Goal: Task Accomplishment & Management: Complete application form

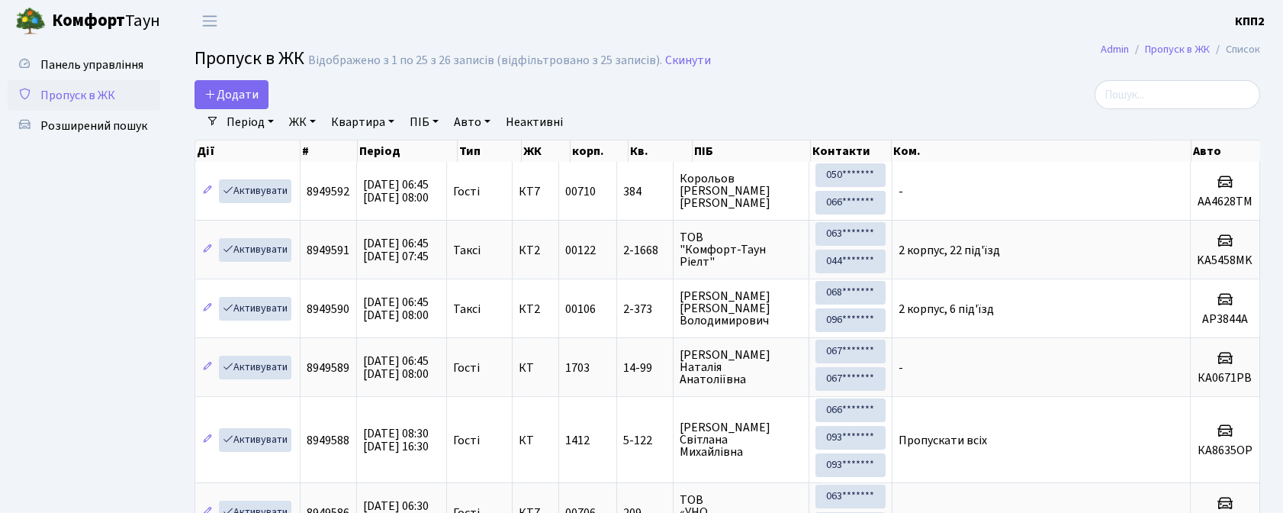
select select "25"
click at [230, 90] on span "Додати" at bounding box center [231, 94] width 54 height 17
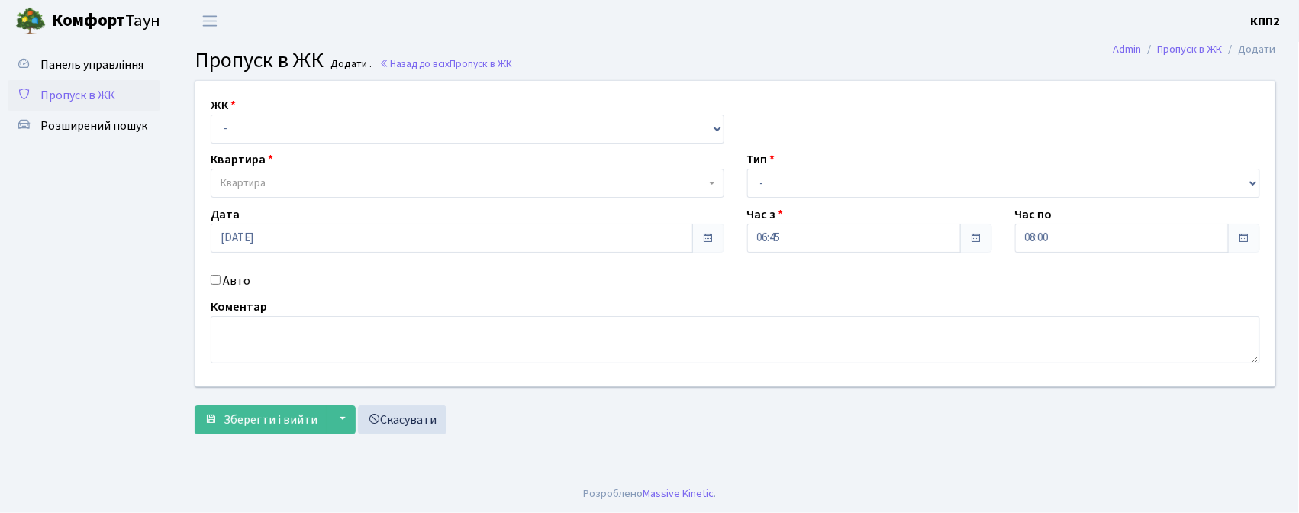
click at [253, 114] on select "- КТ, вул. Регенераторна, 4 КТ2, просп. Соборності, 17 КТ3, вул. Березнева, 16 …" at bounding box center [467, 128] width 513 height 29
select select "271"
click at [211, 114] on select "- КТ, вул. Регенераторна, 4 КТ2, просп. Соборності, 17 КТ3, вул. Березнева, 16 …" at bounding box center [467, 128] width 513 height 29
select select
click at [275, 184] on span "Квартира" at bounding box center [463, 182] width 484 height 15
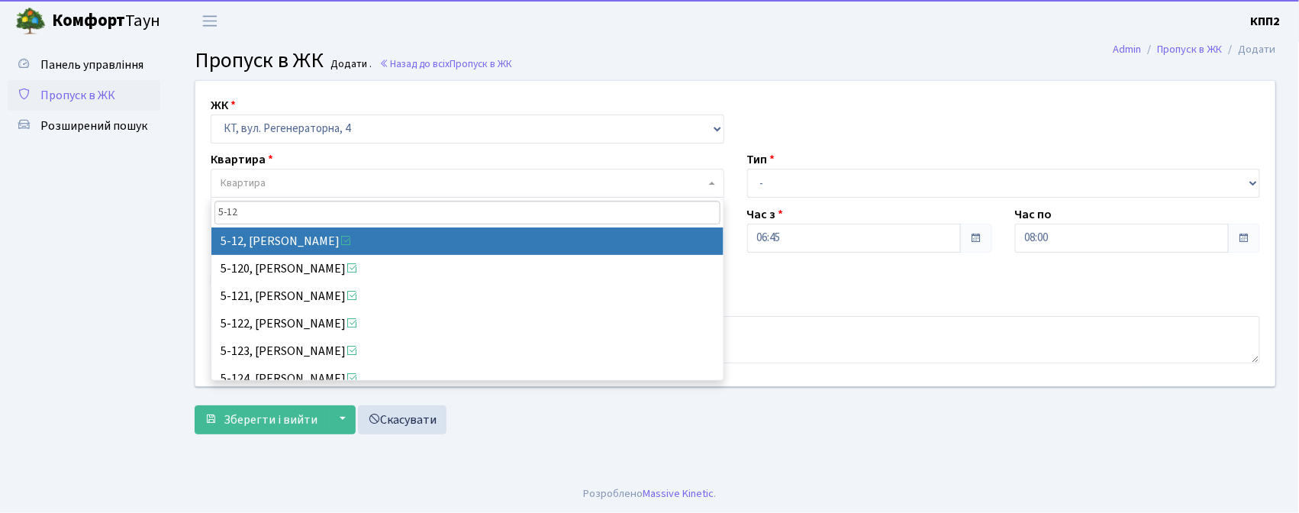
type input "5-12"
select select "2504"
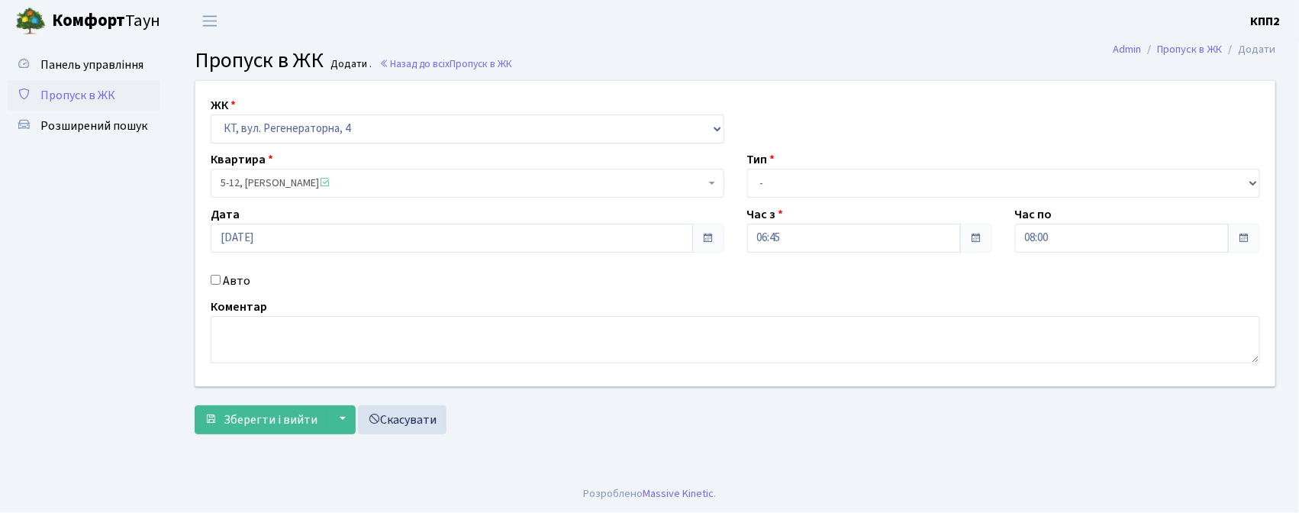
click at [221, 282] on div "Авто" at bounding box center [467, 281] width 536 height 18
click at [214, 282] on input "Авто" at bounding box center [216, 280] width 10 height 10
checkbox input "true"
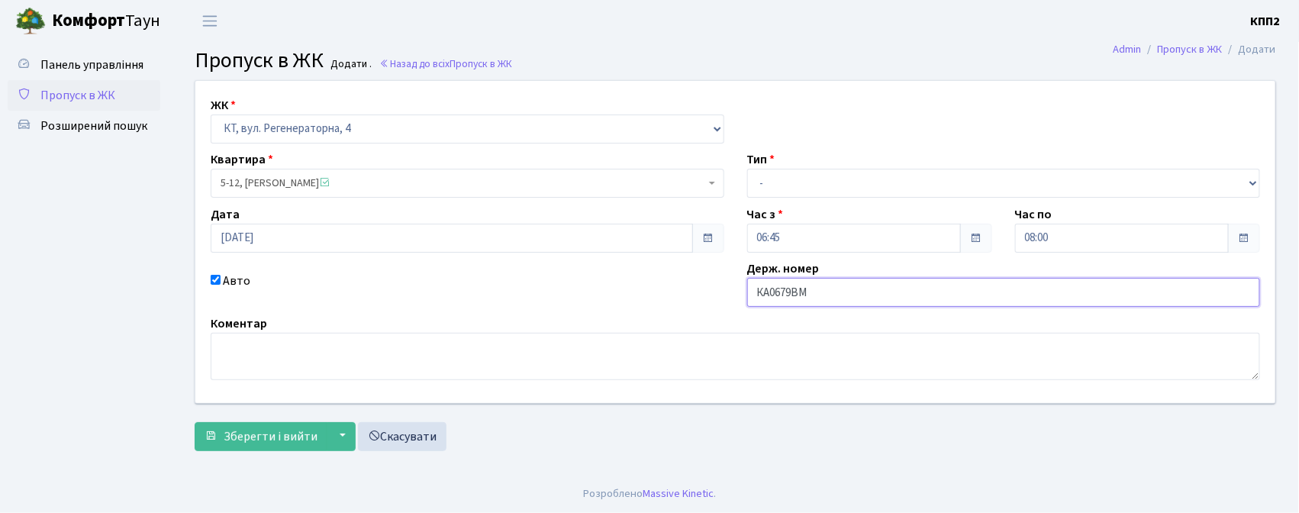
type input "КА0679ВМ"
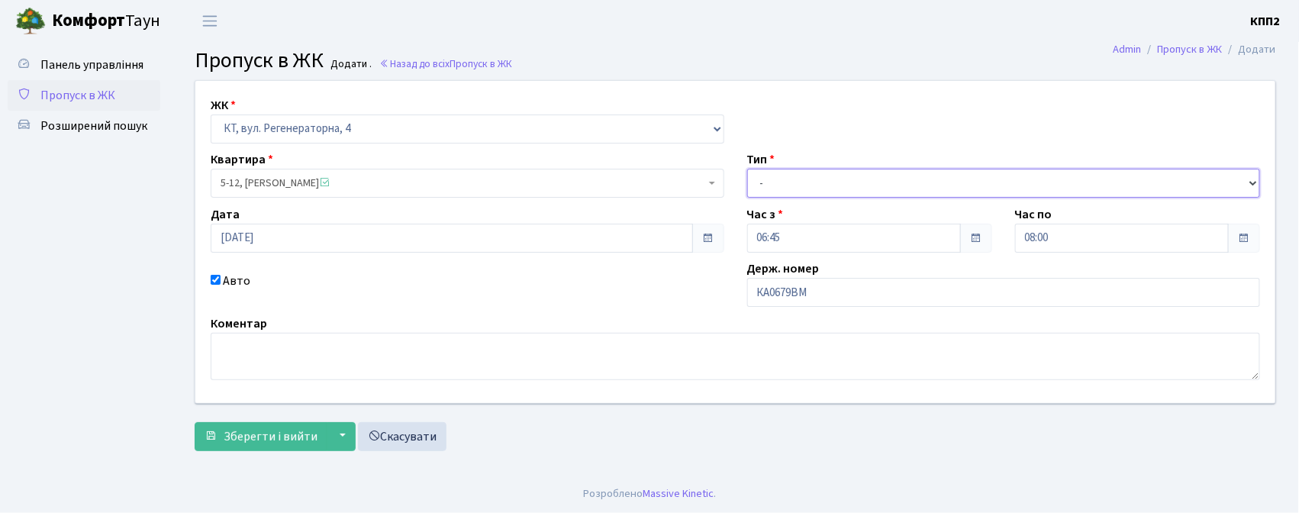
click at [780, 181] on select "- Доставка Таксі Гості Сервіс" at bounding box center [1003, 183] width 513 height 29
select select "2"
click at [747, 169] on select "- Доставка Таксі Гості Сервіс" at bounding box center [1003, 183] width 513 height 29
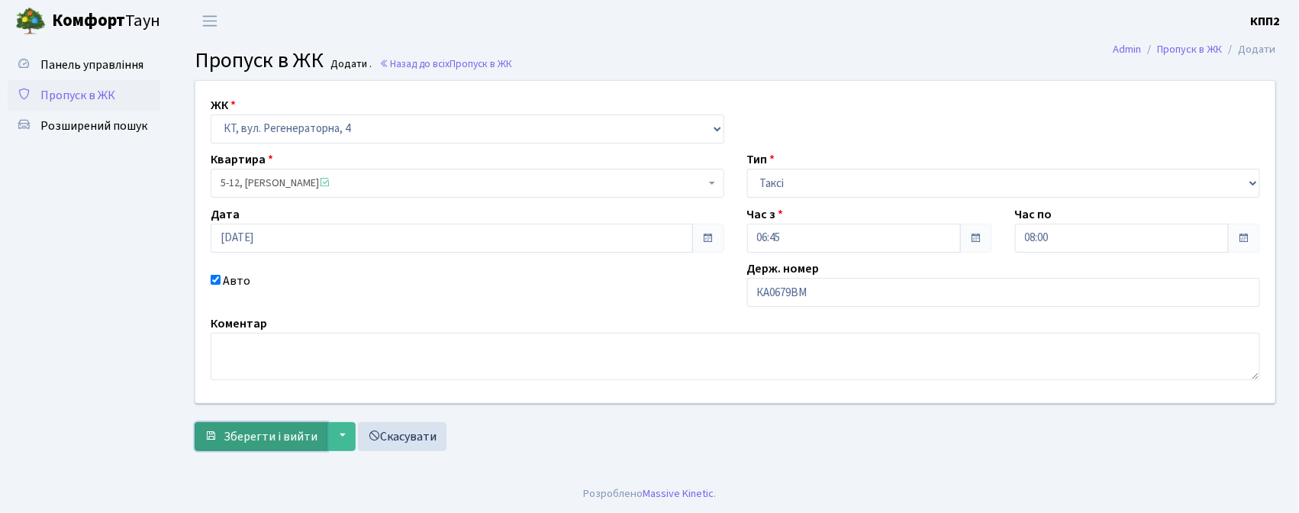
drag, startPoint x: 285, startPoint y: 430, endPoint x: 296, endPoint y: 410, distance: 23.2
click at [285, 429] on span "Зберегти і вийти" at bounding box center [271, 436] width 94 height 17
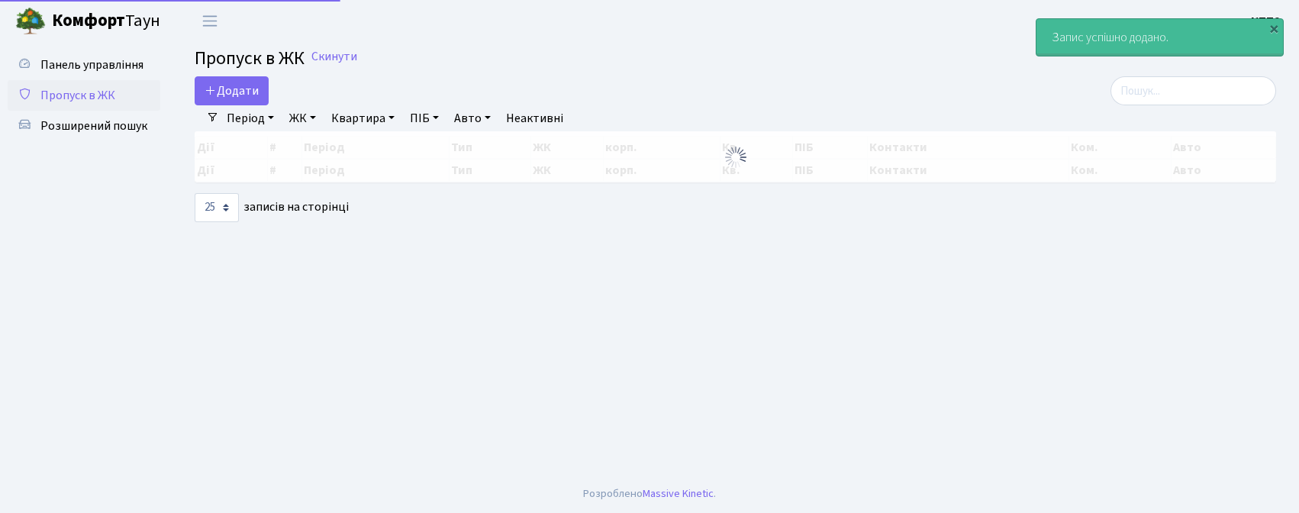
select select "25"
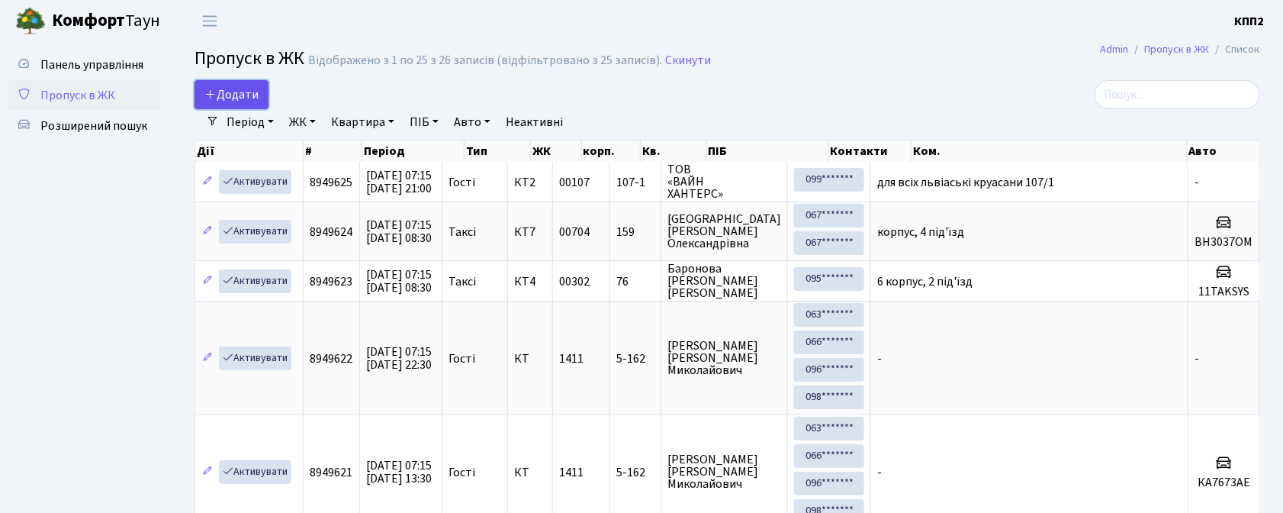
click at [233, 105] on link "Додати" at bounding box center [232, 94] width 74 height 29
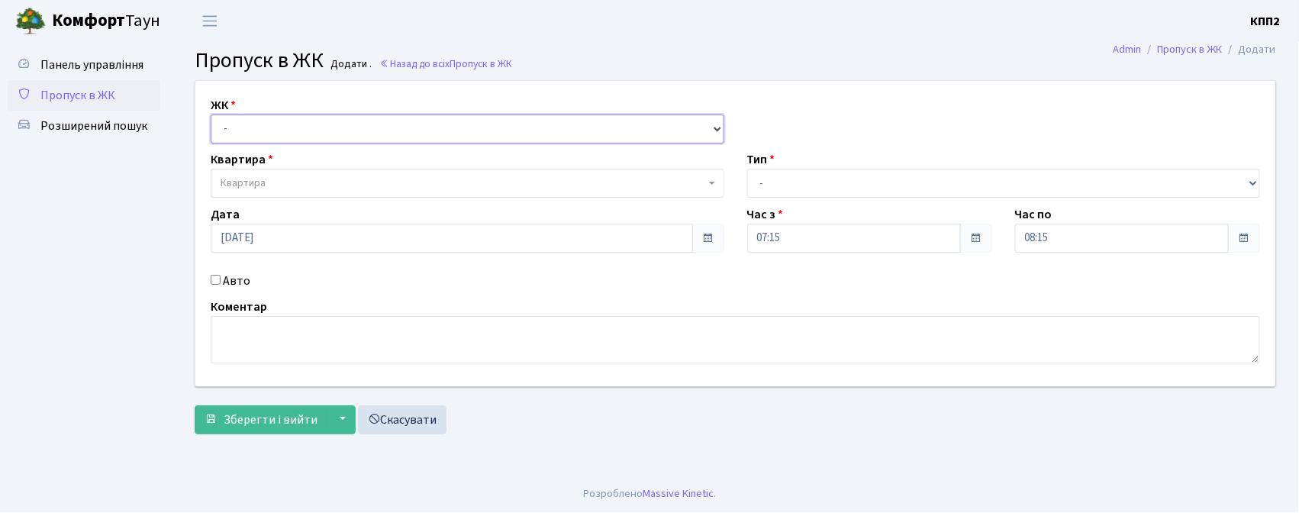
drag, startPoint x: 0, startPoint y: 0, endPoint x: 256, endPoint y: 131, distance: 288.0
click at [256, 131] on select "- КТ, вул. Регенераторна, 4 КТ2, просп. [STREET_ADDRESS] [STREET_ADDRESS] [PERS…" at bounding box center [467, 128] width 513 height 29
select select "302"
click at [211, 114] on select "- КТ, вул. Регенераторна, 4 КТ2, просп. [STREET_ADDRESS] [STREET_ADDRESS] [PERS…" at bounding box center [467, 128] width 513 height 29
select select
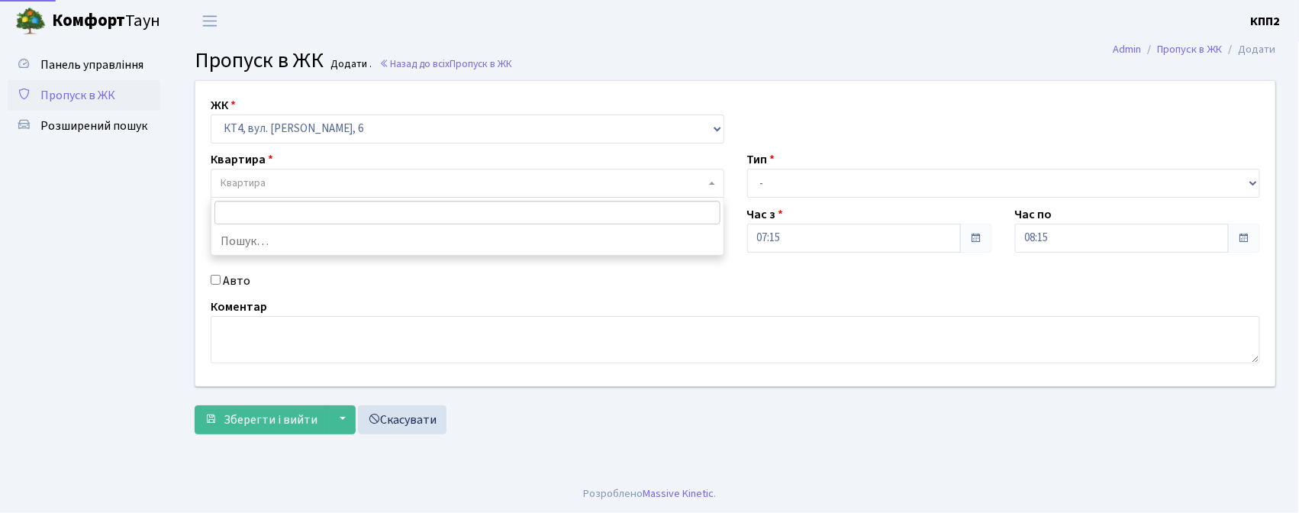
click at [279, 186] on span "Квартира" at bounding box center [463, 182] width 484 height 15
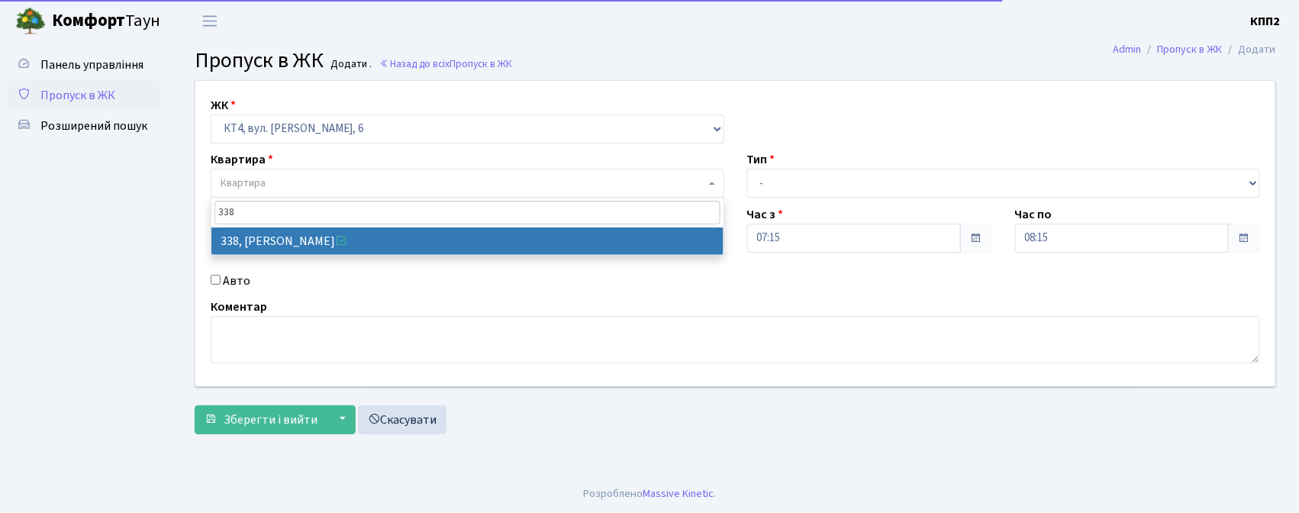
type input "338"
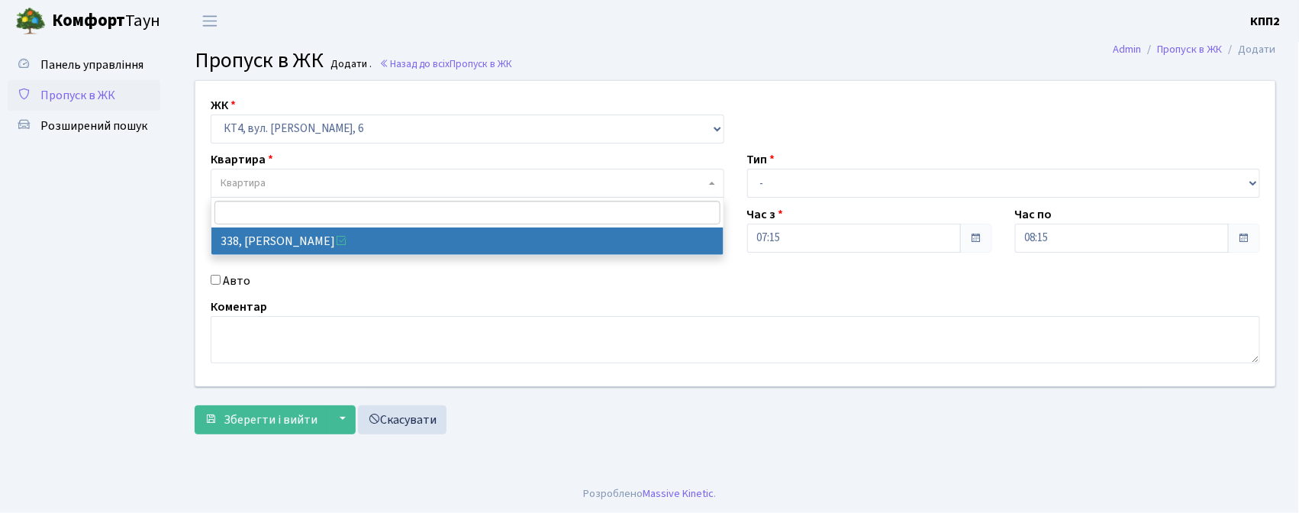
select select "17045"
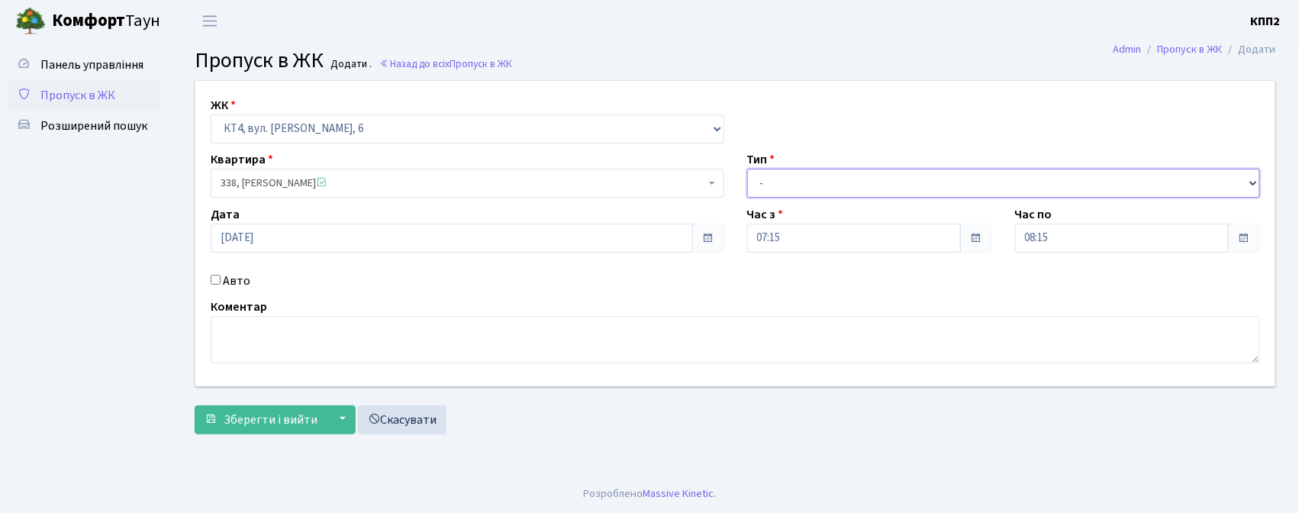
click at [826, 175] on select "- Доставка Таксі Гості Сервіс" at bounding box center [1003, 183] width 513 height 29
select select "2"
click at [747, 169] on select "- Доставка Таксі Гості Сервіс" at bounding box center [1003, 183] width 513 height 29
click at [214, 285] on div "Авто" at bounding box center [467, 281] width 536 height 18
click at [237, 281] on label "Авто" at bounding box center [236, 281] width 27 height 18
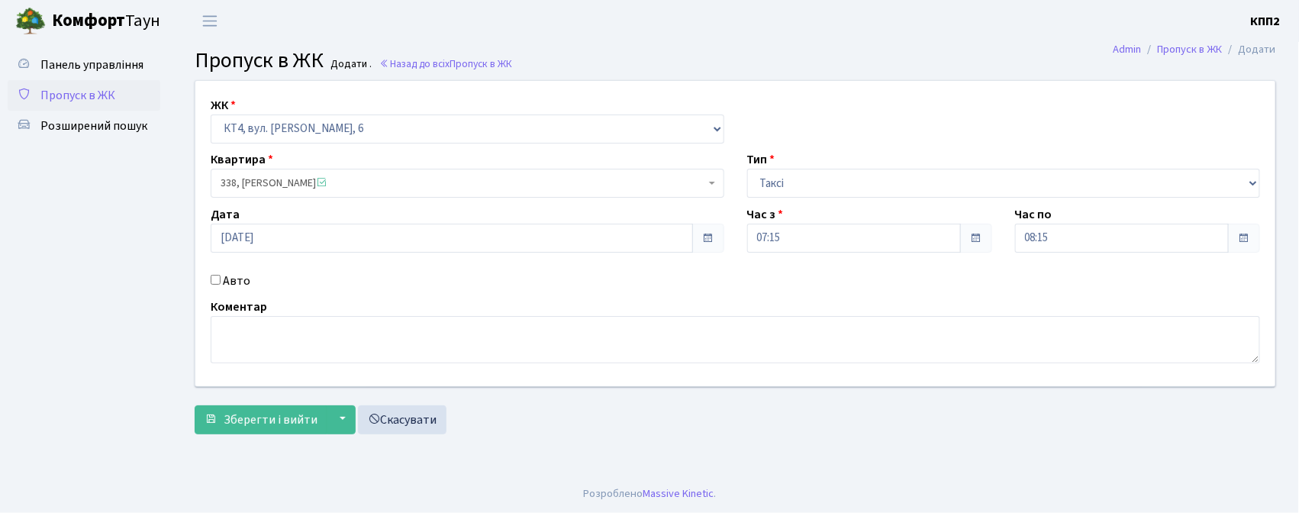
click at [221, 281] on input "Авто" at bounding box center [216, 280] width 10 height 10
checkbox input "true"
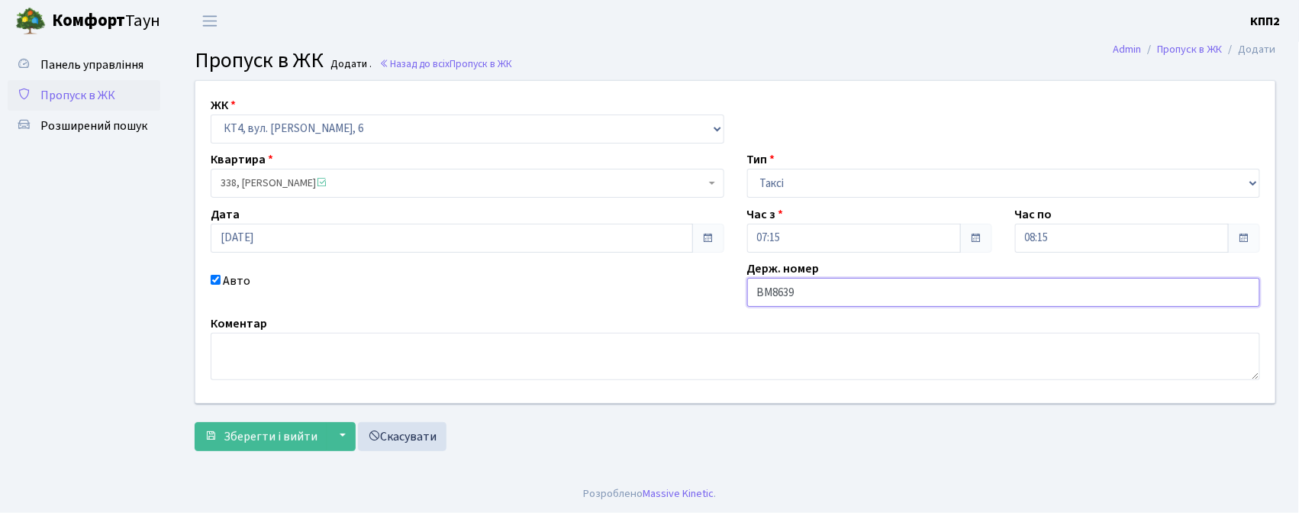
type input "ВМ8639АХ"
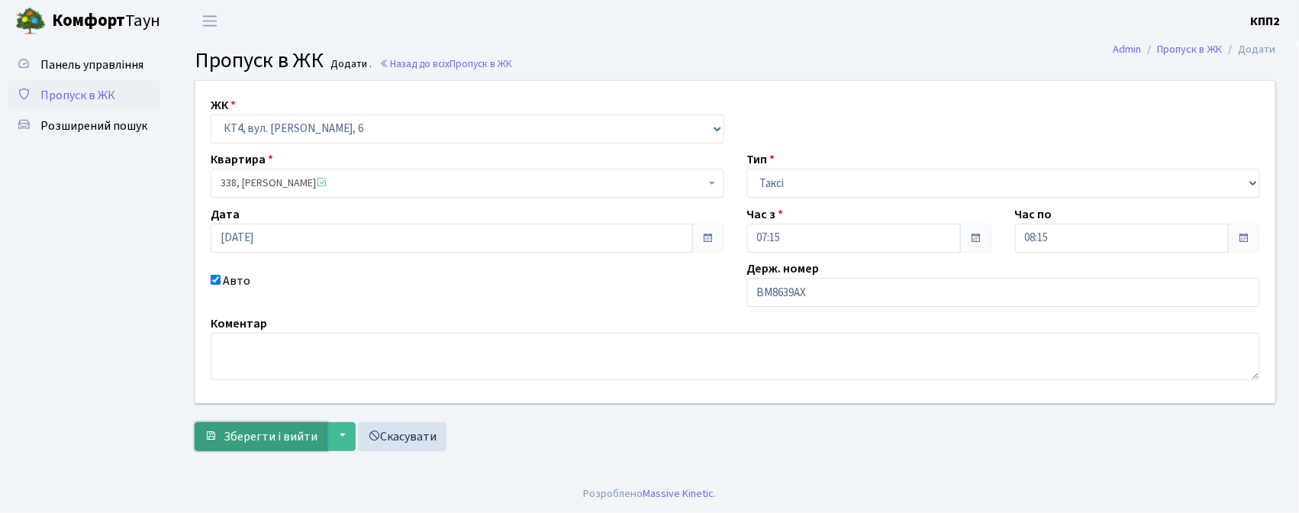
click at [229, 441] on span "Зберегти і вийти" at bounding box center [271, 436] width 94 height 17
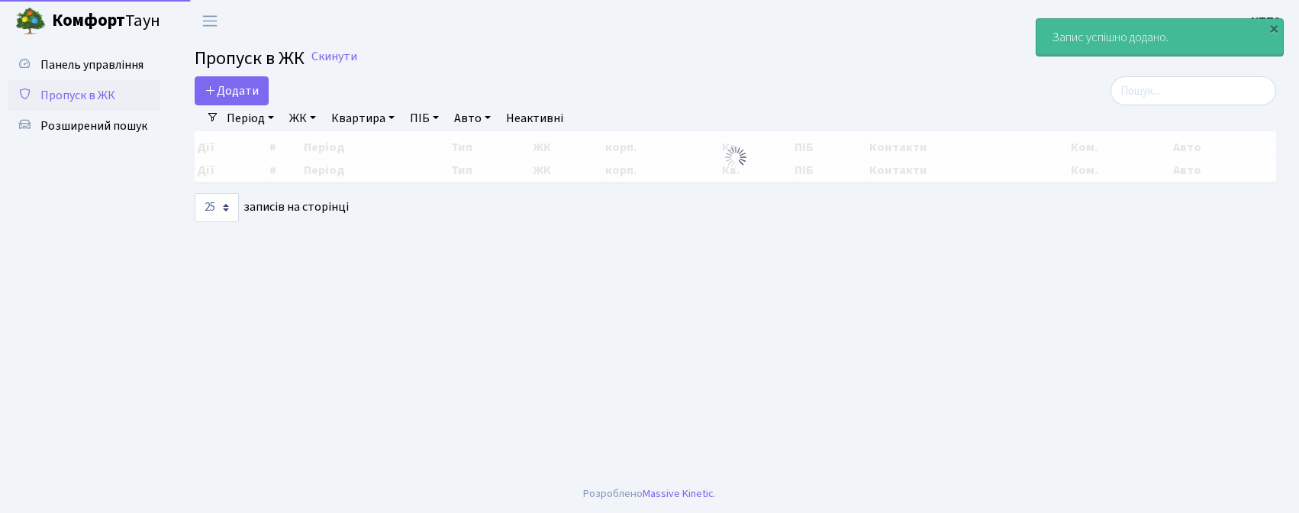
select select "25"
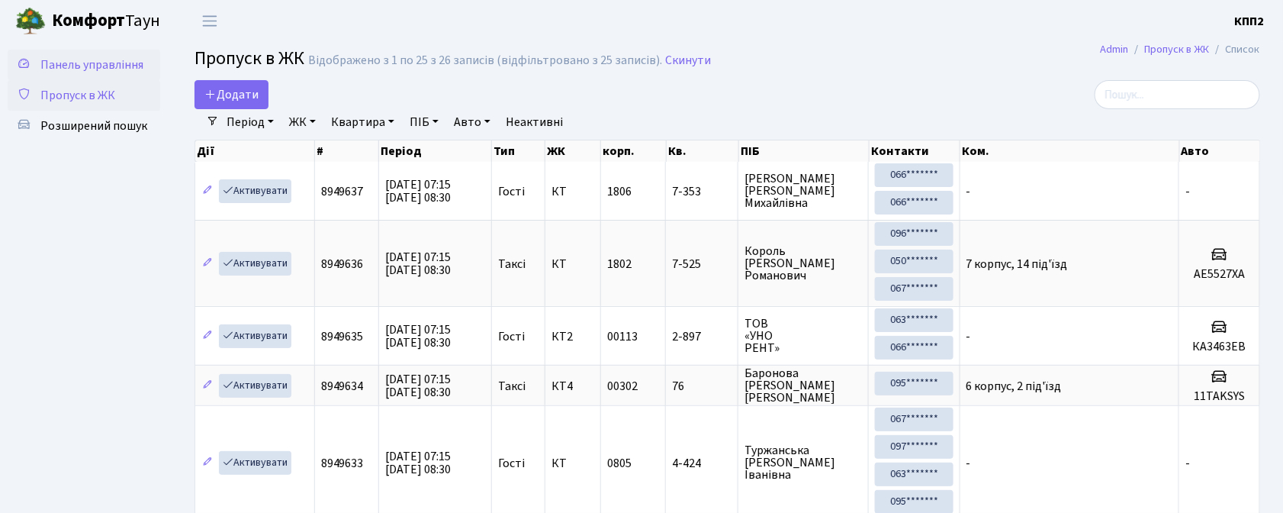
click at [86, 67] on span "Панель управління" at bounding box center [91, 64] width 103 height 17
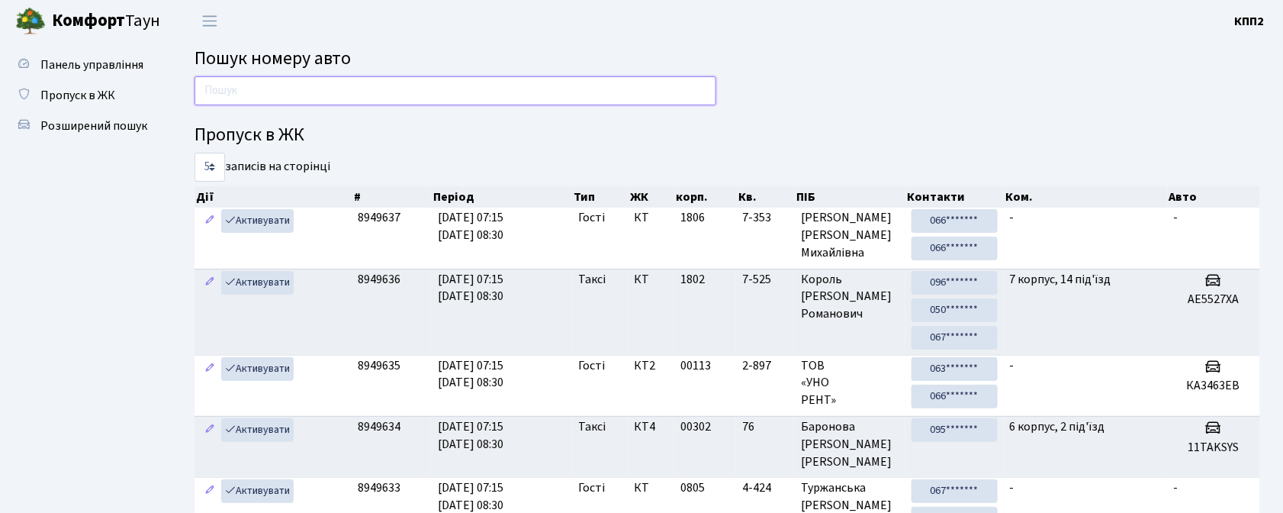
click at [316, 98] on input "text" at bounding box center [456, 90] width 522 height 29
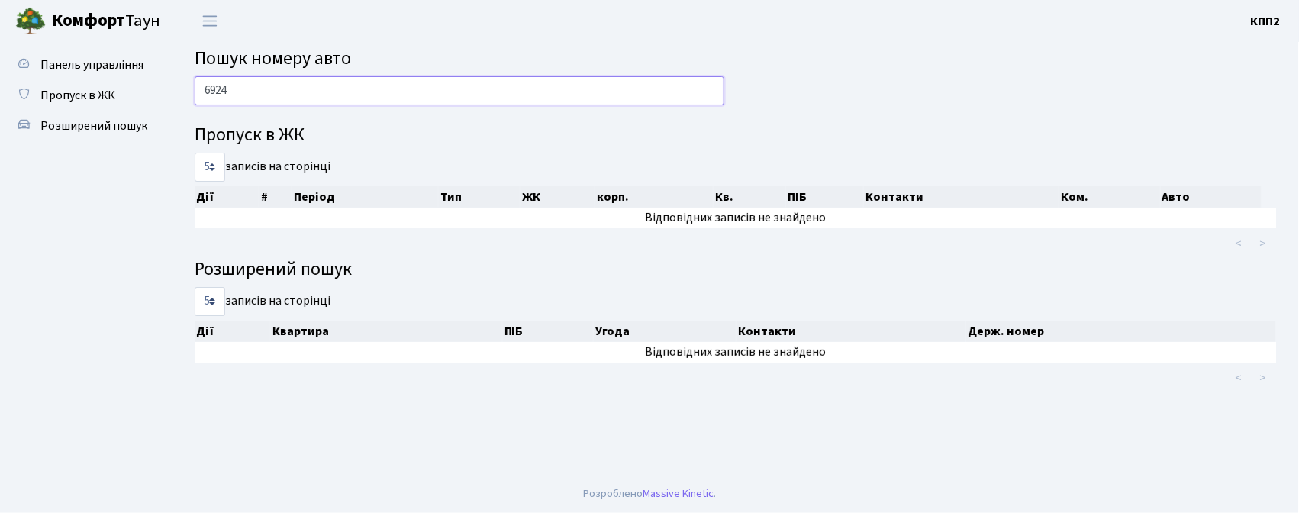
click at [339, 89] on input "6924" at bounding box center [460, 90] width 530 height 29
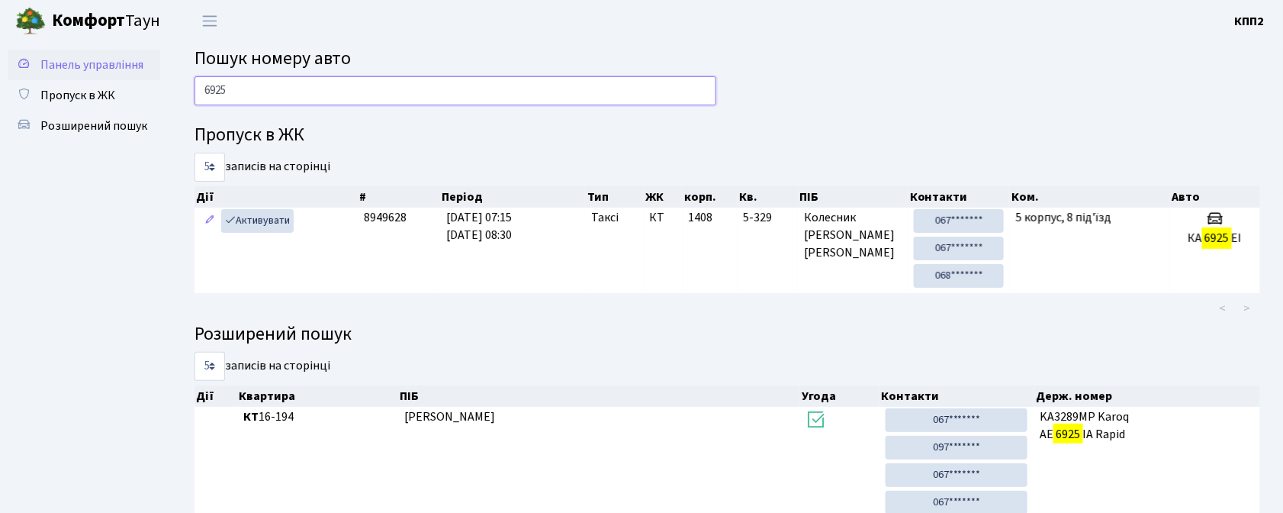
type input "6925"
drag, startPoint x: 49, startPoint y: 61, endPoint x: 129, endPoint y: 85, distance: 83.8
click at [50, 64] on span "Панель управління" at bounding box center [91, 64] width 103 height 17
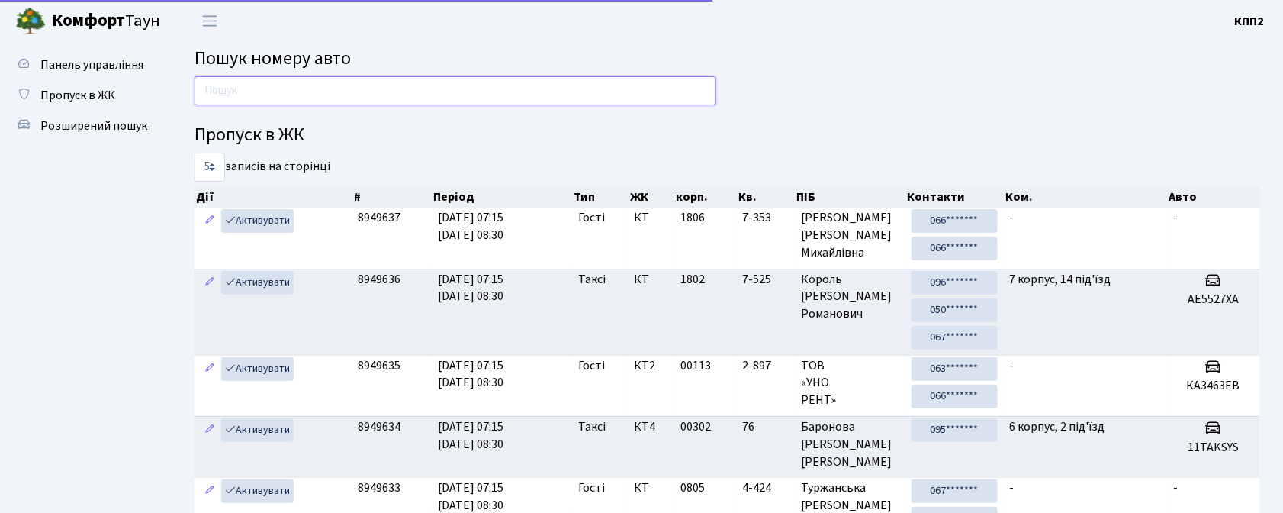
drag, startPoint x: 0, startPoint y: 0, endPoint x: 275, endPoint y: 95, distance: 290.8
click at [275, 95] on input "text" at bounding box center [456, 90] width 522 height 29
click at [61, 214] on ul "Панель управління Пропуск в ЖК Розширений пошук" at bounding box center [84, 399] width 153 height 698
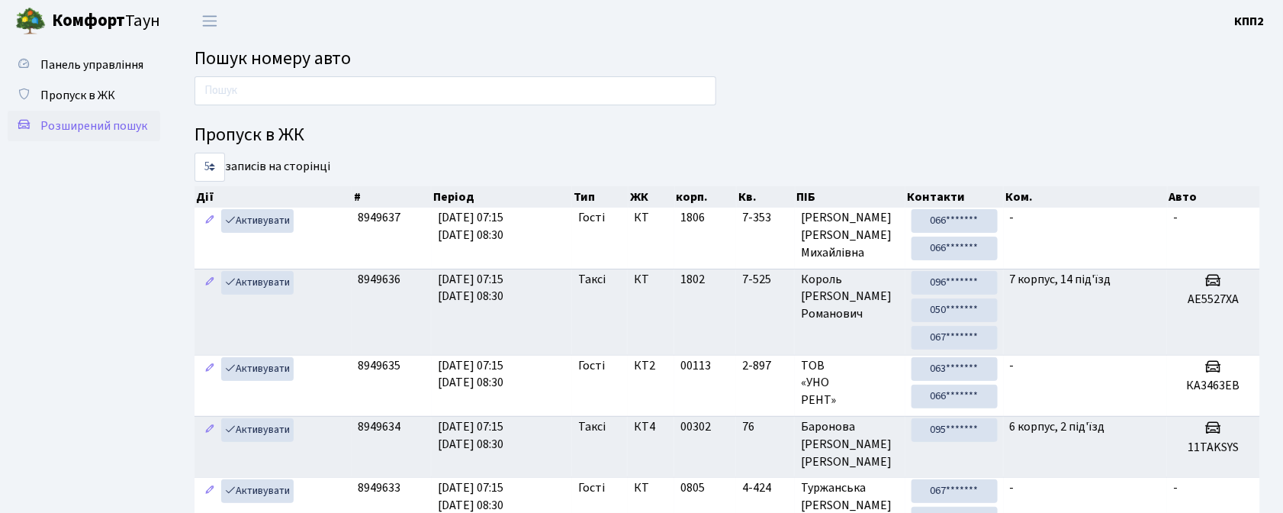
click at [80, 111] on link "Розширений пошук" at bounding box center [84, 126] width 153 height 31
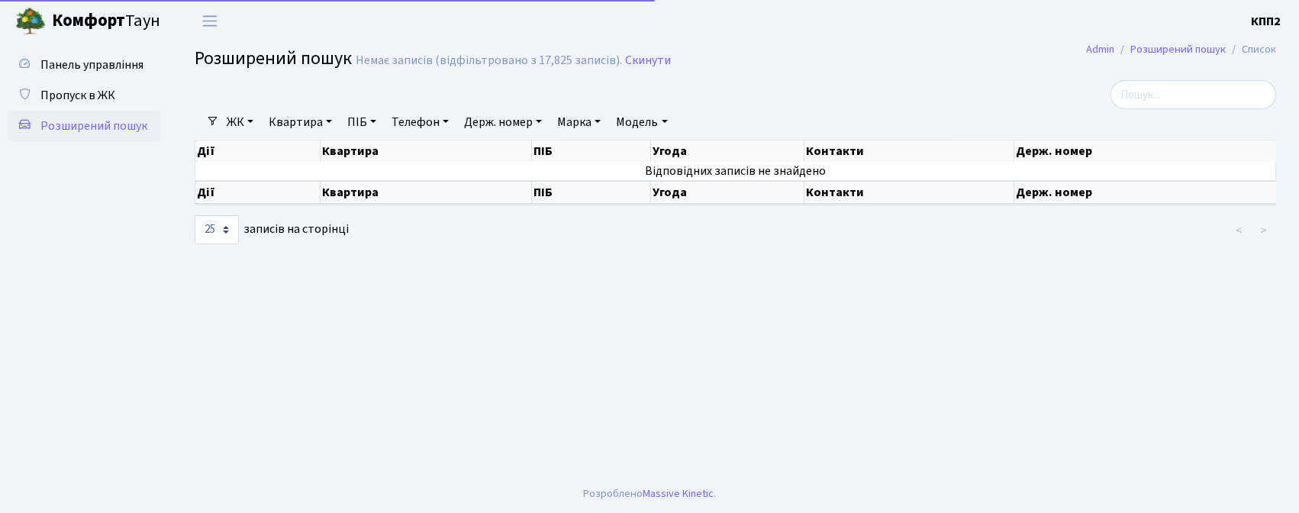
select select "25"
click at [79, 98] on span "Пропуск в ЖК" at bounding box center [77, 95] width 75 height 17
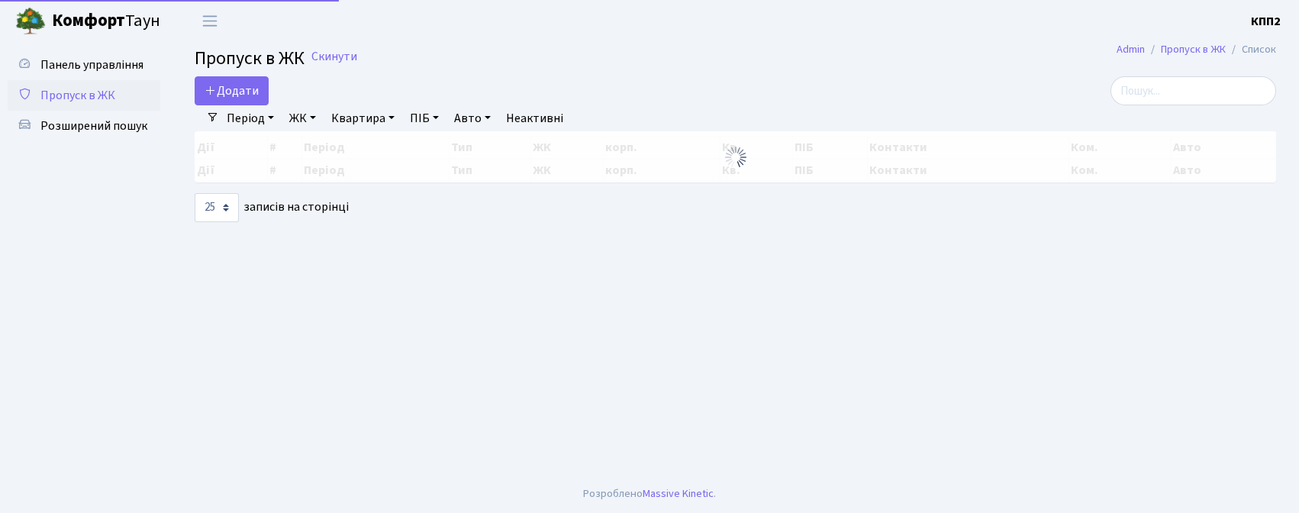
select select "25"
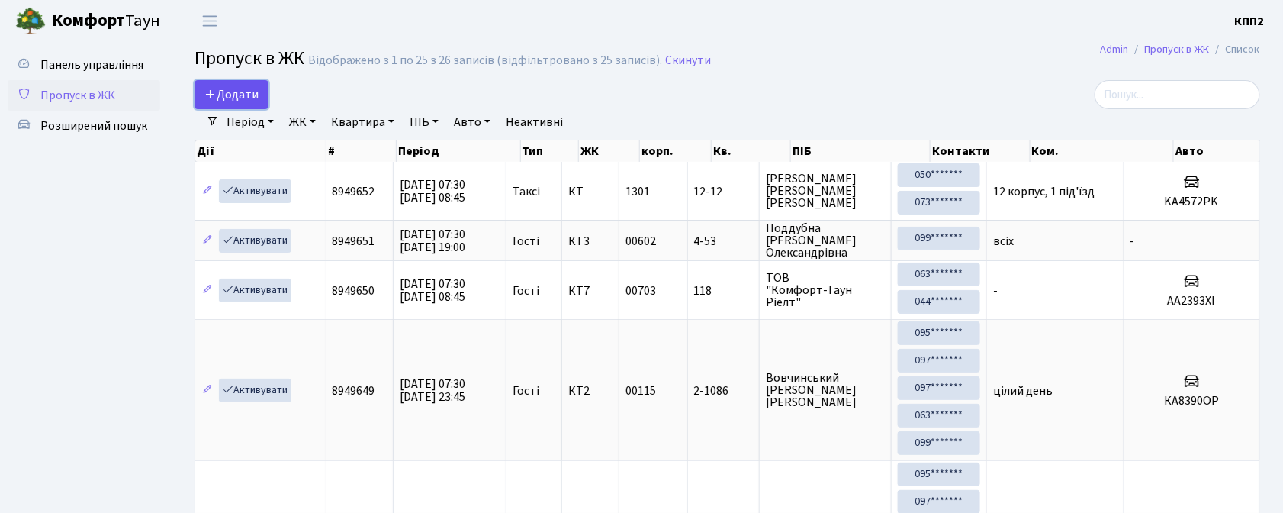
drag, startPoint x: 224, startPoint y: 93, endPoint x: 230, endPoint y: 101, distance: 10.3
click at [227, 96] on span "Додати" at bounding box center [231, 94] width 54 height 17
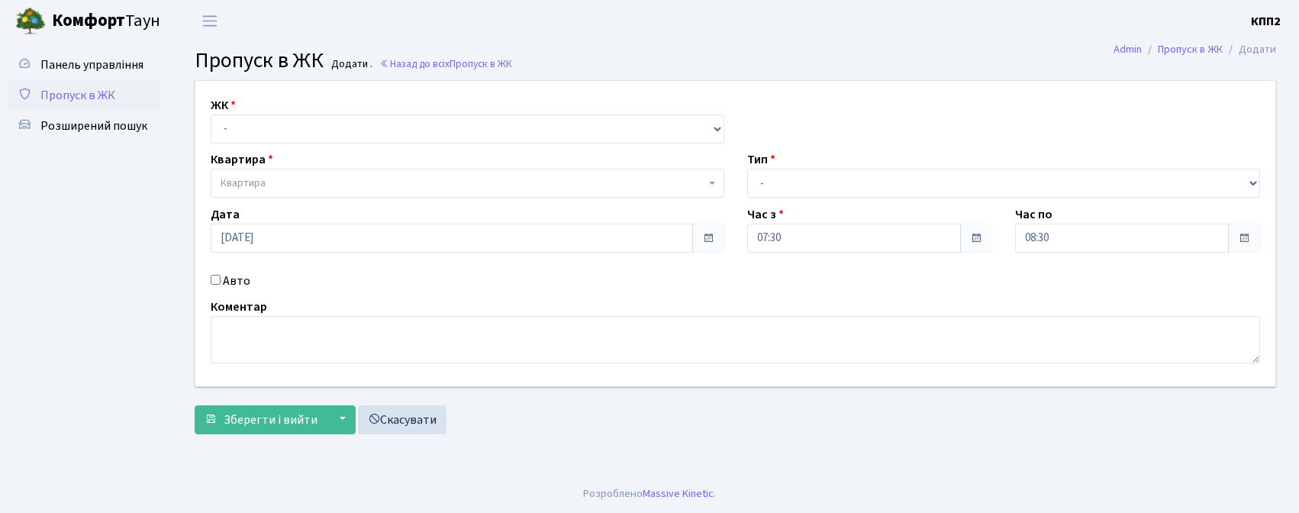
click at [239, 125] on select "- КТ, вул. Регенераторна, 4 КТ2, просп. [STREET_ADDRESS] [STREET_ADDRESS] [PERS…" at bounding box center [467, 128] width 513 height 29
select select "302"
click at [211, 114] on select "- КТ, вул. Регенераторна, 4 КТ2, просп. [STREET_ADDRESS] [STREET_ADDRESS] [PERS…" at bounding box center [467, 128] width 513 height 29
select select
click at [266, 199] on div "ЖК - КТ, вул. Регенераторна, 4 КТ2, просп. [STREET_ADDRESS] [STREET_ADDRESS] [P…" at bounding box center [735, 233] width 1103 height 305
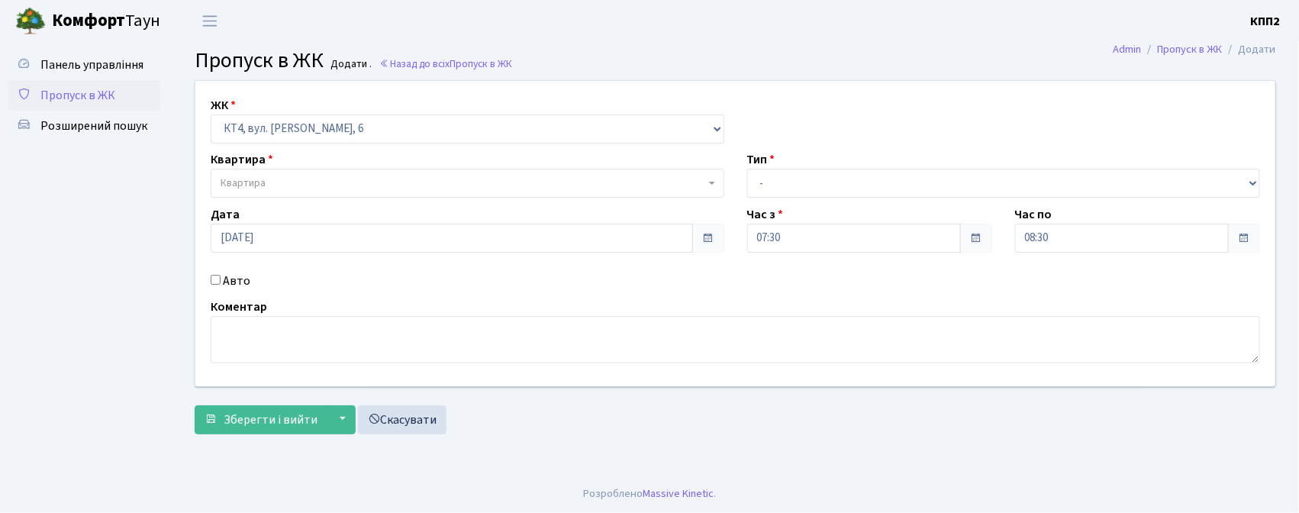
click at [262, 190] on span "Квартира" at bounding box center [243, 182] width 45 height 15
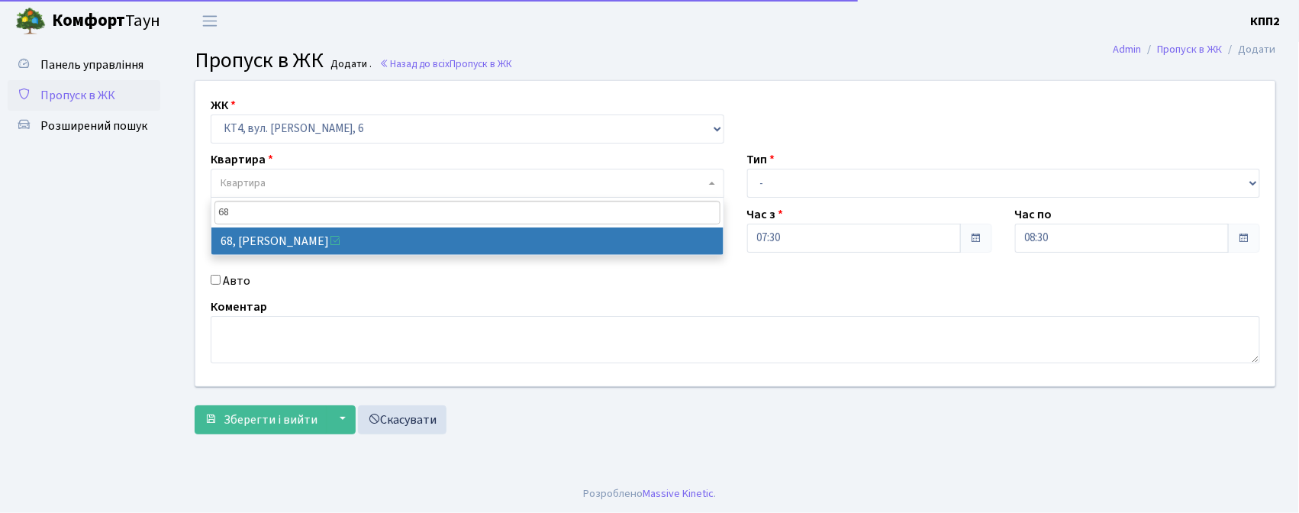
type input "68"
select select "16796"
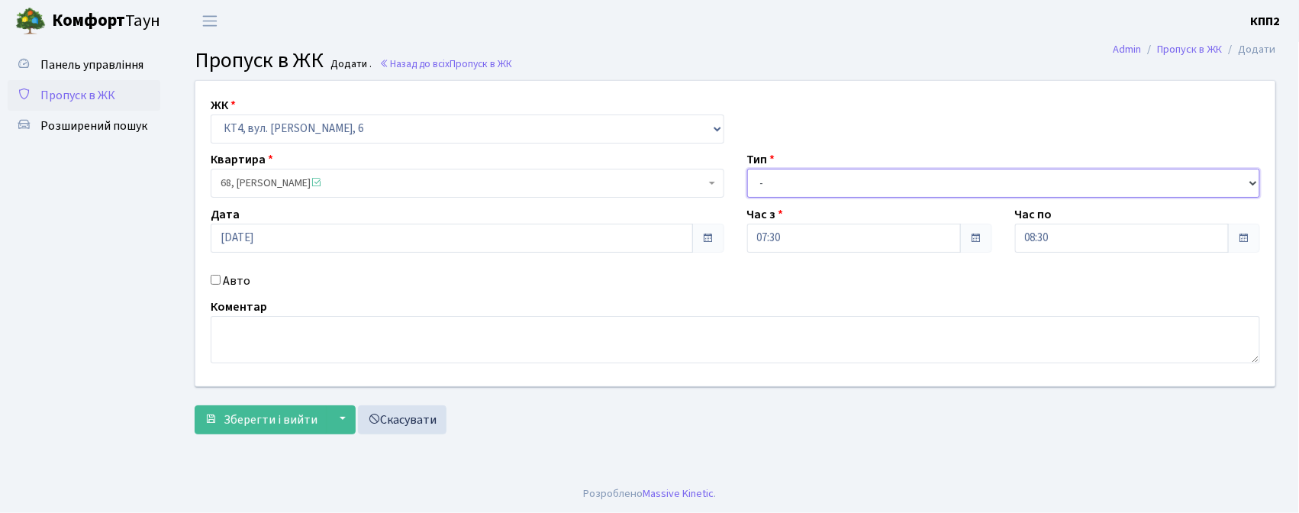
click at [776, 186] on select "- Доставка Таксі Гості Сервіс" at bounding box center [1003, 183] width 513 height 29
select select "3"
click at [747, 169] on select "- Доставка Таксі Гості Сервіс" at bounding box center [1003, 183] width 513 height 29
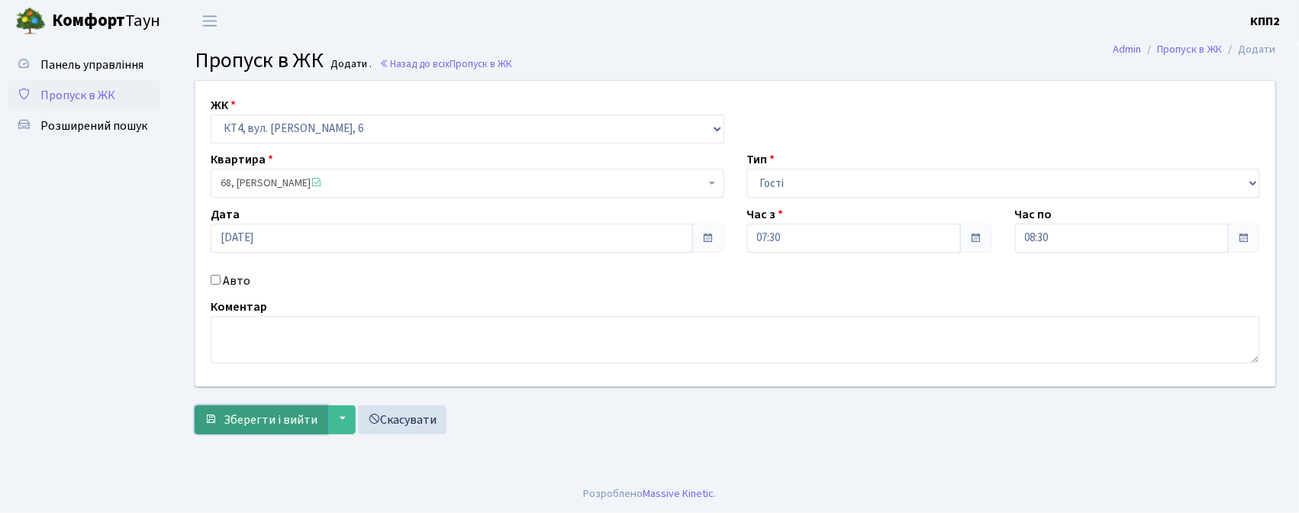
click at [279, 415] on span "Зберегти і вийти" at bounding box center [271, 419] width 94 height 17
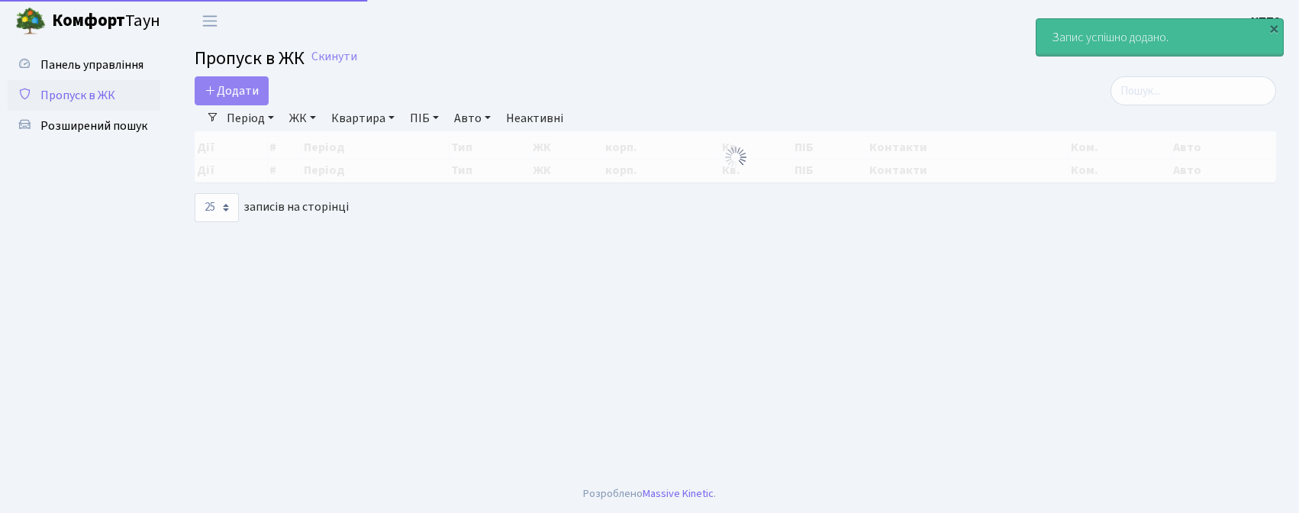
select select "25"
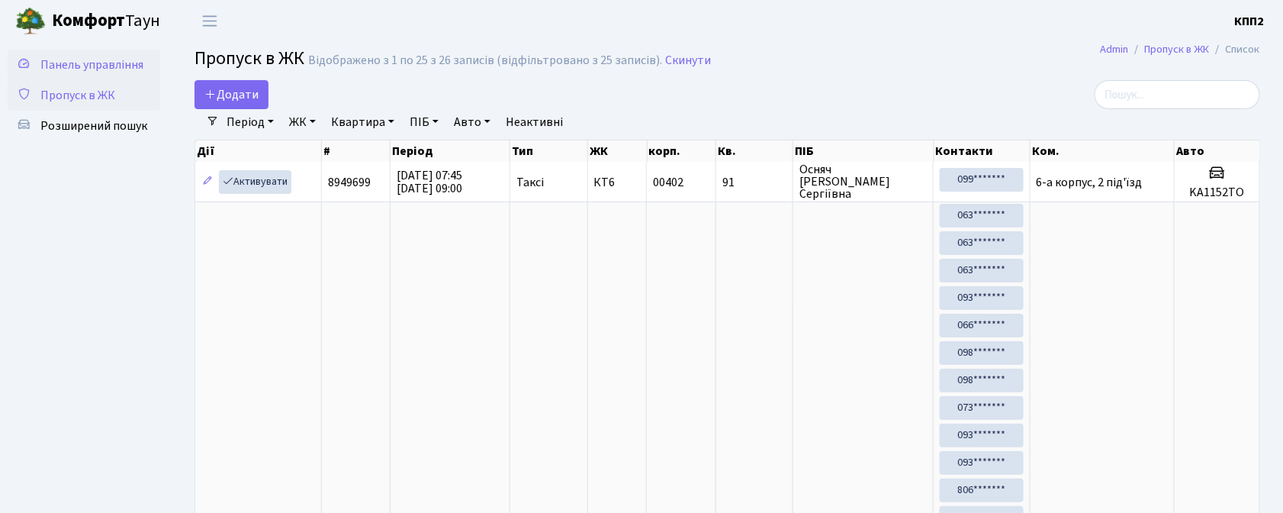
click at [126, 68] on span "Панель управління" at bounding box center [91, 64] width 103 height 17
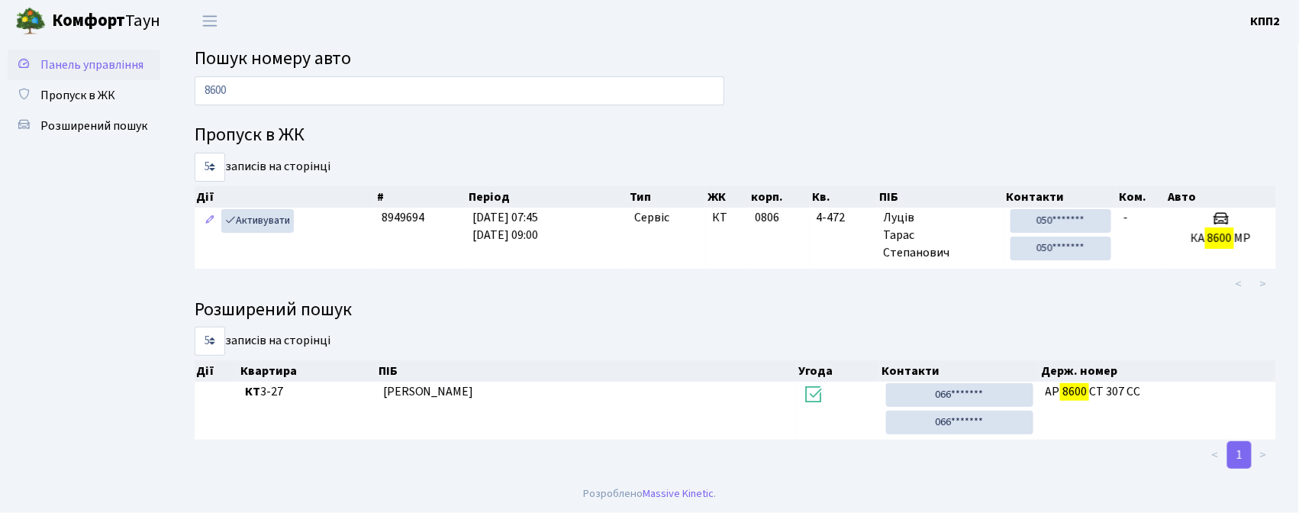
type input "8600"
click at [60, 61] on span "Панель управління" at bounding box center [91, 64] width 103 height 17
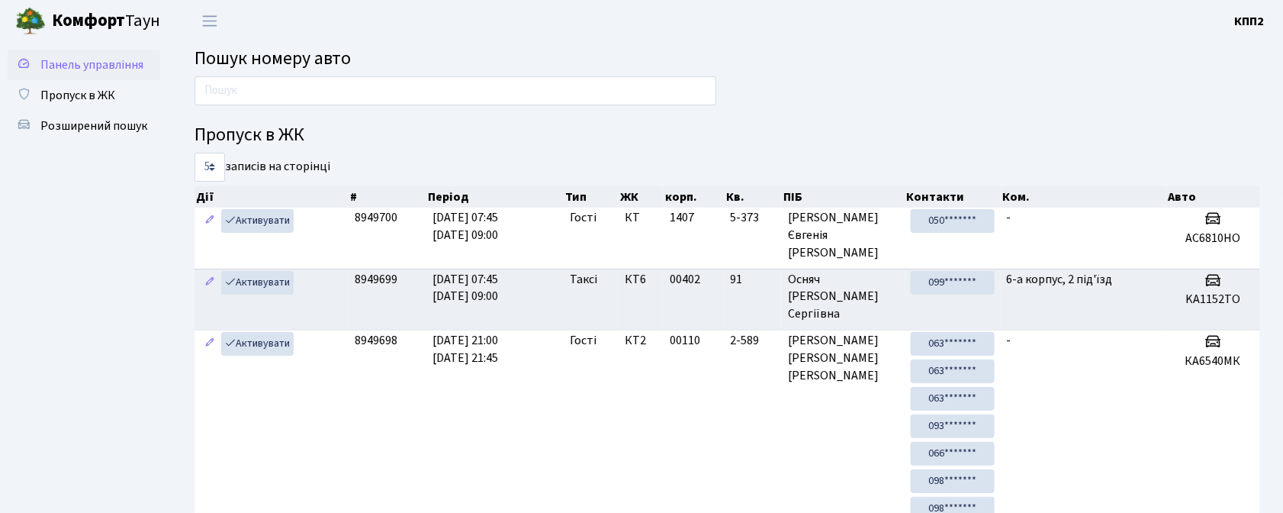
click at [108, 76] on link "Панель управління" at bounding box center [84, 65] width 153 height 31
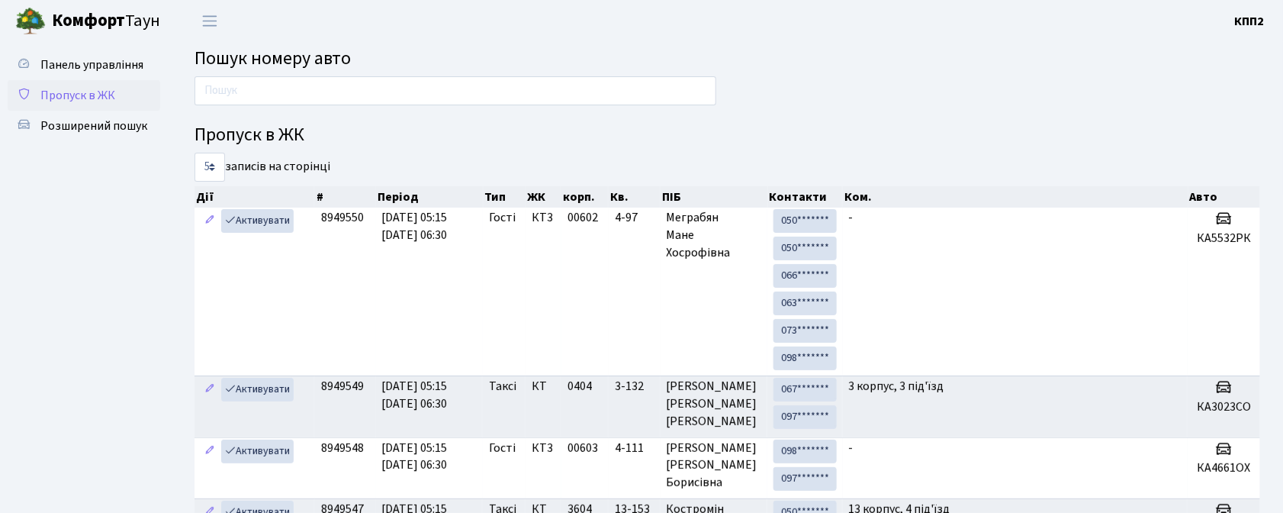
click at [104, 98] on span "Пропуск в ЖК" at bounding box center [77, 95] width 75 height 17
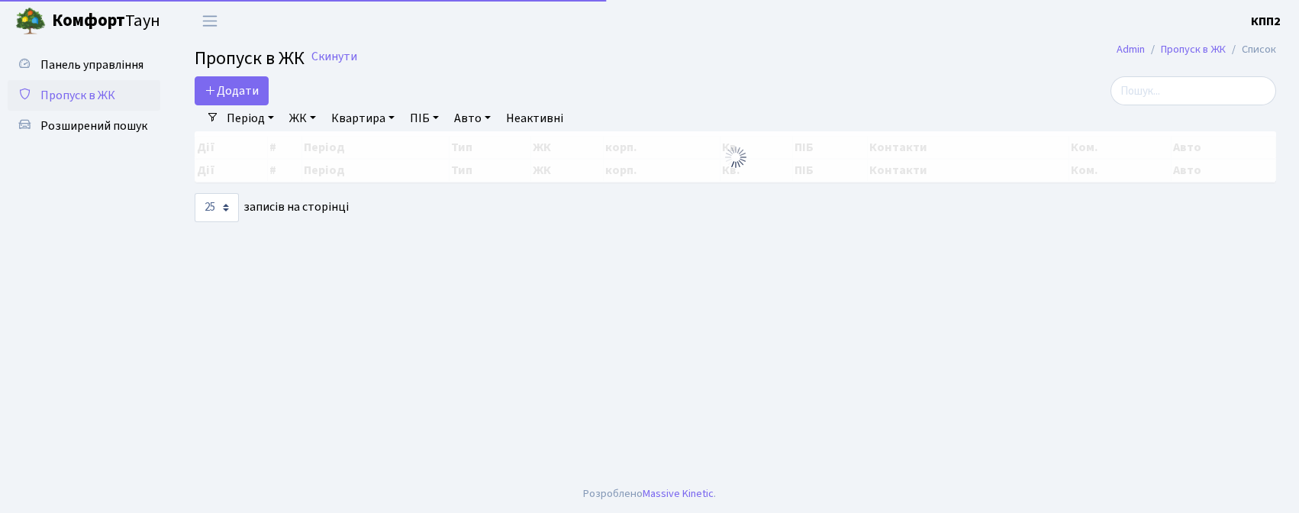
select select "25"
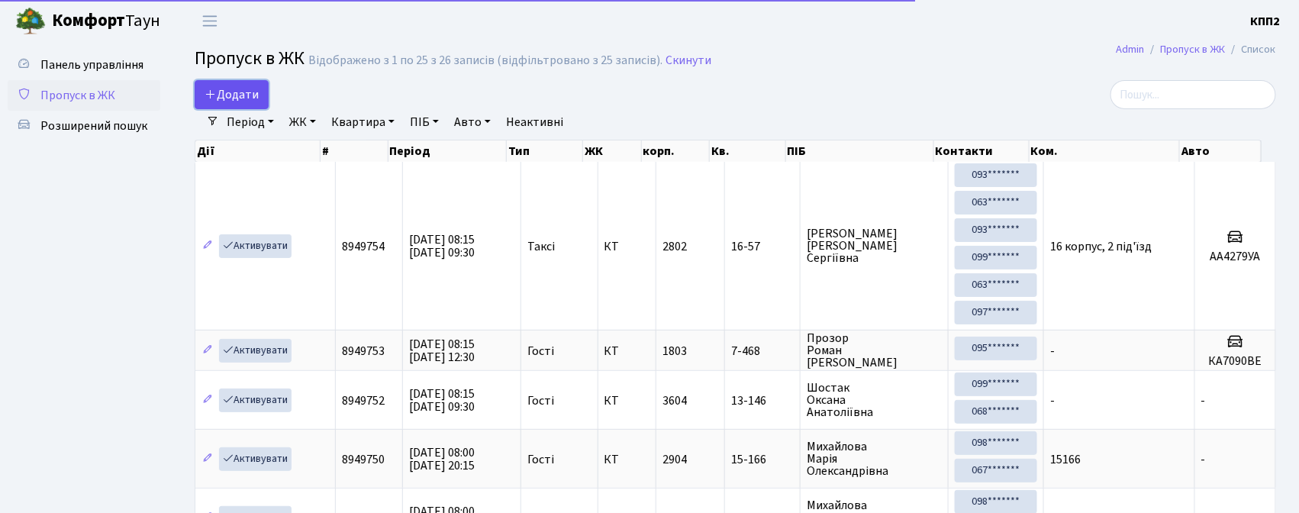
click at [238, 92] on span "Додати" at bounding box center [231, 94] width 54 height 17
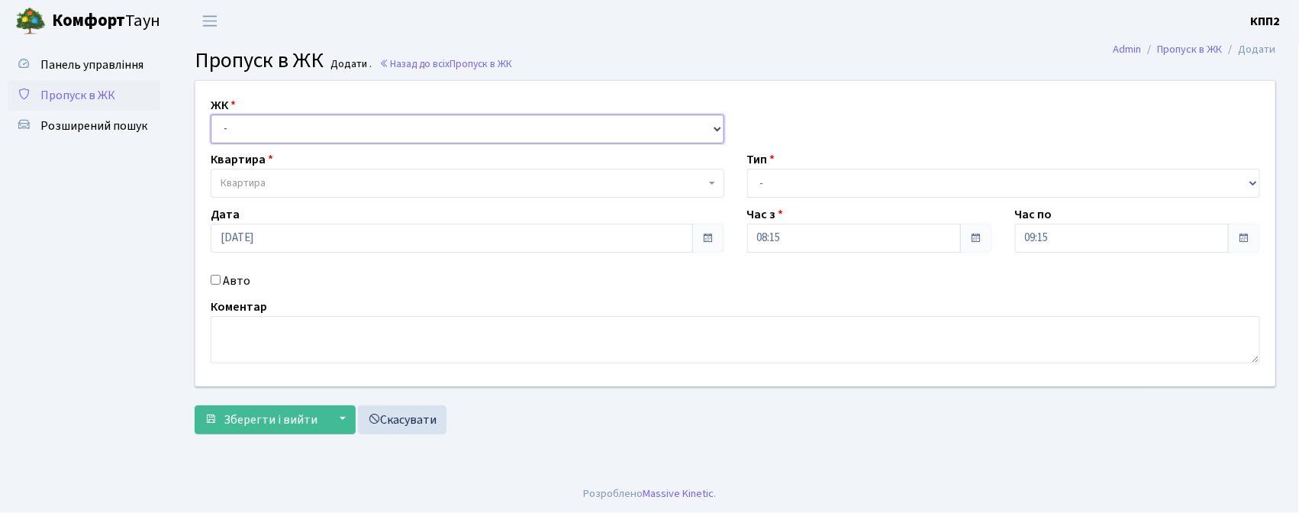
drag, startPoint x: 285, startPoint y: 132, endPoint x: 285, endPoint y: 140, distance: 8.4
click at [285, 140] on select "- КТ, вул. Регенераторна, 4 КТ2, просп. [STREET_ADDRESS] [STREET_ADDRESS] [PERS…" at bounding box center [467, 128] width 513 height 29
select select "302"
click at [211, 114] on select "- КТ, вул. Регенераторна, 4 КТ2, просп. [STREET_ADDRESS] [STREET_ADDRESS] [PERS…" at bounding box center [467, 128] width 513 height 29
select select
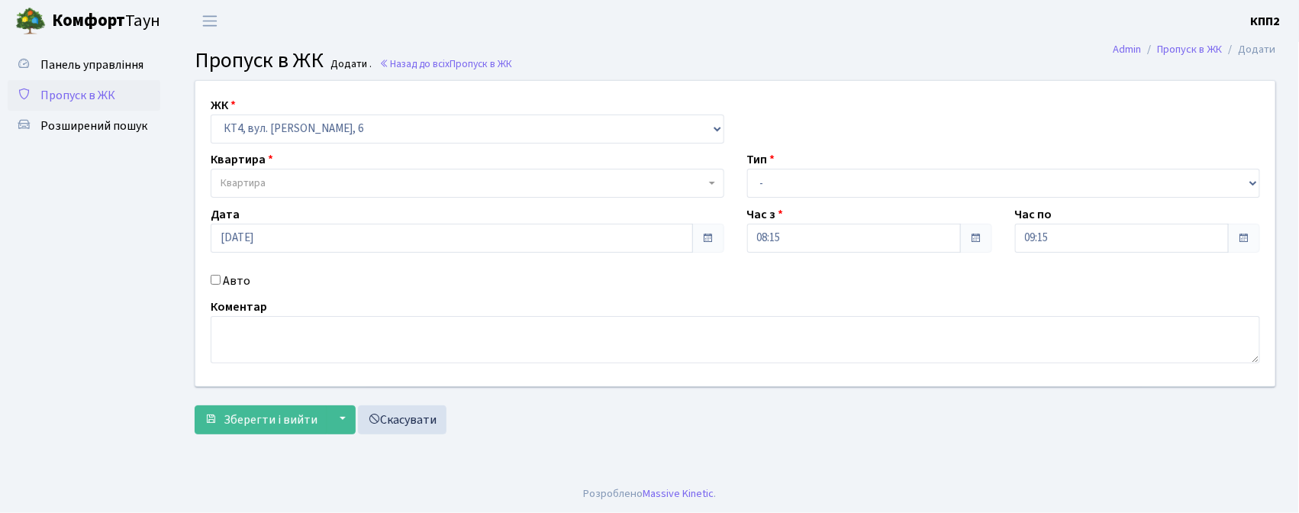
click at [290, 183] on span "Квартира" at bounding box center [463, 182] width 484 height 15
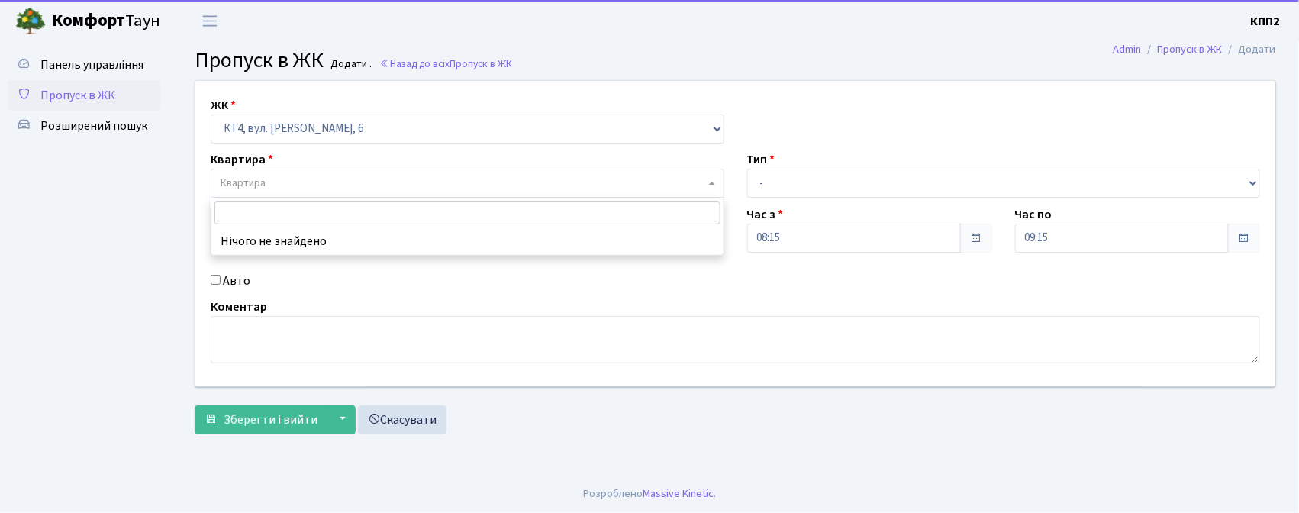
click at [285, 211] on input "search" at bounding box center [467, 213] width 506 height 24
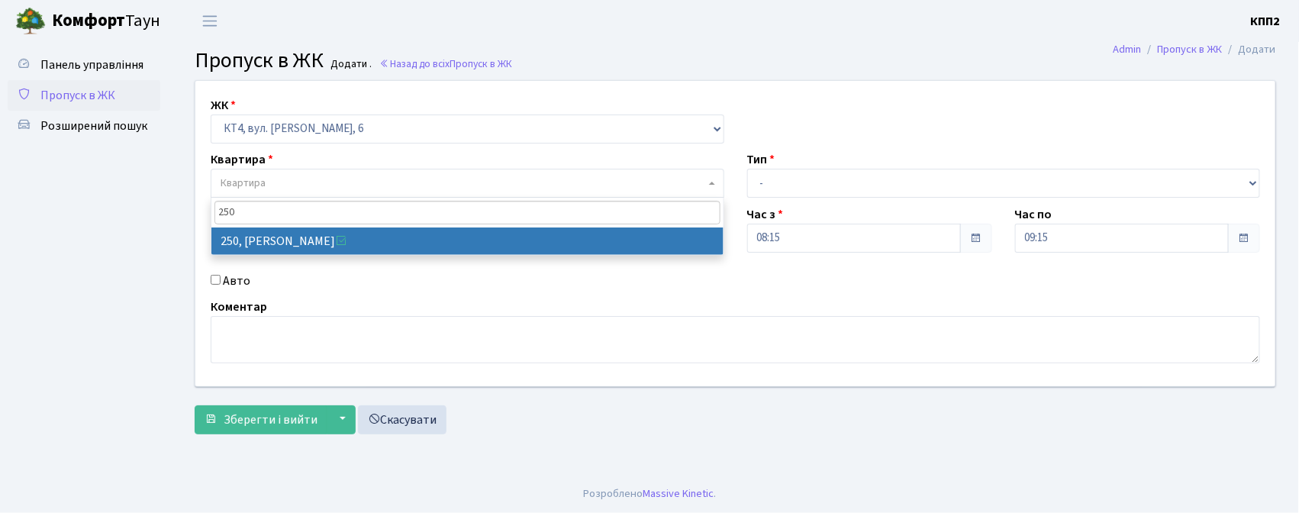
type input "250"
select select "16967"
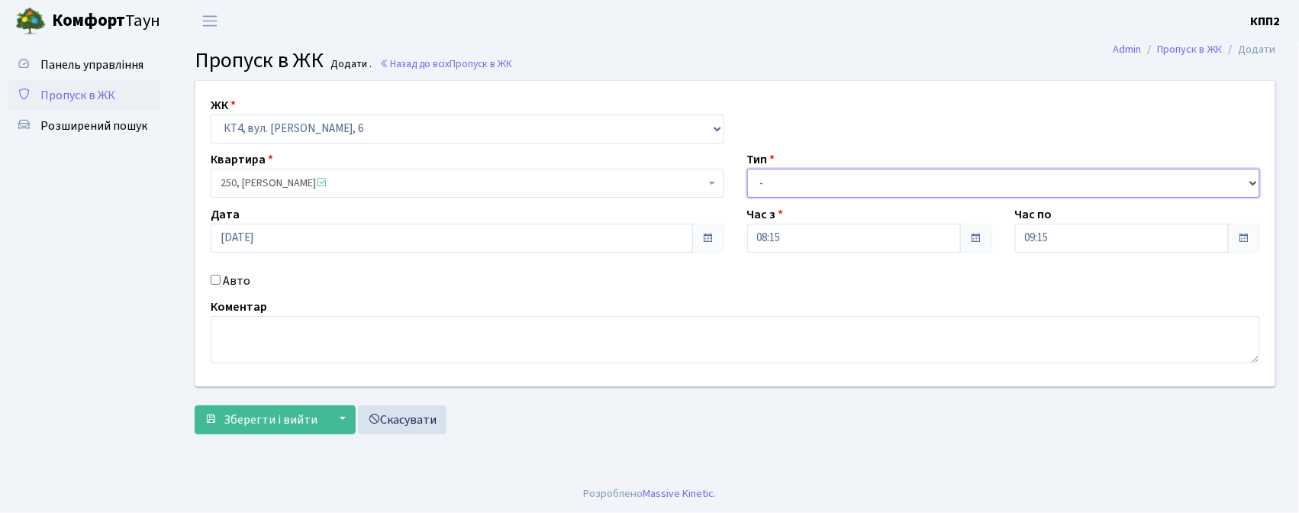
click at [849, 185] on select "- Доставка Таксі Гості Сервіс" at bounding box center [1003, 183] width 513 height 29
select select "3"
click at [747, 169] on select "- Доставка Таксі Гості Сервіс" at bounding box center [1003, 183] width 513 height 29
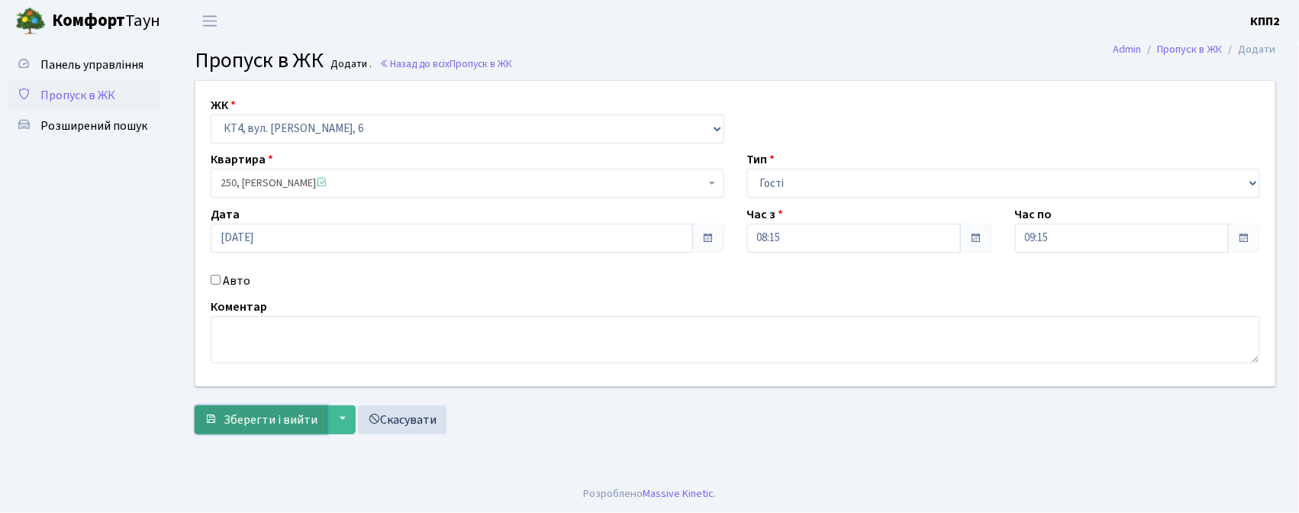
click at [279, 424] on span "Зберегти і вийти" at bounding box center [271, 419] width 94 height 17
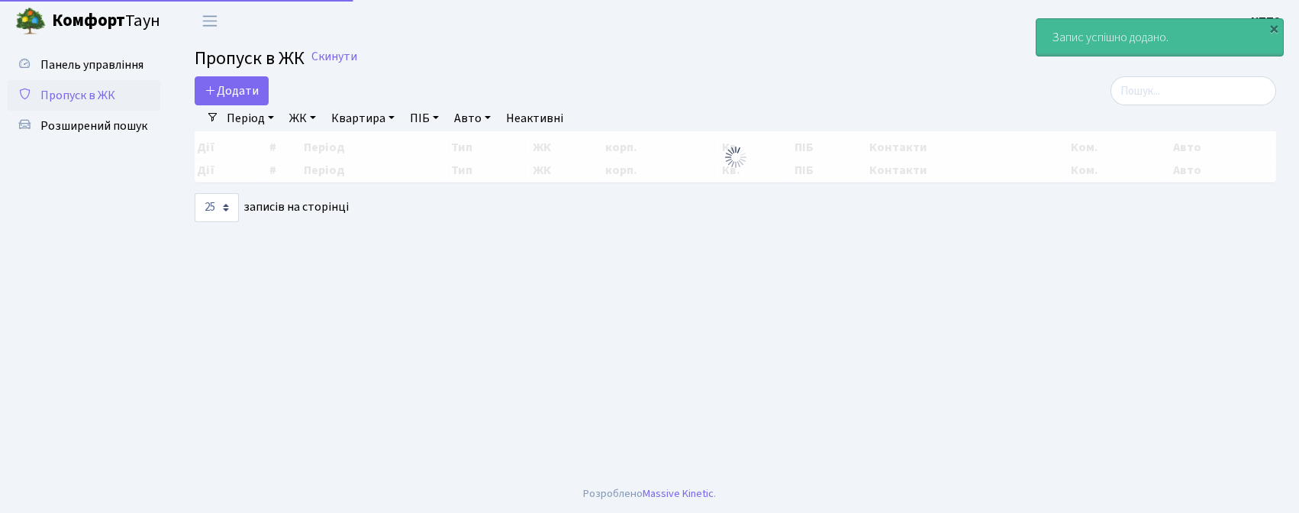
select select "25"
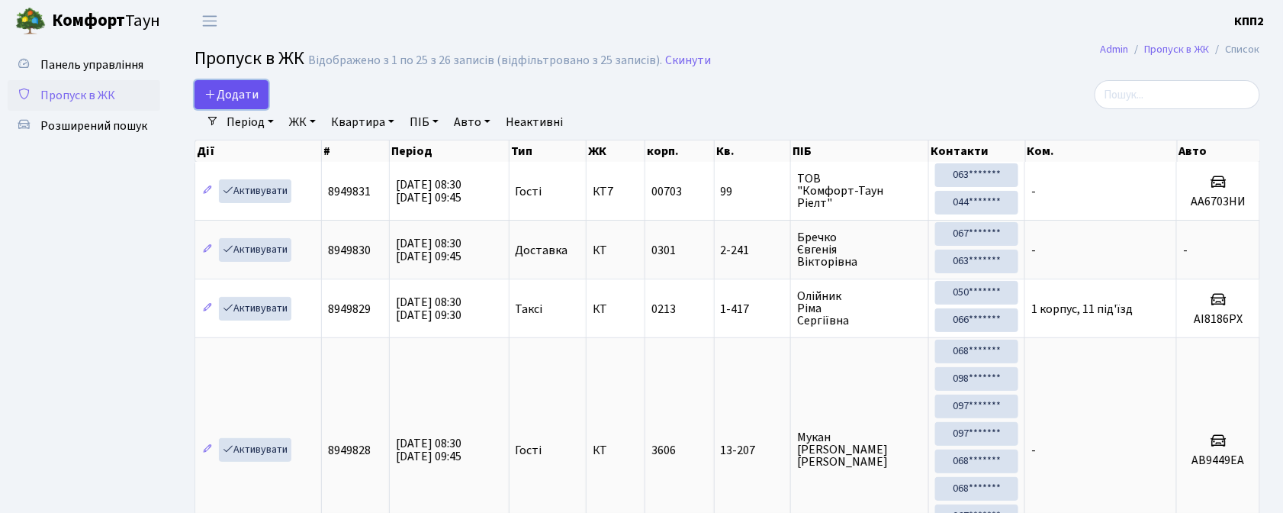
click at [227, 93] on span "Додати" at bounding box center [231, 94] width 54 height 17
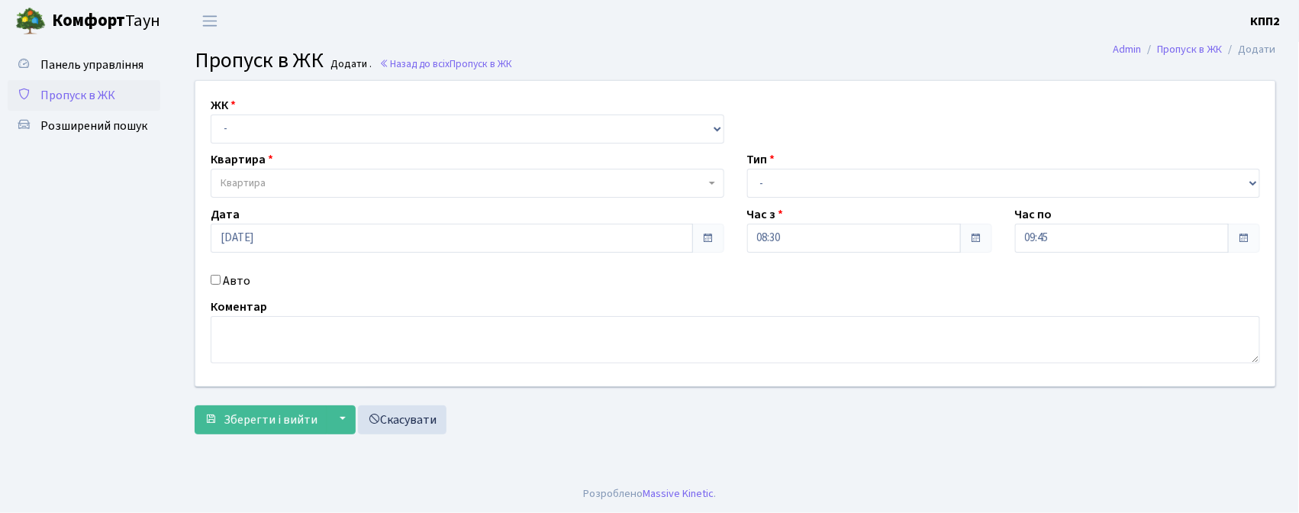
click at [215, 278] on input "Авто" at bounding box center [216, 280] width 10 height 10
checkbox input "true"
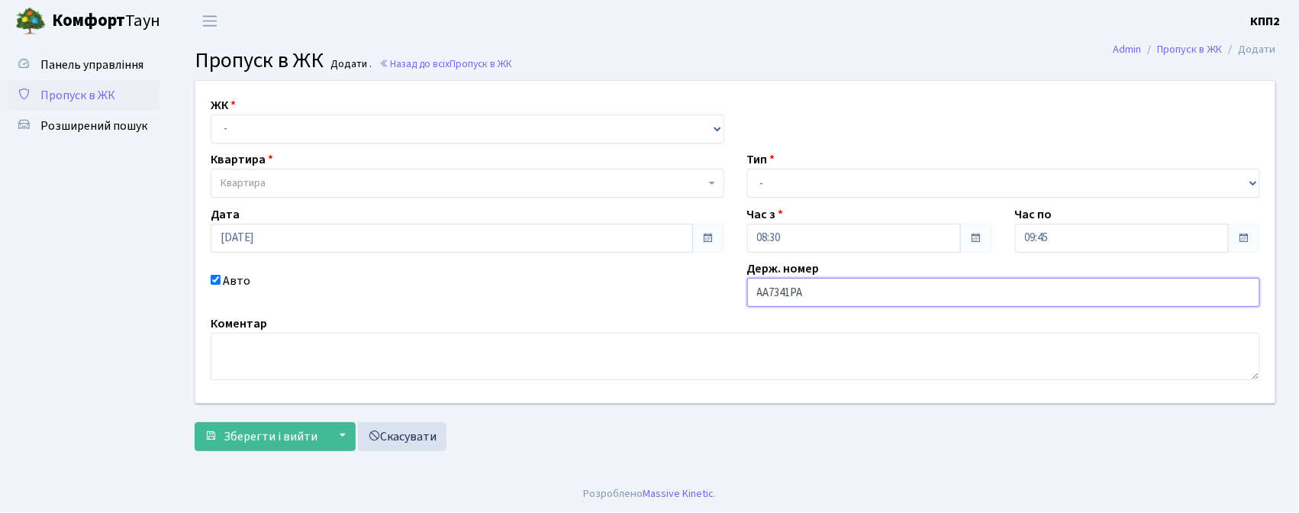
type input "АА7341РА"
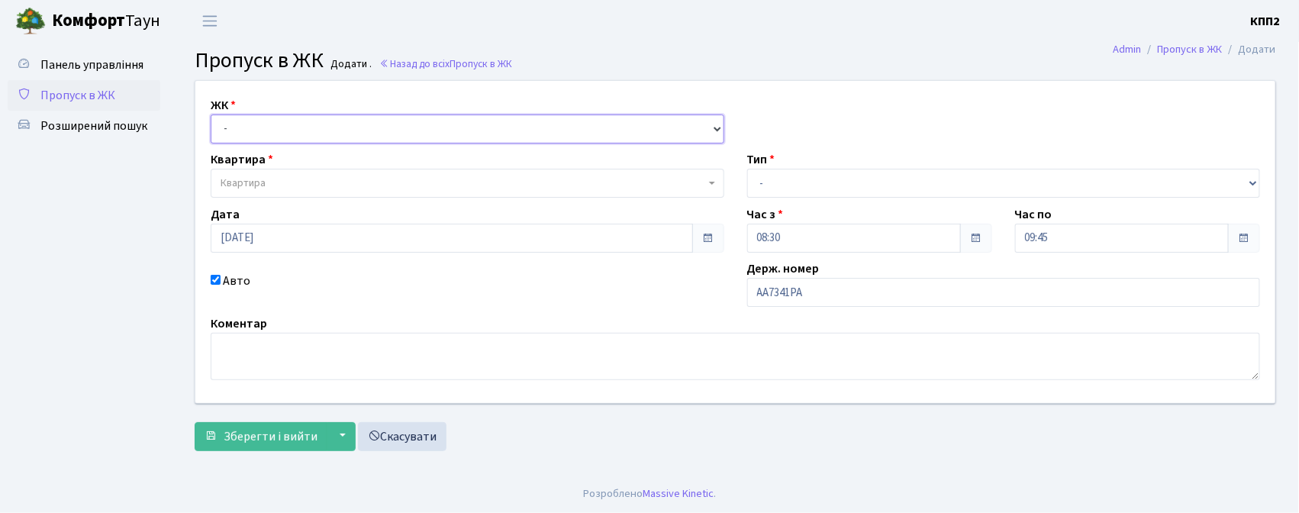
click at [386, 132] on select "- КТ, вул. Регенераторна, 4 КТ2, просп. [STREET_ADDRESS] [STREET_ADDRESS] [PERS…" at bounding box center [467, 128] width 513 height 29
select select "271"
click at [211, 114] on select "- КТ, вул. Регенераторна, 4 КТ2, просп. [STREET_ADDRESS] [STREET_ADDRESS] [PERS…" at bounding box center [467, 128] width 513 height 29
select select
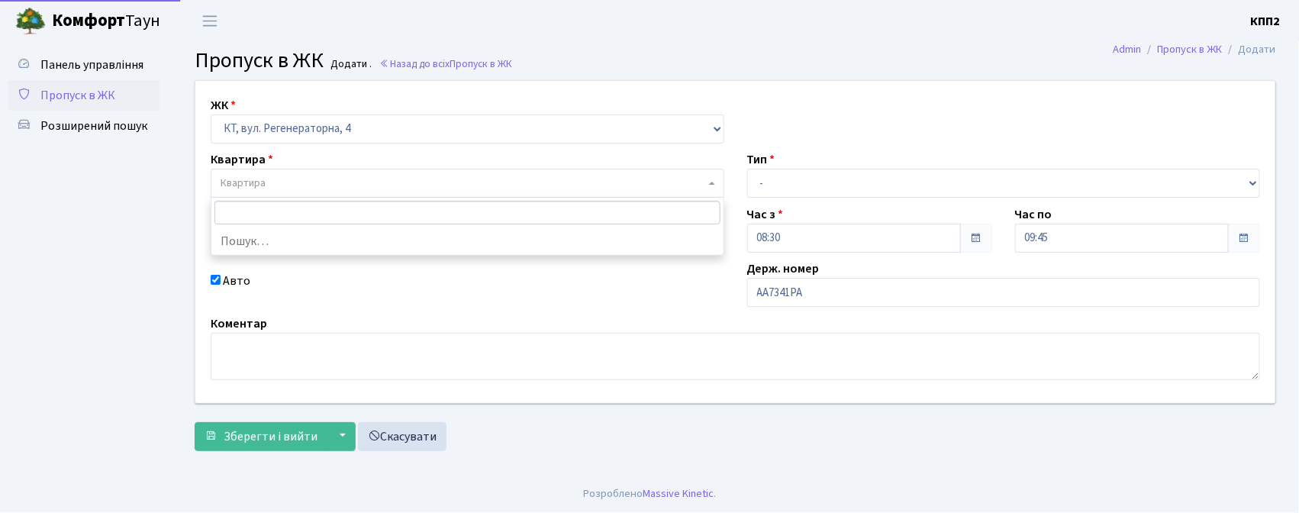
click at [381, 182] on span "Квартира" at bounding box center [463, 182] width 484 height 15
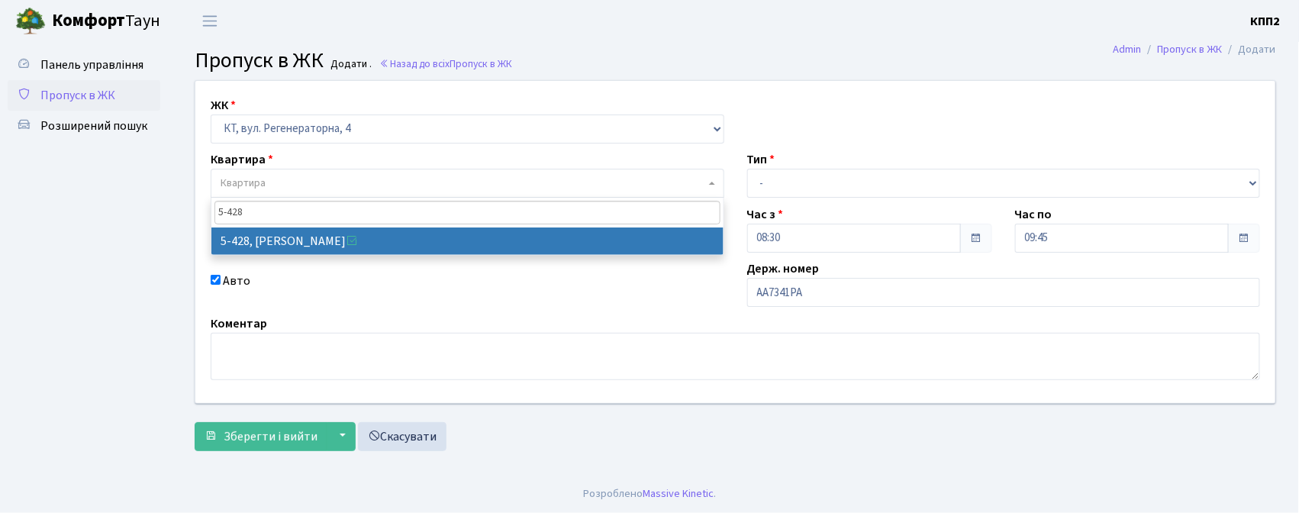
type input "5-428"
select select "2117"
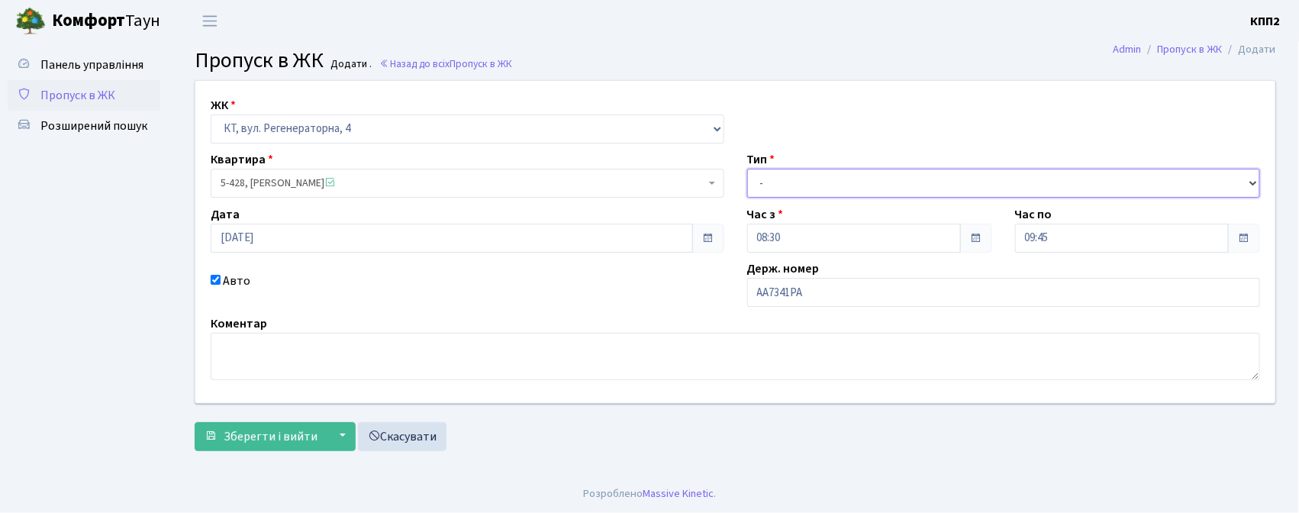
click at [767, 181] on select "- Доставка Таксі Гості Сервіс" at bounding box center [1003, 183] width 513 height 29
select select "3"
click at [747, 169] on select "- Доставка Таксі Гості Сервіс" at bounding box center [1003, 183] width 513 height 29
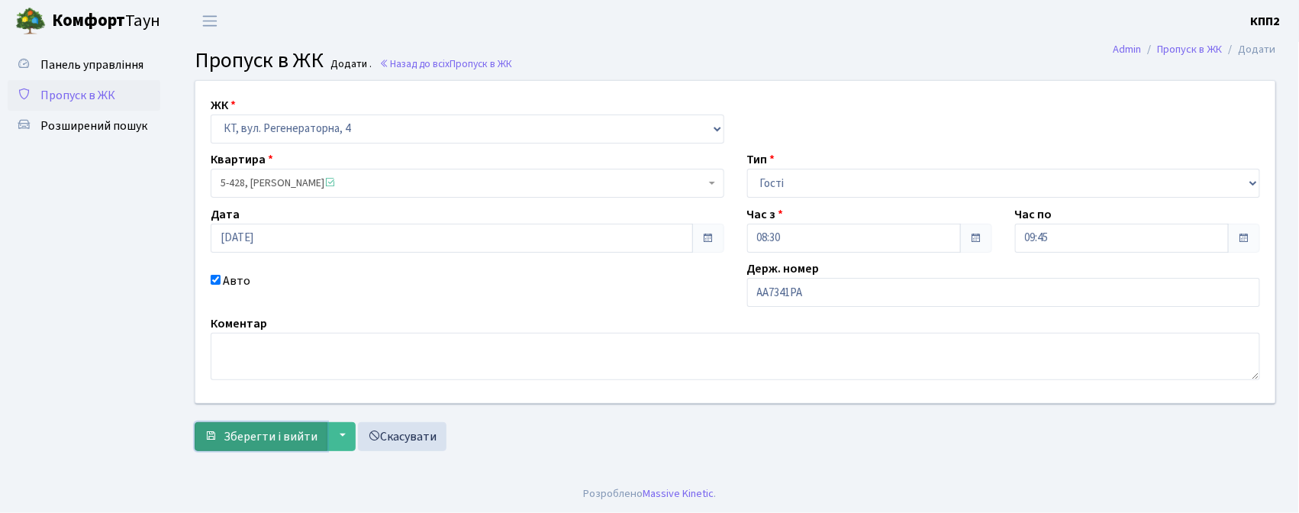
click at [252, 431] on span "Зберегти і вийти" at bounding box center [271, 436] width 94 height 17
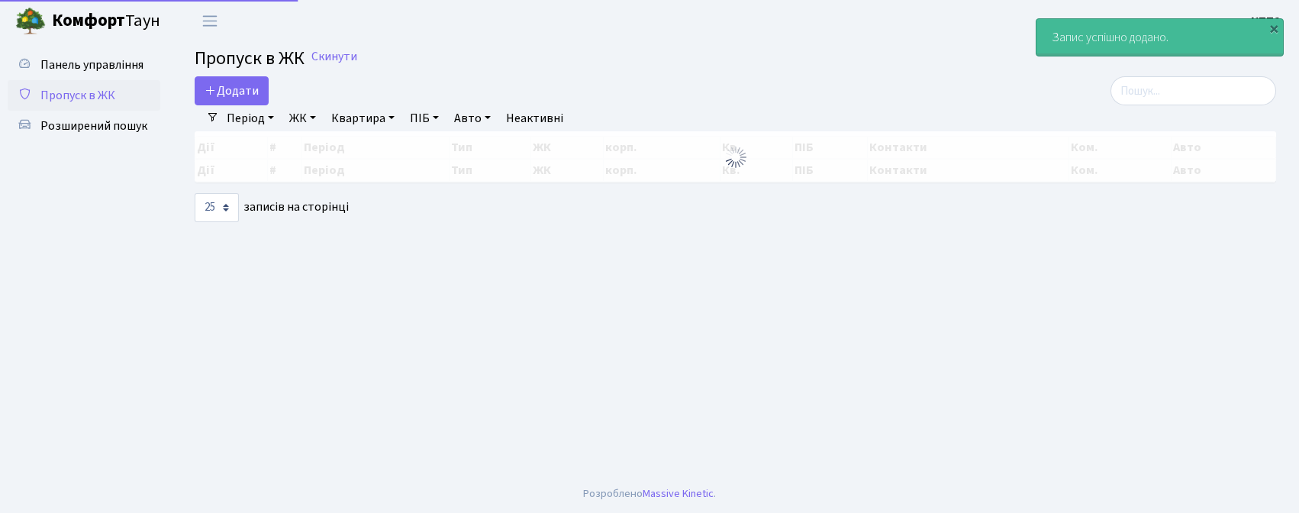
select select "25"
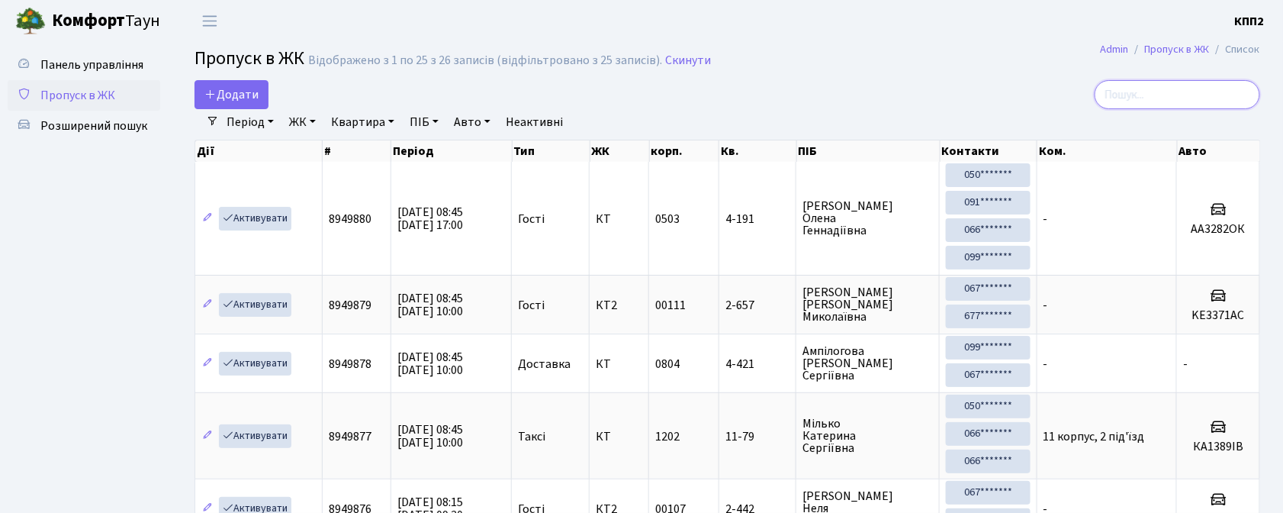
click at [1185, 83] on input "search" at bounding box center [1178, 94] width 166 height 29
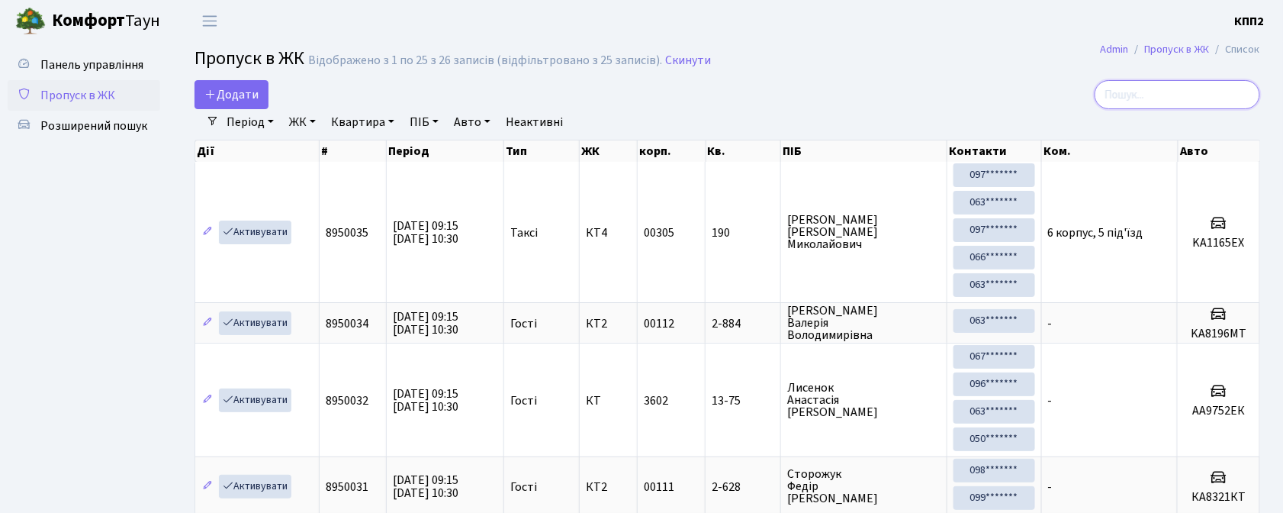
click at [1189, 98] on input "search" at bounding box center [1178, 94] width 166 height 29
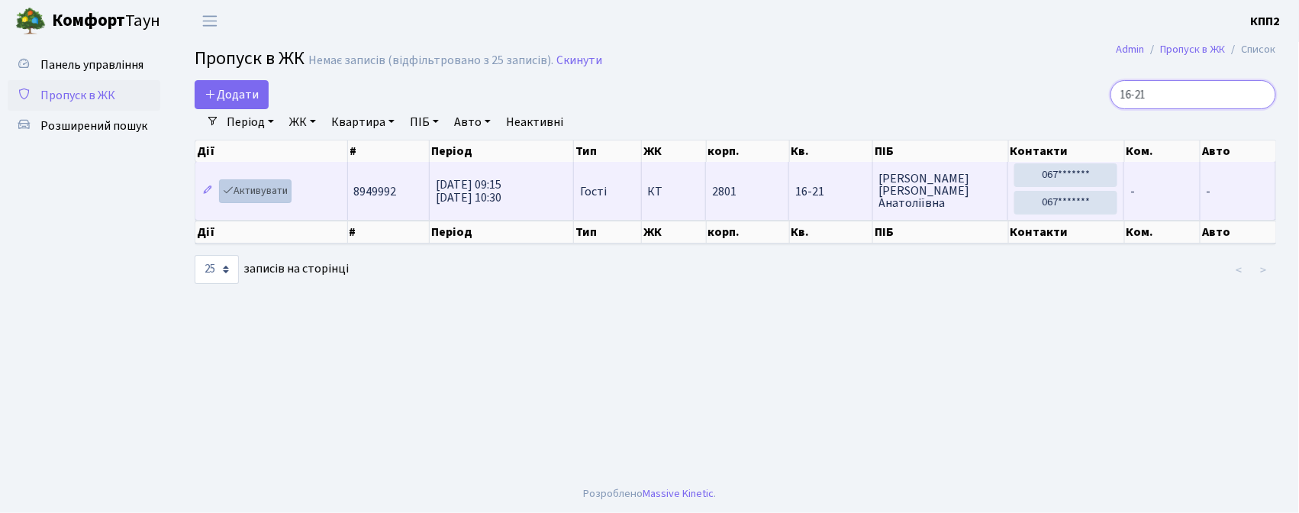
type input "16-21"
click at [281, 196] on link "Активувати" at bounding box center [255, 191] width 72 height 24
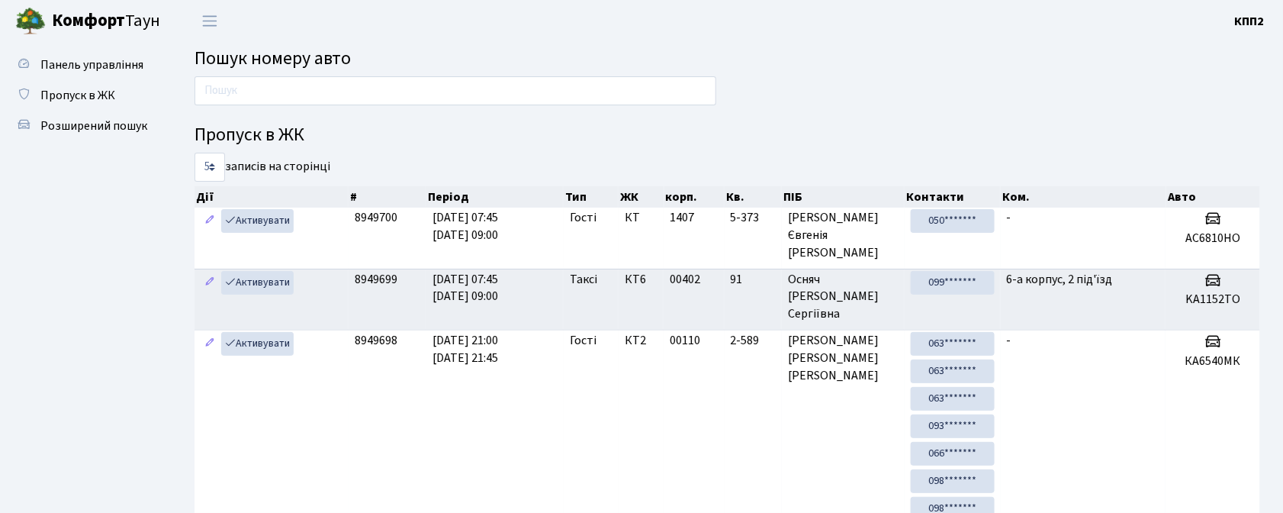
click at [278, 84] on input "text" at bounding box center [456, 90] width 522 height 29
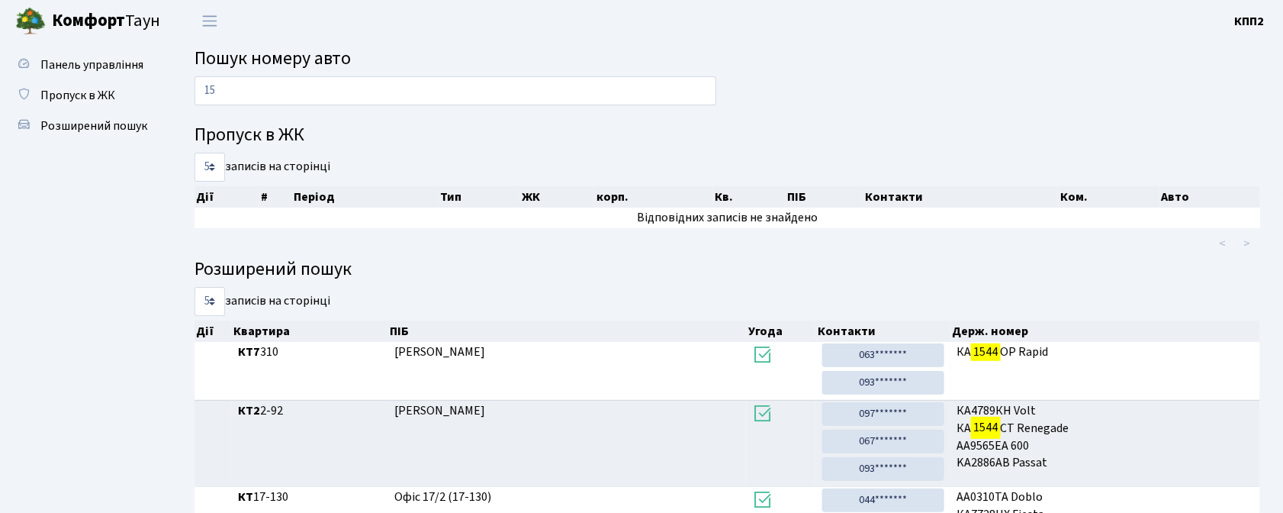
type input "1"
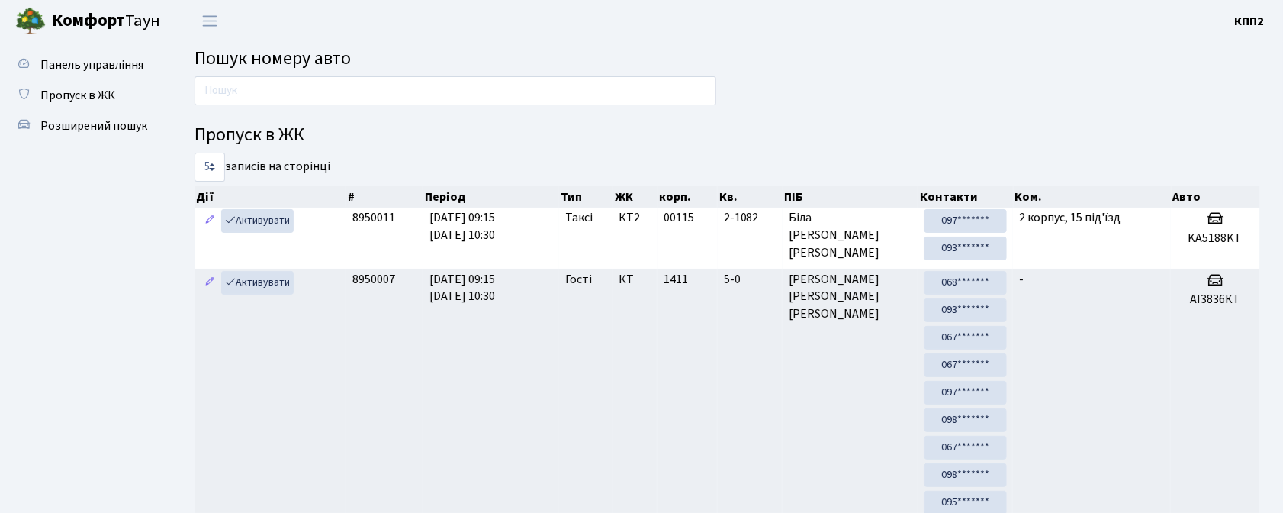
click at [305, 84] on input "text" at bounding box center [456, 90] width 522 height 29
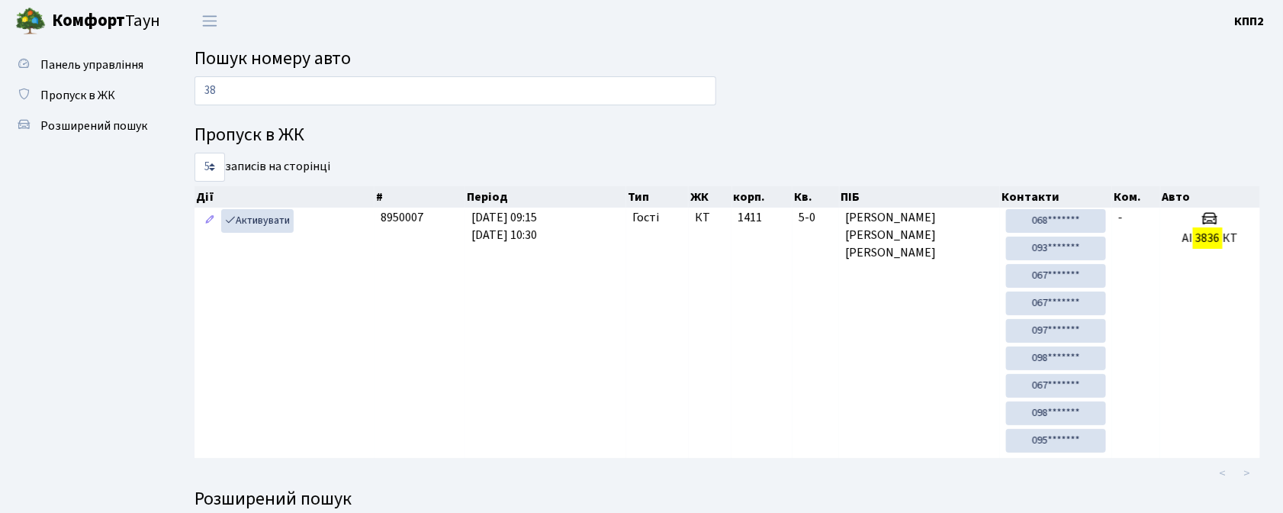
type input "3"
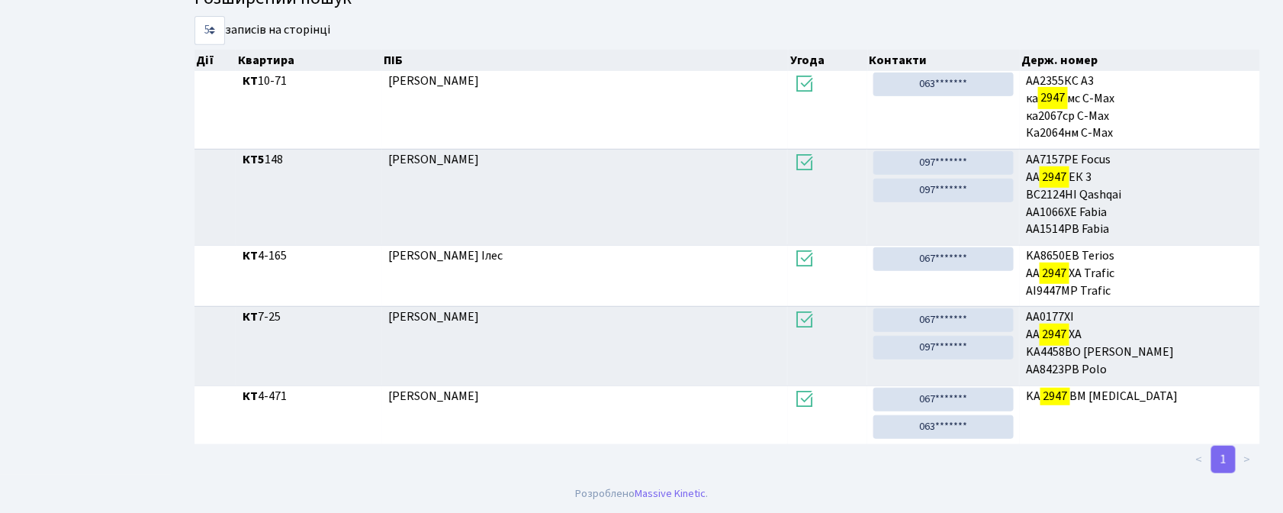
scroll to position [82, 0]
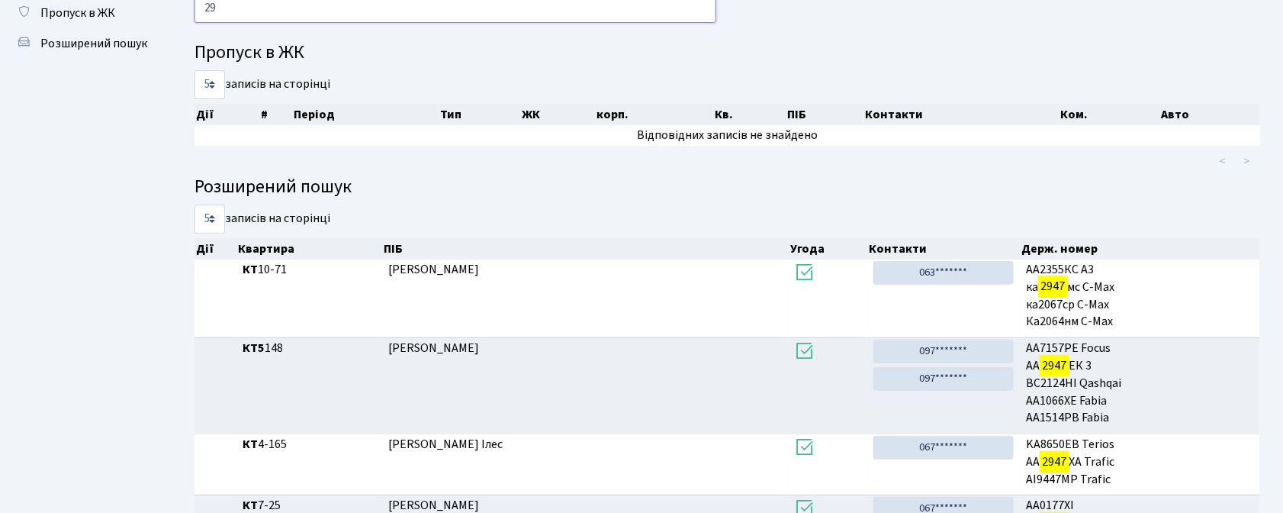
type input "2"
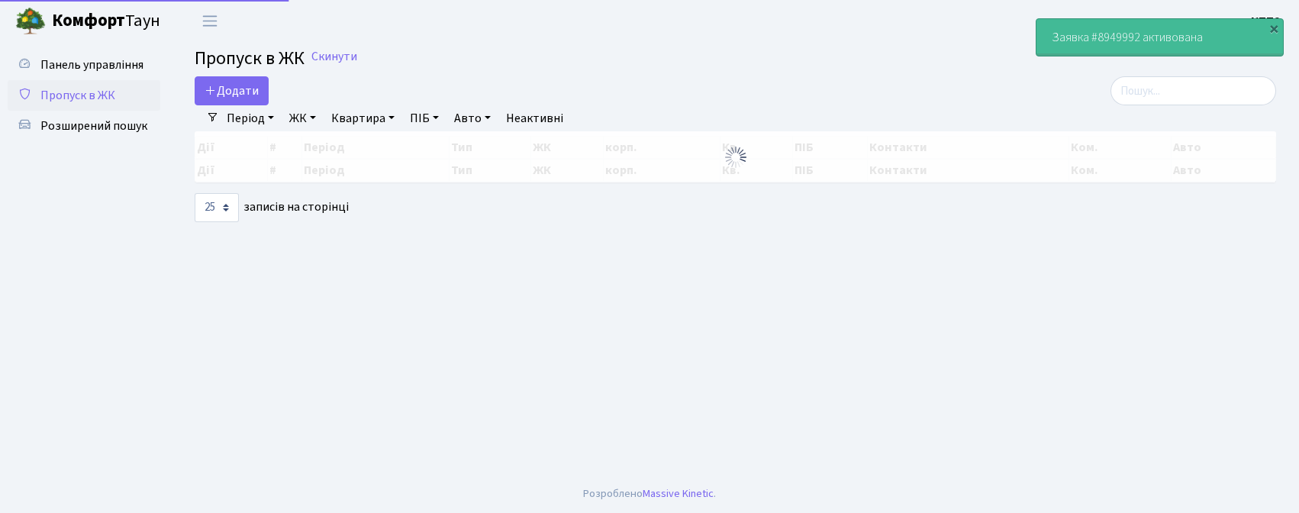
select select "25"
click at [1170, 96] on input "search" at bounding box center [1193, 90] width 166 height 29
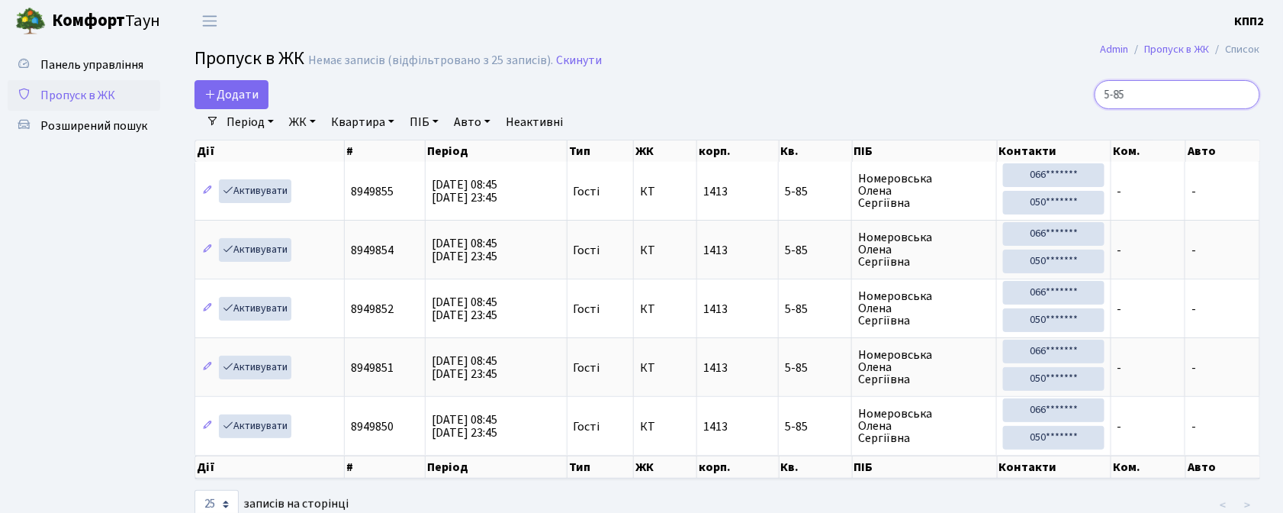
click at [1206, 95] on input "5-85" at bounding box center [1178, 94] width 166 height 29
type input "5"
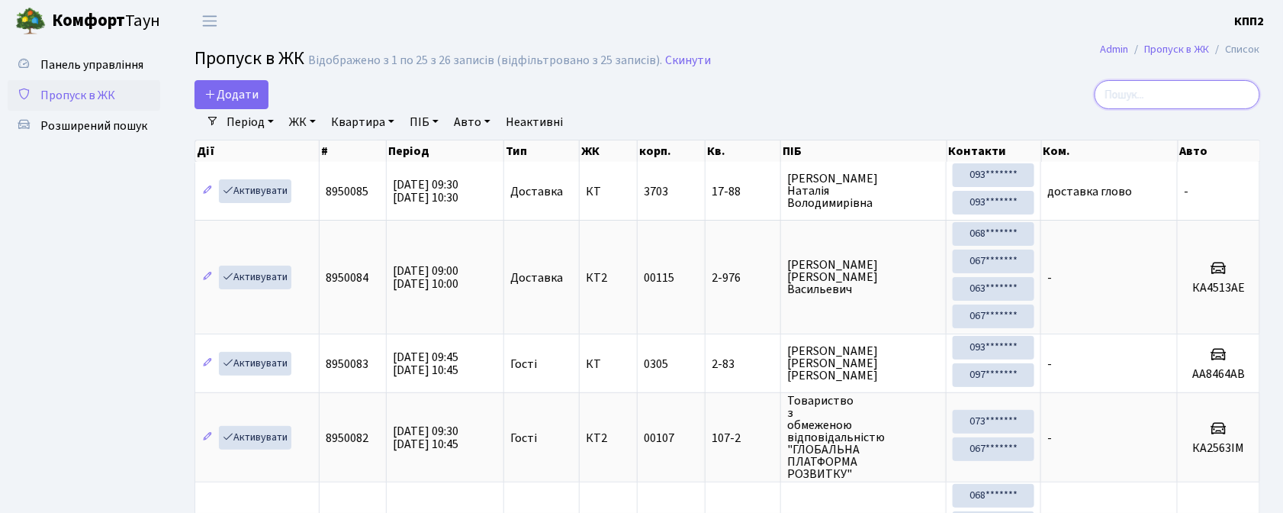
click at [1212, 99] on input "search" at bounding box center [1178, 94] width 166 height 29
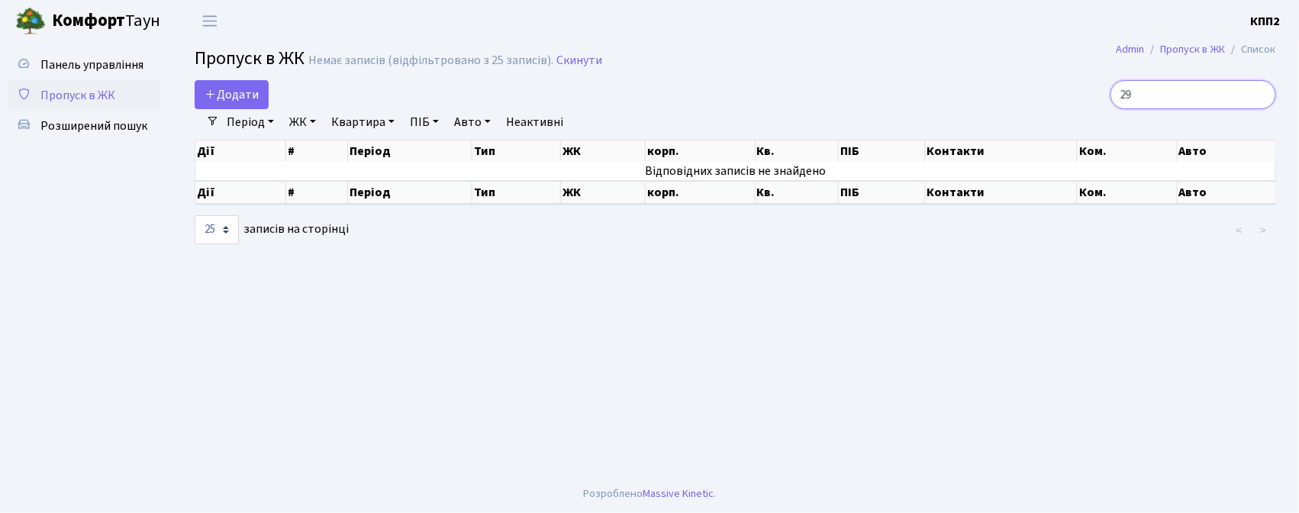
type input "2"
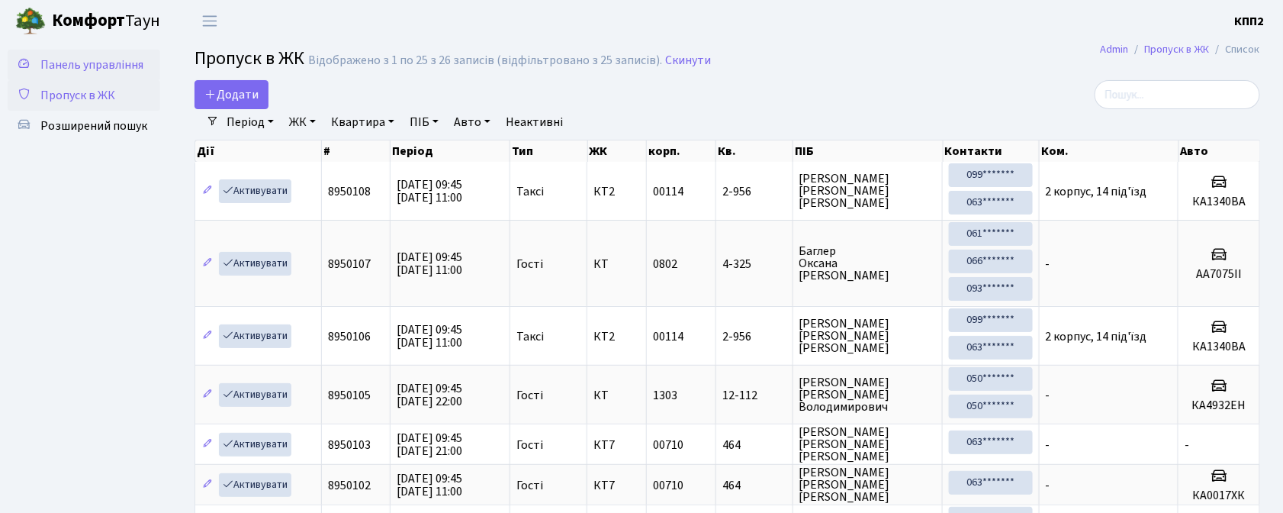
click at [82, 61] on span "Панель управління" at bounding box center [91, 64] width 103 height 17
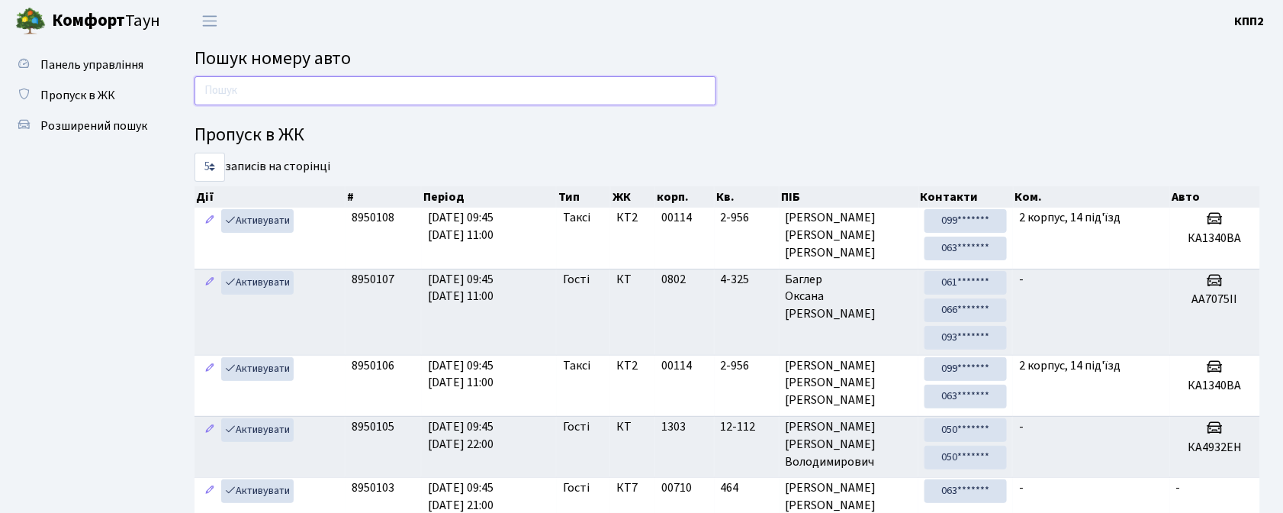
click at [253, 90] on input "text" at bounding box center [456, 90] width 522 height 29
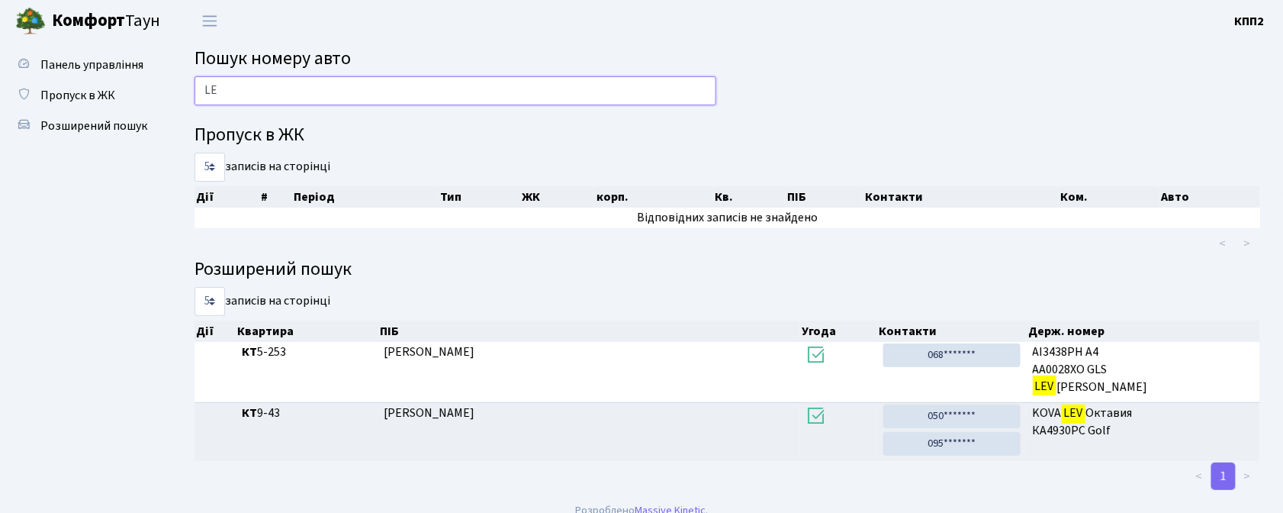
type input "L"
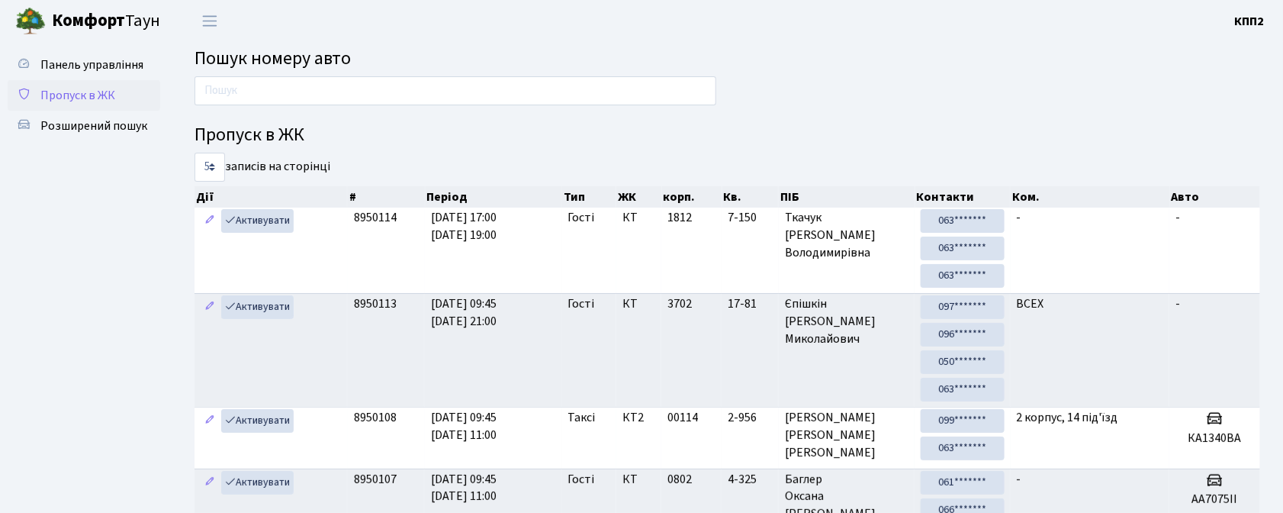
click at [101, 98] on span "Пропуск в ЖК" at bounding box center [77, 95] width 75 height 17
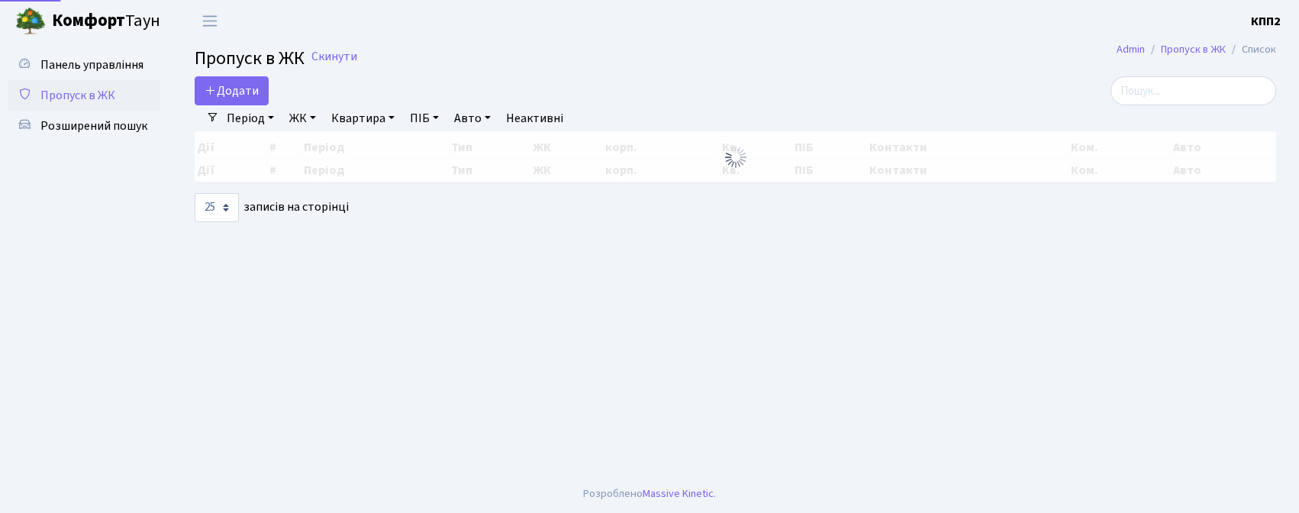
select select "25"
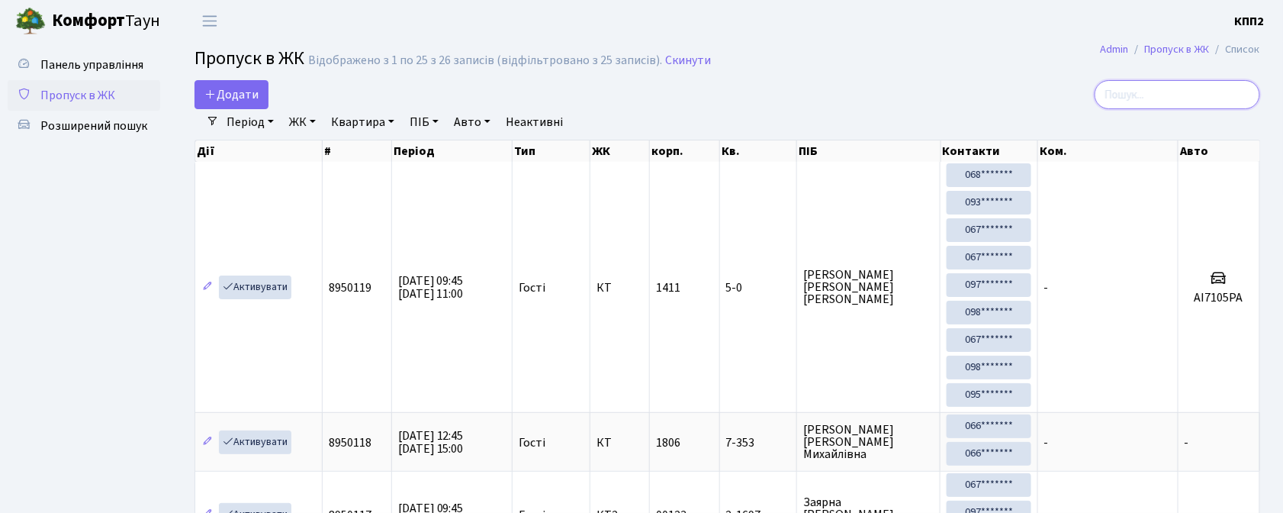
click at [1177, 90] on input "search" at bounding box center [1178, 94] width 166 height 29
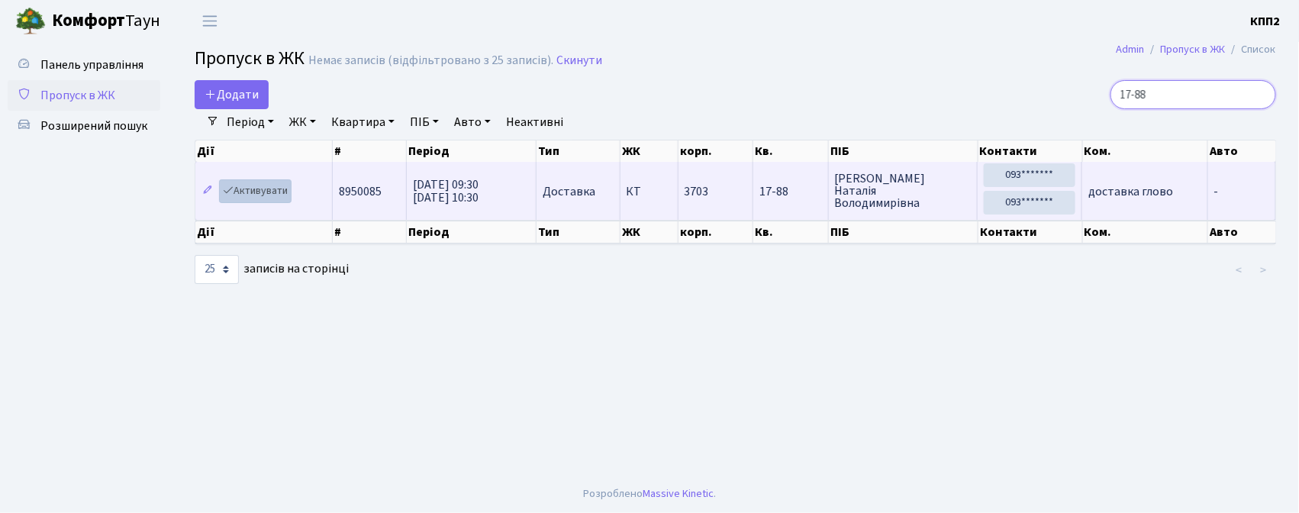
type input "17-88"
click at [258, 192] on link "Активувати" at bounding box center [255, 191] width 72 height 24
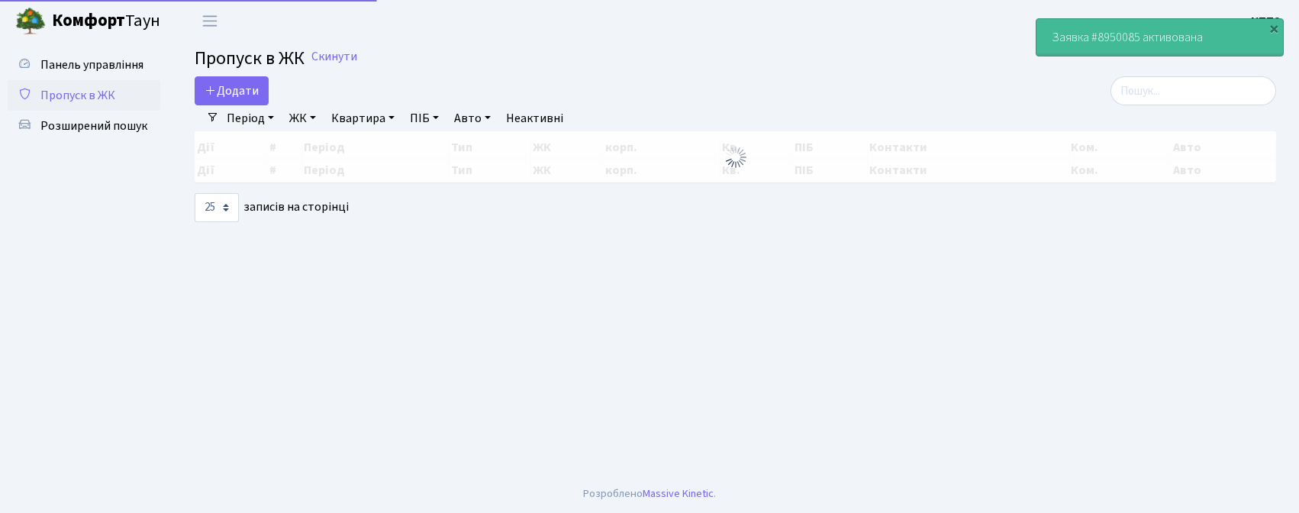
select select "25"
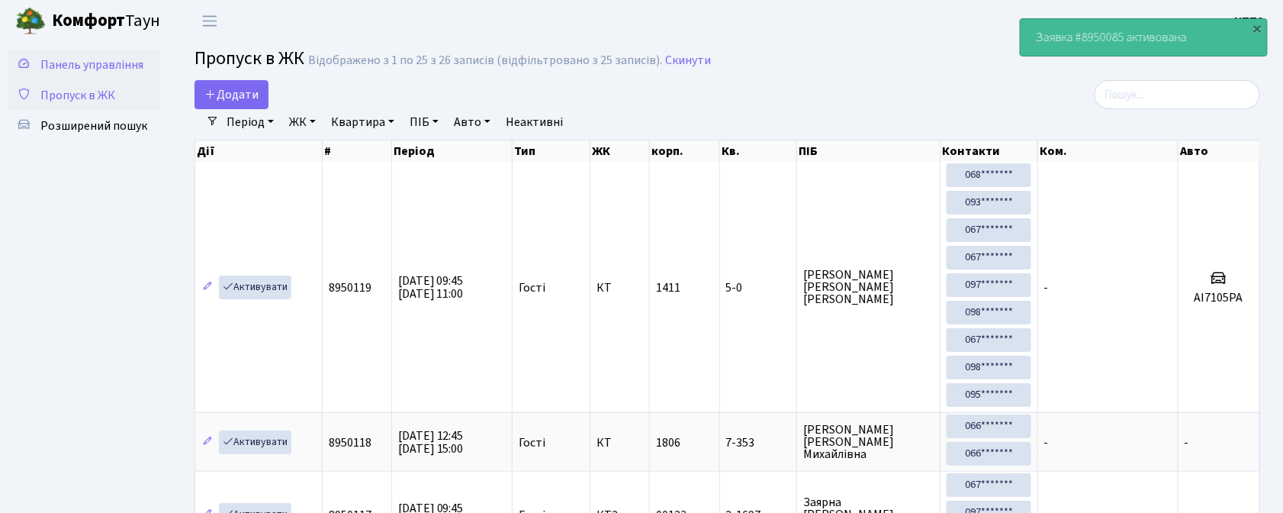
click at [114, 63] on span "Панель управління" at bounding box center [91, 64] width 103 height 17
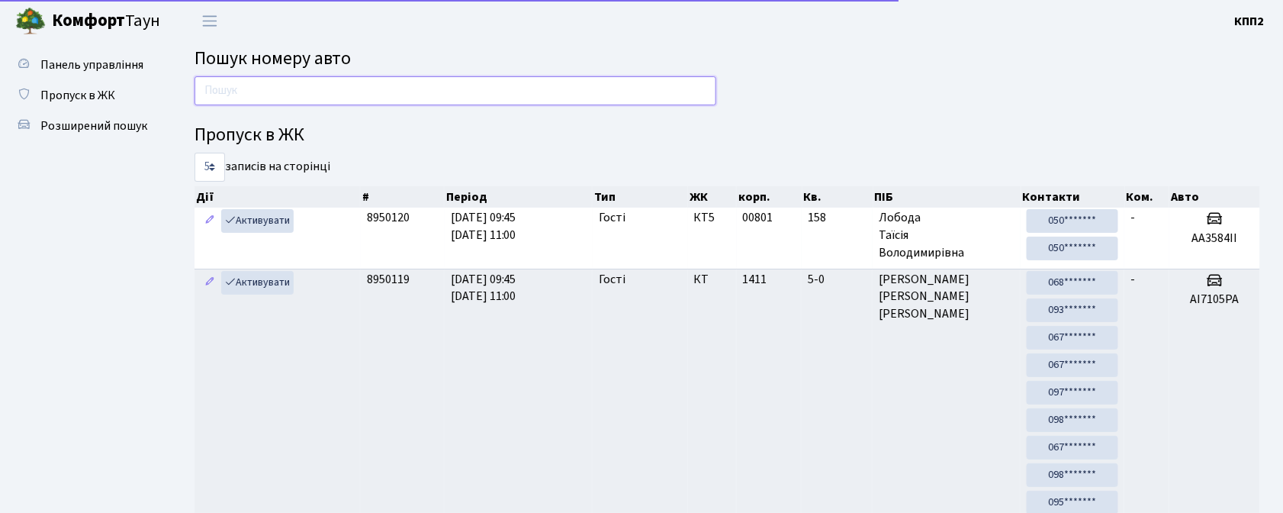
click at [247, 98] on input "text" at bounding box center [456, 90] width 522 height 29
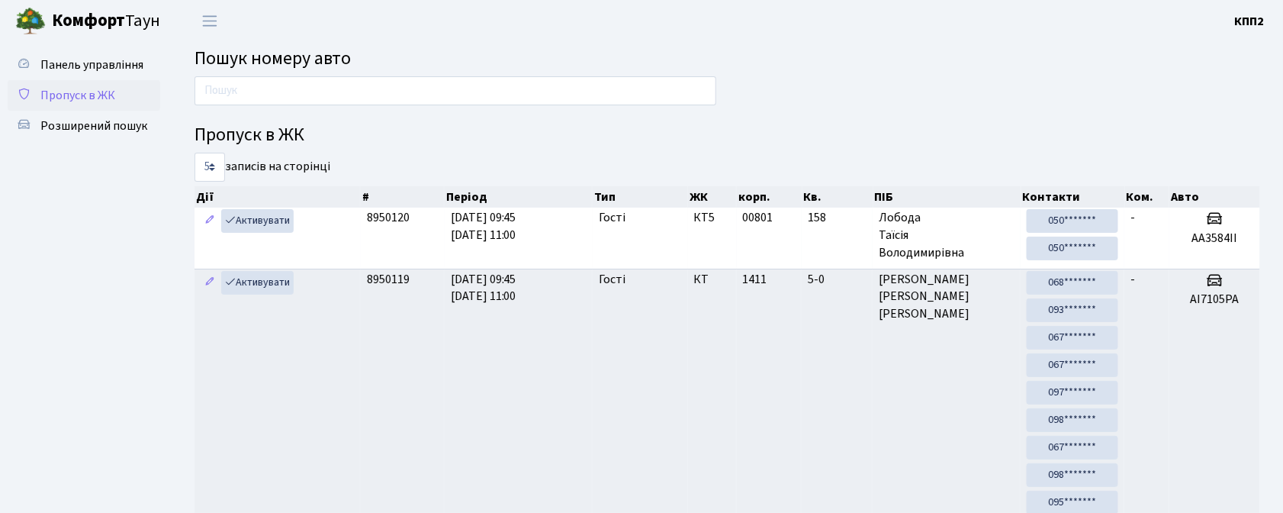
click at [82, 89] on span "Пропуск в ЖК" at bounding box center [77, 95] width 75 height 17
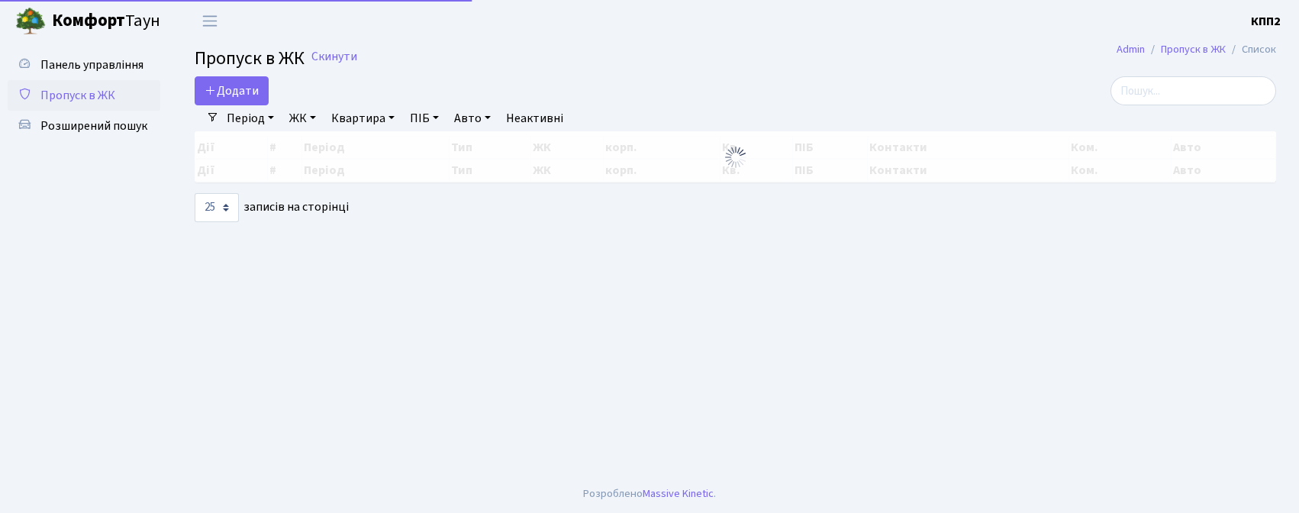
select select "25"
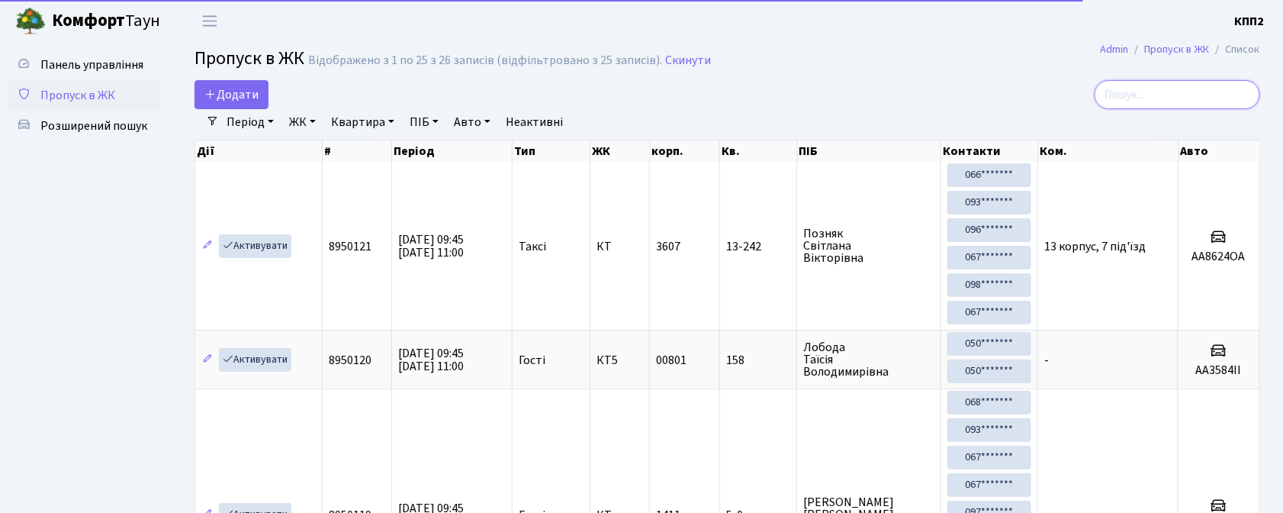
click at [1187, 92] on input "search" at bounding box center [1178, 94] width 166 height 29
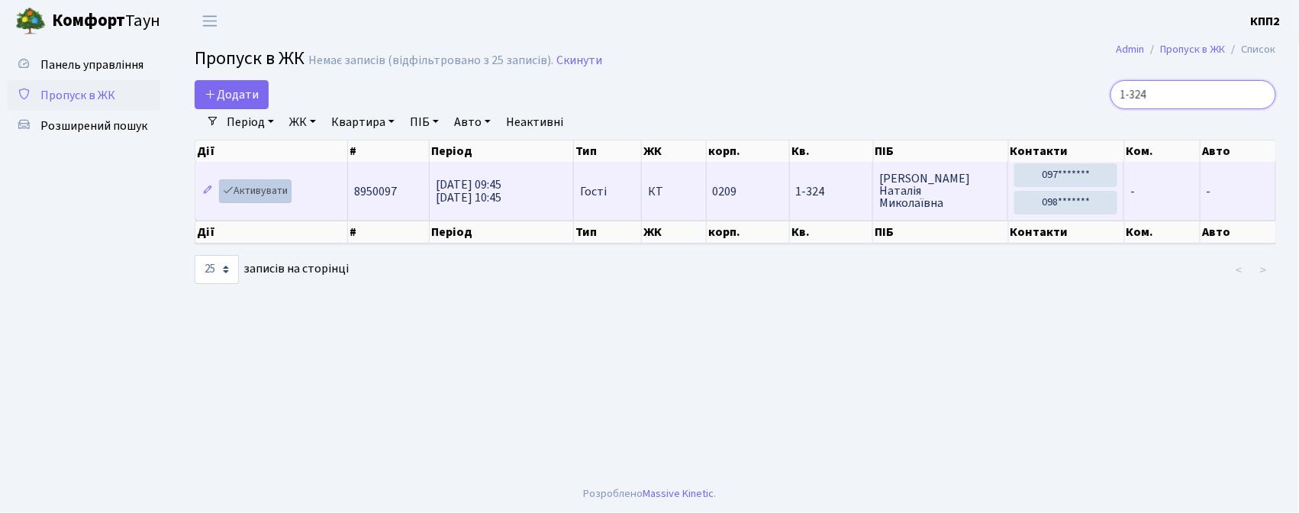
type input "1-324"
click at [260, 187] on link "Активувати" at bounding box center [255, 191] width 72 height 24
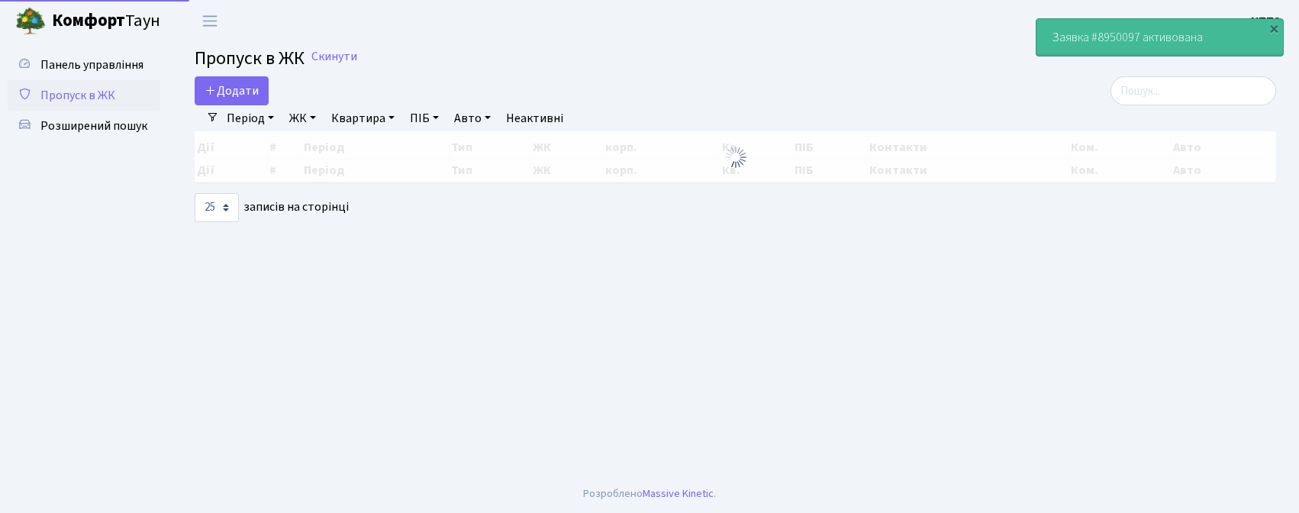
select select "25"
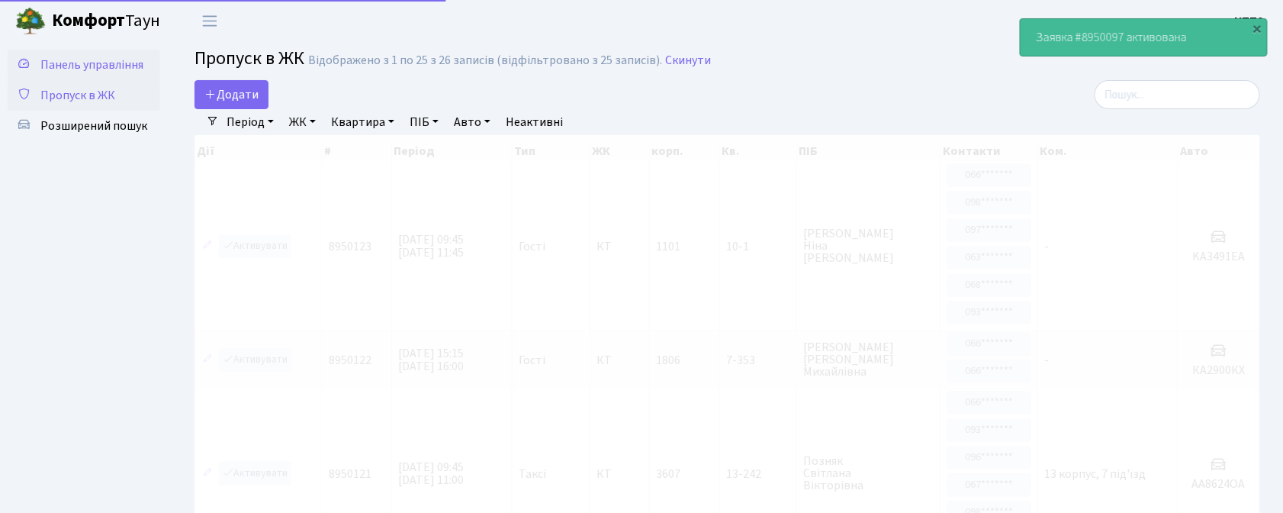
click at [105, 61] on span "Панель управління" at bounding box center [91, 64] width 103 height 17
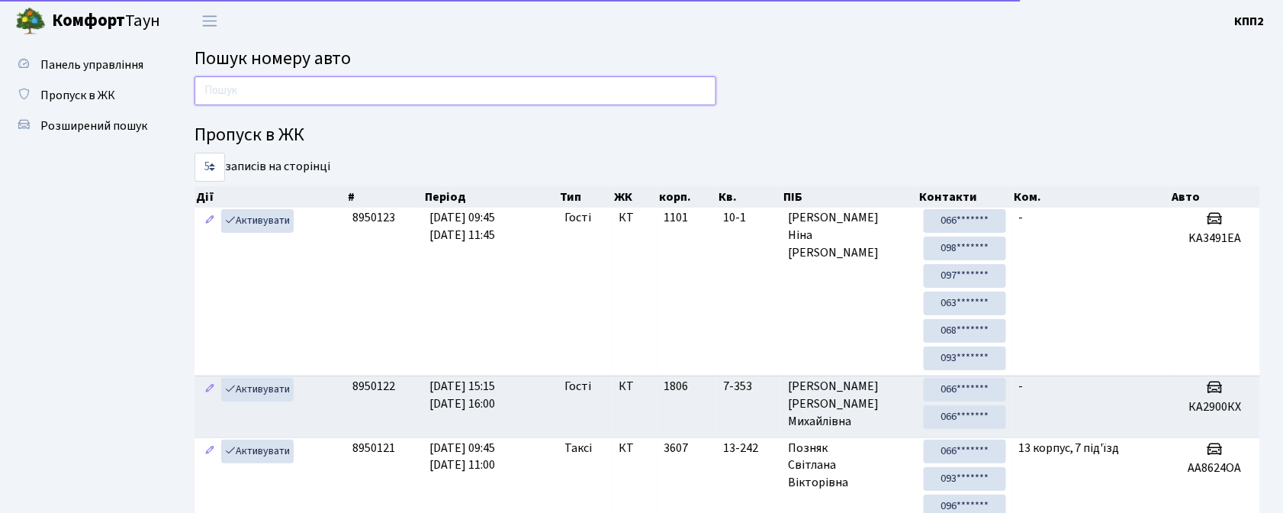
click at [252, 85] on input "text" at bounding box center [456, 90] width 522 height 29
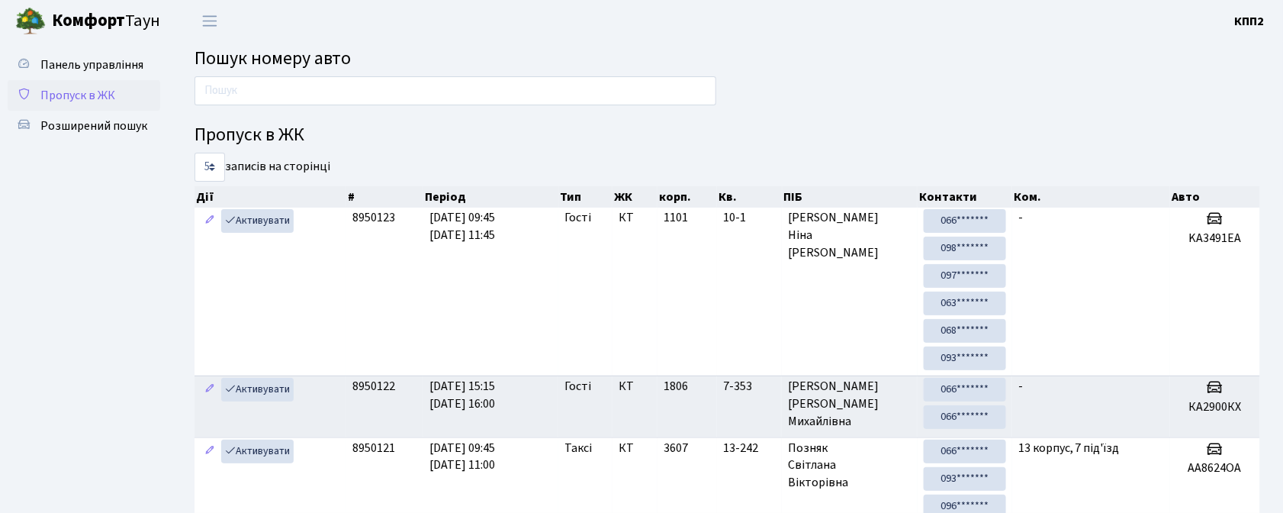
click at [86, 95] on span "Пропуск в ЖК" at bounding box center [77, 95] width 75 height 17
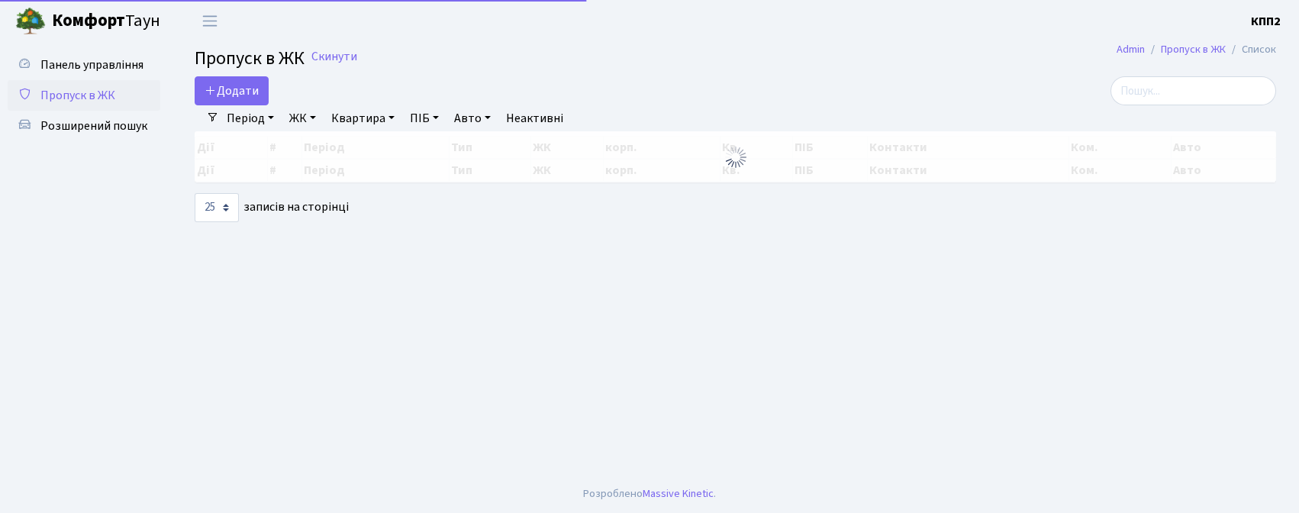
select select "25"
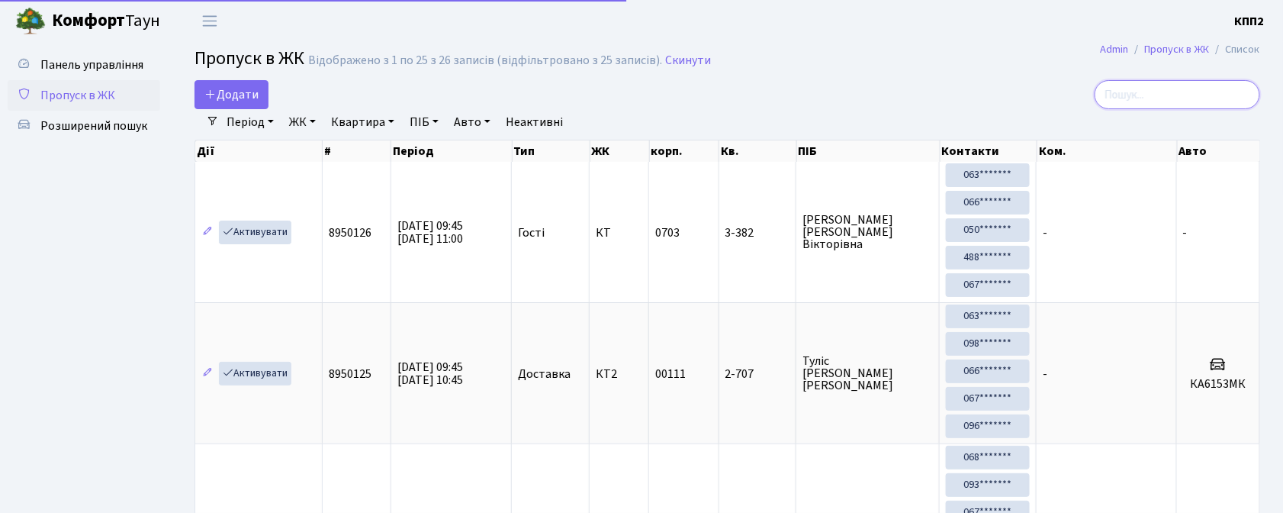
click at [1158, 102] on input "search" at bounding box center [1178, 94] width 166 height 29
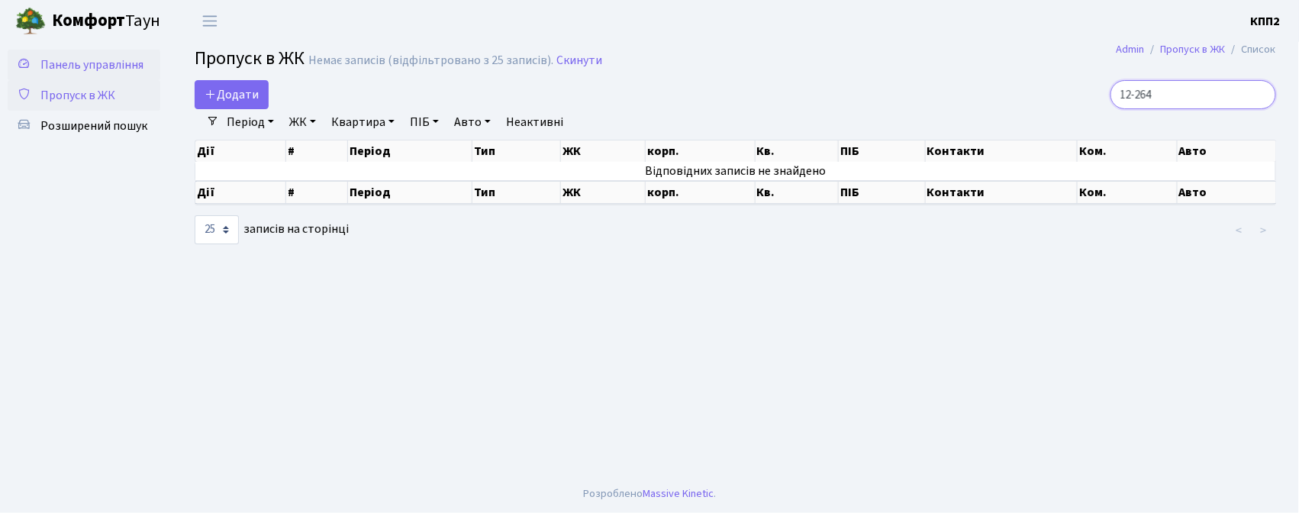
type input "12-264"
click at [113, 63] on span "Панель управління" at bounding box center [91, 64] width 103 height 17
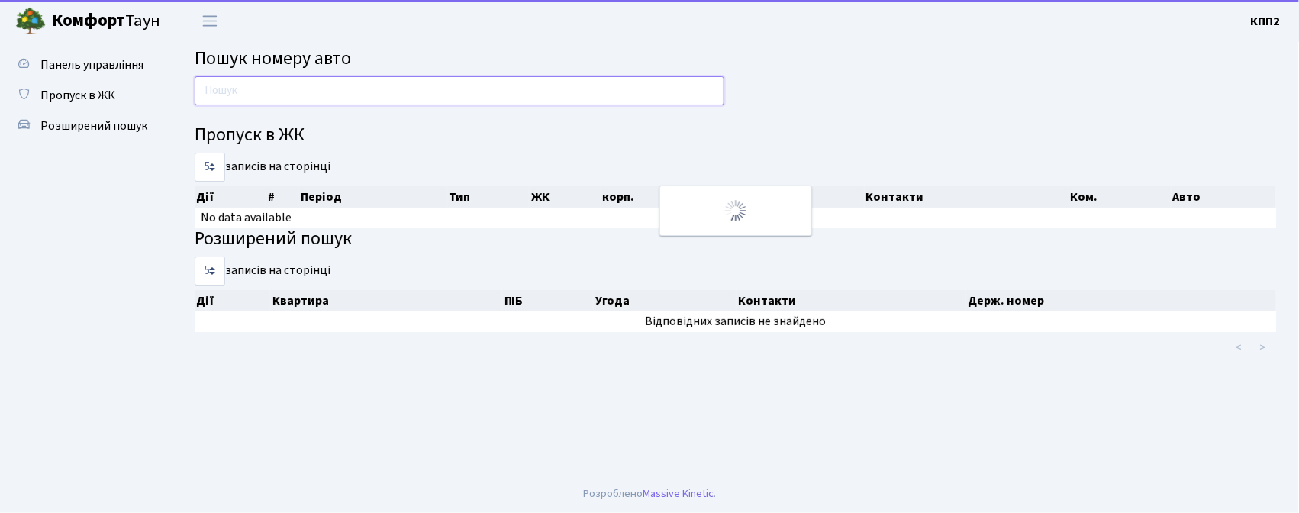
click at [267, 92] on input "text" at bounding box center [460, 90] width 530 height 29
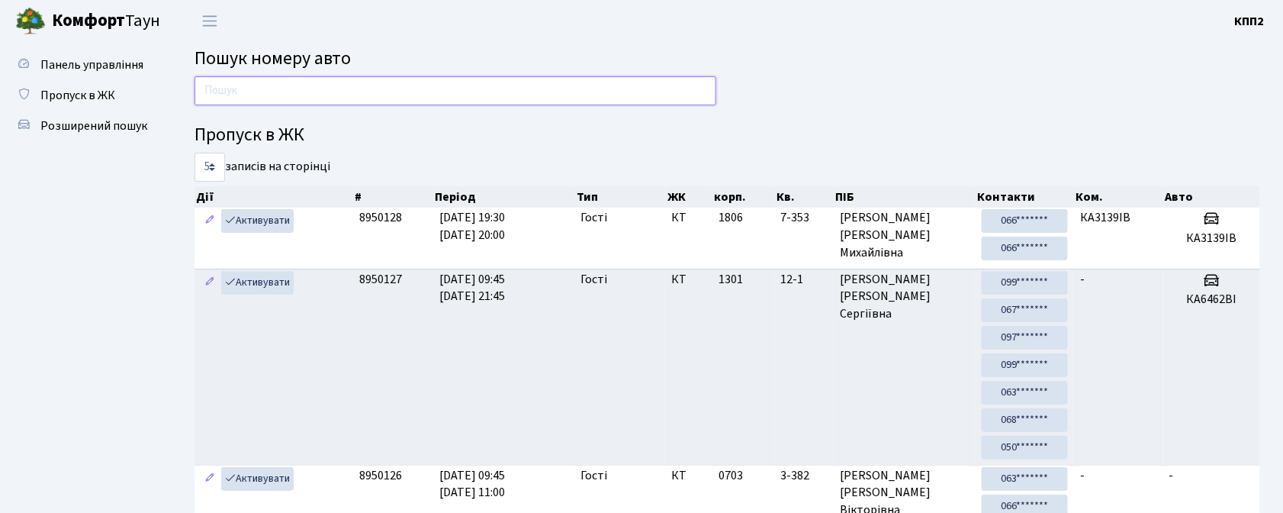
click at [498, 89] on input "text" at bounding box center [456, 90] width 522 height 29
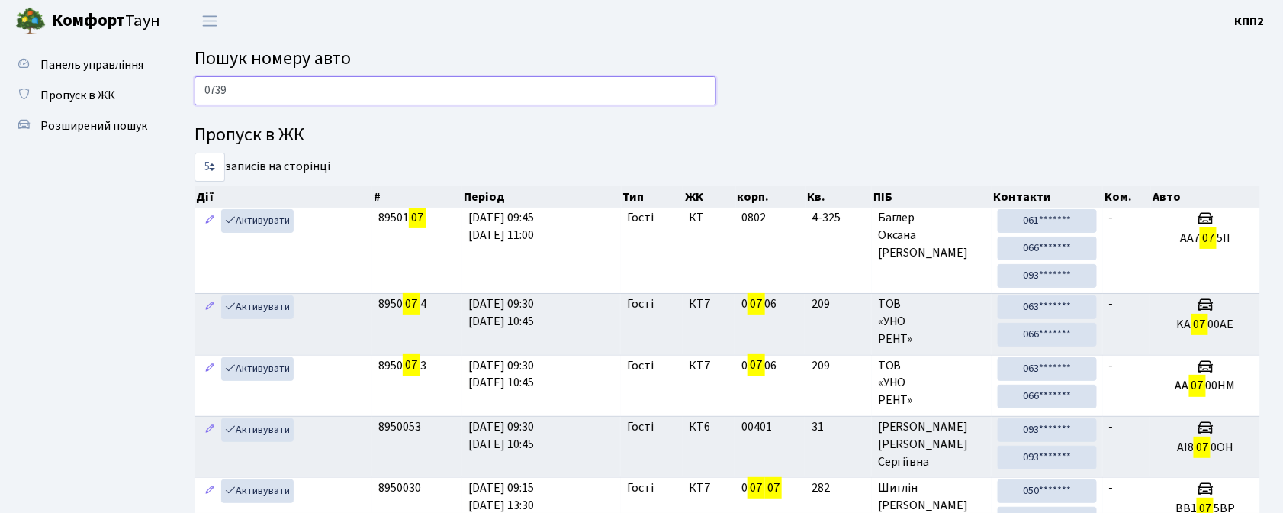
type input "0739"
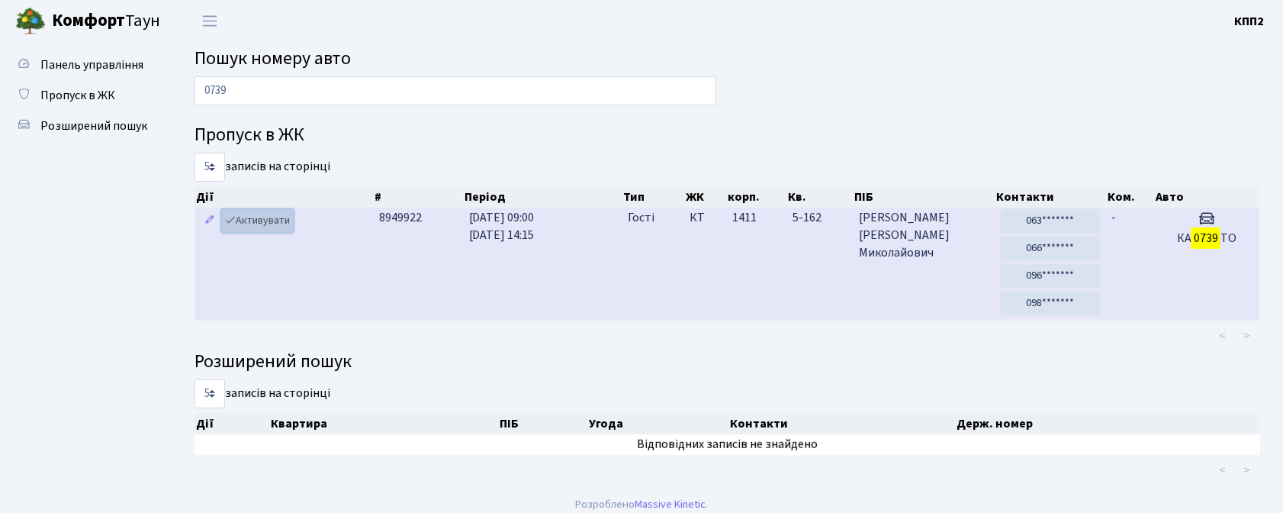
click at [281, 223] on link "Активувати" at bounding box center [257, 221] width 72 height 24
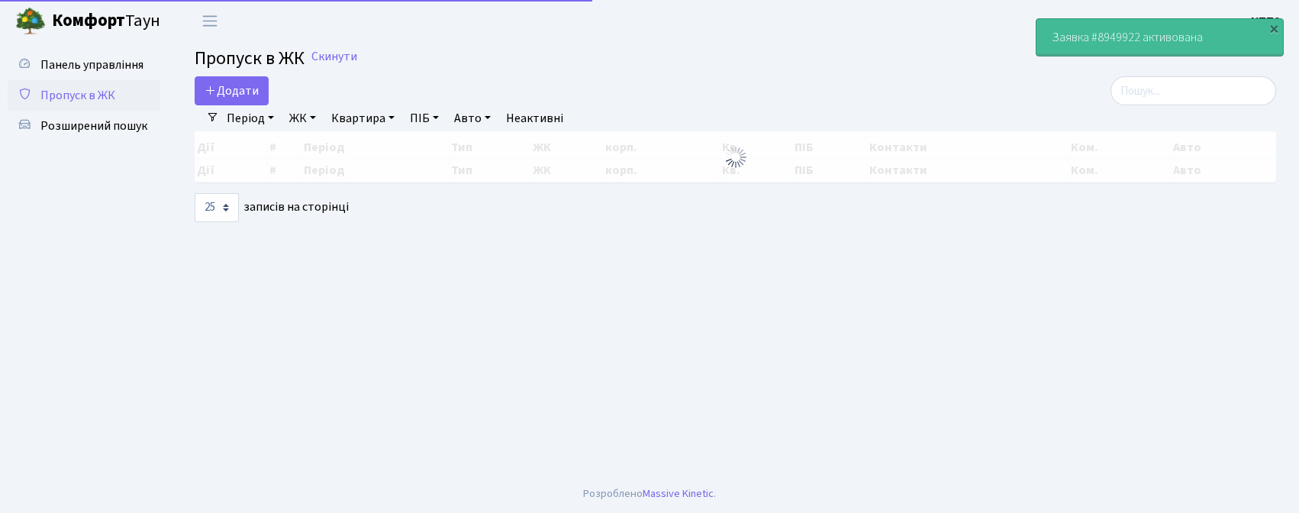
select select "25"
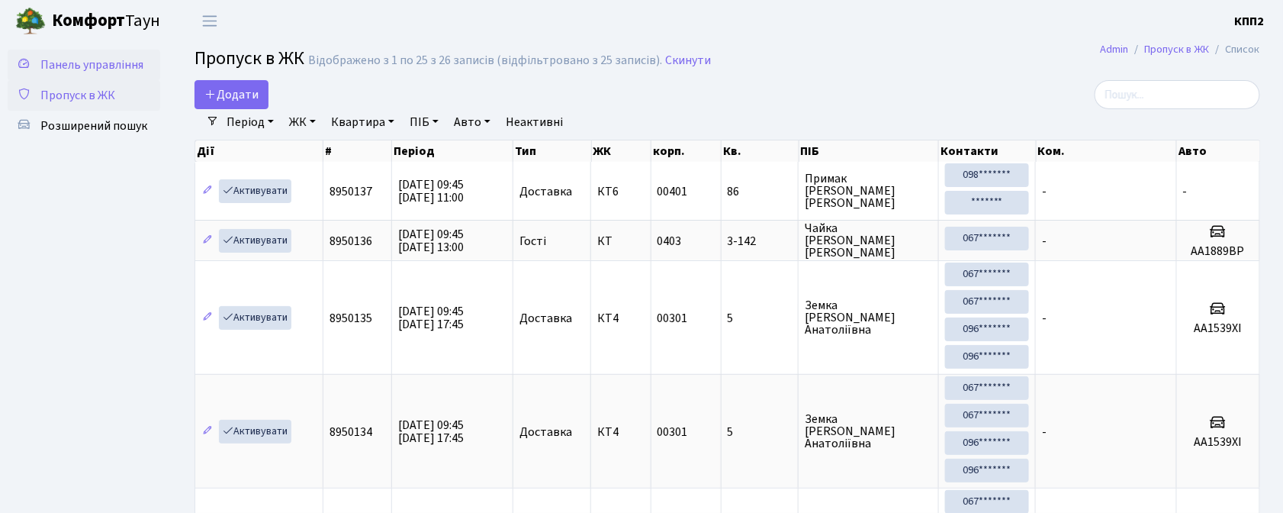
click at [114, 53] on link "Панель управління" at bounding box center [84, 65] width 153 height 31
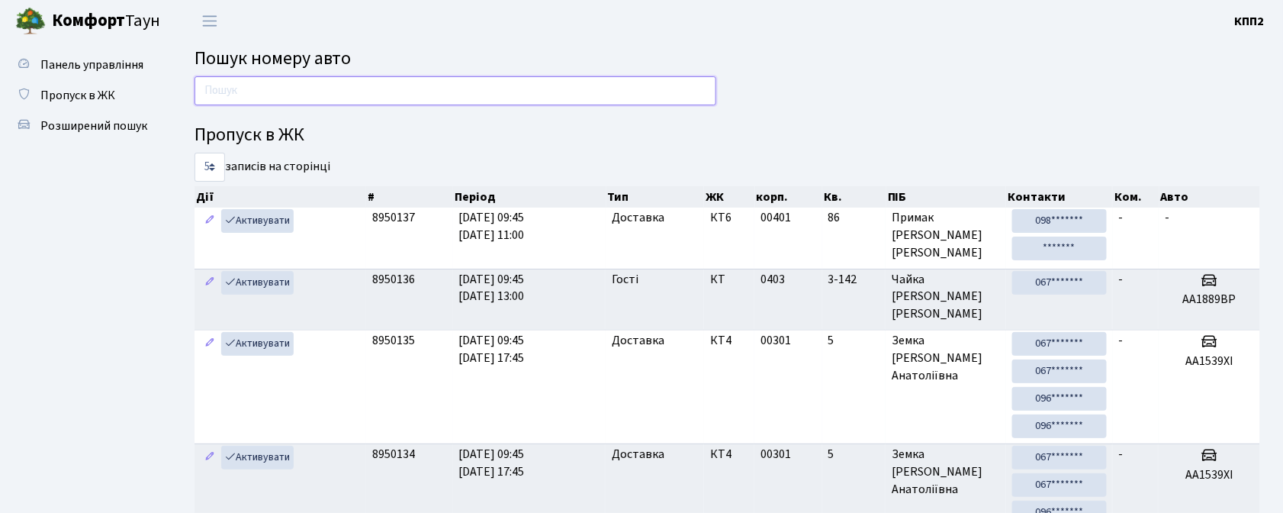
click at [356, 98] on input "text" at bounding box center [456, 90] width 522 height 29
click at [684, 85] on input "text" at bounding box center [456, 90] width 522 height 29
click at [85, 93] on span "Пропуск в ЖК" at bounding box center [77, 95] width 75 height 17
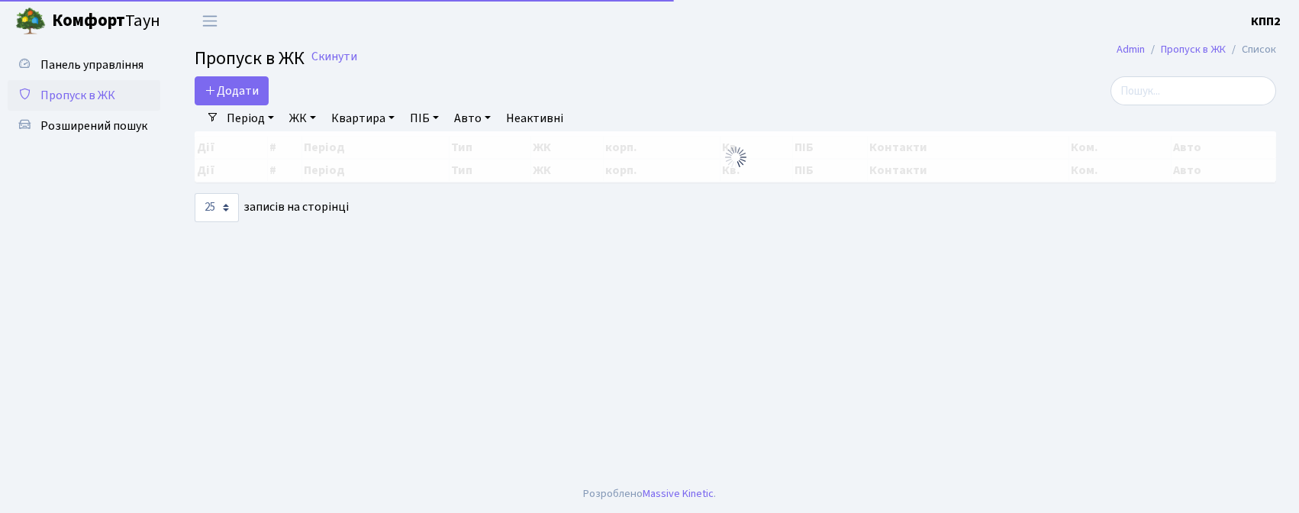
select select "25"
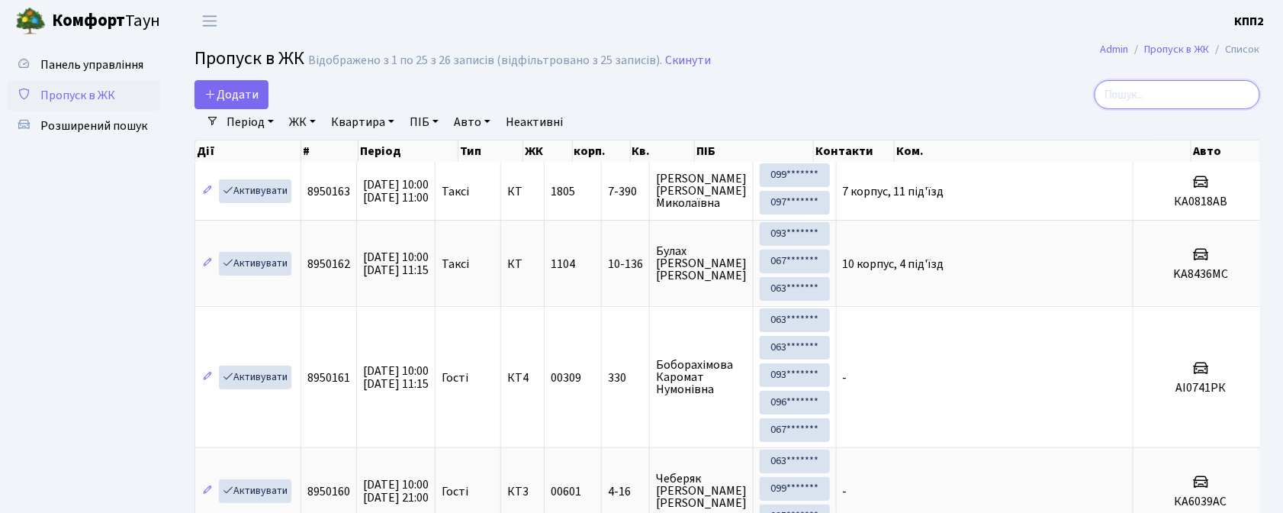
click at [1178, 99] on input "search" at bounding box center [1178, 94] width 166 height 29
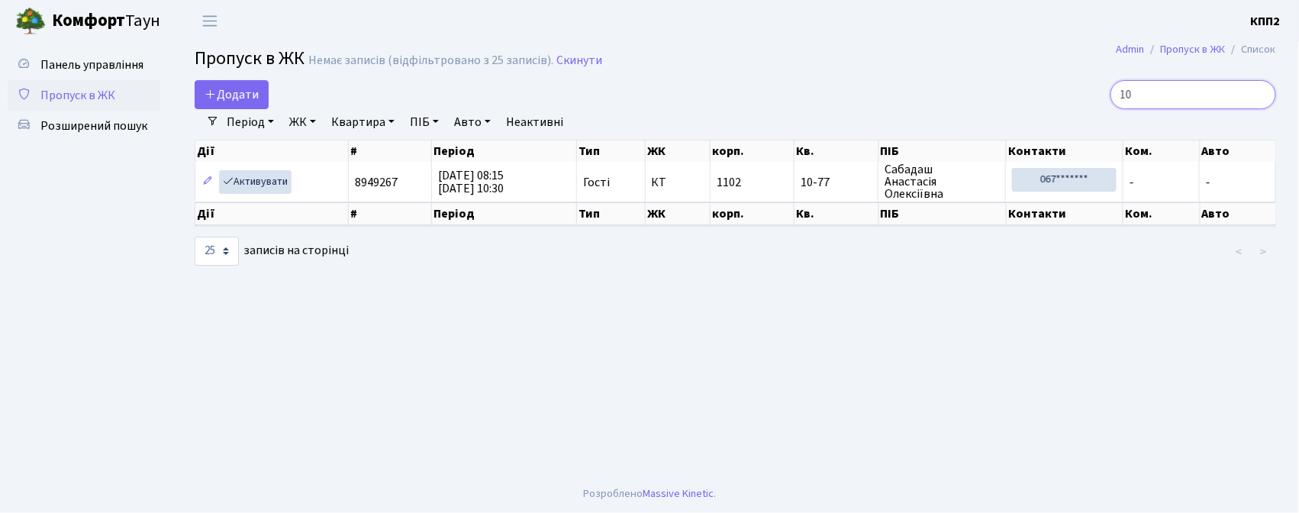
type input "1"
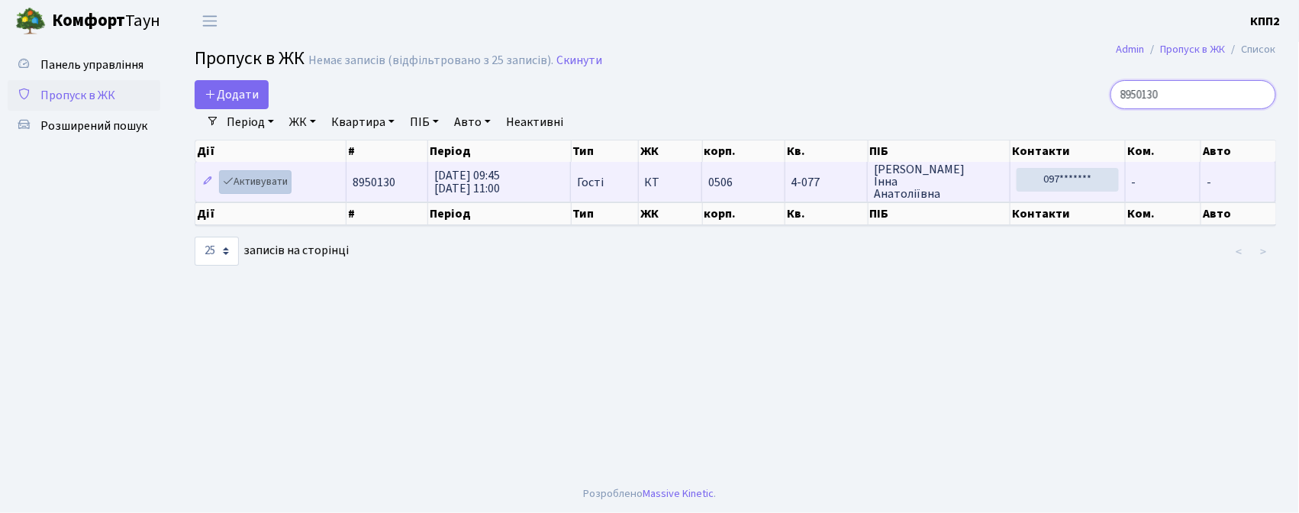
type input "8950130"
click at [276, 185] on link "Активувати" at bounding box center [255, 182] width 72 height 24
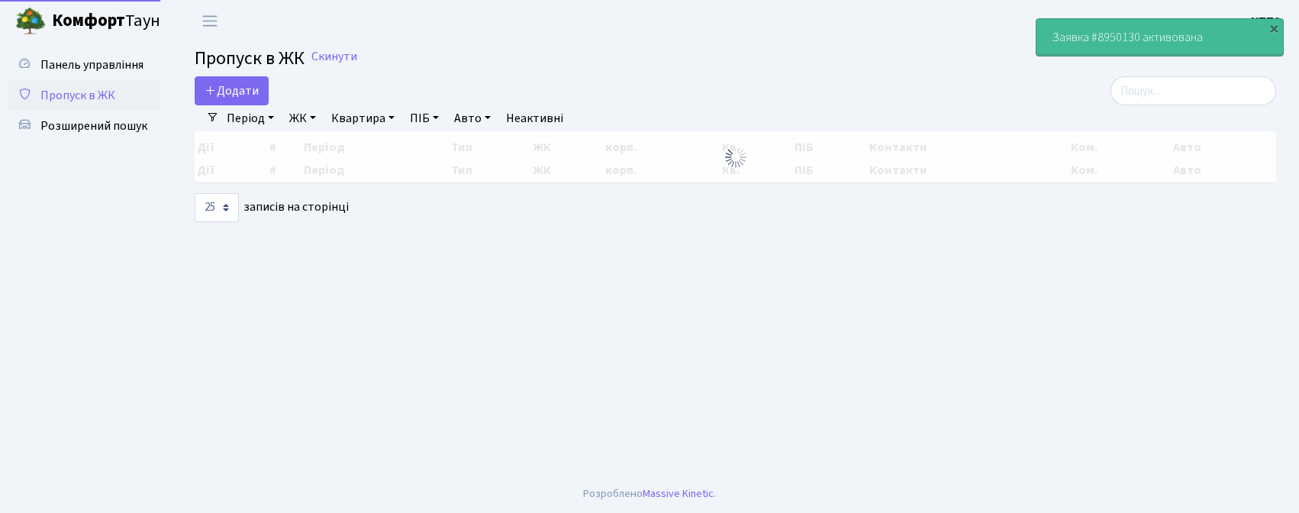
select select "25"
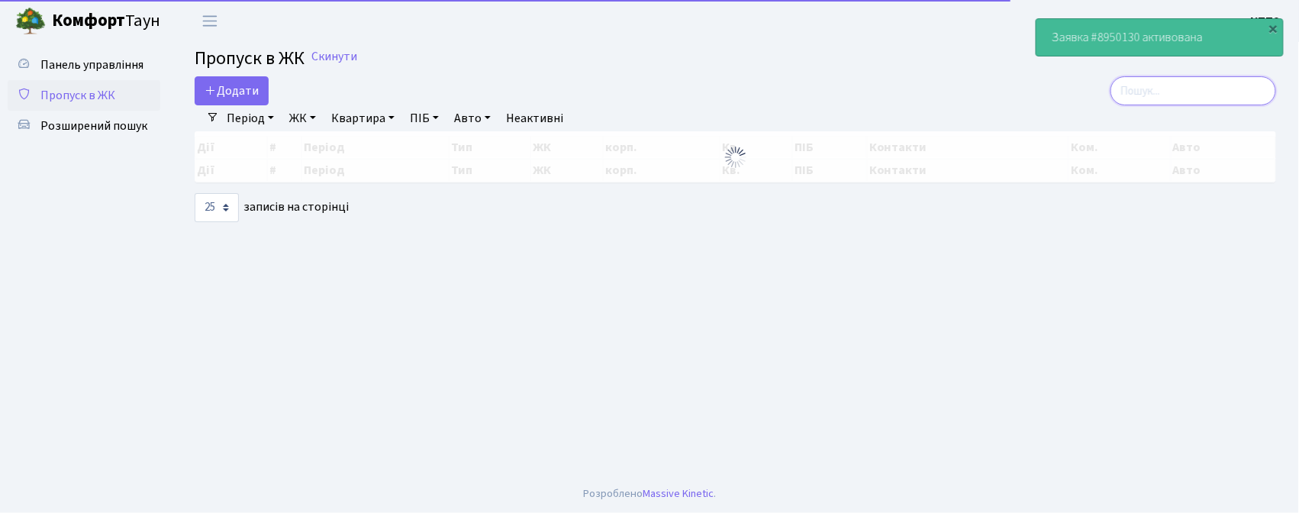
click at [1197, 92] on input "search" at bounding box center [1193, 90] width 166 height 29
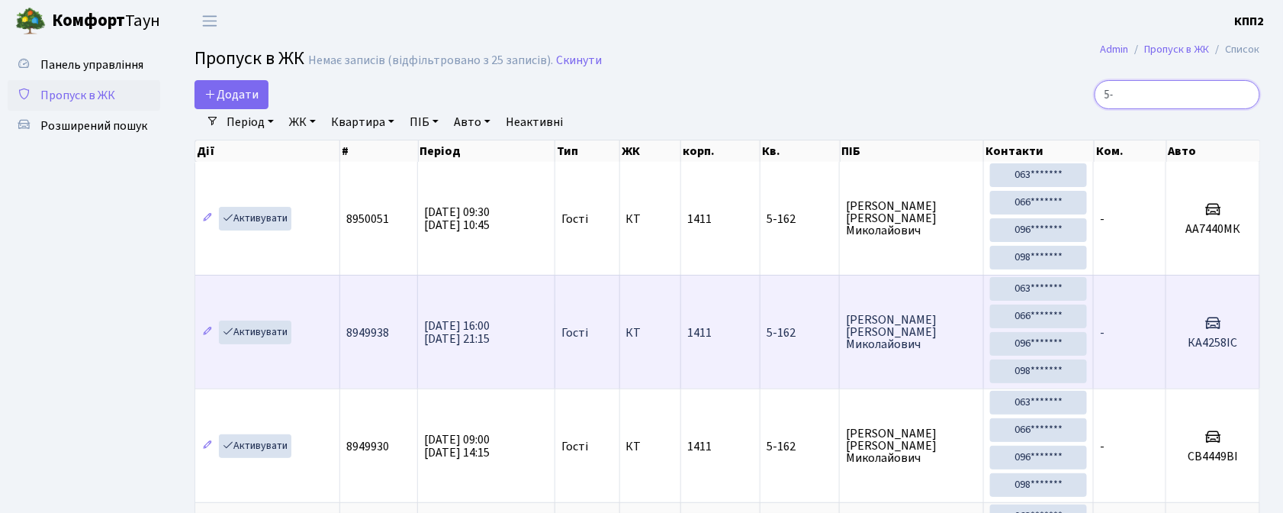
type input "5"
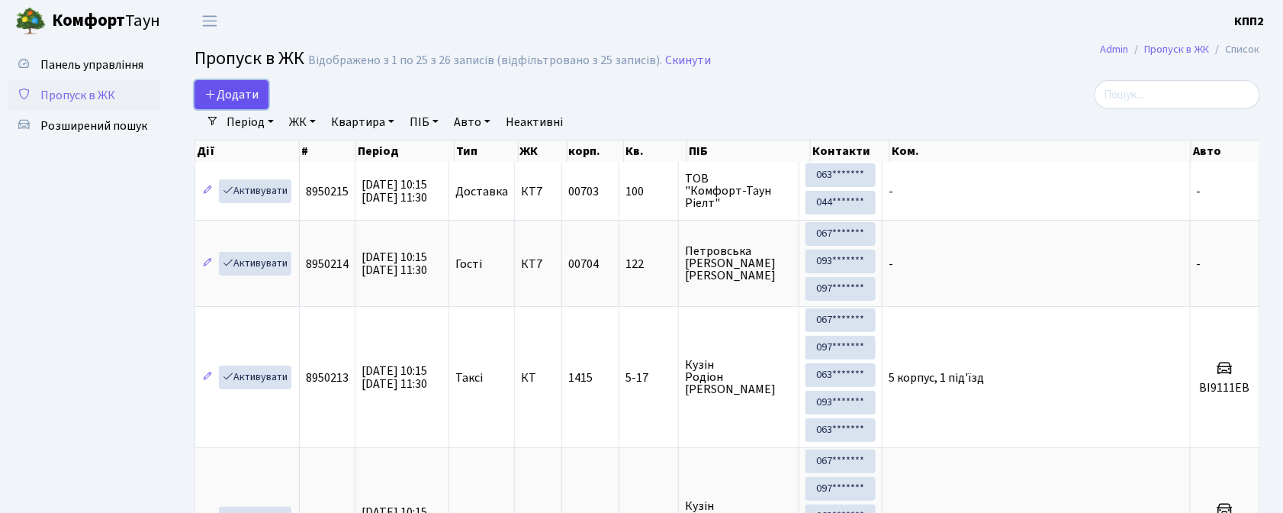
click at [233, 89] on span "Додати" at bounding box center [231, 94] width 54 height 17
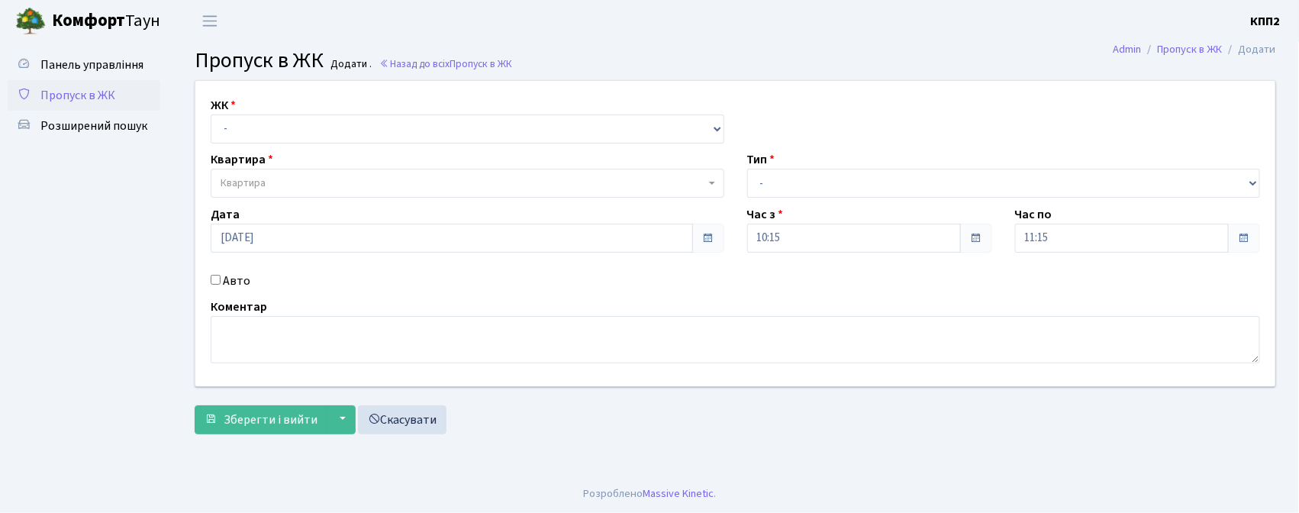
click at [220, 282] on input "Авто" at bounding box center [216, 280] width 10 height 10
checkbox input "true"
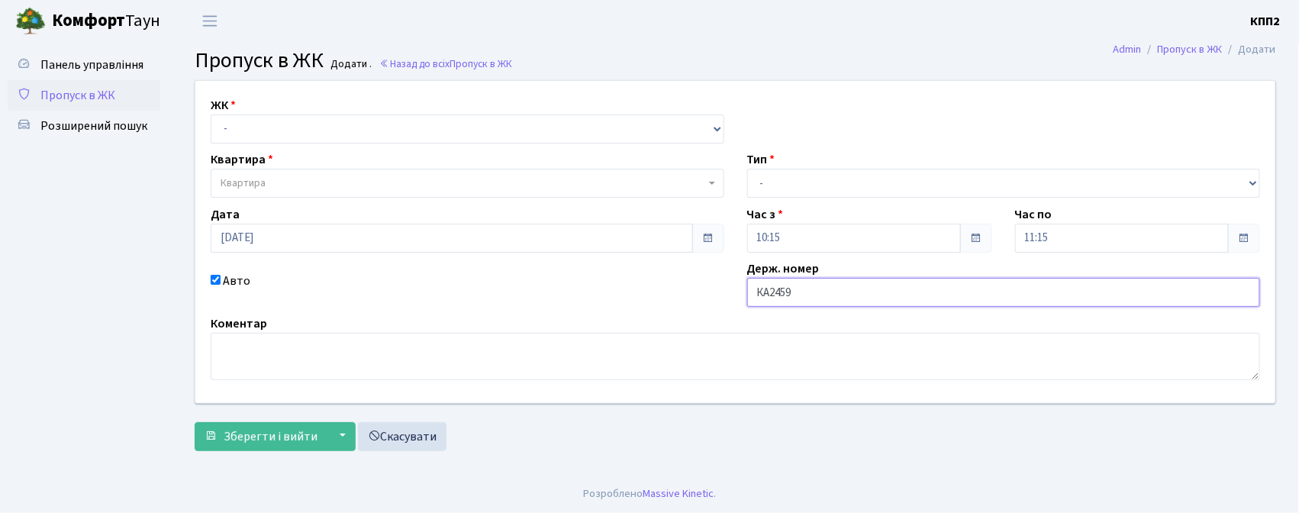
type input "КА2459ІО"
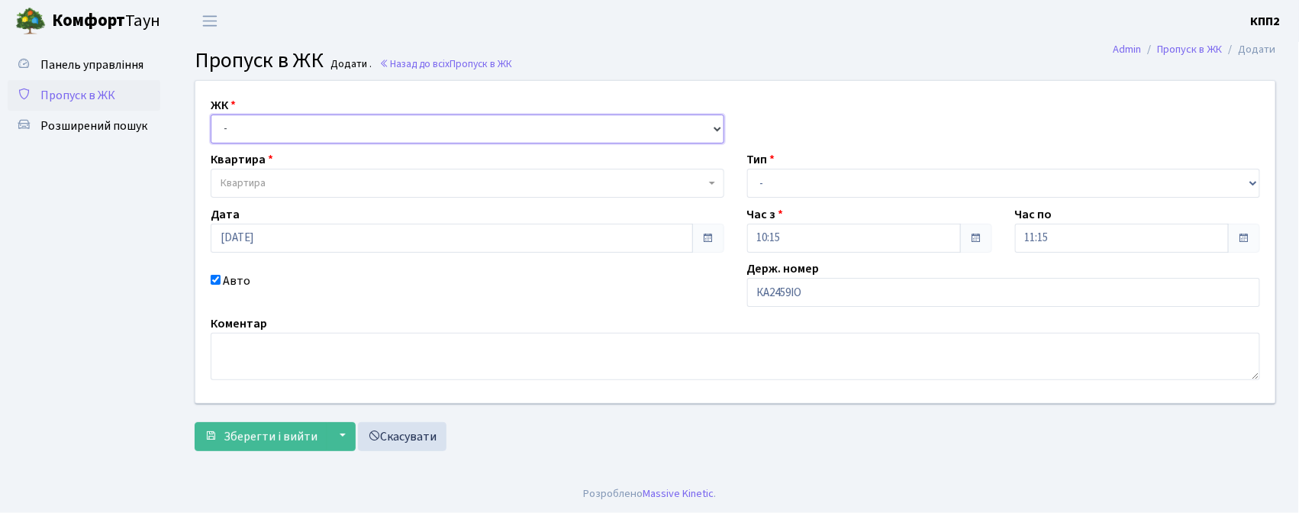
drag, startPoint x: 412, startPoint y: 124, endPoint x: 415, endPoint y: 141, distance: 17.8
click at [412, 124] on select "- КТ, вул. Регенераторна, 4 КТ2, просп. Соборності, 17 КТ3, вул. Березнева, 16 …" at bounding box center [467, 128] width 513 height 29
select select "271"
click at [211, 114] on select "- КТ, вул. Регенераторна, 4 КТ2, просп. Соборності, 17 КТ3, вул. Березнева, 16 …" at bounding box center [467, 128] width 513 height 29
select select
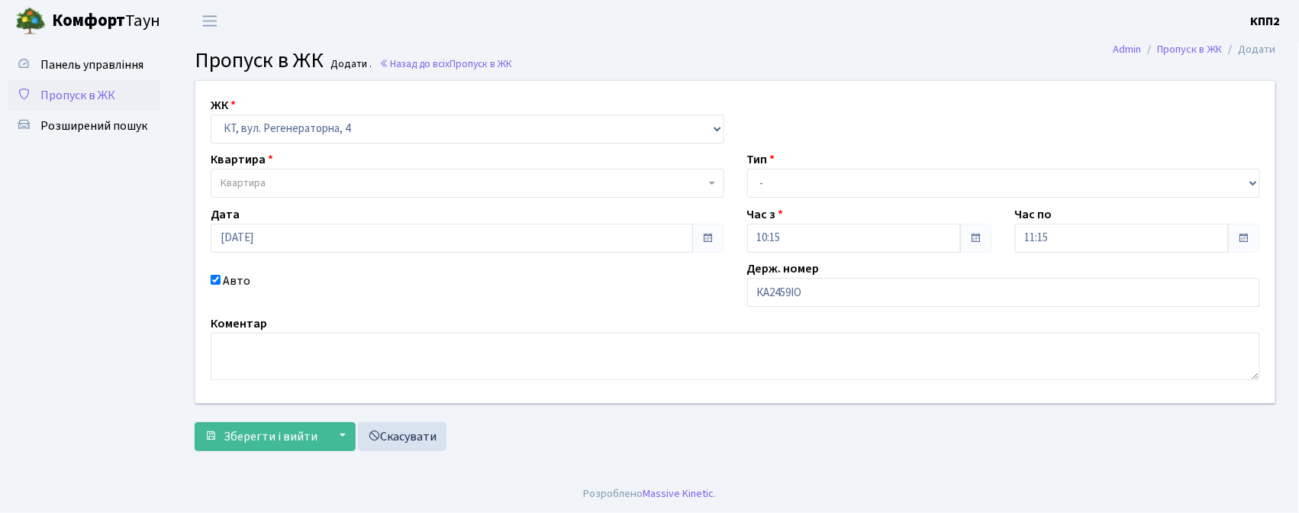
click at [413, 182] on span "Квартира" at bounding box center [463, 182] width 484 height 15
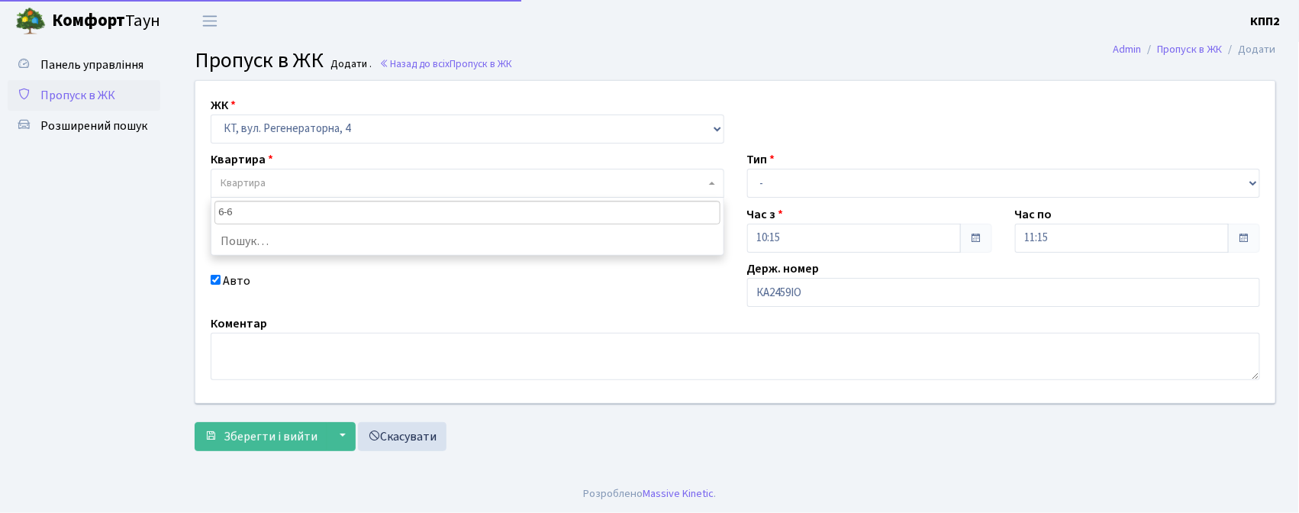
type input "6-65"
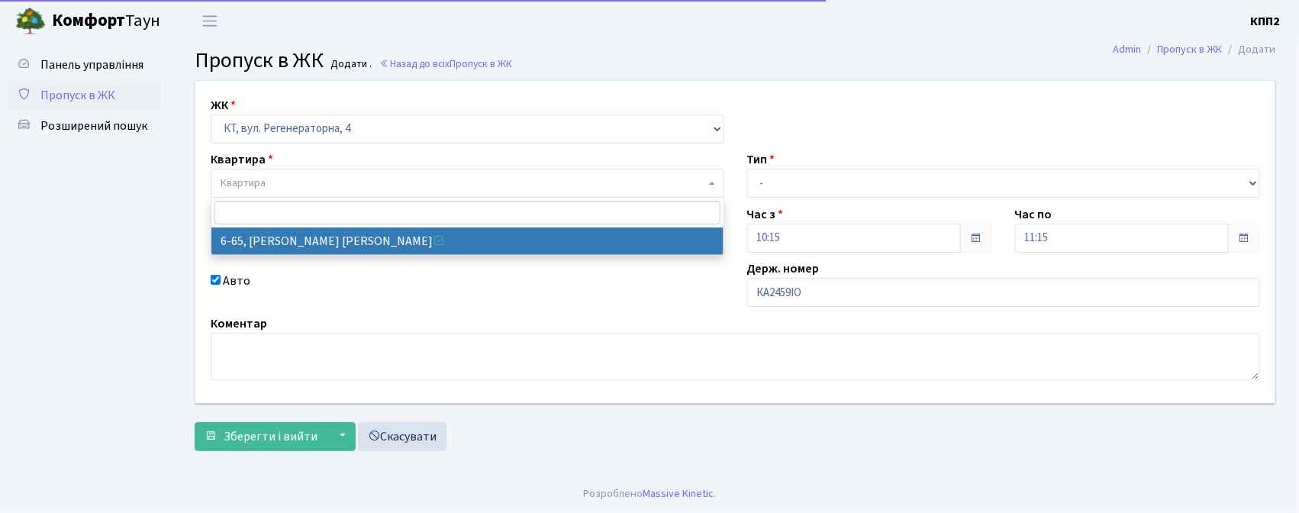
select select "5290"
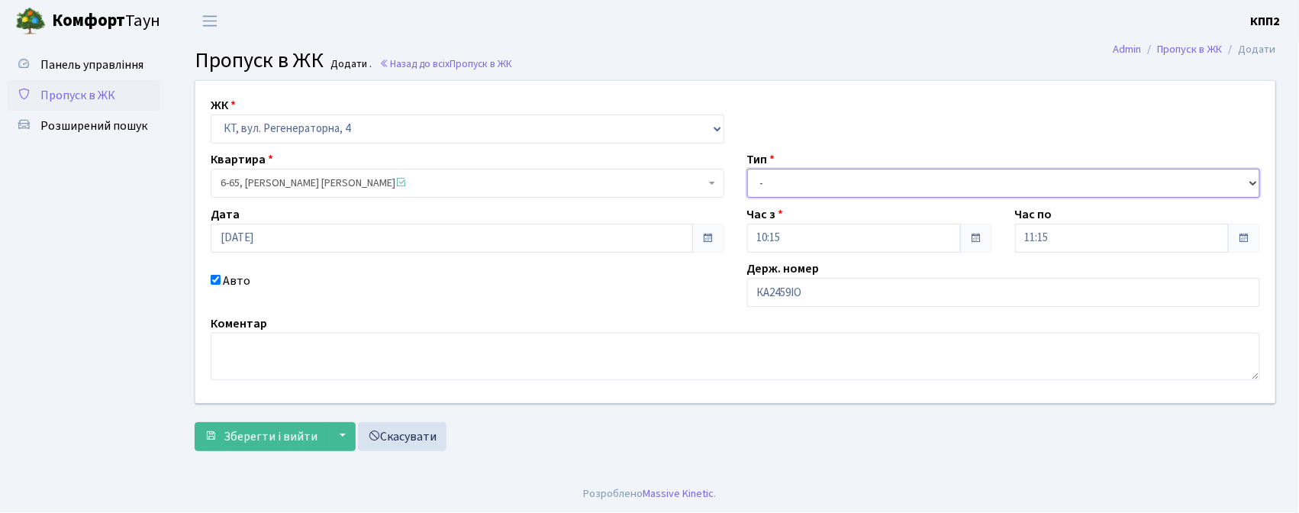
click at [847, 192] on select "- Доставка Таксі Гості Сервіс" at bounding box center [1003, 183] width 513 height 29
click at [747, 169] on select "- Доставка Таксі Гості Сервіс" at bounding box center [1003, 183] width 513 height 29
click at [790, 179] on select "- Доставка Таксі Гості Сервіс" at bounding box center [1003, 183] width 513 height 29
click at [747, 169] on select "- Доставка Таксі Гості Сервіс" at bounding box center [1003, 183] width 513 height 29
click at [783, 180] on select "- Доставка Таксі Гості Сервіс" at bounding box center [1003, 183] width 513 height 29
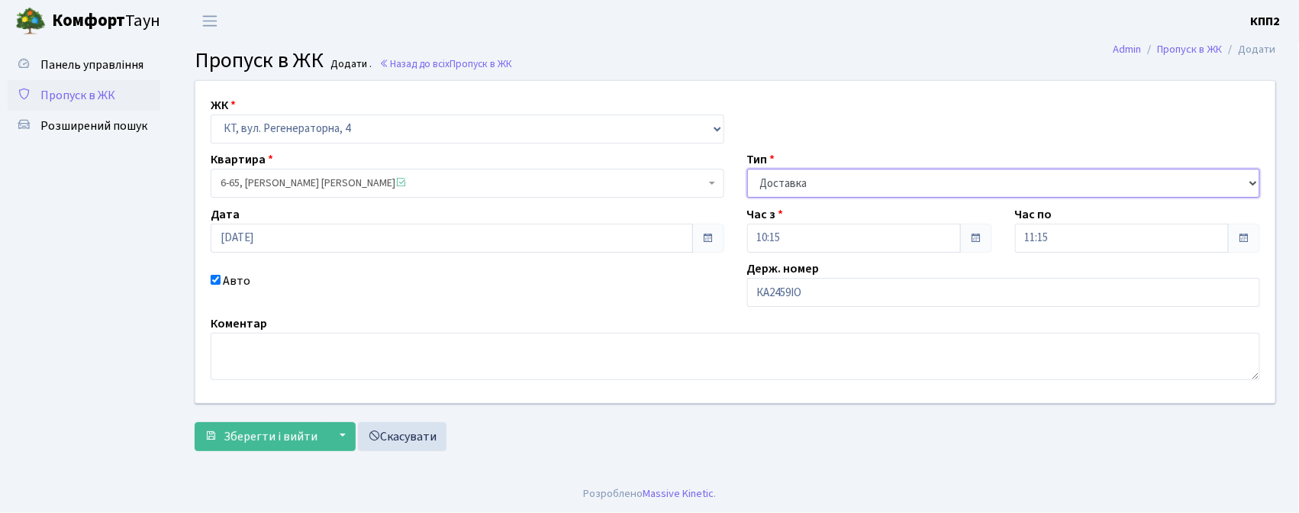
select select "2"
click at [747, 169] on select "- Доставка Таксі Гості Сервіс" at bounding box center [1003, 183] width 513 height 29
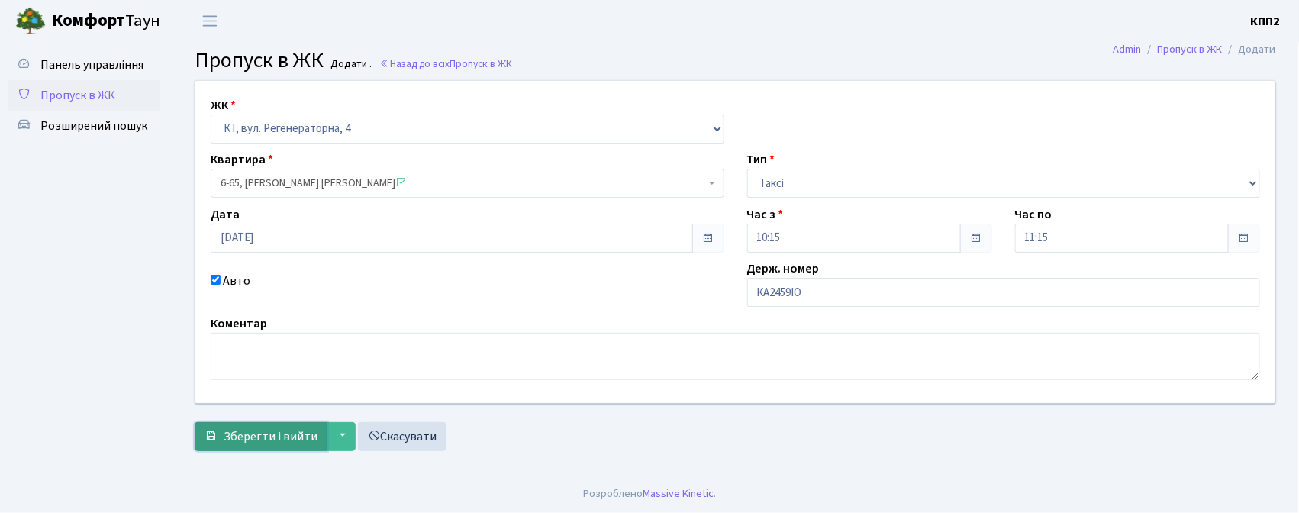
click at [306, 434] on span "Зберегти і вийти" at bounding box center [271, 436] width 94 height 17
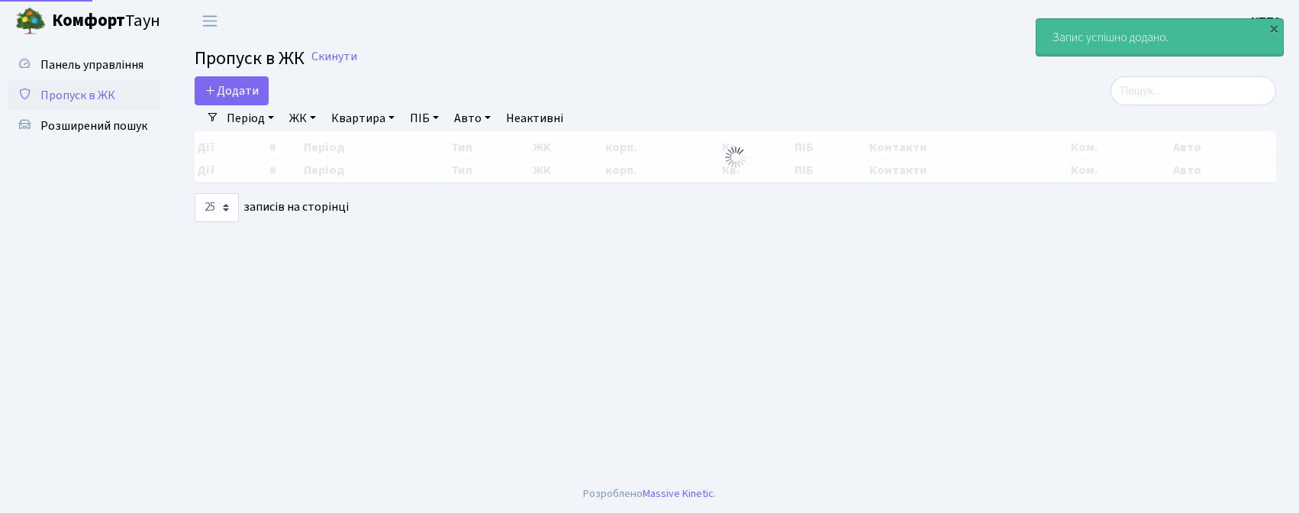
select select "25"
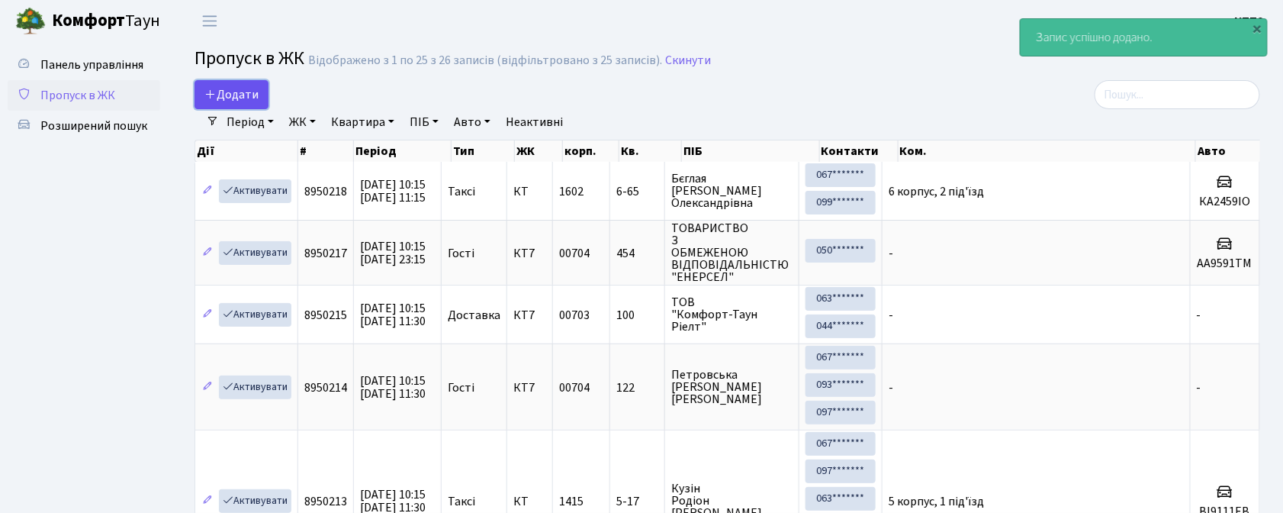
click at [236, 95] on span "Додати" at bounding box center [231, 94] width 54 height 17
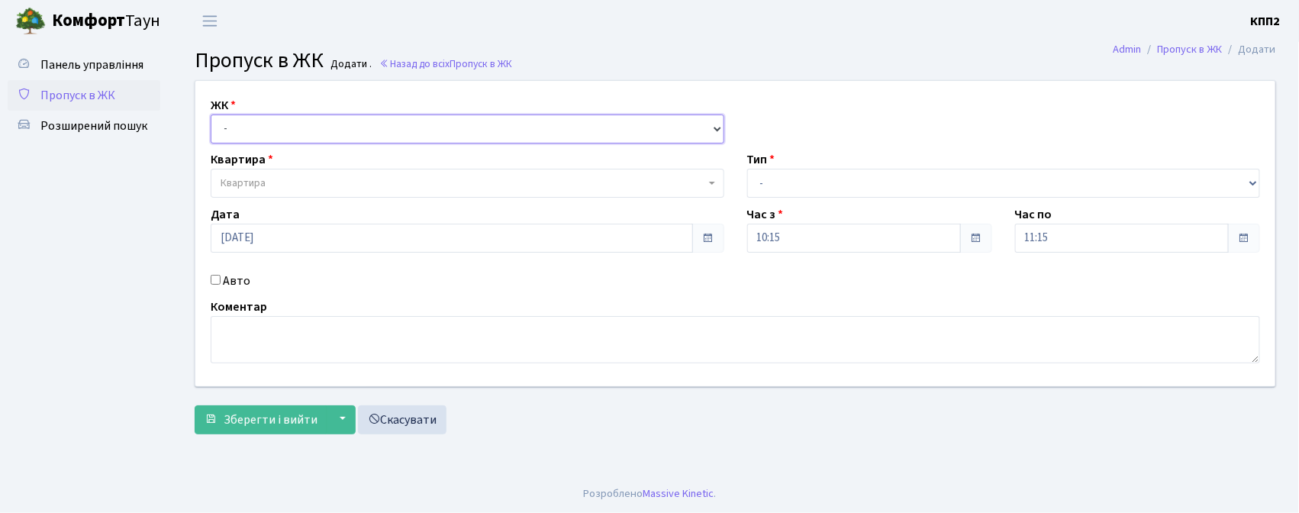
drag, startPoint x: 288, startPoint y: 124, endPoint x: 300, endPoint y: 138, distance: 19.0
click at [288, 124] on select "- КТ, вул. Регенераторна, 4 КТ2, просп. [STREET_ADDRESS] [STREET_ADDRESS] [PERS…" at bounding box center [467, 128] width 513 height 29
select select "271"
click at [211, 114] on select "- КТ, вул. Регенераторна, 4 КТ2, просп. [STREET_ADDRESS] [STREET_ADDRESS] [PERS…" at bounding box center [467, 128] width 513 height 29
select select
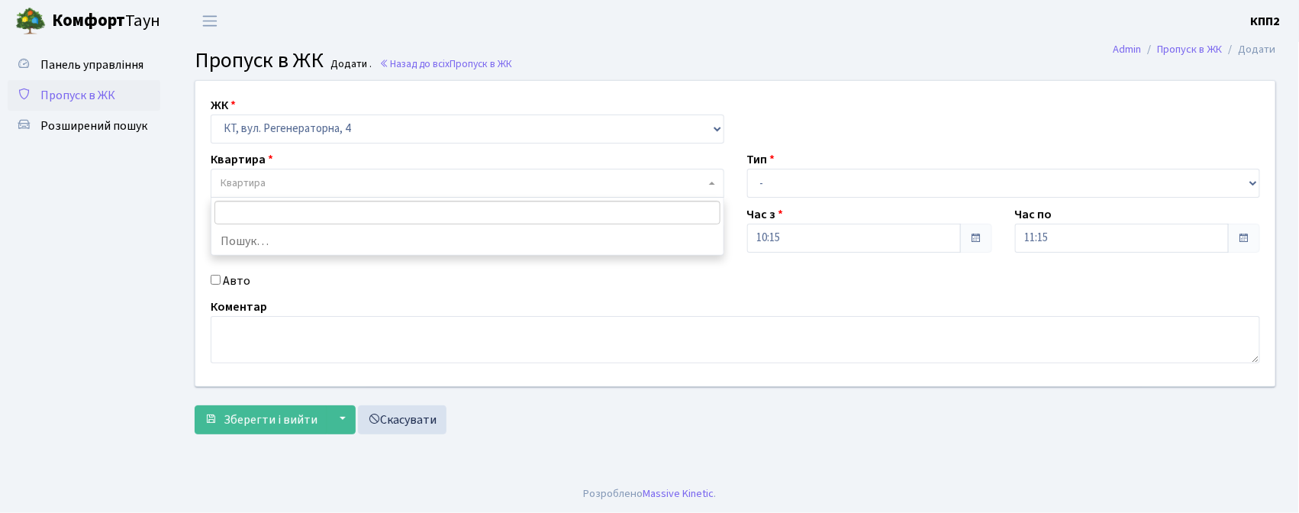
drag, startPoint x: 297, startPoint y: 175, endPoint x: 288, endPoint y: 175, distance: 8.4
click at [296, 177] on span "Квартира" at bounding box center [467, 183] width 513 height 29
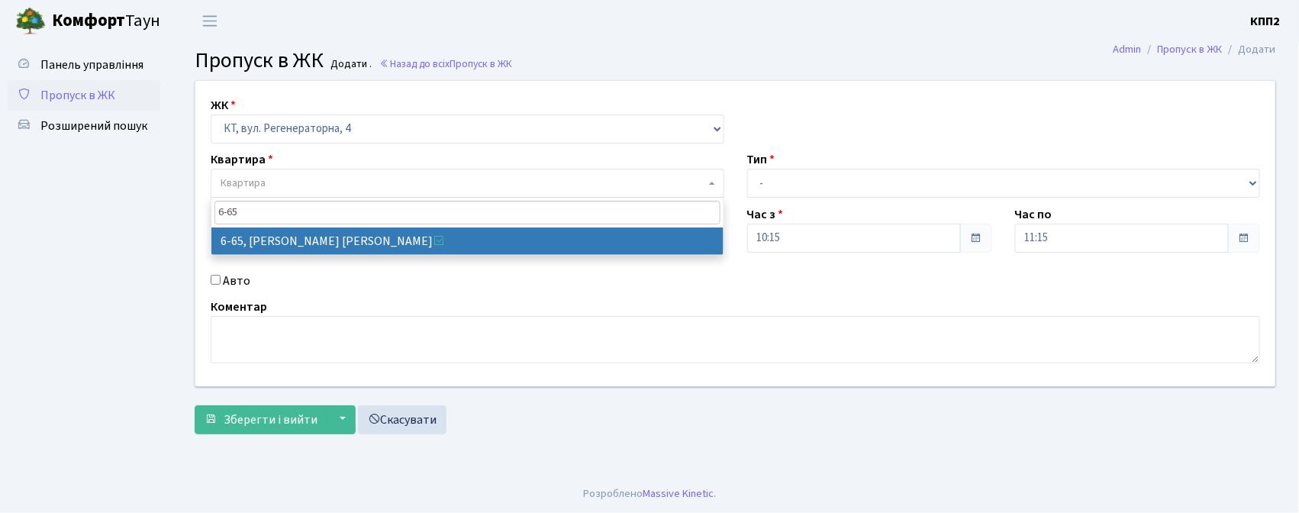
type input "6-65"
select select "5290"
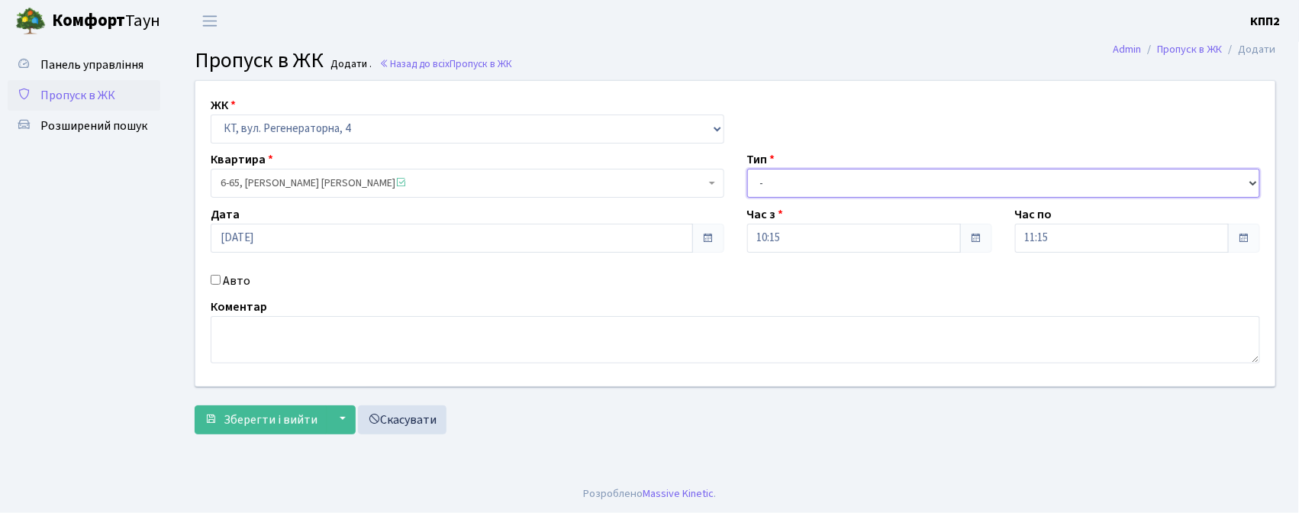
click at [870, 184] on select "- Доставка Таксі Гості Сервіс" at bounding box center [1003, 183] width 513 height 29
select select "1"
click at [747, 169] on select "- Доставка Таксі Гості Сервіс" at bounding box center [1003, 183] width 513 height 29
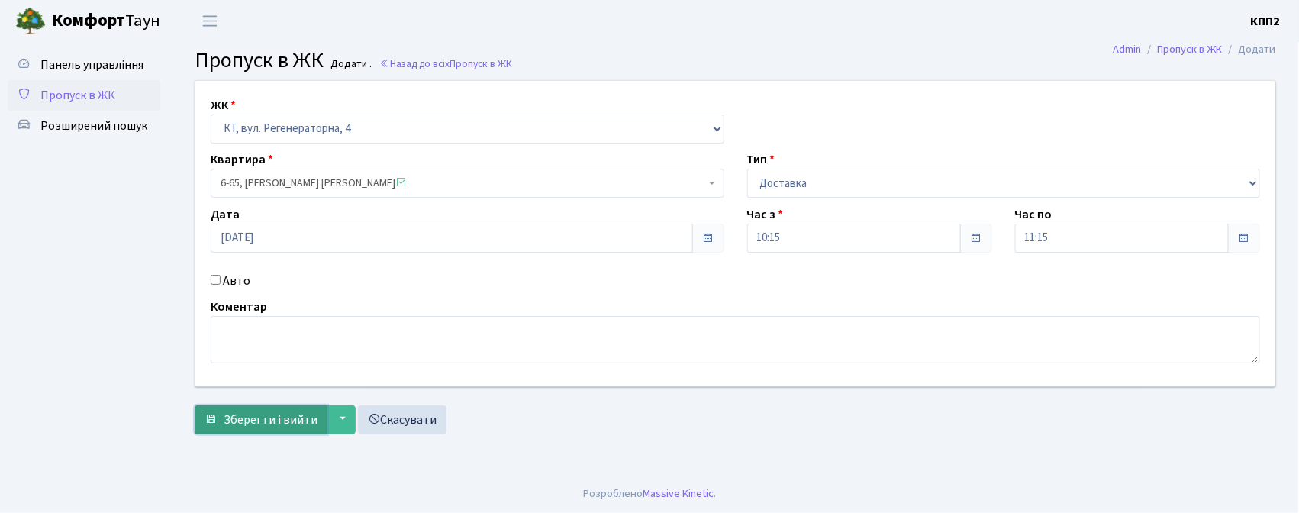
drag, startPoint x: 273, startPoint y: 412, endPoint x: 275, endPoint y: 420, distance: 7.8
click at [272, 416] on span "Зберегти і вийти" at bounding box center [271, 419] width 94 height 17
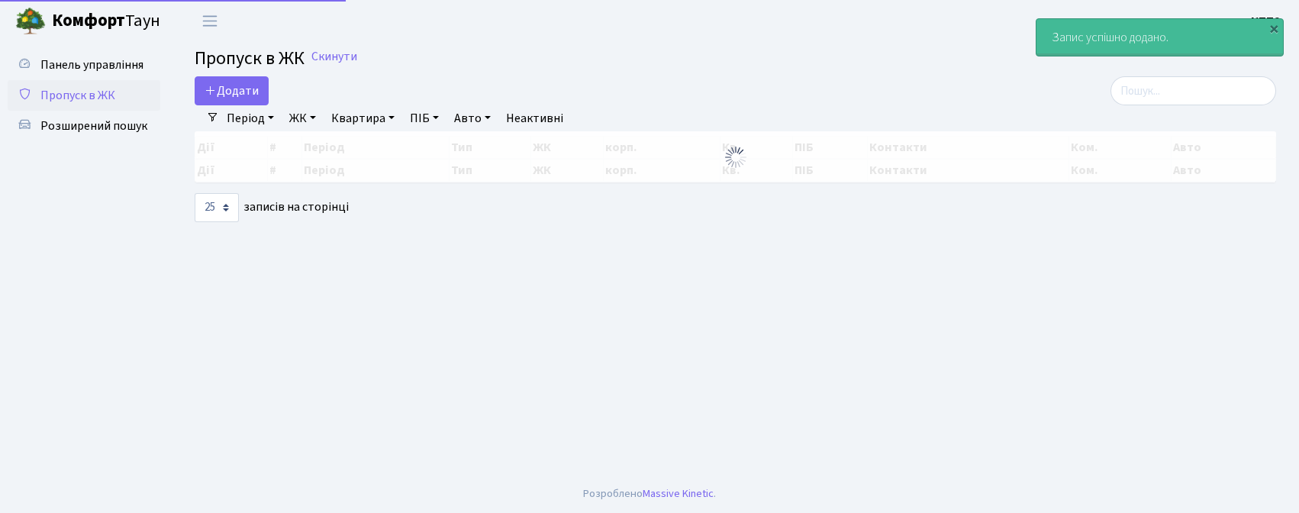
select select "25"
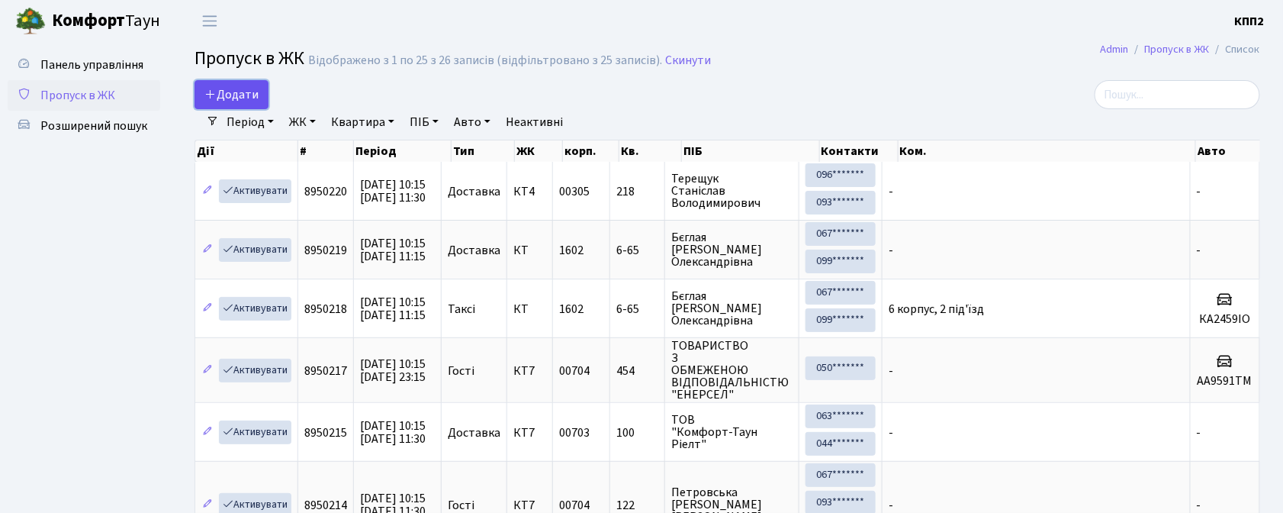
click at [239, 95] on span "Додати" at bounding box center [231, 94] width 54 height 17
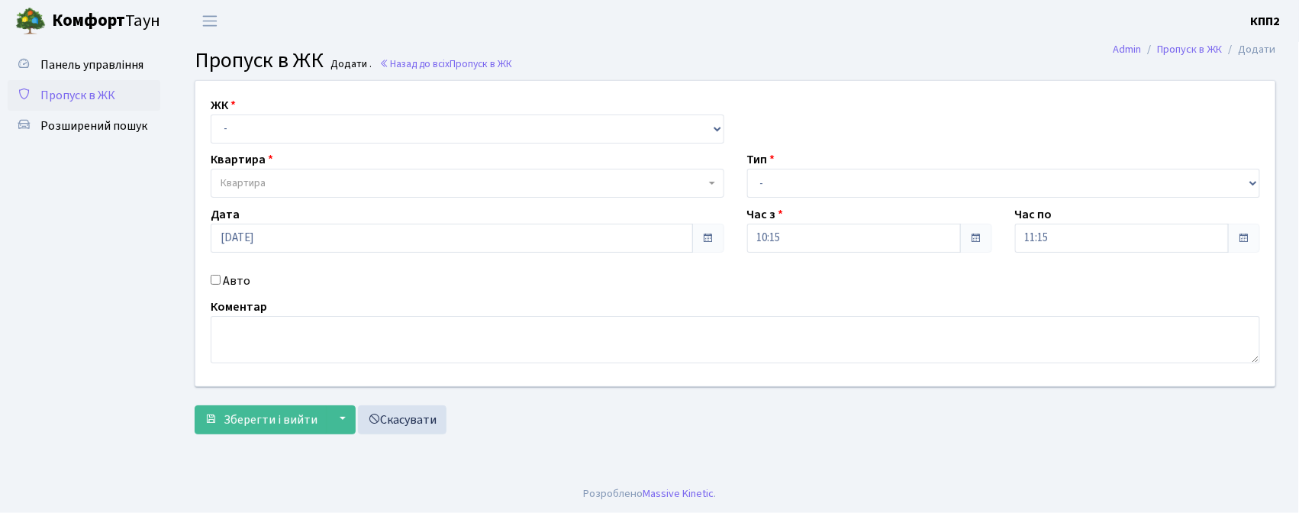
click at [92, 89] on span "Пропуск в ЖК" at bounding box center [77, 95] width 75 height 17
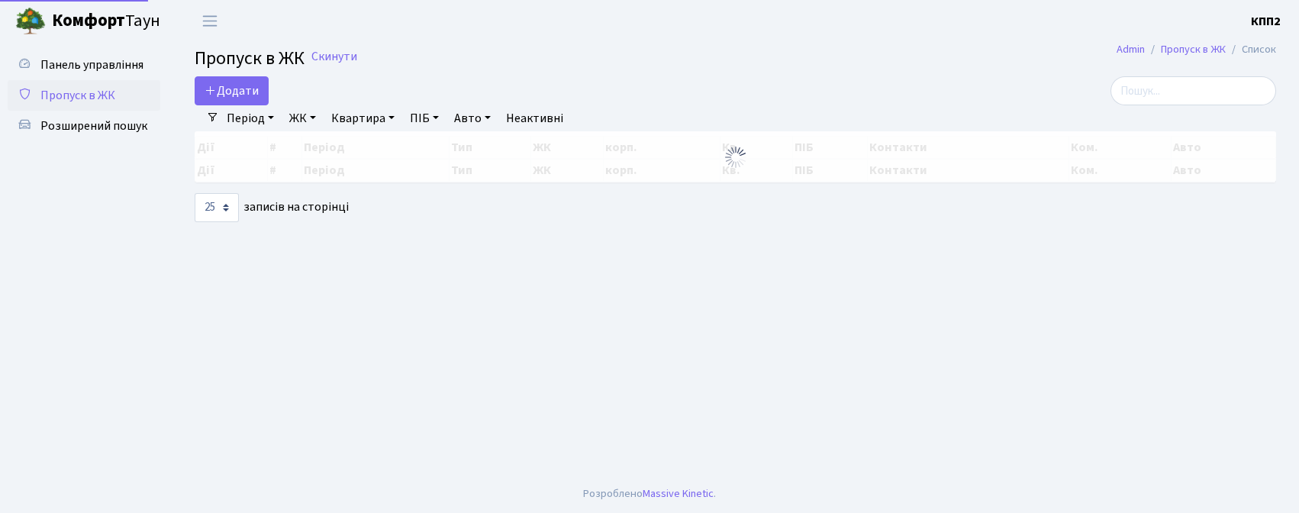
select select "25"
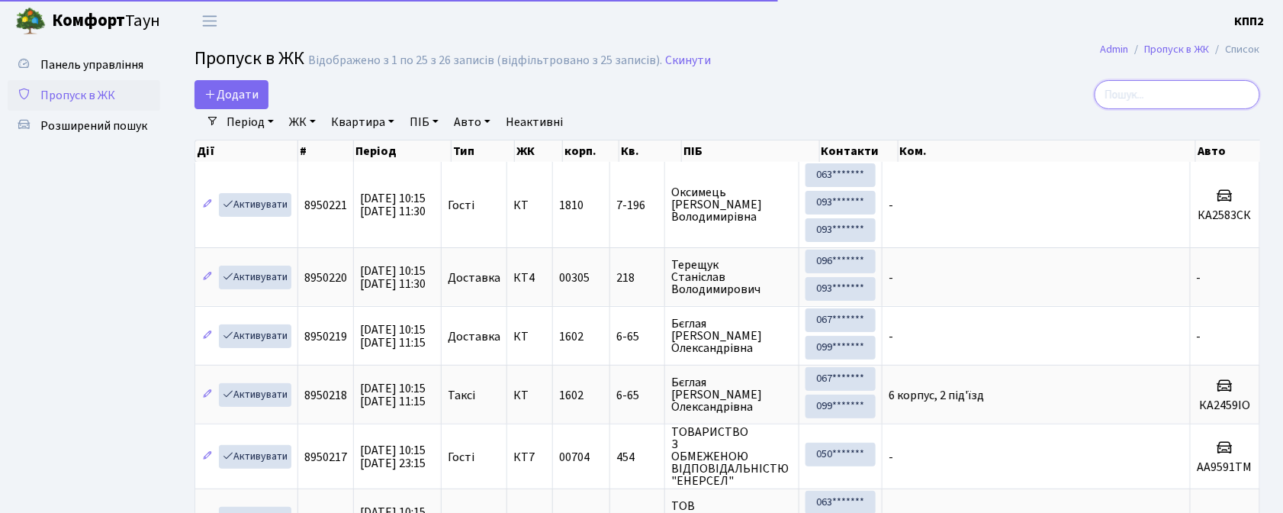
click at [1170, 89] on input "search" at bounding box center [1178, 94] width 166 height 29
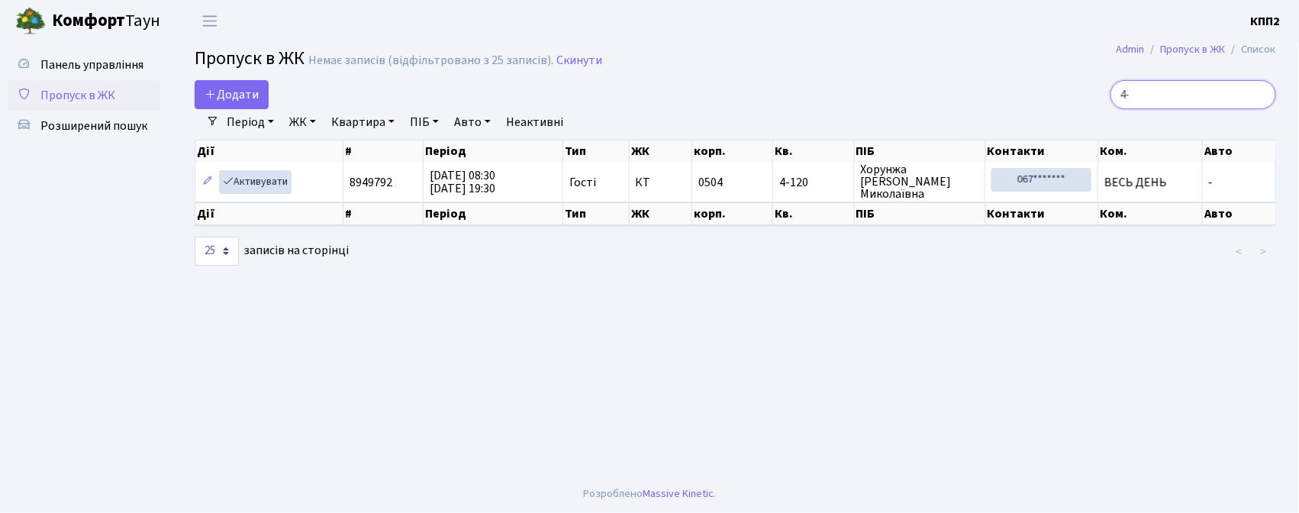
type input "4"
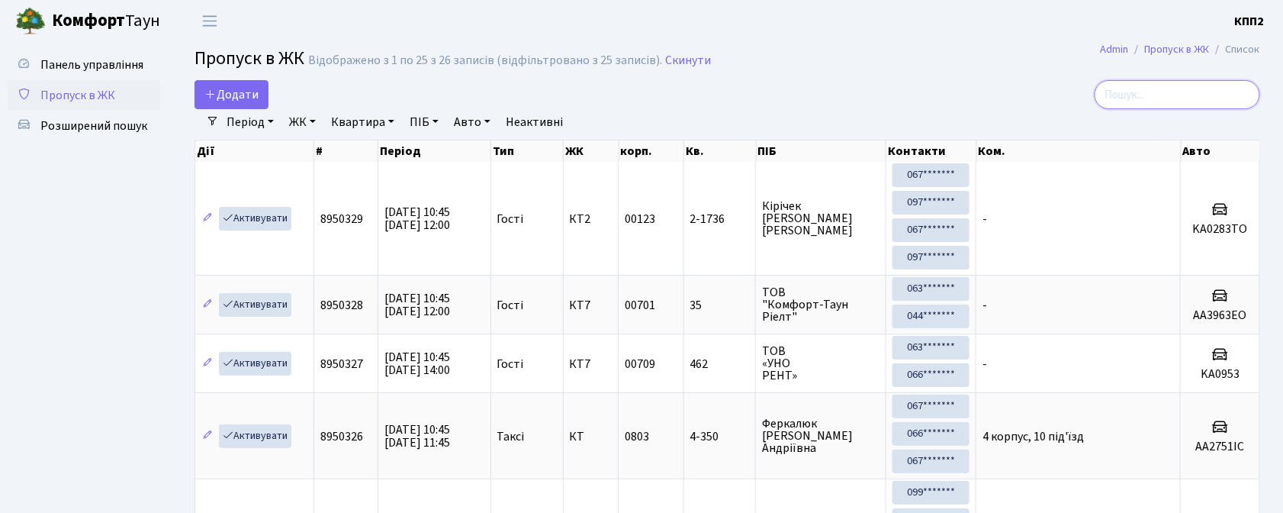
click at [1146, 101] on input "search" at bounding box center [1178, 94] width 166 height 29
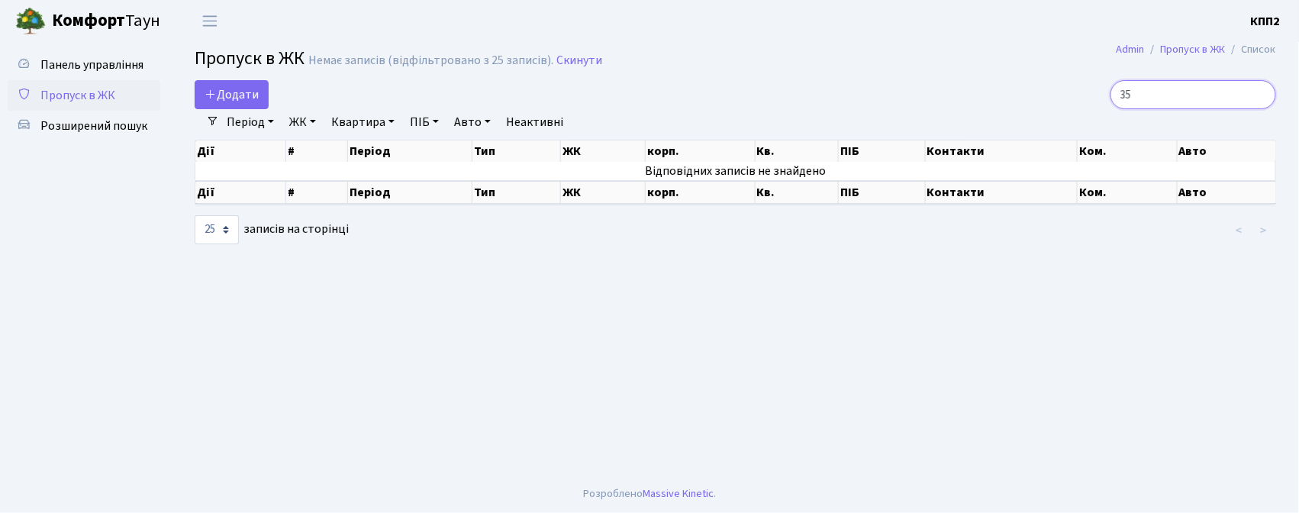
type input "3"
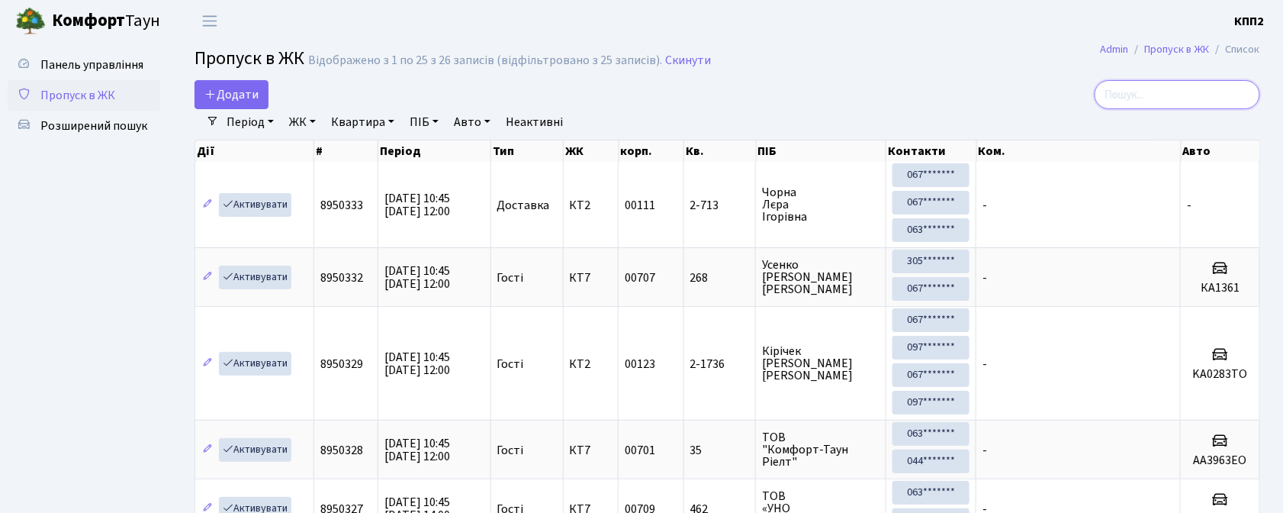
click at [1161, 92] on input "search" at bounding box center [1178, 94] width 166 height 29
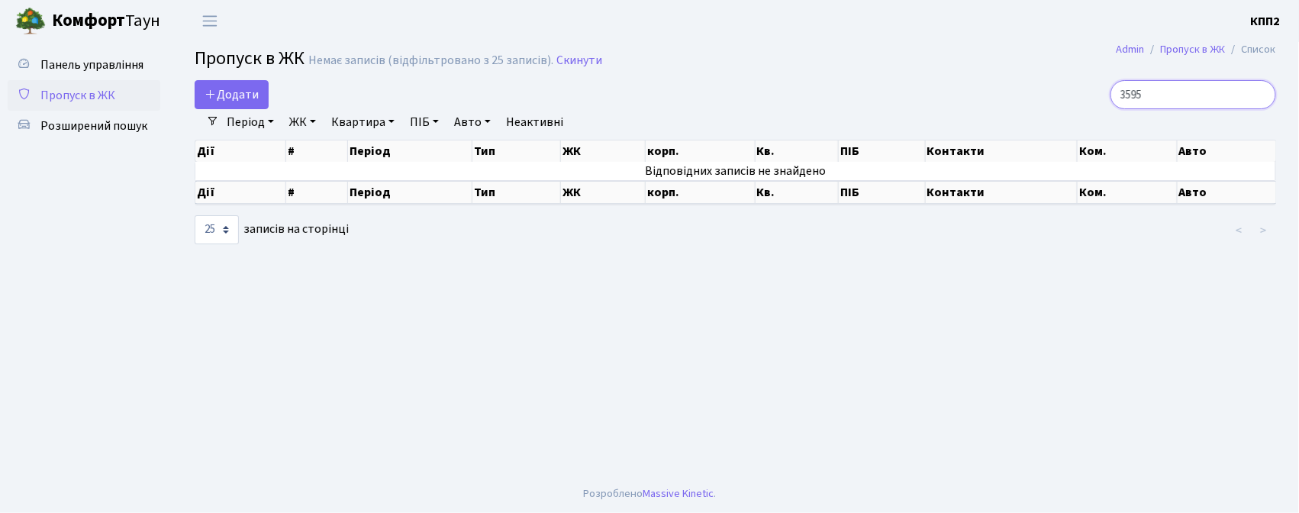
type input "3595"
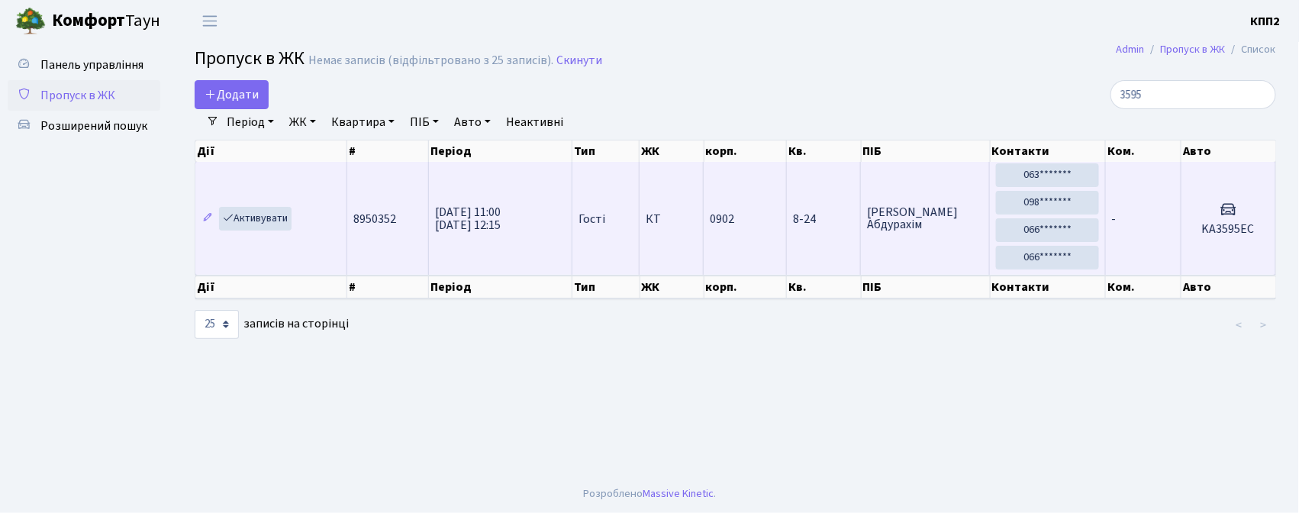
click at [1141, 212] on td "-" at bounding box center [1144, 218] width 76 height 113
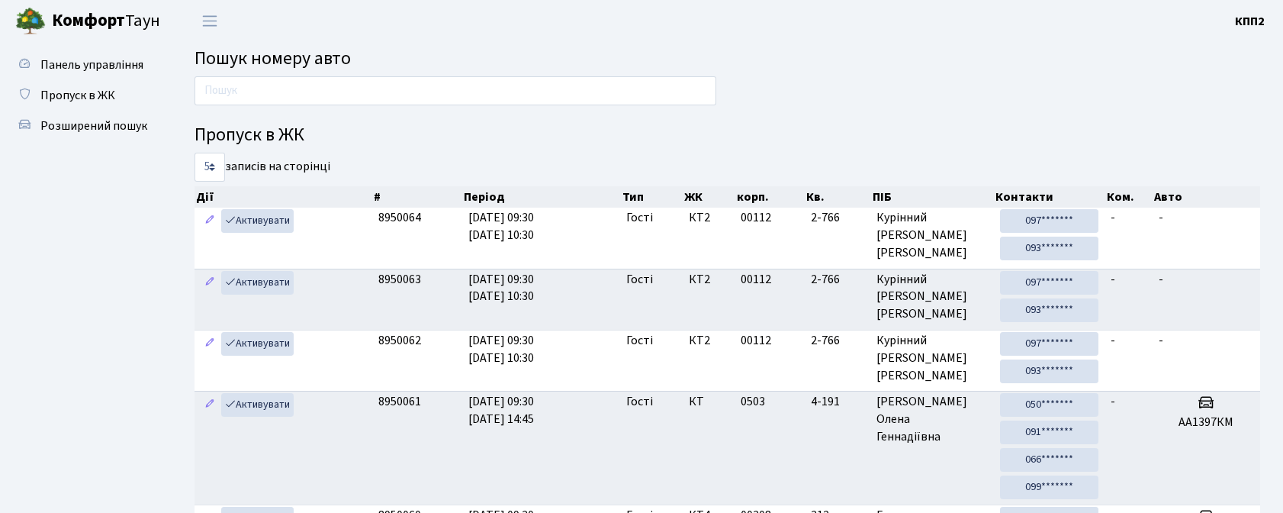
scroll to position [82, 0]
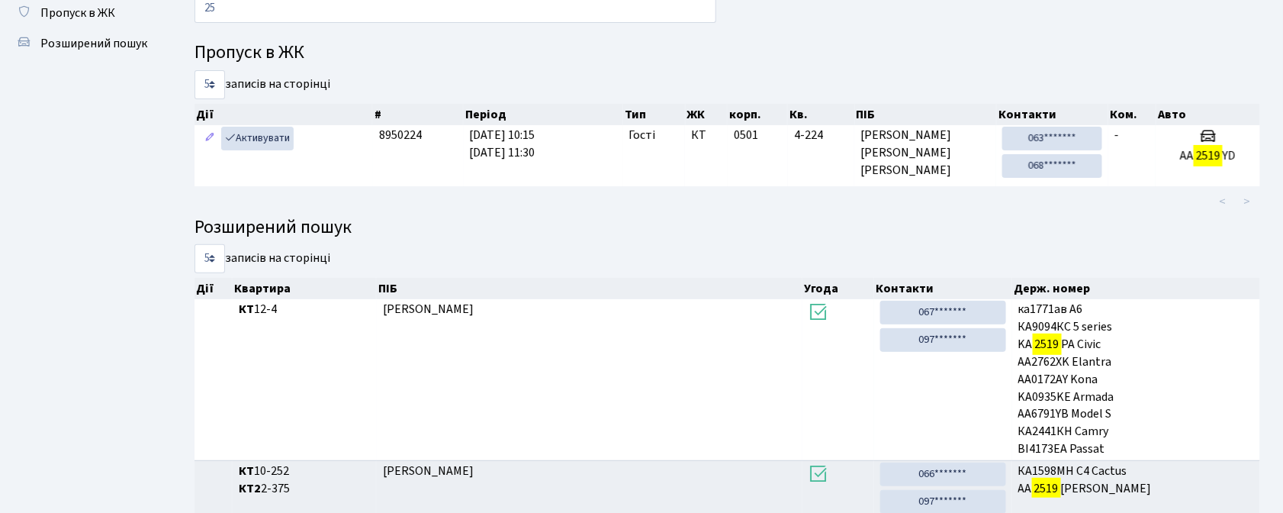
type input "2"
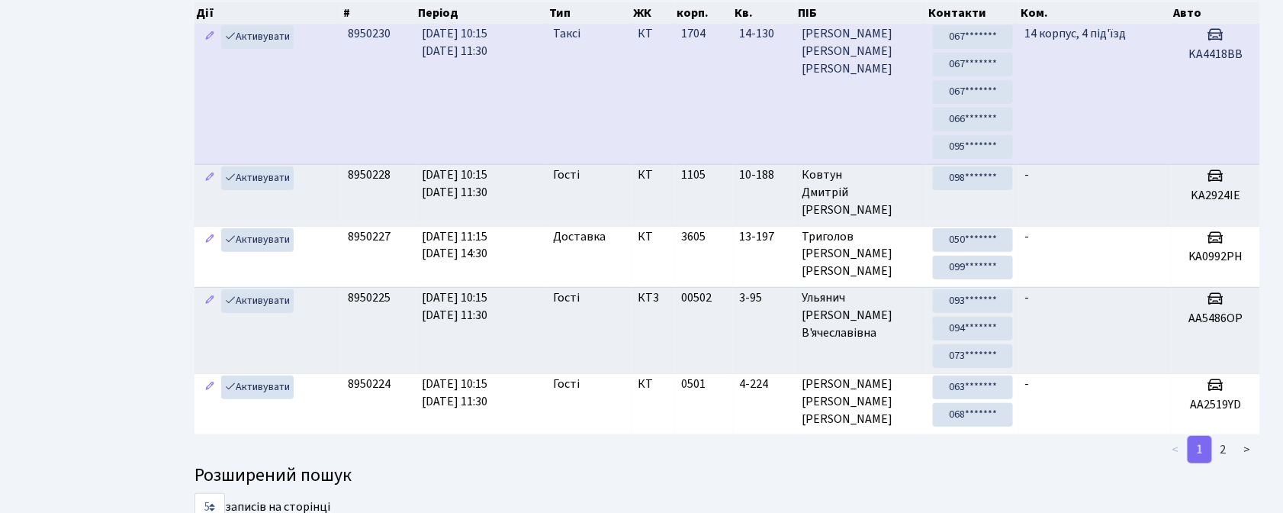
scroll to position [0, 0]
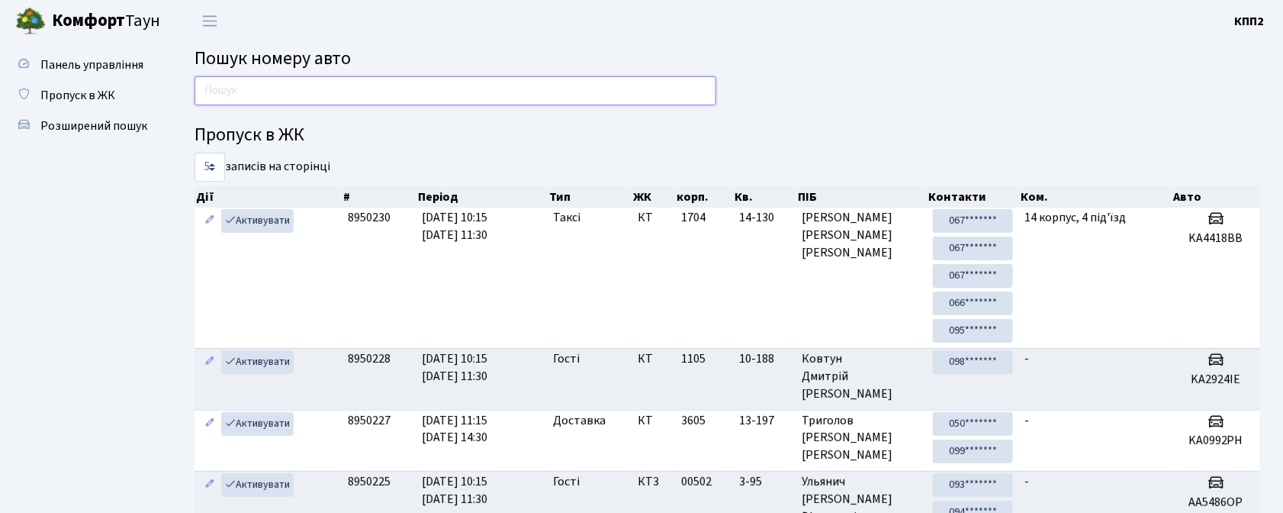
click at [269, 93] on input "text" at bounding box center [456, 90] width 522 height 29
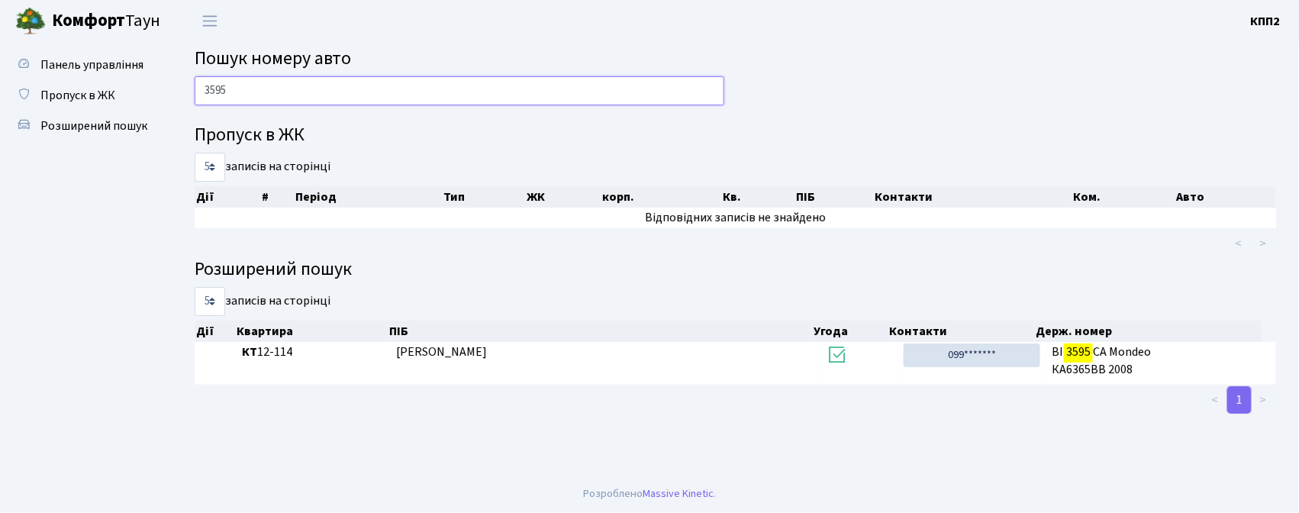
click at [388, 99] on input "3595" at bounding box center [460, 90] width 530 height 29
type input "3"
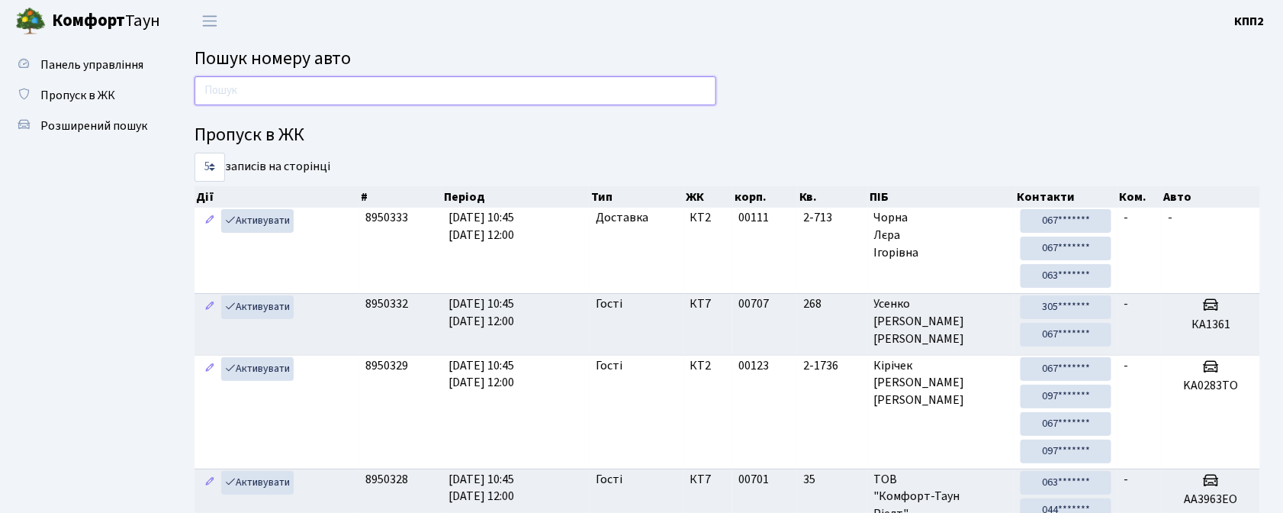
click at [596, 95] on input "text" at bounding box center [456, 90] width 522 height 29
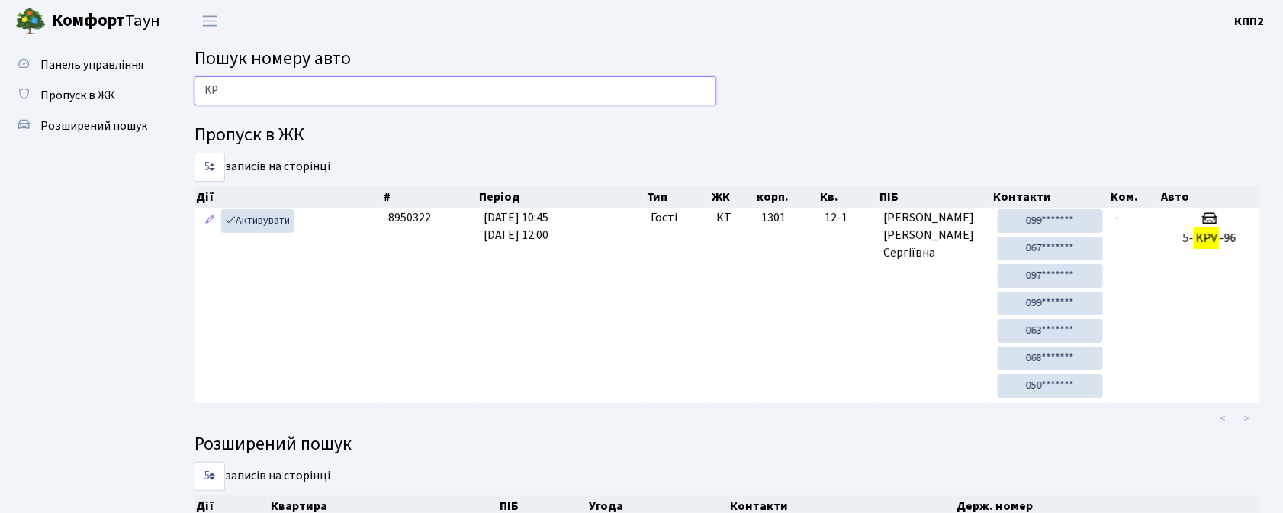
type input "K"
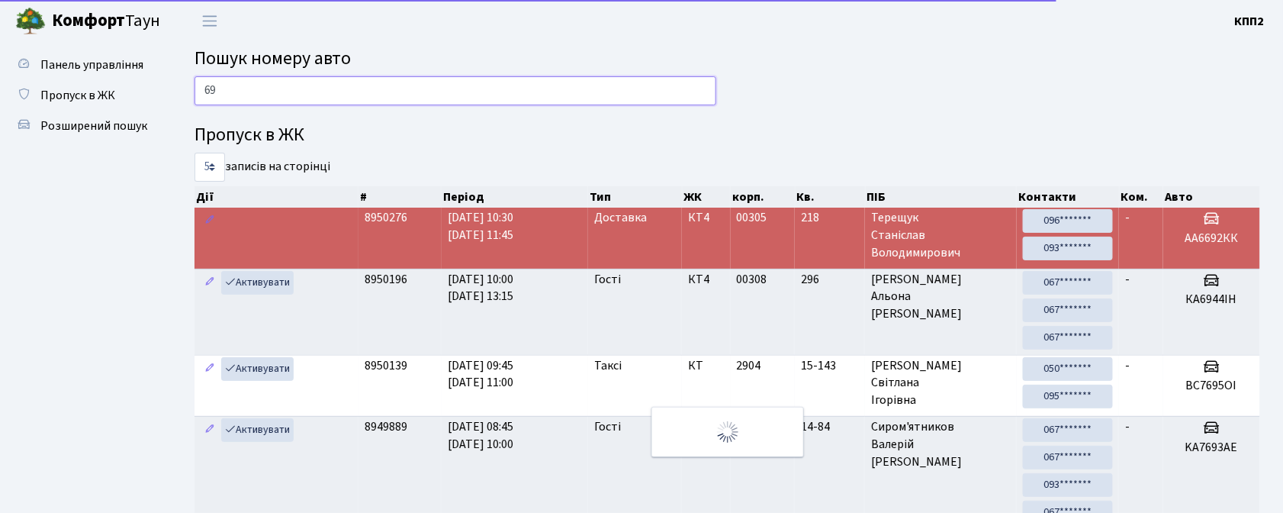
type input "6"
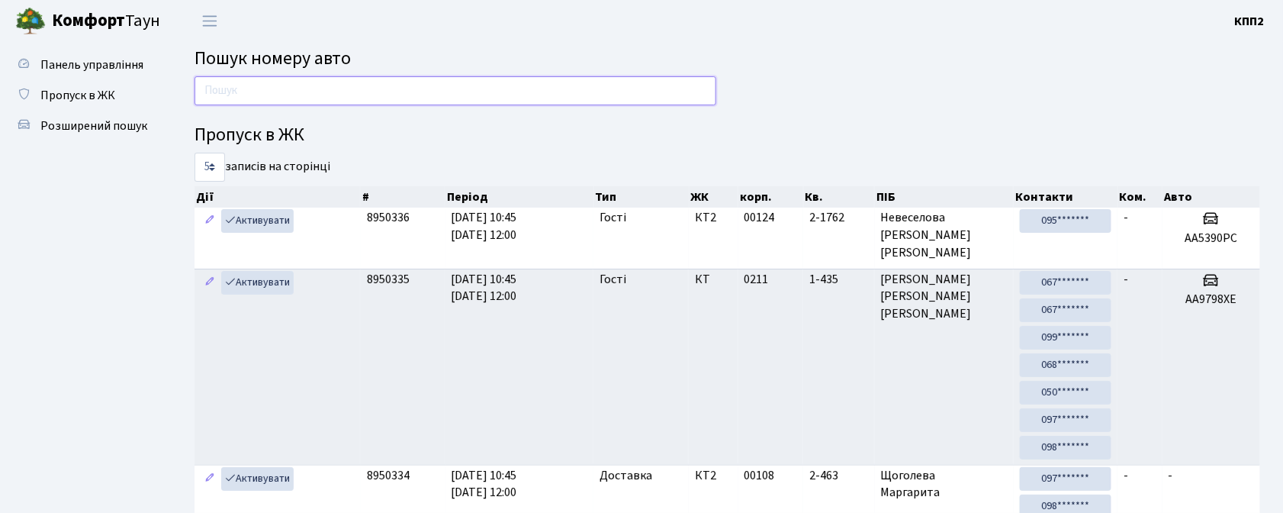
click at [330, 83] on input "text" at bounding box center [456, 90] width 522 height 29
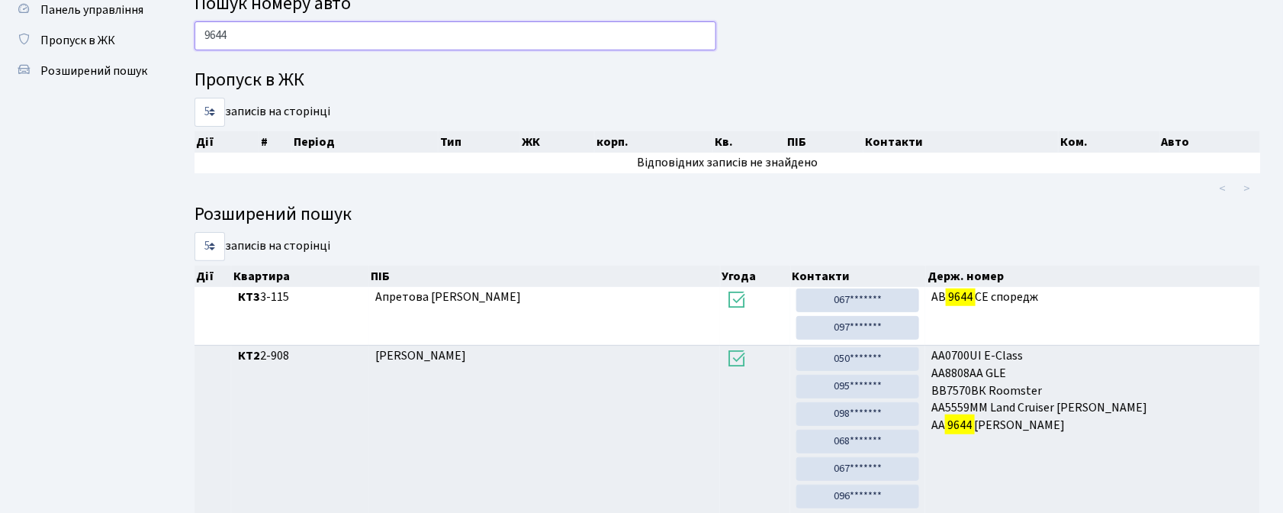
scroll to position [101, 0]
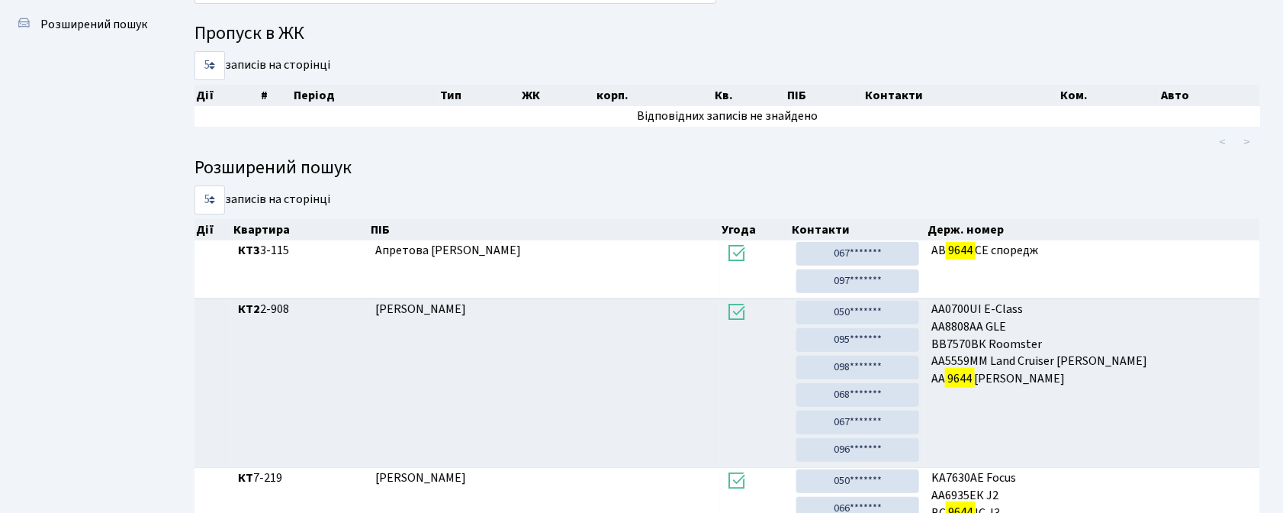
click at [782, 44] on h4 "Пропуск в ЖК" at bounding box center [728, 34] width 1066 height 22
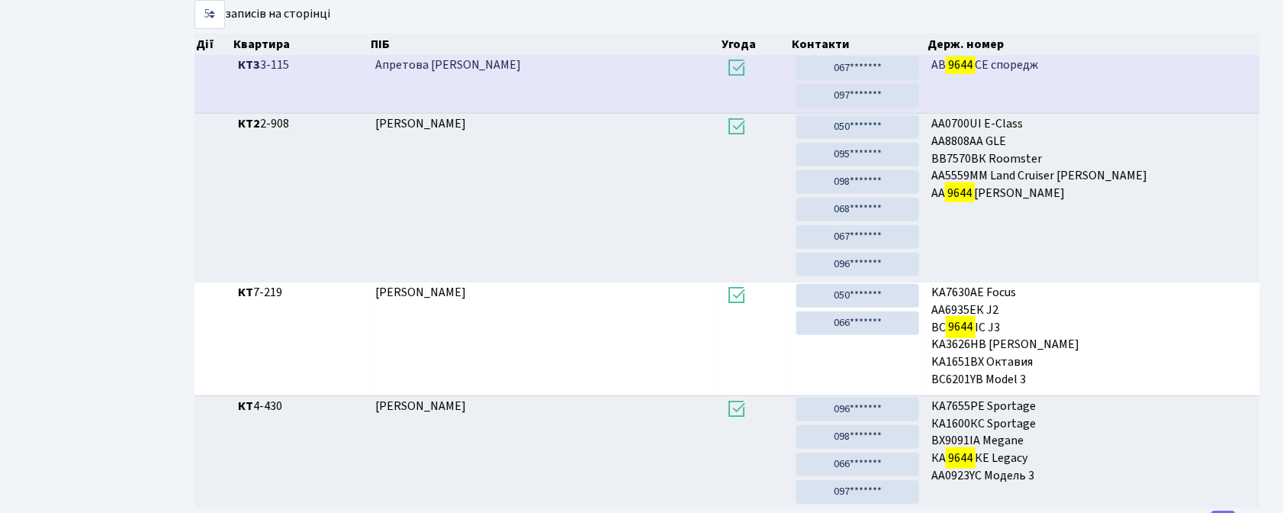
scroll to position [53, 0]
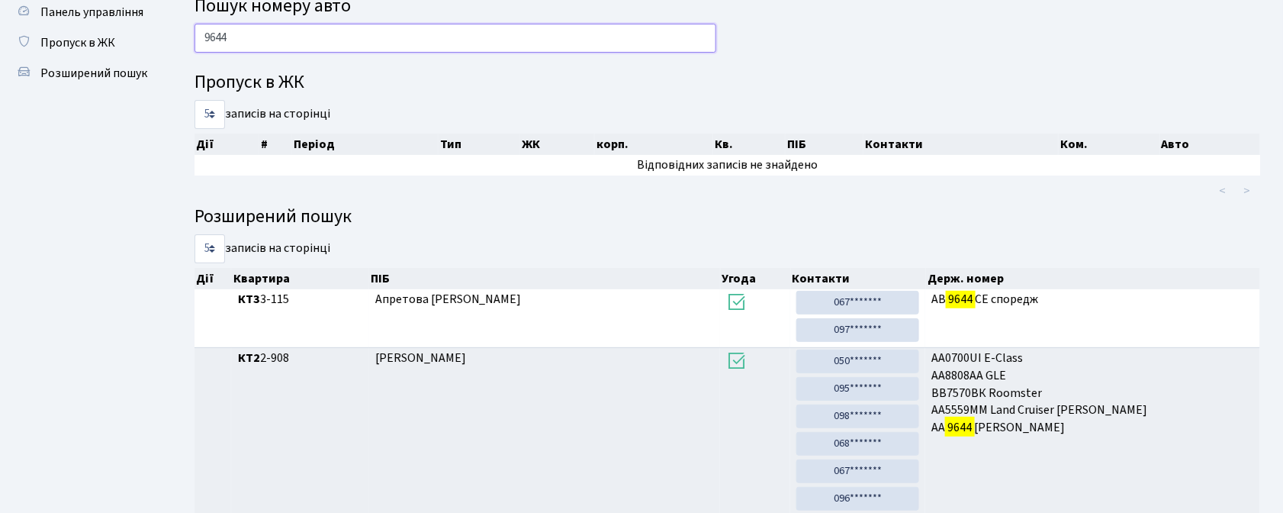
click at [336, 37] on input "9644" at bounding box center [456, 38] width 522 height 29
type input "9"
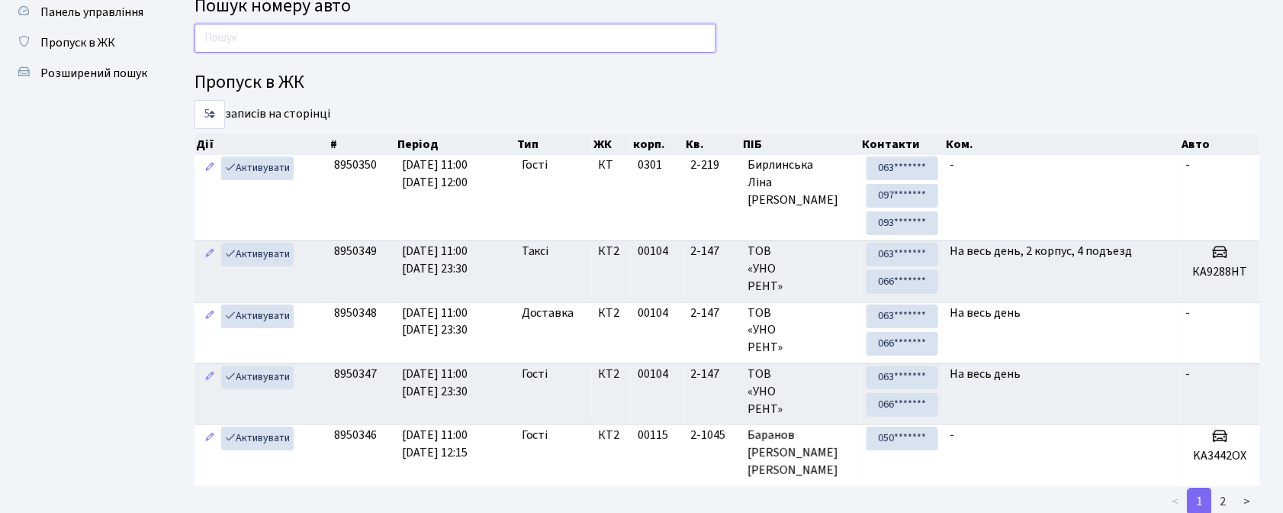
click at [366, 31] on input "text" at bounding box center [456, 38] width 522 height 29
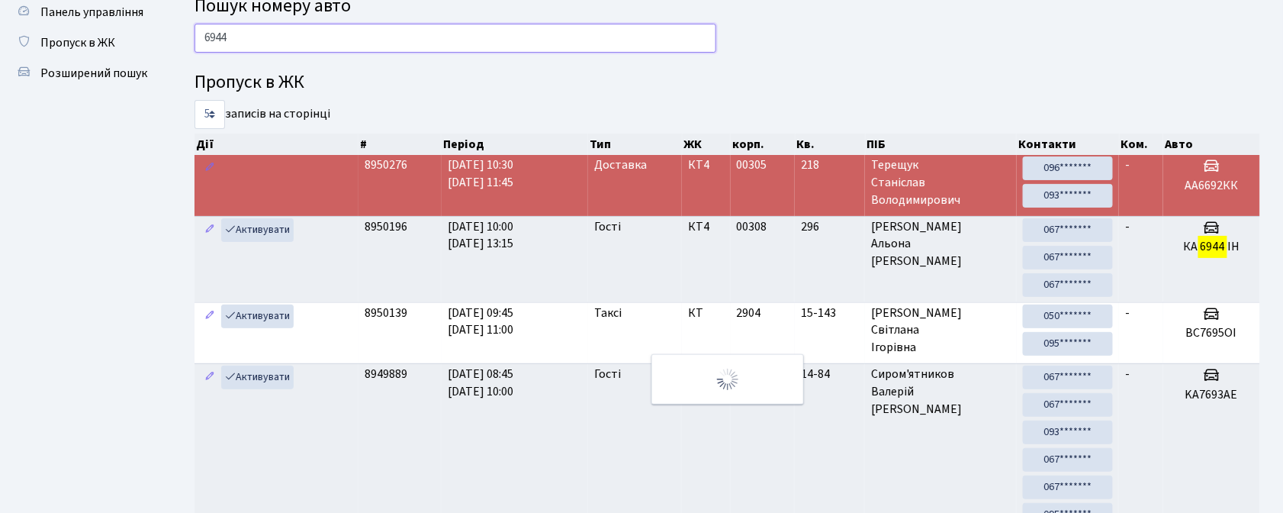
scroll to position [0, 0]
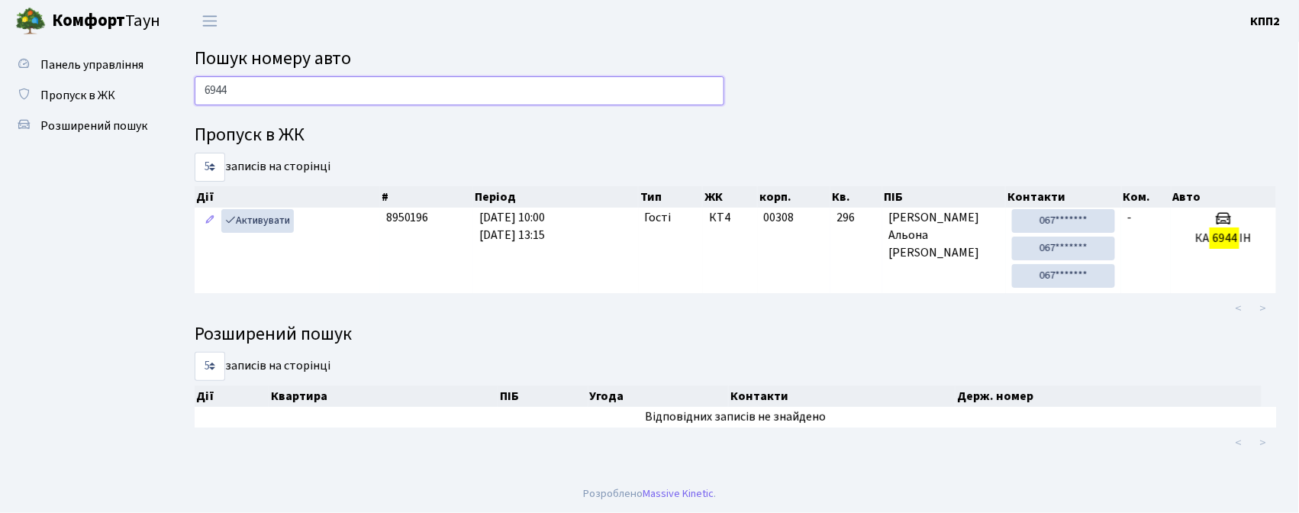
click at [607, 82] on input "6944" at bounding box center [460, 90] width 530 height 29
type input "6"
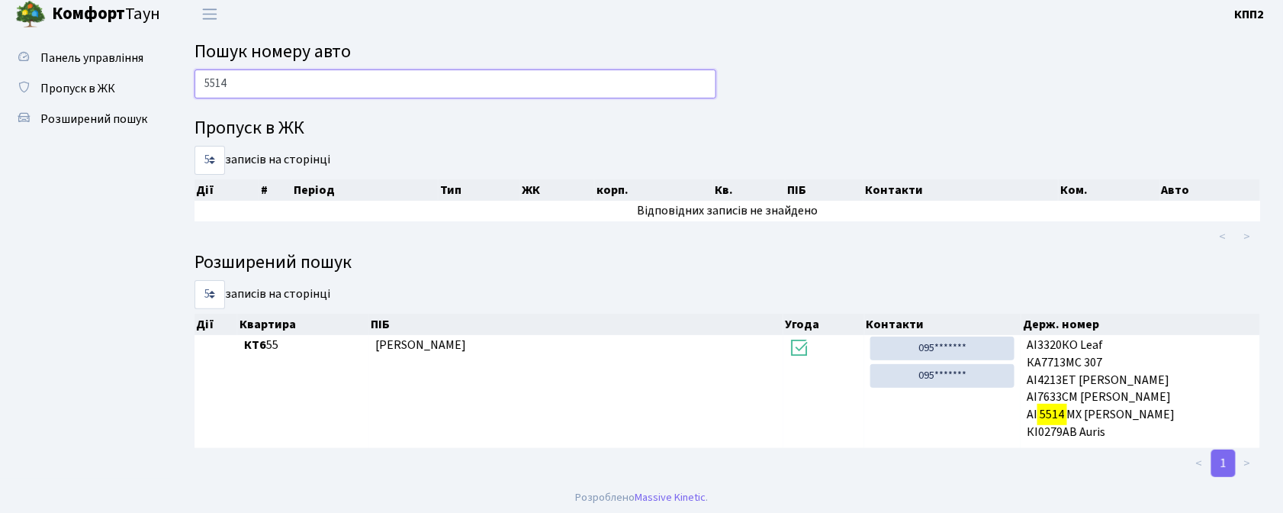
scroll to position [10, 0]
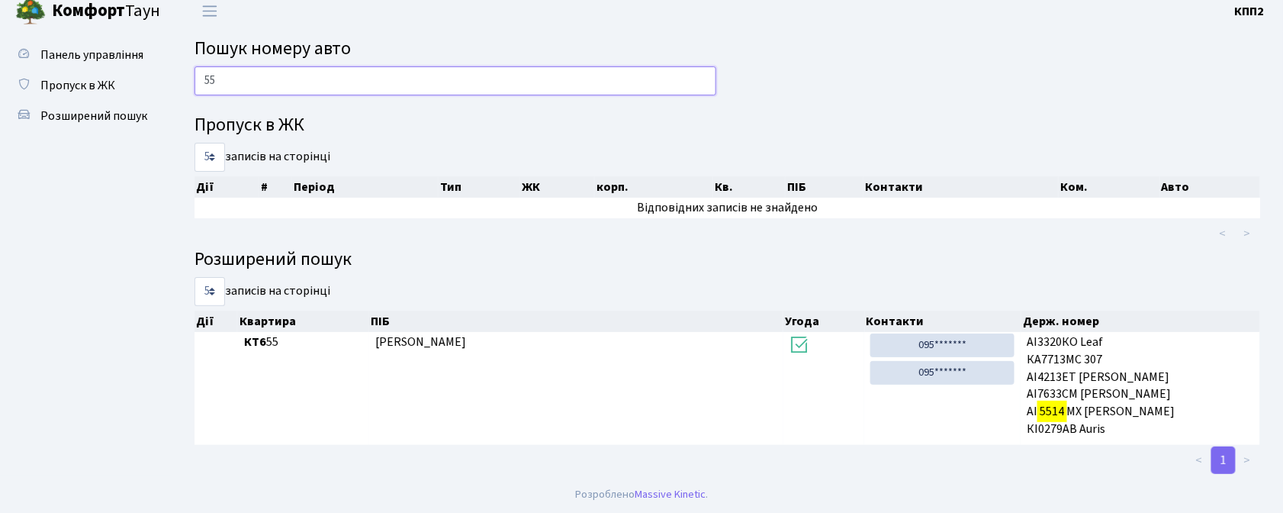
type input "5"
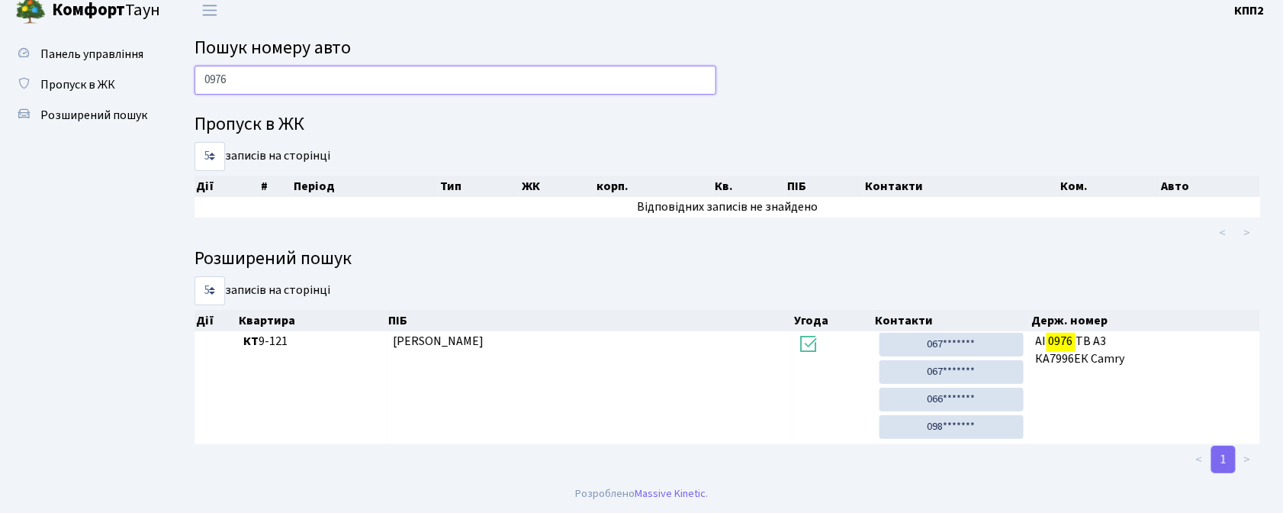
scroll to position [0, 0]
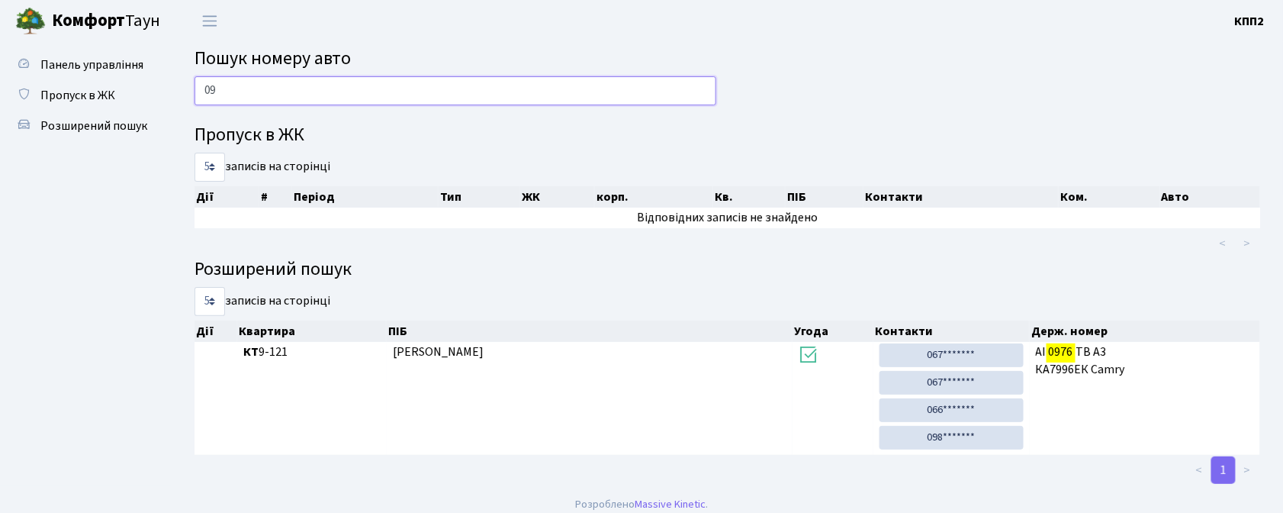
type input "0"
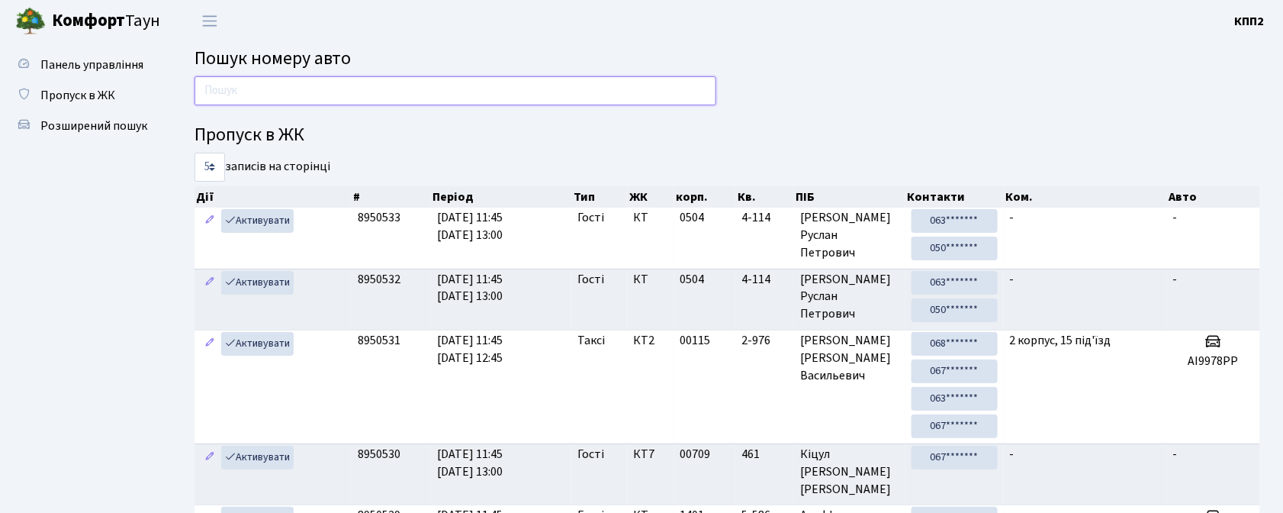
click at [425, 95] on input "text" at bounding box center [456, 90] width 522 height 29
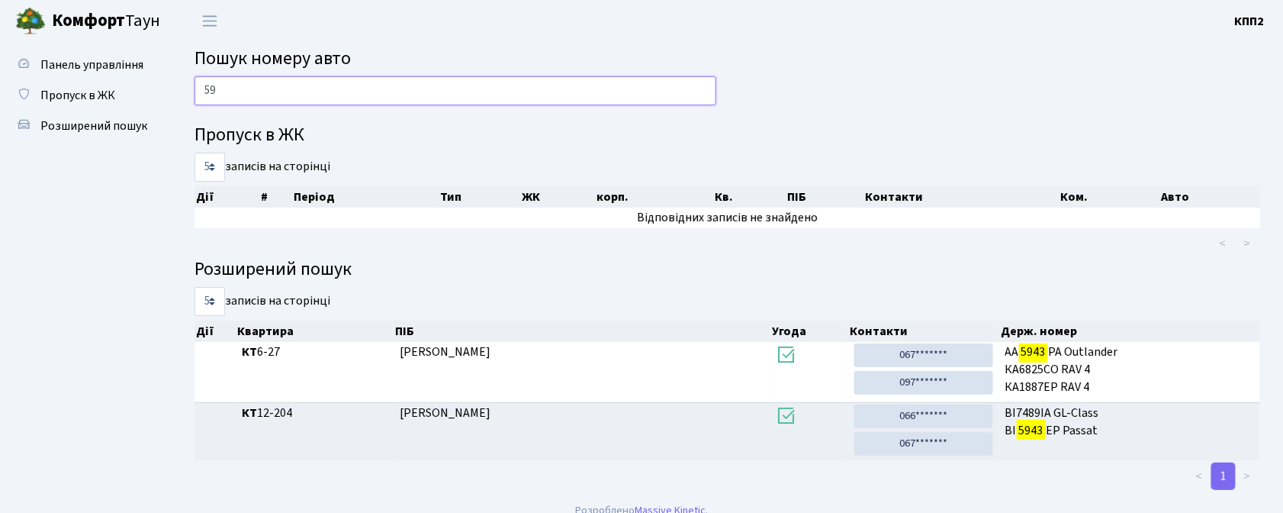
type input "5"
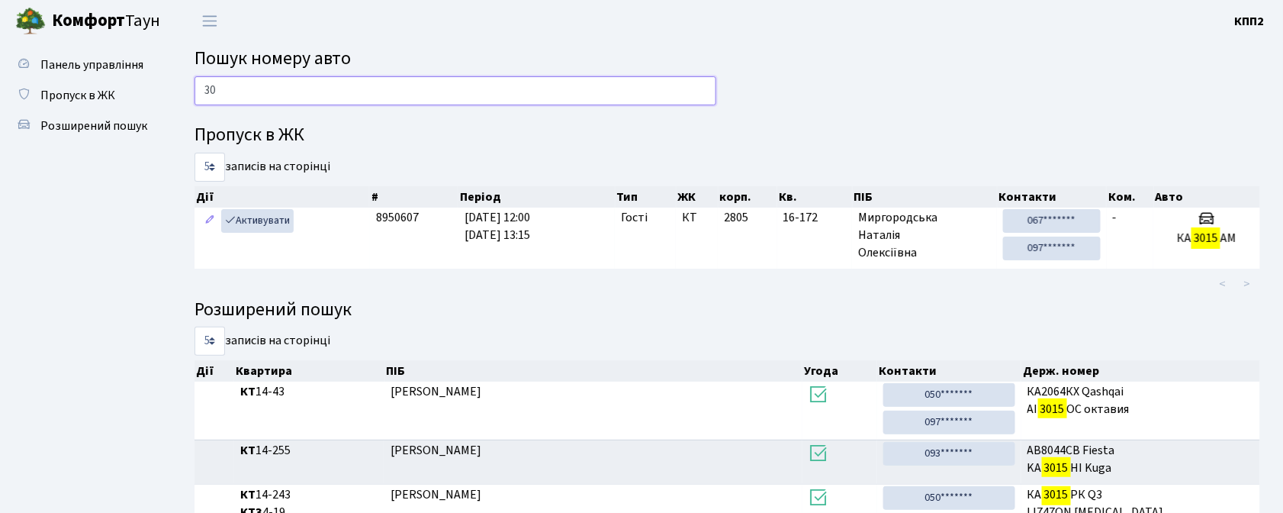
type input "3"
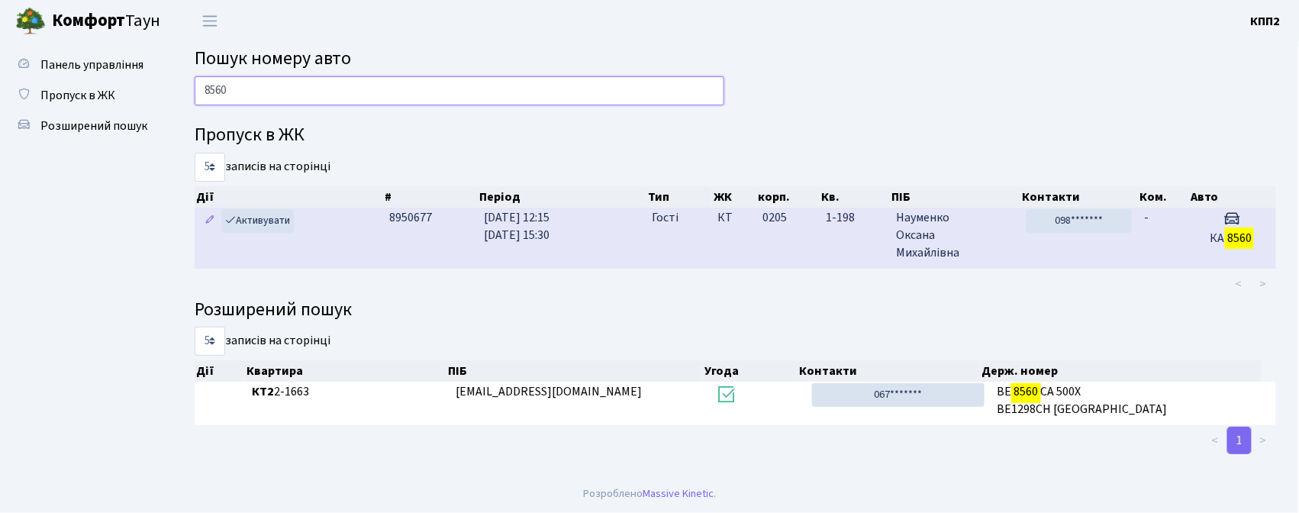
type input "8560"
click at [1186, 224] on td "-" at bounding box center [1163, 238] width 50 height 60
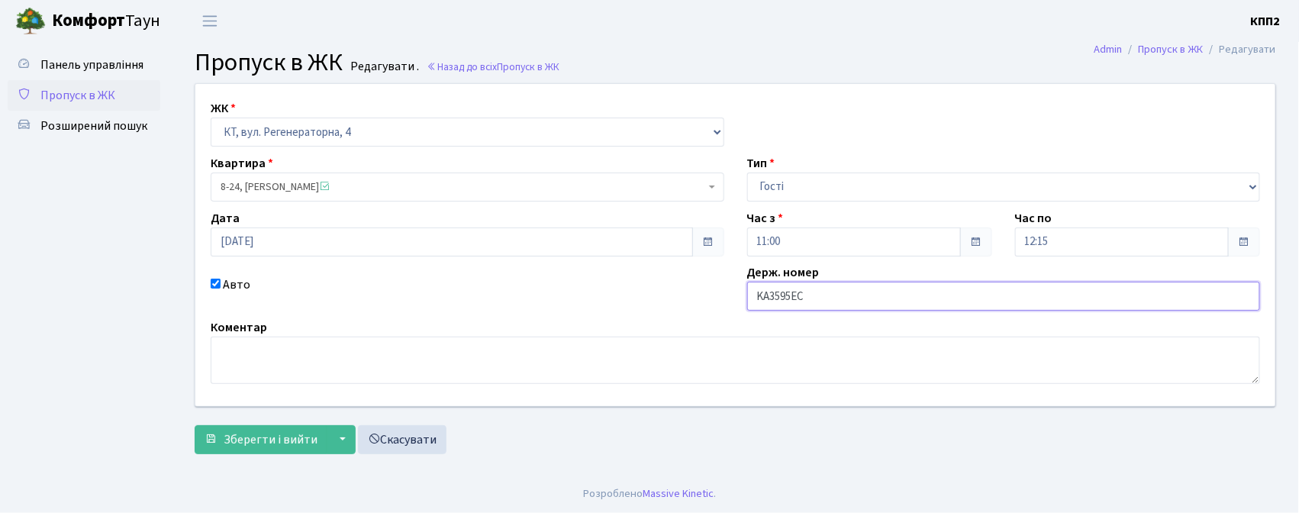
click at [813, 298] on input "KA3595EC" at bounding box center [1003, 296] width 513 height 29
type input "KA3595EЕ"
click at [276, 439] on span "Зберегти і вийти" at bounding box center [271, 439] width 94 height 17
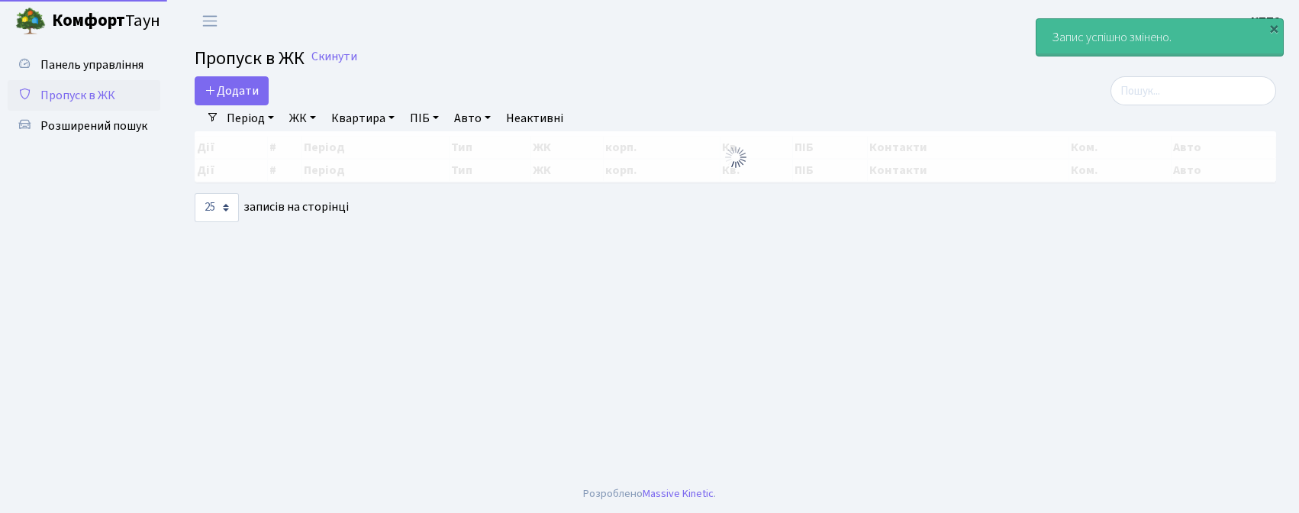
select select "25"
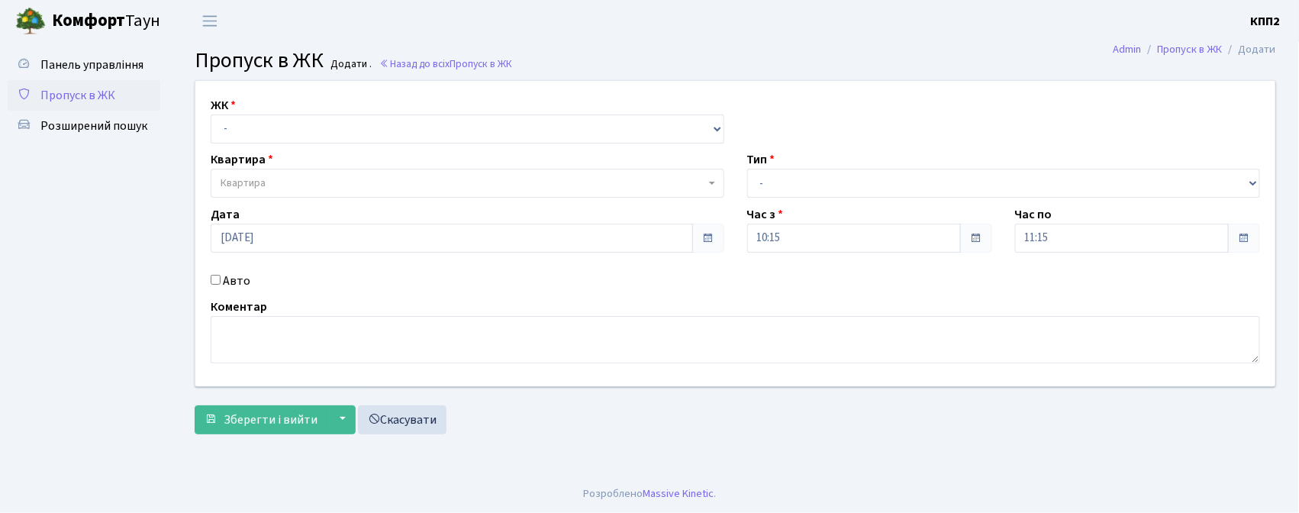
click at [217, 276] on input "Авто" at bounding box center [216, 280] width 10 height 10
checkbox input "true"
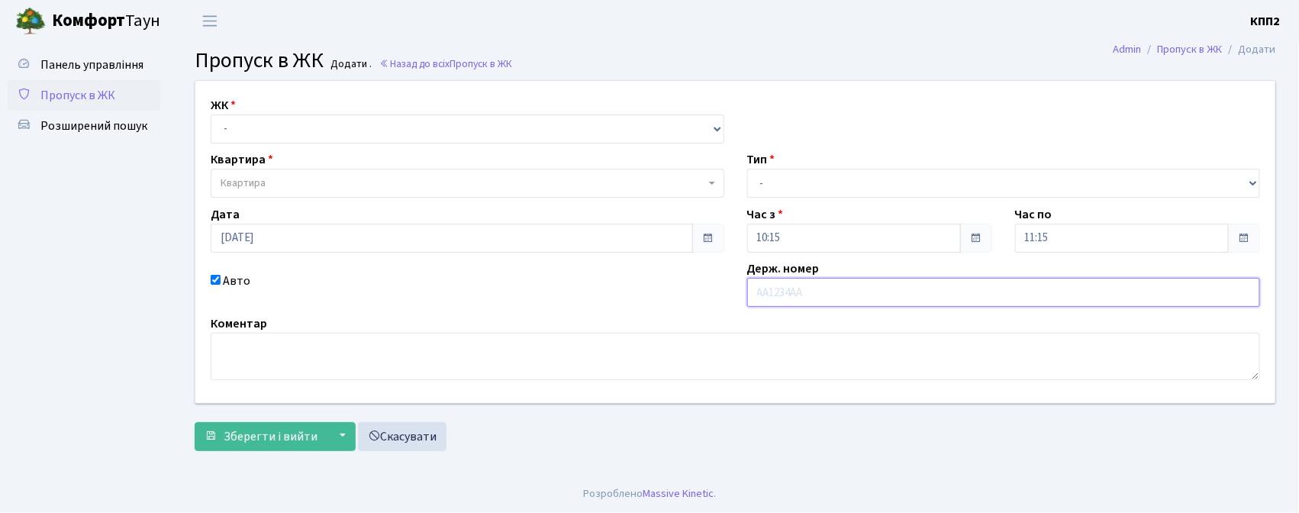
click at [882, 288] on input "text" at bounding box center [1003, 292] width 513 height 29
type input "АА7325СЕ"
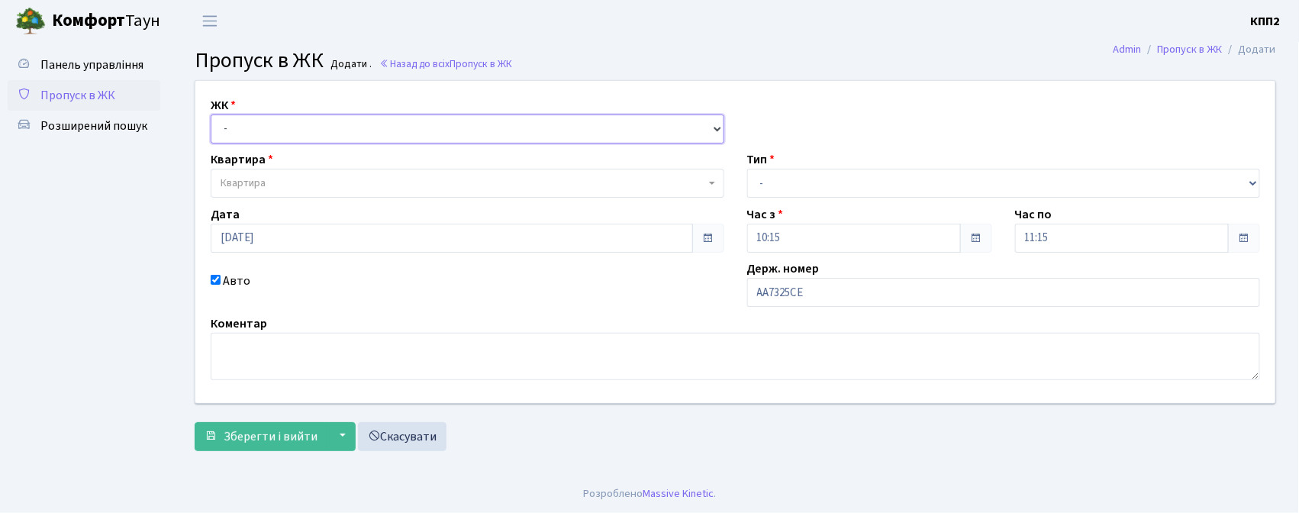
drag, startPoint x: 478, startPoint y: 121, endPoint x: 479, endPoint y: 140, distance: 19.9
click at [478, 121] on select "- КТ, вул. Регенераторна, 4 КТ2, просп. Соборності, 17 КТ3, вул. Березнева, 16 …" at bounding box center [467, 128] width 513 height 29
select select "271"
click at [211, 114] on select "- КТ, вул. Регенераторна, 4 КТ2, просп. Соборності, 17 КТ3, вул. Березнева, 16 …" at bounding box center [467, 128] width 513 height 29
select select
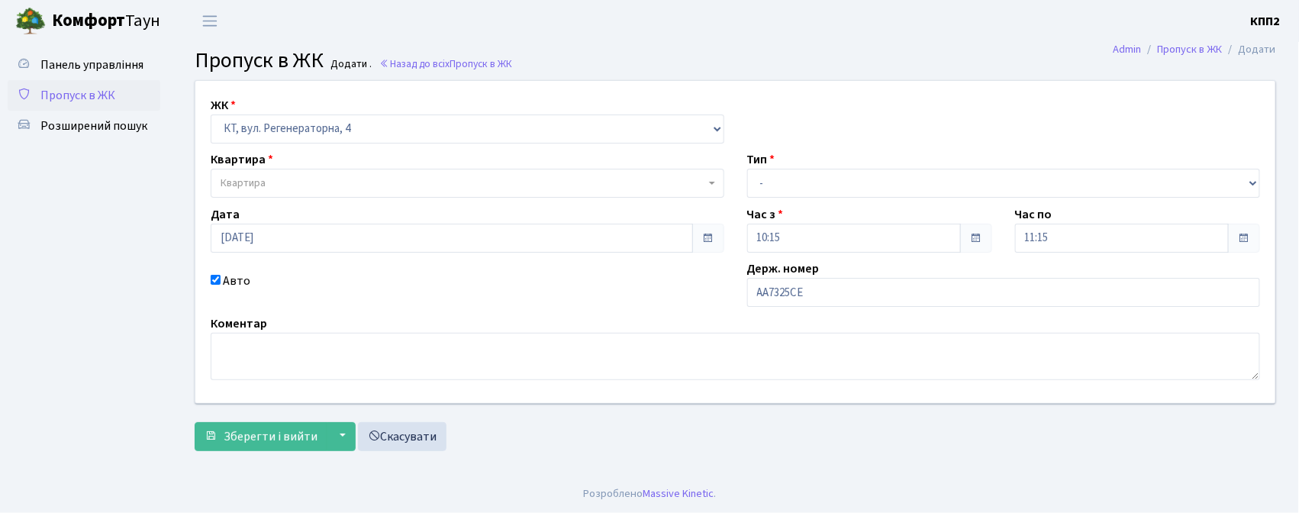
click at [461, 188] on span "Квартира" at bounding box center [463, 182] width 484 height 15
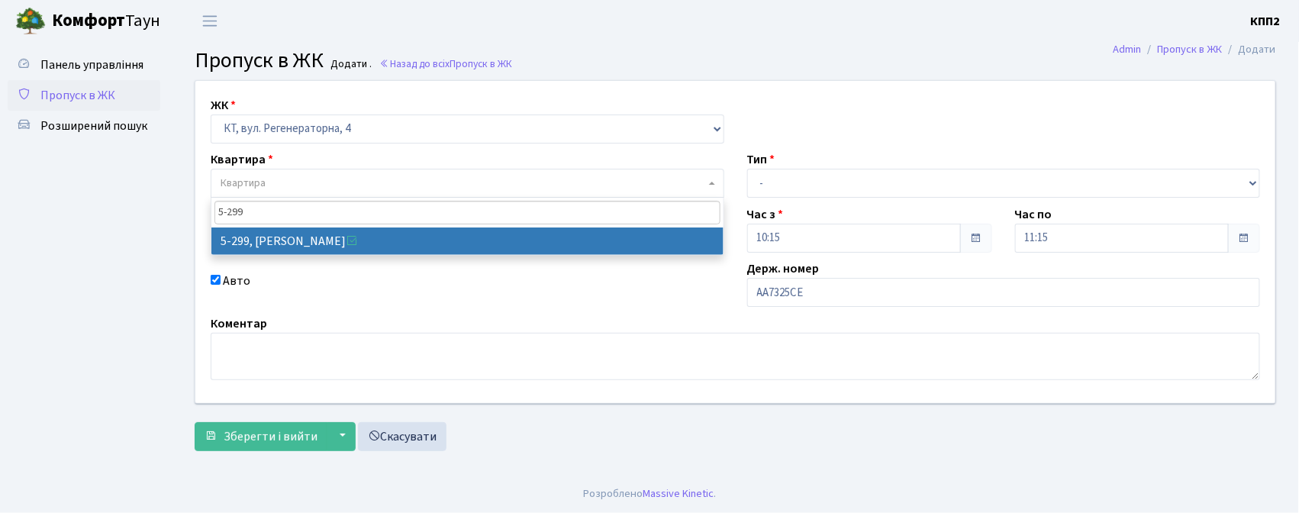
type input "5-299"
select select "2222"
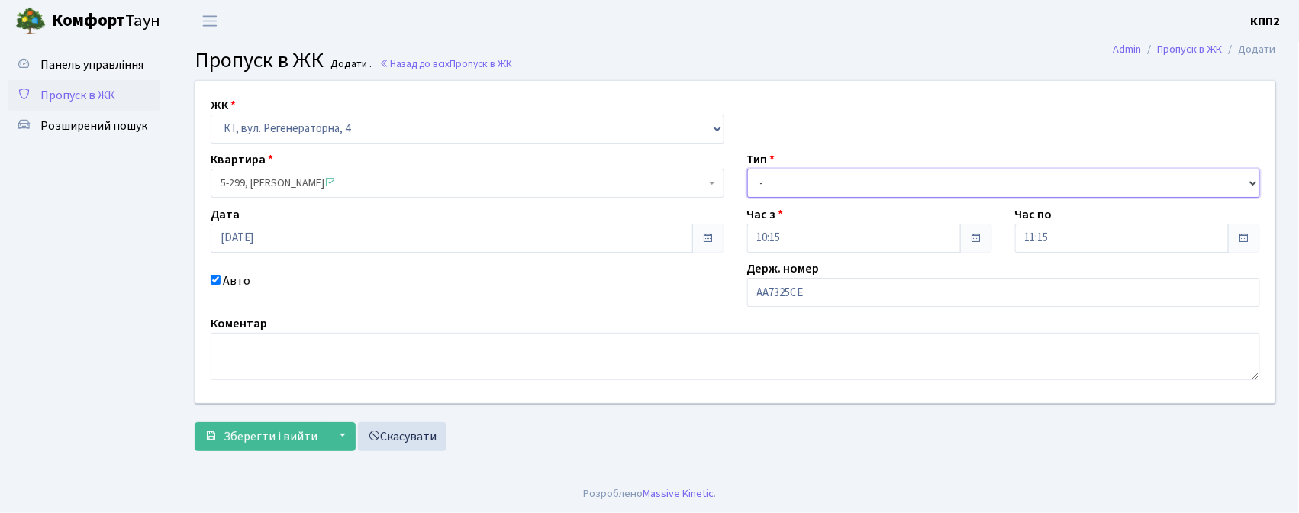
click at [844, 183] on select "- Доставка Таксі Гості Сервіс" at bounding box center [1003, 183] width 513 height 29
select select "3"
click at [747, 169] on select "- Доставка Таксі Гості Сервіс" at bounding box center [1003, 183] width 513 height 29
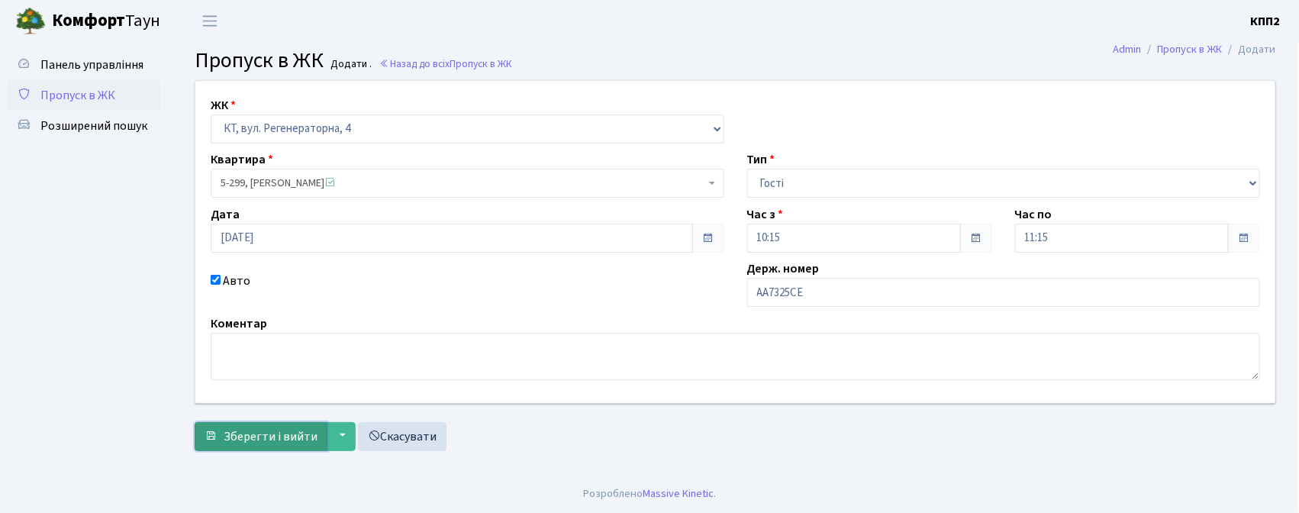
click at [299, 438] on span "Зберегти і вийти" at bounding box center [271, 436] width 94 height 17
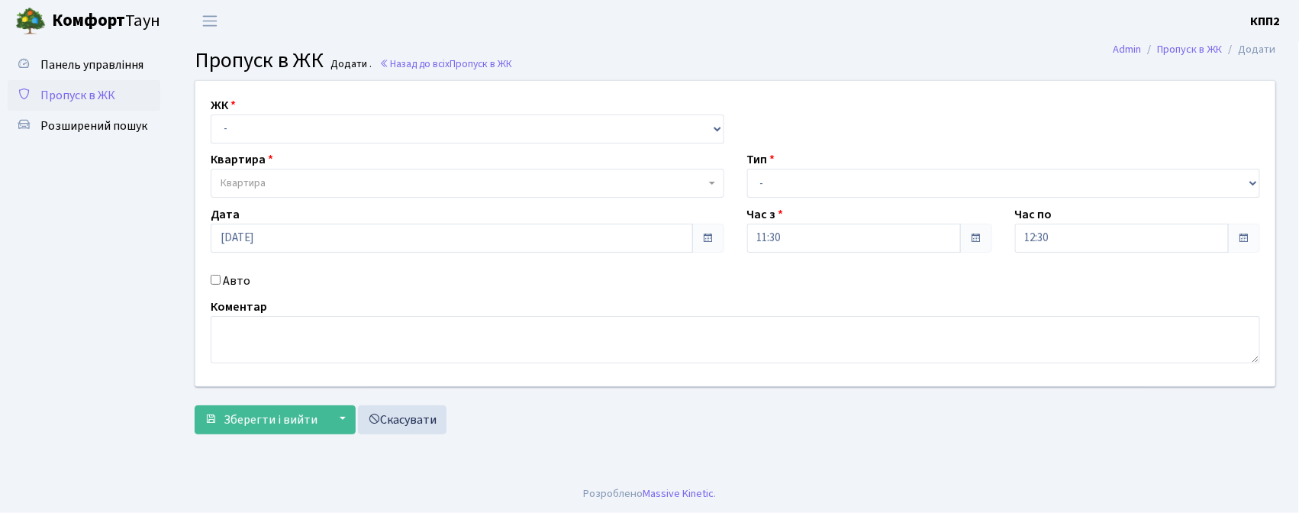
click at [146, 223] on ul "Панель управління Пропуск в ЖК Розширений пошук" at bounding box center [84, 258] width 153 height 417
click at [214, 276] on input "Авто" at bounding box center [216, 280] width 10 height 10
checkbox input "true"
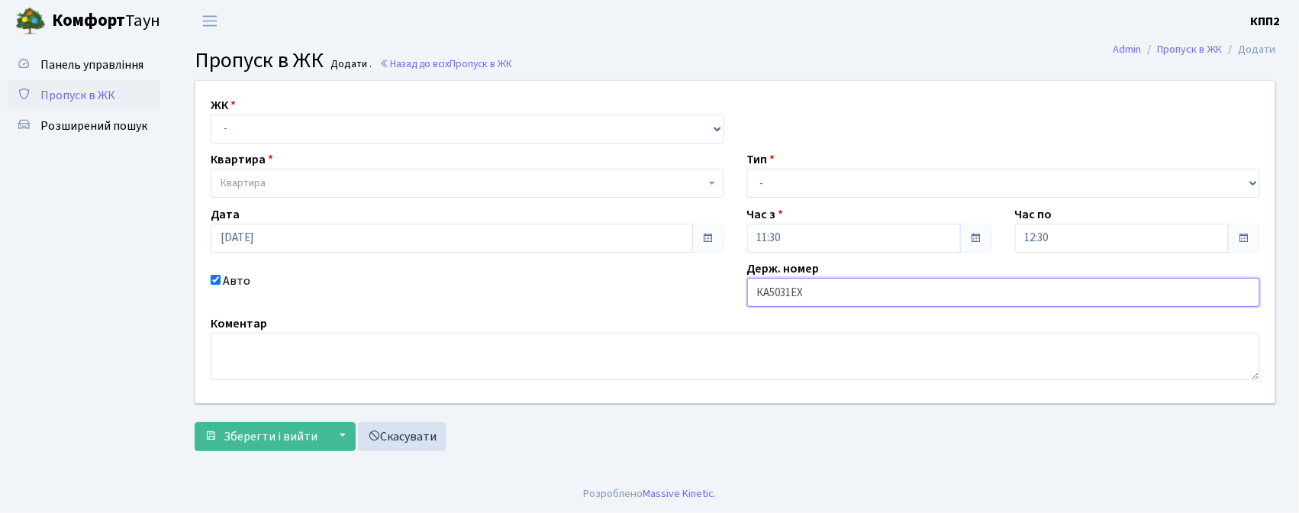
type input "КА5031ЕХ"
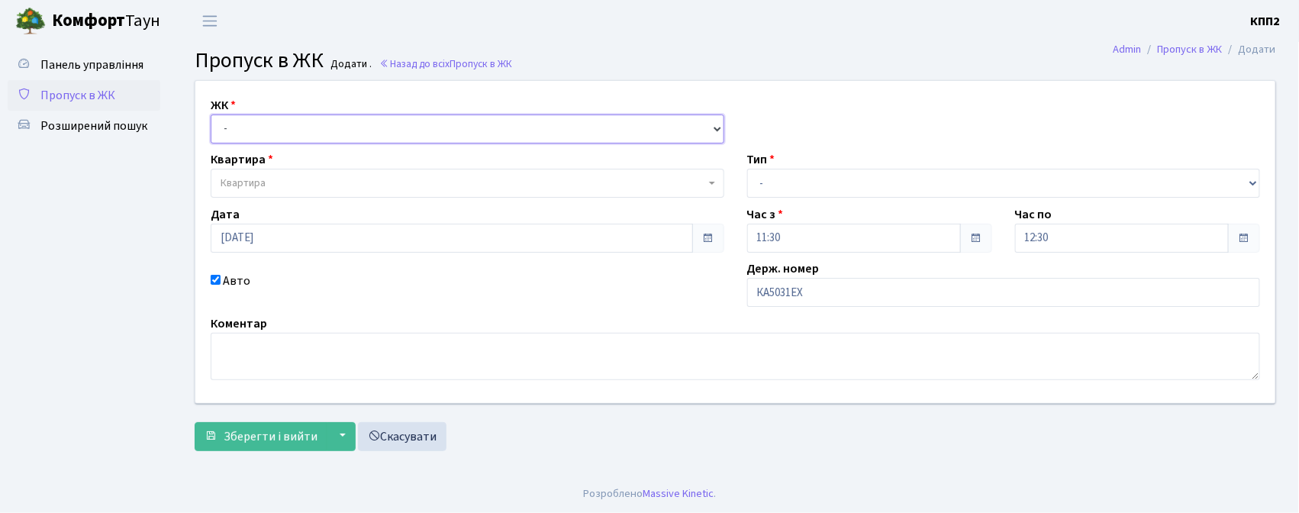
drag, startPoint x: 291, startPoint y: 129, endPoint x: 291, endPoint y: 140, distance: 11.4
click at [291, 129] on select "- КТ, вул. Регенераторна, 4 КТ2, просп. Соборності, 17 КТ3, вул. Березнева, 16 …" at bounding box center [467, 128] width 513 height 29
select select "271"
click at [211, 114] on select "- КТ, вул. Регенераторна, 4 КТ2, просп. Соборності, 17 КТ3, вул. Березнева, 16 …" at bounding box center [467, 128] width 513 height 29
select select
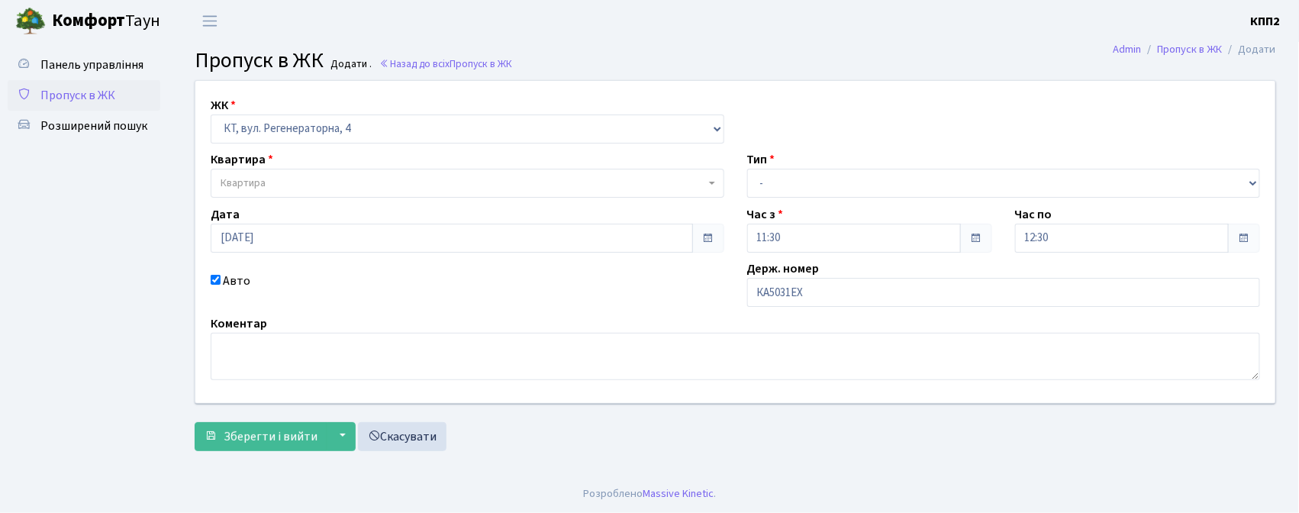
click at [290, 190] on span "Квартира" at bounding box center [463, 182] width 484 height 15
type input "6-60"
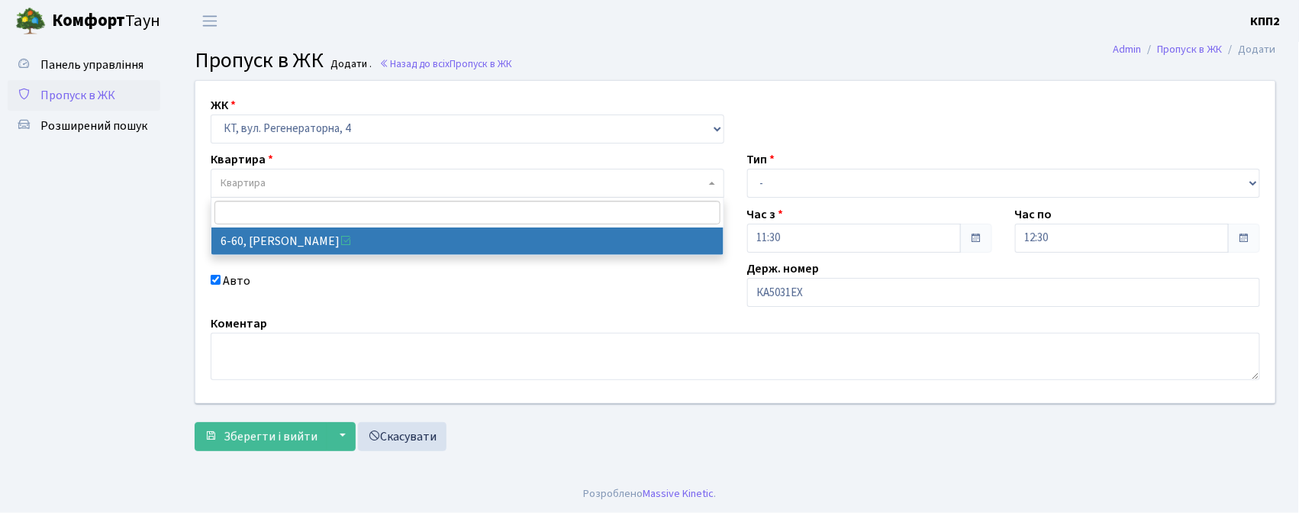
select select "5285"
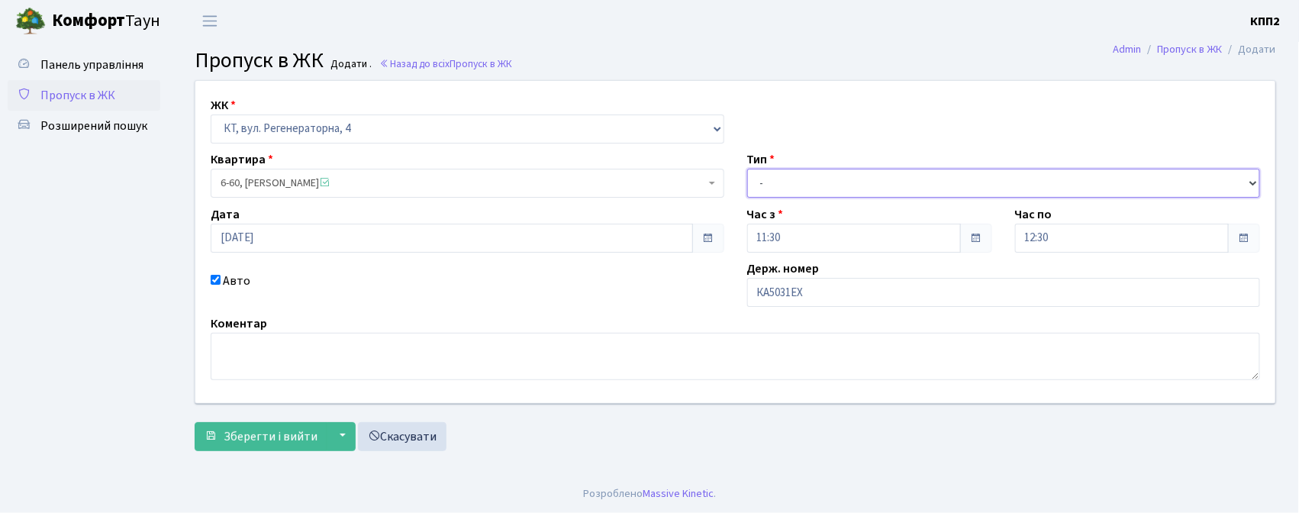
click at [761, 183] on select "- Доставка Таксі Гості Сервіс" at bounding box center [1003, 183] width 513 height 29
select select "2"
click at [747, 169] on select "- Доставка Таксі Гості Сервіс" at bounding box center [1003, 183] width 513 height 29
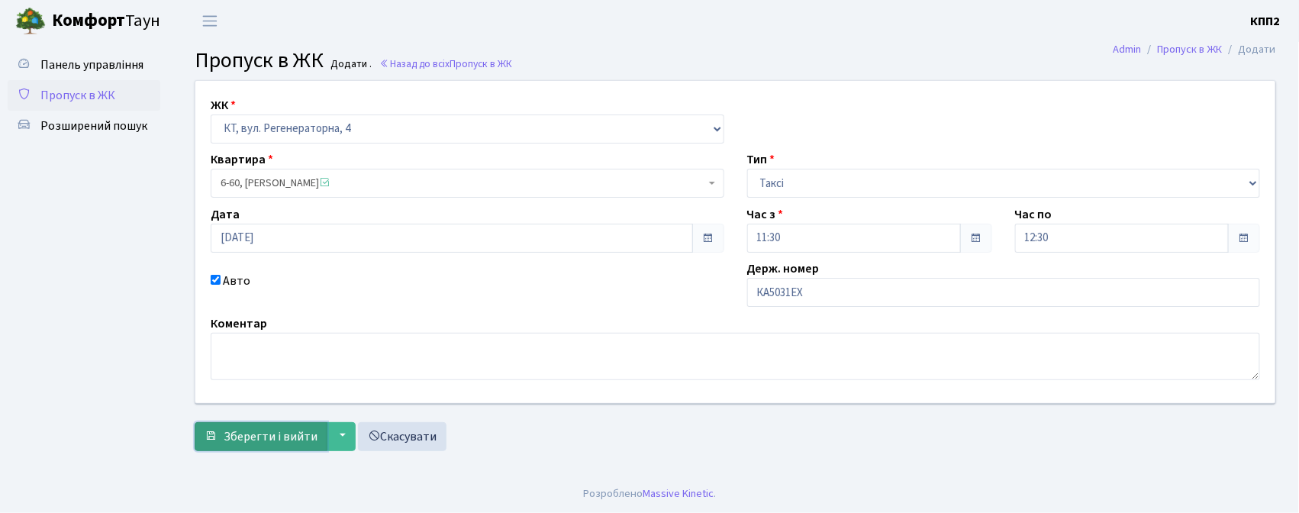
click at [285, 439] on span "Зберегти і вийти" at bounding box center [271, 436] width 94 height 17
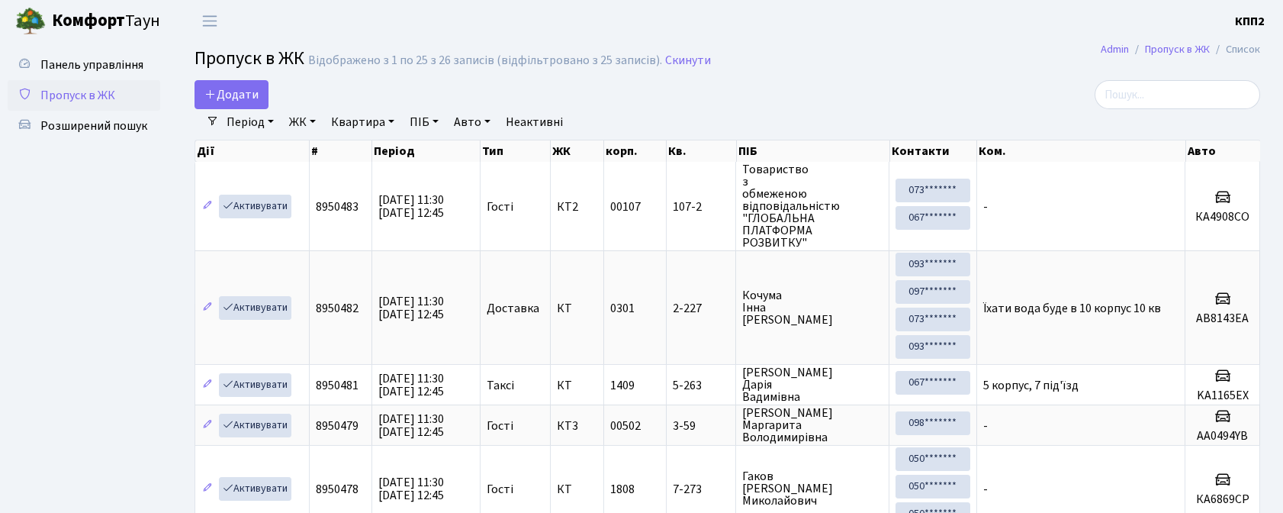
select select "25"
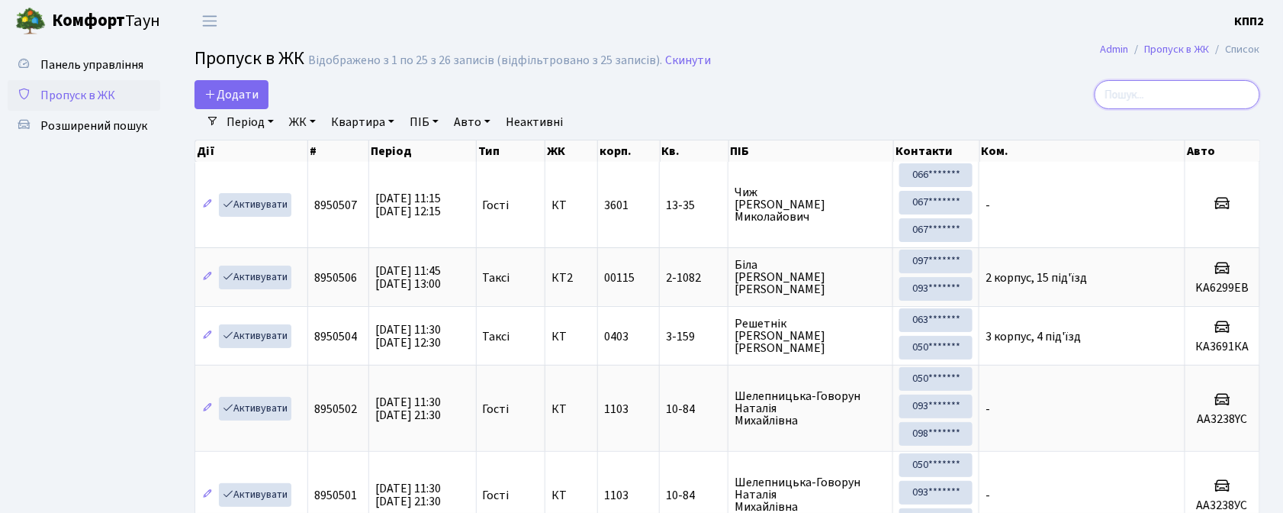
click at [1151, 92] on input "search" at bounding box center [1178, 94] width 166 height 29
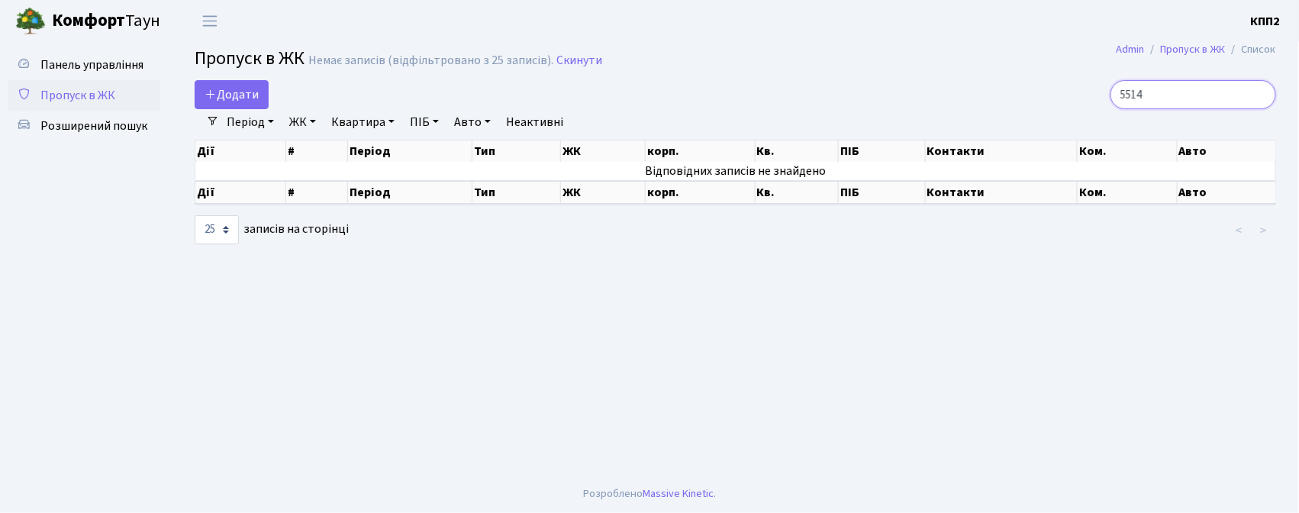
type input "5514"
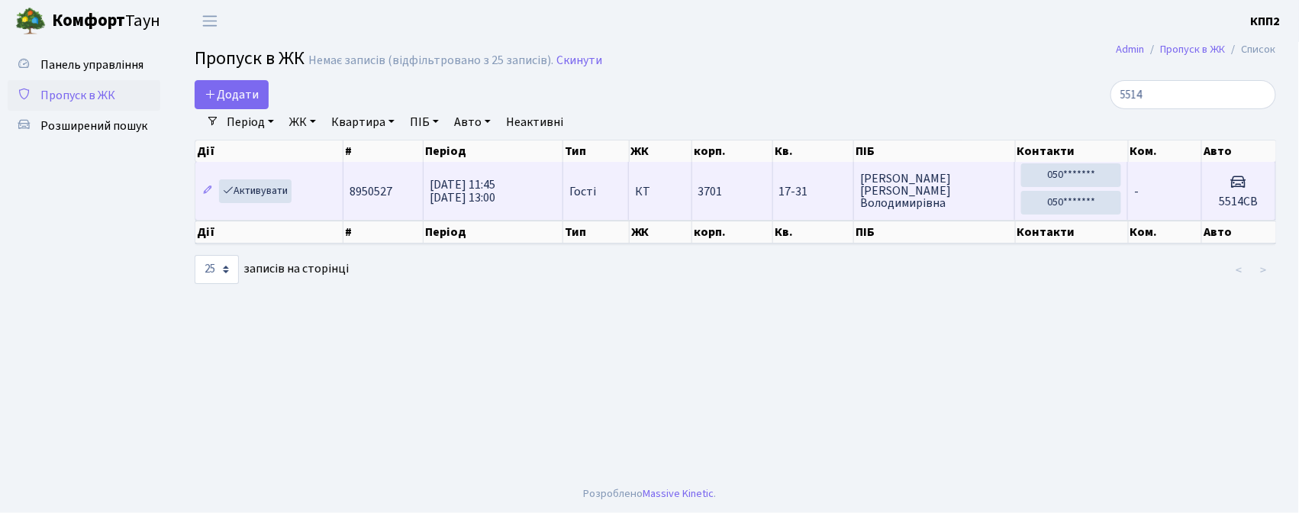
click at [1167, 190] on td "-" at bounding box center [1165, 191] width 74 height 58
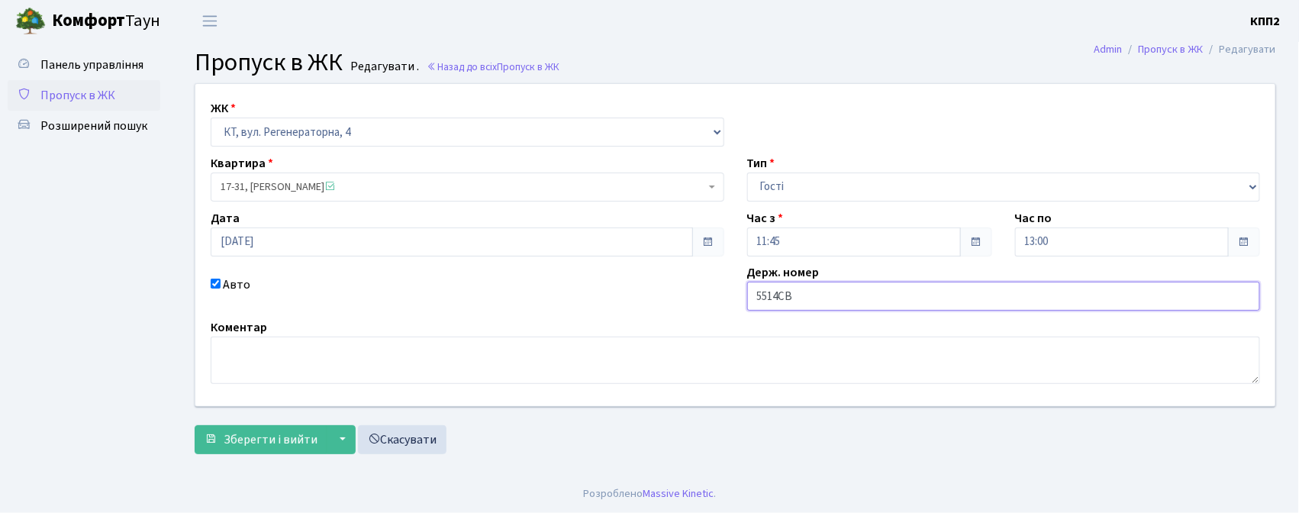
click at [784, 294] on input "5514СВ" at bounding box center [1003, 296] width 513 height 29
click at [752, 294] on input "5514ТВ" at bounding box center [1003, 296] width 513 height 29
type input "СВ5514ТВ"
click at [281, 450] on button "Зберегти і вийти" at bounding box center [261, 439] width 133 height 29
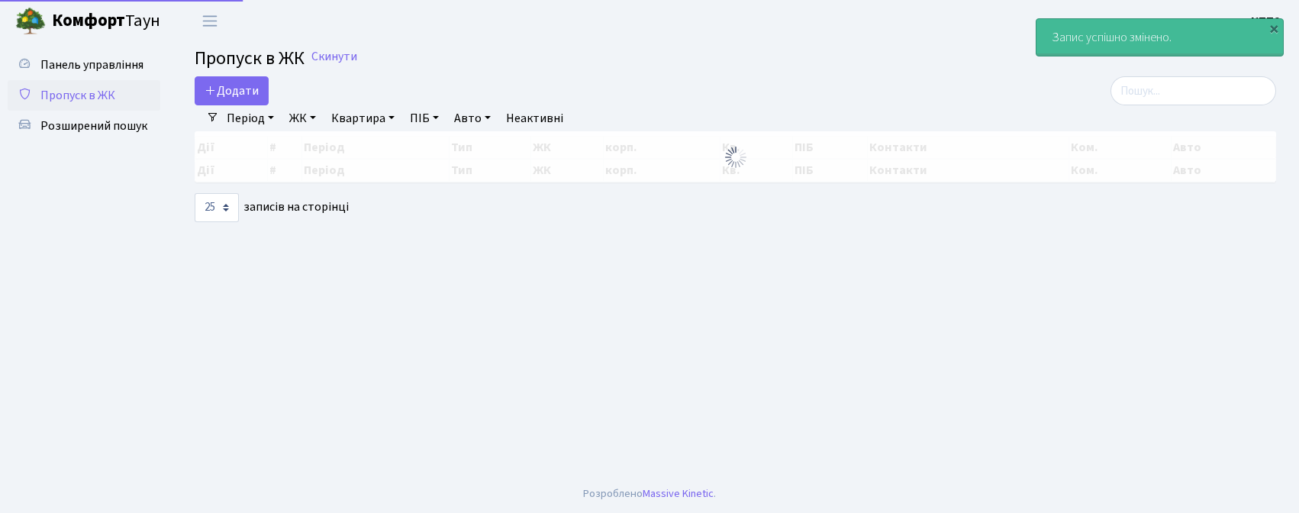
select select "25"
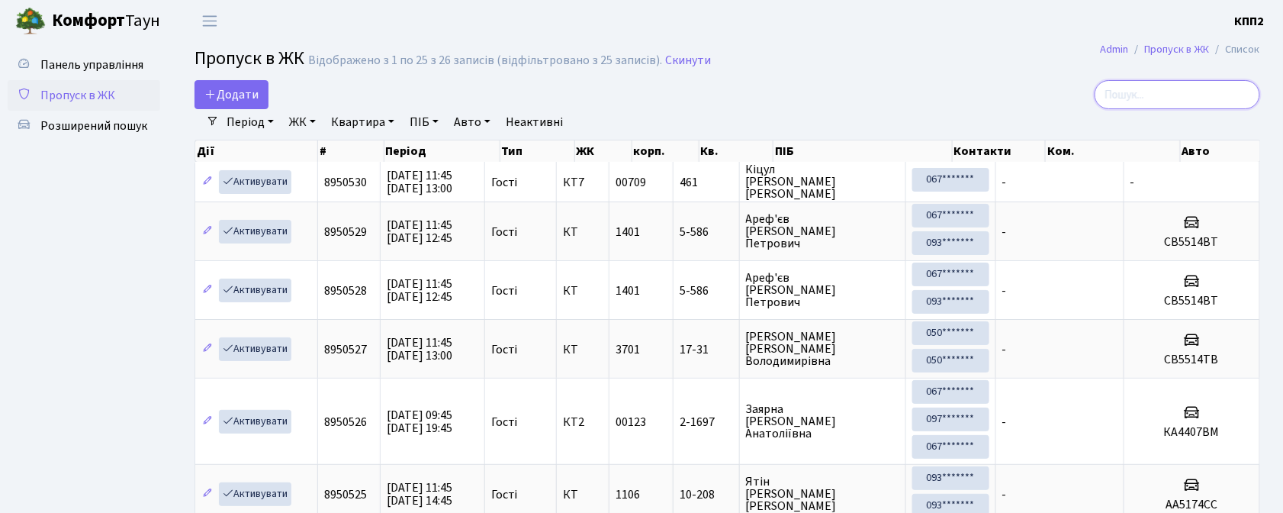
click at [1157, 93] on input "search" at bounding box center [1178, 94] width 166 height 29
click at [1149, 92] on input "search" at bounding box center [1178, 94] width 166 height 29
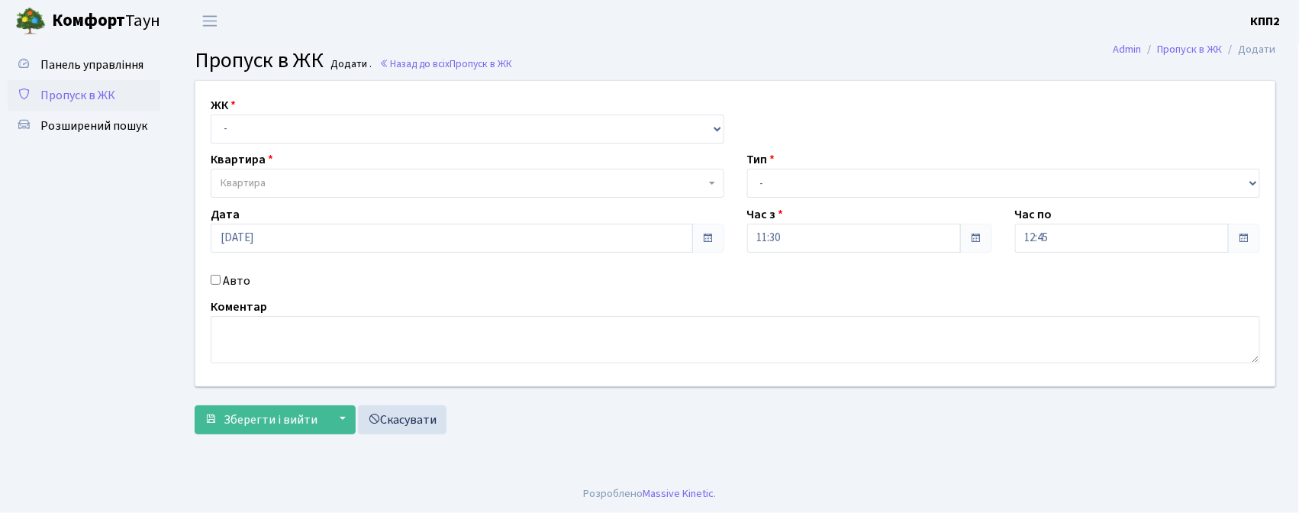
click at [215, 276] on input "Авто" at bounding box center [216, 280] width 10 height 10
checkbox input "true"
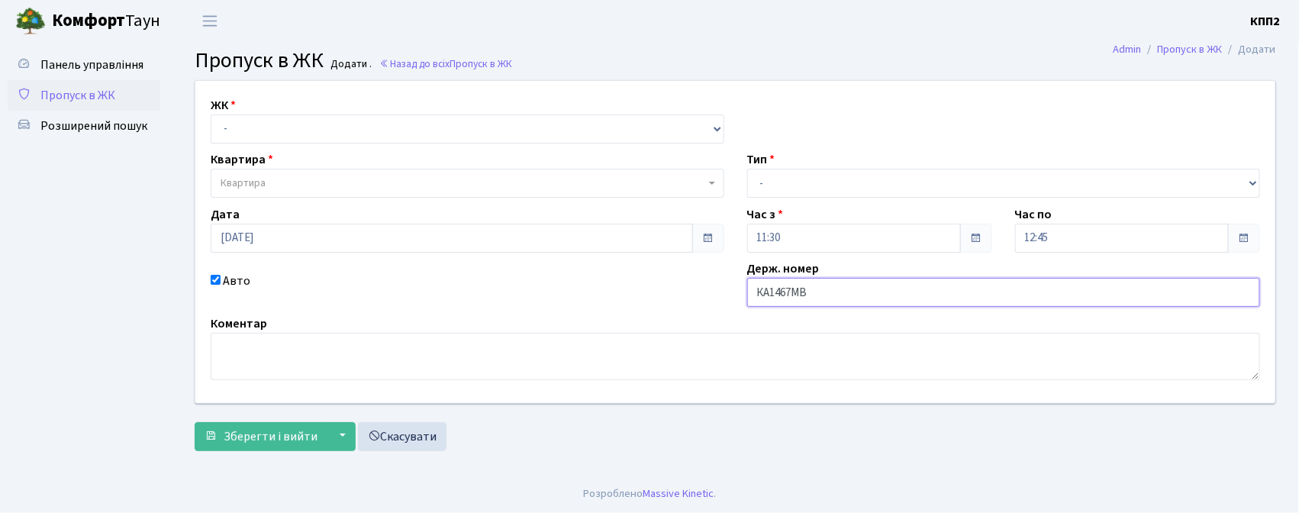
type input "КА1467МВ"
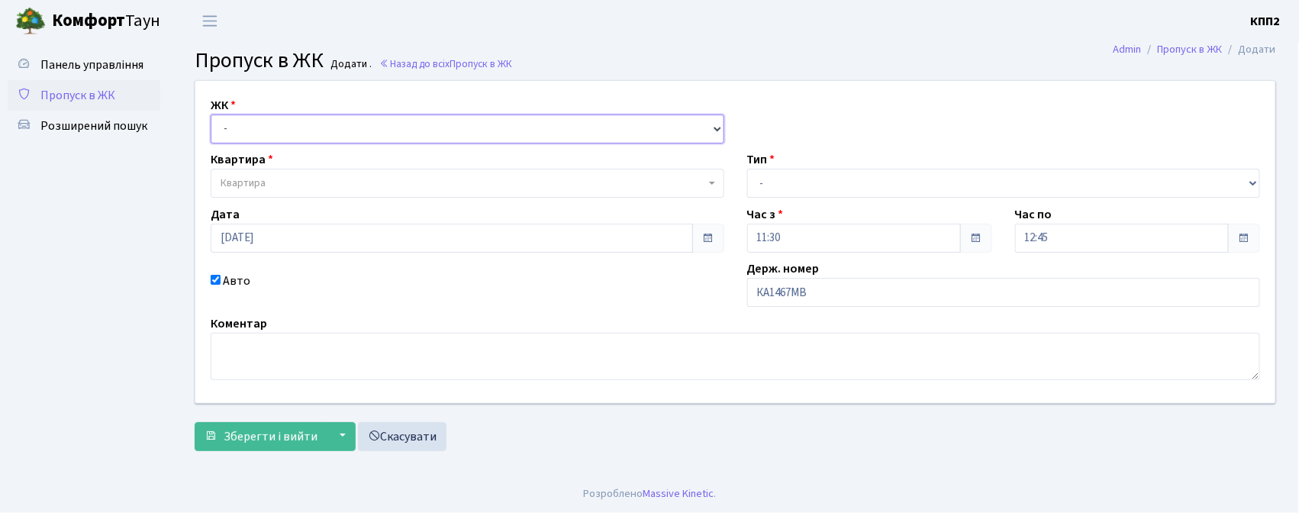
click at [242, 116] on select "- КТ, вул. Регенераторна, 4 КТ2, просп. Соборності, 17 КТ3, вул. Березнева, 16 …" at bounding box center [467, 128] width 513 height 29
select select "271"
click at [211, 114] on select "- КТ, вул. Регенераторна, 4 КТ2, просп. Соборності, 17 КТ3, вул. Березнева, 16 …" at bounding box center [467, 128] width 513 height 29
select select
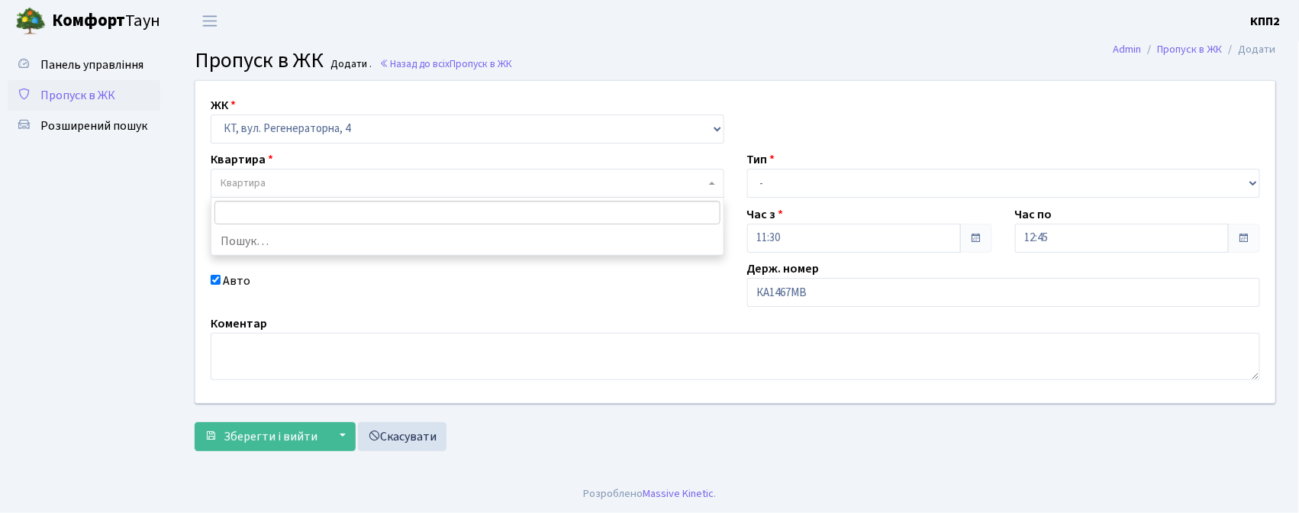
click at [239, 189] on span "Квартира" at bounding box center [243, 182] width 45 height 15
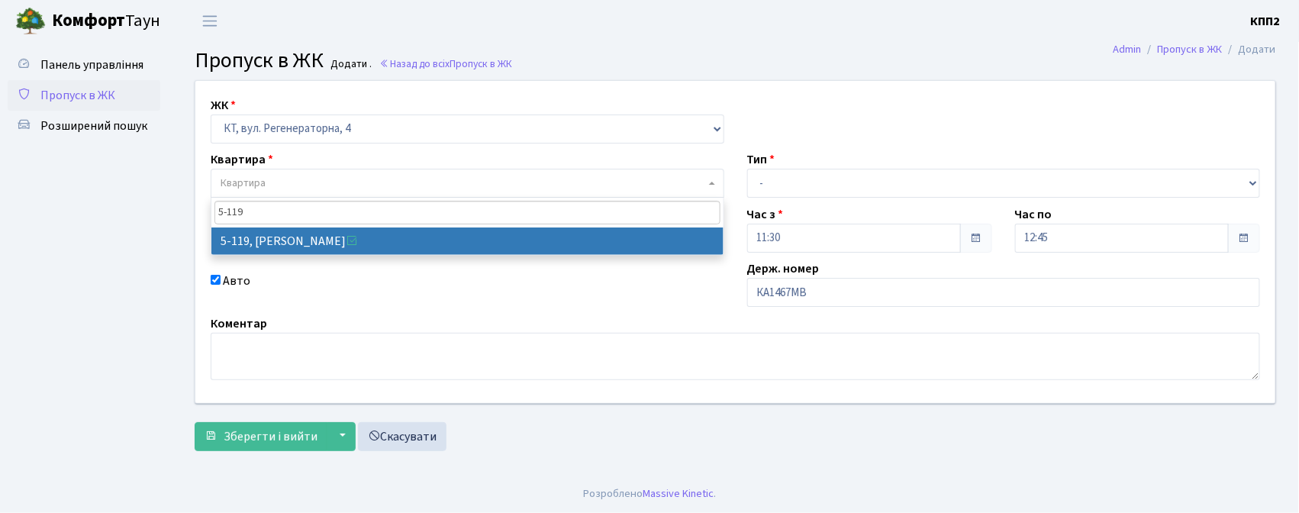
type input "5-119"
select select "2379"
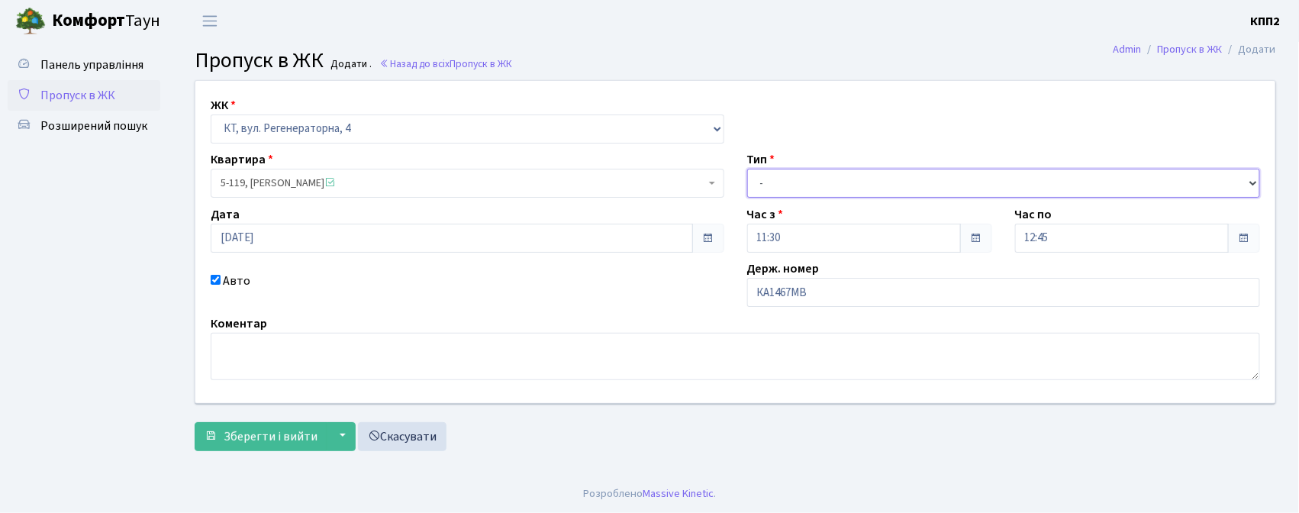
click at [768, 184] on select "- Доставка Таксі Гості Сервіс" at bounding box center [1003, 183] width 513 height 29
select select "3"
click at [747, 169] on select "- Доставка Таксі Гості Сервіс" at bounding box center [1003, 183] width 513 height 29
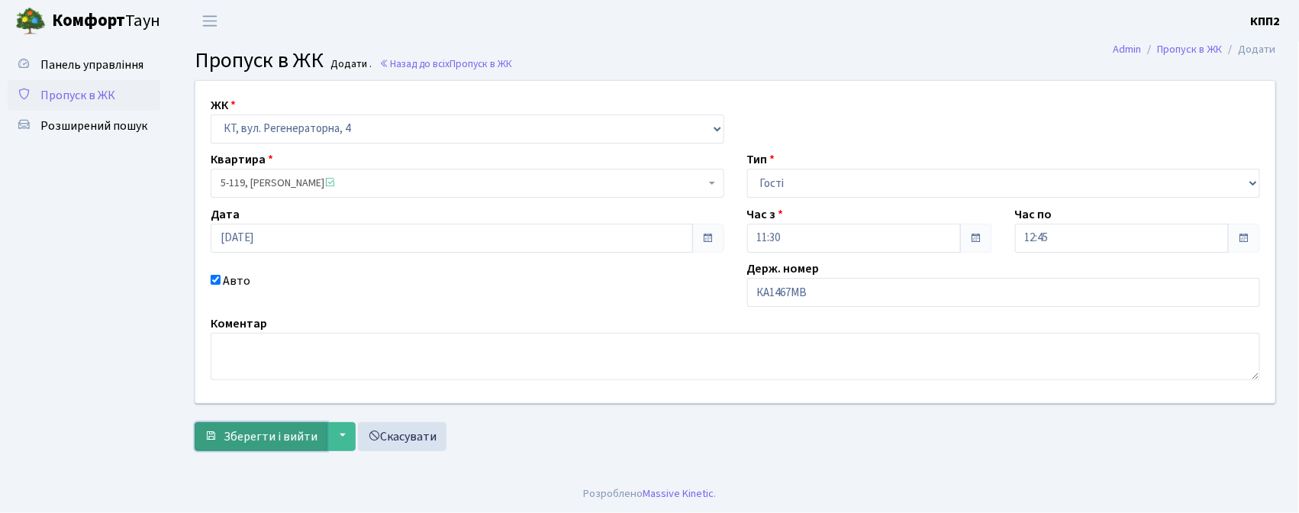
click at [257, 434] on span "Зберегти і вийти" at bounding box center [271, 436] width 94 height 17
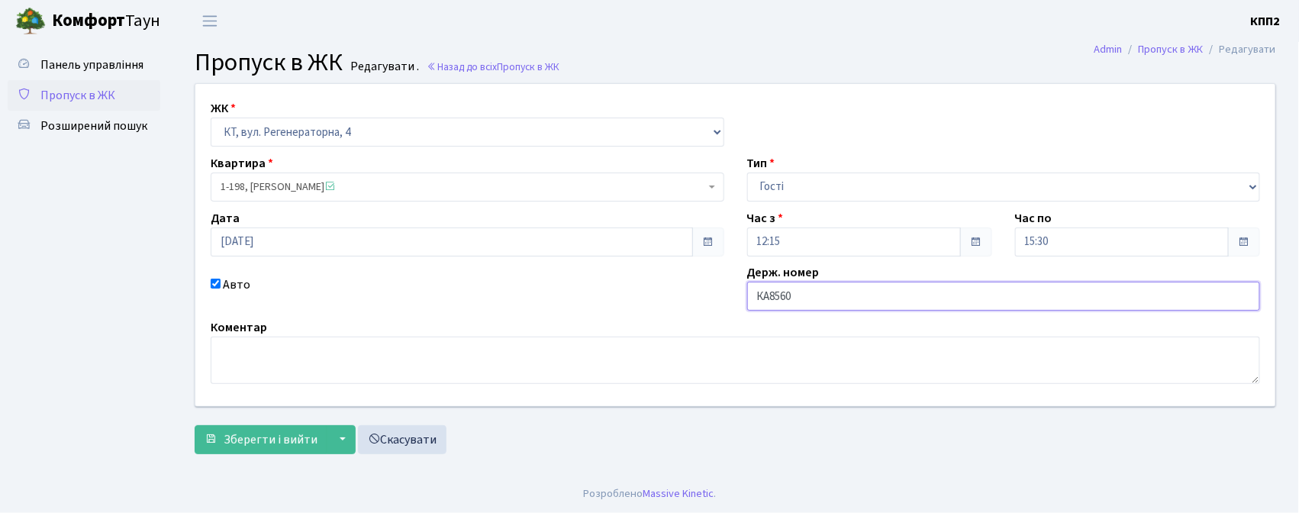
click at [824, 299] on input "КА8560" at bounding box center [1003, 296] width 513 height 29
type input "КА8560ІВ"
click at [279, 439] on span "Зберегти і вийти" at bounding box center [271, 439] width 94 height 17
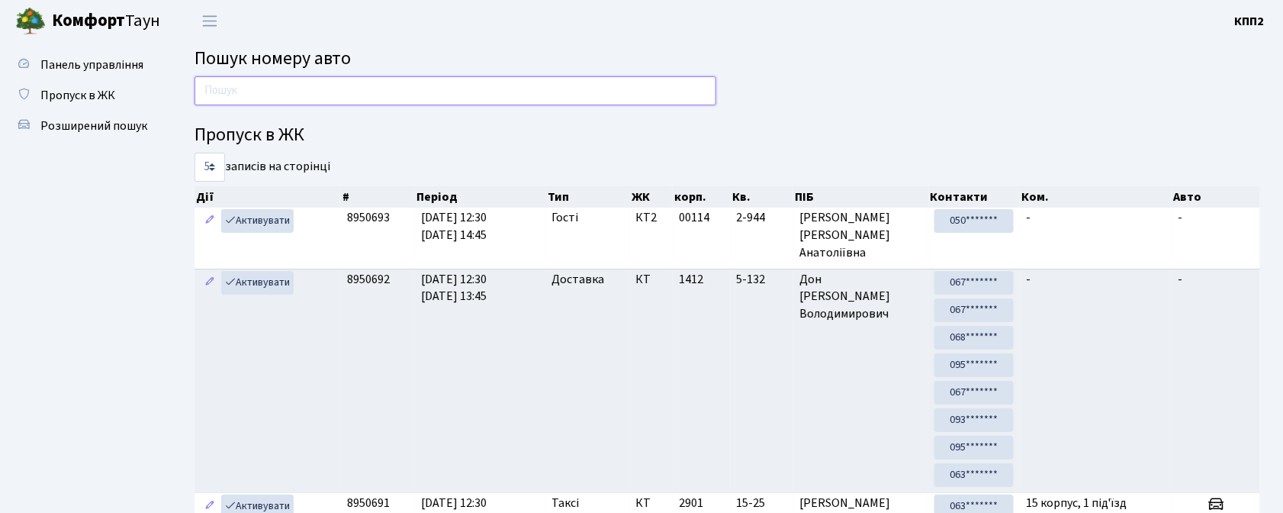
click at [232, 98] on input "text" at bounding box center [456, 90] width 522 height 29
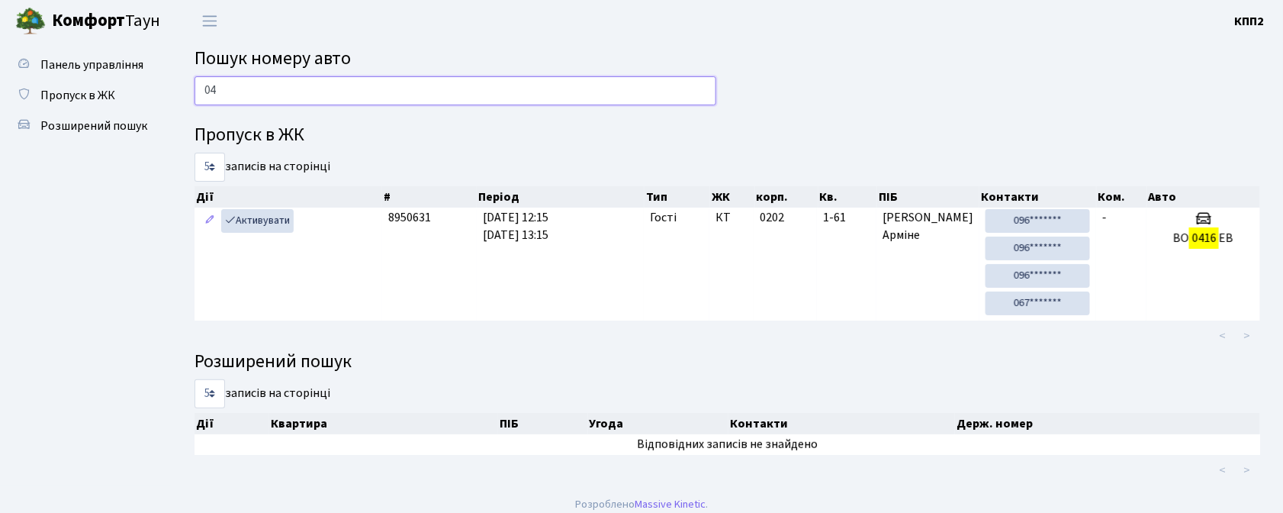
type input "0"
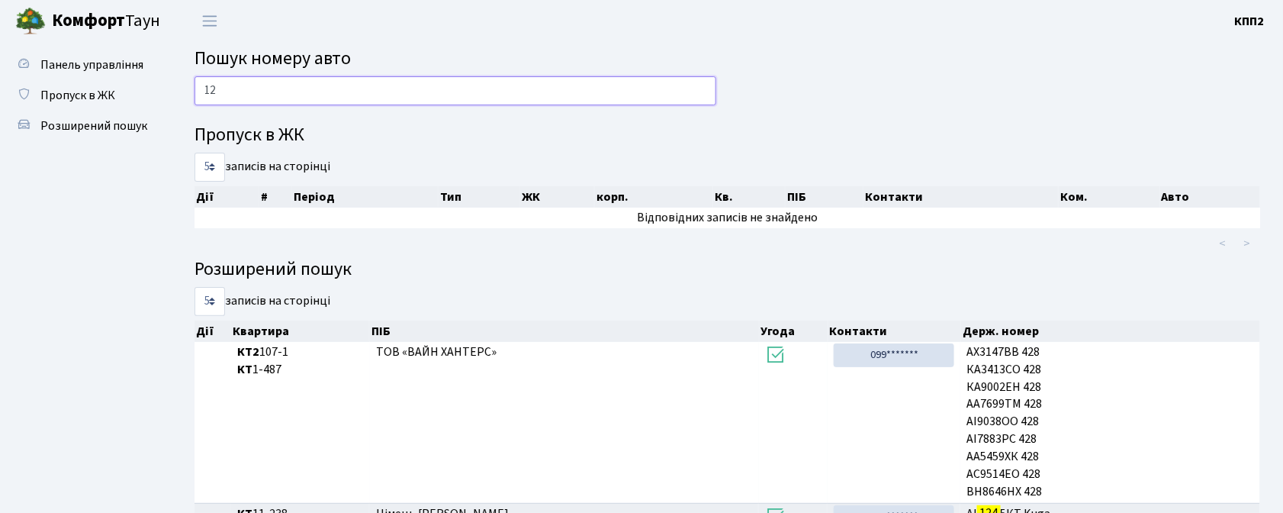
type input "1"
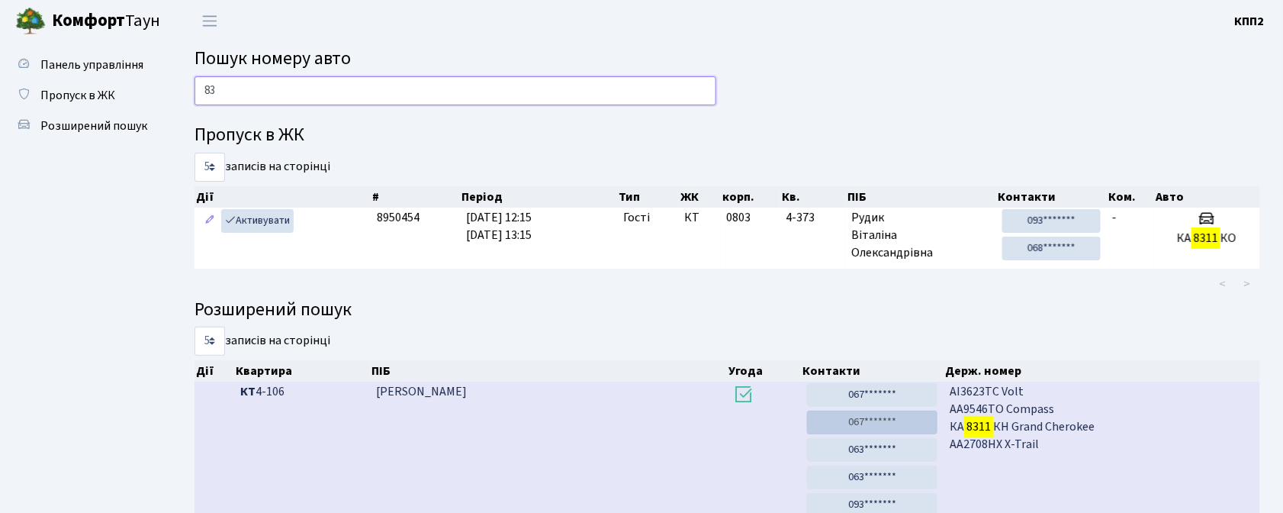
type input "8"
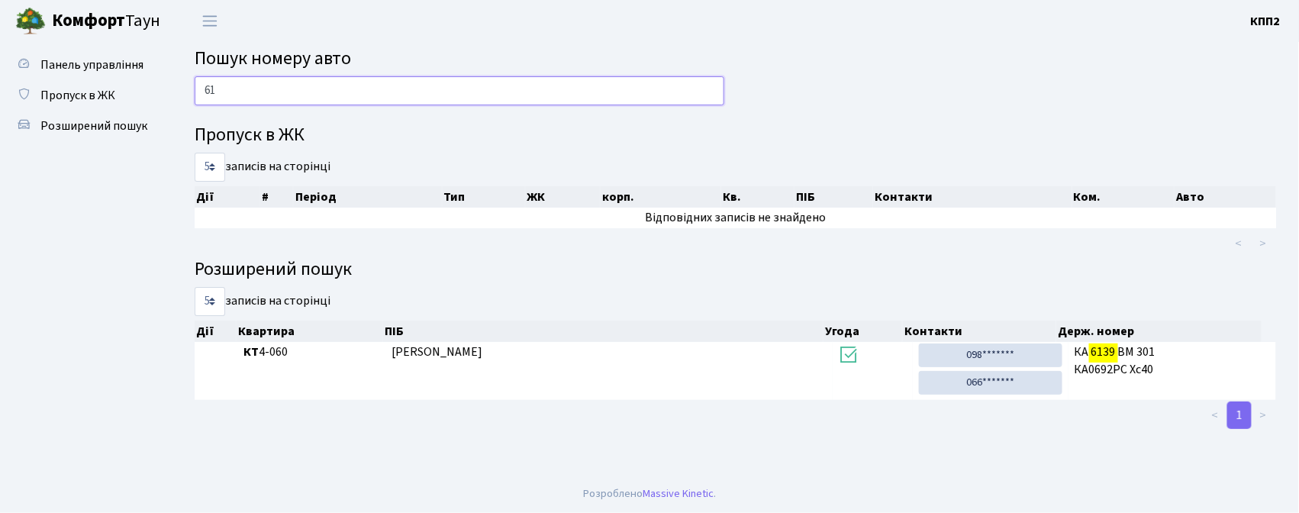
type input "6"
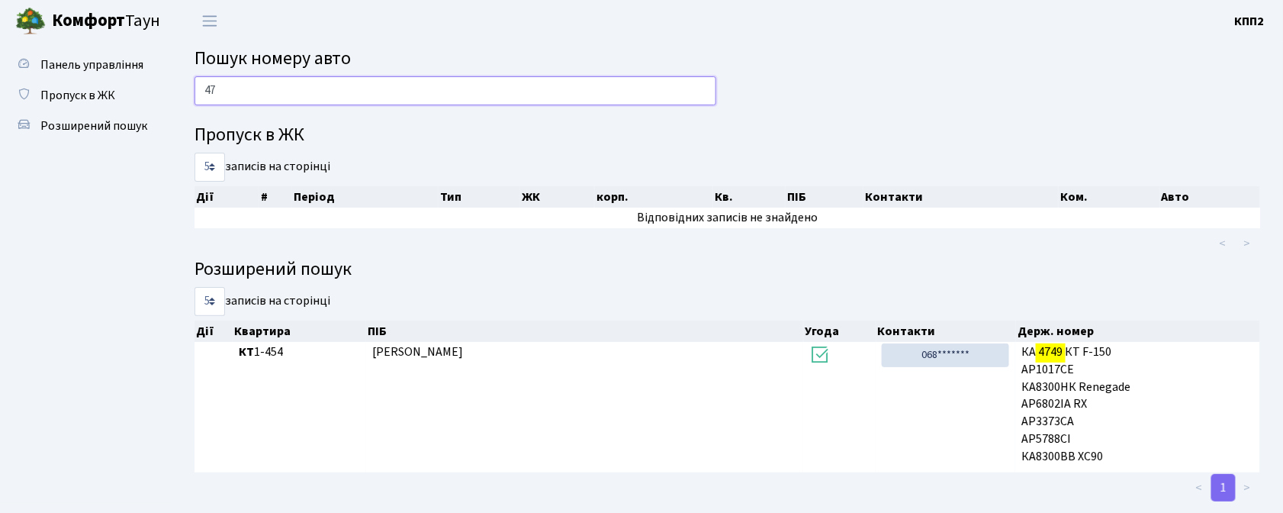
type input "4"
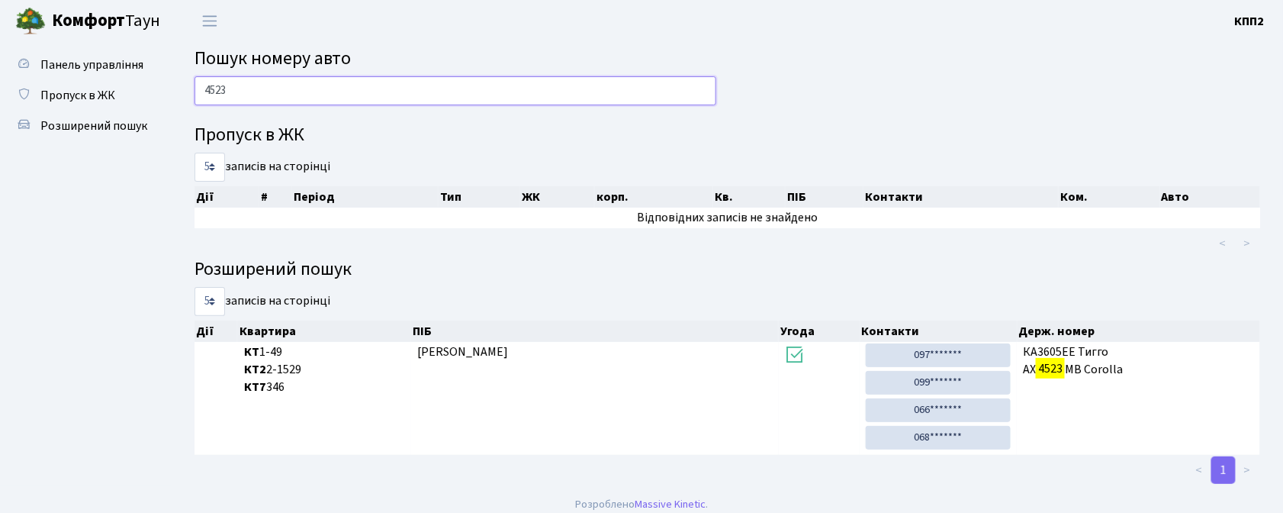
scroll to position [12, 0]
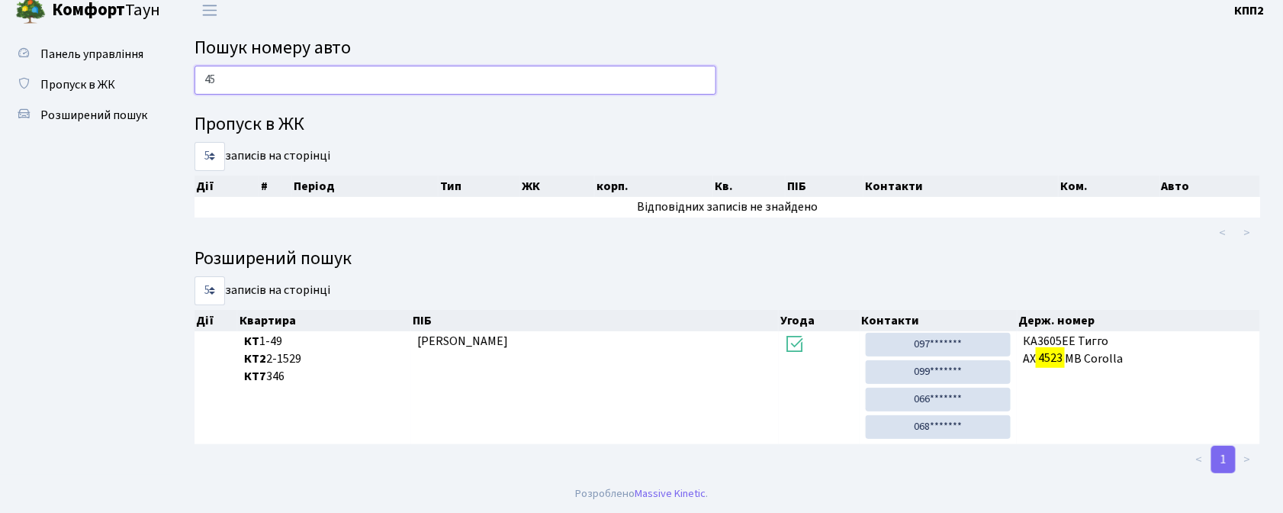
type input "4"
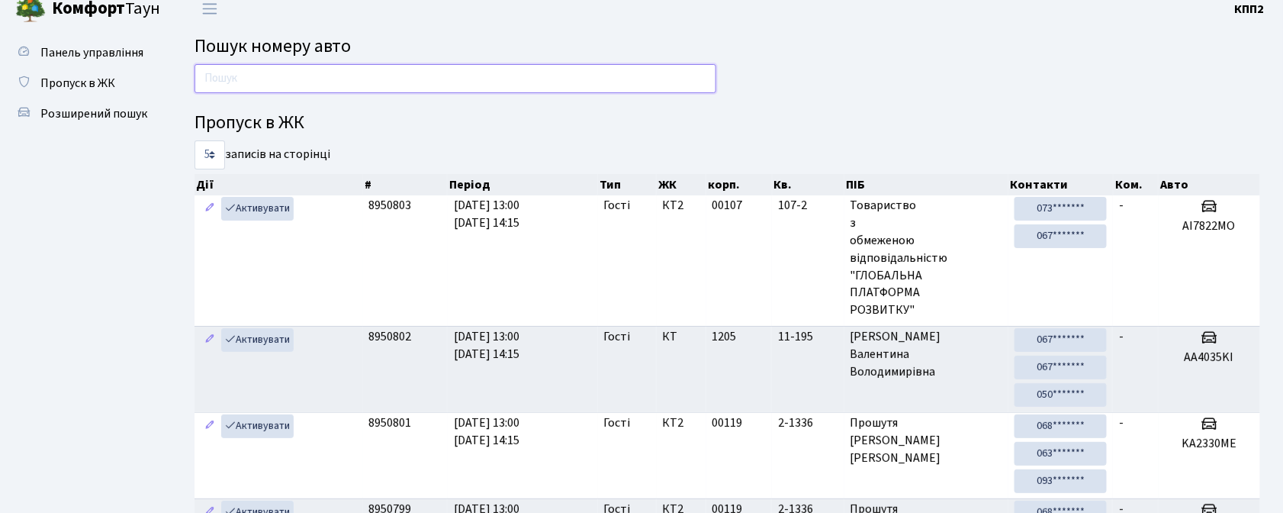
scroll to position [0, 0]
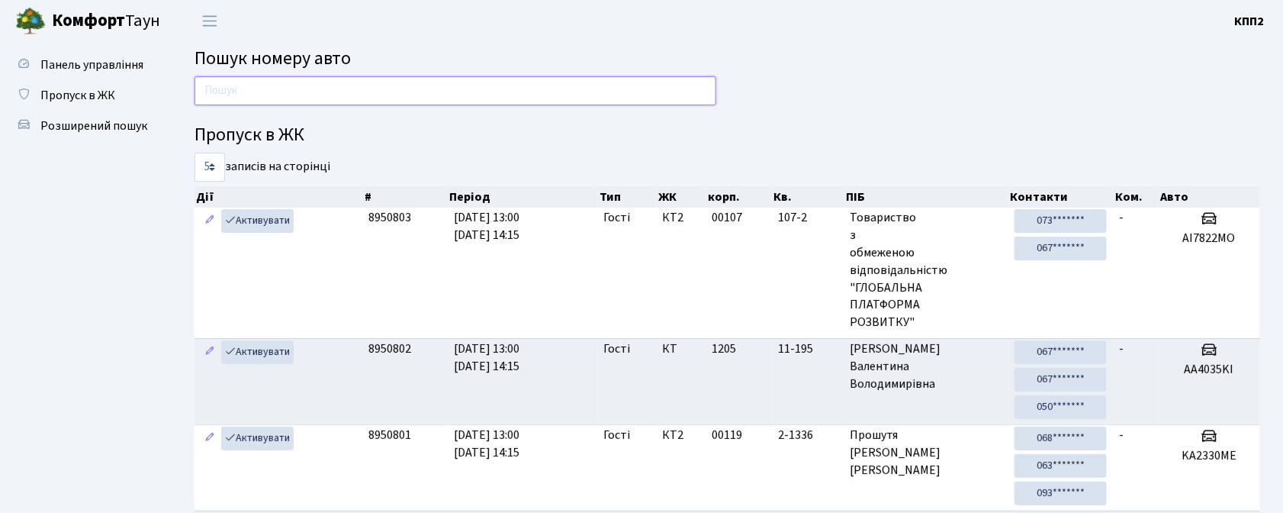
click at [449, 92] on input "text" at bounding box center [456, 90] width 522 height 29
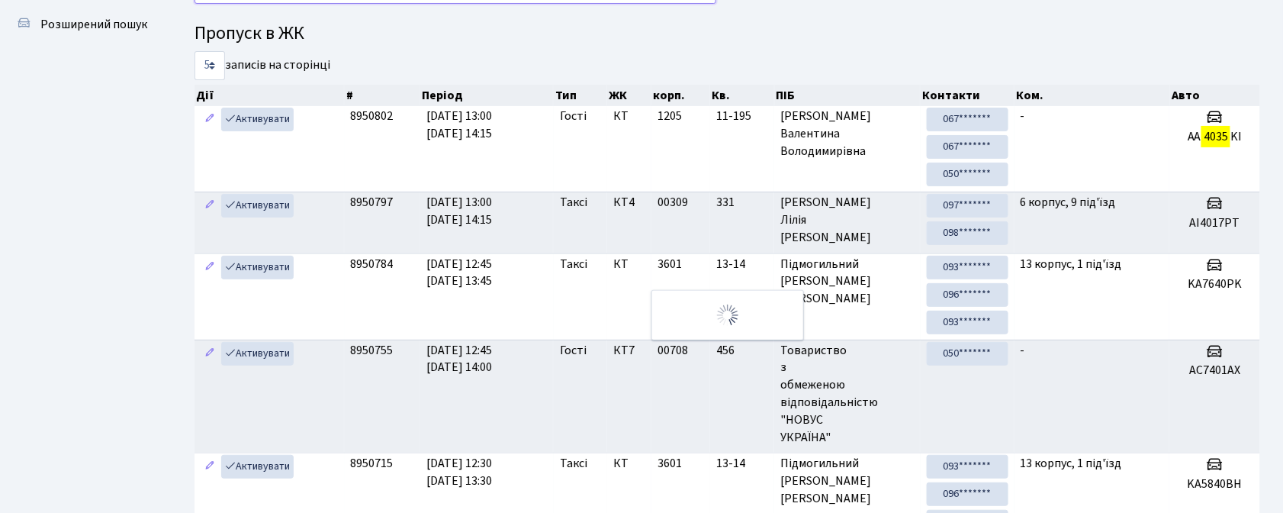
scroll to position [50, 0]
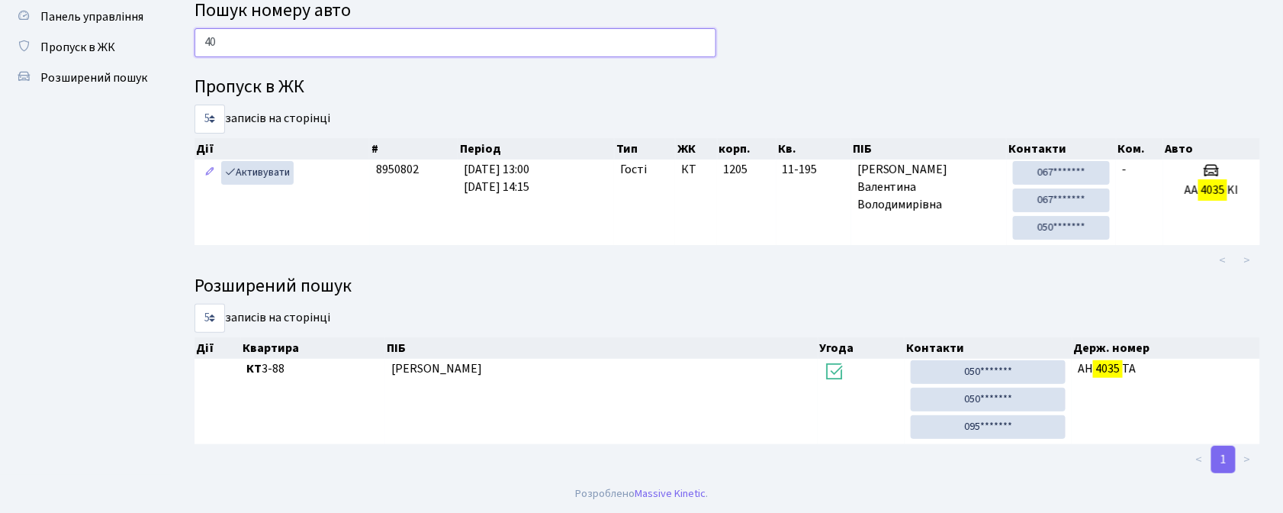
type input "4"
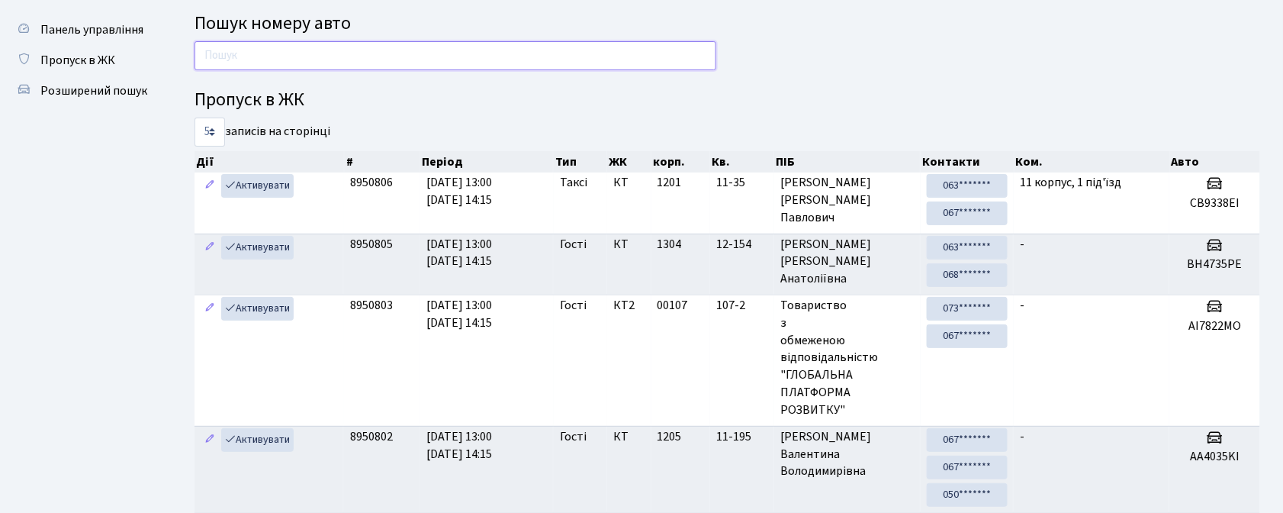
scroll to position [0, 0]
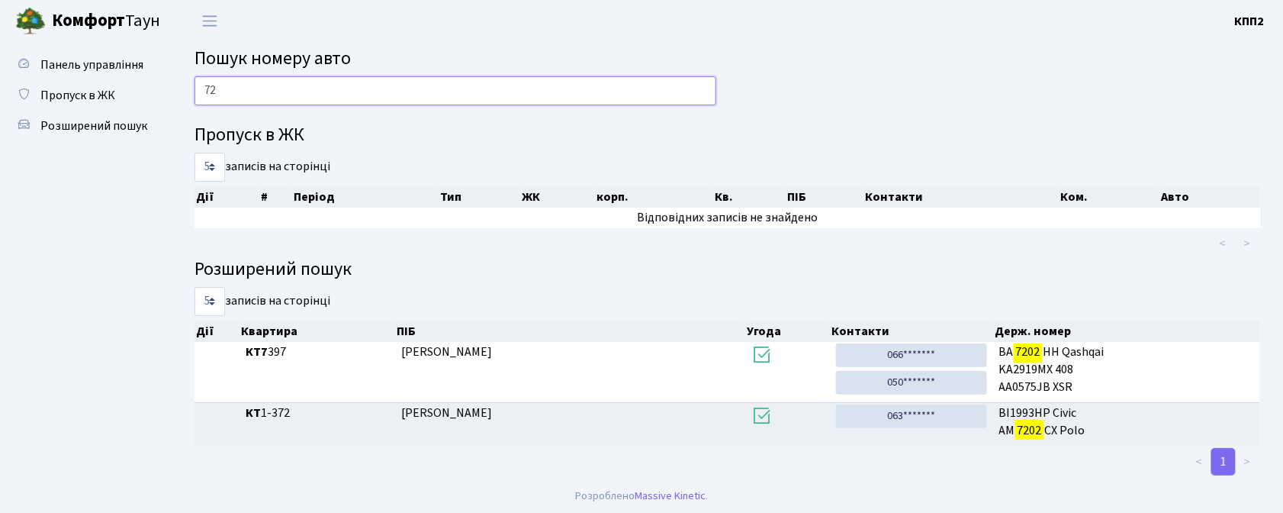
type input "7"
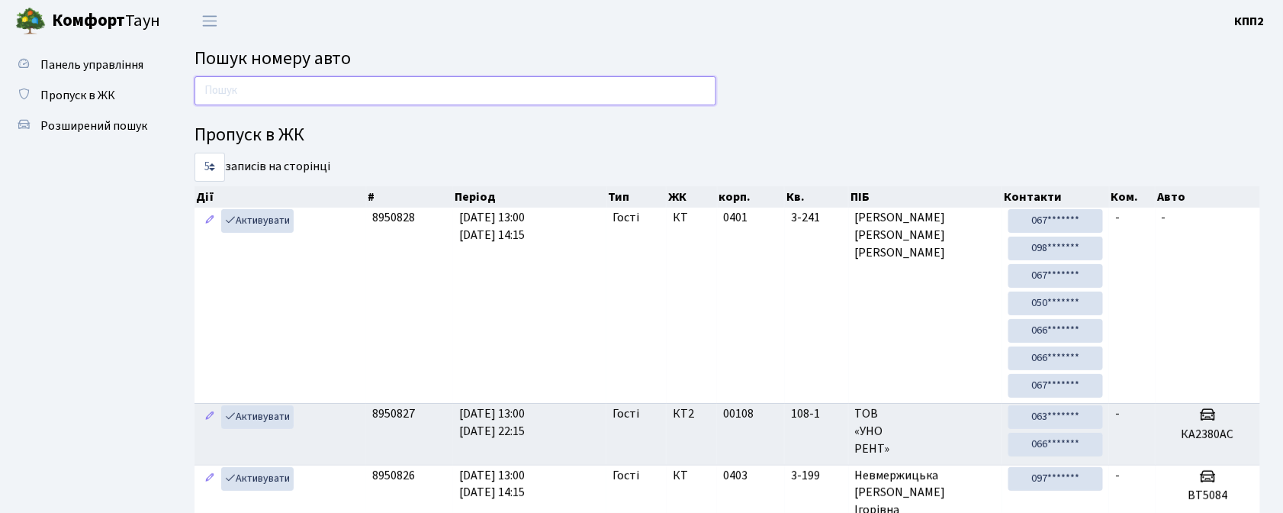
click at [342, 84] on input "text" at bounding box center [456, 90] width 522 height 29
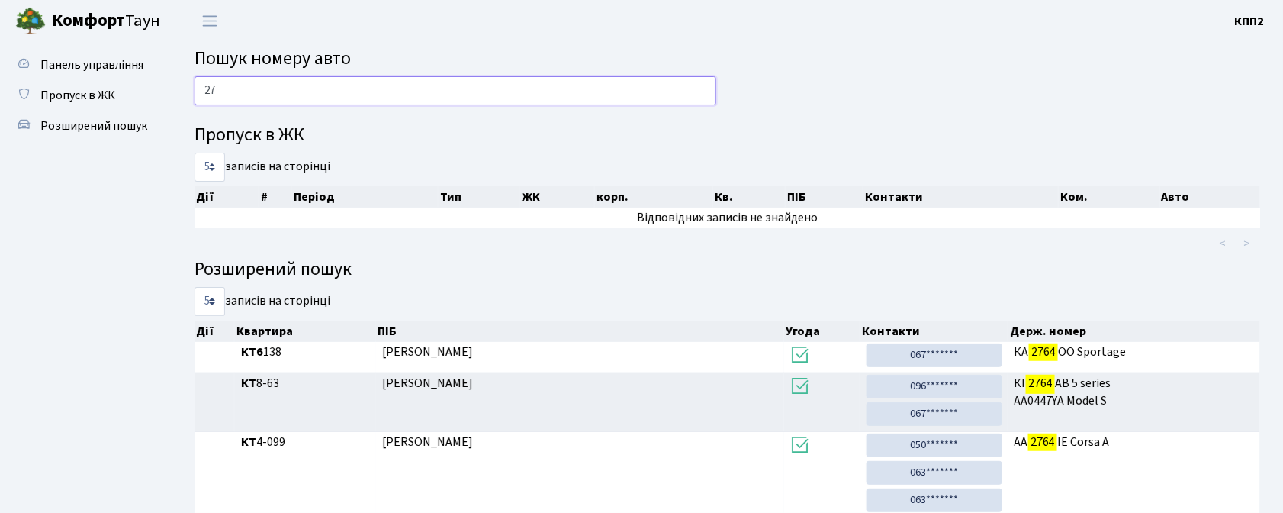
type input "2"
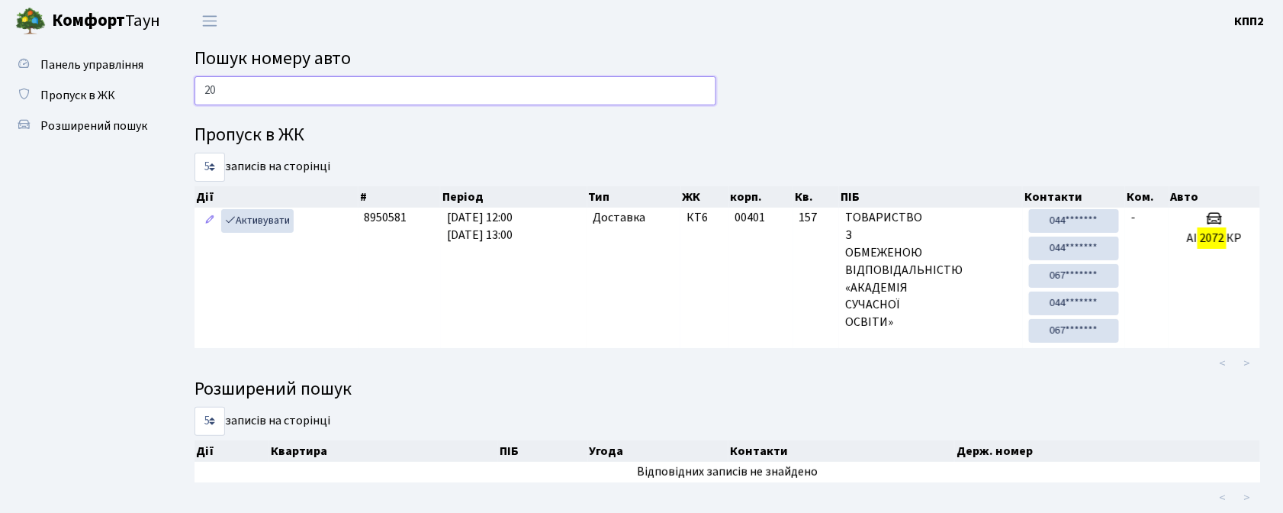
type input "2"
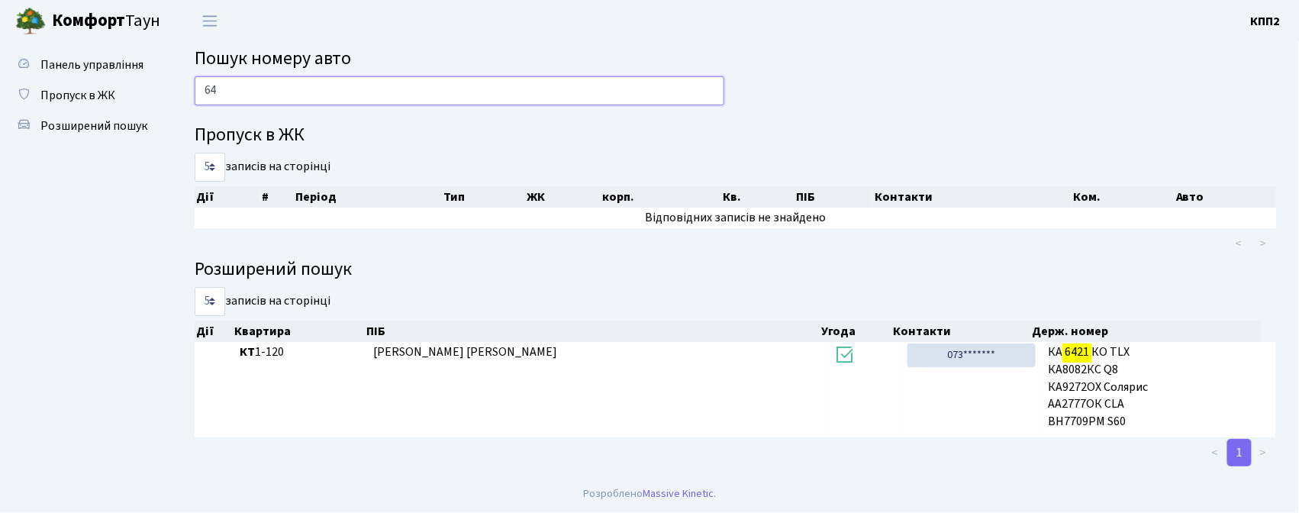
type input "6"
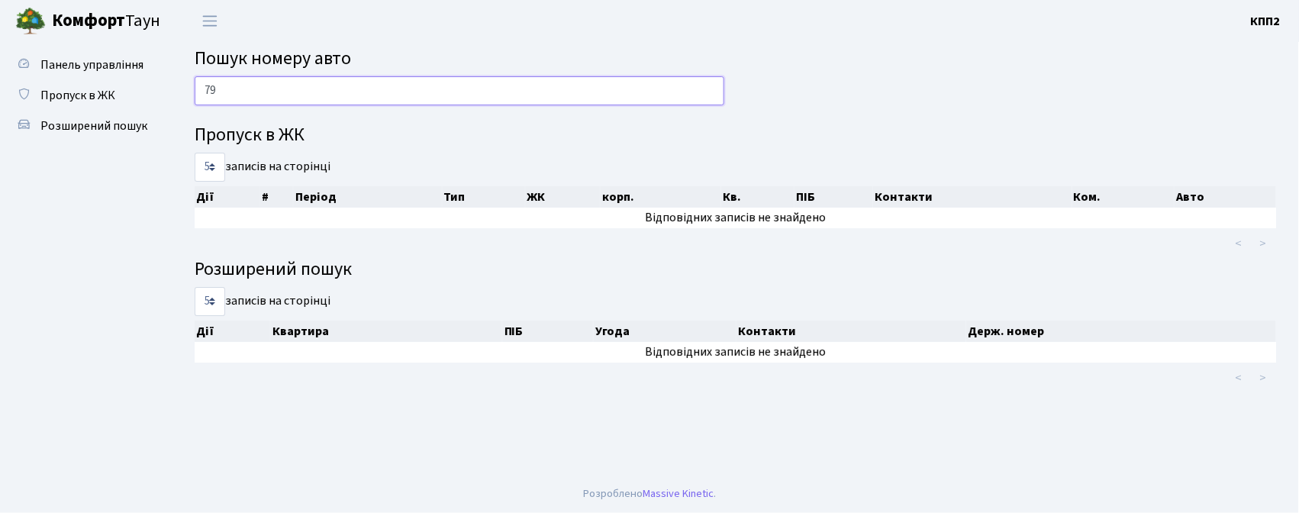
type input "7"
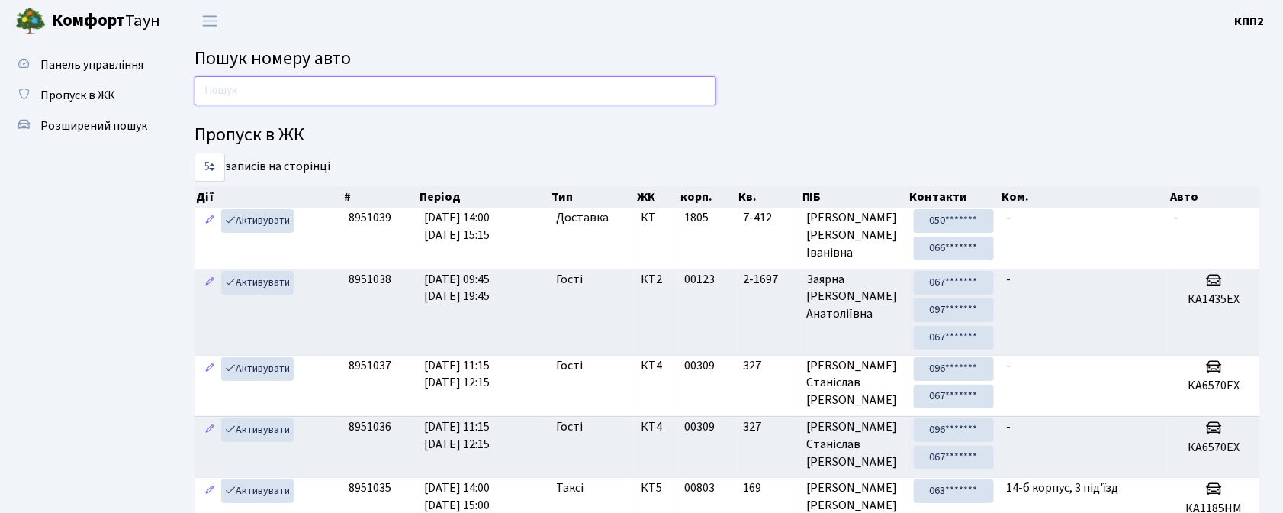
click at [333, 96] on input "text" at bounding box center [456, 90] width 522 height 29
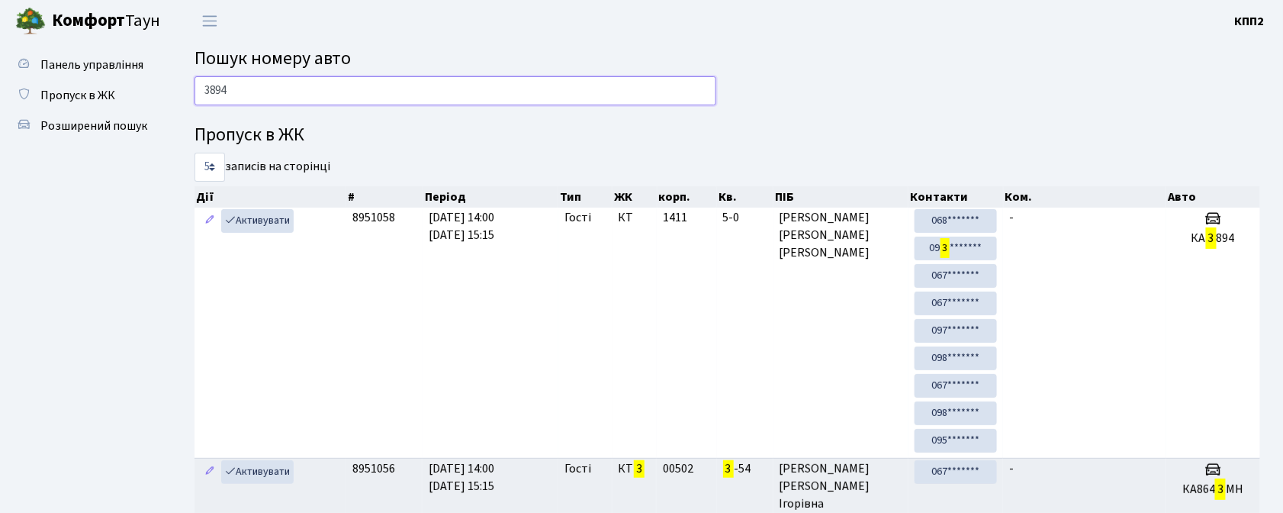
type input "3894"
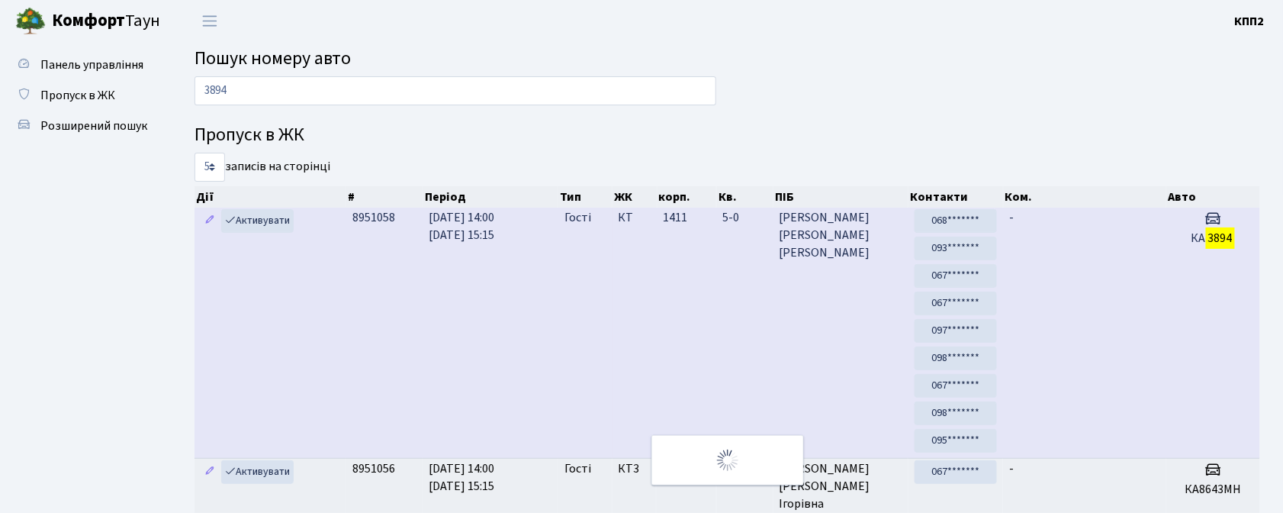
click at [555, 327] on td "05.09.2025 14:00 05.09.2025 15:15" at bounding box center [491, 333] width 136 height 250
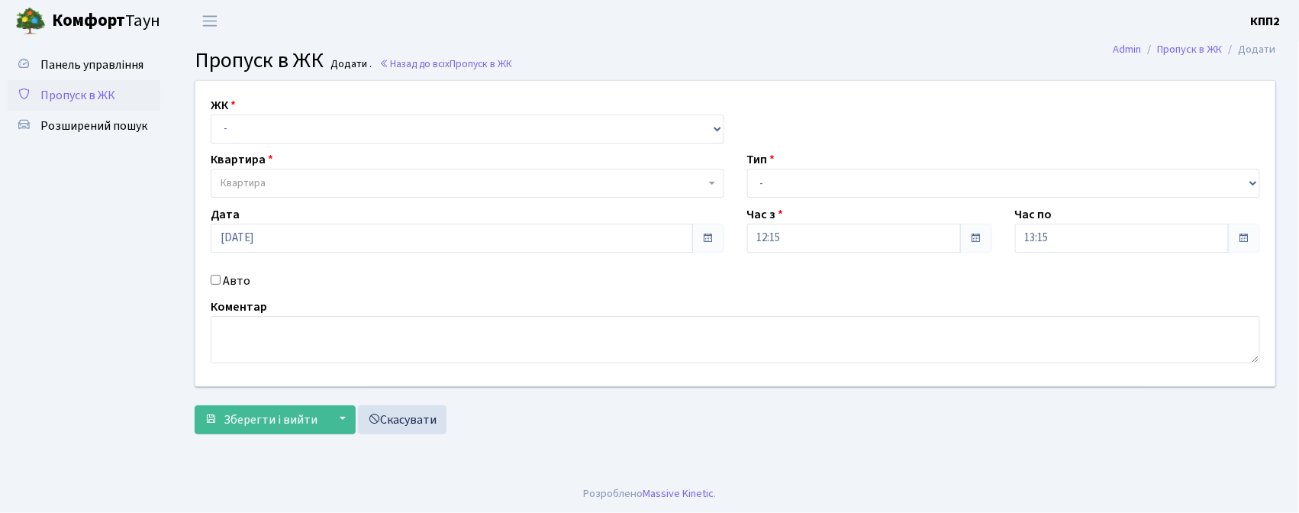
click at [214, 278] on input "Авто" at bounding box center [216, 280] width 10 height 10
checkbox input "true"
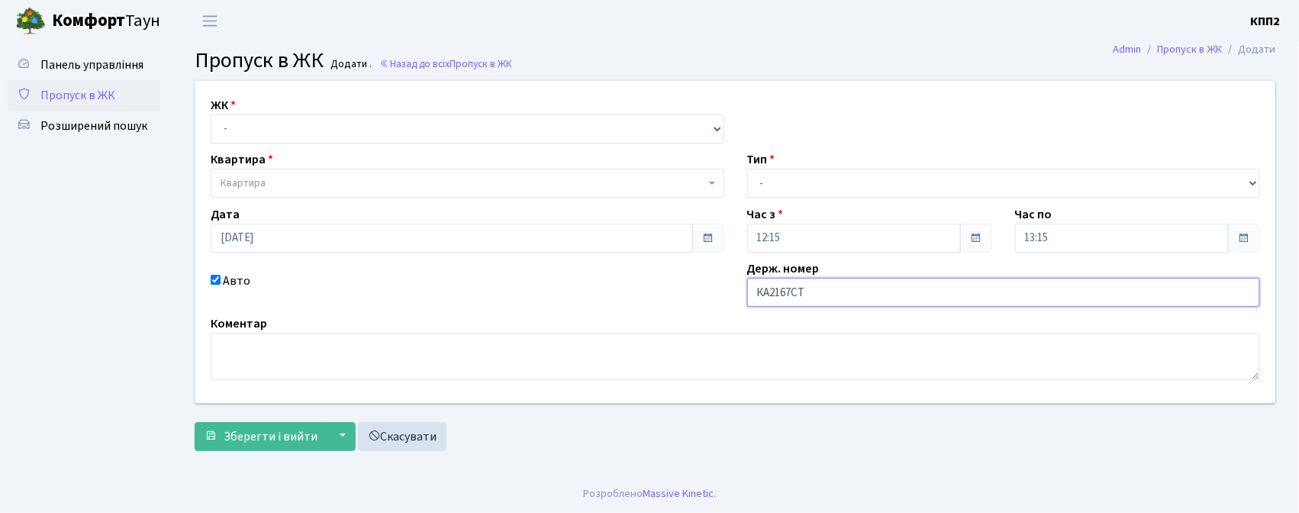
type input "КА2167СТ"
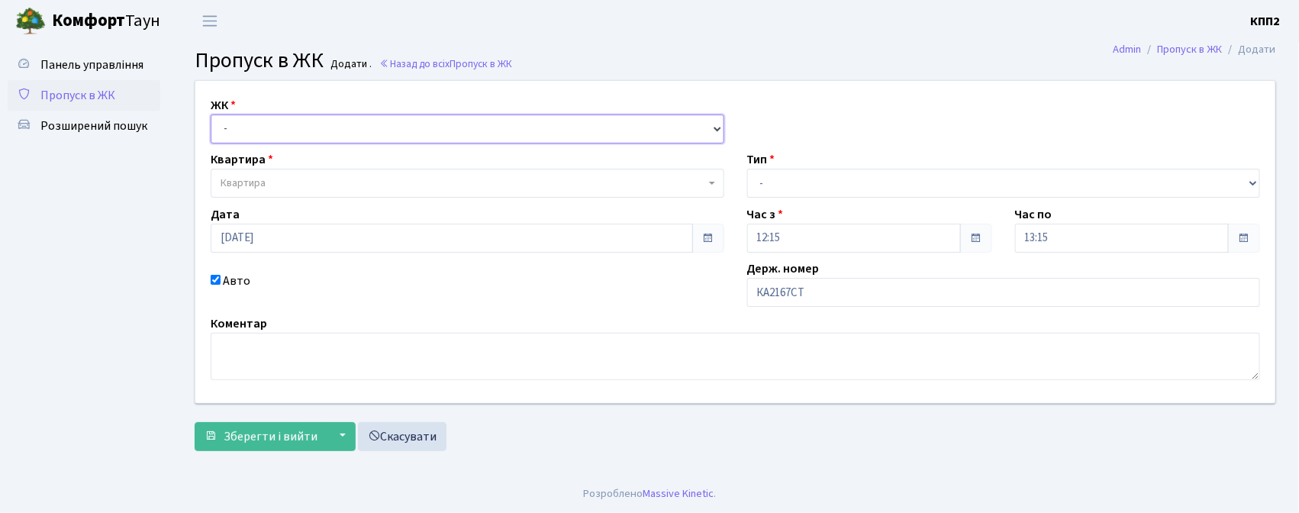
click at [294, 136] on select "- КТ, вул. Регенераторна, 4 КТ2, просп. Соборності, 17 КТ3, вул. Березнева, 16 …" at bounding box center [467, 128] width 513 height 29
select select "271"
click at [211, 114] on select "- КТ, вул. Регенераторна, 4 КТ2, просп. Соборності, 17 КТ3, вул. Березнева, 16 …" at bounding box center [467, 128] width 513 height 29
select select
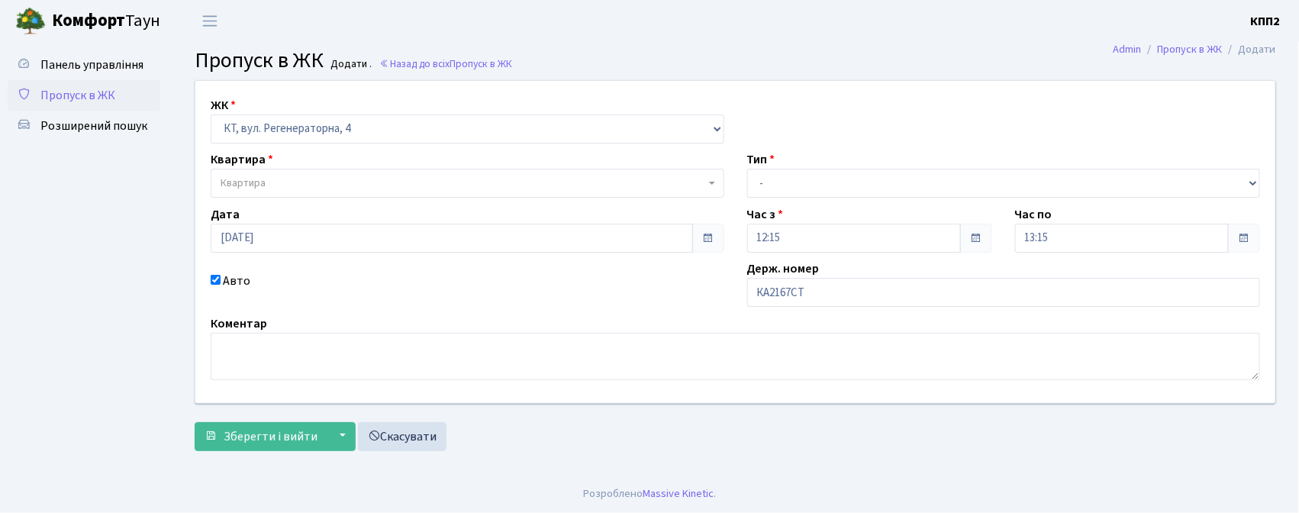
click at [294, 181] on span "Квартира" at bounding box center [463, 182] width 484 height 15
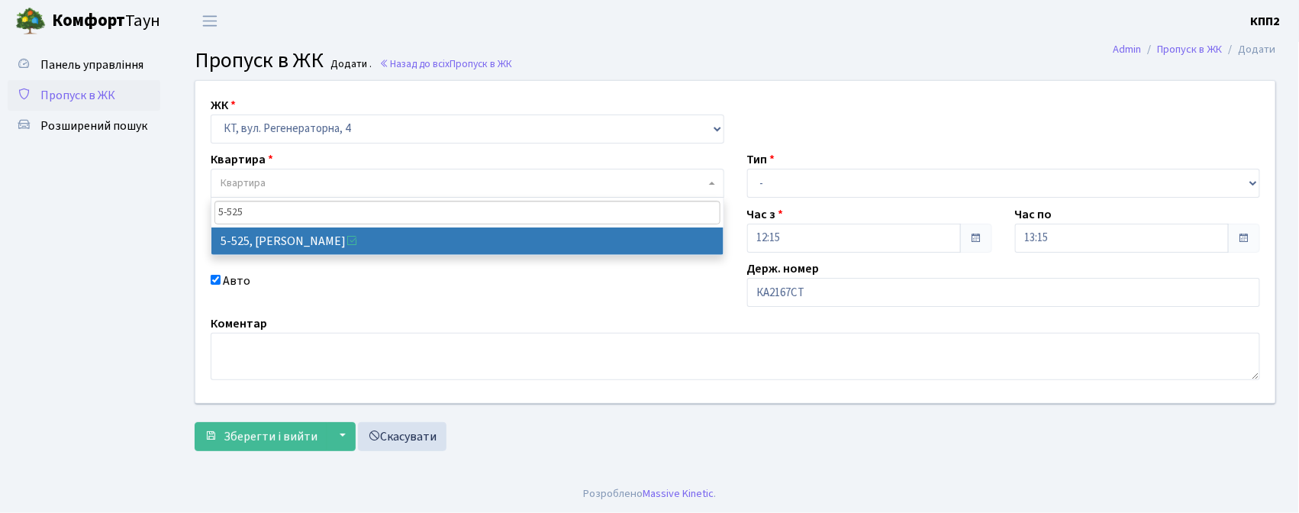
type input "5-525"
select select "1991"
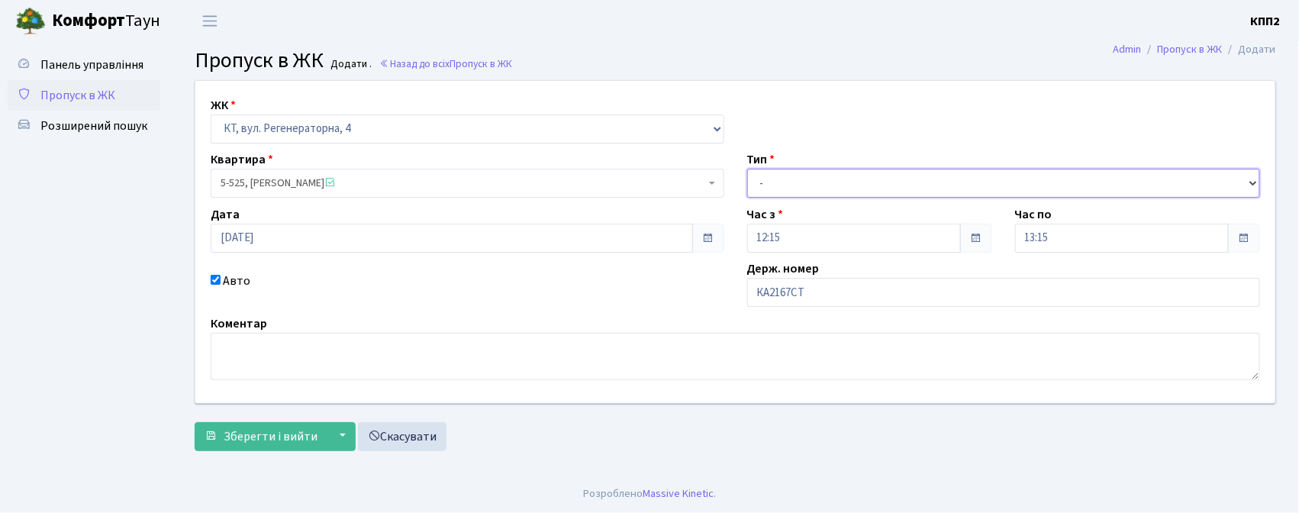
click at [758, 186] on select "- Доставка Таксі Гості Сервіс" at bounding box center [1003, 183] width 513 height 29
select select "2"
click at [747, 169] on select "- Доставка Таксі Гості Сервіс" at bounding box center [1003, 183] width 513 height 29
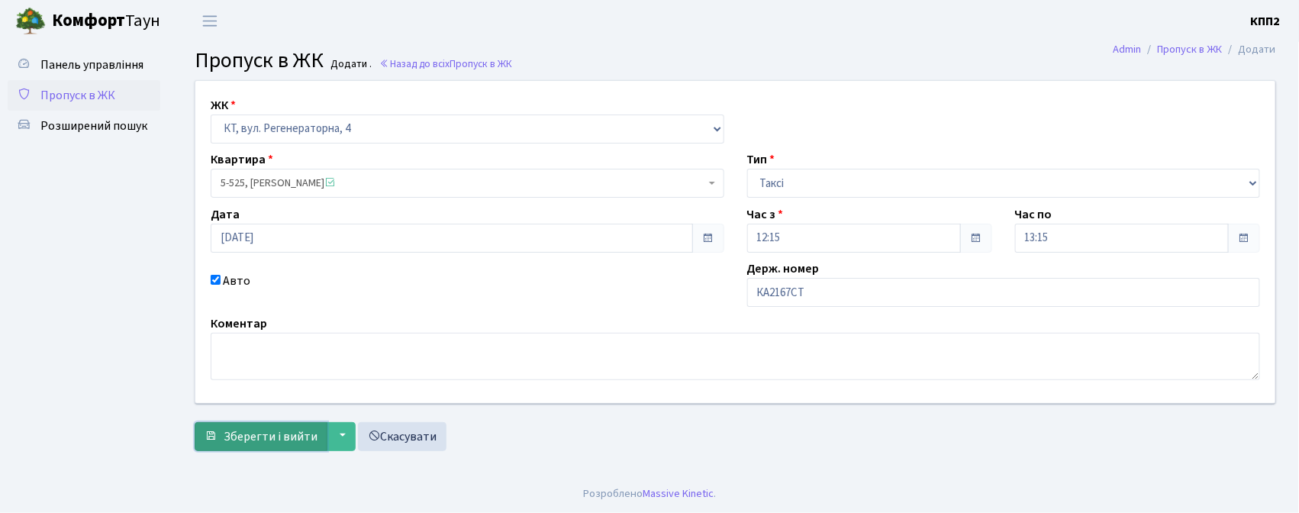
click at [260, 444] on span "Зберегти і вийти" at bounding box center [271, 436] width 94 height 17
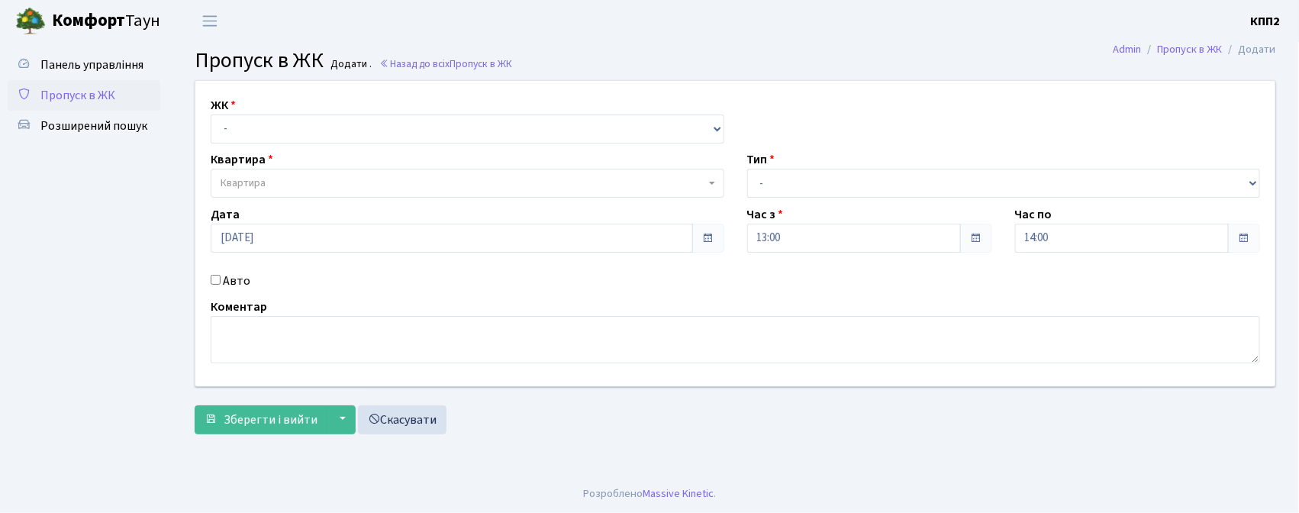
click at [214, 278] on input "Авто" at bounding box center [216, 280] width 10 height 10
checkbox input "true"
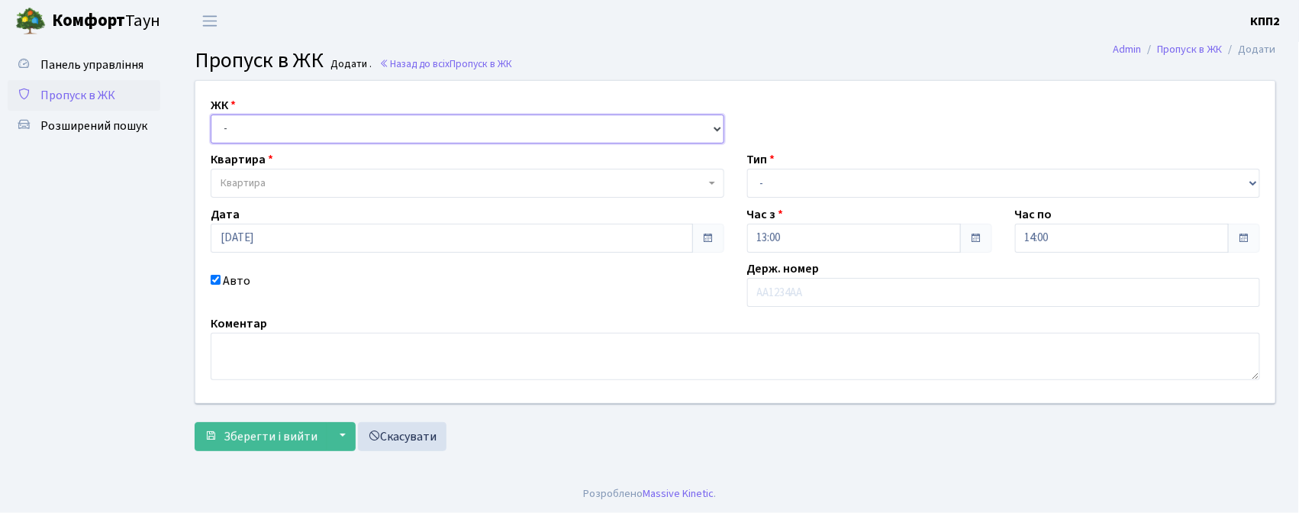
click at [278, 126] on select "- КТ, вул. Регенераторна, 4 КТ2, просп. Соборності, 17 КТ3, вул. Березнева, 16 …" at bounding box center [467, 128] width 513 height 29
select select "271"
click at [211, 114] on select "- КТ, вул. Регенераторна, 4 КТ2, просп. Соборності, 17 КТ3, вул. Березнева, 16 …" at bounding box center [467, 128] width 513 height 29
select select
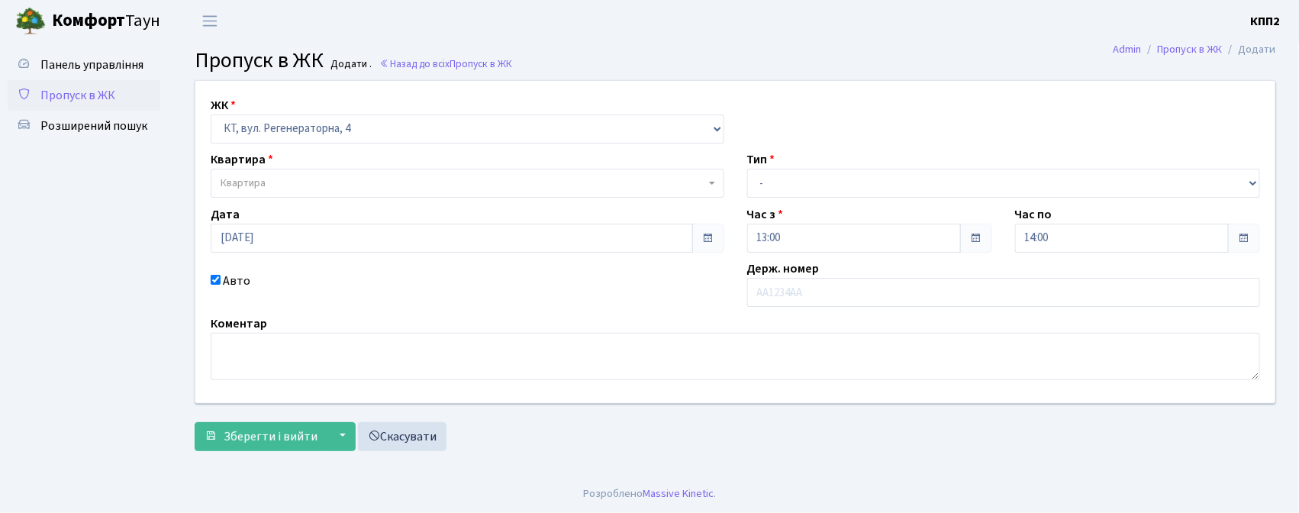
click at [278, 189] on span "Квартира" at bounding box center [463, 182] width 484 height 15
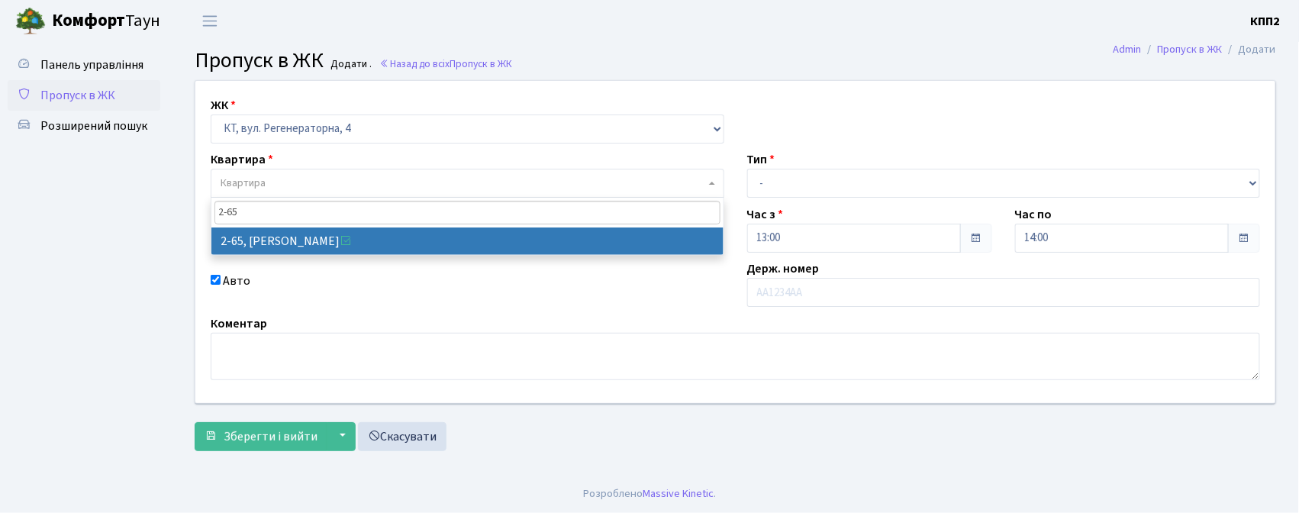
type input "2-65"
select select "692"
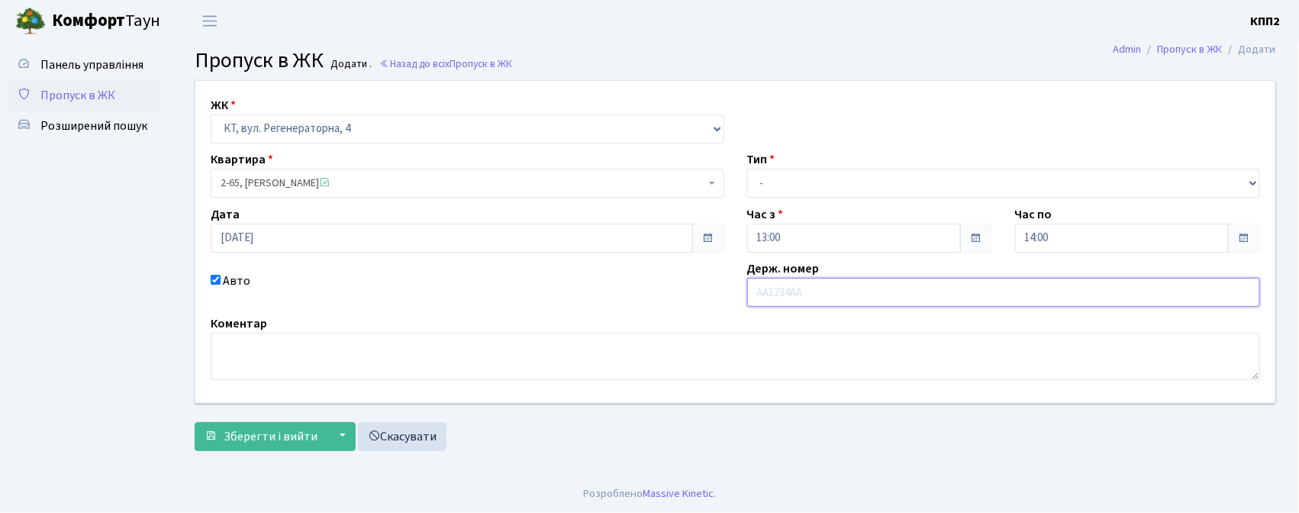
click at [833, 297] on input "text" at bounding box center [1003, 292] width 513 height 29
click at [845, 294] on input "АА3284МК" at bounding box center [1003, 292] width 513 height 29
type input "АА3284ОВ"
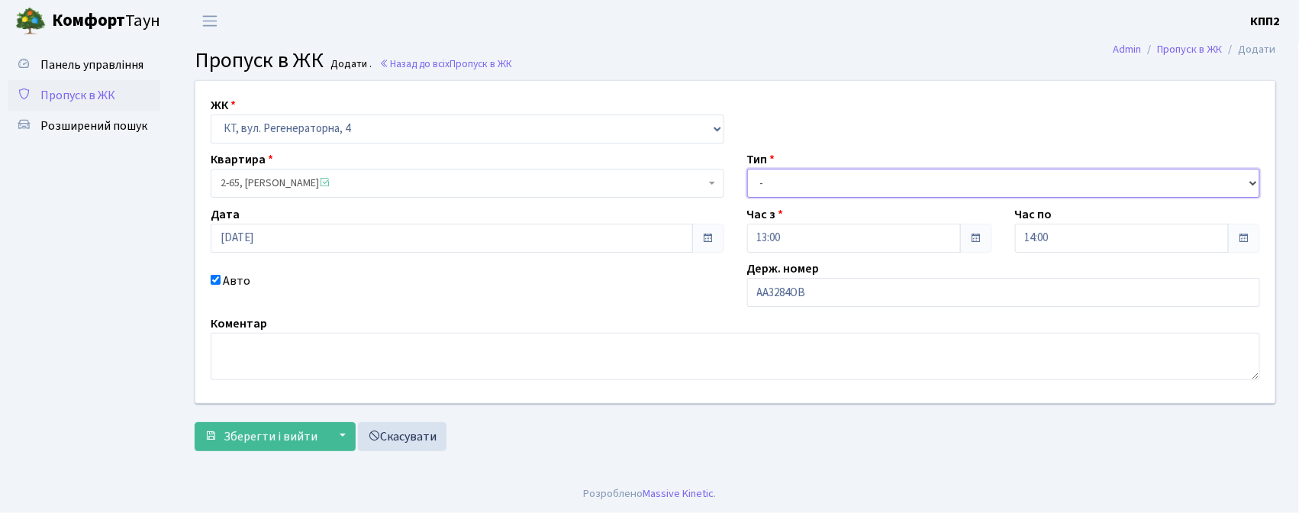
click at [844, 187] on select "- Доставка Таксі Гості Сервіс" at bounding box center [1003, 183] width 513 height 29
select select "18"
click at [747, 169] on select "- Доставка Таксі Гості Сервіс" at bounding box center [1003, 183] width 513 height 29
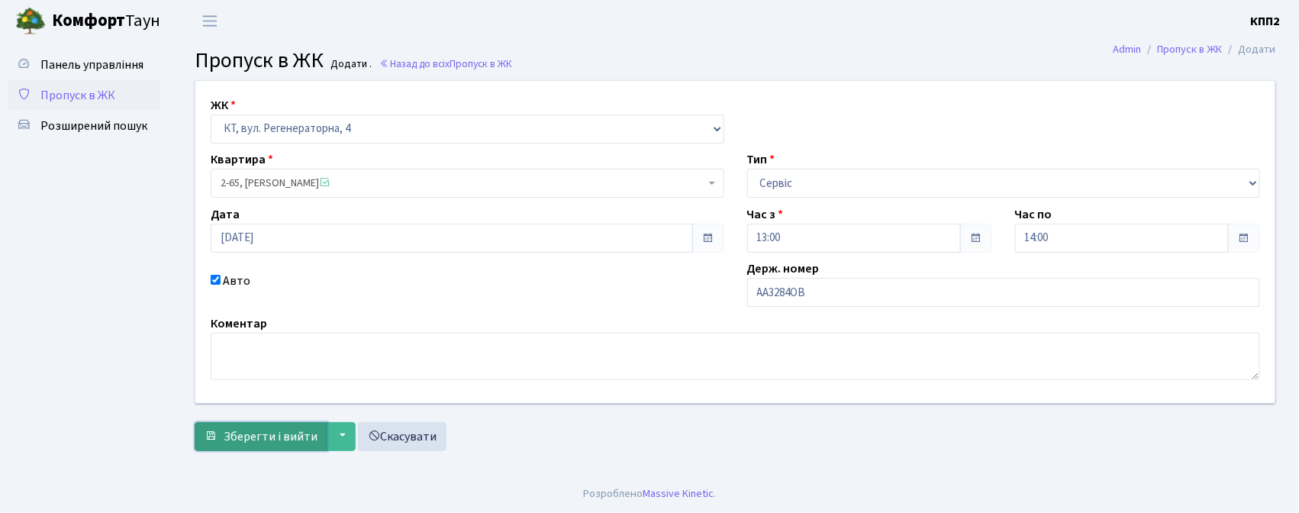
click at [285, 436] on span "Зберегти і вийти" at bounding box center [271, 436] width 94 height 17
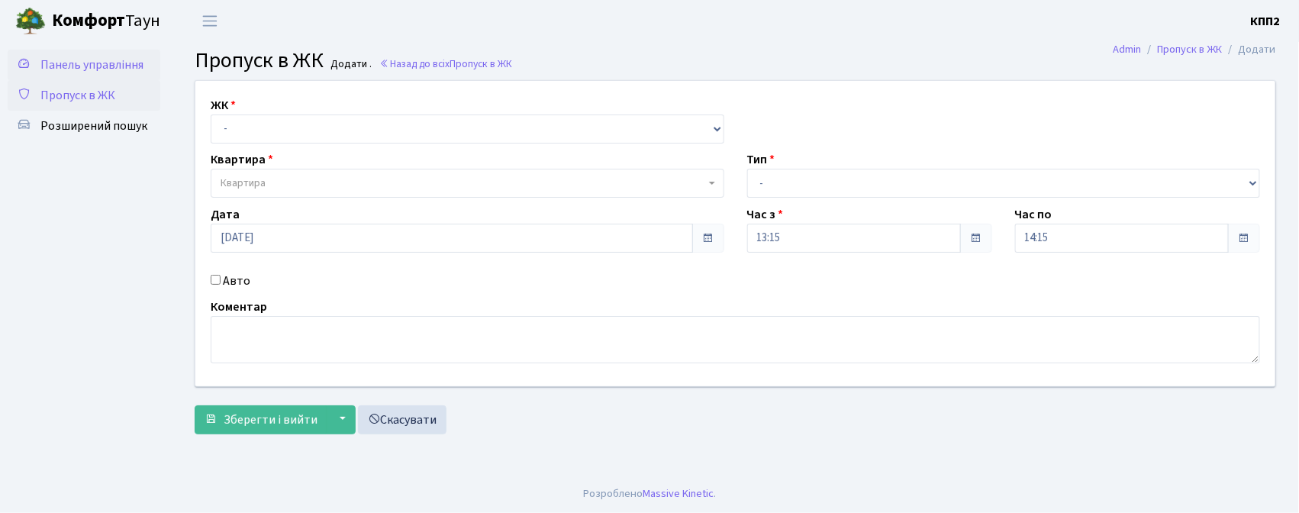
click at [102, 58] on span "Панель управління" at bounding box center [91, 64] width 103 height 17
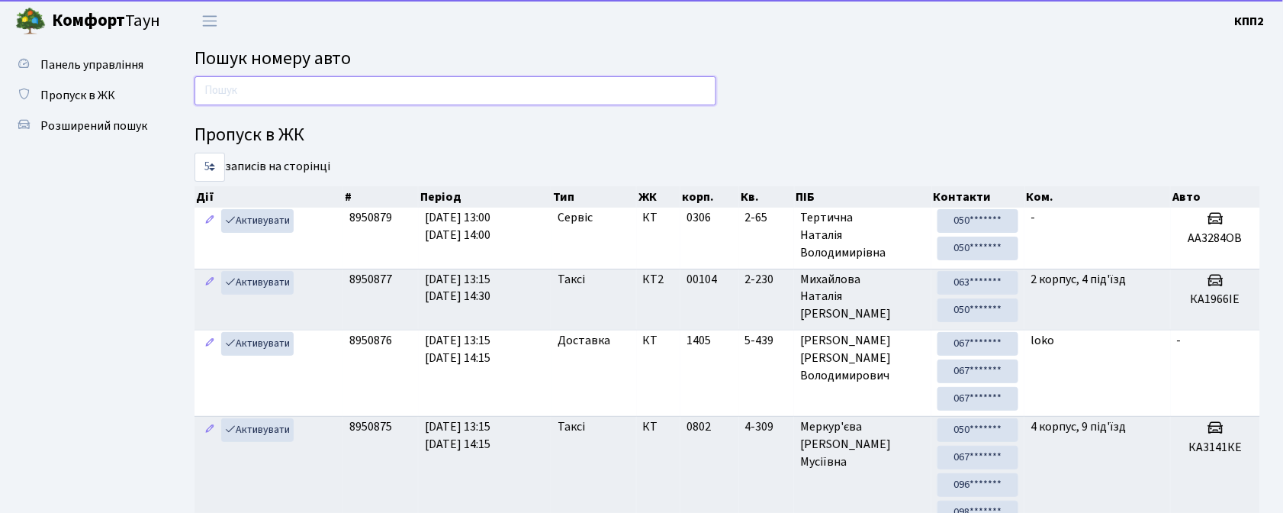
click at [285, 93] on input "text" at bounding box center [456, 90] width 522 height 29
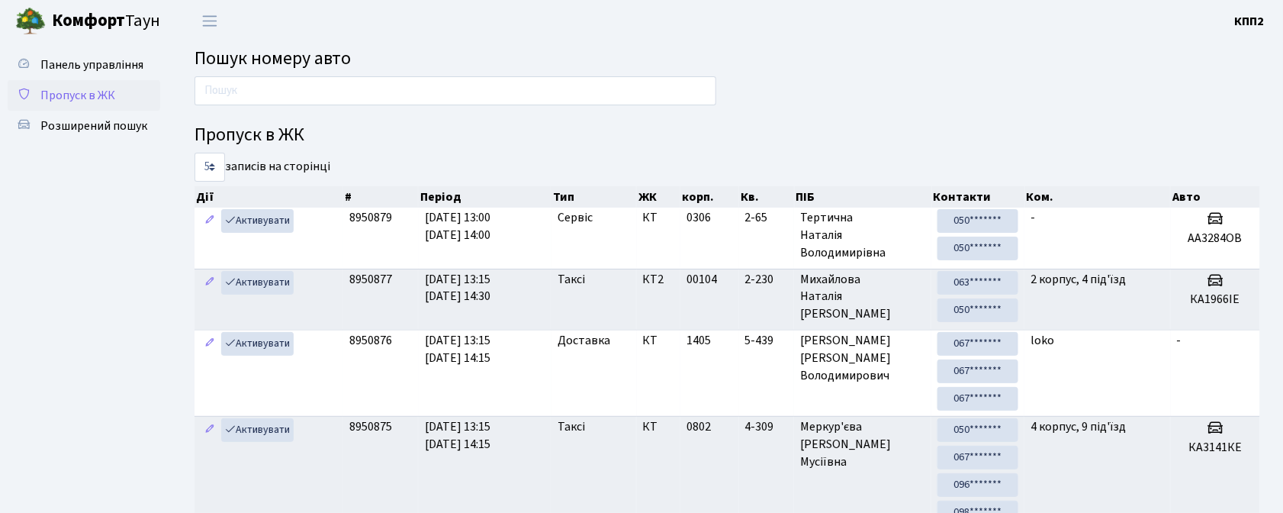
click at [67, 93] on span "Пропуск в ЖК" at bounding box center [77, 95] width 75 height 17
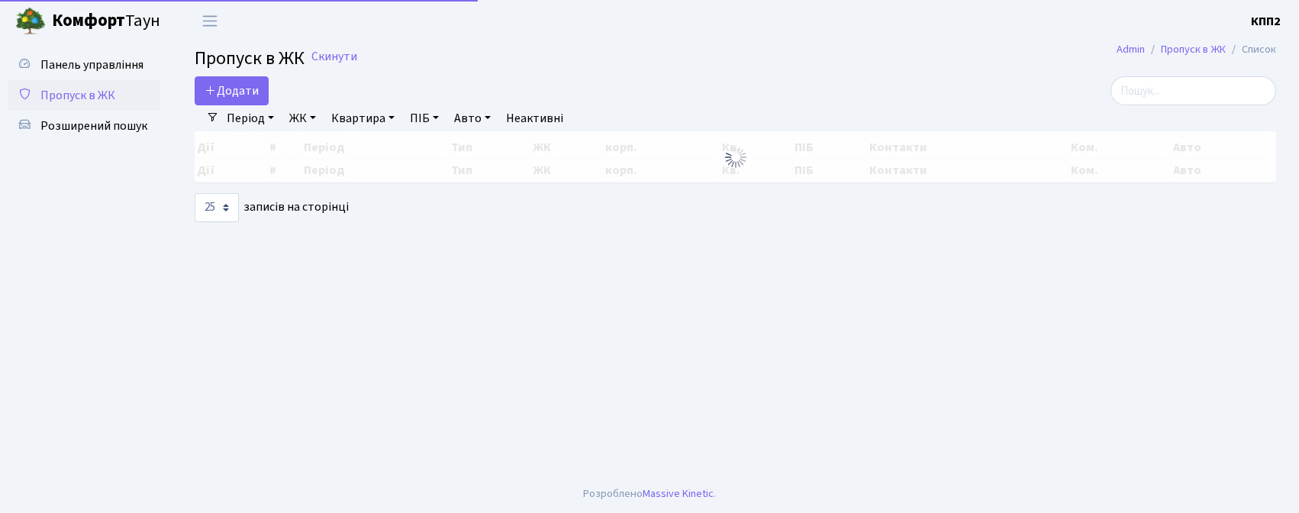
select select "25"
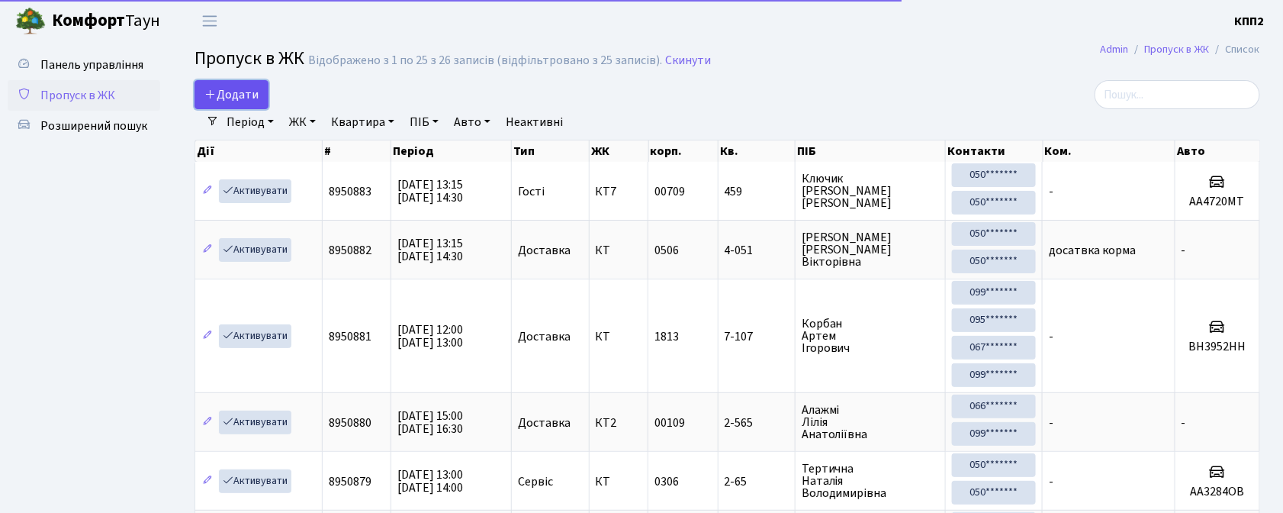
click at [245, 84] on link "Додати" at bounding box center [232, 94] width 74 height 29
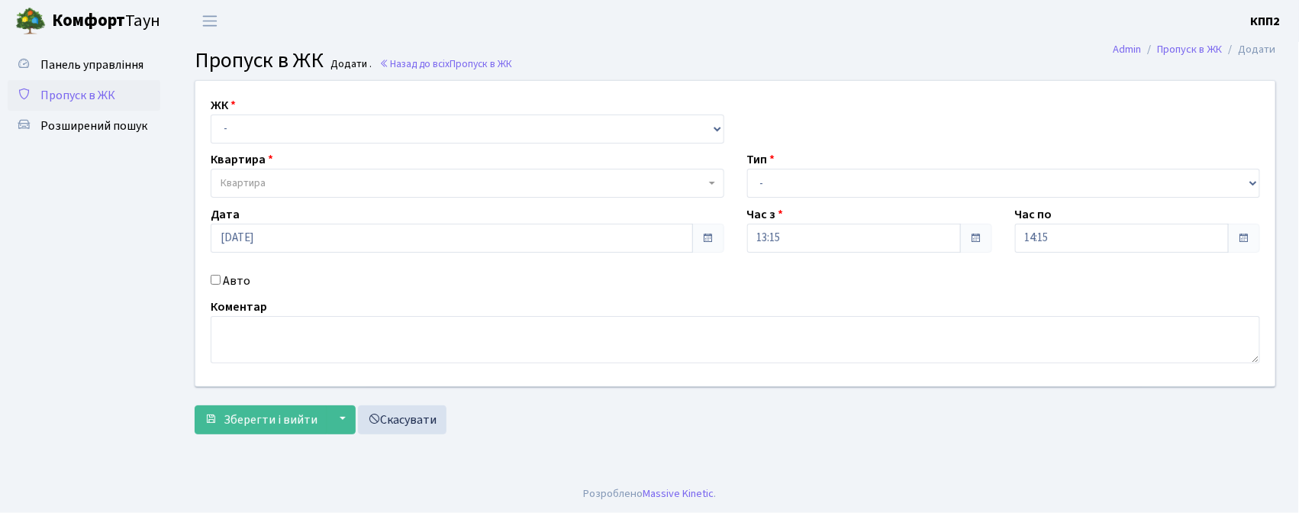
click at [101, 92] on span "Пропуск в ЖК" at bounding box center [77, 95] width 75 height 17
click at [214, 281] on input "Авто" at bounding box center [216, 280] width 10 height 10
checkbox input "true"
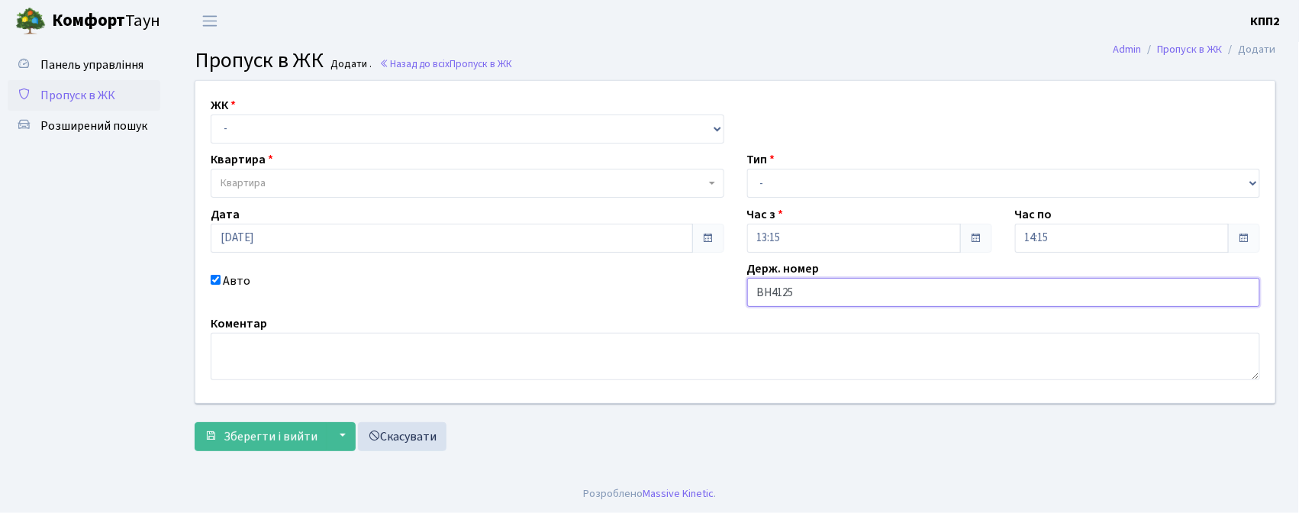
type input "ВН4125ОХ"
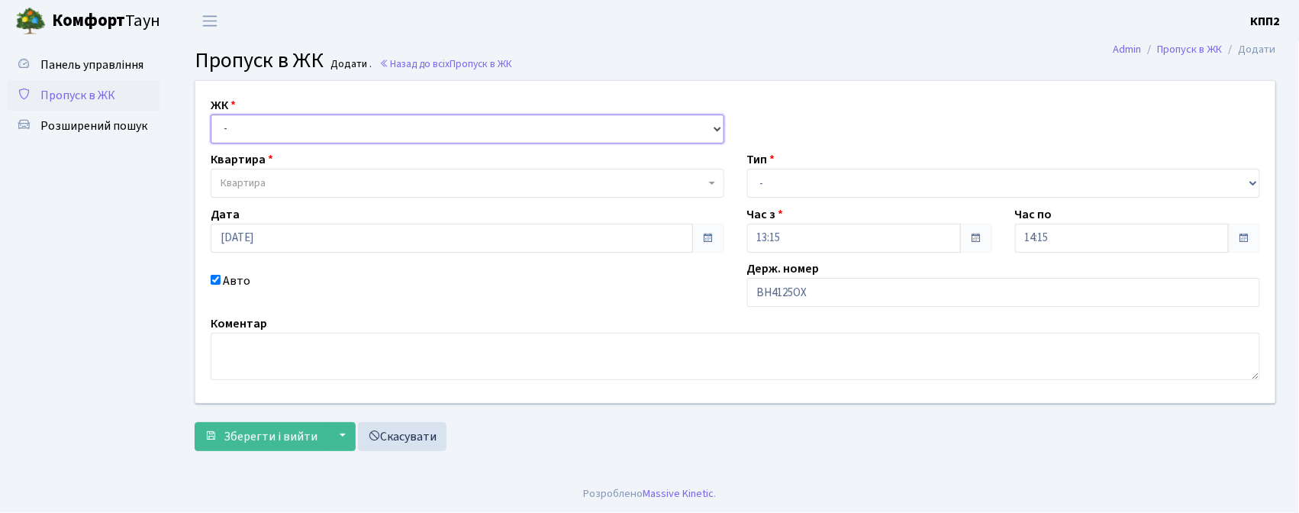
click at [287, 128] on select "- КТ, вул. Регенераторна, 4 КТ2, просп. [STREET_ADDRESS] [STREET_ADDRESS] [PERS…" at bounding box center [467, 128] width 513 height 29
select select "271"
click at [211, 114] on select "- КТ, вул. Регенераторна, 4 КТ2, просп. Соборності, 17 КТ3, вул. Березнева, 16 …" at bounding box center [467, 128] width 513 height 29
select select
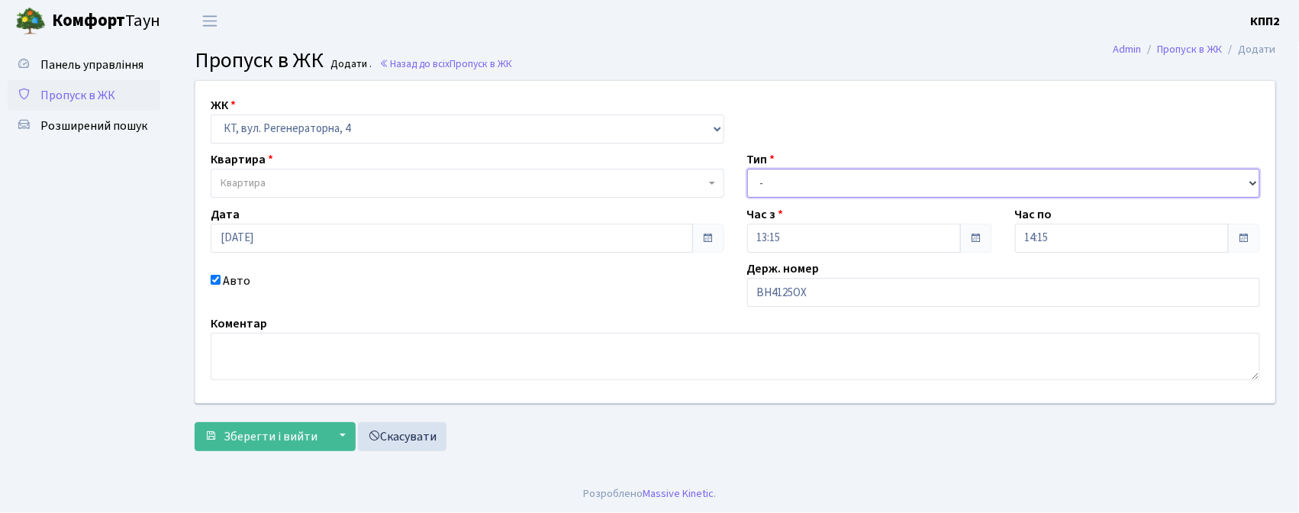
drag, startPoint x: 777, startPoint y: 182, endPoint x: 777, endPoint y: 193, distance: 11.4
click at [777, 184] on select "- Доставка Таксі Гості Сервіс" at bounding box center [1003, 183] width 513 height 29
select select "3"
click at [747, 169] on select "- Доставка Таксі Гості Сервіс" at bounding box center [1003, 183] width 513 height 29
click at [307, 189] on span "Квартира" at bounding box center [463, 182] width 484 height 15
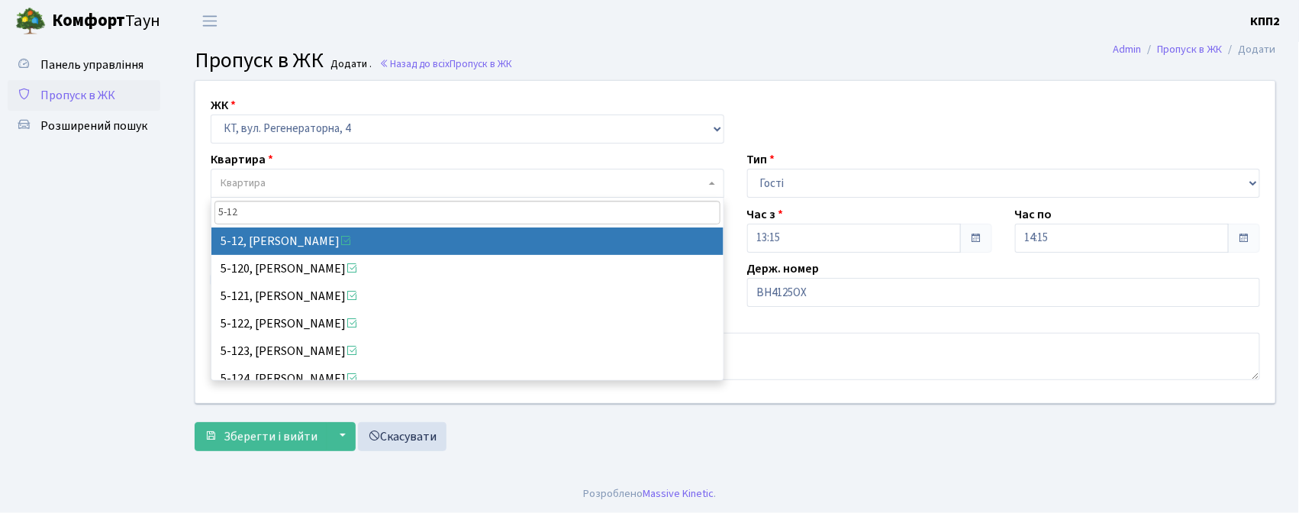
type input "5-12"
select select "2504"
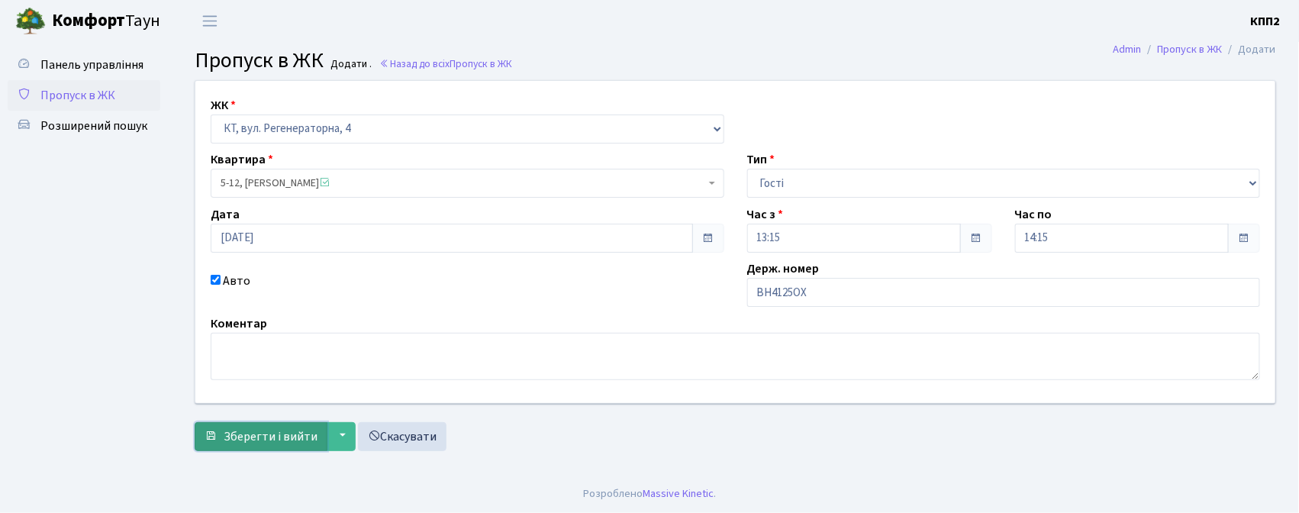
click at [272, 428] on span "Зберегти і вийти" at bounding box center [271, 436] width 94 height 17
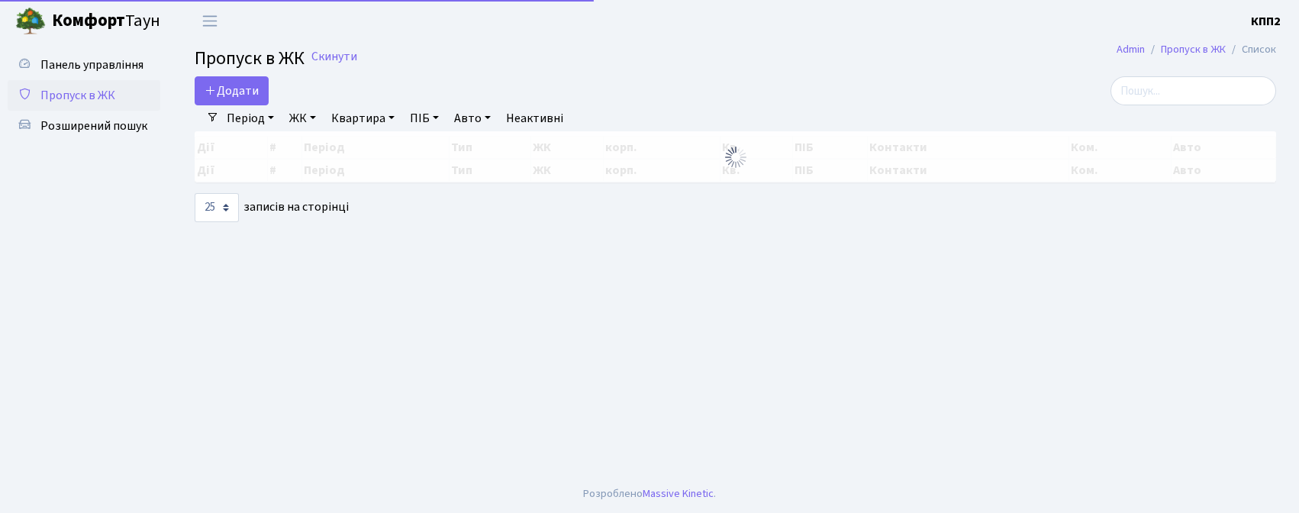
select select "25"
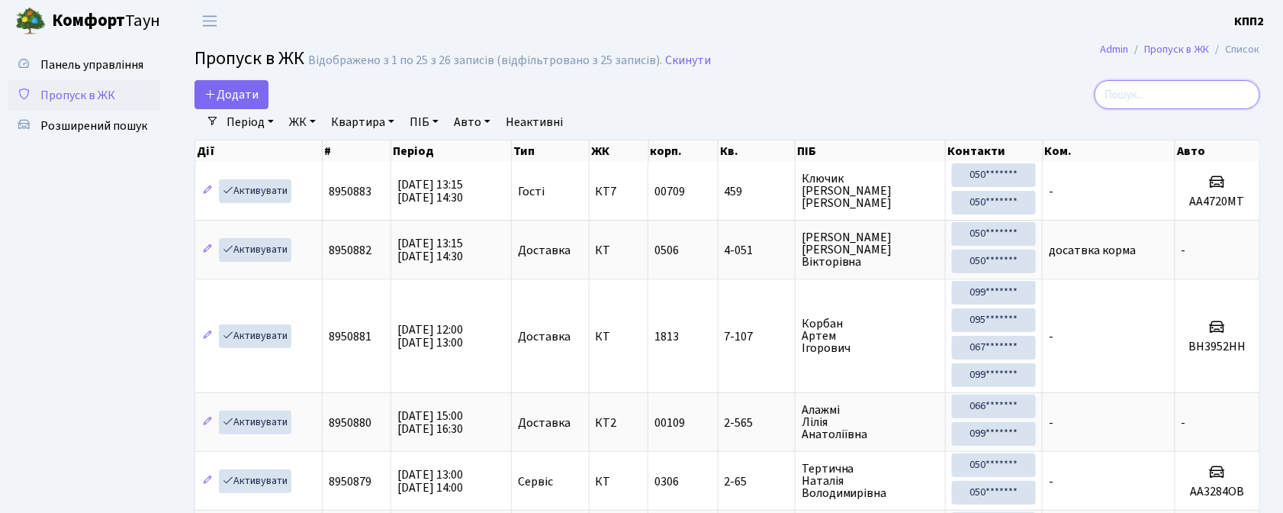
click at [1149, 101] on input "search" at bounding box center [1178, 94] width 166 height 29
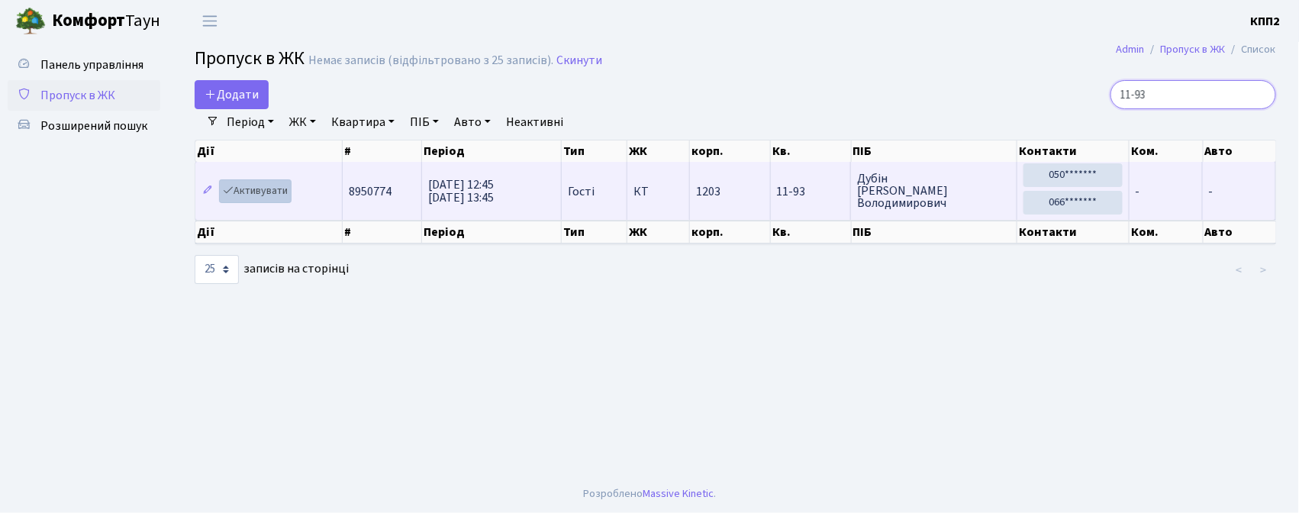
type input "11-93"
click at [279, 191] on link "Активувати" at bounding box center [255, 191] width 72 height 24
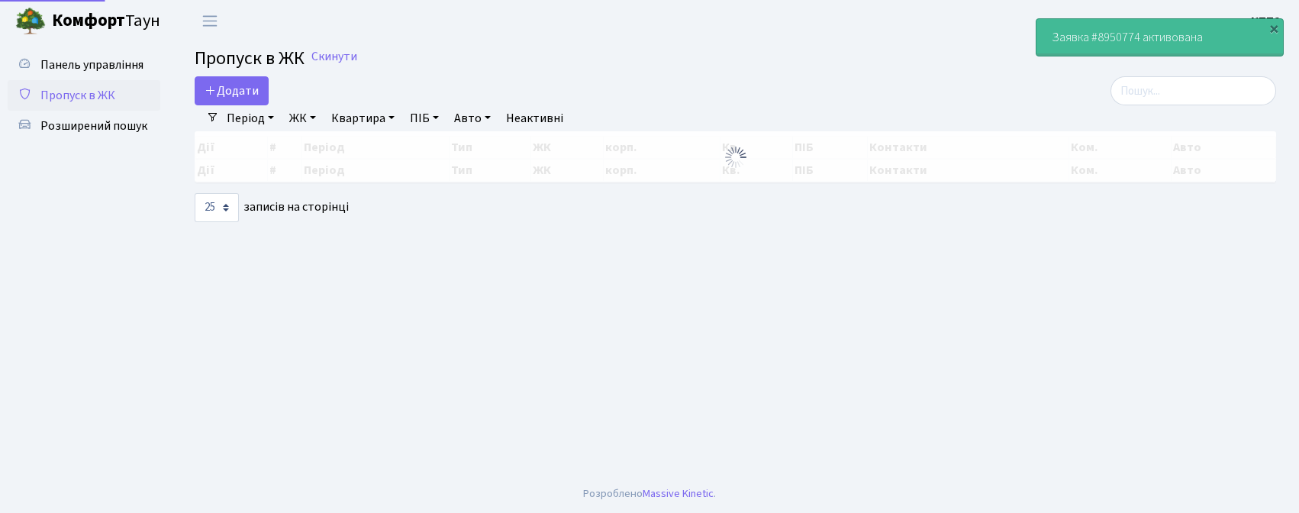
select select "25"
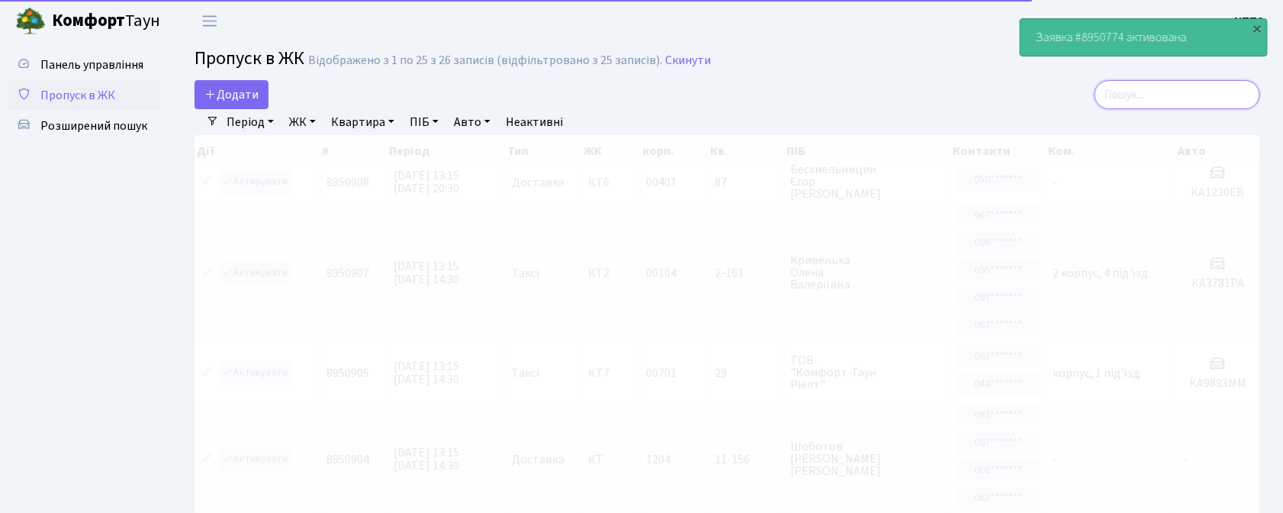
drag, startPoint x: 1173, startPoint y: 95, endPoint x: 1144, endPoint y: 92, distance: 29.2
click at [1173, 95] on input "search" at bounding box center [1178, 94] width 166 height 29
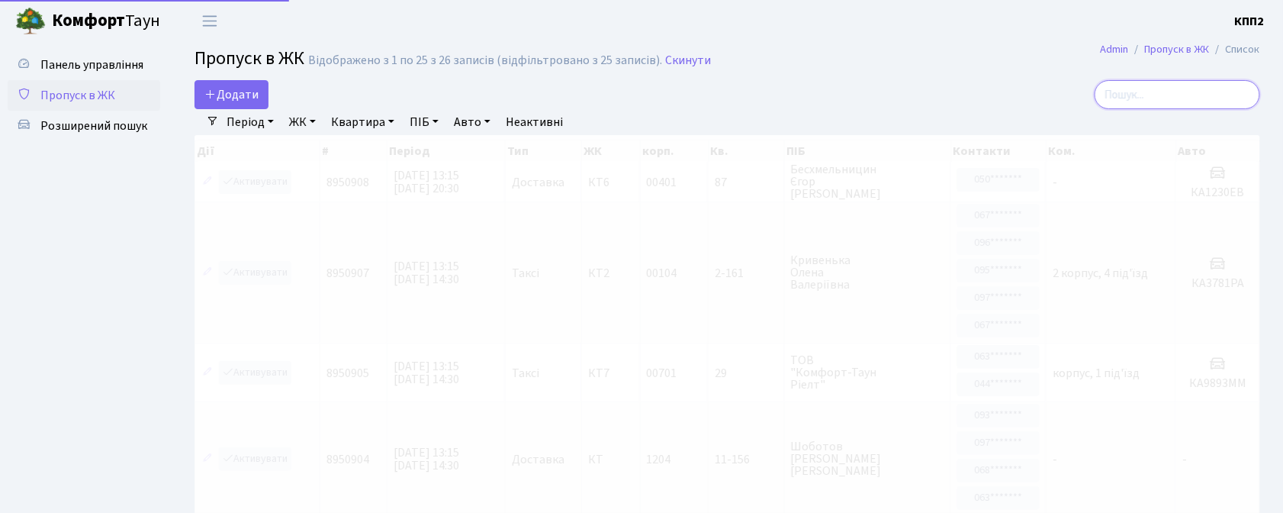
click at [1191, 95] on input "search" at bounding box center [1178, 94] width 166 height 29
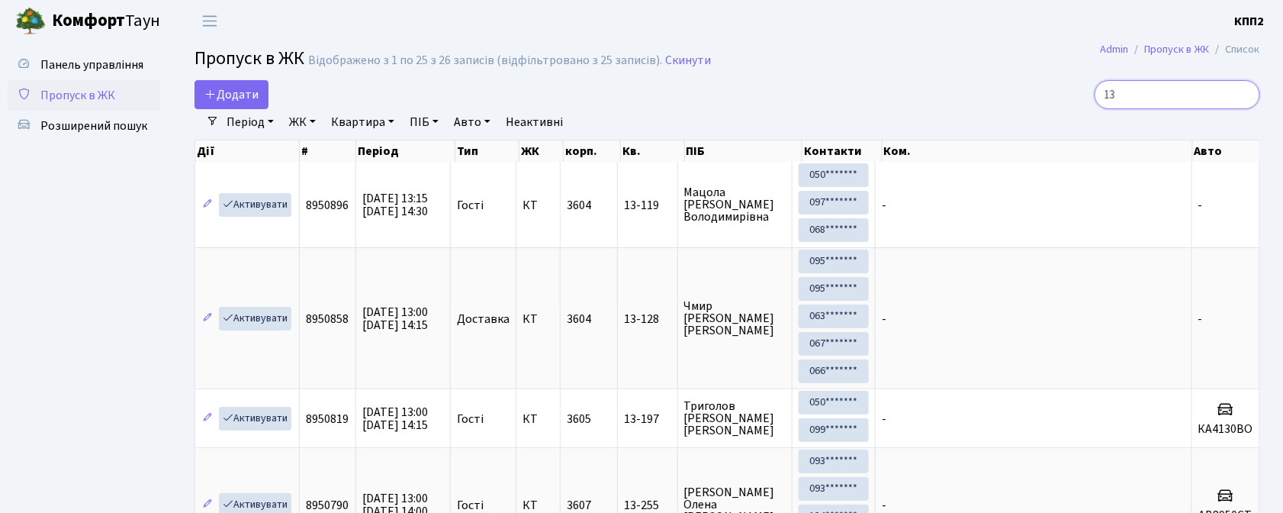
type input "1"
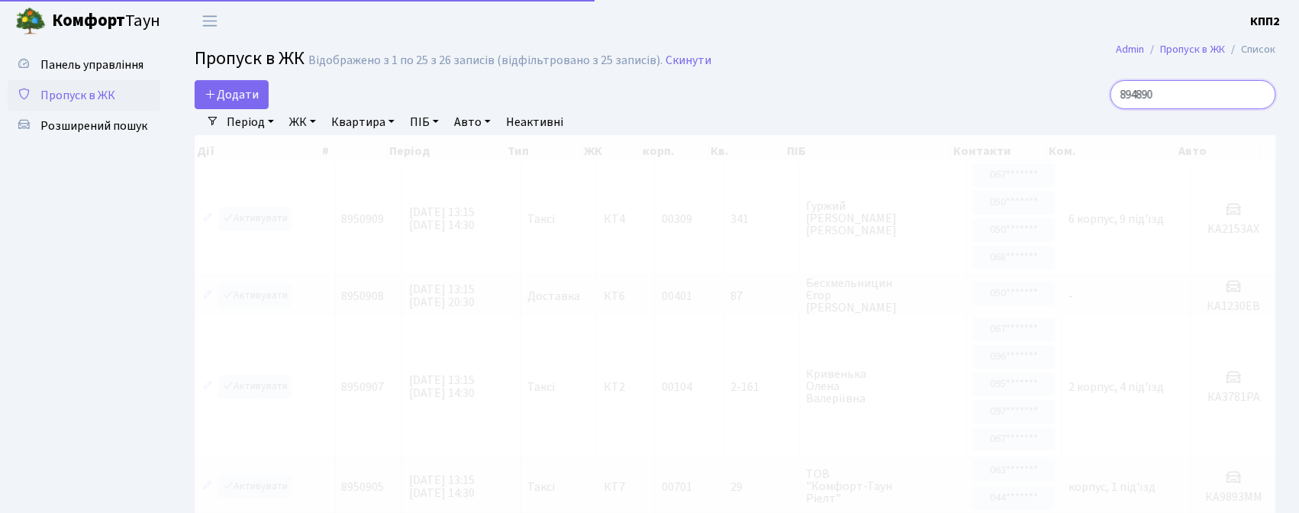
type input "8948900"
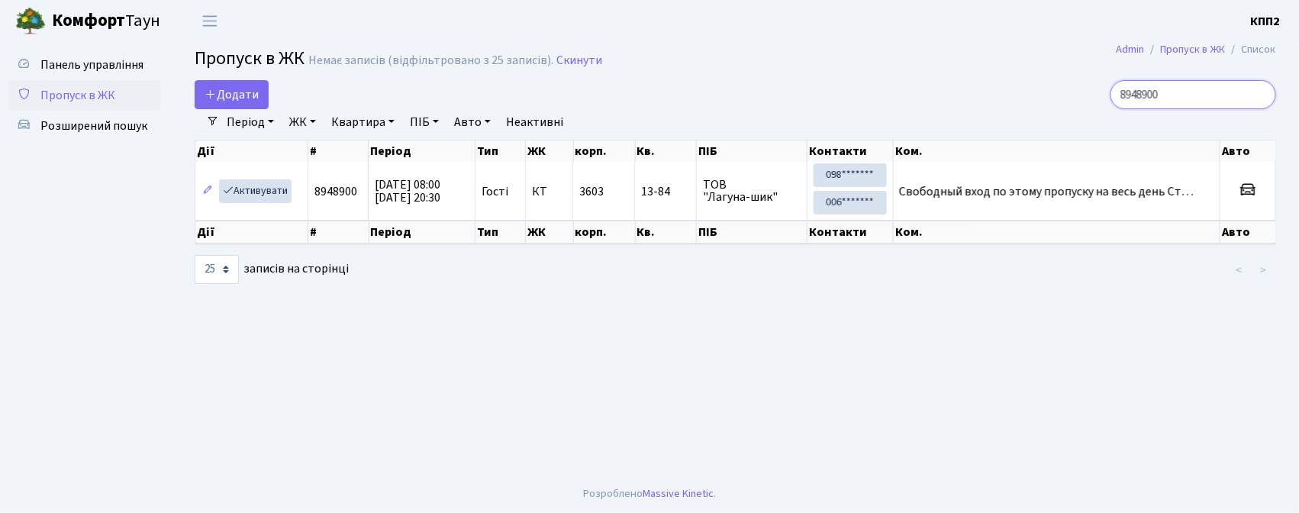
click at [1259, 92] on input "8948900" at bounding box center [1193, 94] width 166 height 29
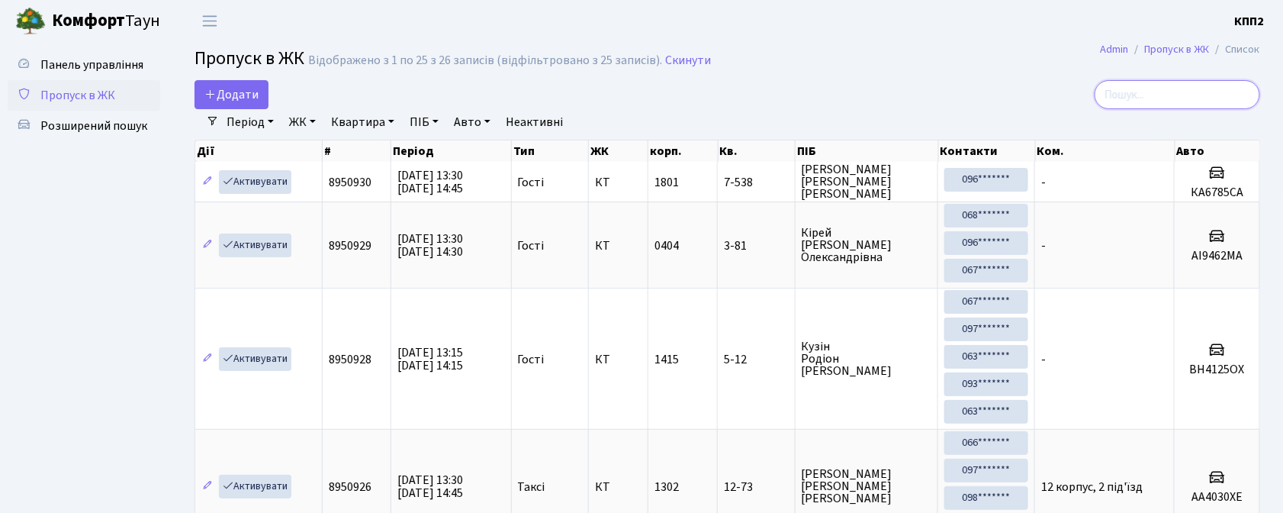
click at [1128, 89] on input "search" at bounding box center [1178, 94] width 166 height 29
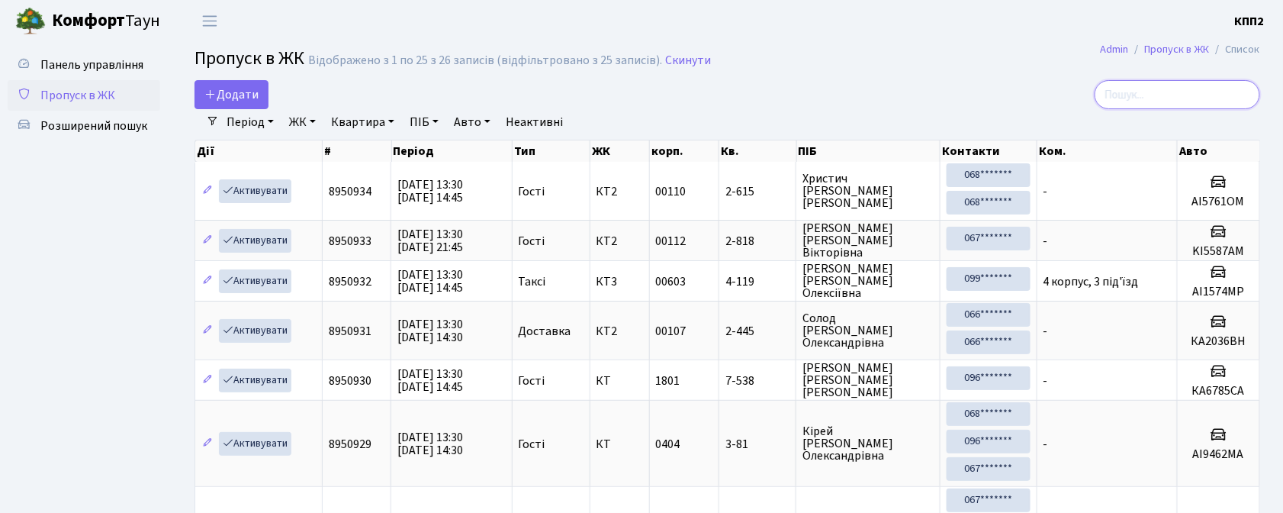
click at [1141, 95] on input "search" at bounding box center [1178, 94] width 166 height 29
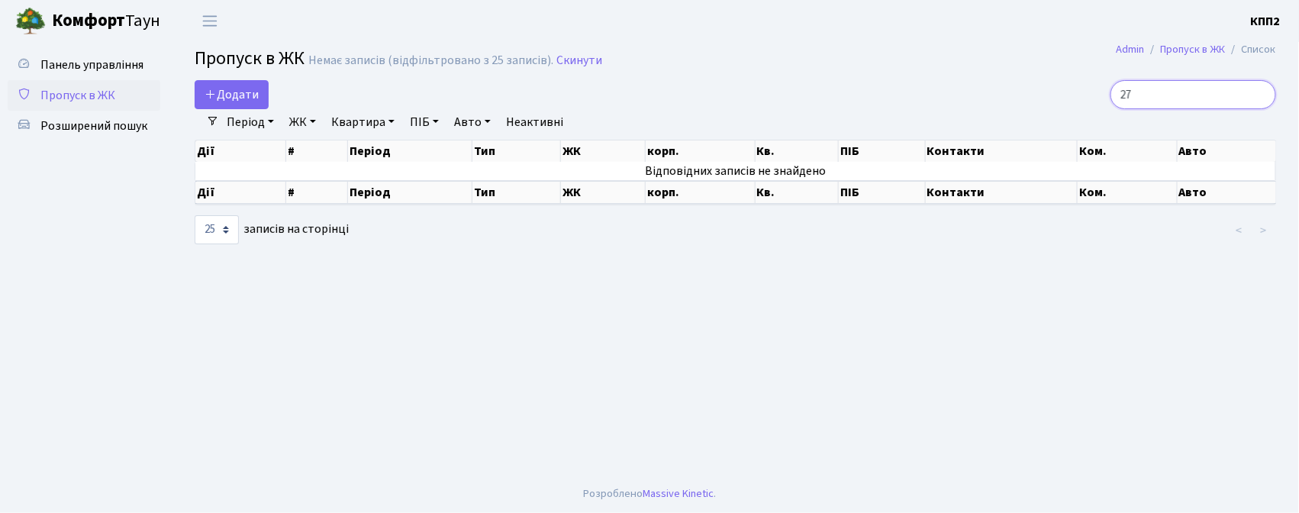
type input "2"
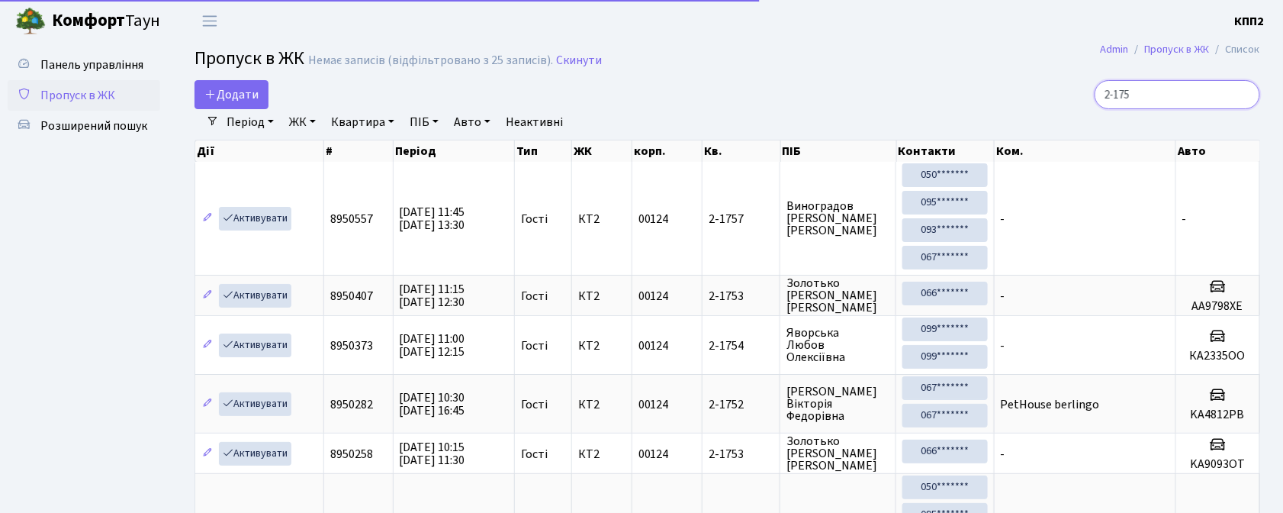
type input "2-1753"
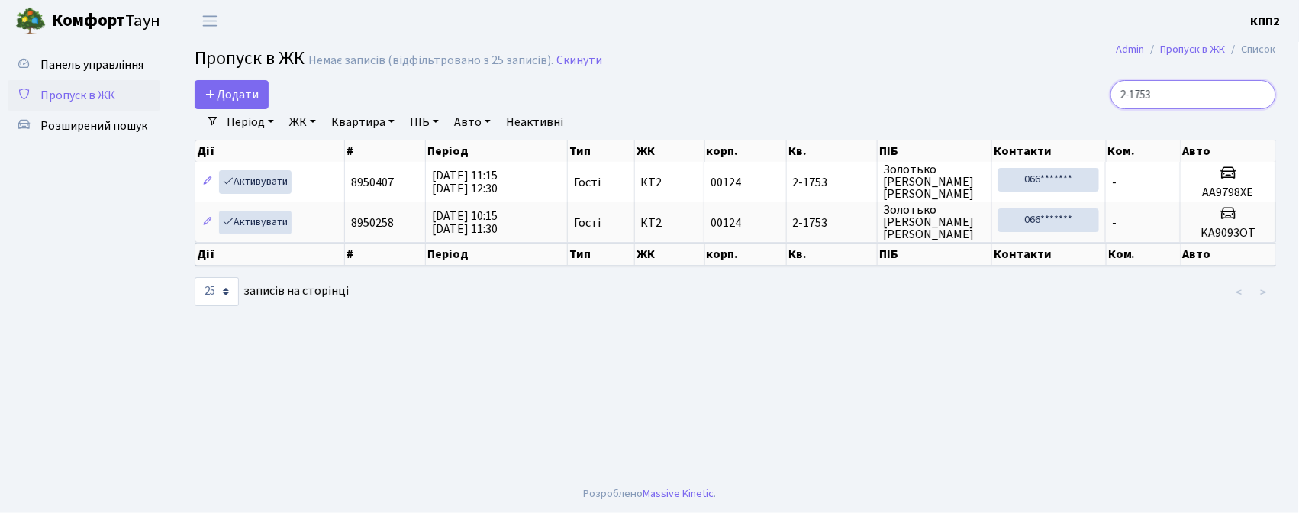
click at [1258, 90] on input "2-1753" at bounding box center [1193, 94] width 166 height 29
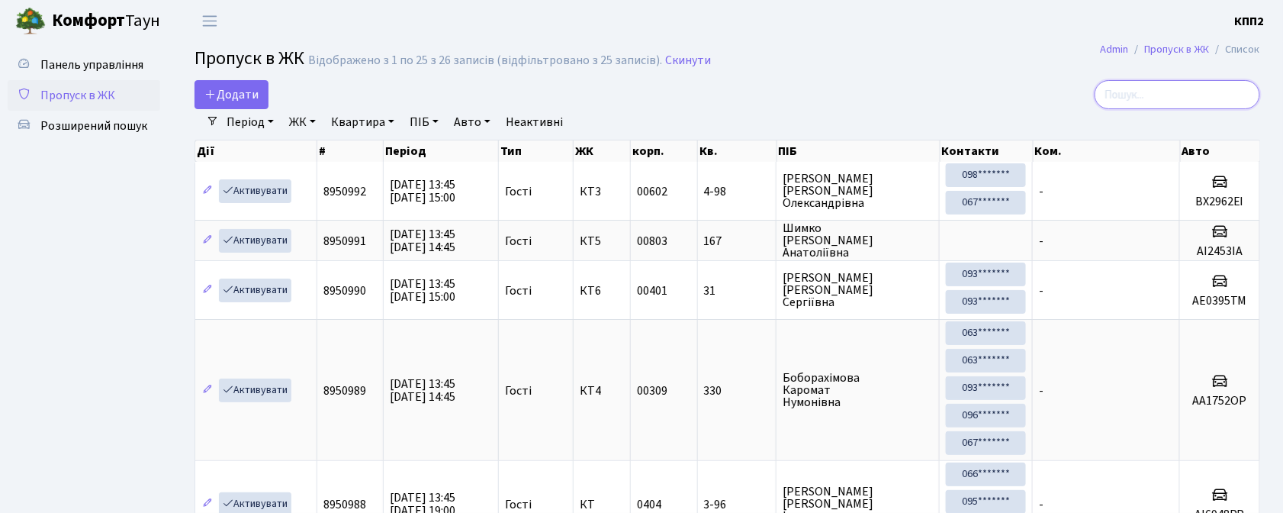
click at [1158, 92] on input "search" at bounding box center [1178, 94] width 166 height 29
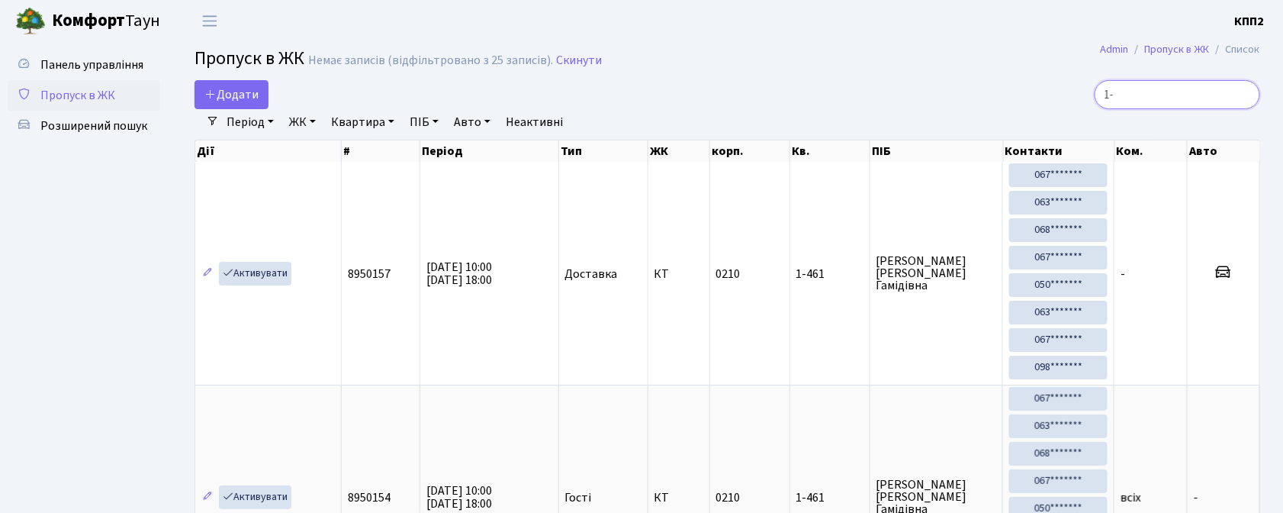
type input "1"
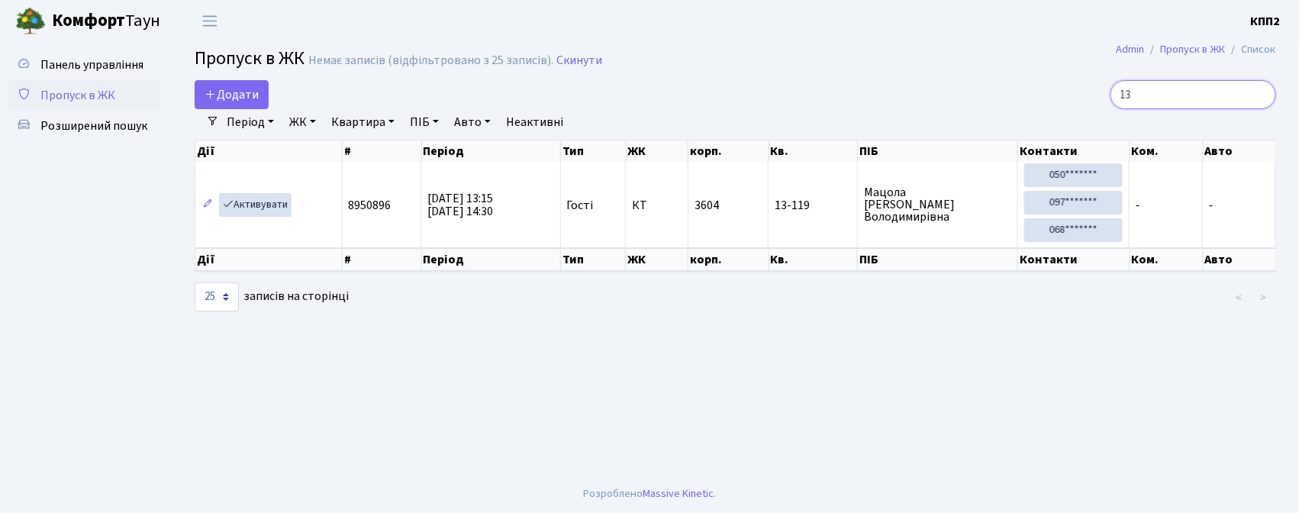
type input "1"
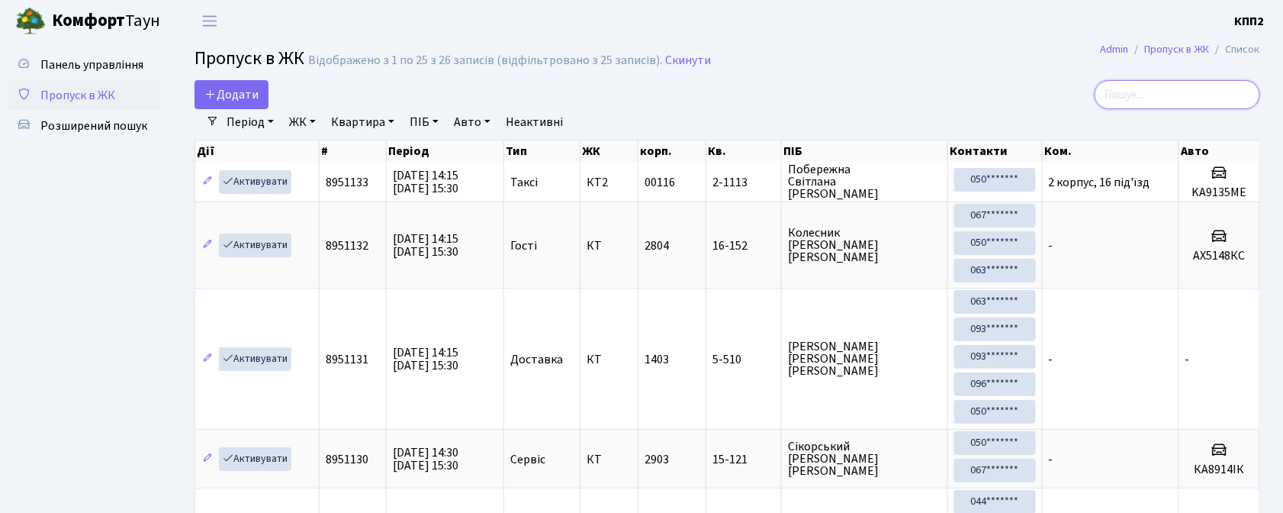
click at [1164, 93] on input "search" at bounding box center [1178, 94] width 166 height 29
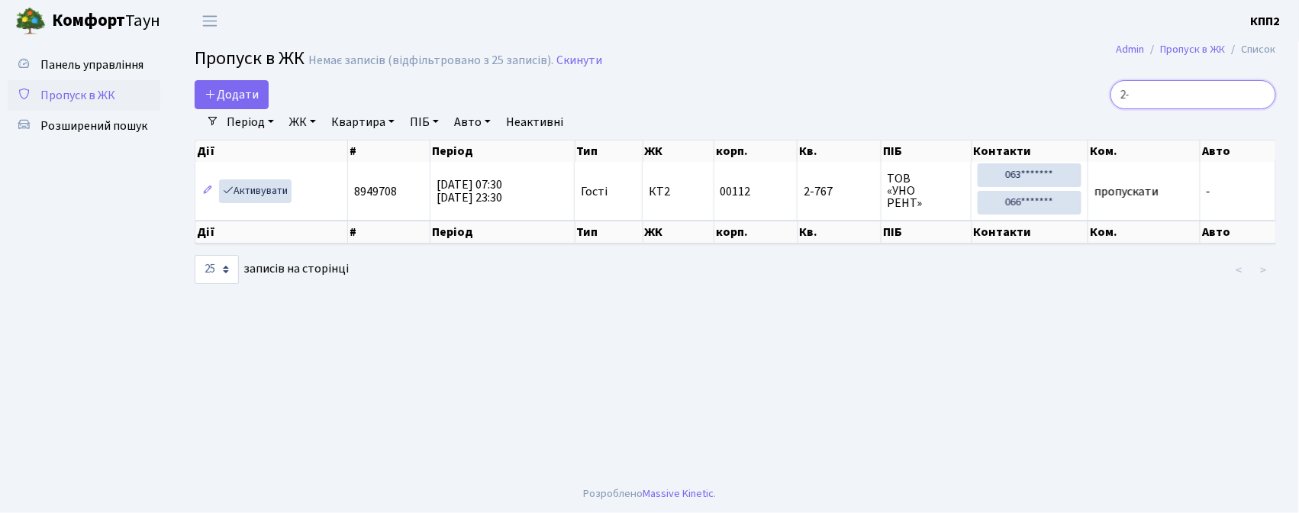
type input "2"
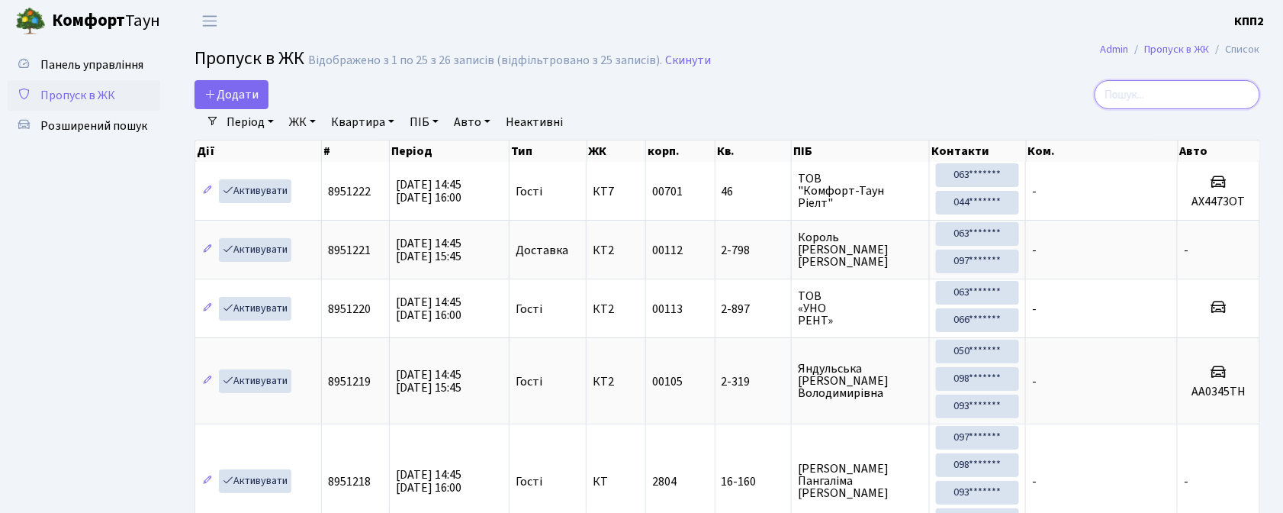
click at [1172, 105] on input "search" at bounding box center [1178, 94] width 166 height 29
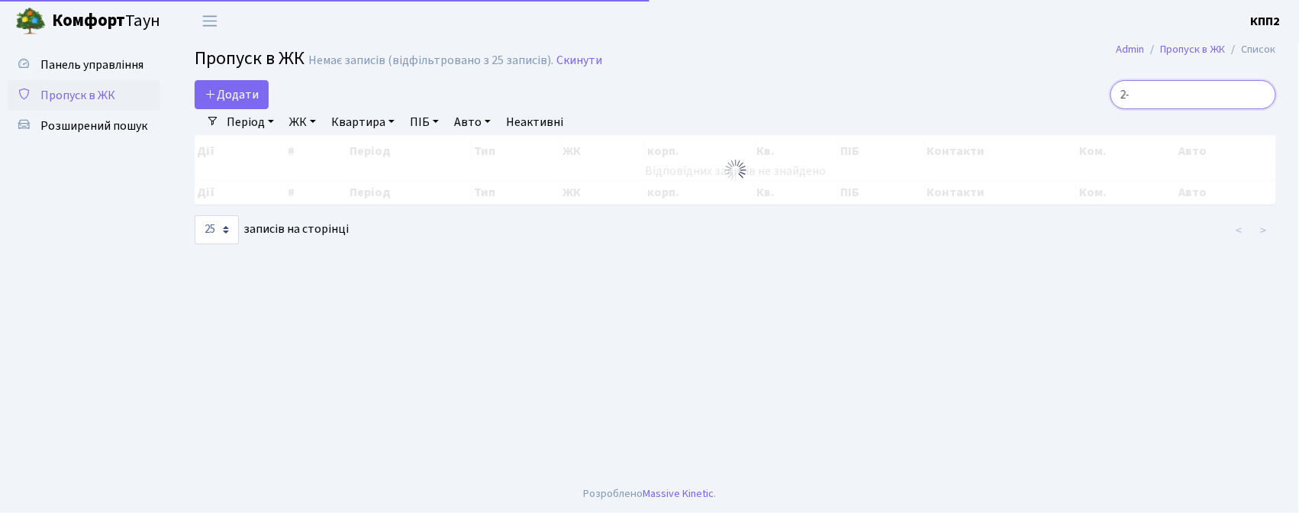
type input "2"
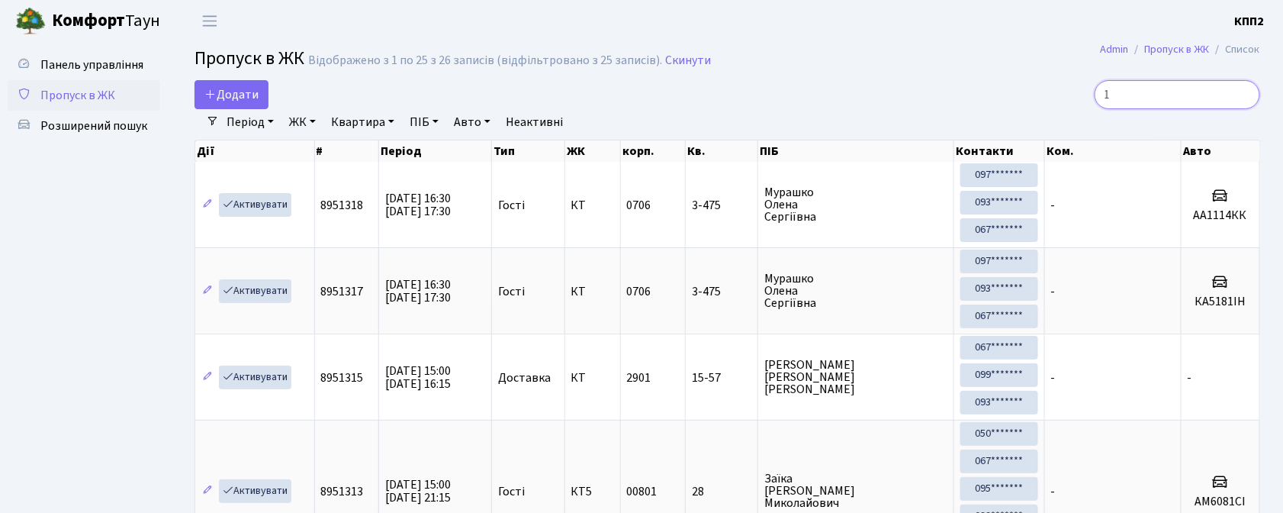
click at [1133, 87] on input "1" at bounding box center [1178, 94] width 166 height 29
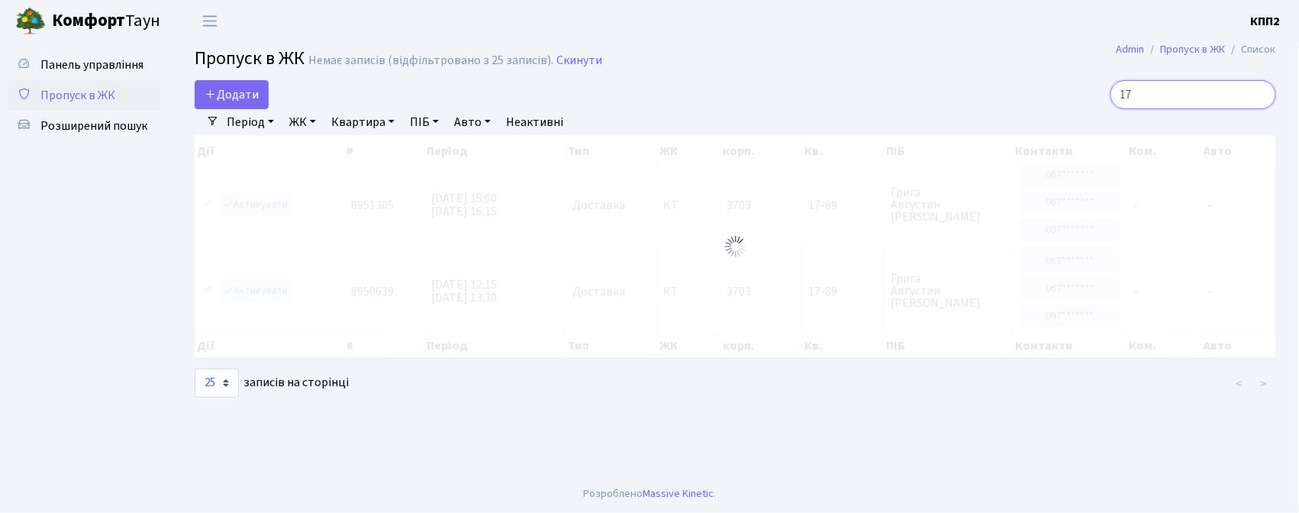
type input "1"
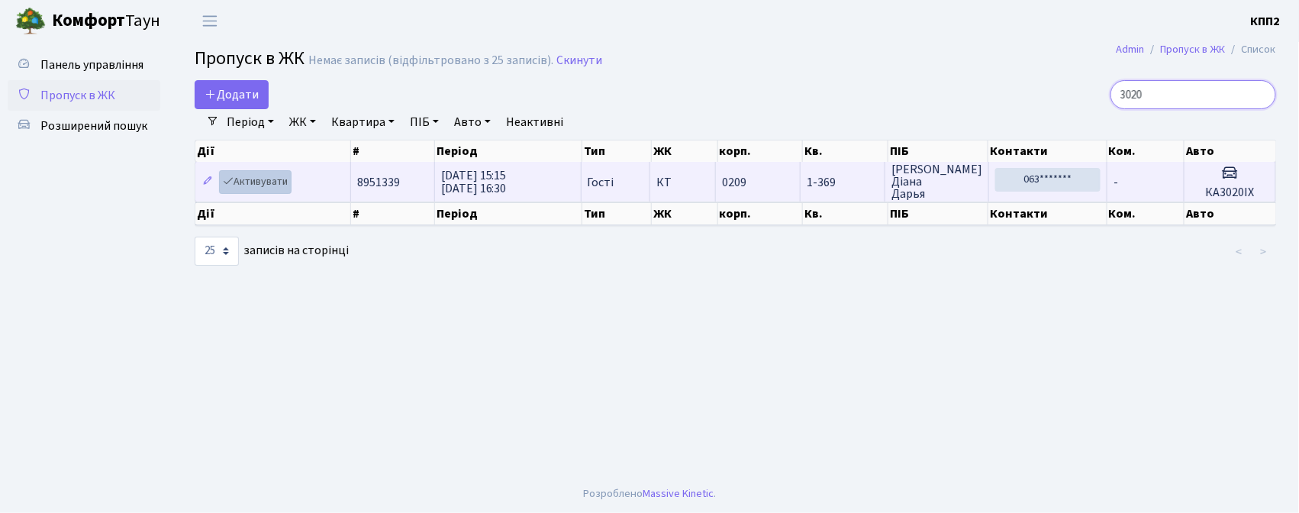
type input "3020"
click at [269, 187] on link "Активувати" at bounding box center [255, 182] width 72 height 24
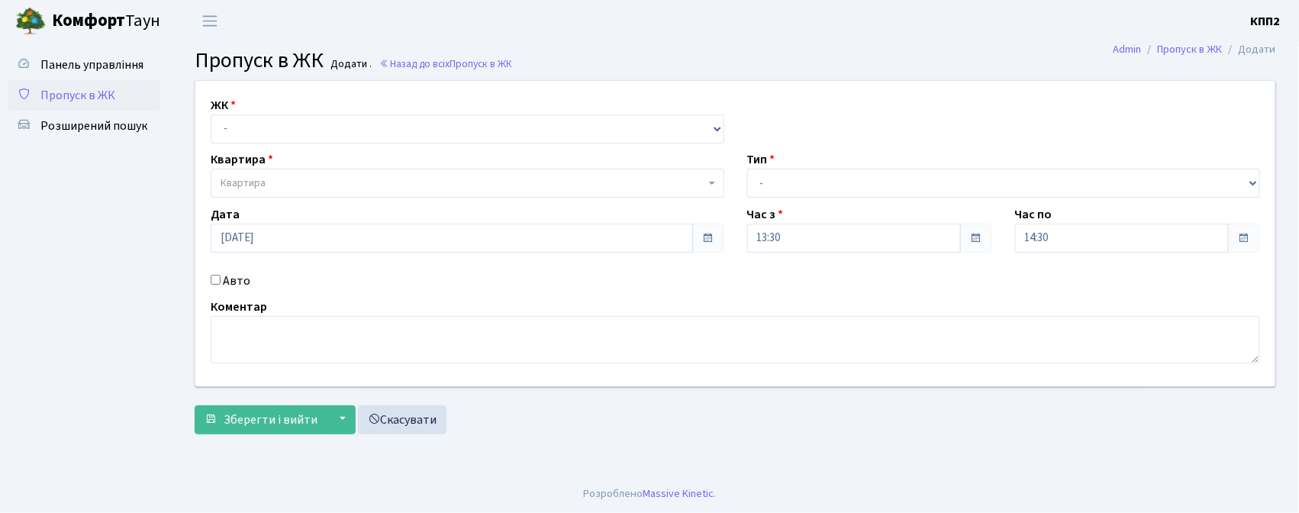
click at [214, 278] on input "Авто" at bounding box center [216, 280] width 10 height 10
checkbox input "true"
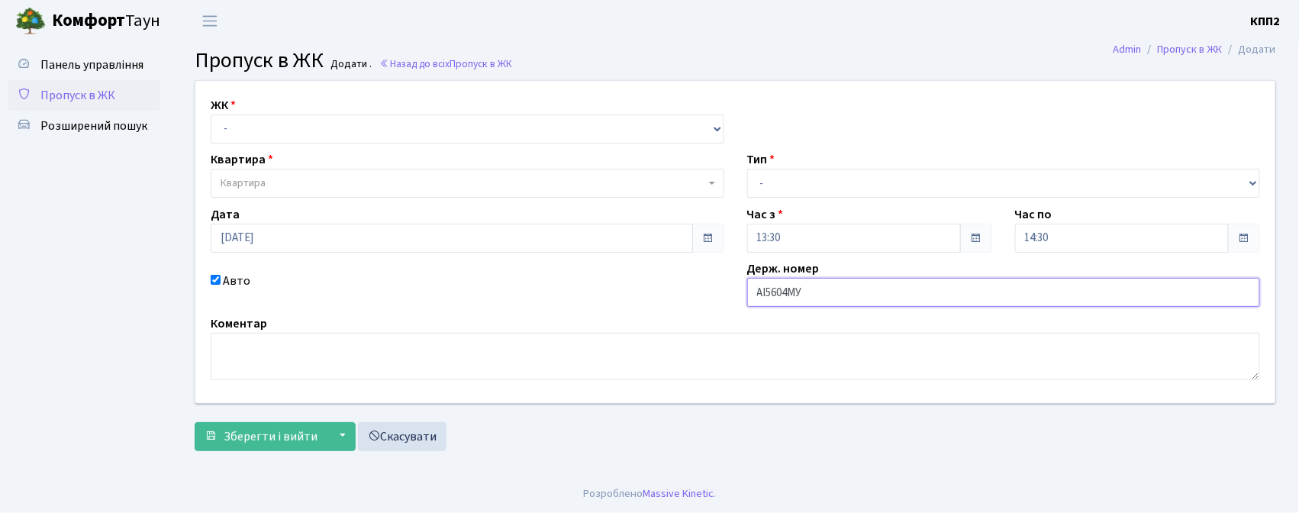
click at [824, 294] on input "АІ5604МУ" at bounding box center [1003, 292] width 513 height 29
type input "АІ5604МЕ"
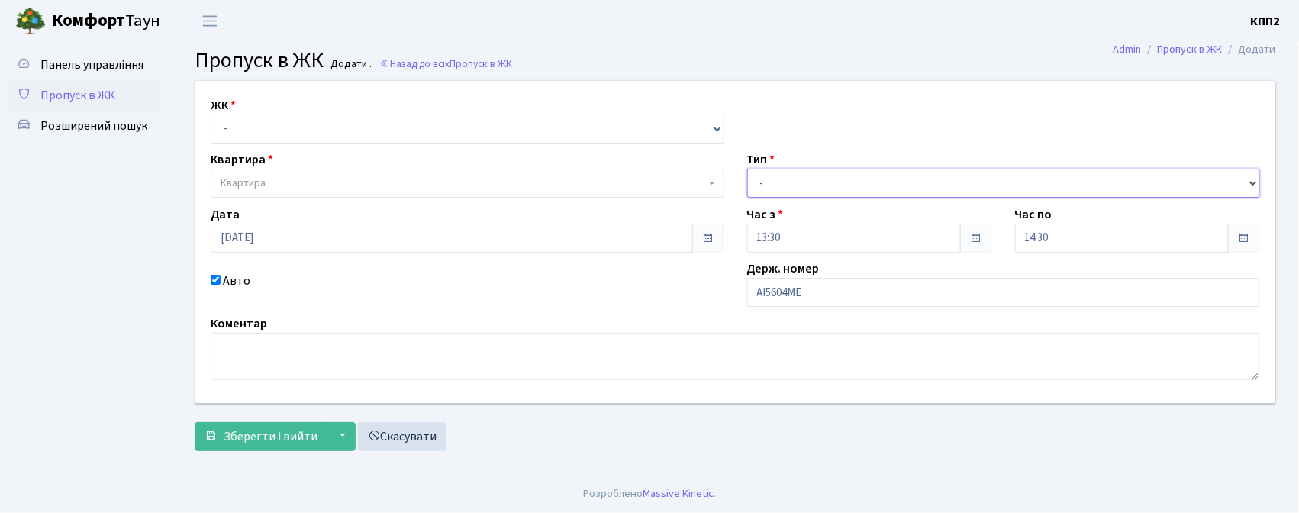
click at [800, 188] on select "- Доставка Таксі Гості Сервіс" at bounding box center [1003, 183] width 513 height 29
select select "3"
click at [747, 169] on select "- Доставка Таксі Гості Сервіс" at bounding box center [1003, 183] width 513 height 29
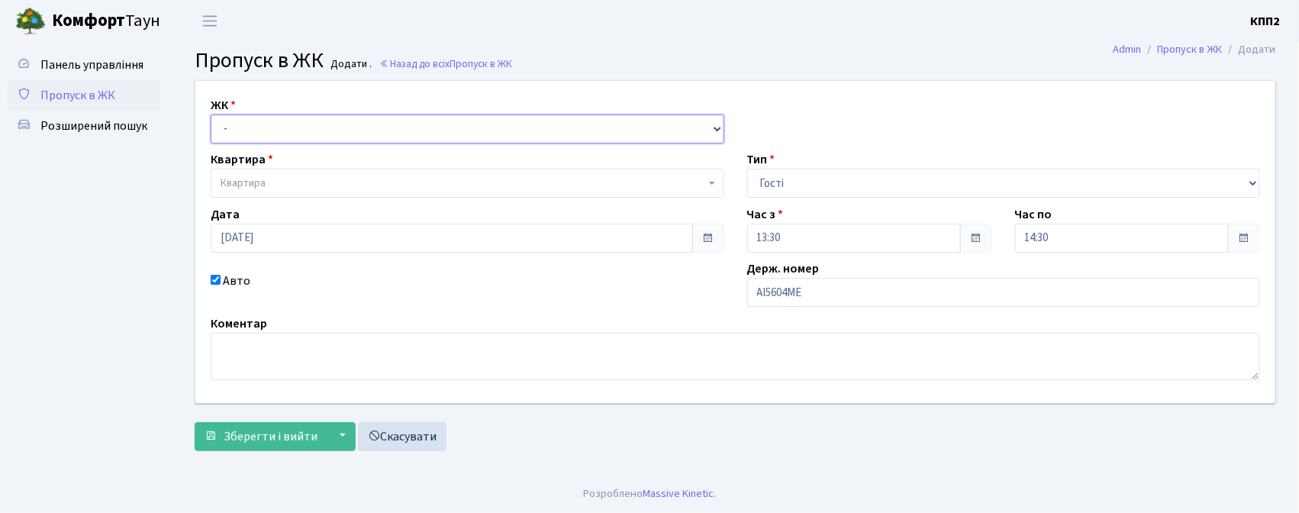
click at [505, 119] on select "- КТ, вул. Регенераторна, 4 КТ2, просп. Соборності, 17 КТ3, вул. Березнева, 16 …" at bounding box center [467, 128] width 513 height 29
select select "271"
click at [211, 114] on select "- КТ, вул. Регенераторна, 4 КТ2, просп. Соборності, 17 КТ3, вул. Березнева, 16 …" at bounding box center [467, 128] width 513 height 29
select select
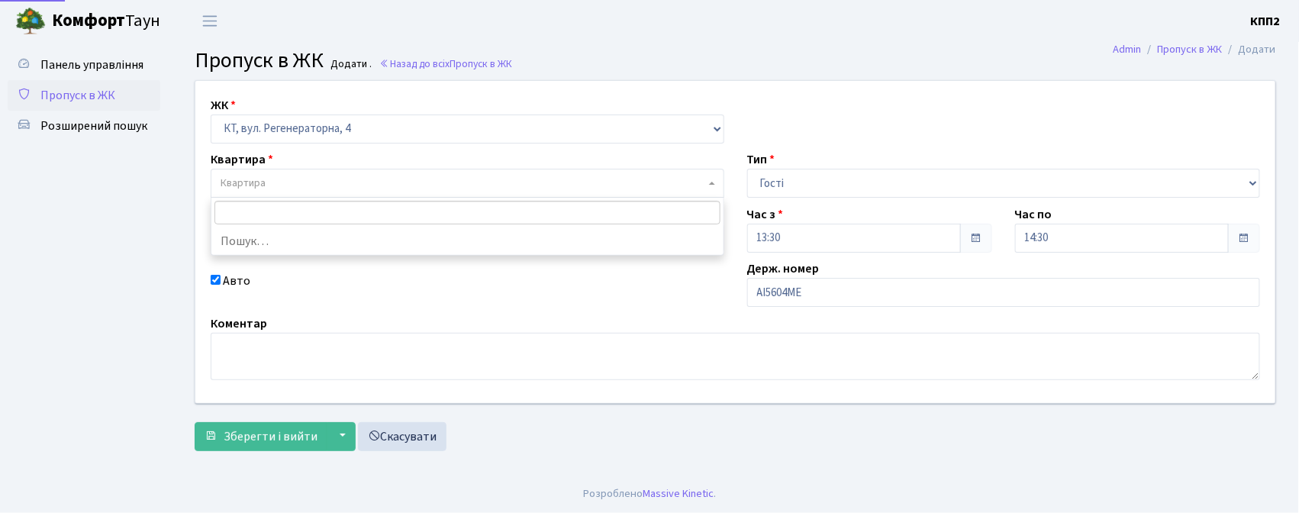
click at [504, 172] on span "Квартира" at bounding box center [467, 183] width 513 height 29
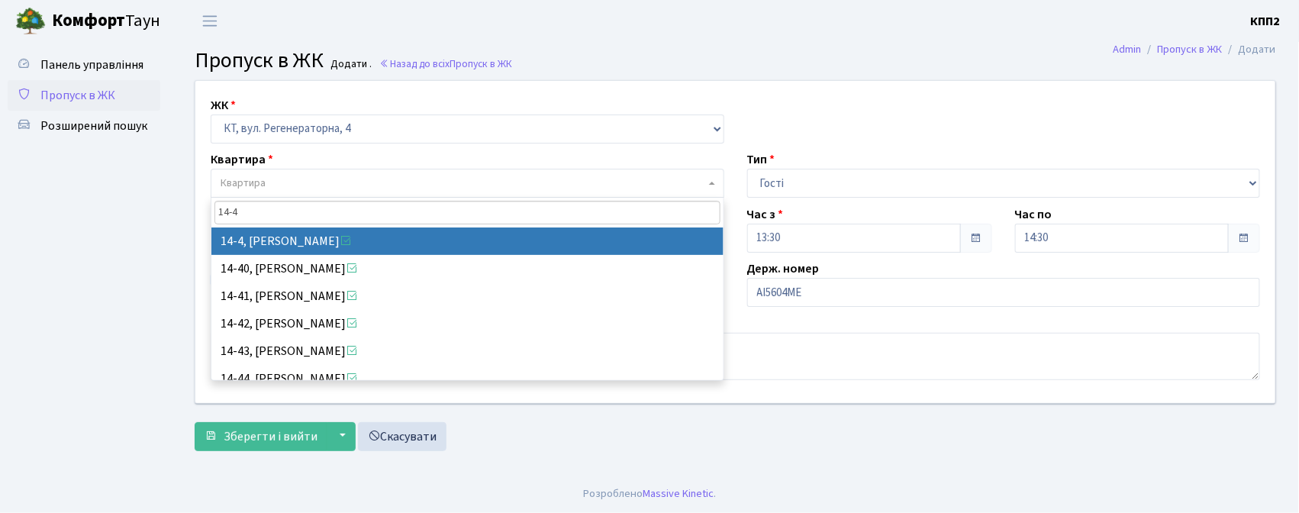
type input "14-4"
select select "7381"
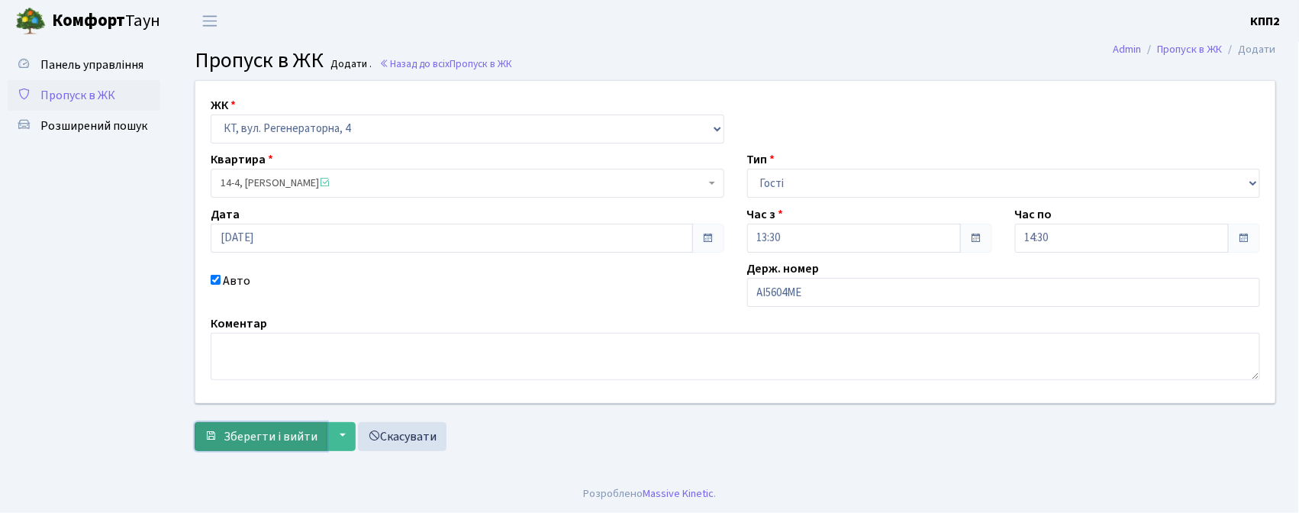
click at [233, 441] on span "Зберегти і вийти" at bounding box center [271, 436] width 94 height 17
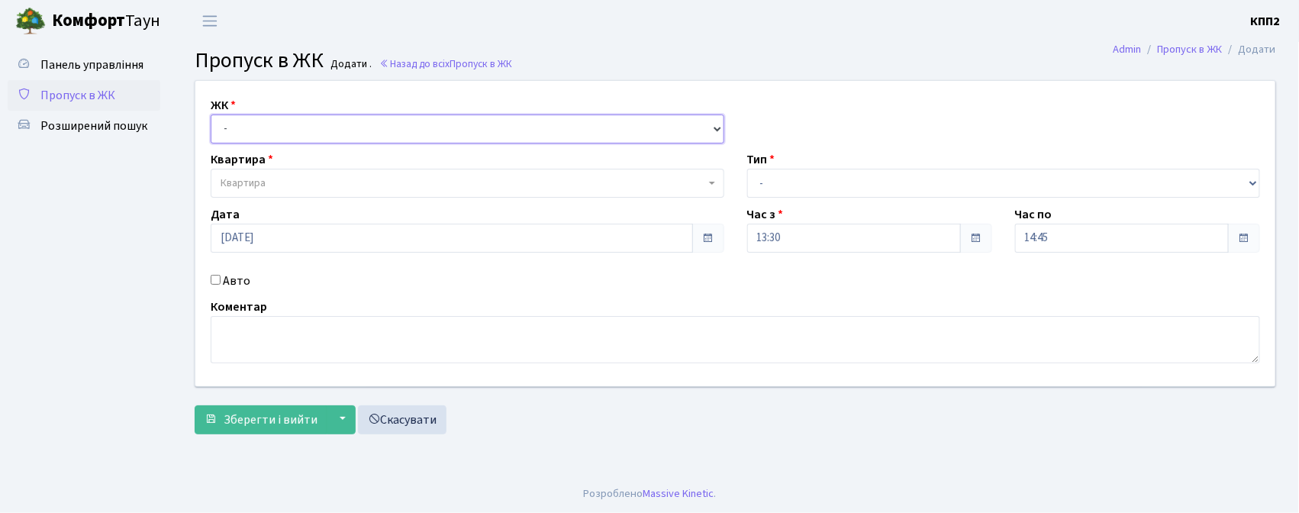
click at [317, 114] on select "- КТ, вул. Регенераторна, 4 КТ2, просп. Соборності, 17 КТ3, вул. Березнева, 16 …" at bounding box center [467, 128] width 513 height 29
select select "271"
click at [211, 114] on select "- КТ, вул. Регенераторна, 4 КТ2, просп. Соборності, 17 КТ3, вул. Березнева, 16 …" at bounding box center [467, 128] width 513 height 29
select select
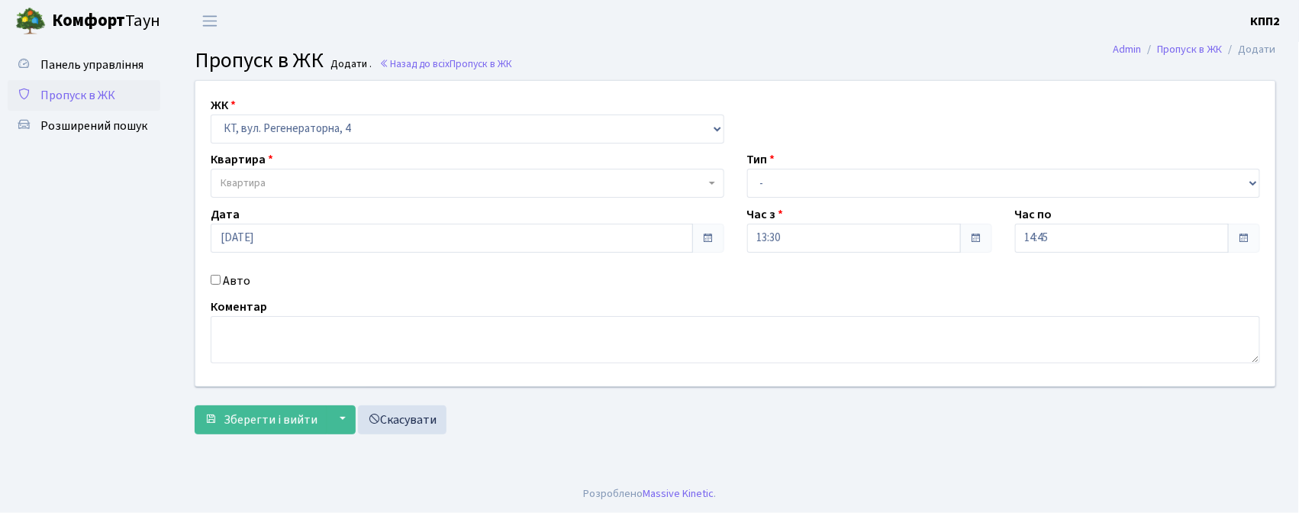
click at [312, 190] on span "Квартира" at bounding box center [463, 182] width 484 height 15
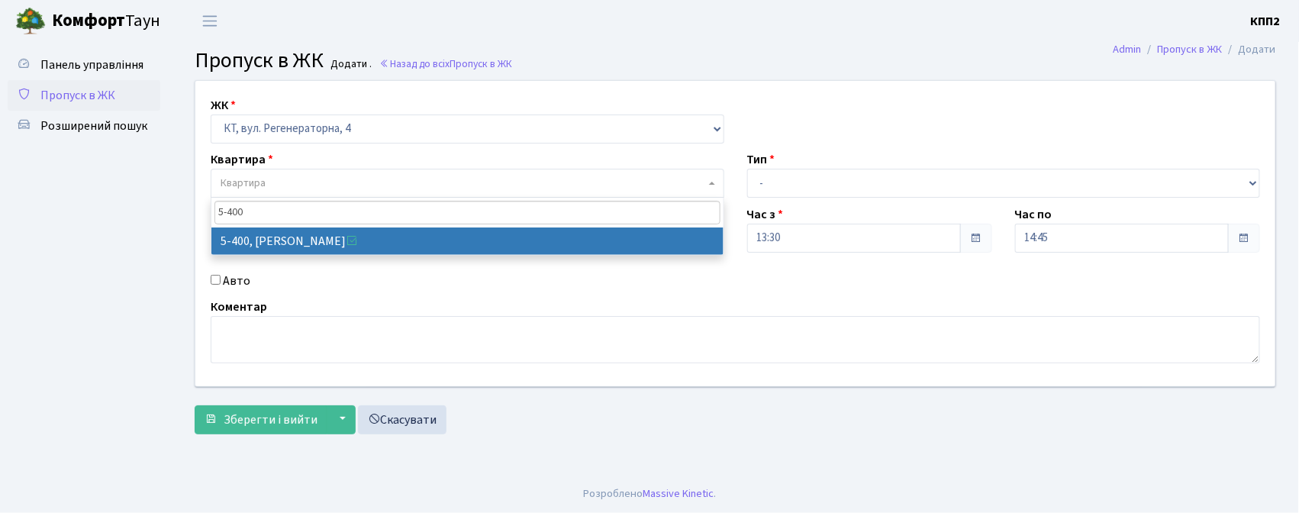
type input "5-400"
select select "2158"
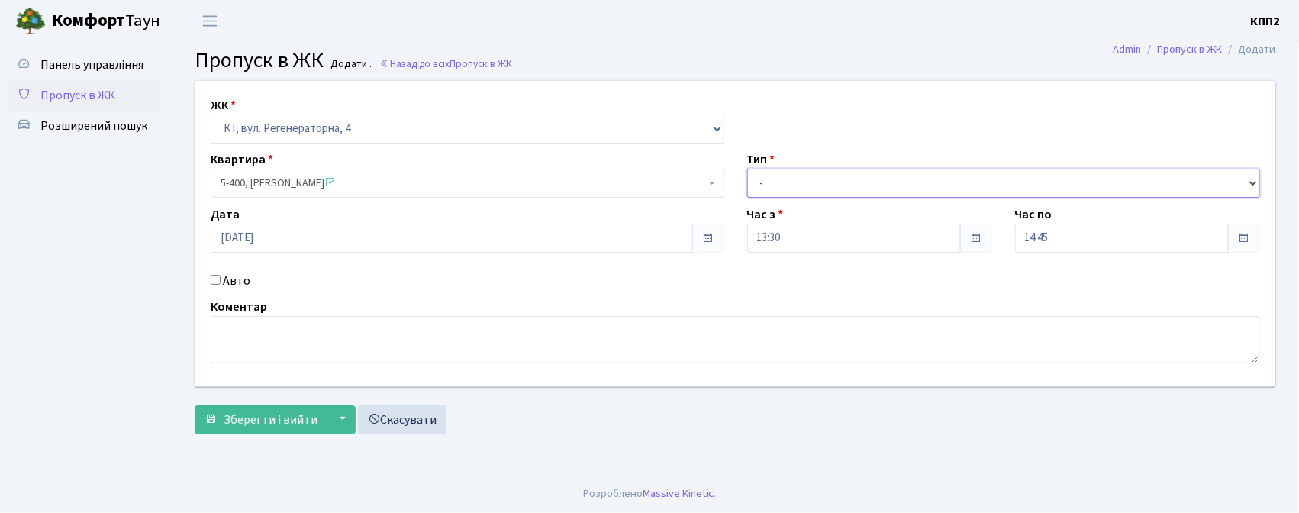
click at [801, 182] on select "- Доставка Таксі Гості Сервіс" at bounding box center [1003, 183] width 513 height 29
select select "3"
click at [747, 169] on select "- Доставка Таксі Гості Сервіс" at bounding box center [1003, 183] width 513 height 29
click at [526, 359] on textarea at bounding box center [735, 339] width 1049 height 47
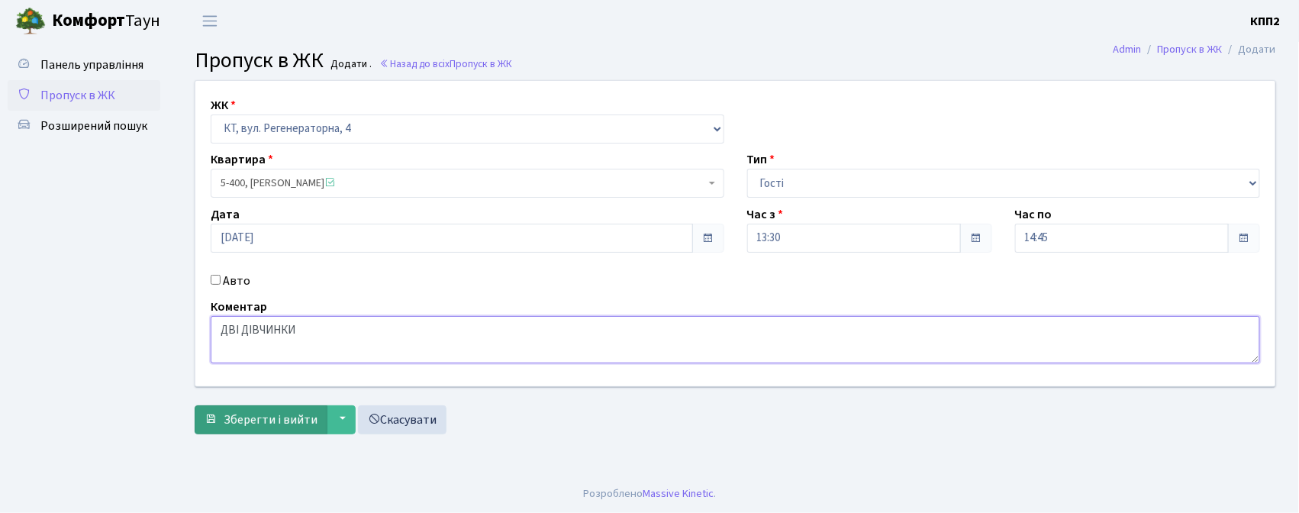
type textarea "ДВІ ДІВЧИНКИ"
click at [308, 413] on span "Зберегти і вийти" at bounding box center [271, 419] width 94 height 17
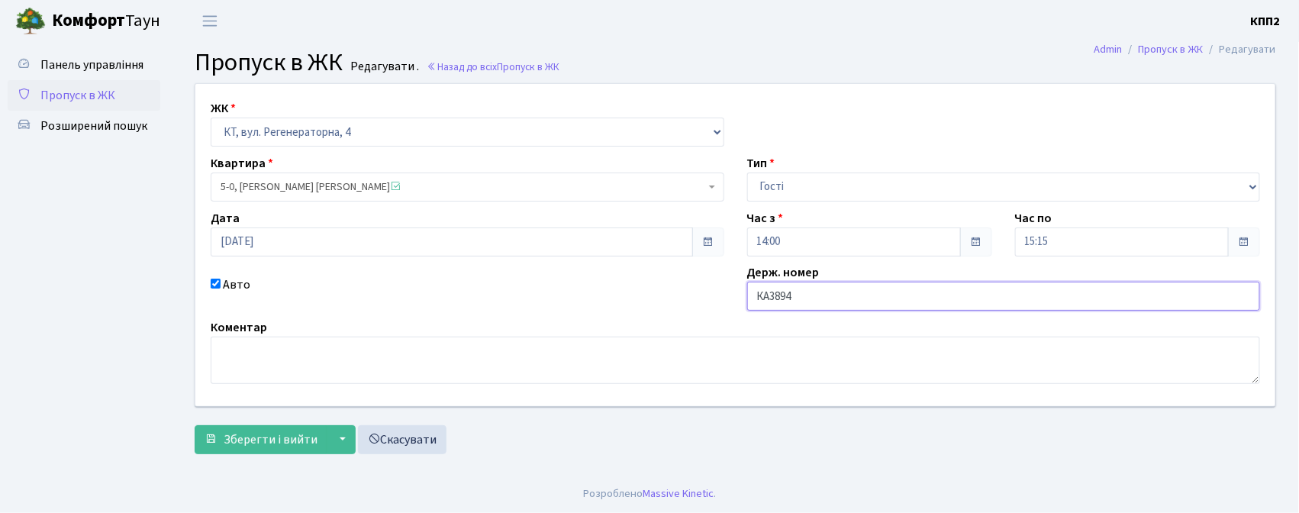
click at [806, 300] on input "КА3894" at bounding box center [1003, 296] width 513 height 29
type input "КА3894РА"
click at [299, 438] on span "Зберегти і вийти" at bounding box center [271, 439] width 94 height 17
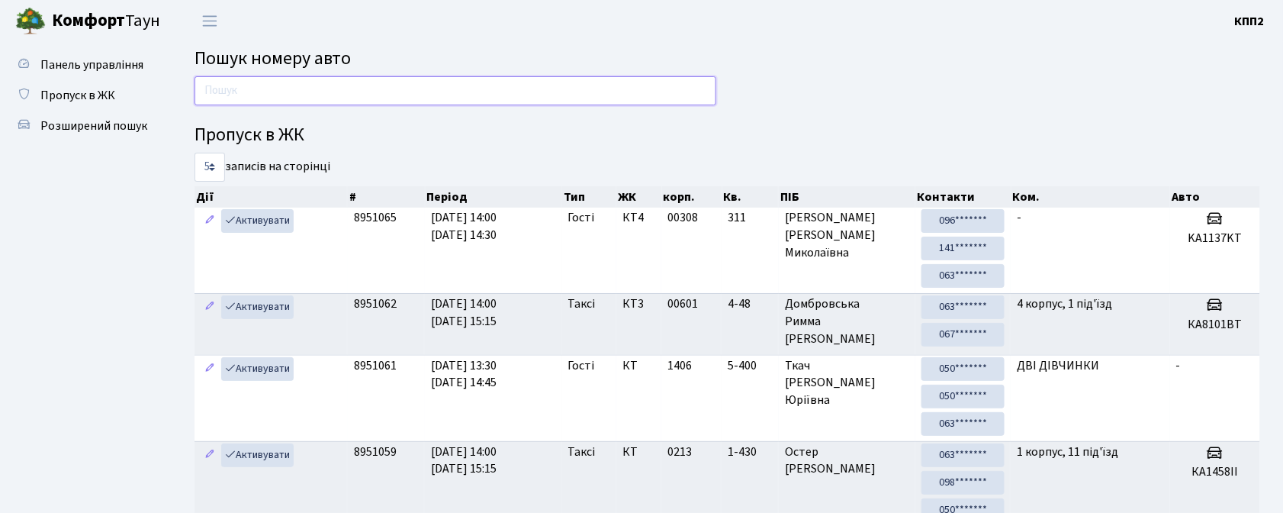
click at [416, 93] on input "text" at bounding box center [456, 90] width 522 height 29
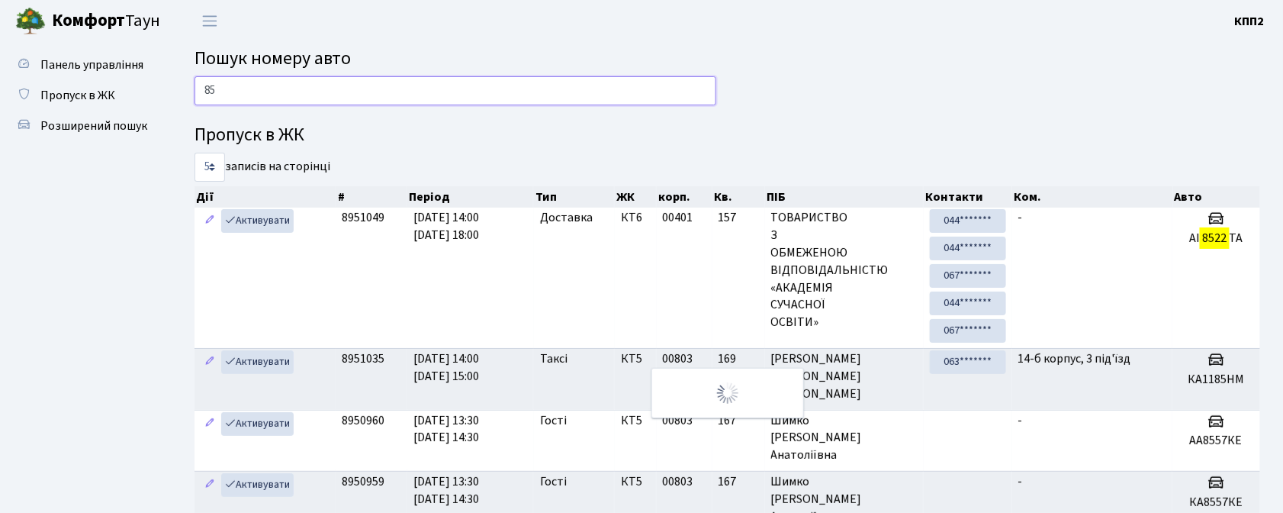
type input "8"
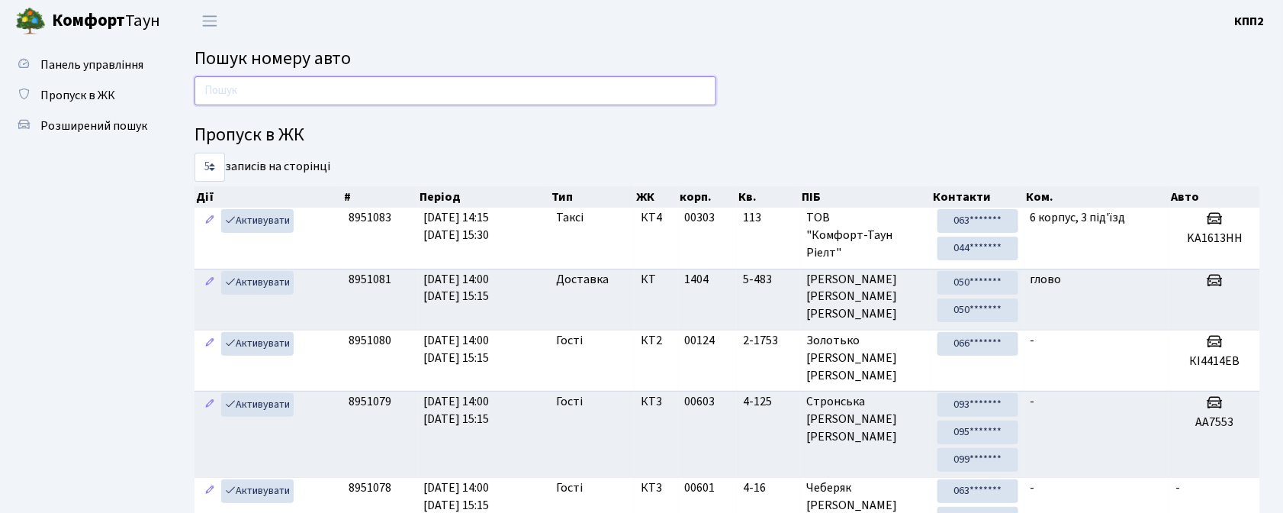
click at [306, 98] on input "text" at bounding box center [456, 90] width 522 height 29
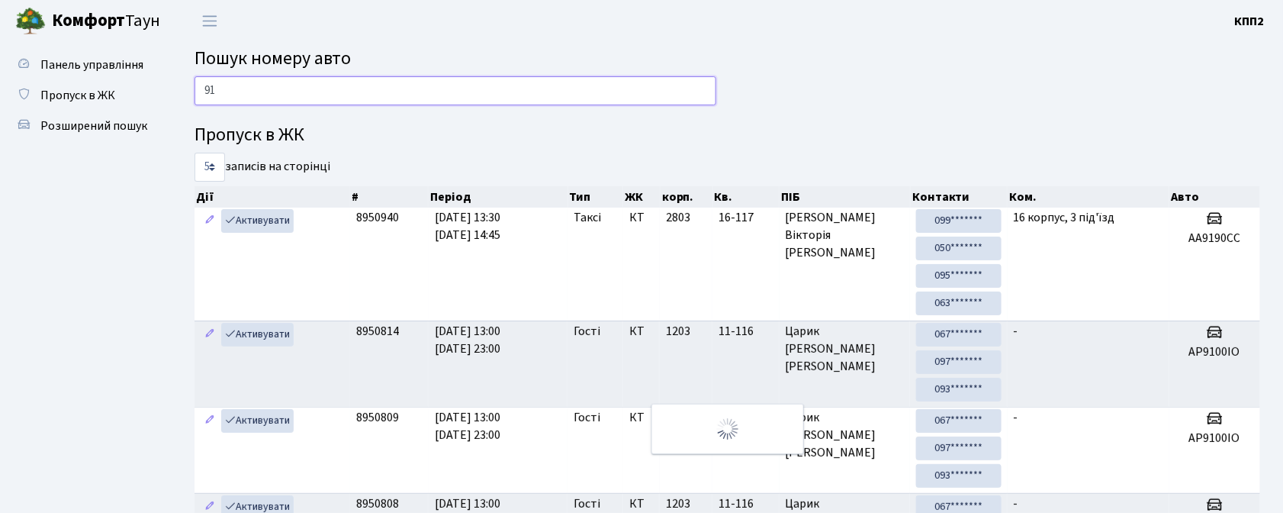
type input "9"
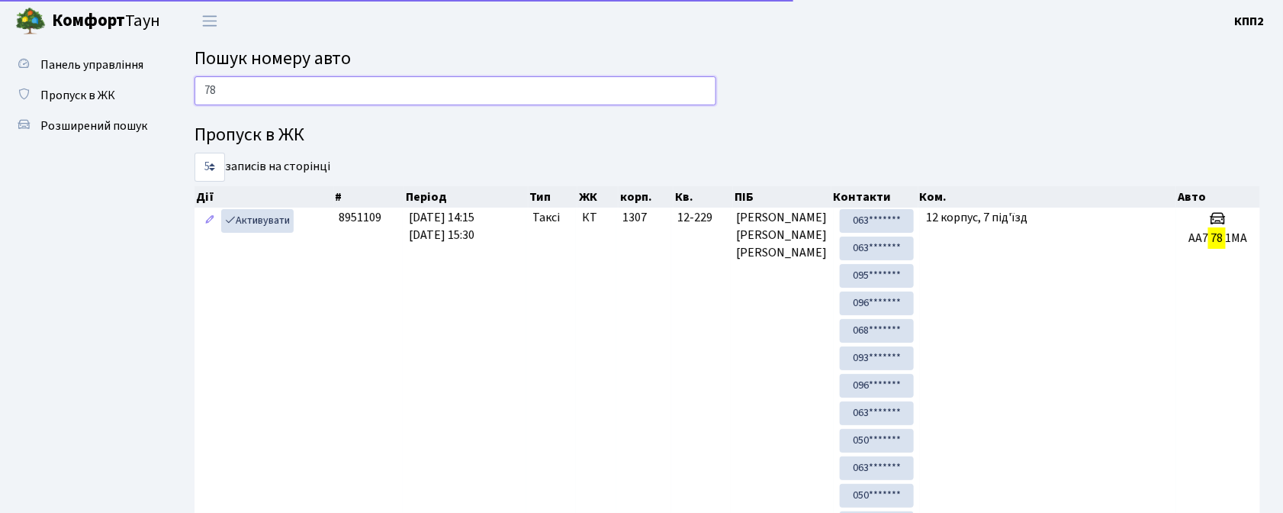
type input "7"
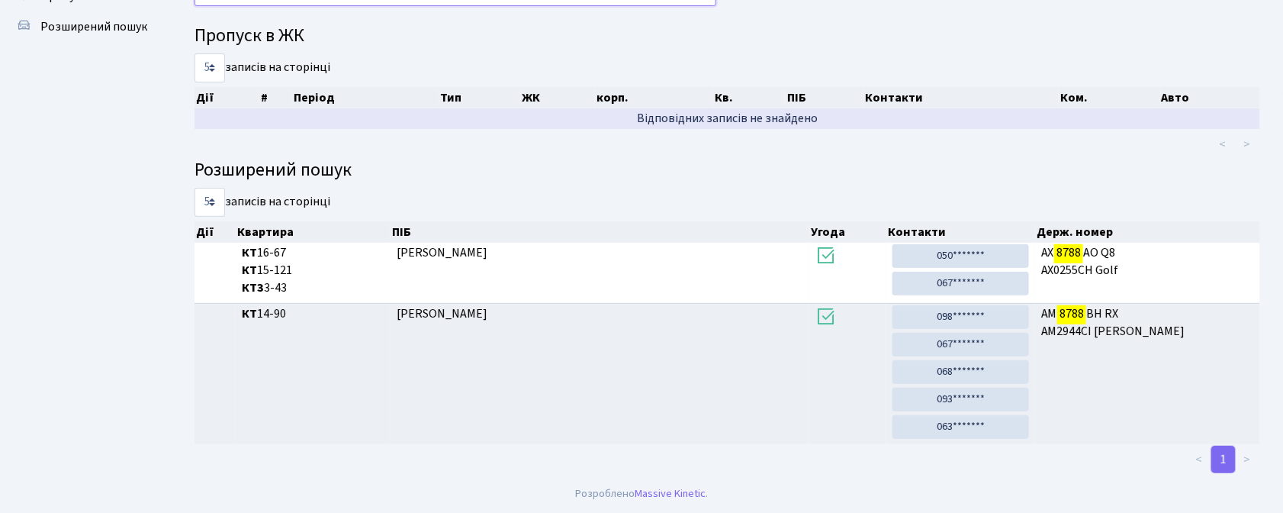
scroll to position [82, 0]
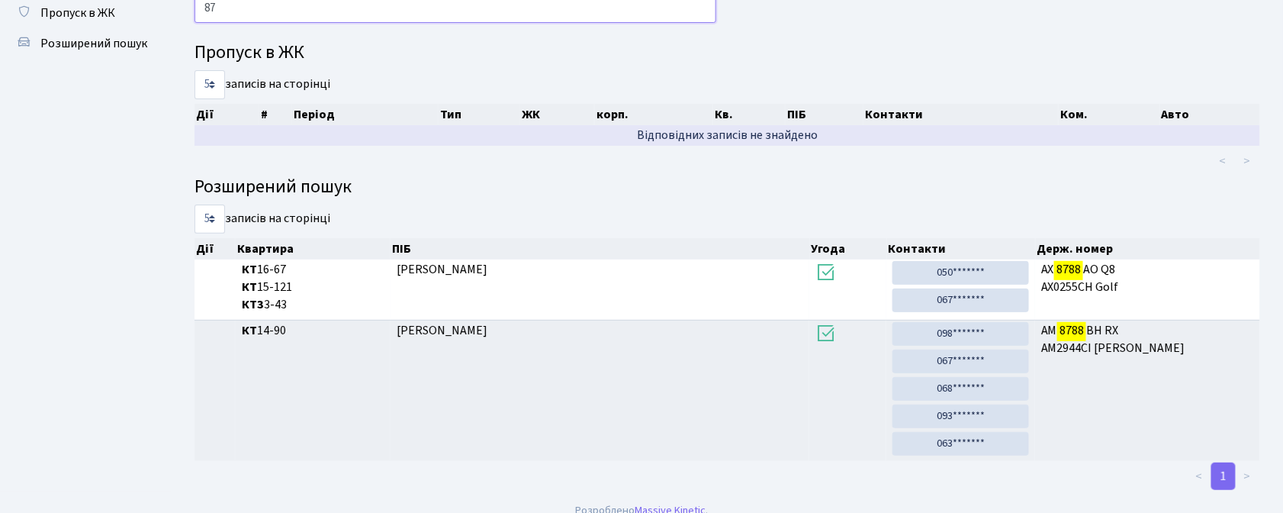
type input "8"
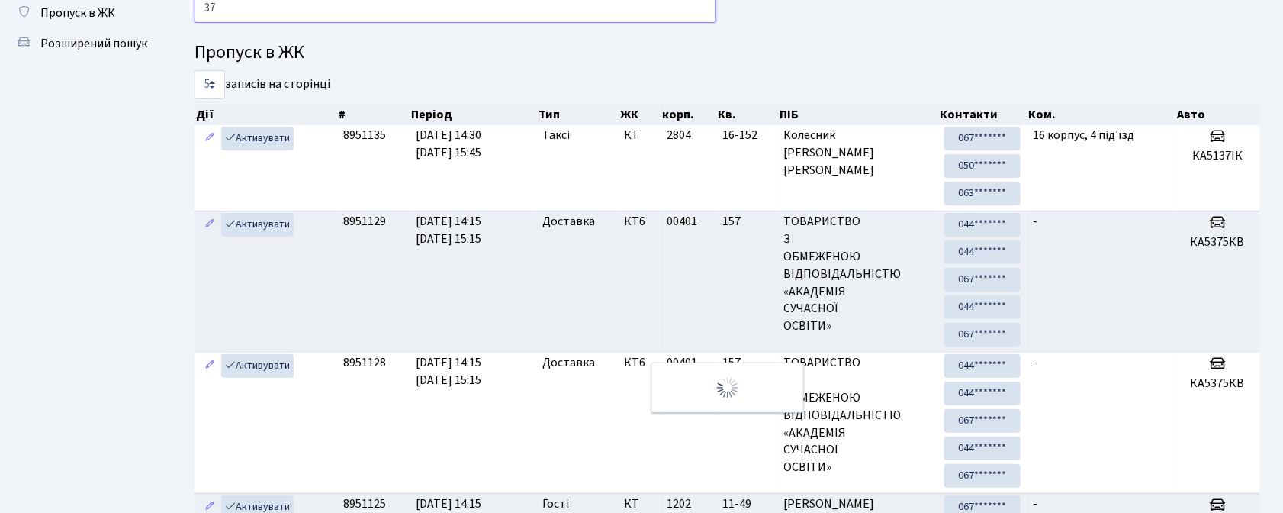
type input "3"
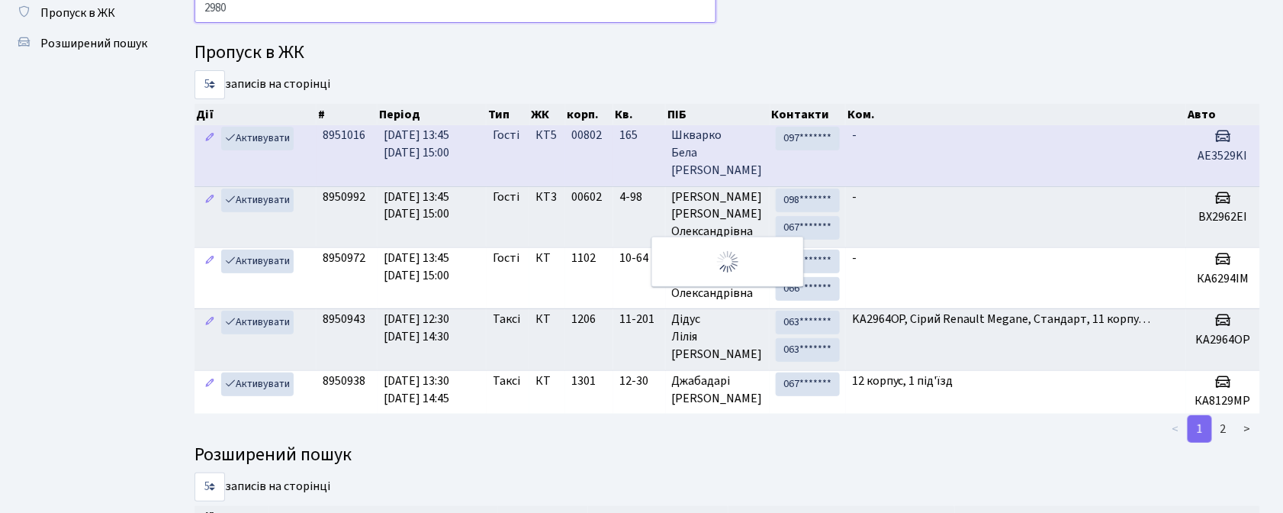
scroll to position [0, 0]
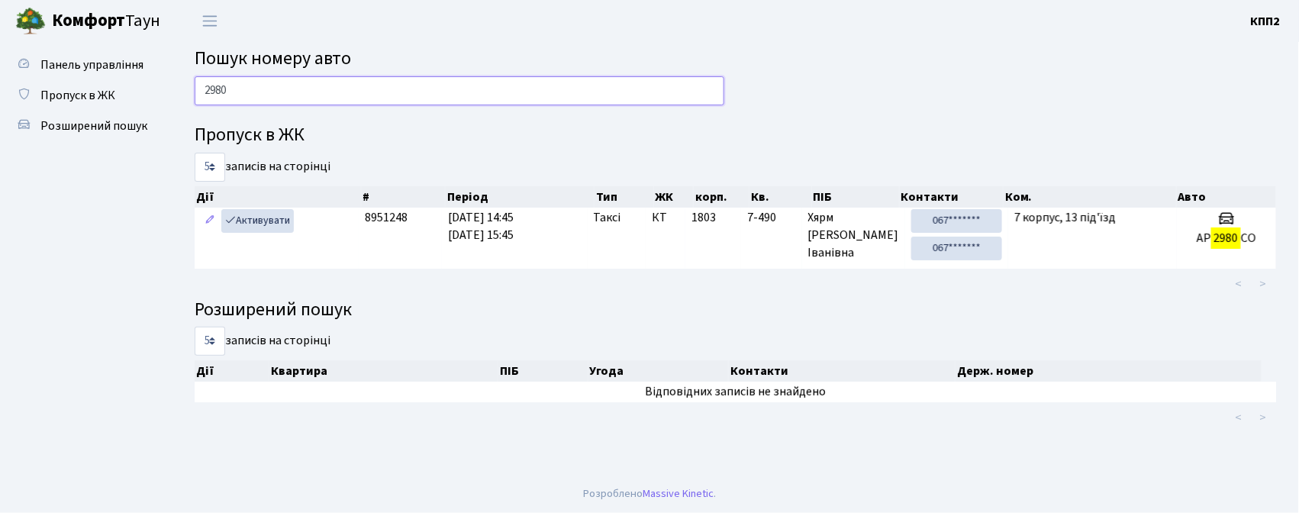
click at [276, 89] on input "2980" at bounding box center [460, 90] width 530 height 29
type input "2"
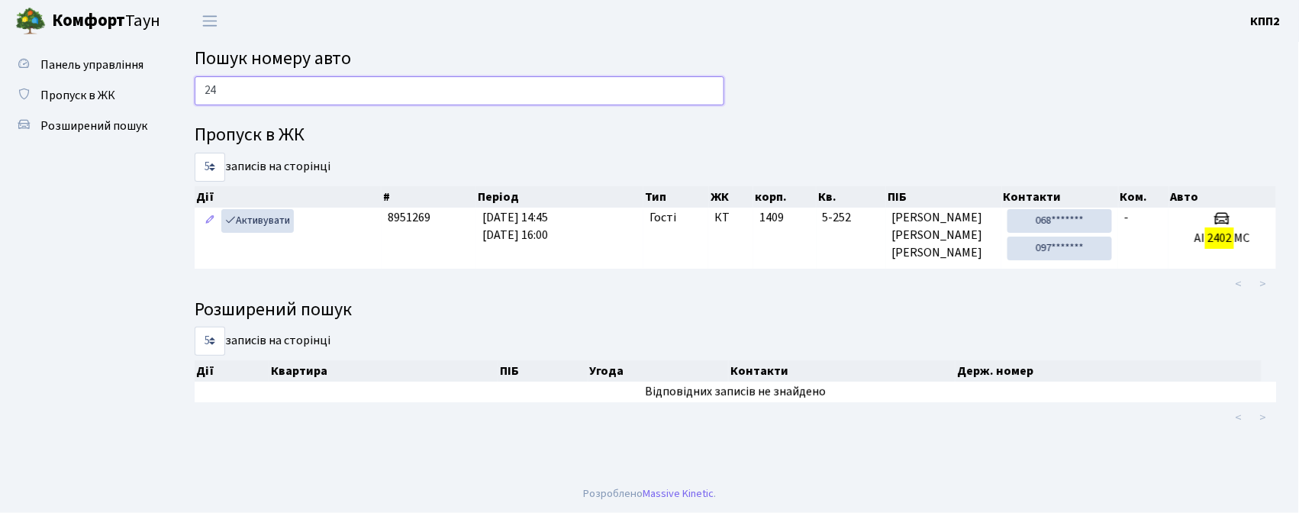
type input "2"
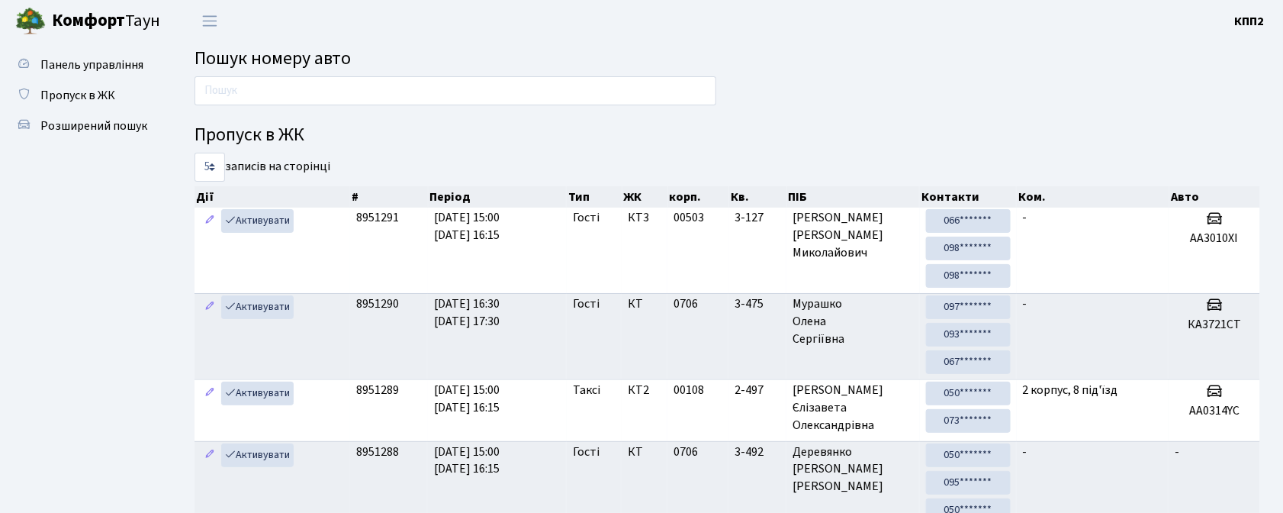
click at [52, 212] on ul "Панель управління Пропуск в ЖК Розширений пошук" at bounding box center [84, 437] width 153 height 775
click at [31, 166] on ul "Панель управління Пропуск в ЖК Розширений пошук" at bounding box center [84, 437] width 153 height 775
click at [422, 90] on input "text" at bounding box center [456, 90] width 522 height 29
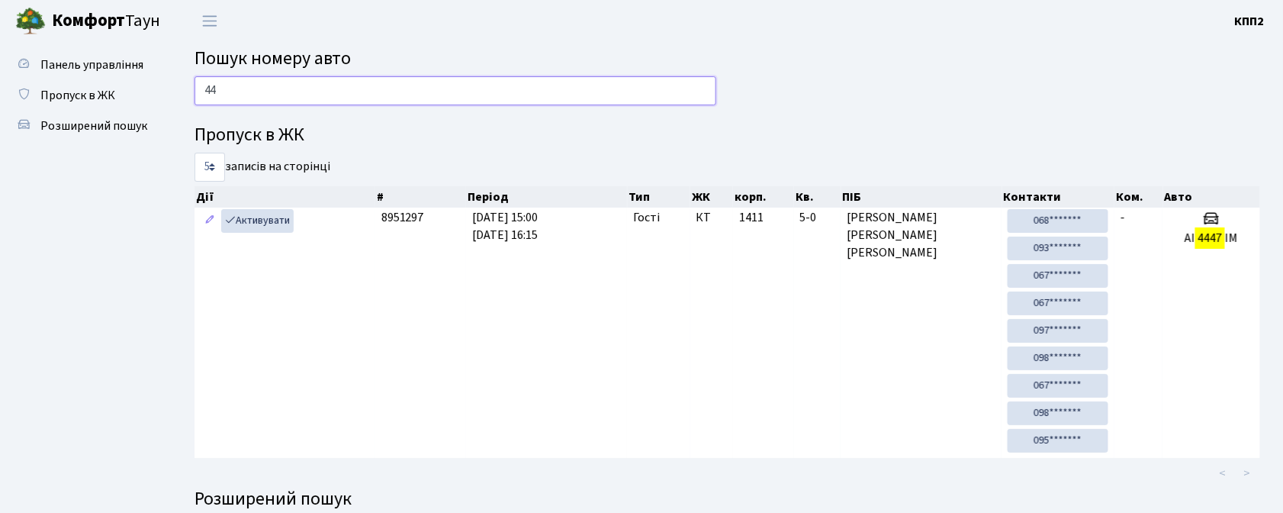
type input "4"
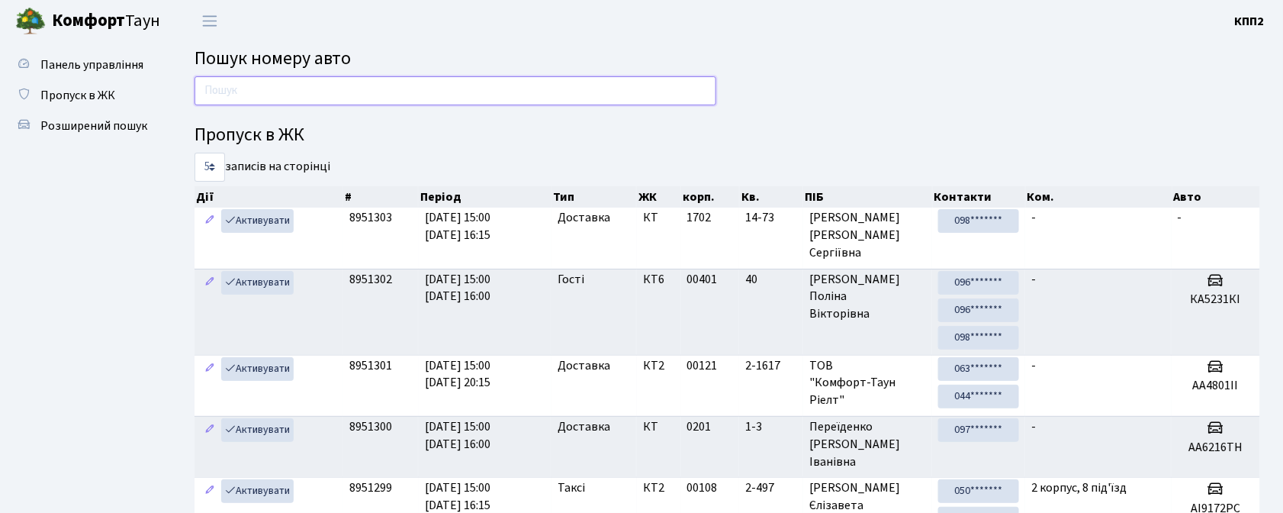
click at [365, 95] on input "text" at bounding box center [456, 90] width 522 height 29
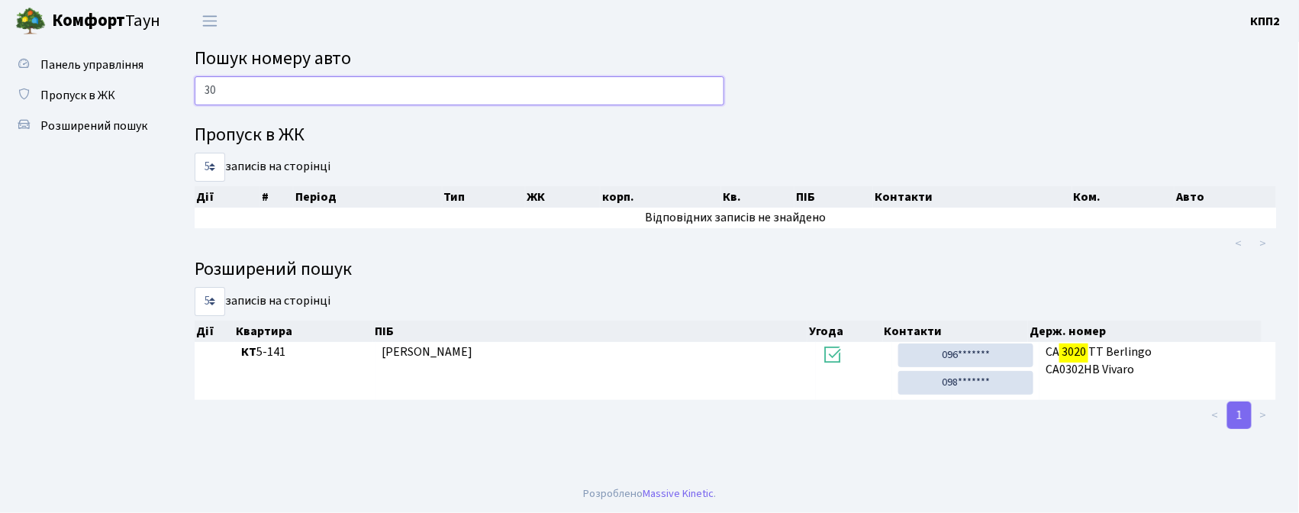
type input "3"
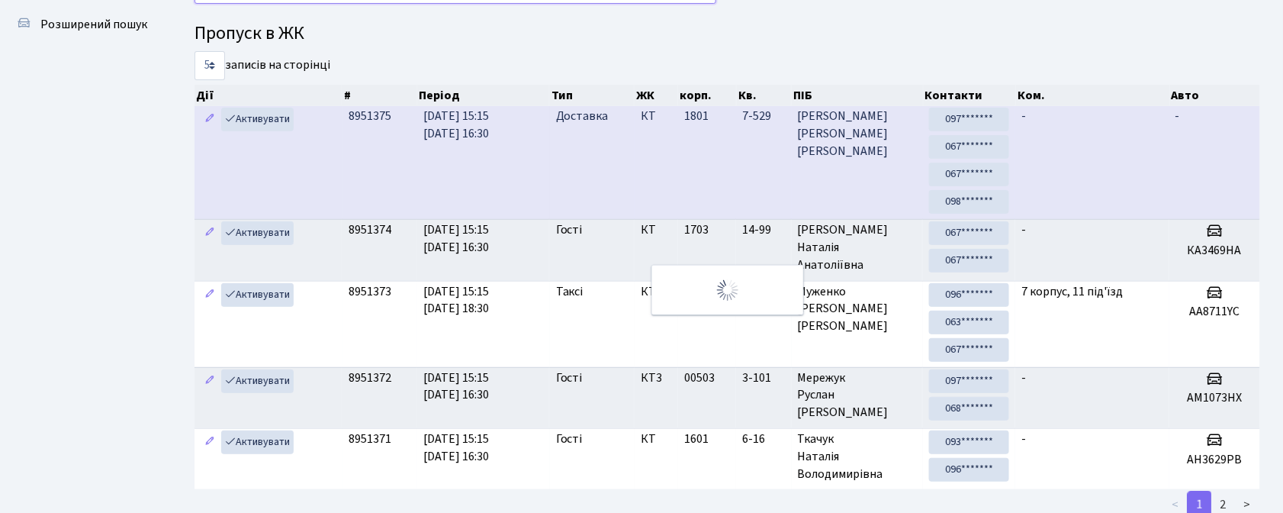
scroll to position [18, 0]
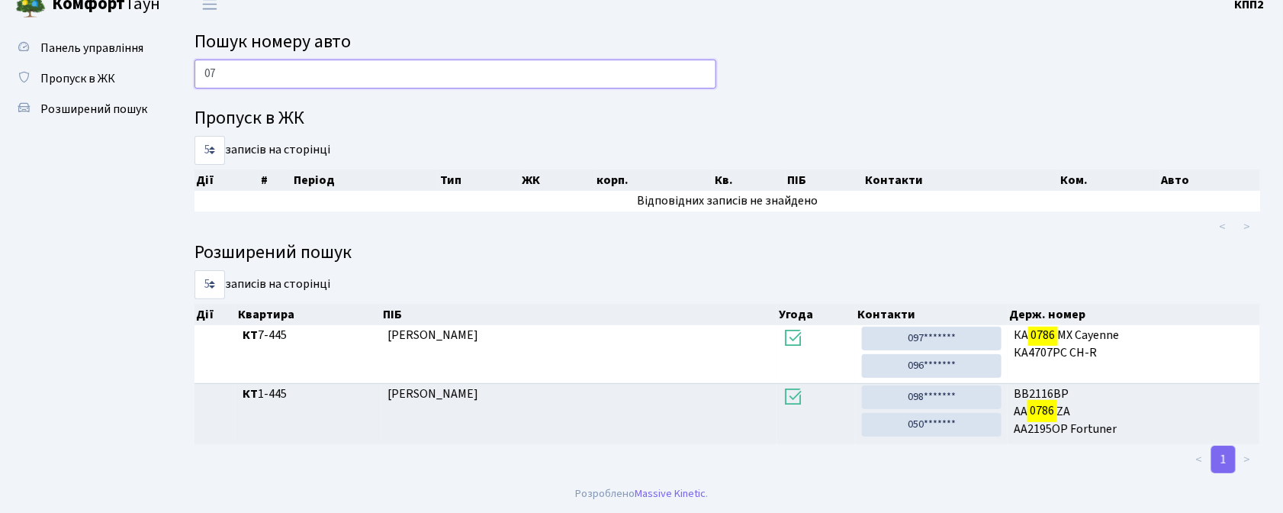
type input "0"
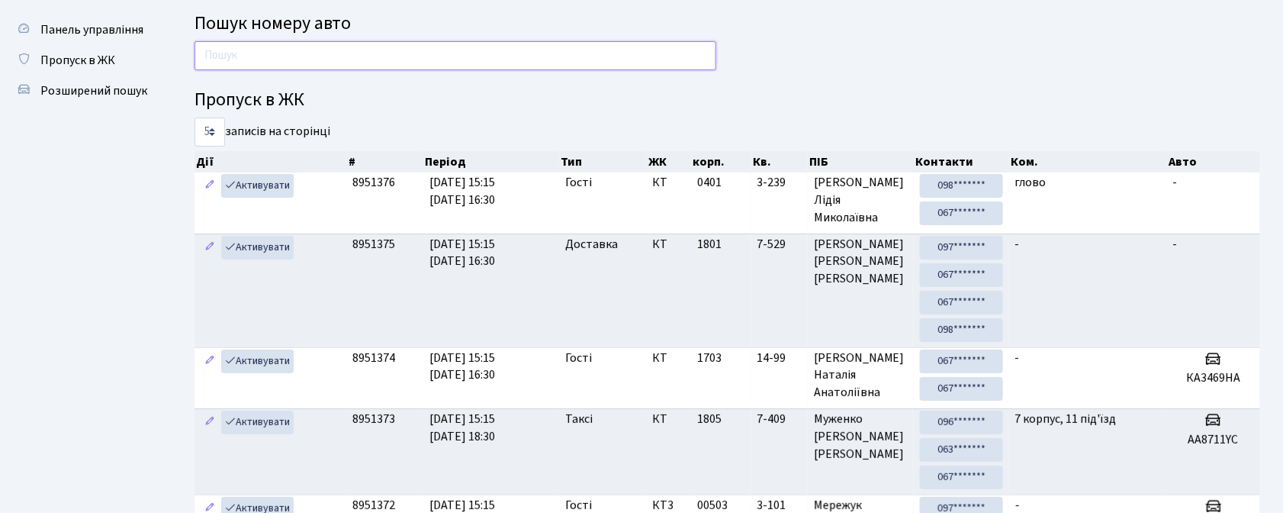
scroll to position [0, 0]
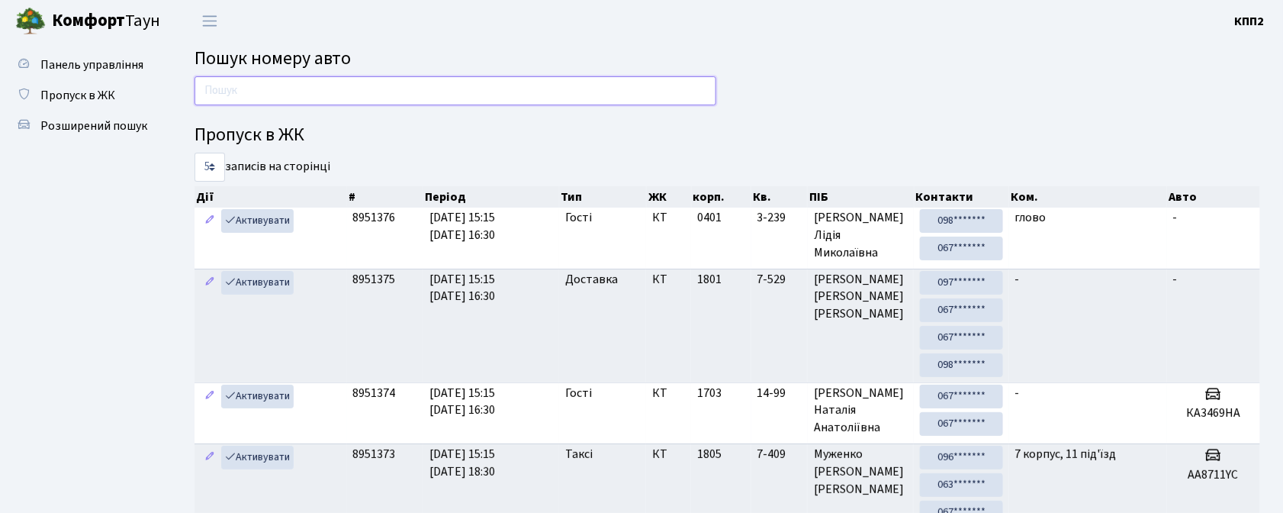
click at [543, 92] on input "text" at bounding box center [456, 90] width 522 height 29
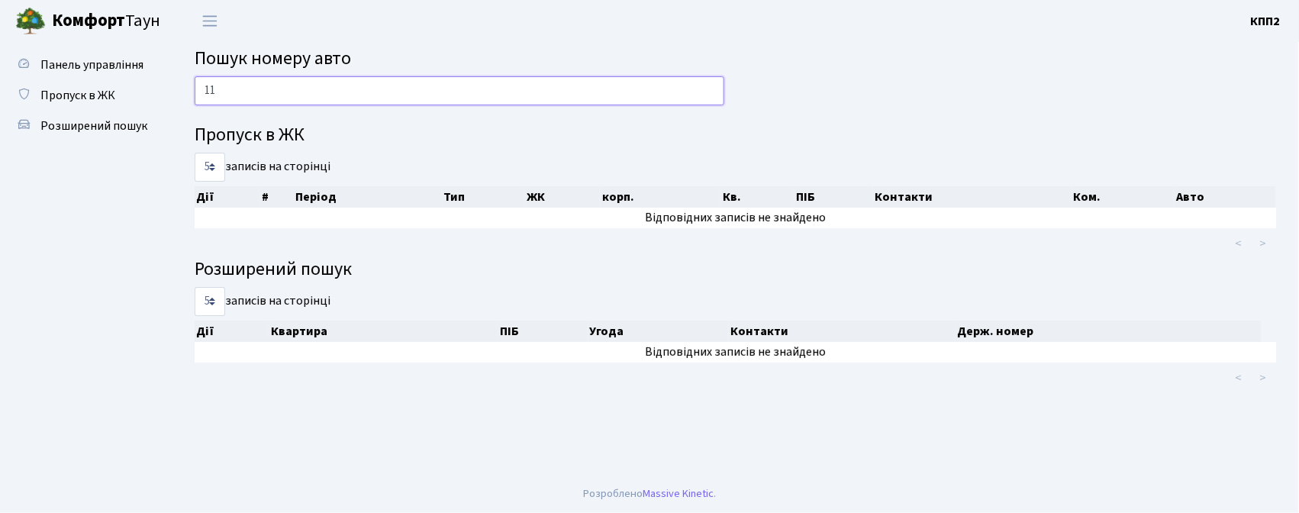
type input "1"
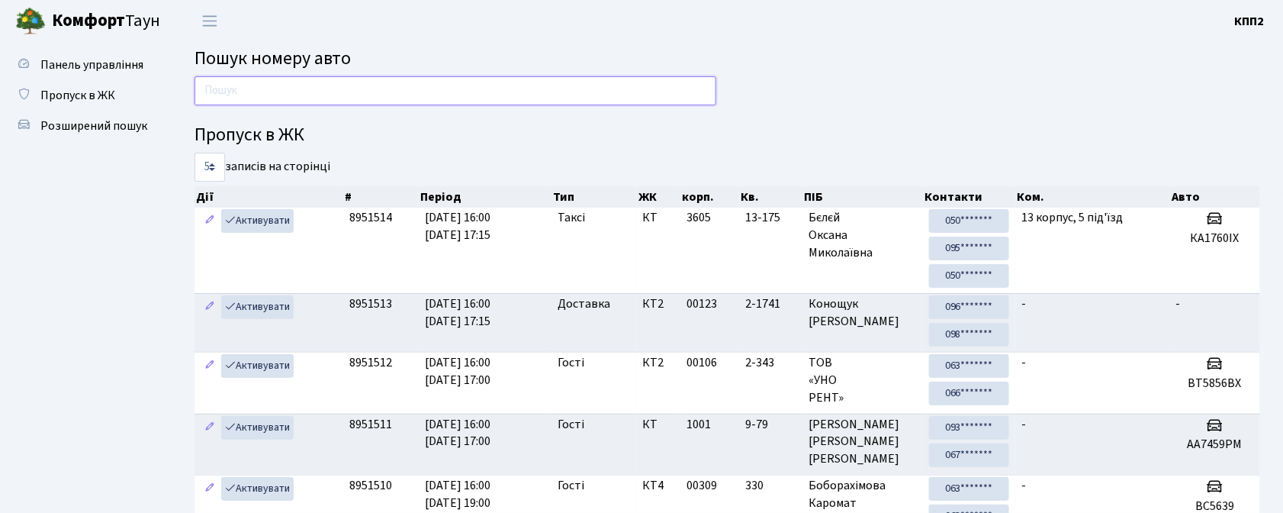
click at [266, 87] on input "text" at bounding box center [456, 90] width 522 height 29
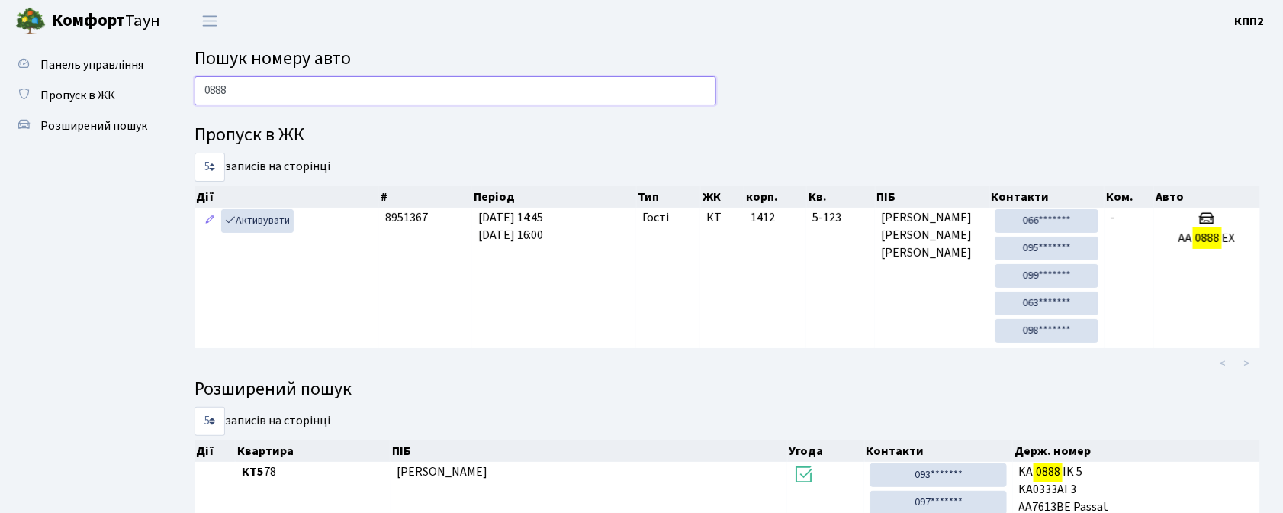
scroll to position [101, 0]
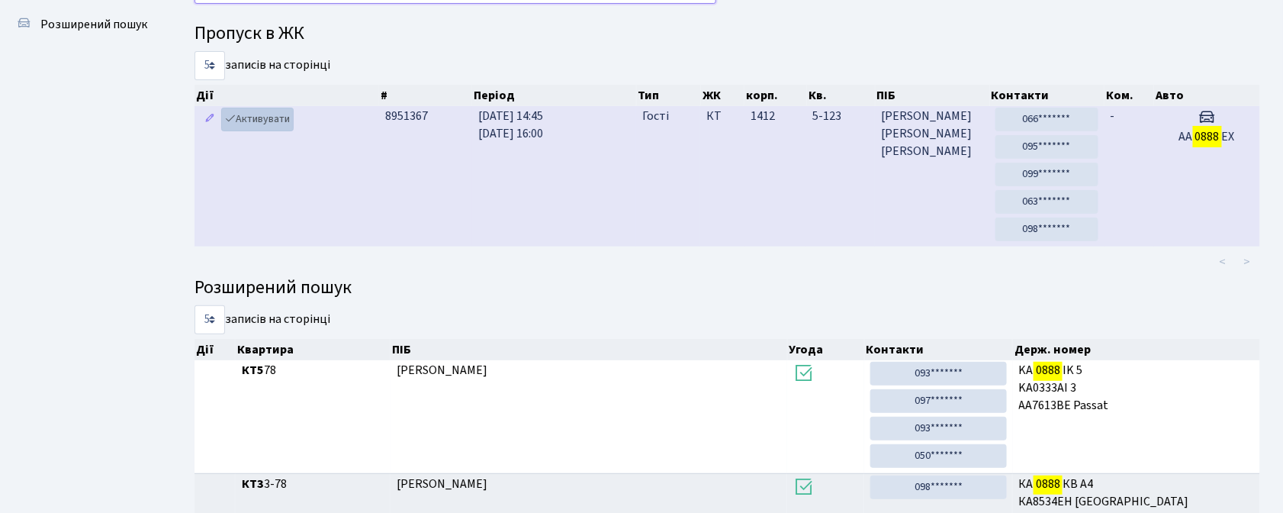
type input "0888"
click at [270, 122] on link "Активувати" at bounding box center [257, 120] width 72 height 24
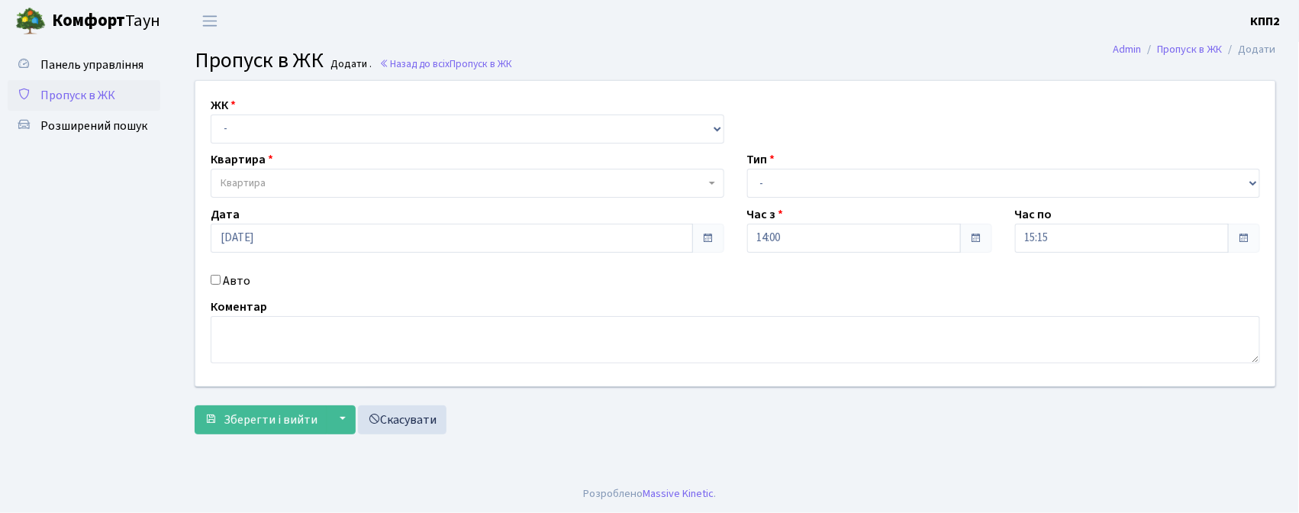
click at [214, 281] on input "Авто" at bounding box center [216, 280] width 10 height 10
checkbox input "true"
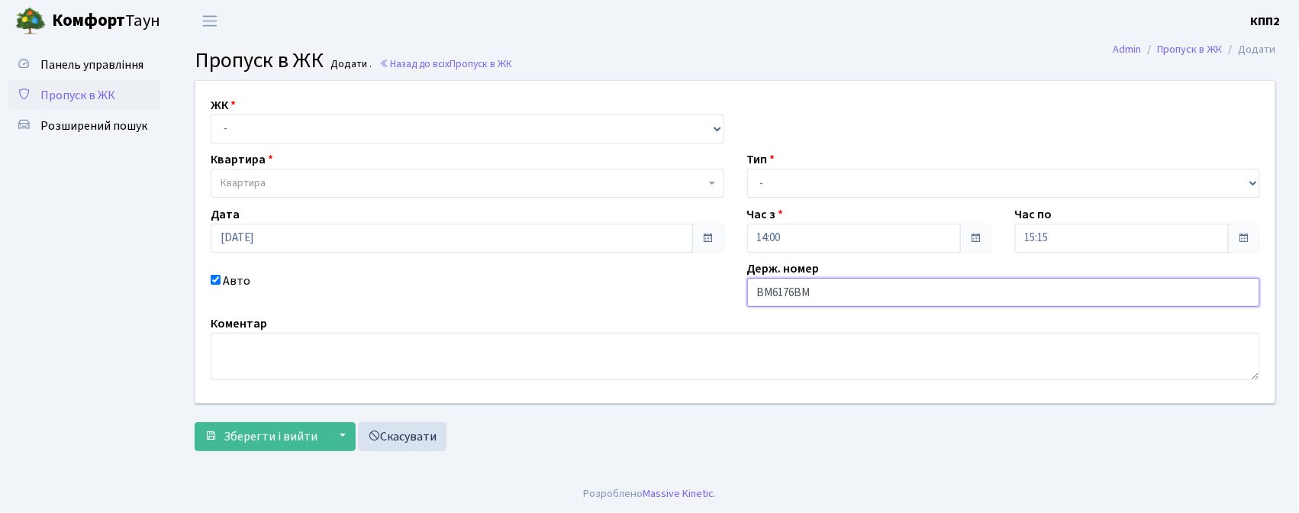
type input "ВМ6176ВМ"
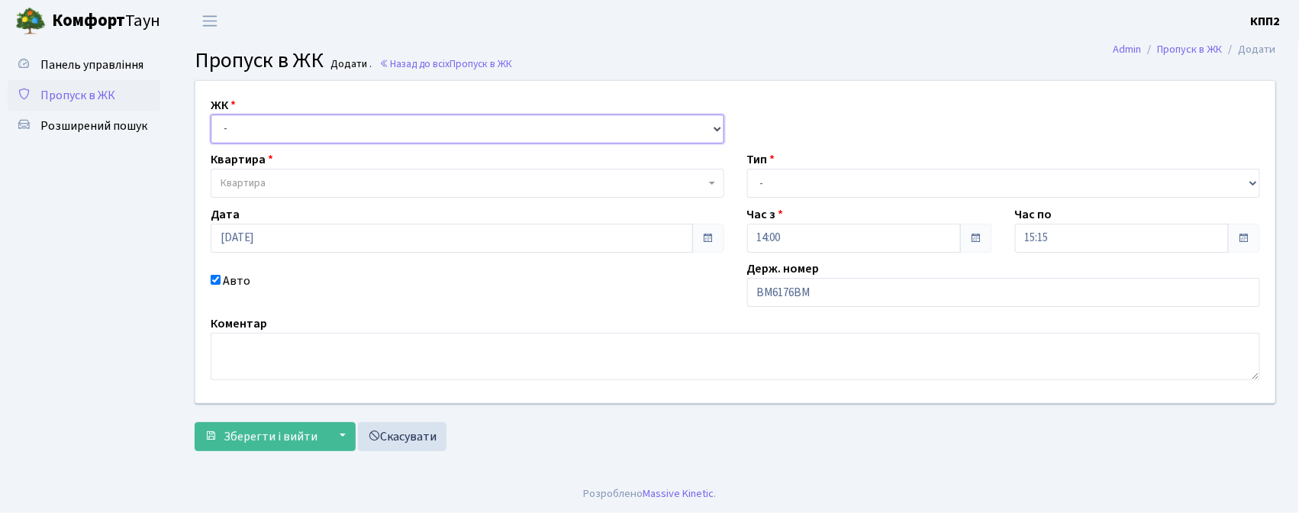
click at [363, 130] on select "- КТ, вул. Регенераторна, 4 КТ2, просп. [STREET_ADDRESS] [STREET_ADDRESS] [PERS…" at bounding box center [467, 128] width 513 height 29
select select "271"
click at [211, 114] on select "- КТ, вул. Регенераторна, 4 КТ2, просп. [STREET_ADDRESS] [STREET_ADDRESS] [PERS…" at bounding box center [467, 128] width 513 height 29
select select
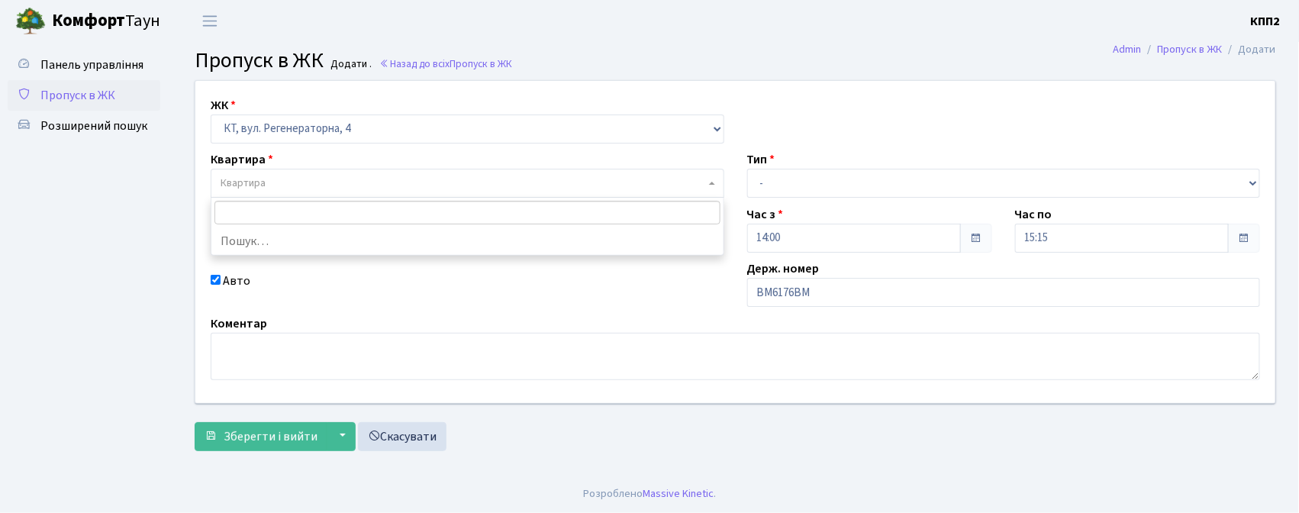
click at [366, 183] on span "Квартира" at bounding box center [463, 182] width 484 height 15
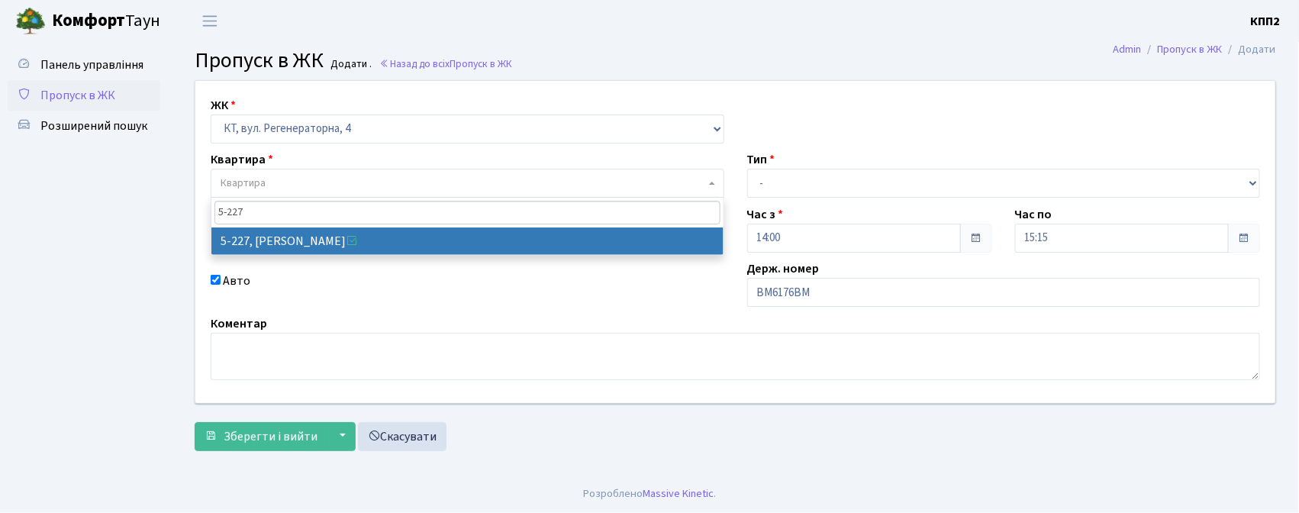
type input "5-227"
select select "2305"
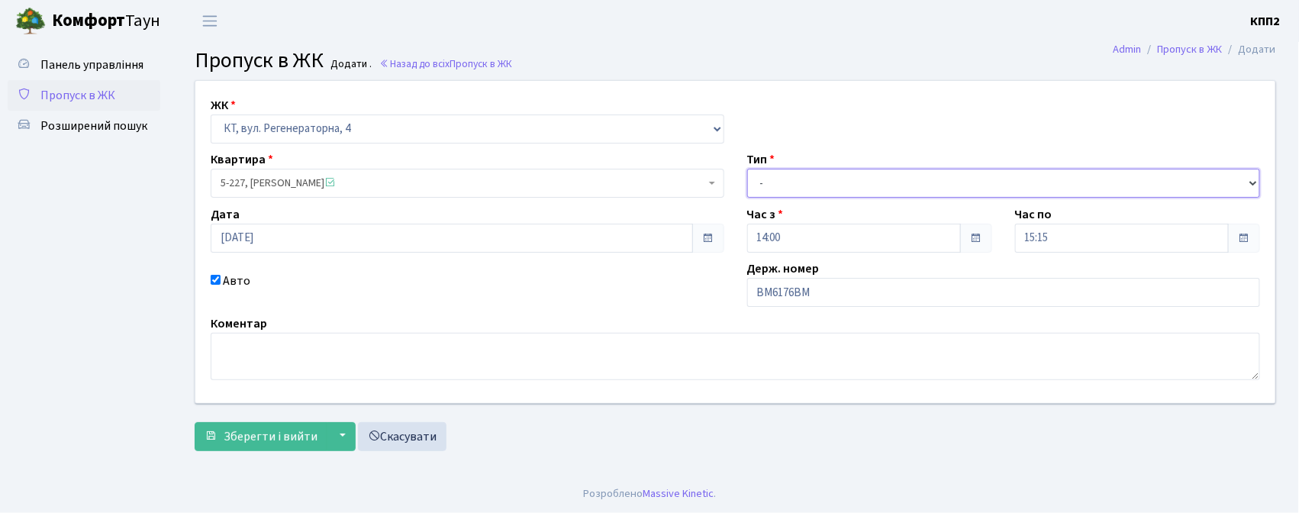
click at [784, 185] on select "- Доставка Таксі Гості Сервіс" at bounding box center [1003, 183] width 513 height 29
select select "3"
click at [747, 169] on select "- Доставка Таксі Гості Сервіс" at bounding box center [1003, 183] width 513 height 29
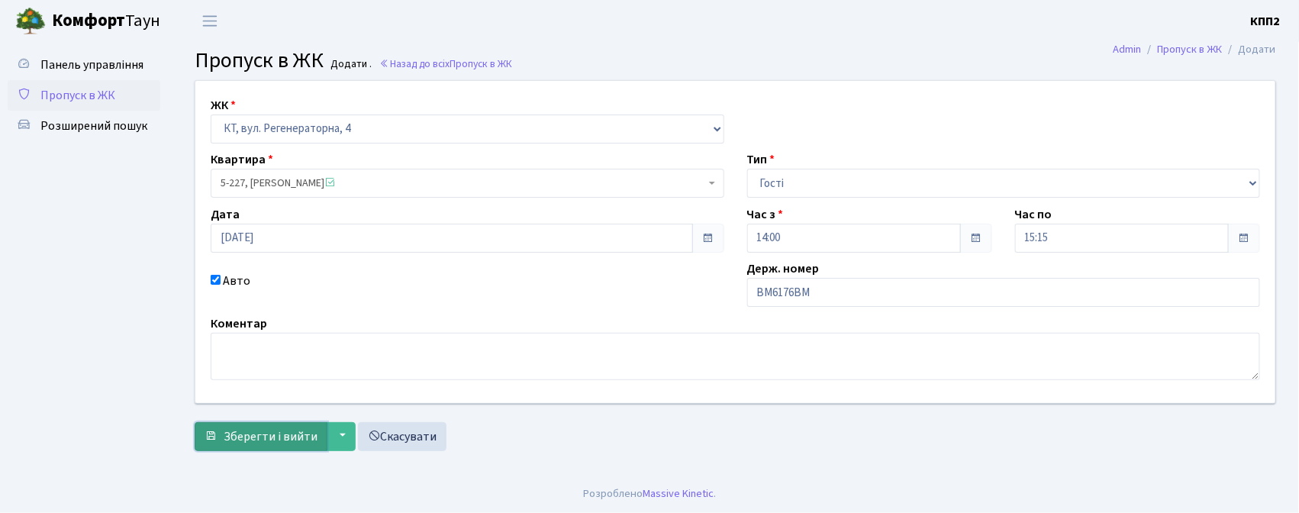
click at [242, 436] on span "Зберегти і вийти" at bounding box center [271, 436] width 94 height 17
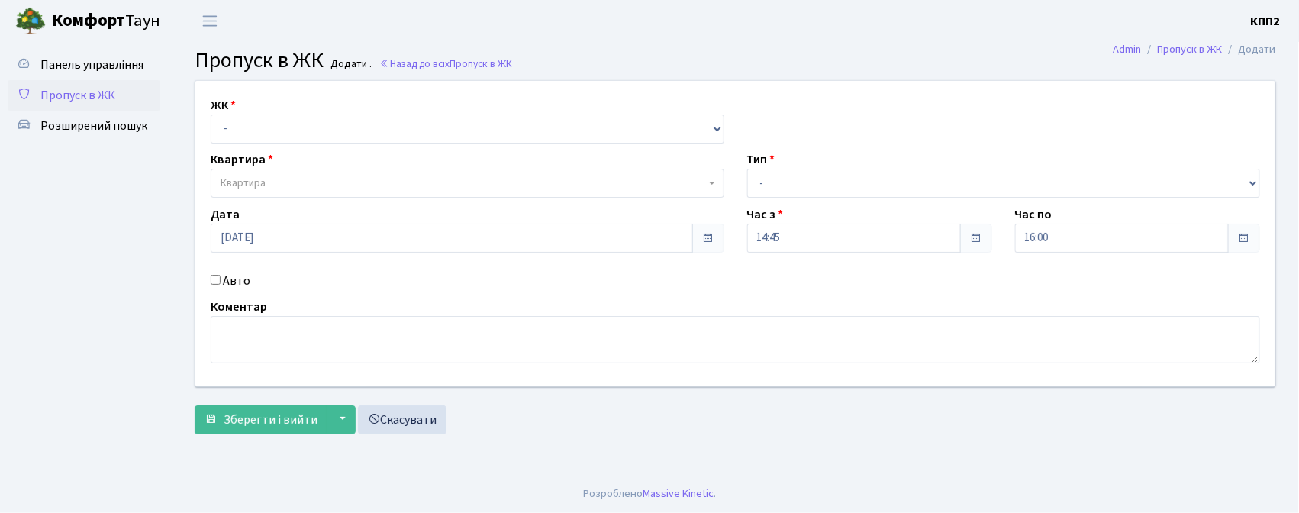
click at [215, 281] on input "Авто" at bounding box center [216, 280] width 10 height 10
checkbox input "true"
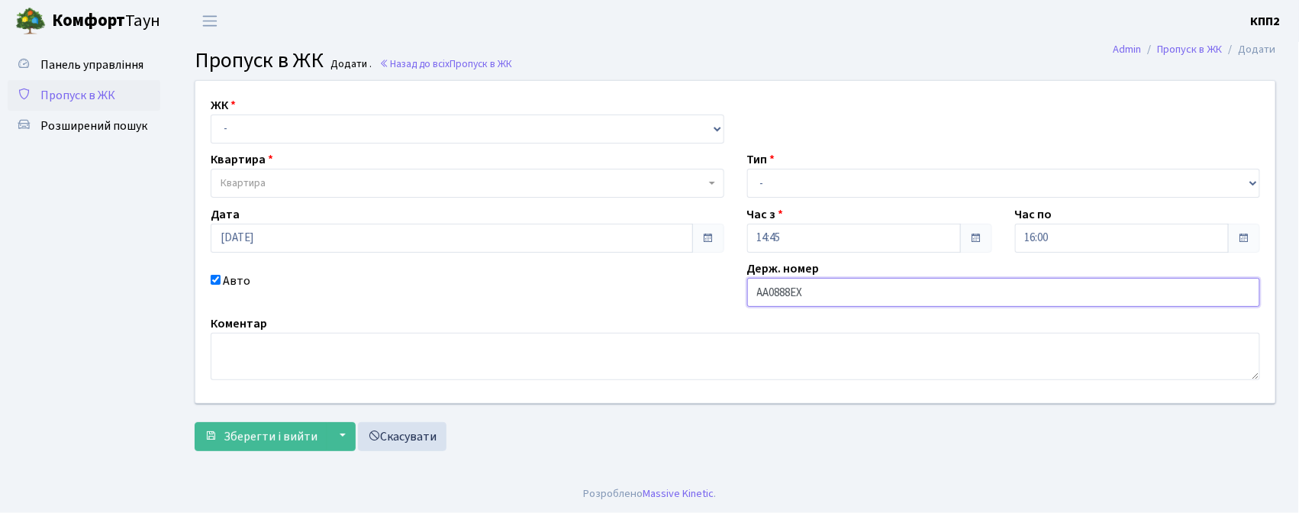
type input "АА0888ЕХ"
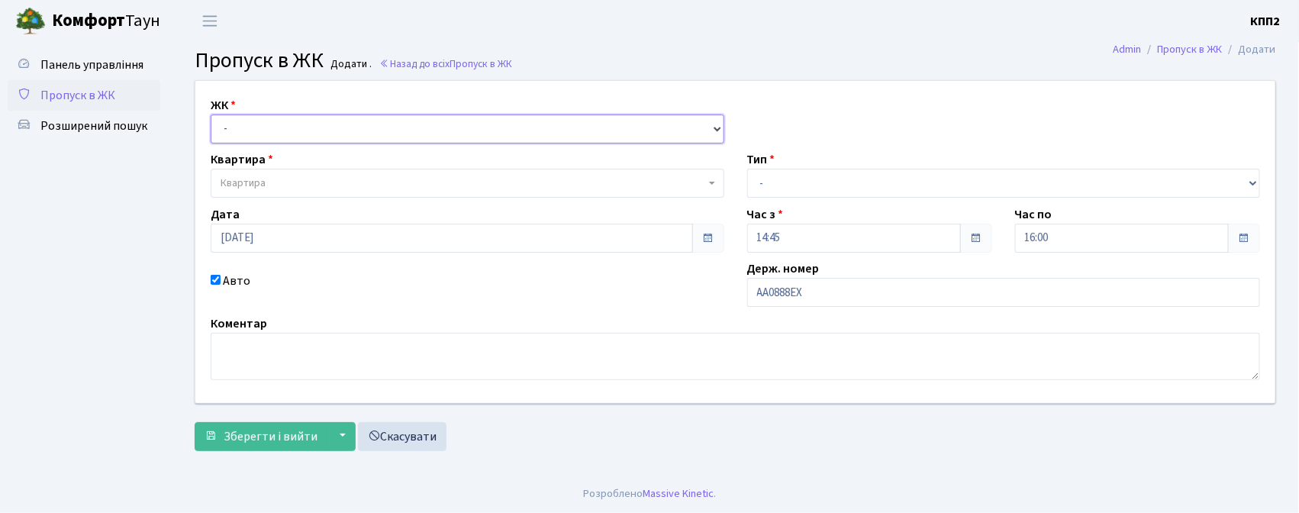
drag, startPoint x: 282, startPoint y: 131, endPoint x: 287, endPoint y: 139, distance: 8.9
click at [282, 131] on select "- КТ, вул. Регенераторна, 4 КТ2, просп. [STREET_ADDRESS] [STREET_ADDRESS] [PERS…" at bounding box center [467, 128] width 513 height 29
select select "271"
click at [211, 114] on select "- КТ, вул. Регенераторна, 4 КТ2, просп. [STREET_ADDRESS] [STREET_ADDRESS] [PERS…" at bounding box center [467, 128] width 513 height 29
select select
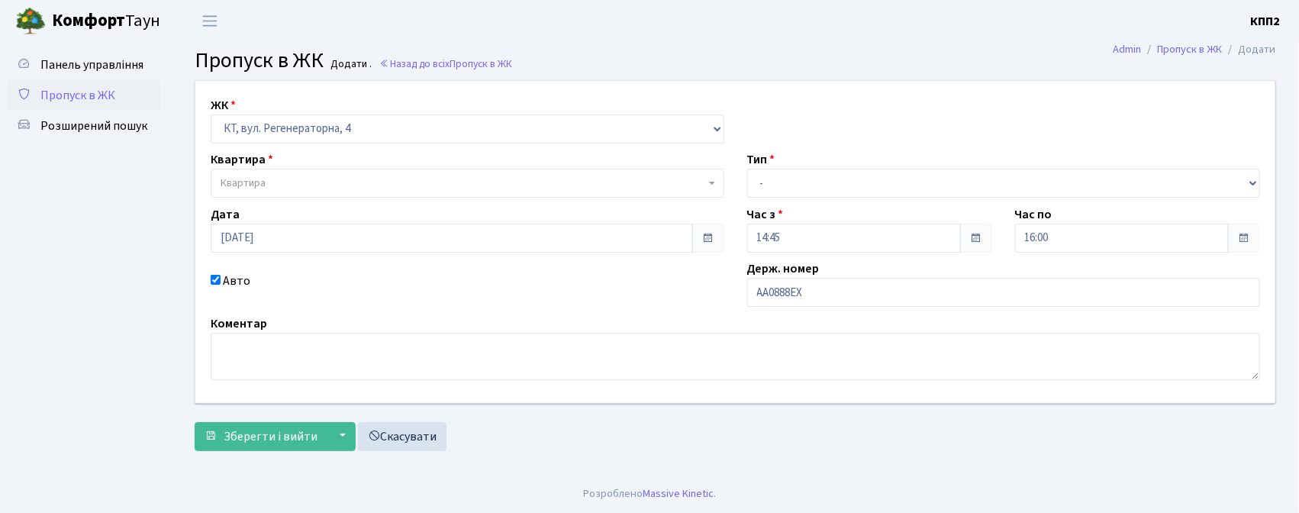
click at [288, 186] on span "Квартира" at bounding box center [463, 182] width 484 height 15
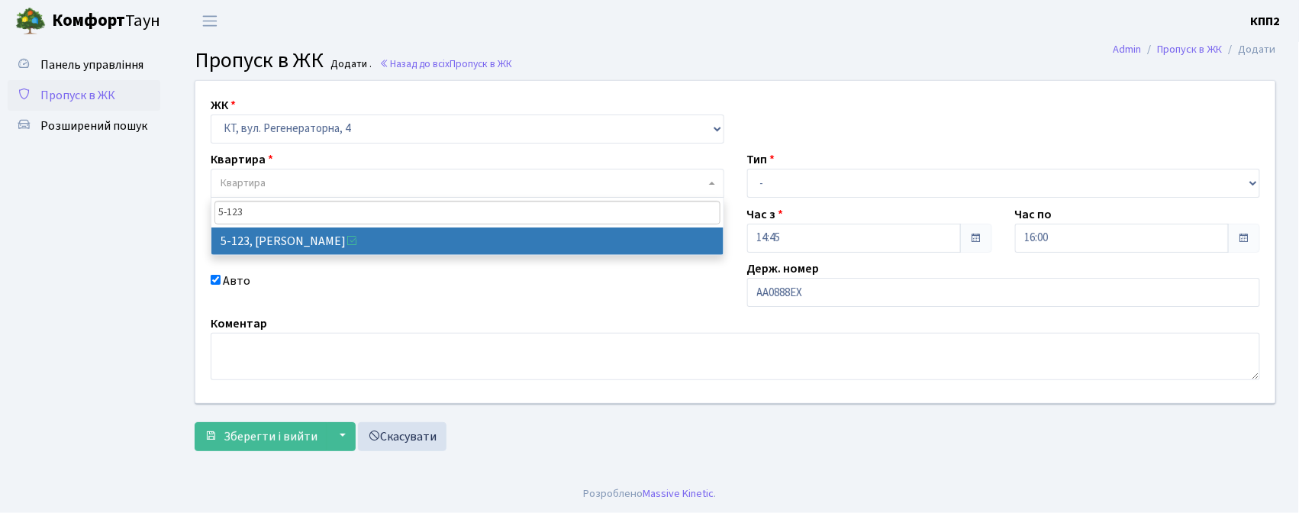
type input "5-123"
select select "2383"
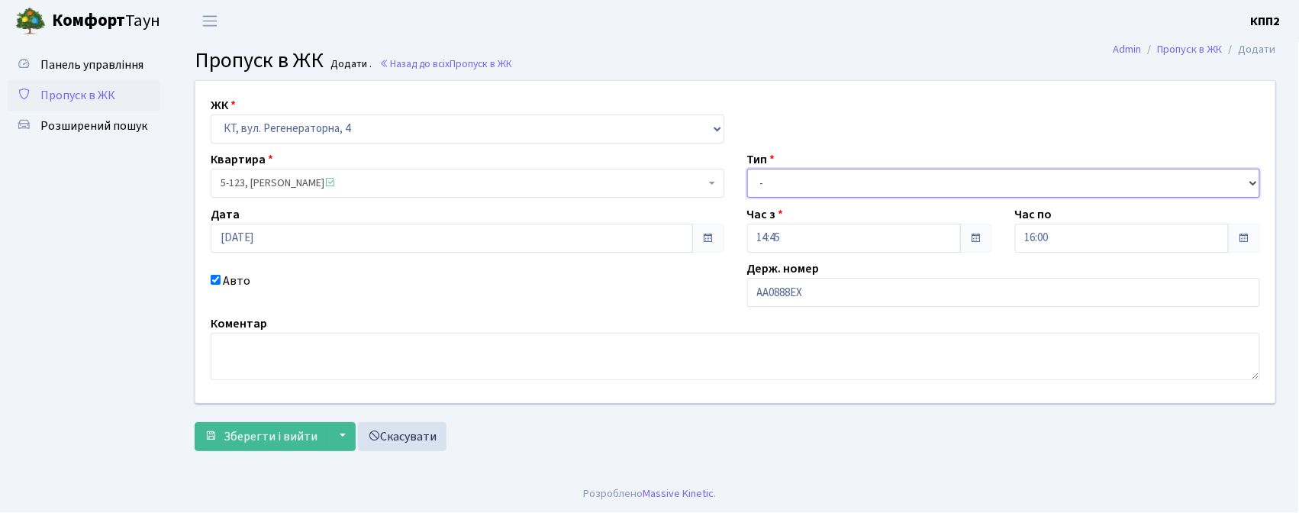
click at [827, 187] on select "- Доставка Таксі Гості Сервіс" at bounding box center [1003, 183] width 513 height 29
select select "3"
click at [747, 169] on select "- Доставка Таксі Гості Сервіс" at bounding box center [1003, 183] width 513 height 29
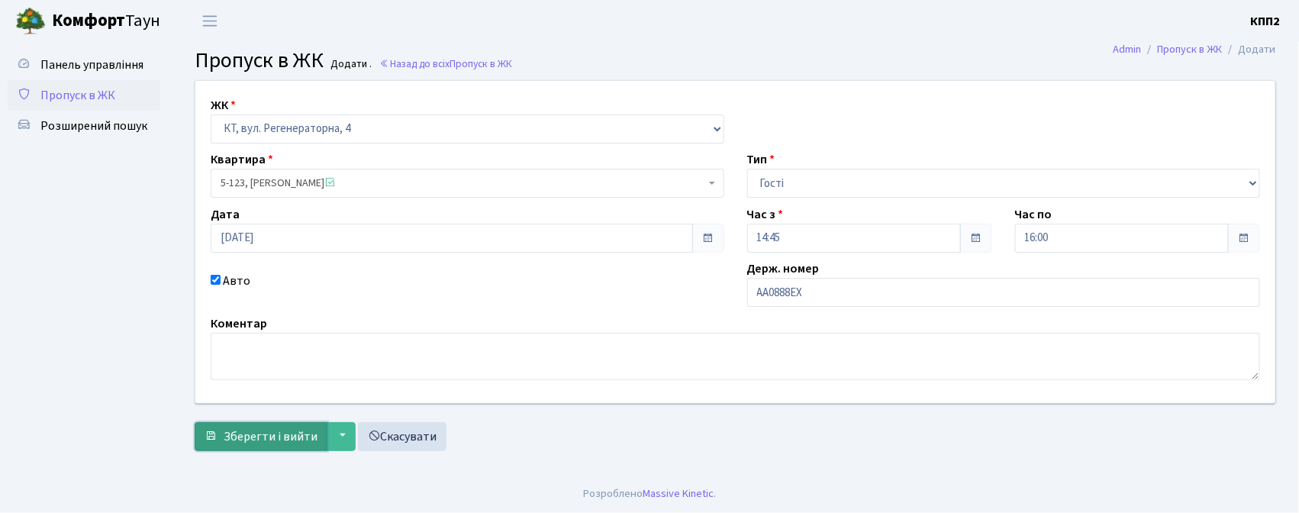
click at [255, 433] on span "Зберегти і вийти" at bounding box center [271, 436] width 94 height 17
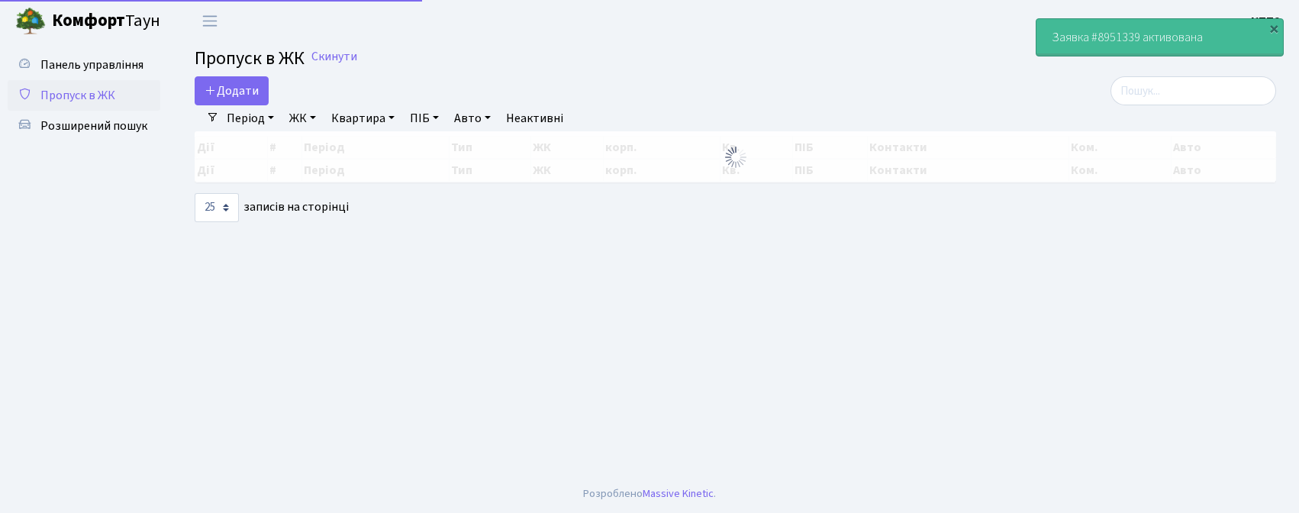
select select "25"
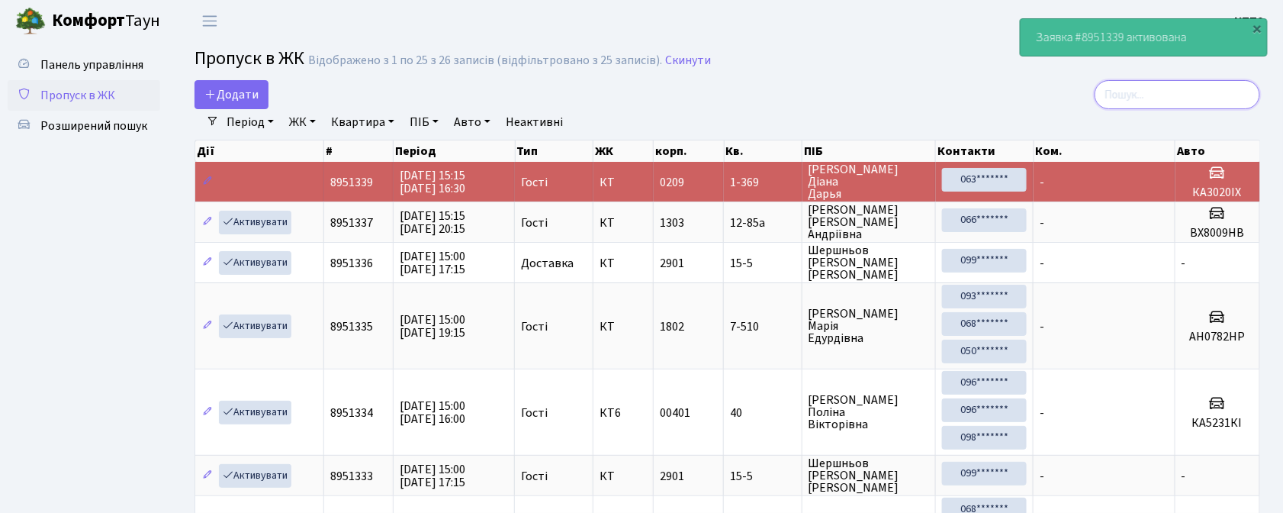
click at [1212, 83] on input "search" at bounding box center [1178, 94] width 166 height 29
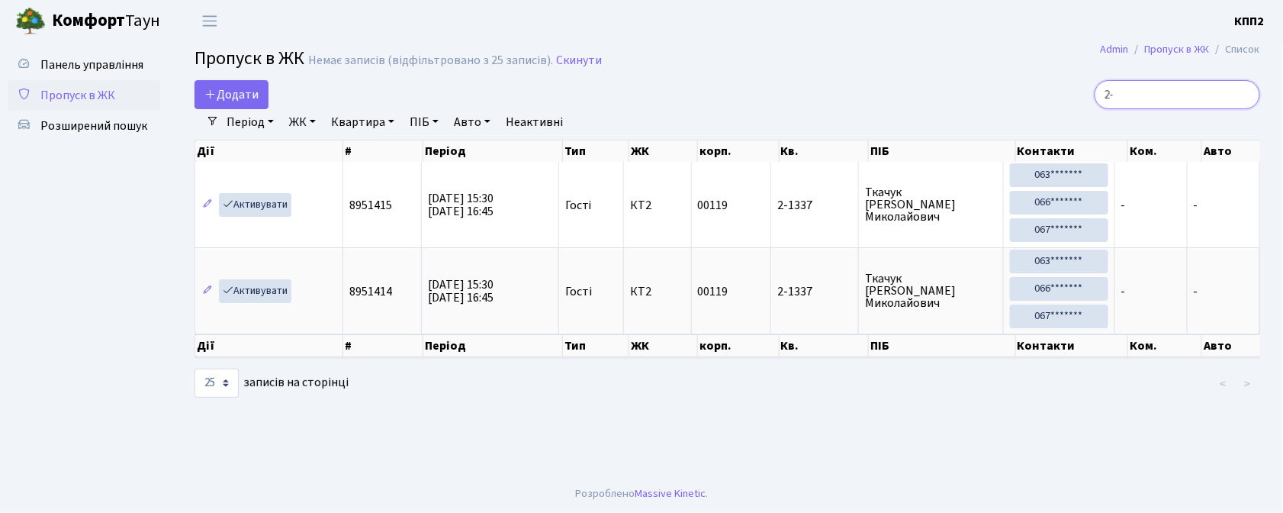
type input "2"
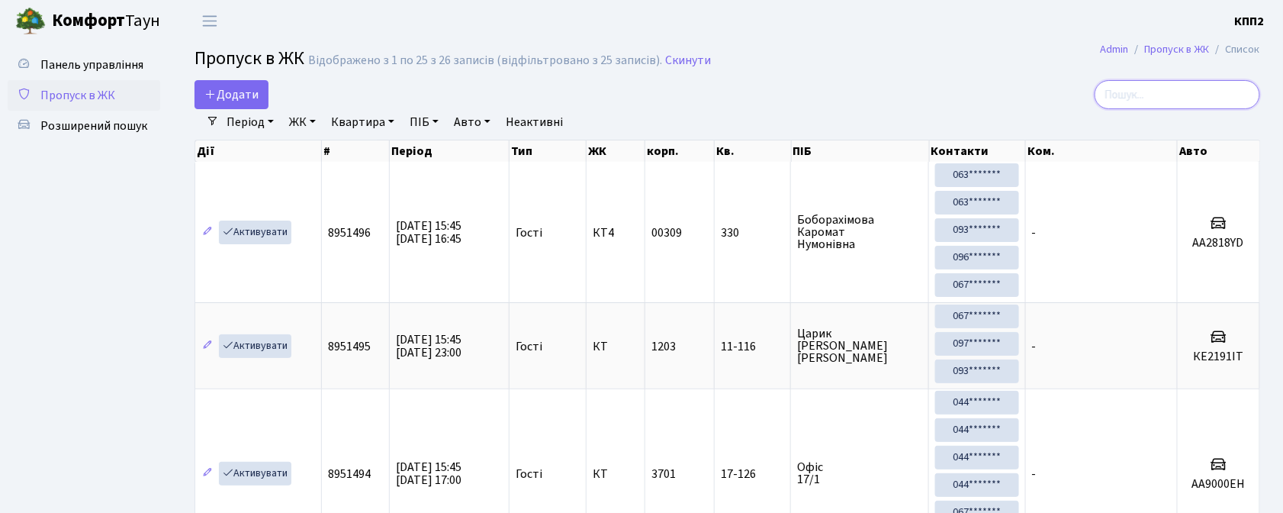
click at [1170, 93] on input "search" at bounding box center [1178, 94] width 166 height 29
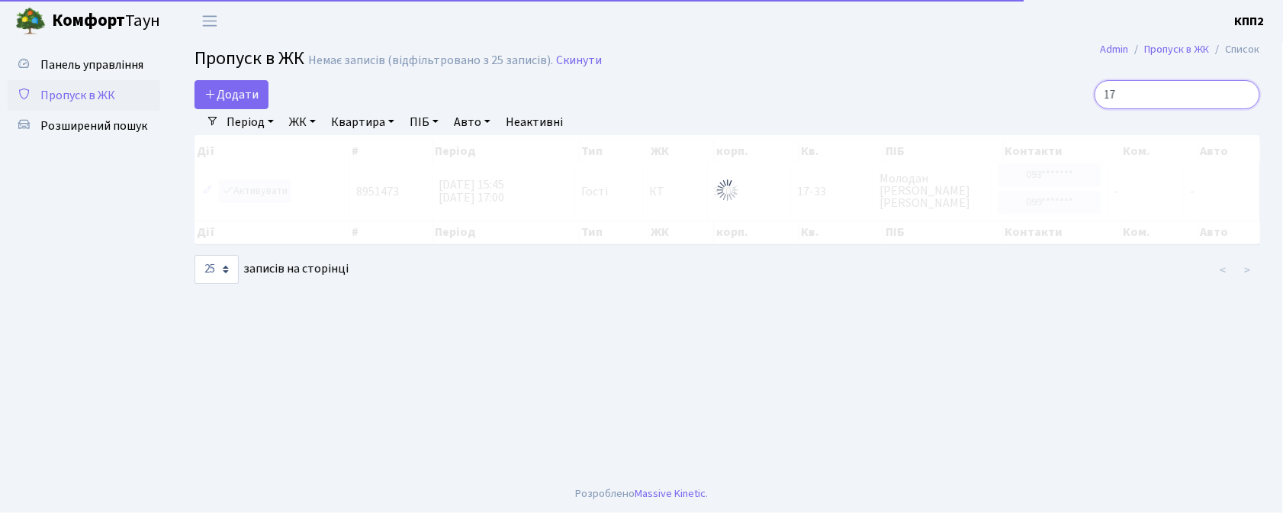
type input "1"
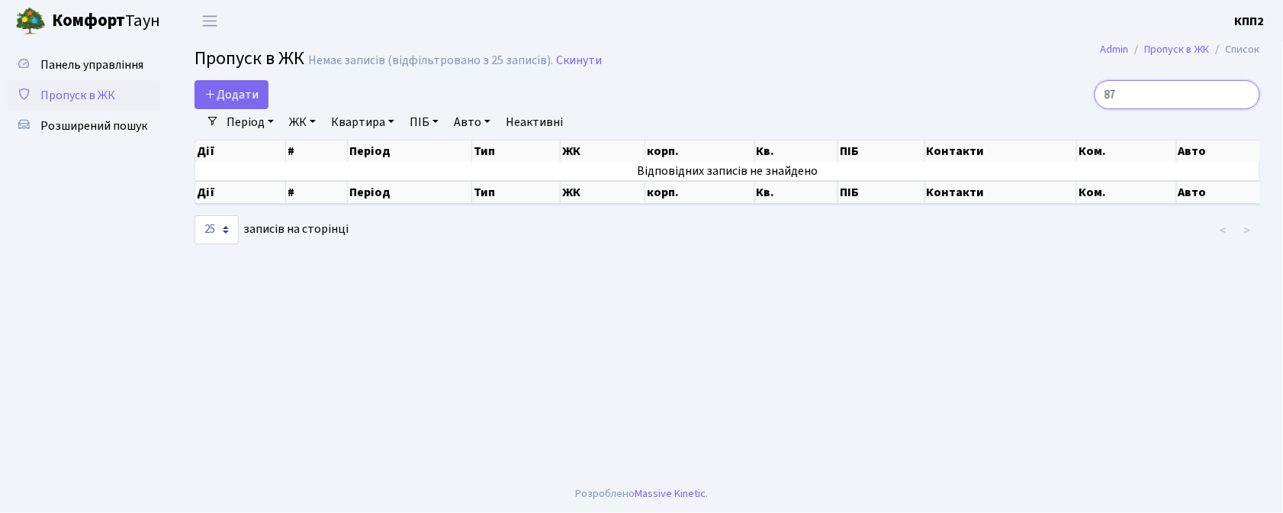
type input "8"
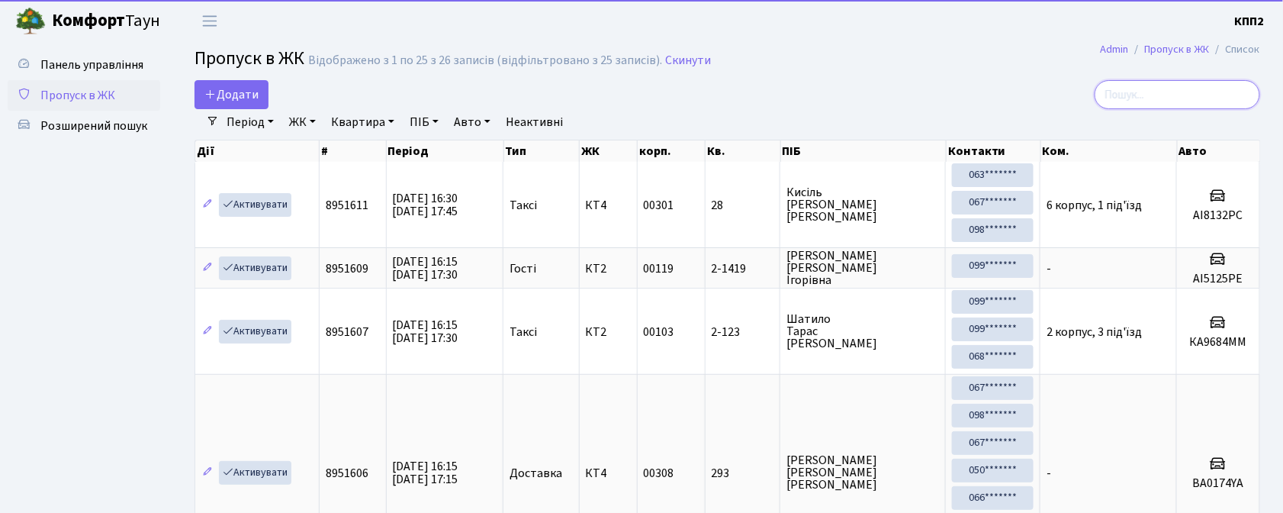
click at [1215, 92] on input "search" at bounding box center [1178, 94] width 166 height 29
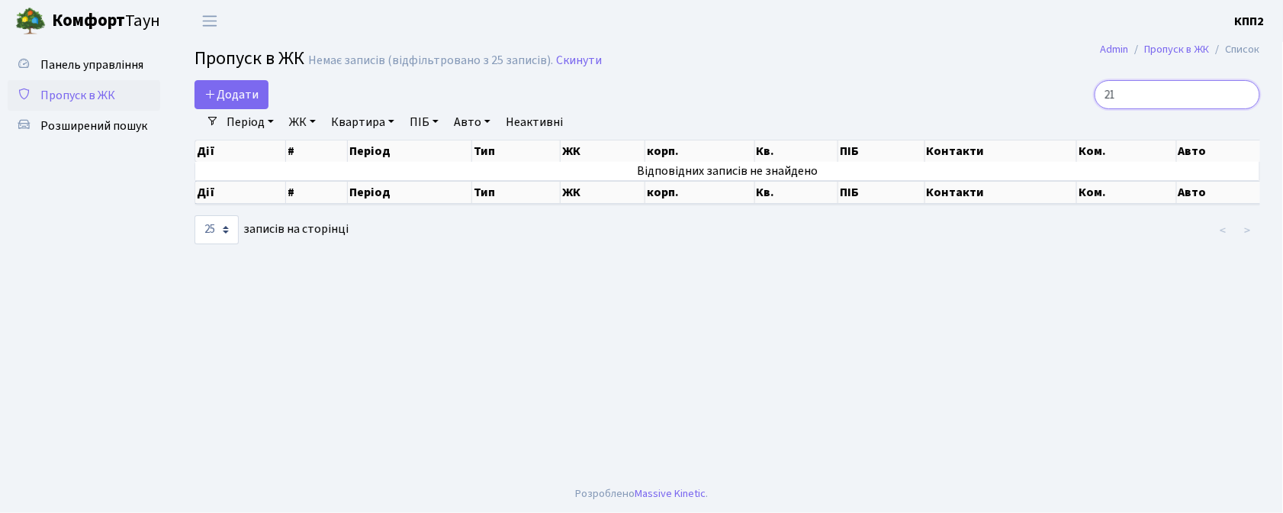
type input "2"
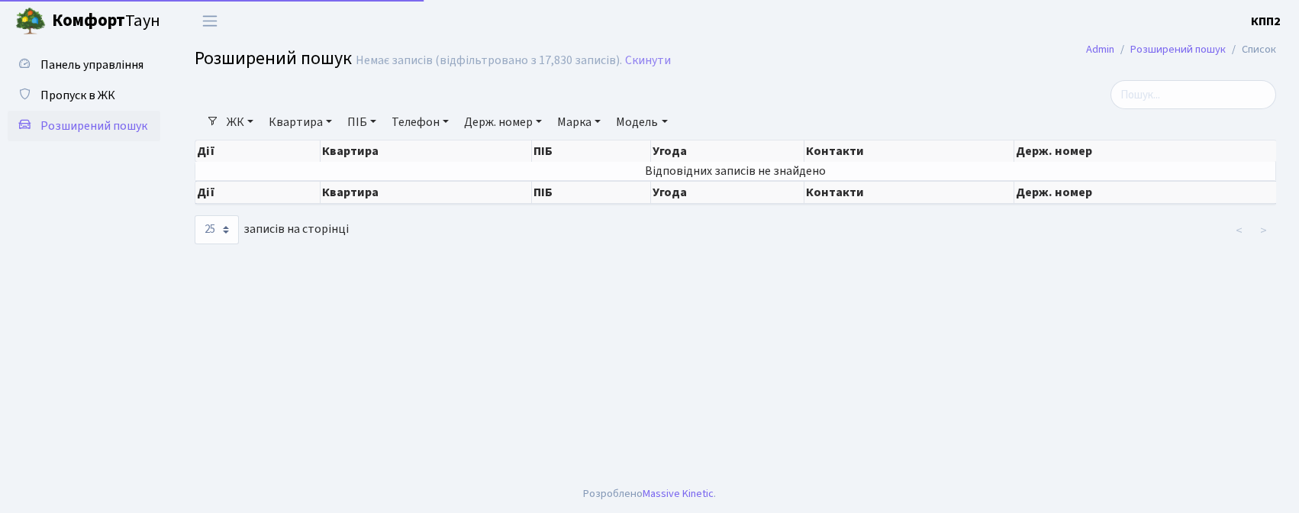
select select "25"
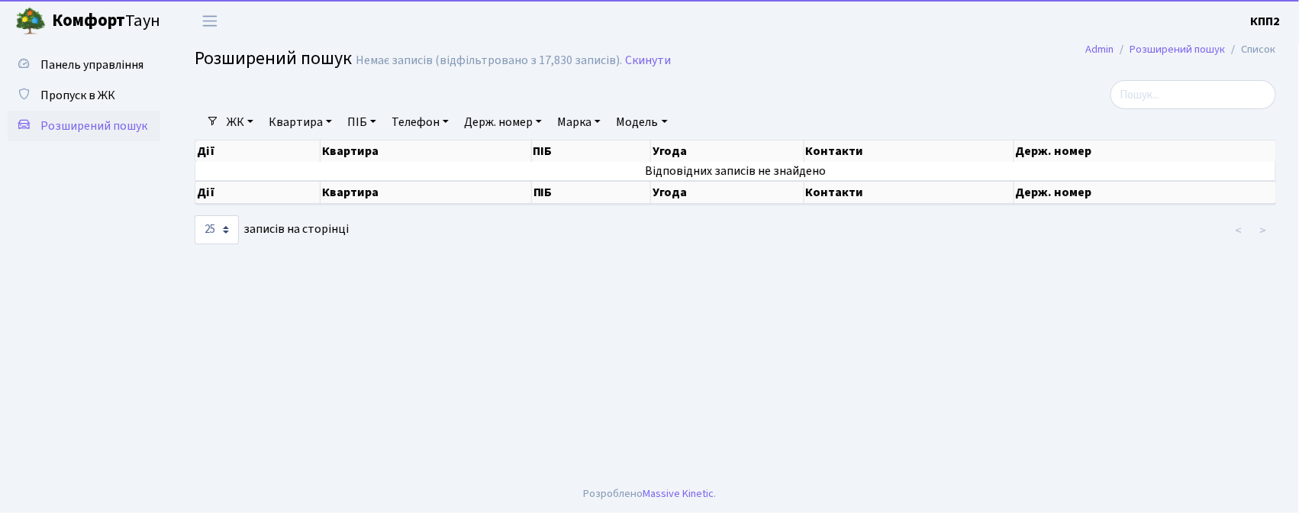
click at [66, 128] on span "Розширений пошук" at bounding box center [93, 126] width 107 height 17
select select "25"
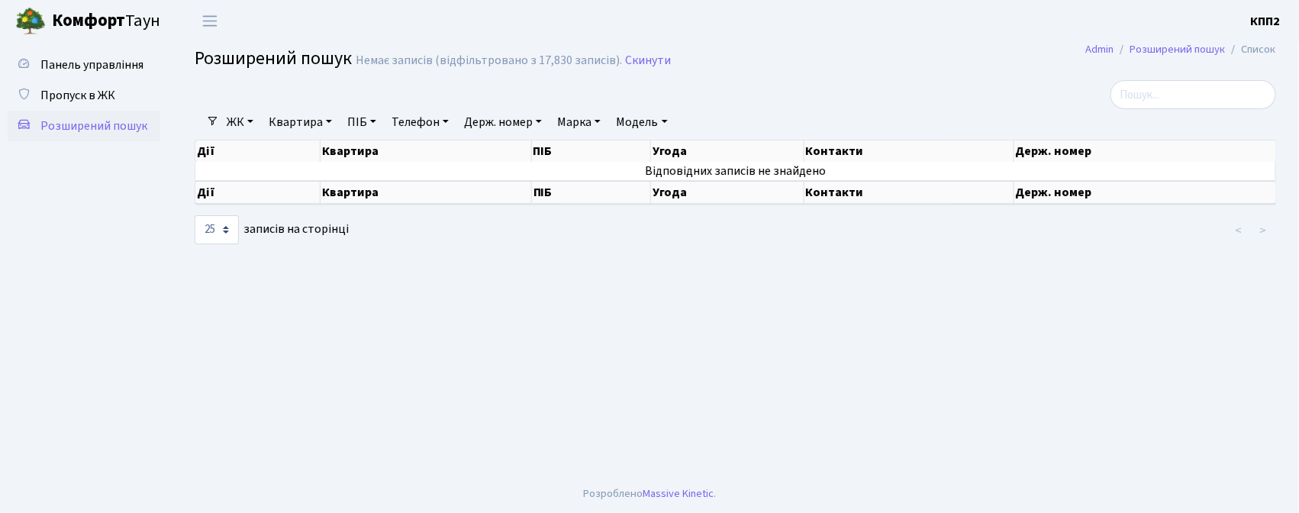
click at [285, 119] on link "Квартира" at bounding box center [300, 122] width 76 height 26
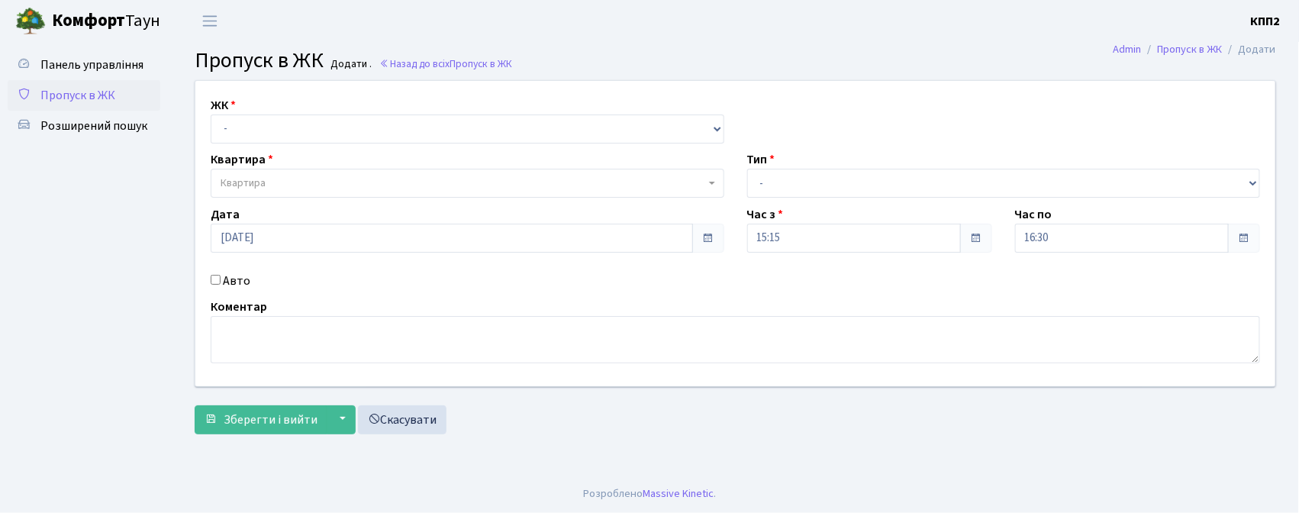
click at [217, 282] on input "Авто" at bounding box center [216, 280] width 10 height 10
checkbox input "true"
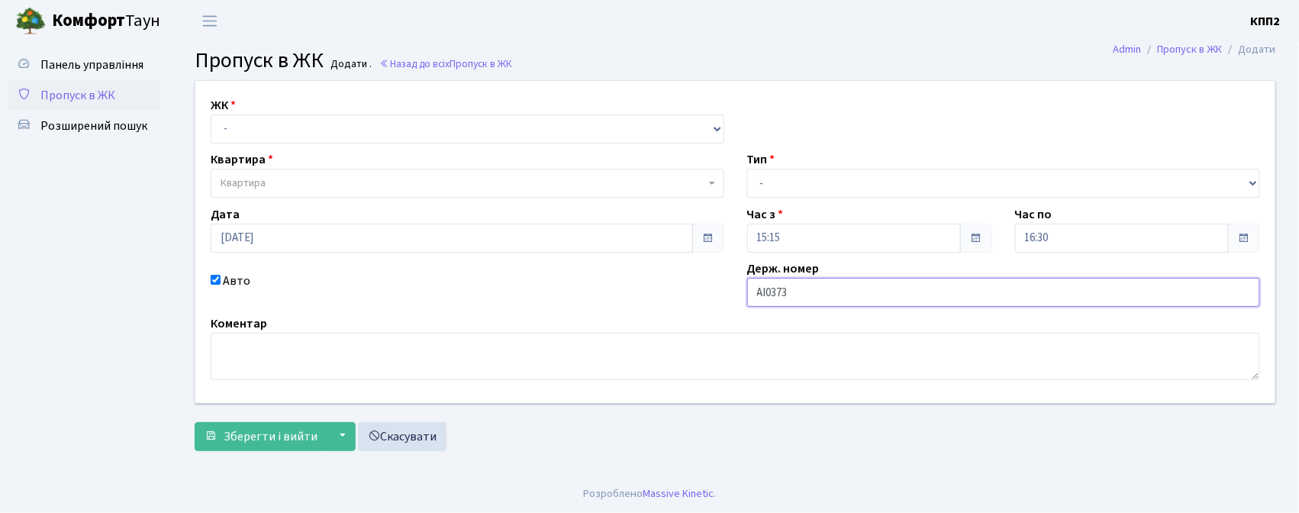
type input "АІ0373ОР"
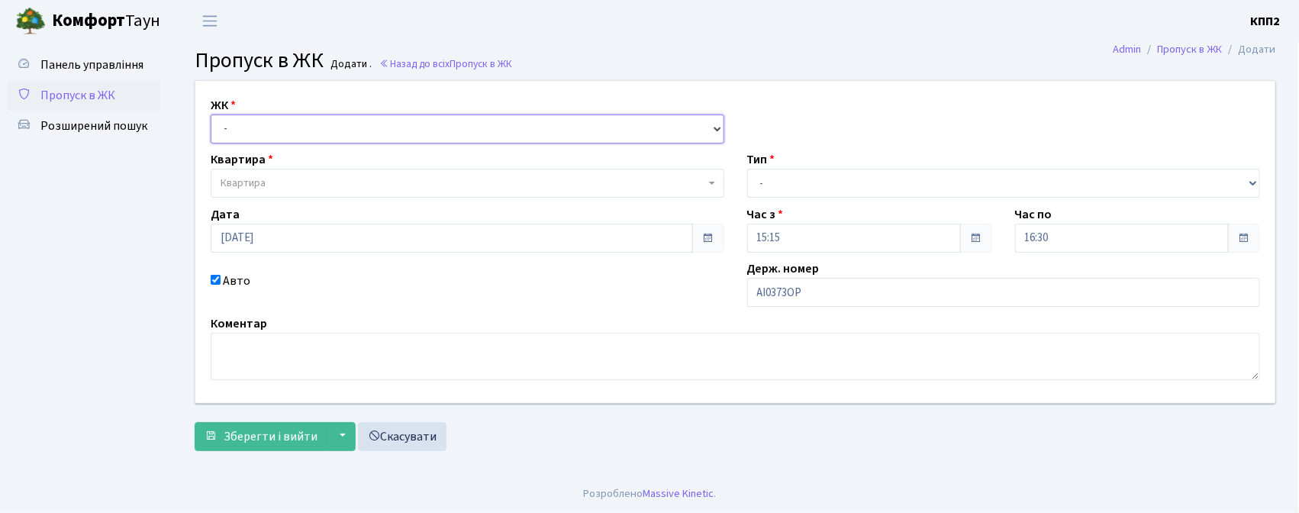
click at [537, 134] on select "- КТ, вул. Регенераторна, 4 КТ2, просп. Соборності, 17 КТ3, вул. Березнева, 16 …" at bounding box center [467, 128] width 513 height 29
select select "271"
click at [211, 114] on select "- КТ, вул. Регенераторна, 4 КТ2, просп. Соборності, 17 КТ3, вул. Березнева, 16 …" at bounding box center [467, 128] width 513 height 29
select select
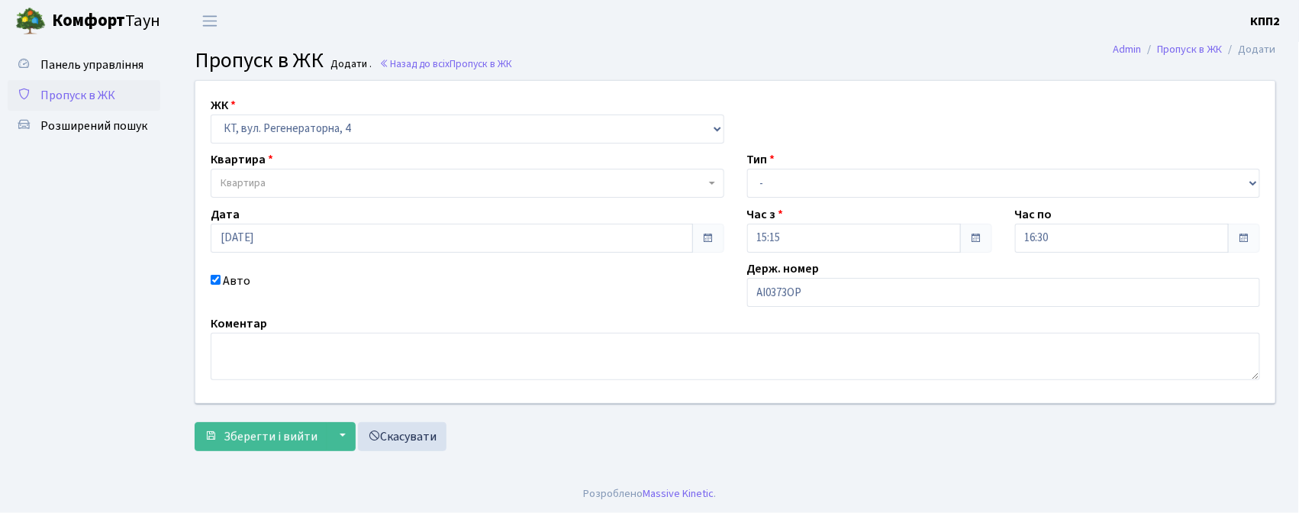
click at [536, 180] on span "Квартира" at bounding box center [463, 182] width 484 height 15
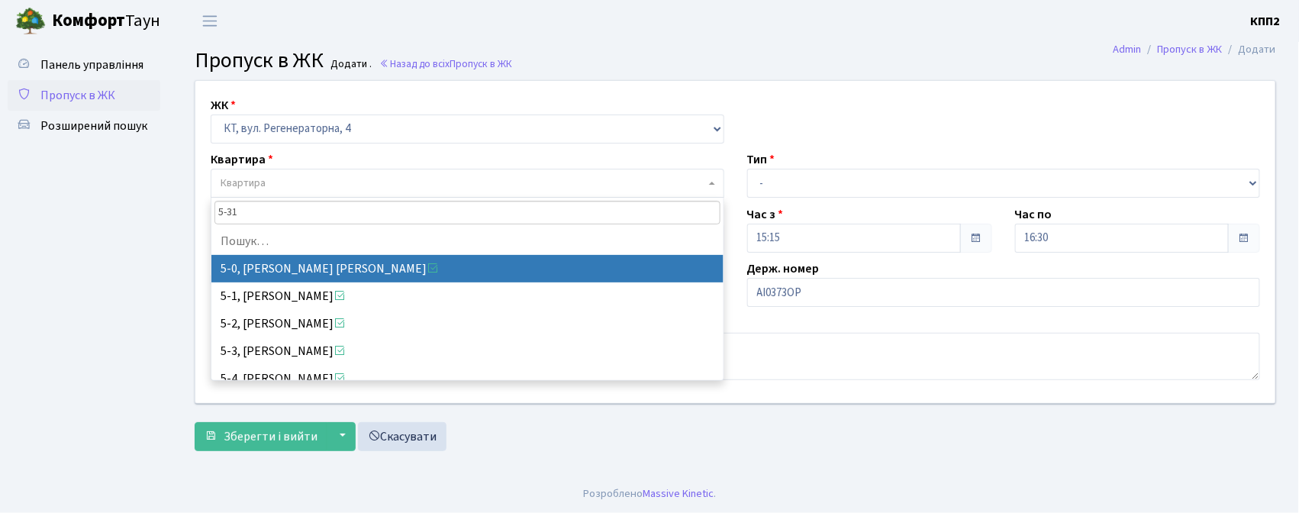
type input "5-317"
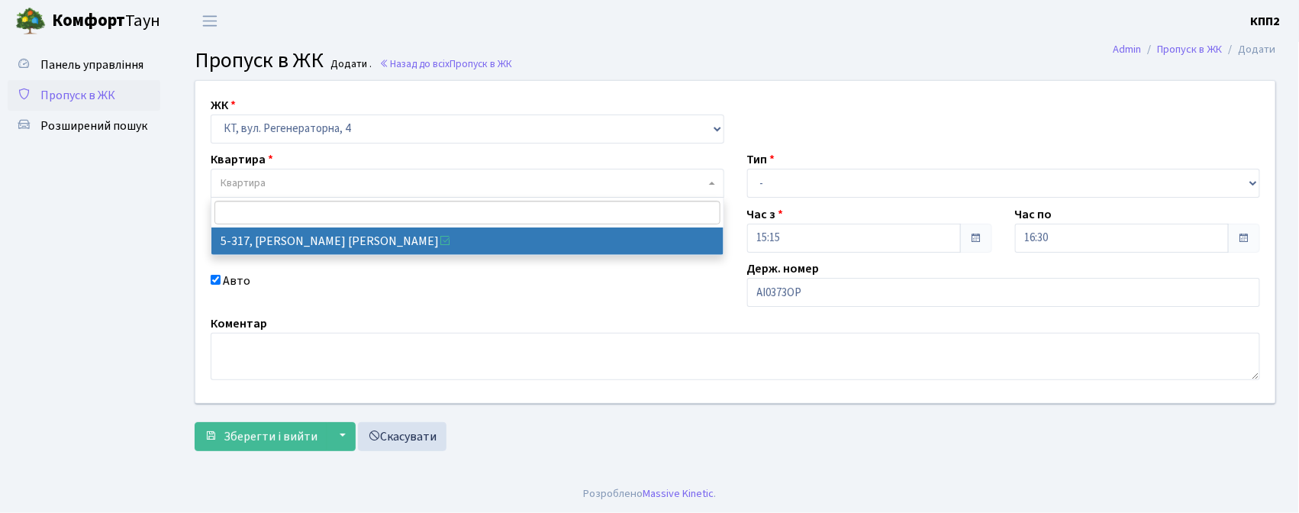
select select "2240"
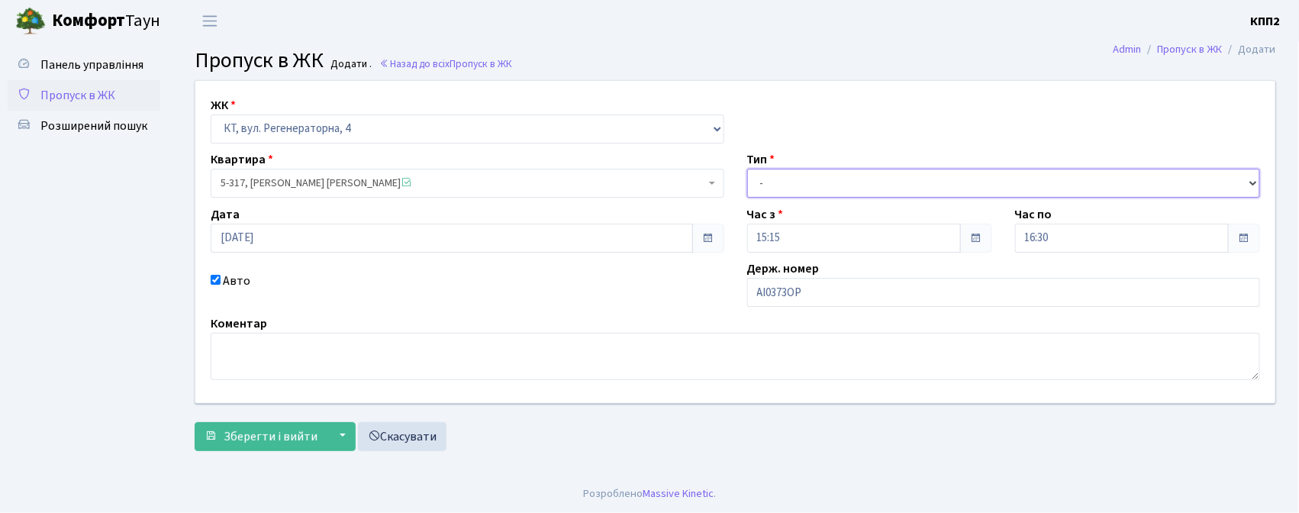
click at [797, 182] on select "- Доставка Таксі Гості Сервіс" at bounding box center [1003, 183] width 513 height 29
select select "3"
click at [747, 169] on select "- Доставка Таксі Гості Сервіс" at bounding box center [1003, 183] width 513 height 29
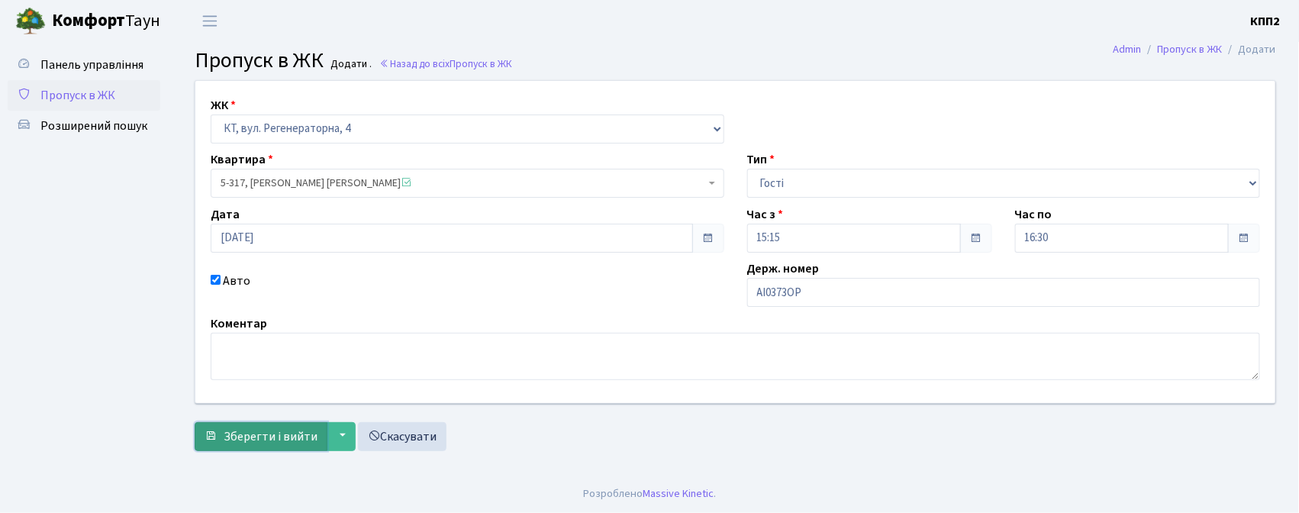
click at [290, 435] on span "Зберегти і вийти" at bounding box center [271, 436] width 94 height 17
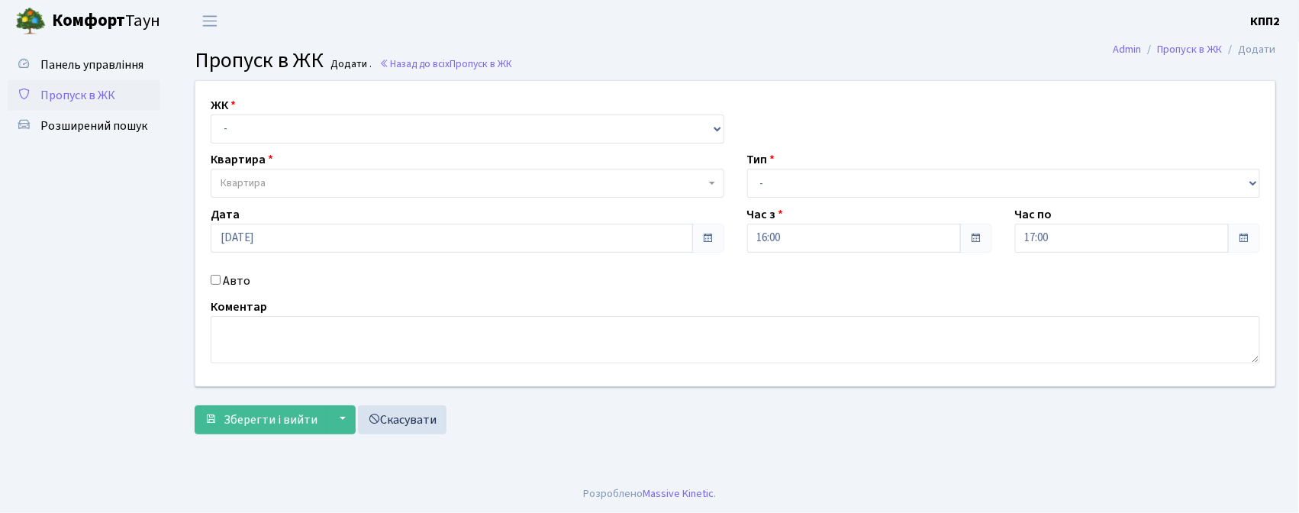
click at [215, 281] on input "Авто" at bounding box center [216, 280] width 10 height 10
checkbox input "true"
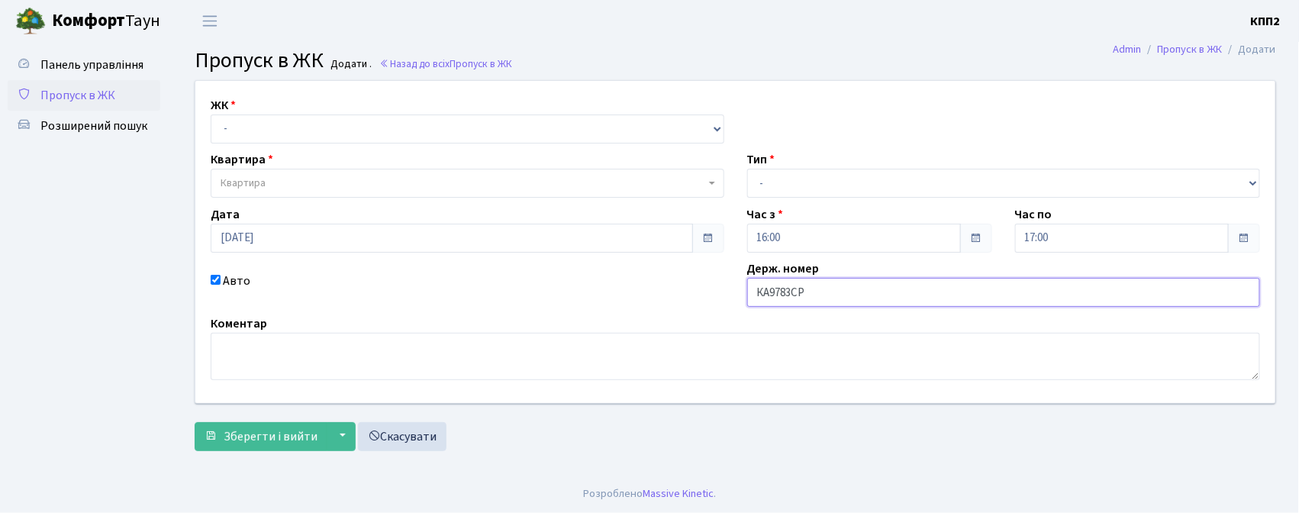
type input "КА9783СР"
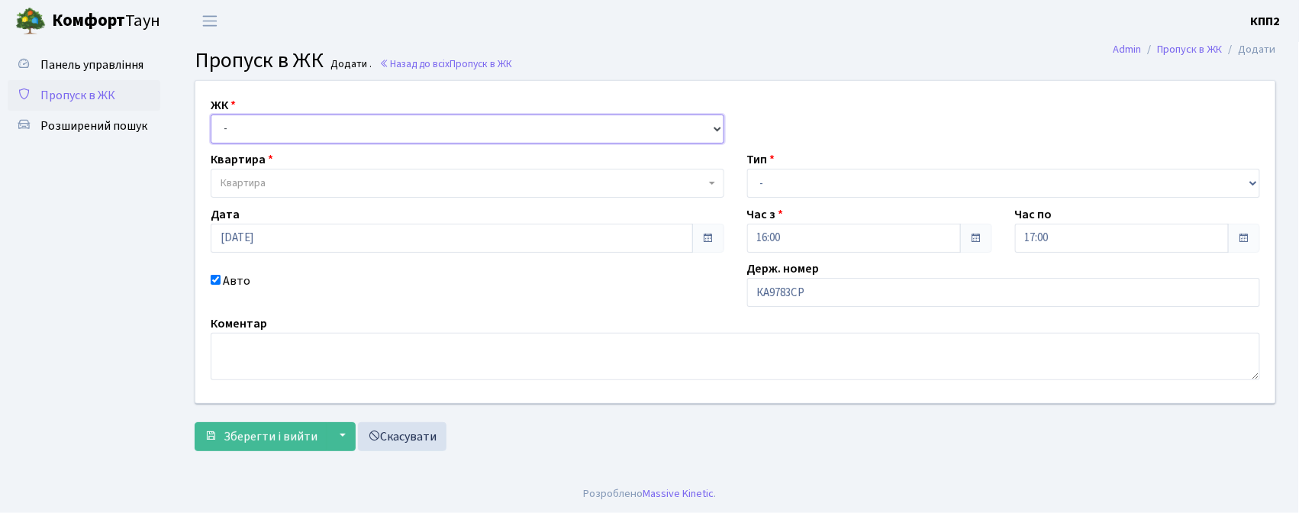
click at [370, 125] on select "- КТ, вул. Регенераторна, 4 КТ2, просп. [STREET_ADDRESS] [STREET_ADDRESS] [PERS…" at bounding box center [467, 128] width 513 height 29
select select "271"
click at [211, 114] on select "- КТ, вул. Регенераторна, 4 КТ2, просп. [STREET_ADDRESS] [STREET_ADDRESS] [PERS…" at bounding box center [467, 128] width 513 height 29
select select
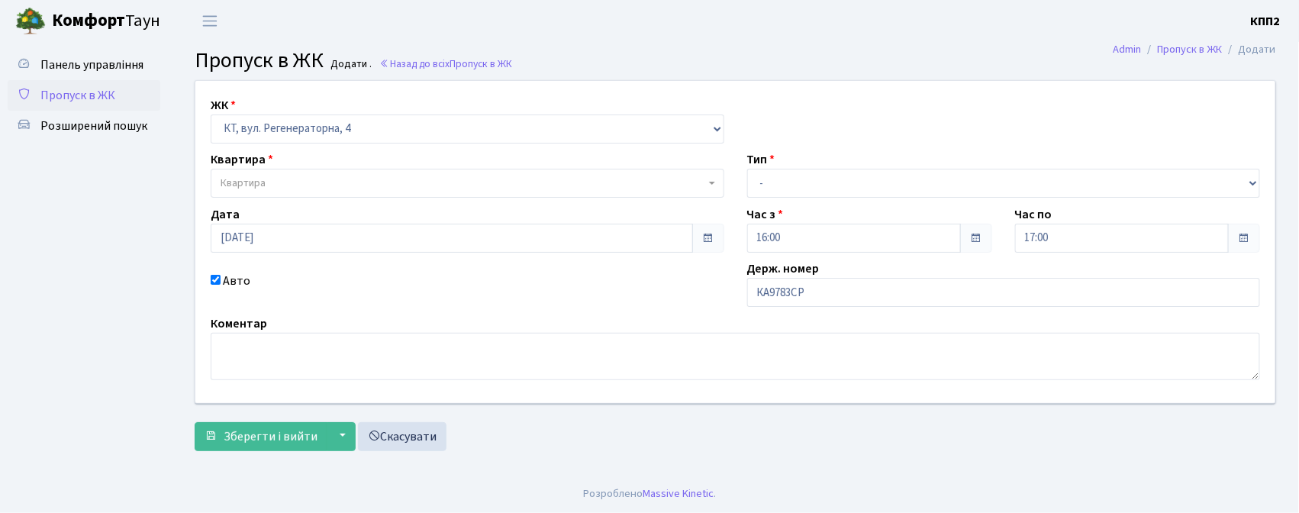
click at [368, 174] on span "Квартира" at bounding box center [467, 183] width 513 height 29
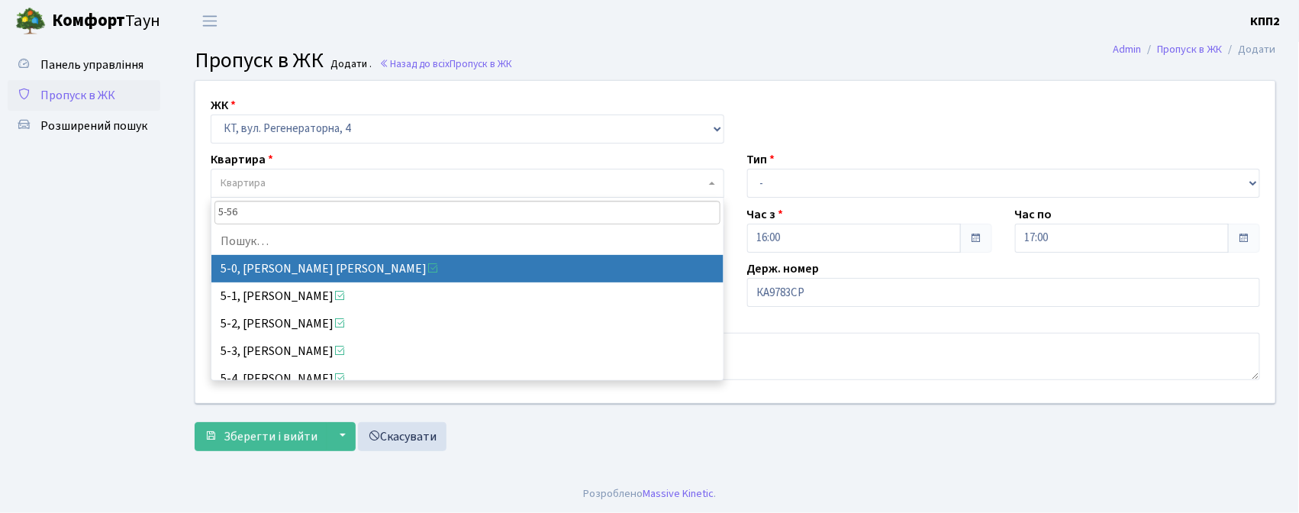
type input "5-561"
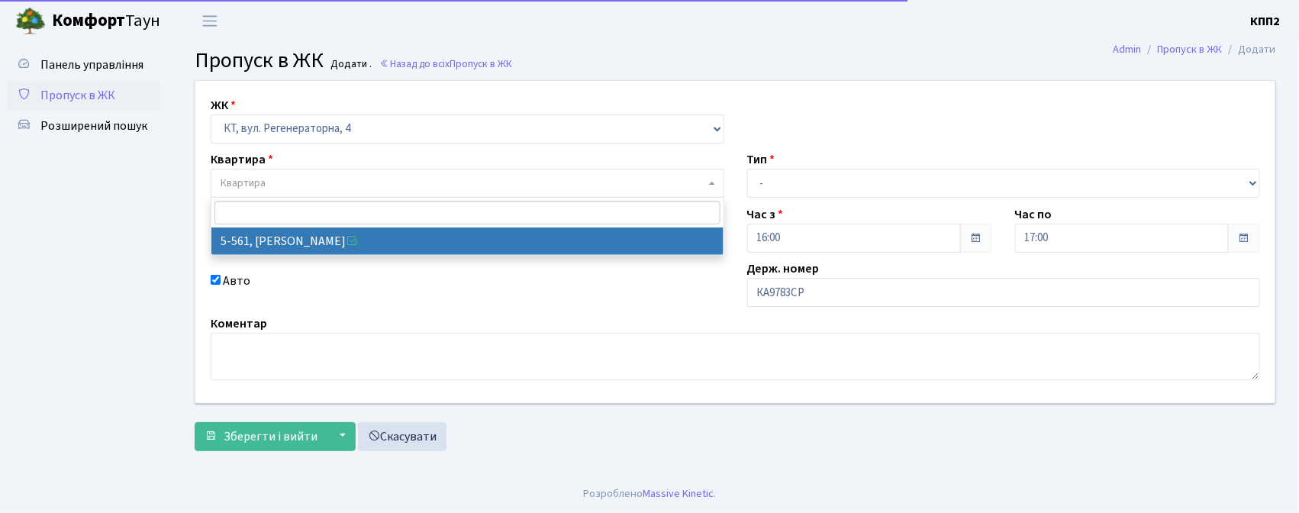
select select "1955"
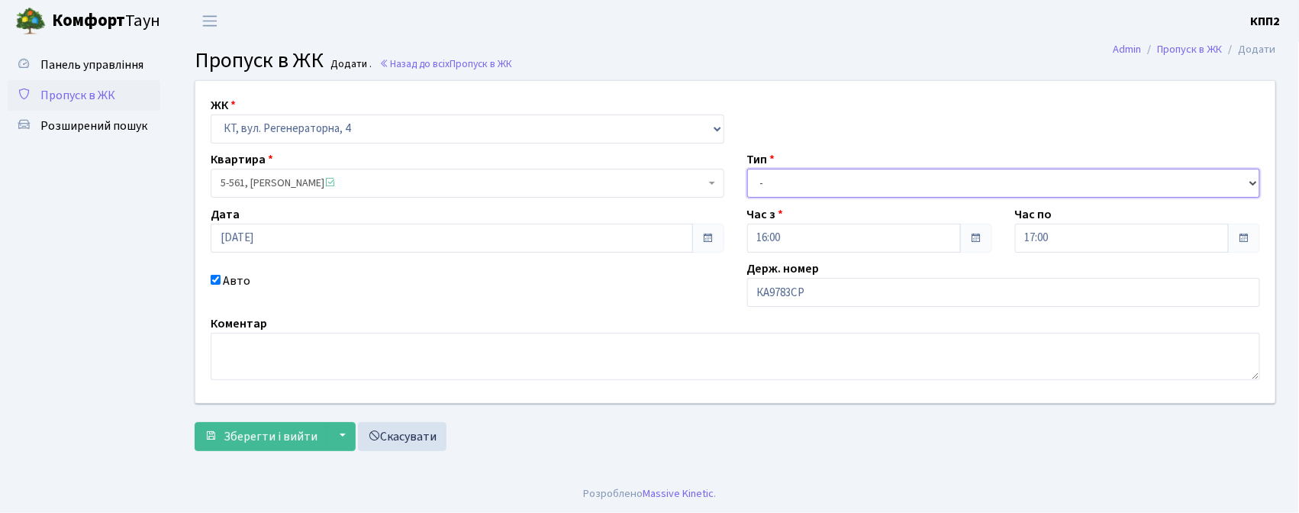
click at [785, 181] on select "- Доставка Таксі Гості Сервіс" at bounding box center [1003, 183] width 513 height 29
select select "18"
click at [747, 169] on select "- Доставка Таксі Гості Сервіс" at bounding box center [1003, 183] width 513 height 29
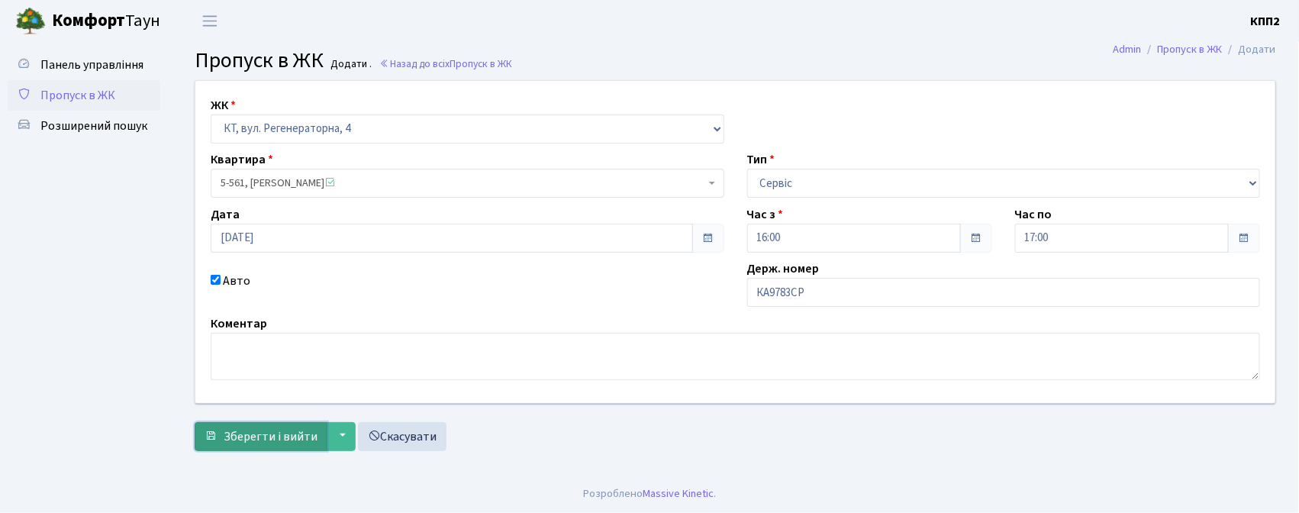
click at [244, 443] on span "Зберегти і вийти" at bounding box center [271, 436] width 94 height 17
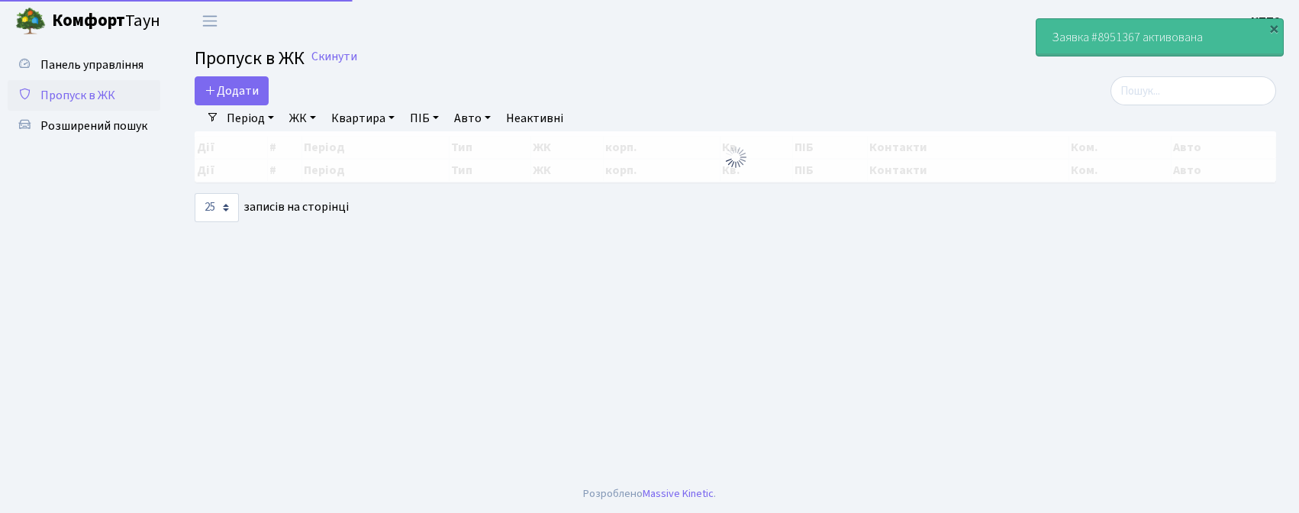
select select "25"
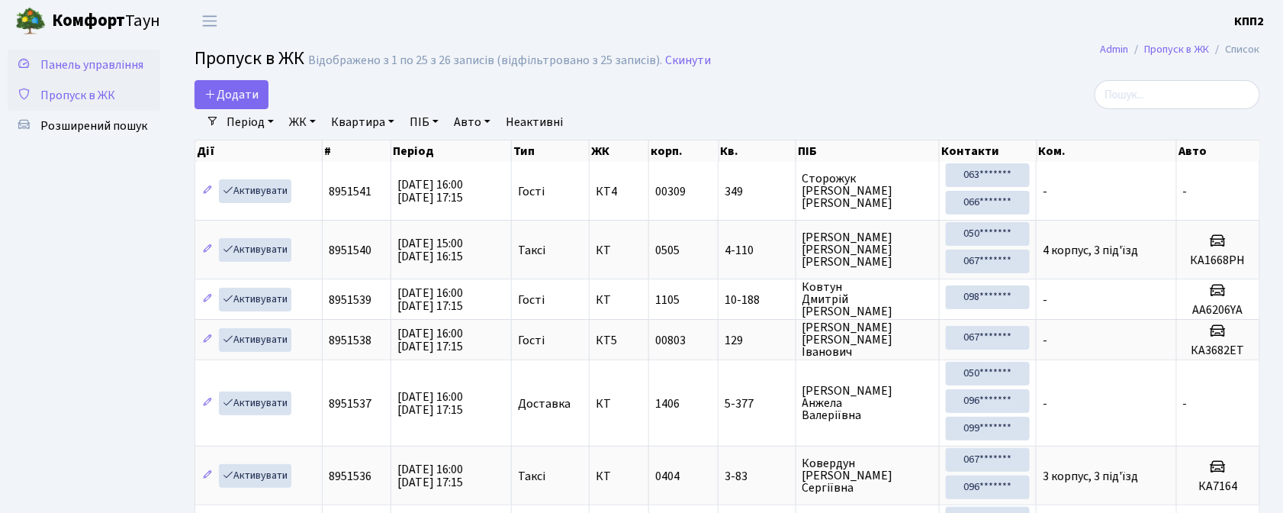
click at [79, 64] on span "Панель управління" at bounding box center [91, 64] width 103 height 17
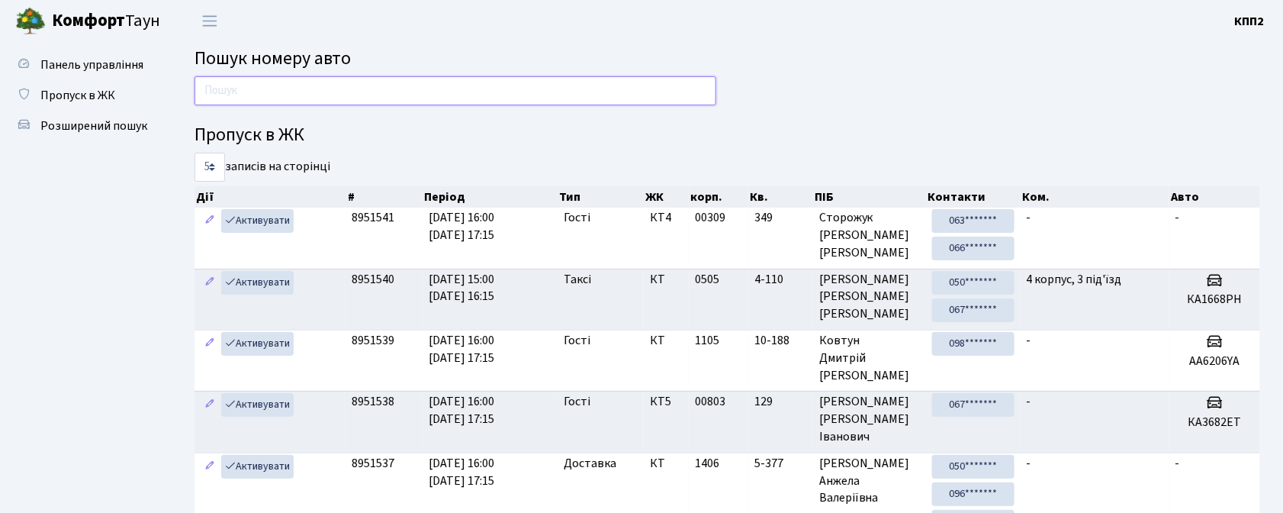
click at [365, 98] on input "text" at bounding box center [456, 90] width 522 height 29
click at [212, 92] on input "text" at bounding box center [456, 90] width 522 height 29
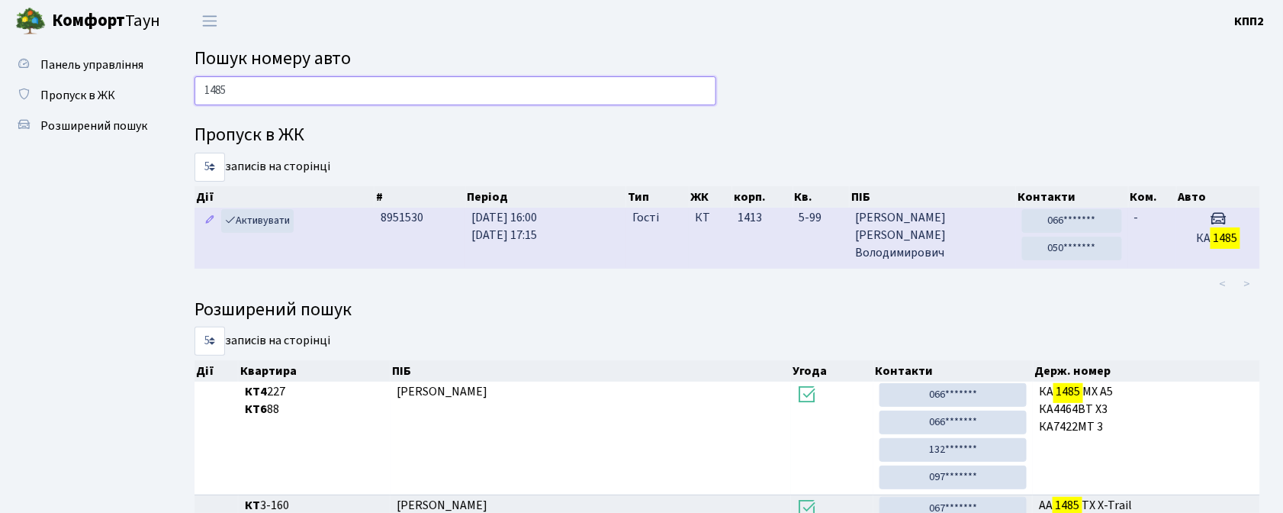
type input "1485"
click at [1170, 235] on td "-" at bounding box center [1152, 238] width 48 height 60
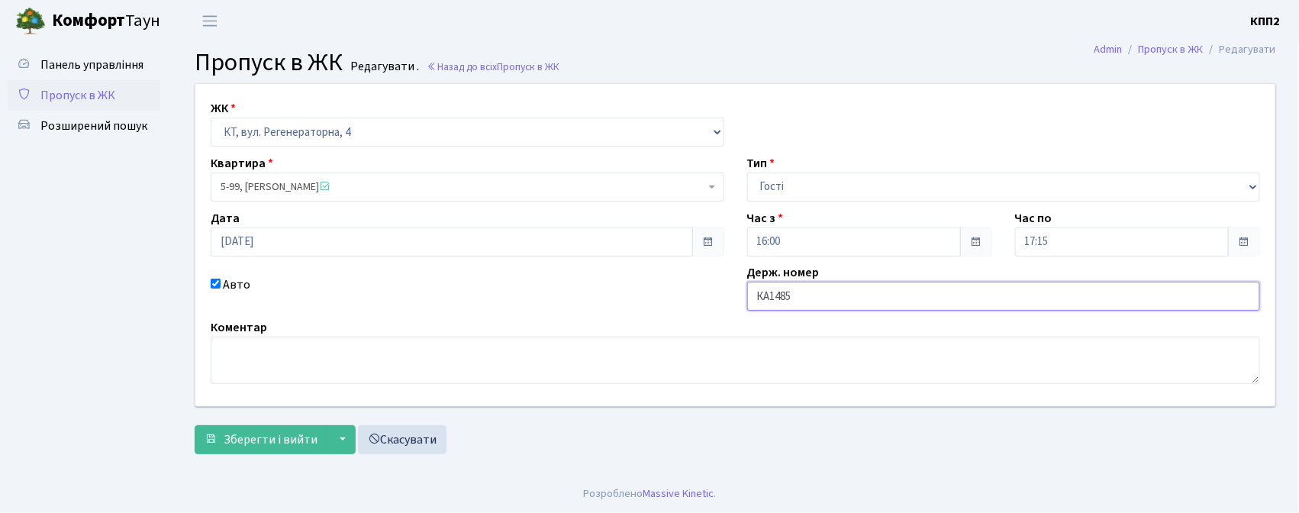
click at [861, 301] on input "КА1485" at bounding box center [1003, 296] width 513 height 29
type input "КА1485НХ"
click at [296, 440] on span "Зберегти і вийти" at bounding box center [271, 439] width 94 height 17
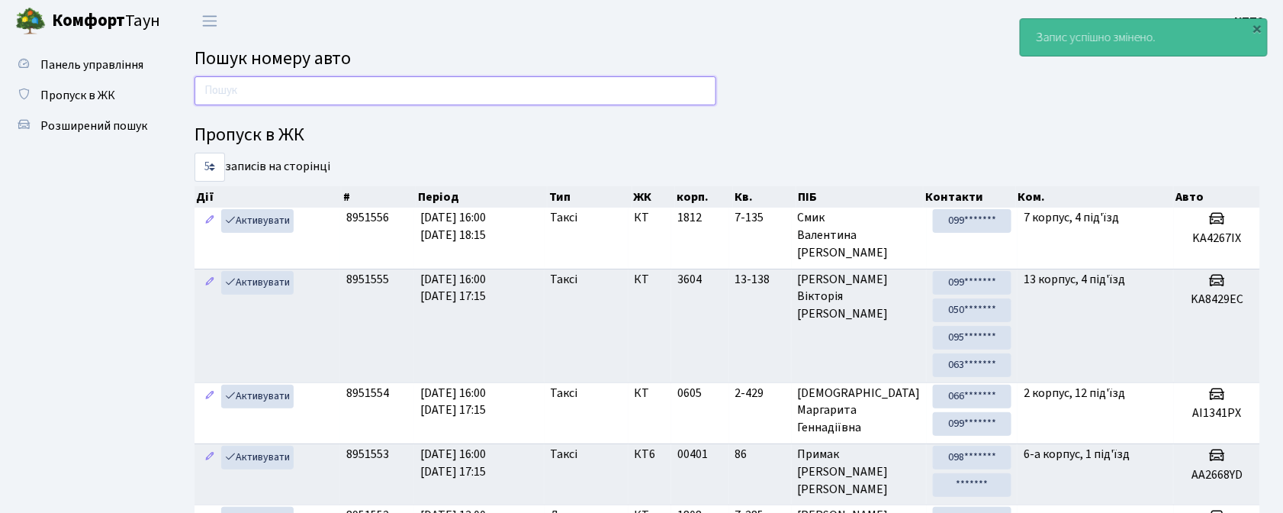
click at [369, 84] on input "text" at bounding box center [456, 90] width 522 height 29
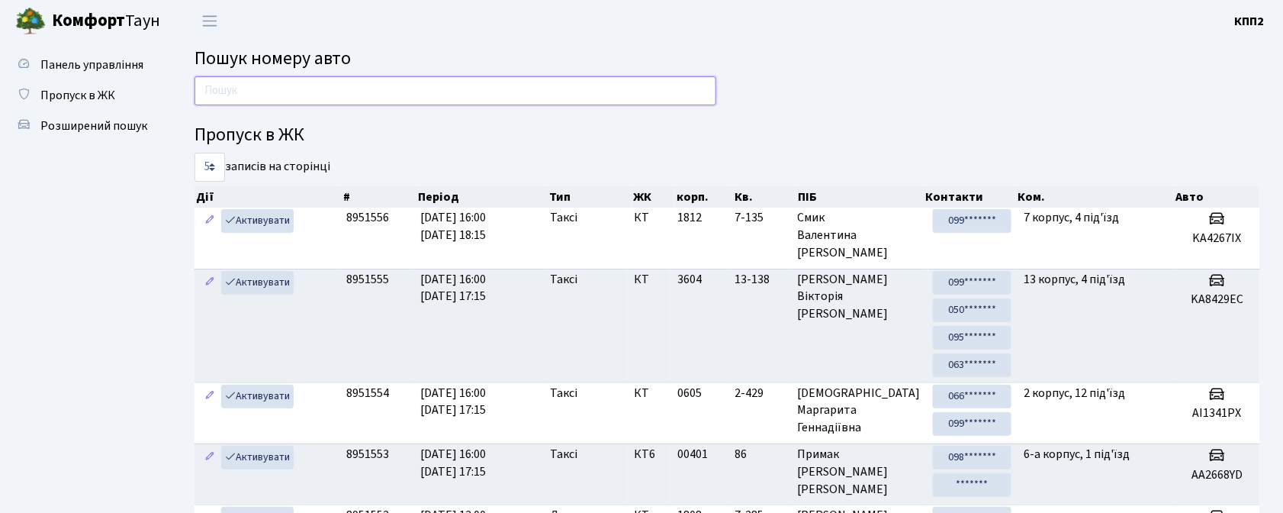
click at [282, 93] on input "text" at bounding box center [456, 90] width 522 height 29
type input "0"
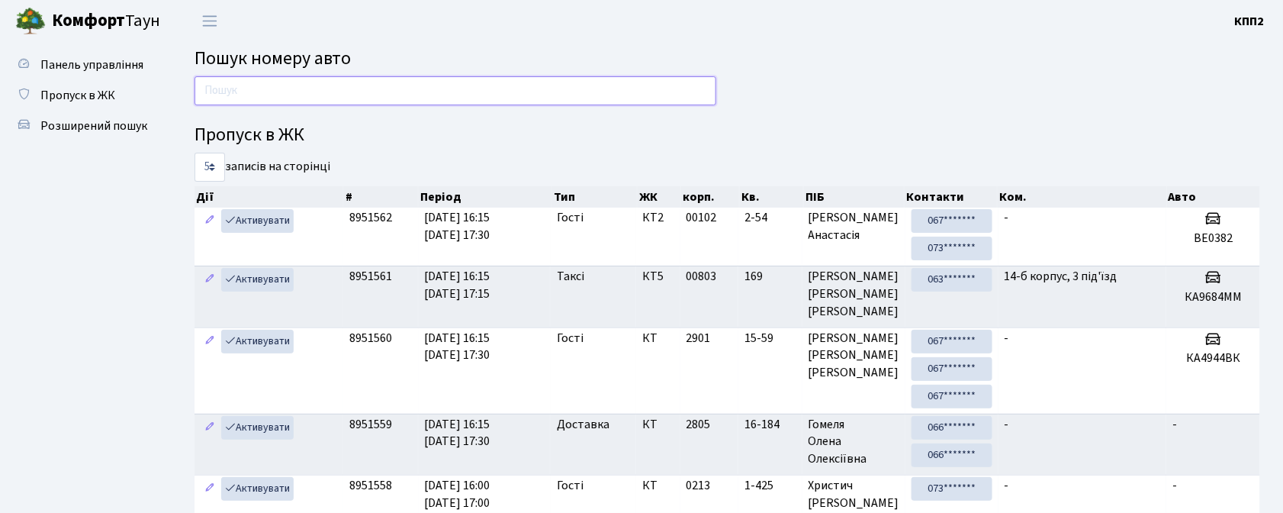
click at [433, 85] on input "text" at bounding box center [456, 90] width 522 height 29
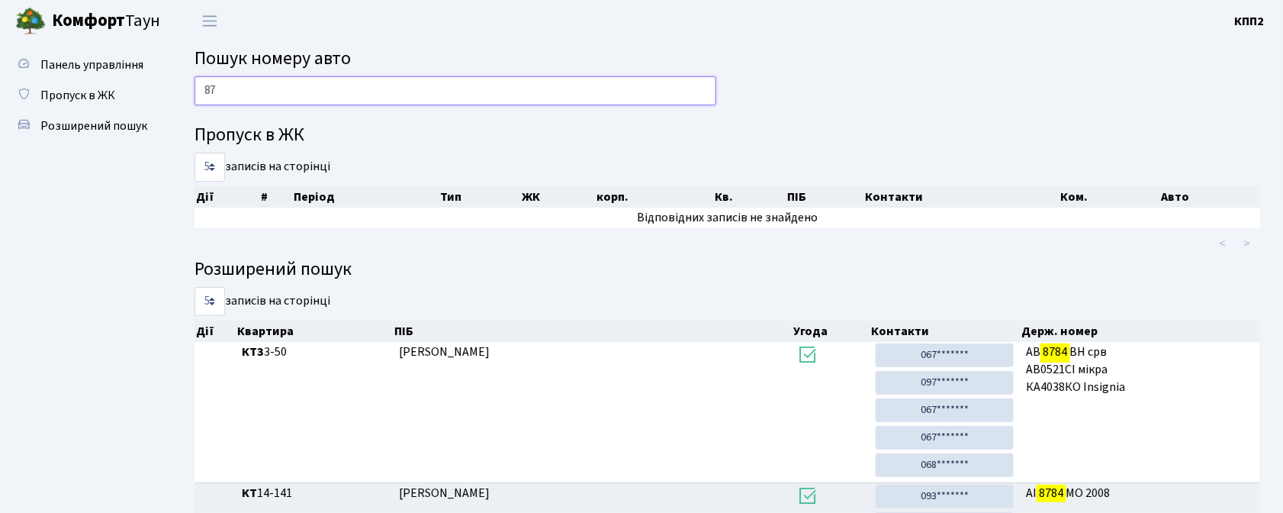
type input "8"
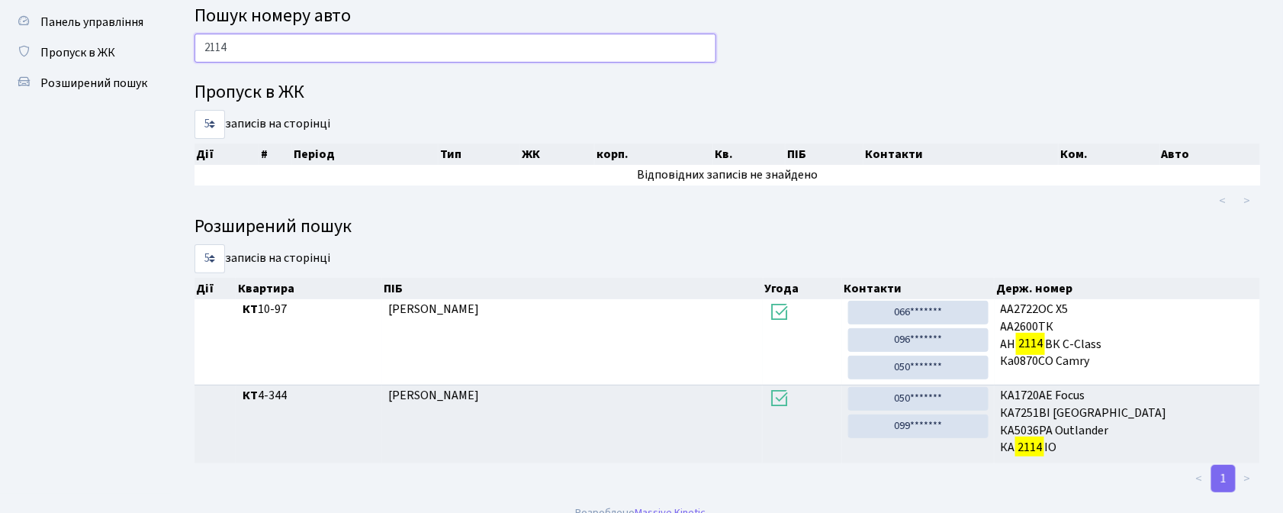
scroll to position [64, 0]
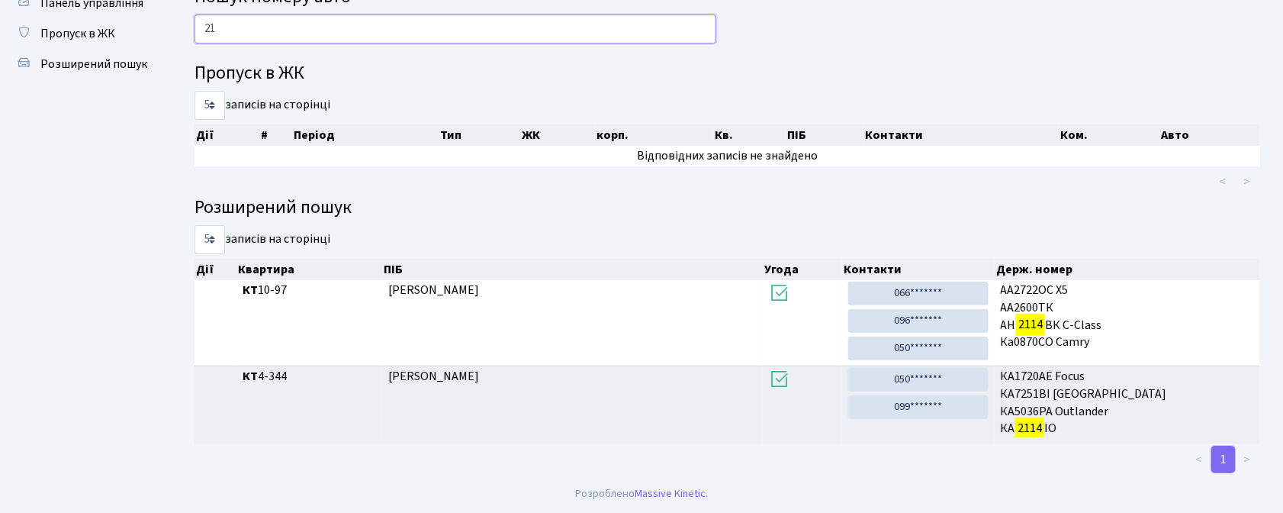
type input "2"
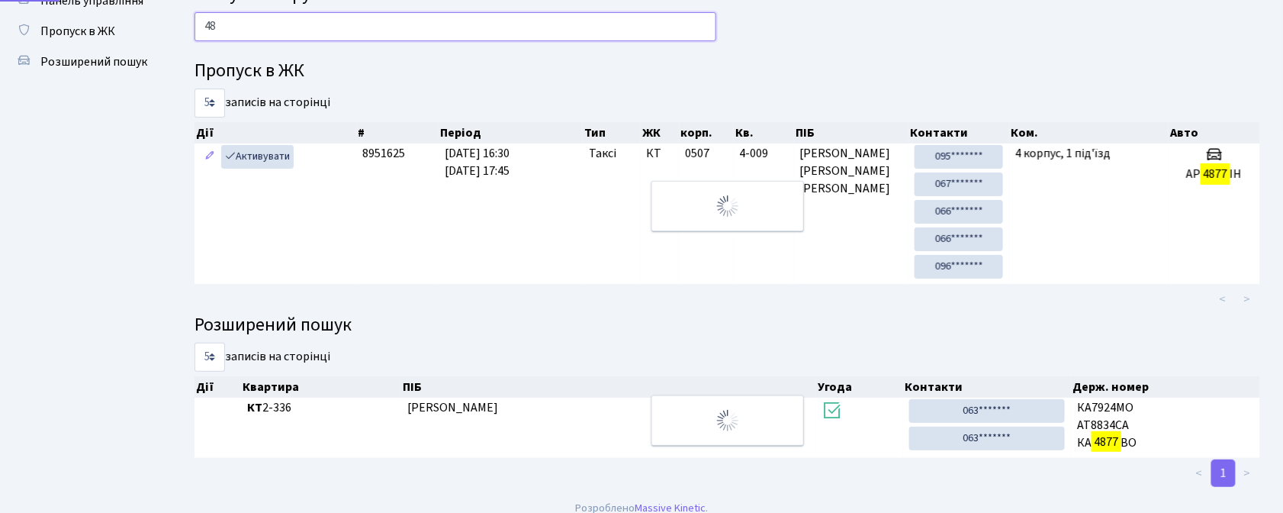
type input "4"
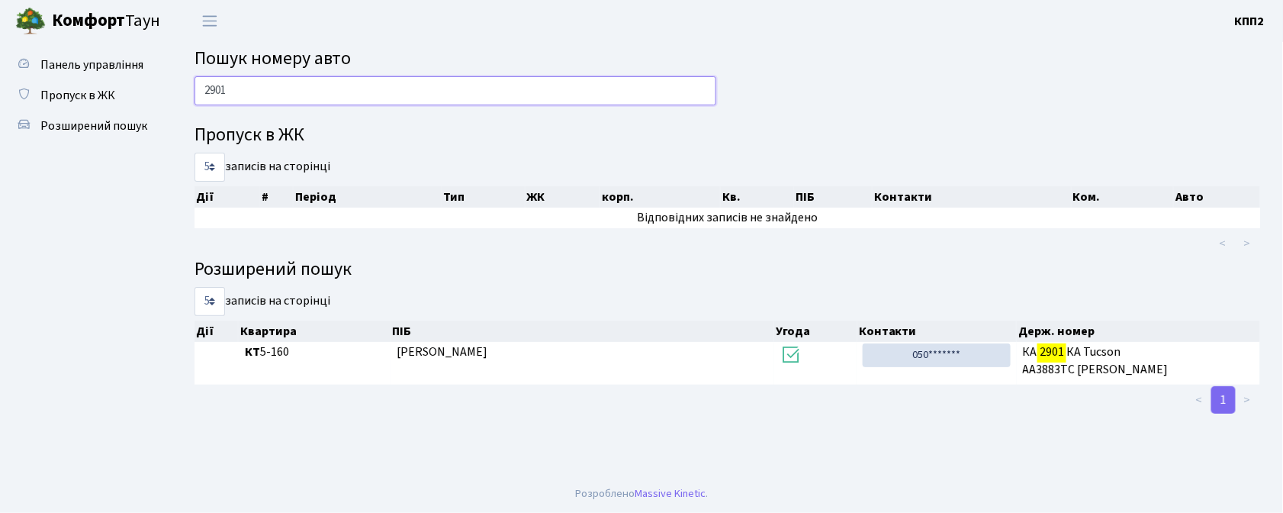
scroll to position [0, 0]
type input "2"
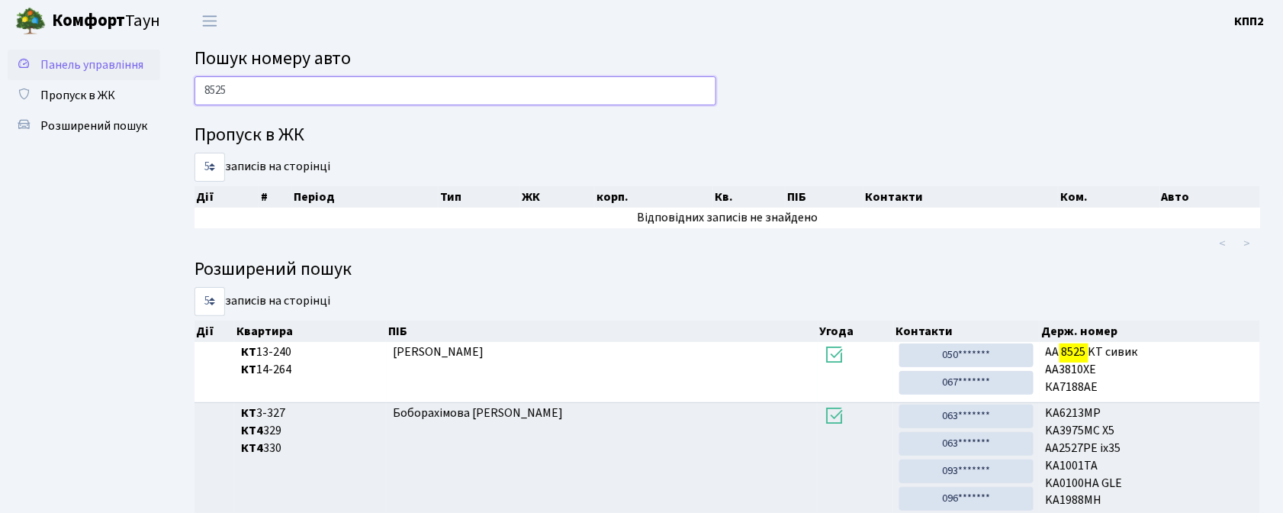
type input "8525"
click at [104, 68] on span "Панель управління" at bounding box center [91, 64] width 103 height 17
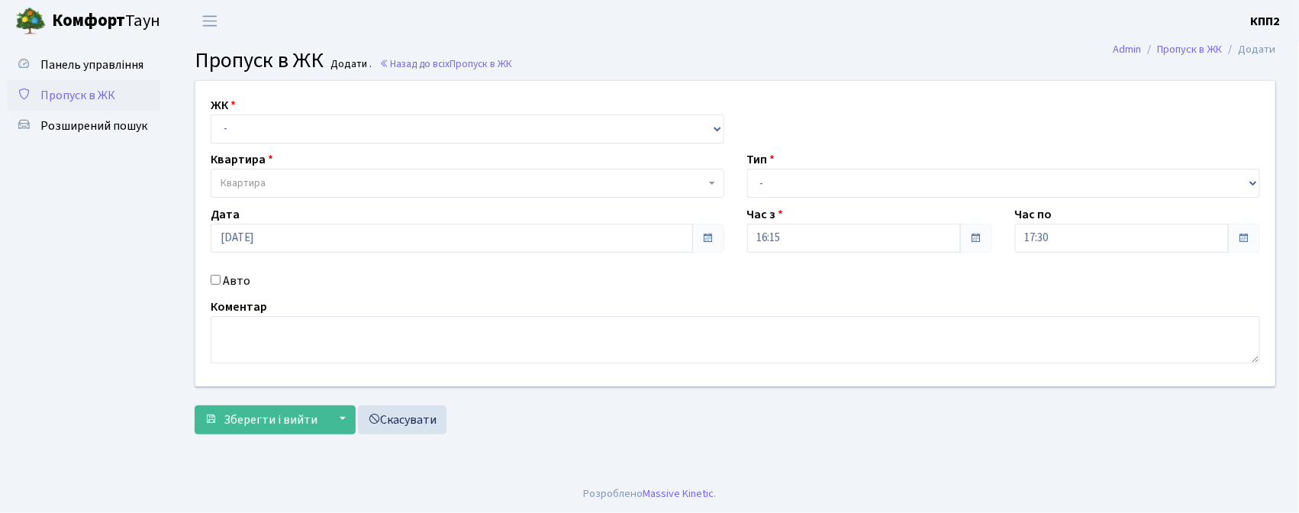
click at [211, 278] on input "Авто" at bounding box center [216, 280] width 10 height 10
checkbox input "true"
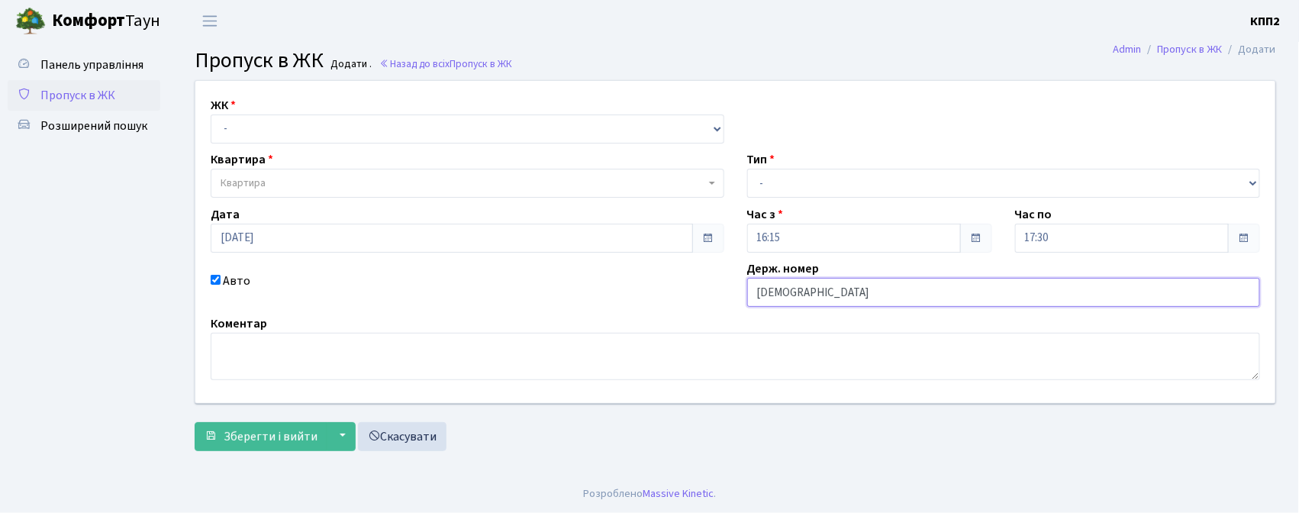
type input "КА9783СР"
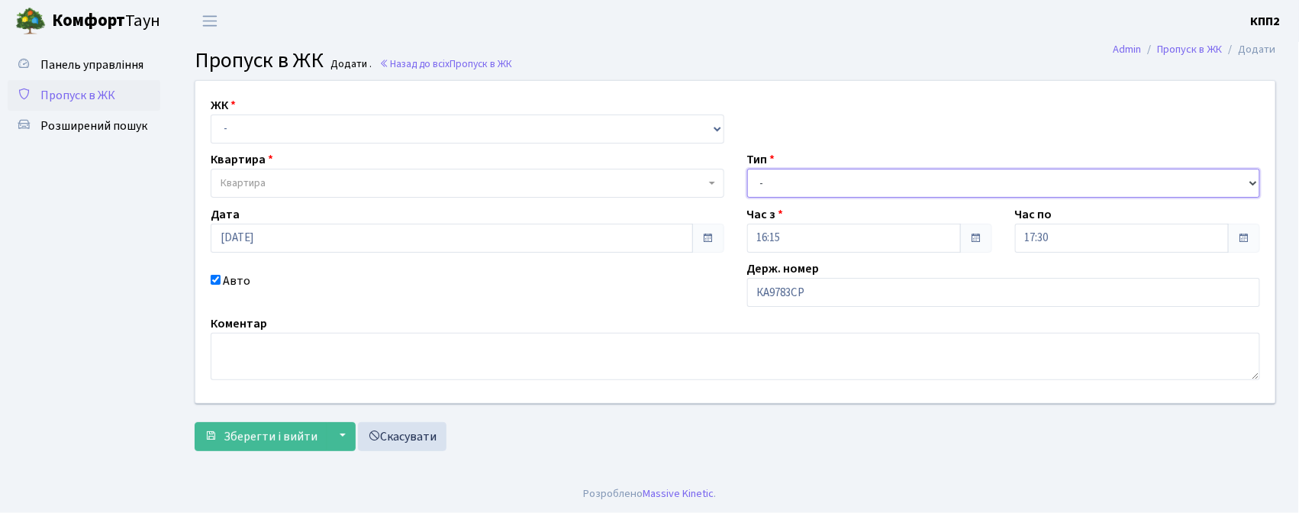
click at [816, 190] on select "- Доставка Таксі Гості Сервіс" at bounding box center [1003, 183] width 513 height 29
select select "18"
click at [747, 169] on select "- Доставка Таксі Гості Сервіс" at bounding box center [1003, 183] width 513 height 29
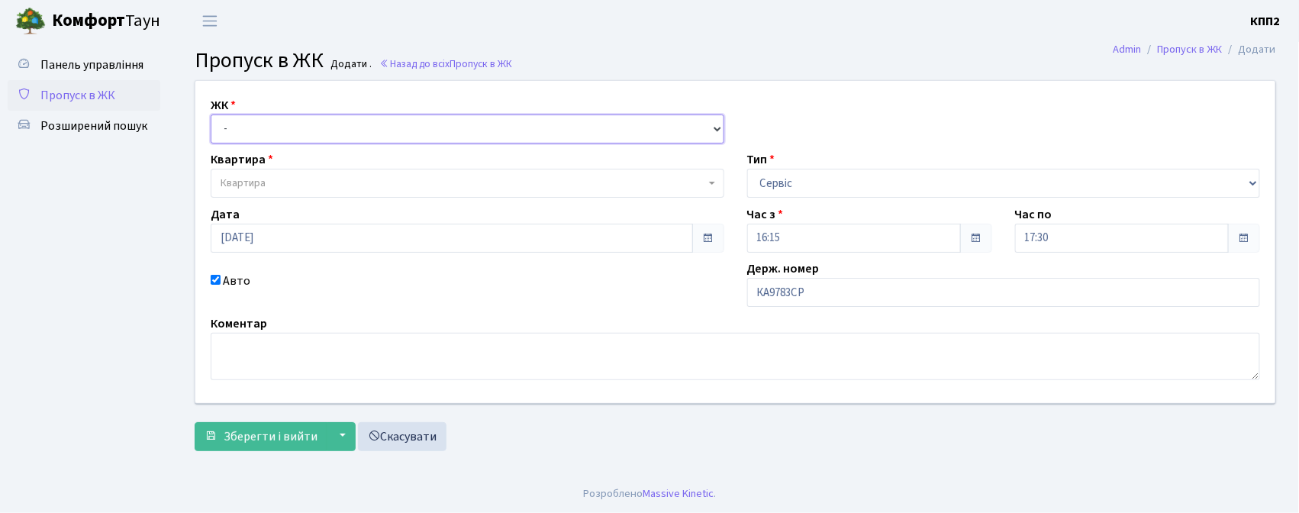
click at [358, 122] on select "- КТ, вул. Регенераторна, 4 КТ2, просп. Соборності, 17 КТ3, вул. Березнева, 16 …" at bounding box center [467, 128] width 513 height 29
select select "271"
click at [211, 114] on select "- КТ, вул. Регенераторна, 4 КТ2, просп. Соборності, 17 КТ3, вул. Березнева, 16 …" at bounding box center [467, 128] width 513 height 29
select select
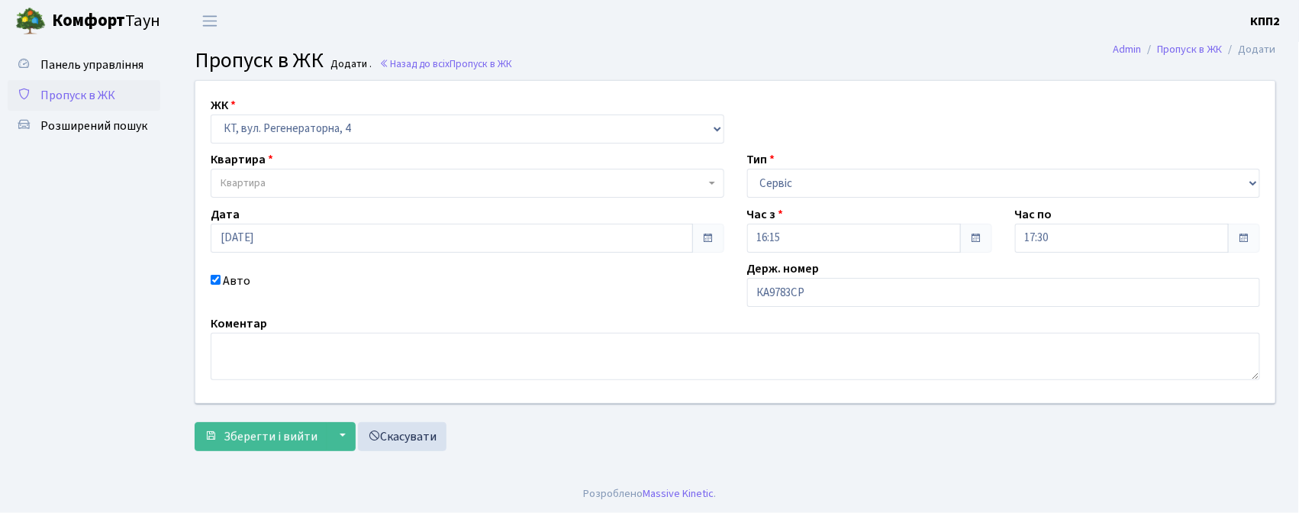
click at [356, 175] on span "Квартира" at bounding box center [463, 182] width 484 height 15
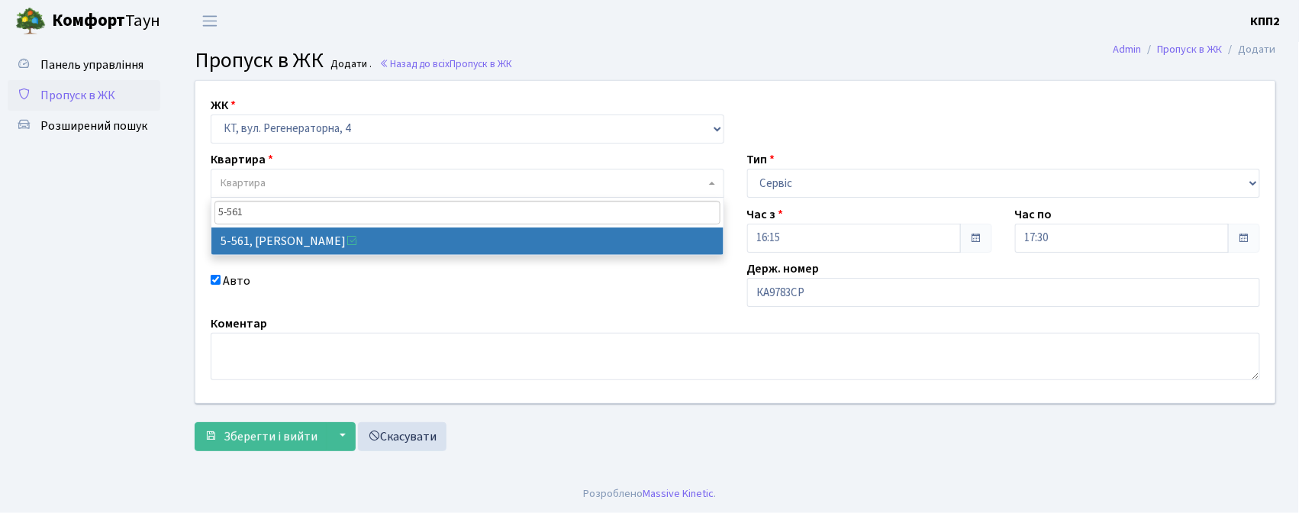
type input "5-561"
select select "1955"
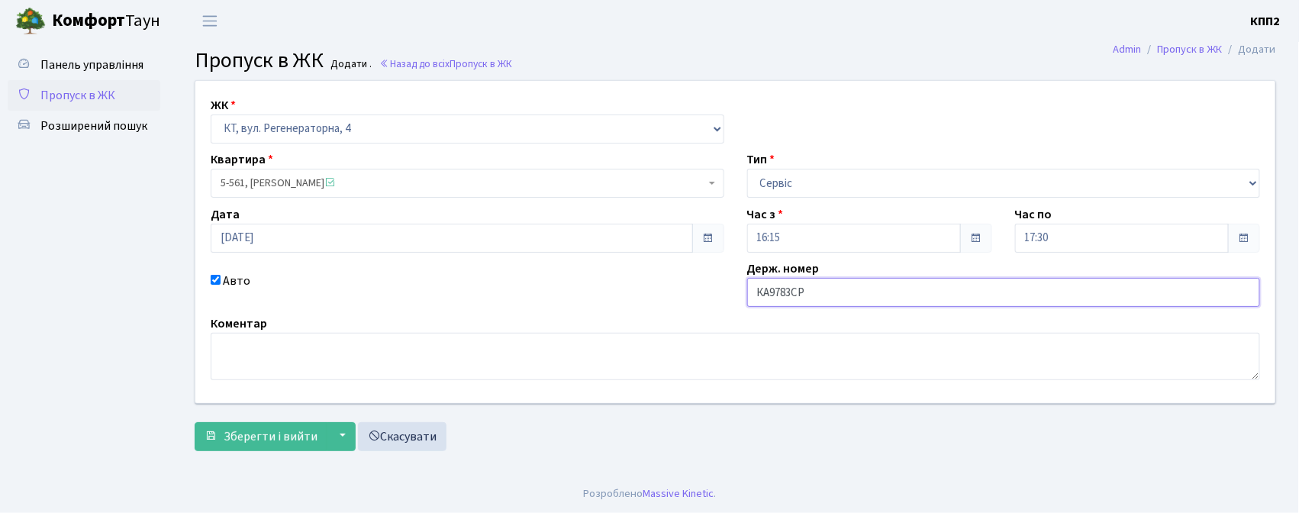
drag, startPoint x: 752, startPoint y: 293, endPoint x: 836, endPoint y: 296, distance: 84.0
click at [836, 296] on input "КА9783СР" at bounding box center [1003, 292] width 513 height 29
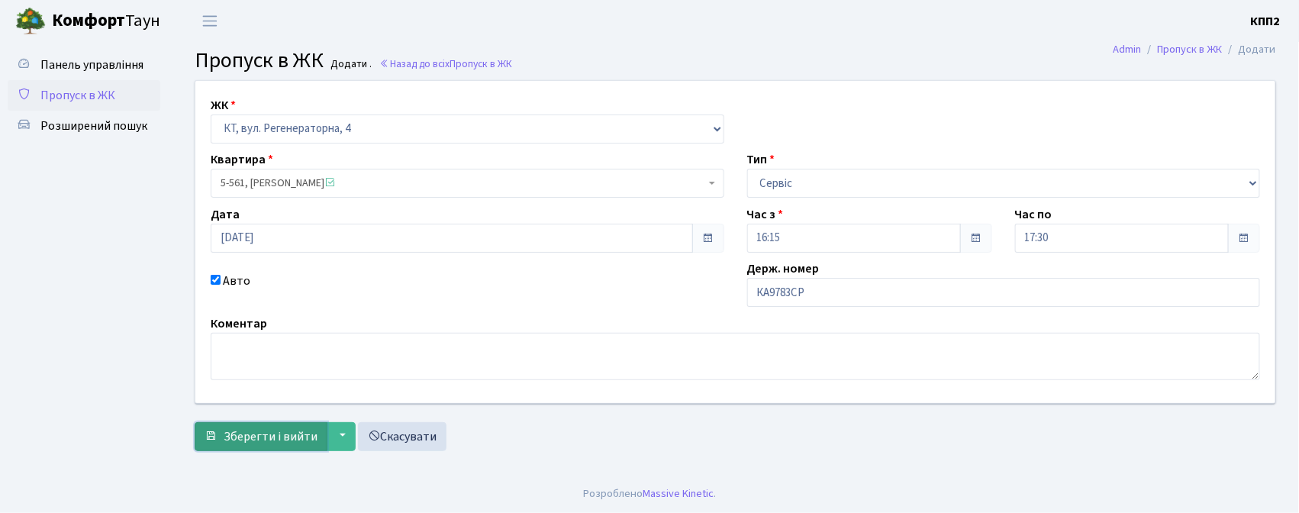
click at [282, 439] on span "Зберегти і вийти" at bounding box center [271, 436] width 94 height 17
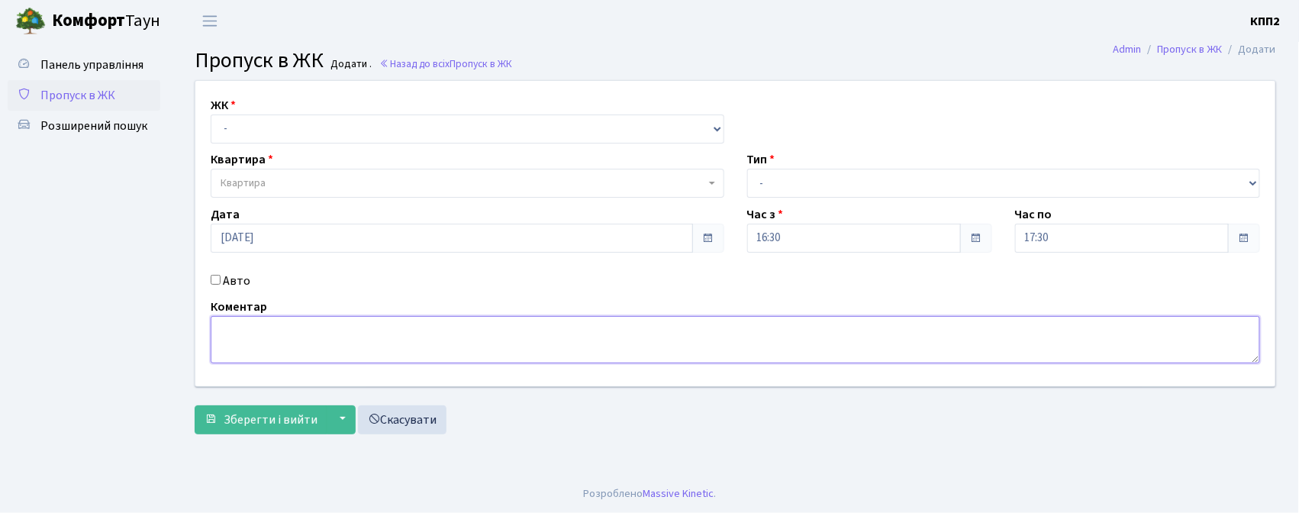
click at [528, 351] on textarea at bounding box center [735, 339] width 1049 height 47
paste textarea "КА9783СР"
type textarea "КА9783СР"
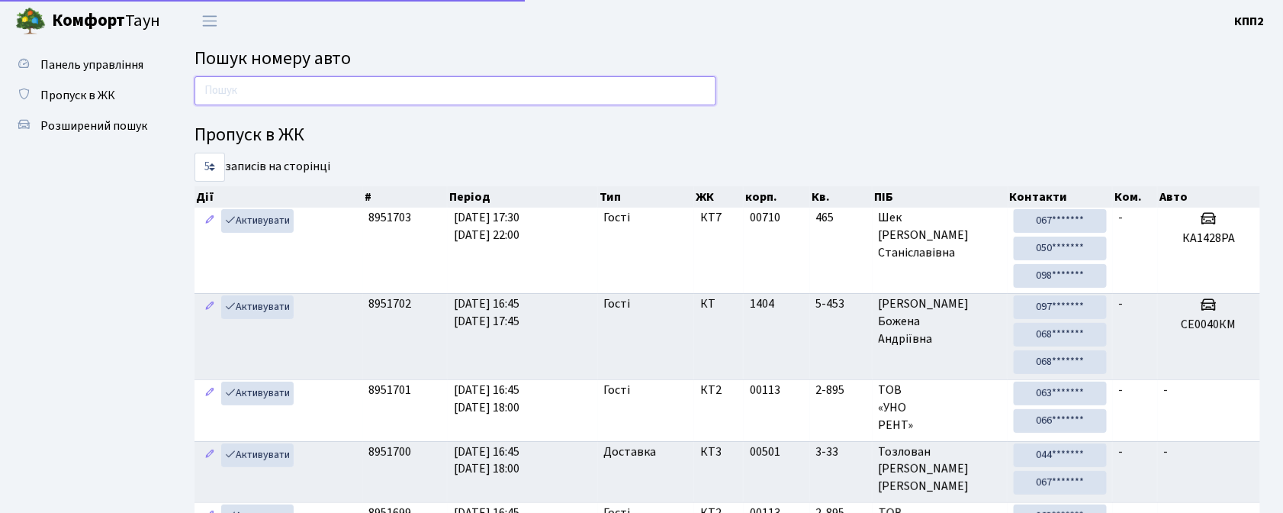
drag, startPoint x: 0, startPoint y: 0, endPoint x: 223, endPoint y: 93, distance: 241.5
click at [223, 93] on input "text" at bounding box center [456, 90] width 522 height 29
click at [84, 82] on link "Пропуск в ЖК" at bounding box center [84, 95] width 153 height 31
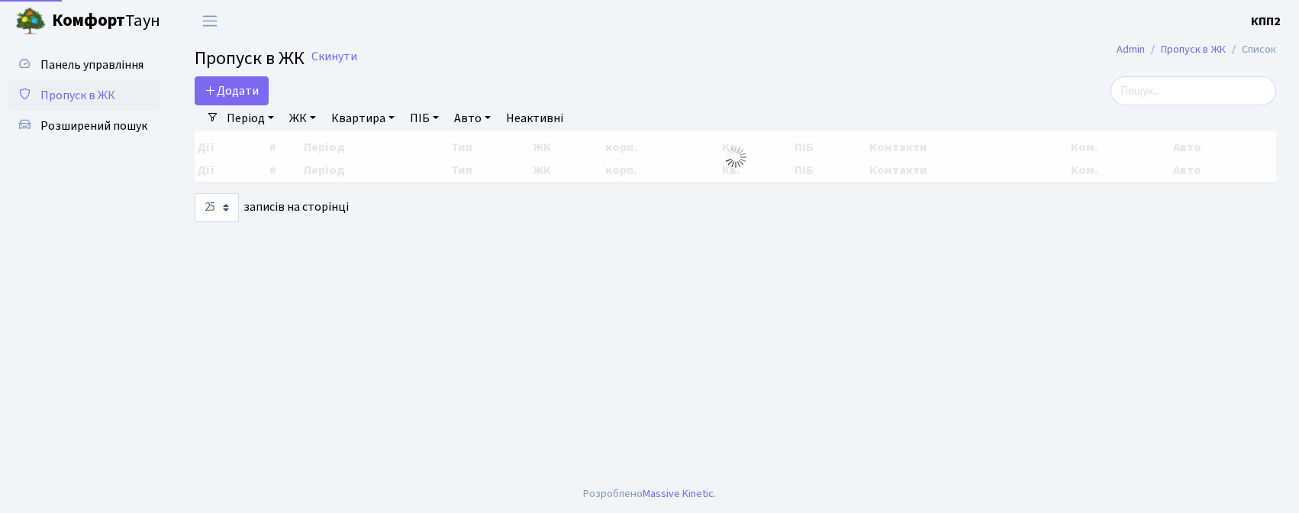
select select "25"
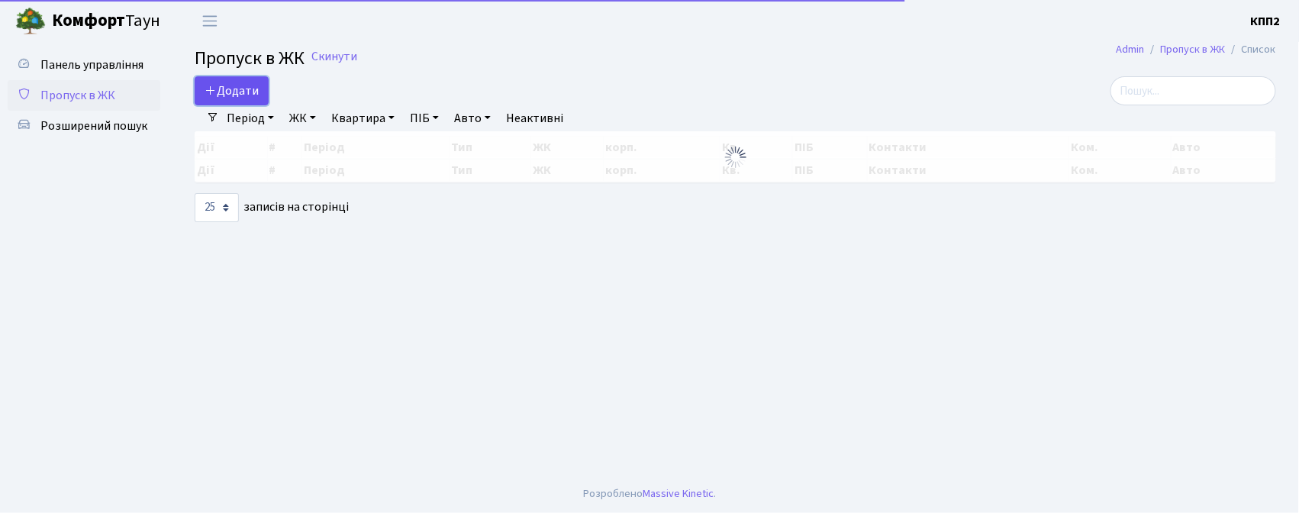
click at [217, 95] on span "Додати" at bounding box center [231, 90] width 54 height 17
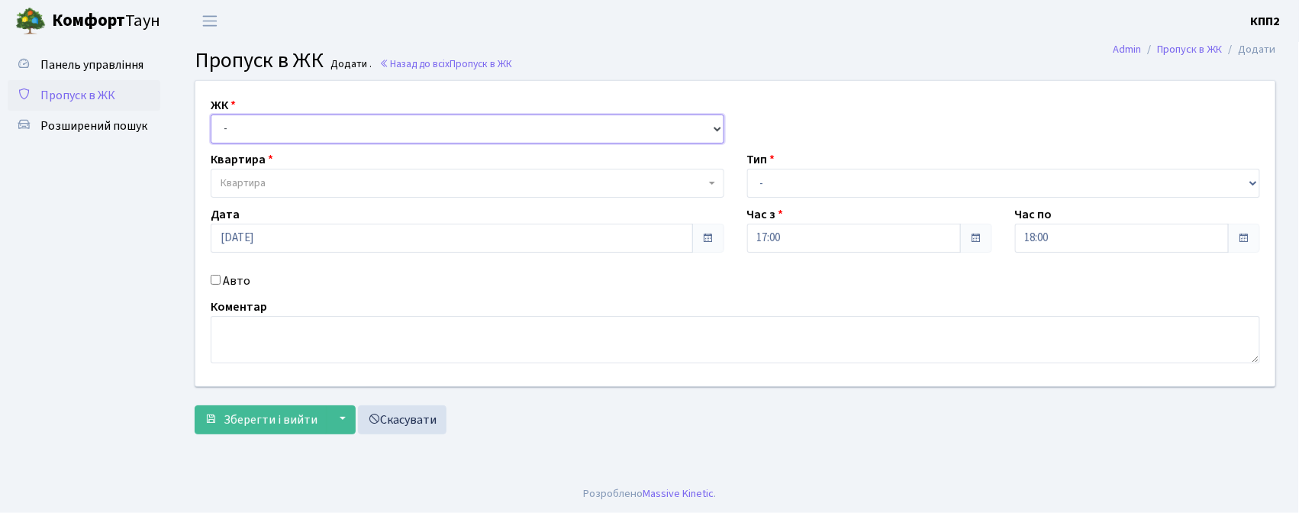
click at [278, 124] on select "- КТ, вул. Регенераторна, 4 КТ2, просп. [STREET_ADDRESS] [STREET_ADDRESS] [PERS…" at bounding box center [467, 128] width 513 height 29
select select "271"
click at [211, 114] on select "- КТ, вул. Регенераторна, 4 КТ2, просп. Соборності, 17 КТ3, вул. Березнева, 16 …" at bounding box center [467, 128] width 513 height 29
select select
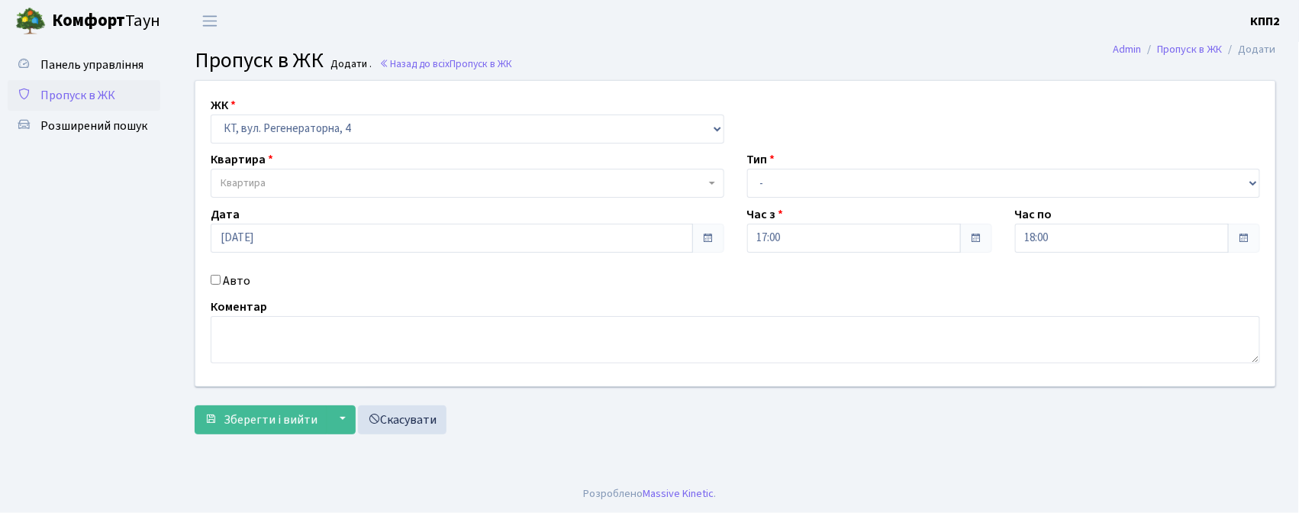
click at [267, 179] on span "Квартира" at bounding box center [463, 182] width 484 height 15
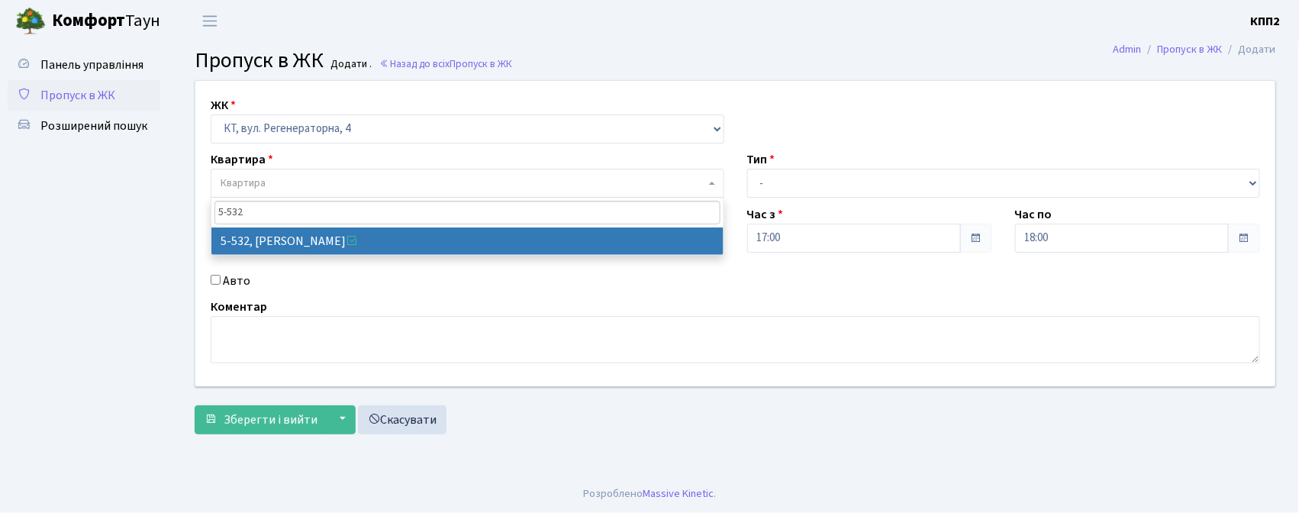
type input "5-532"
select select "1998"
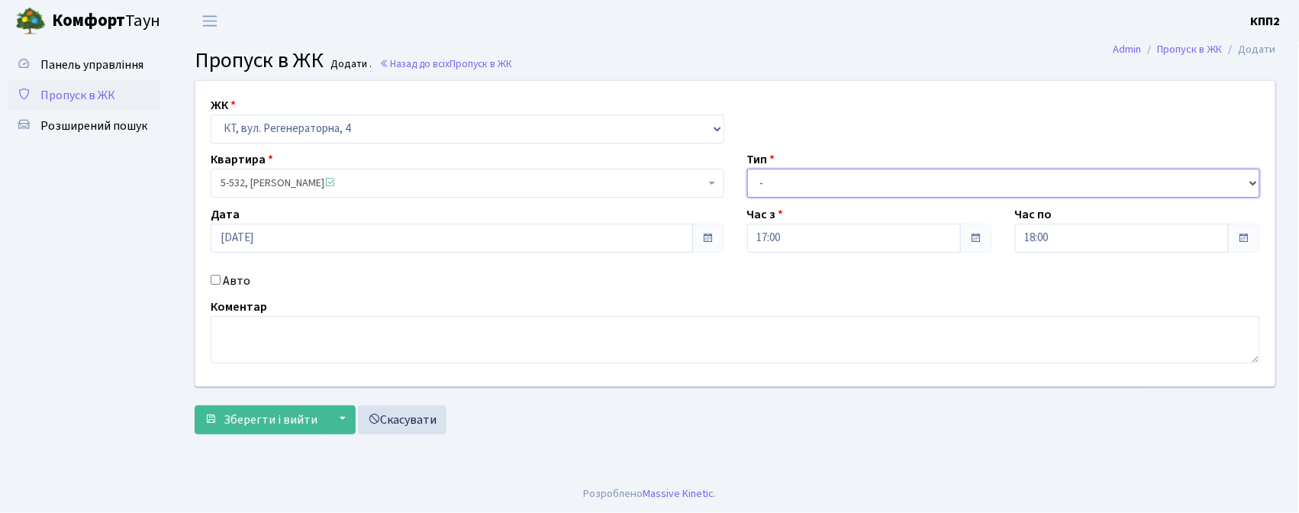
click at [787, 183] on select "- Доставка Таксі Гості Сервіс" at bounding box center [1003, 183] width 513 height 29
select select "3"
click at [747, 169] on select "- Доставка Таксі Гості Сервіс" at bounding box center [1003, 183] width 513 height 29
click at [235, 279] on label "Авто" at bounding box center [236, 281] width 27 height 18
click at [221, 279] on input "Авто" at bounding box center [216, 280] width 10 height 10
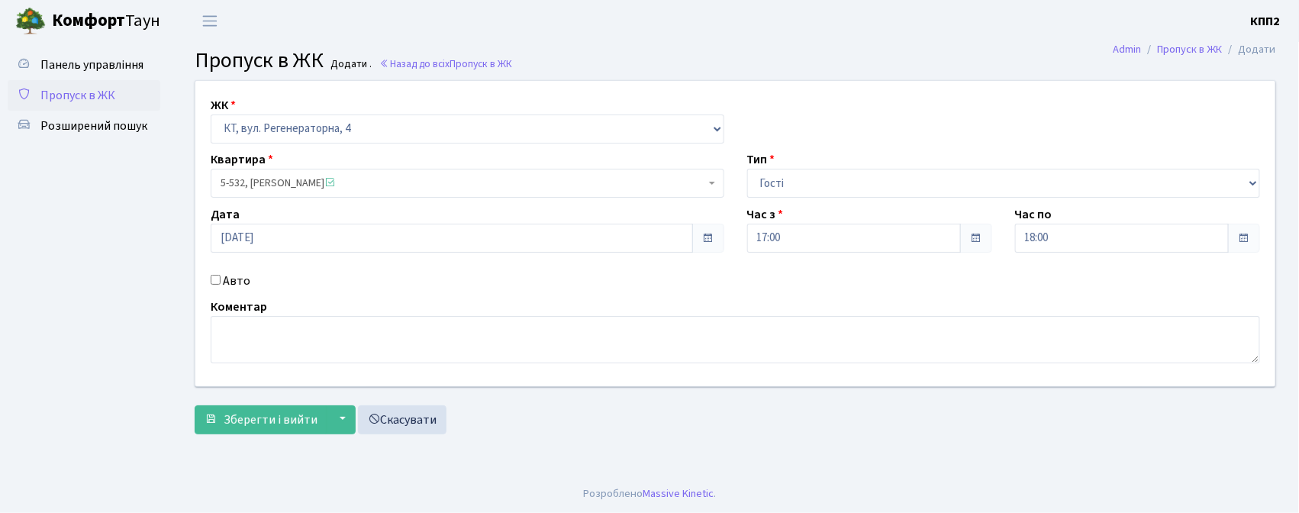
checkbox input "true"
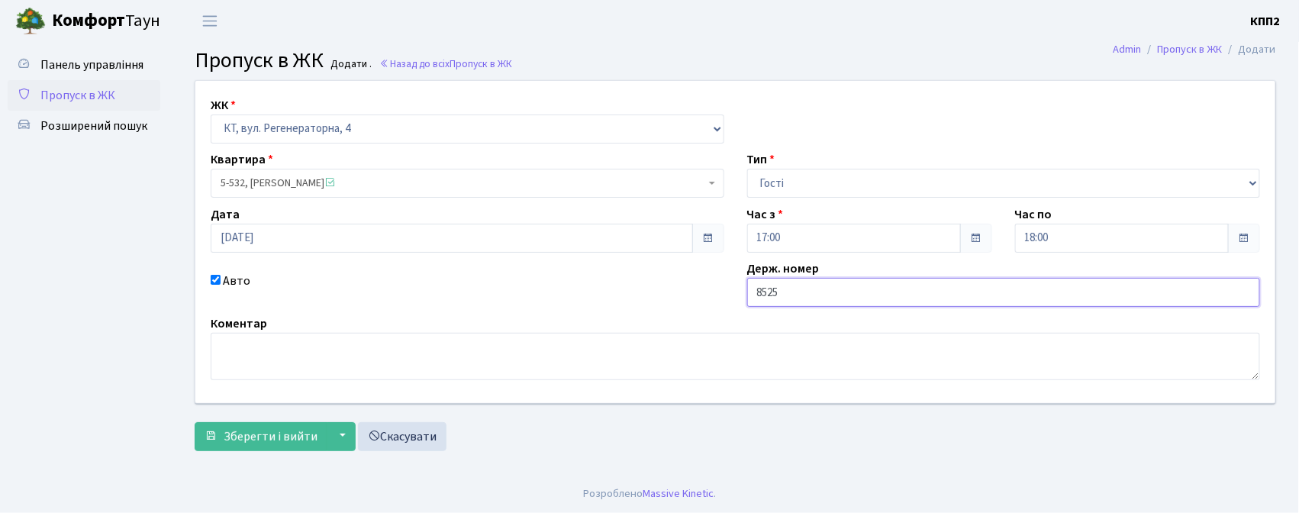
click at [752, 294] on input "8525" at bounding box center [1003, 292] width 513 height 29
click at [871, 296] on input "КА8525" at bounding box center [1003, 292] width 513 height 29
type input "КА8525МТ"
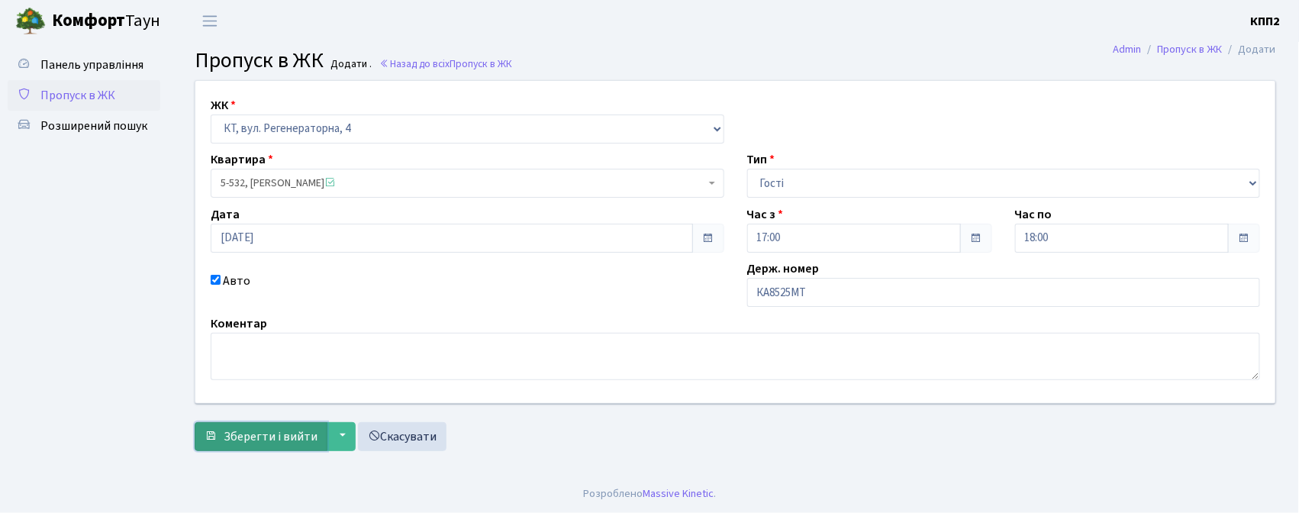
click at [233, 434] on span "Зберегти і вийти" at bounding box center [271, 436] width 94 height 17
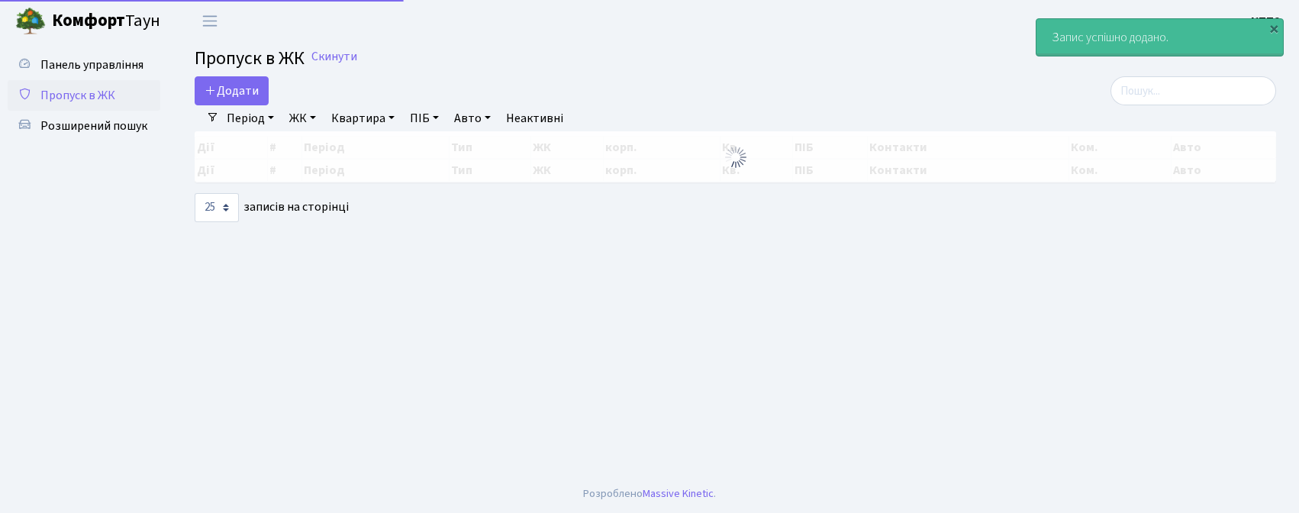
select select "25"
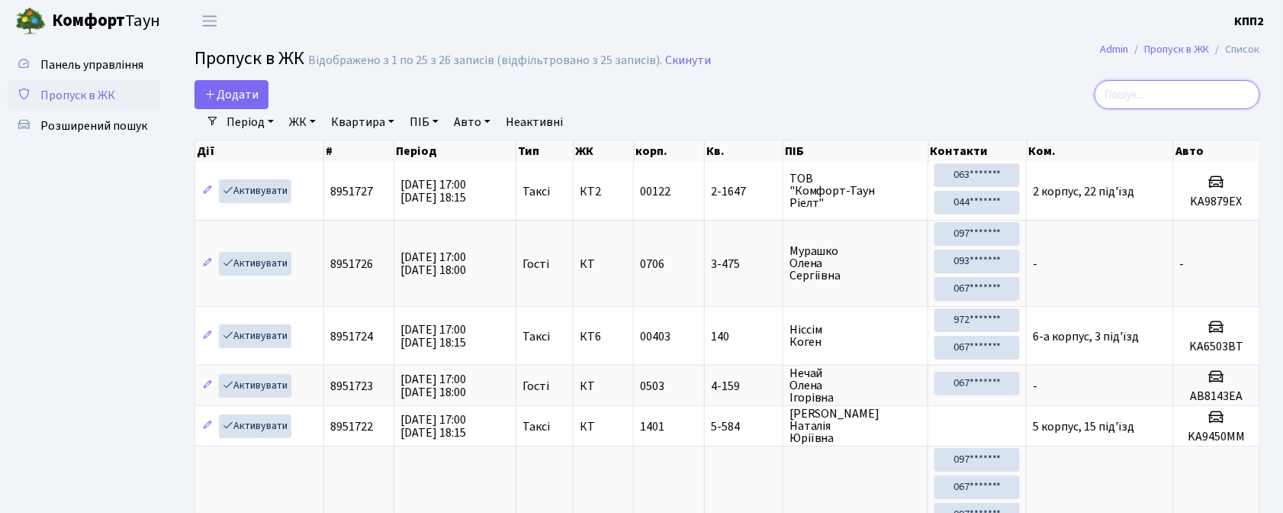
click at [1145, 93] on input "search" at bounding box center [1178, 94] width 166 height 29
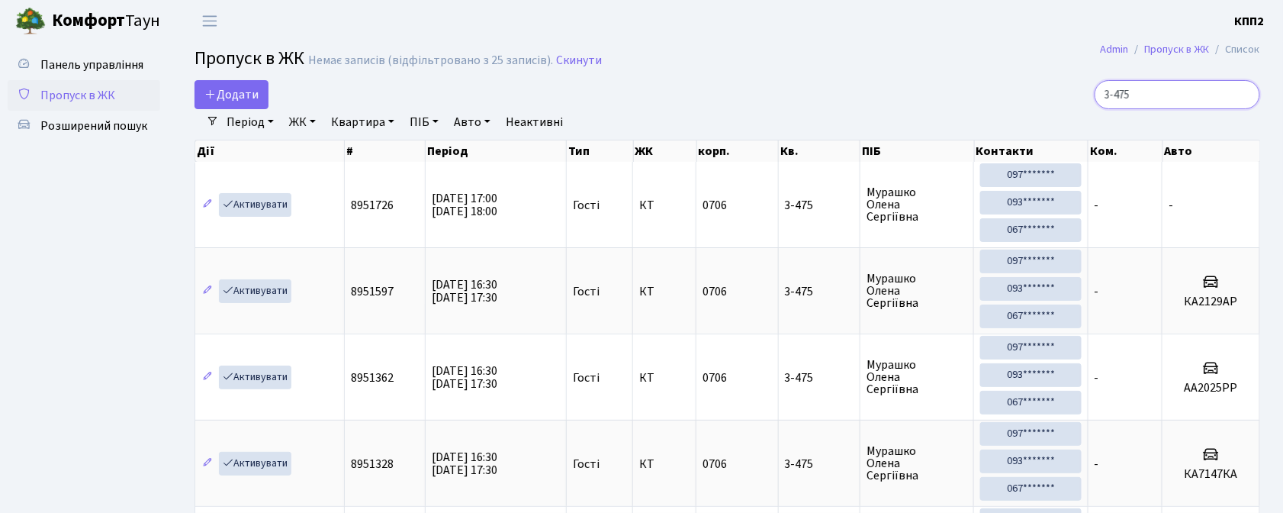
type input "3-475"
click at [226, 79] on main "Admin Пропуск в ЖК Список Пропуск в ЖК Немає записів (відфільтровано з 25 запис…" at bounding box center [728, 479] width 1112 height 874
click at [219, 119] on ul "Період 05.09.2025 - 05.09.2025 ЖК - КТ, вул. Регенераторна, 4 КТ2, просп. Собор…" at bounding box center [459, 122] width 481 height 26
click at [223, 75] on main "Admin Пропуск в ЖК Список Пропуск в ЖК Немає записів (відфільтровано з 25 запис…" at bounding box center [728, 479] width 1112 height 874
click at [217, 92] on span "Додати" at bounding box center [231, 94] width 54 height 17
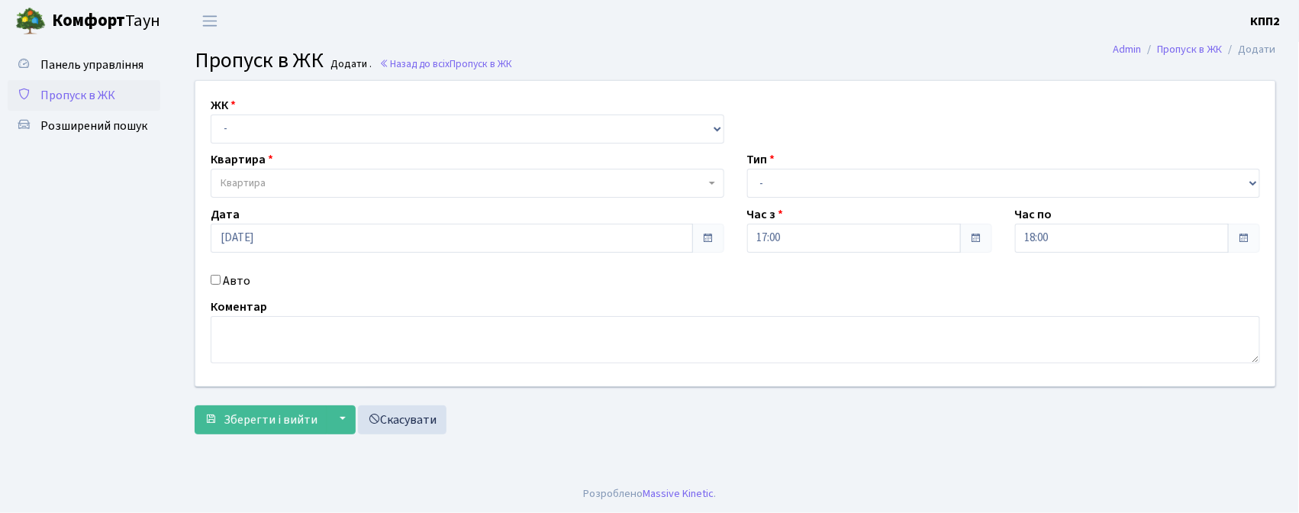
select select "271"
click at [211, 114] on select "- КТ, вул. Регенераторна, 4 КТ2, просп. [STREET_ADDRESS] [STREET_ADDRESS] [PERS…" at bounding box center [467, 128] width 513 height 29
select select
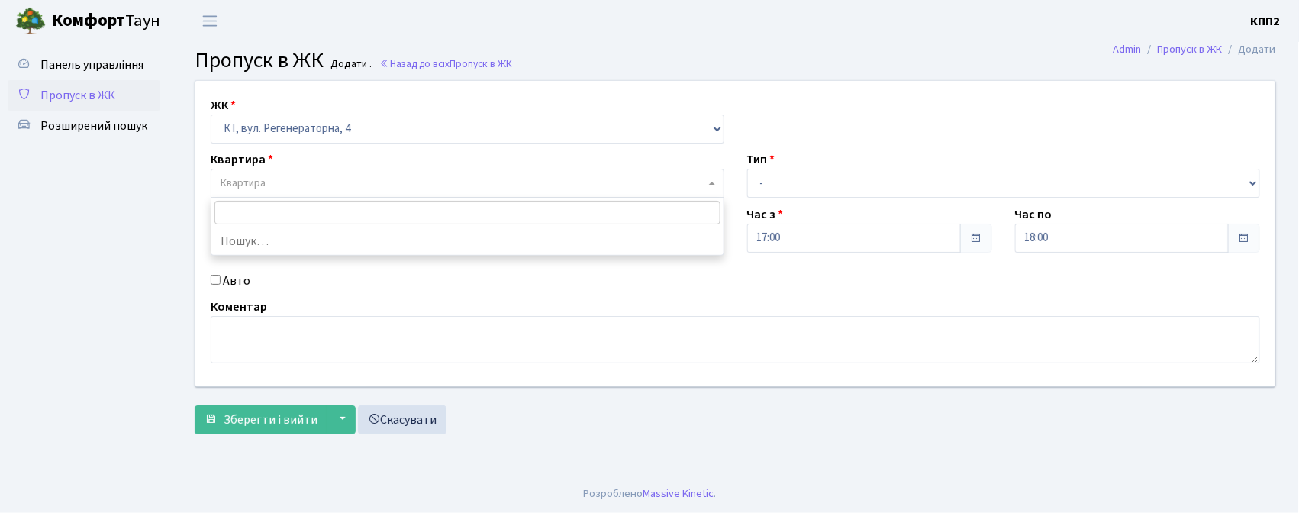
click at [254, 179] on span "Квартира" at bounding box center [243, 182] width 45 height 15
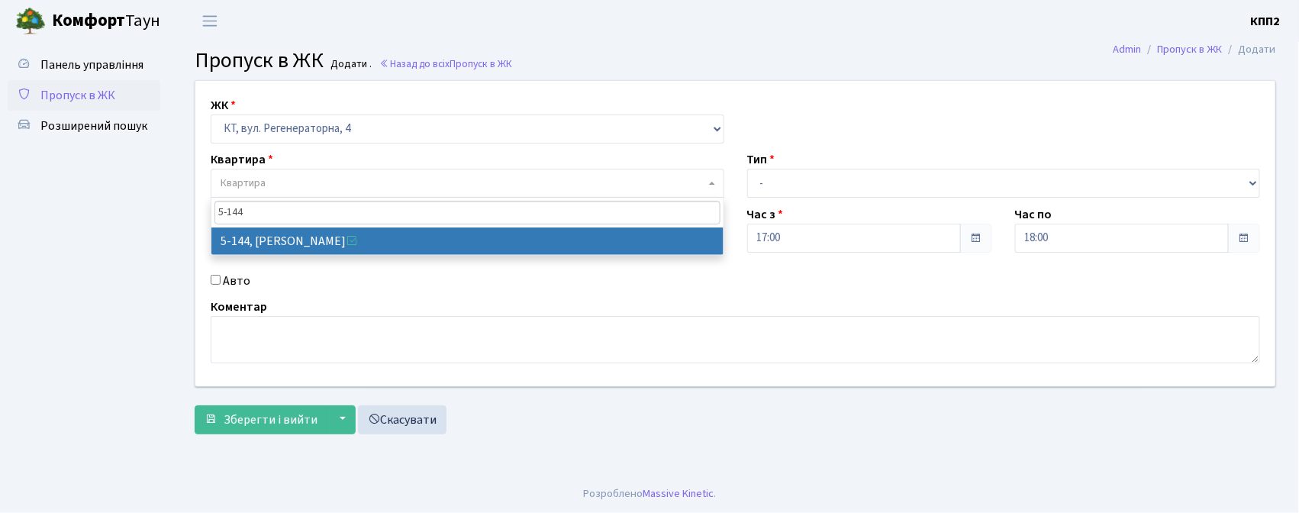
type input "5-144"
select select "2404"
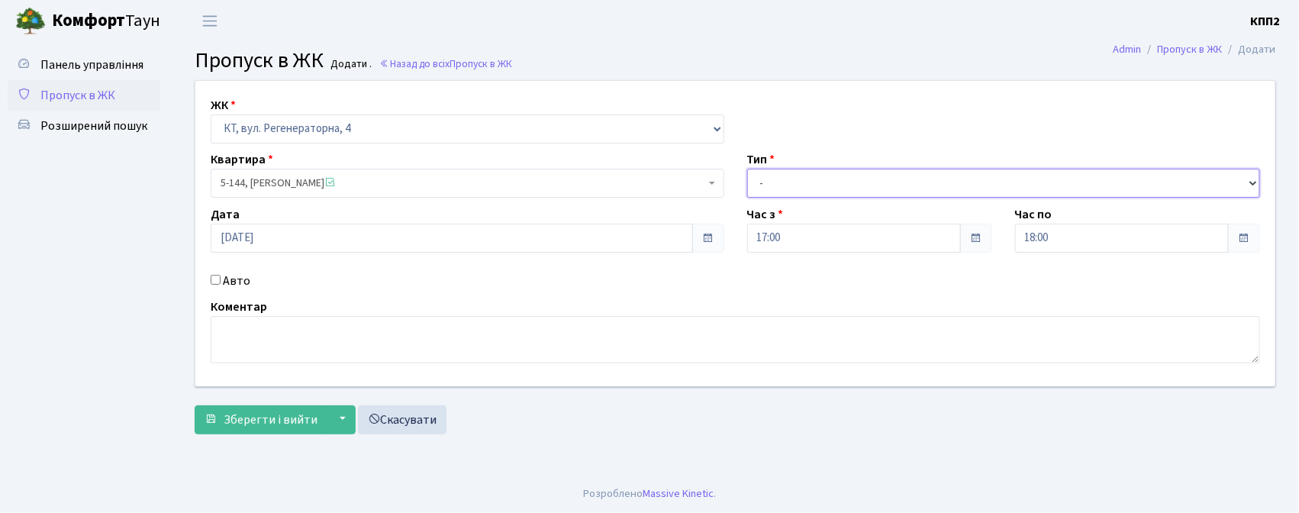
click at [782, 177] on select "- Доставка Таксі Гості Сервіс" at bounding box center [1003, 183] width 513 height 29
select select "3"
click at [747, 169] on select "- Доставка Таксі Гості Сервіс" at bounding box center [1003, 183] width 513 height 29
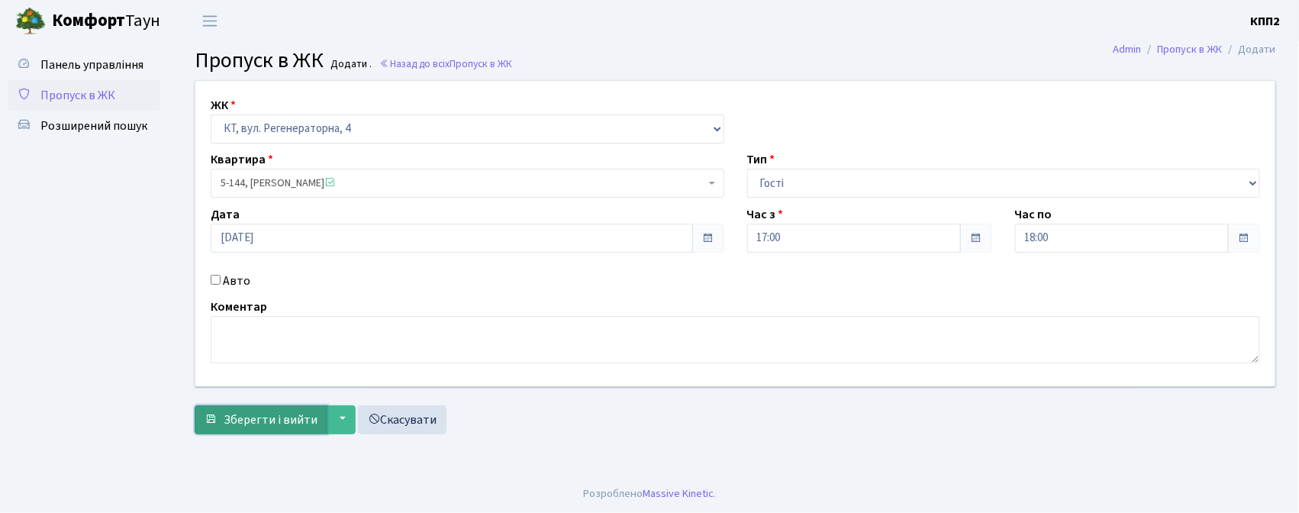
click at [247, 422] on span "Зберегти і вийти" at bounding box center [271, 419] width 94 height 17
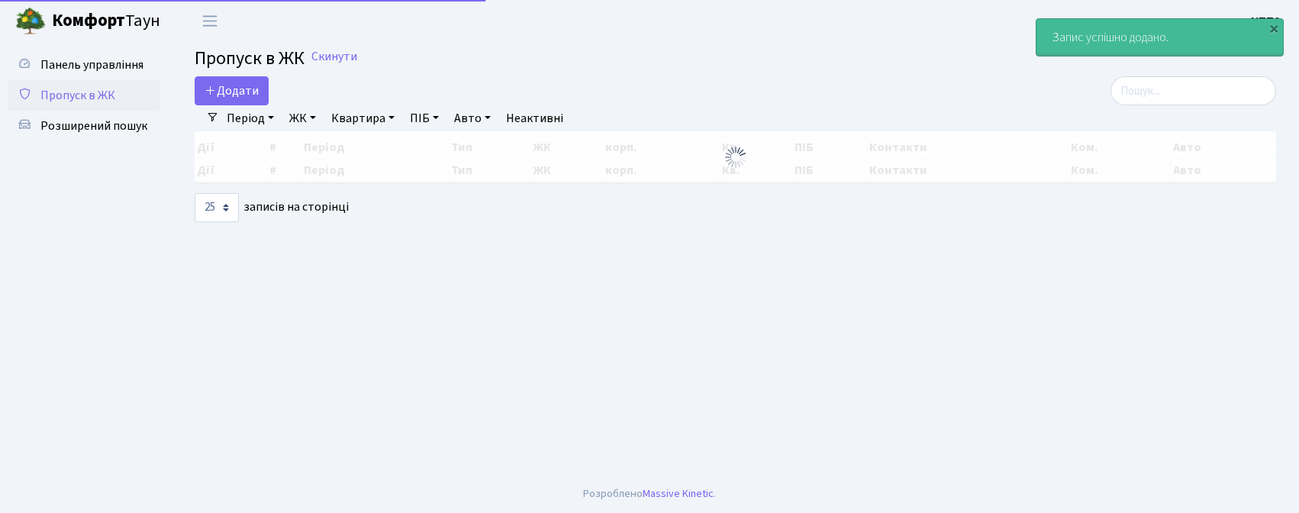
select select "25"
click at [118, 59] on span "Панель управління" at bounding box center [91, 64] width 103 height 17
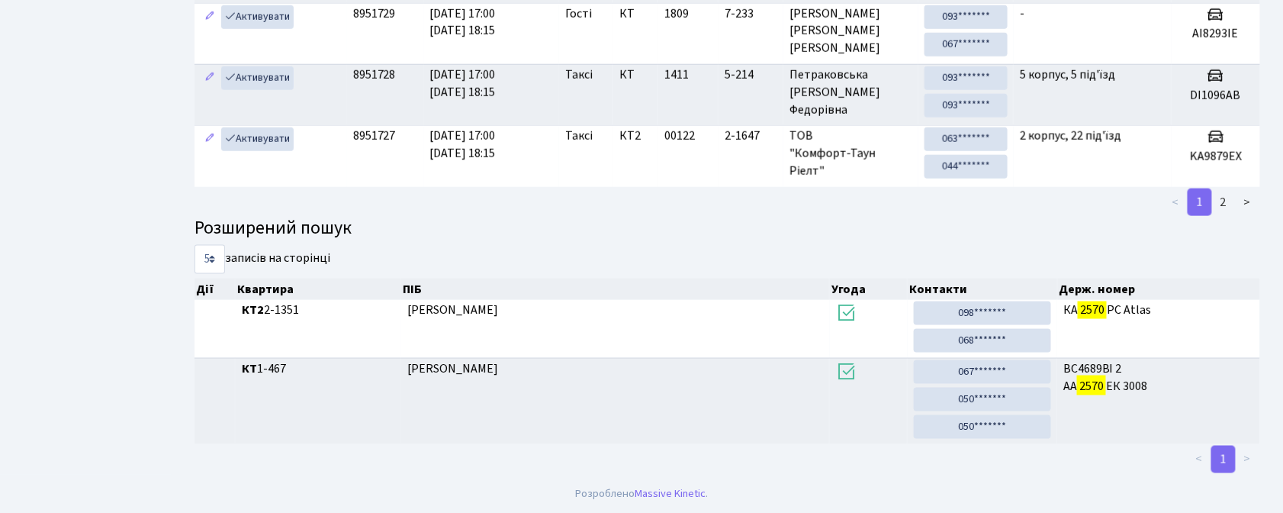
scroll to position [44, 0]
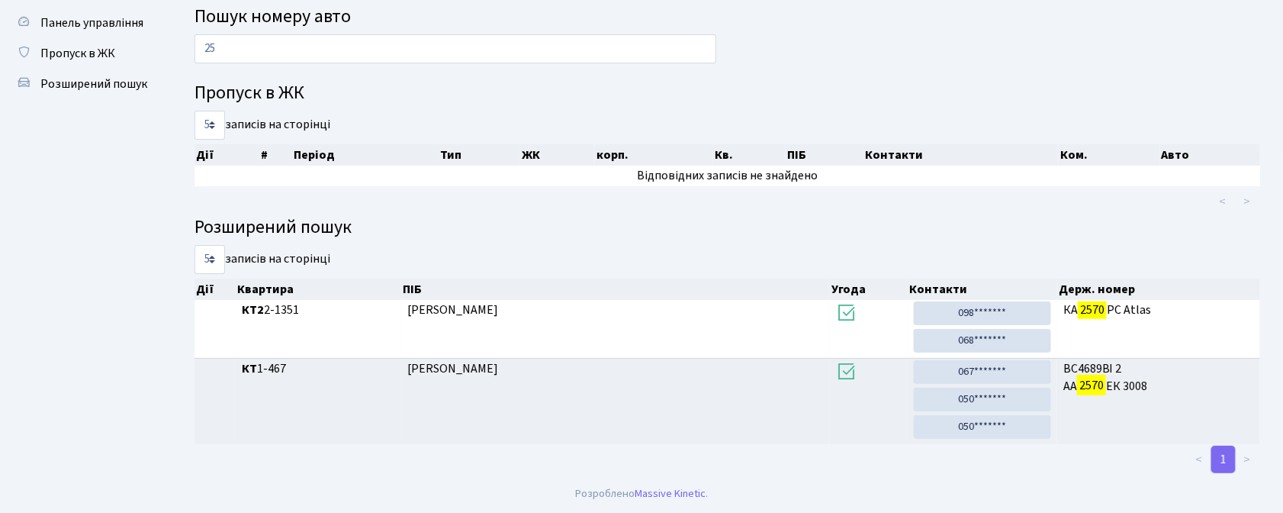
type input "2"
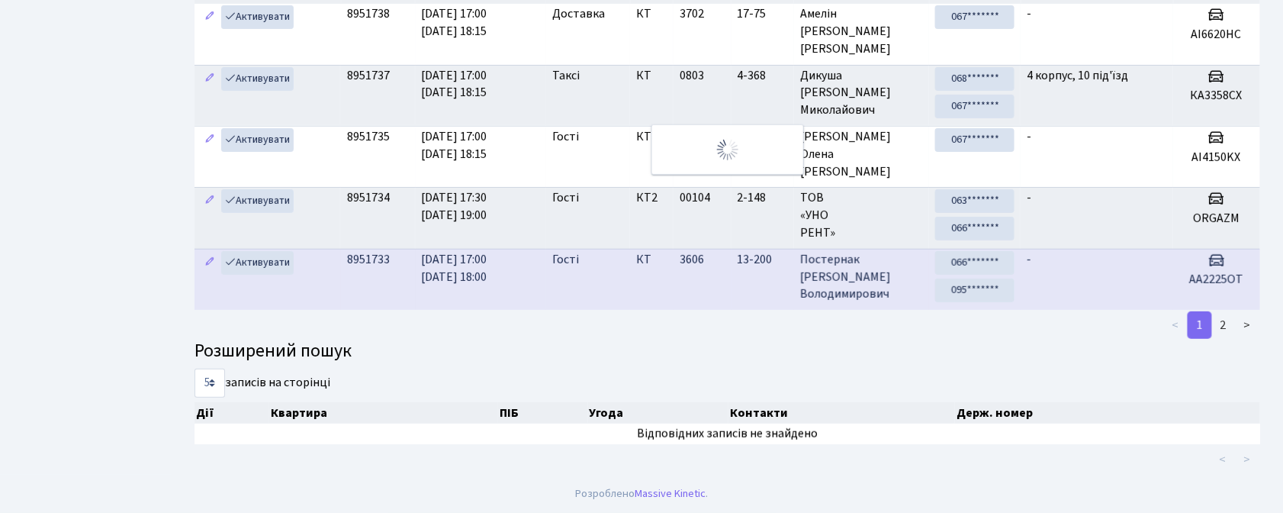
scroll to position [0, 0]
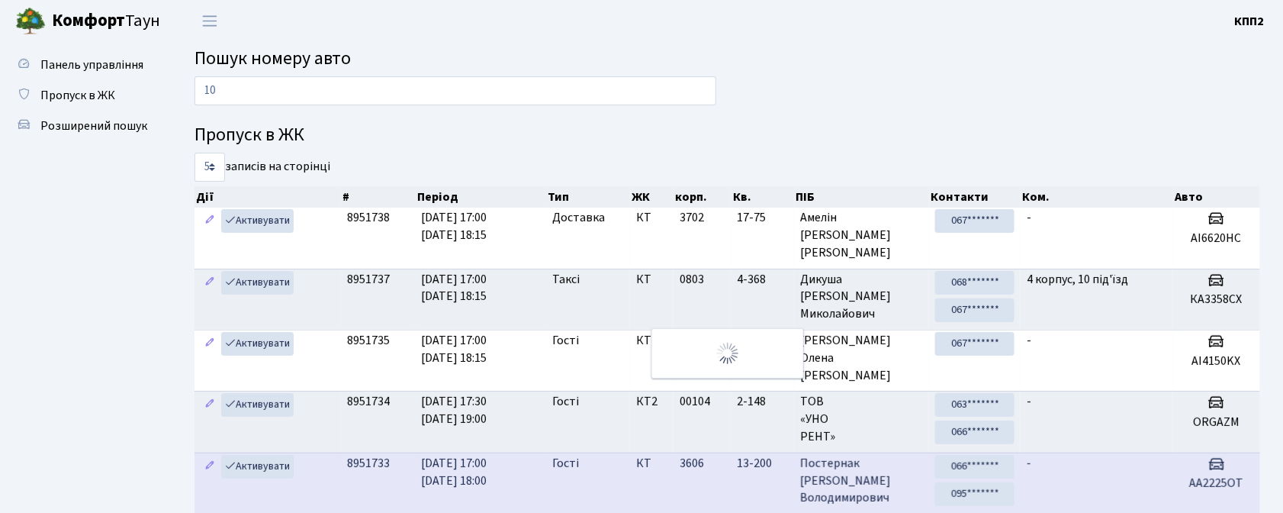
type input "1"
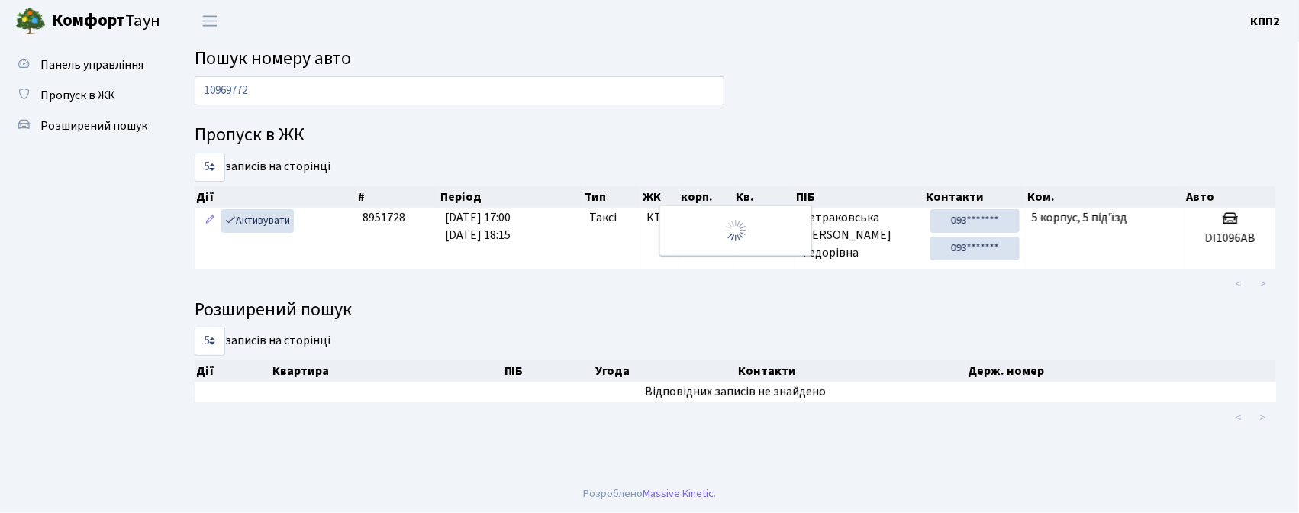
drag, startPoint x: 300, startPoint y: 95, endPoint x: 183, endPoint y: 98, distance: 116.8
click at [183, 98] on div "10969772" at bounding box center [459, 94] width 552 height 37
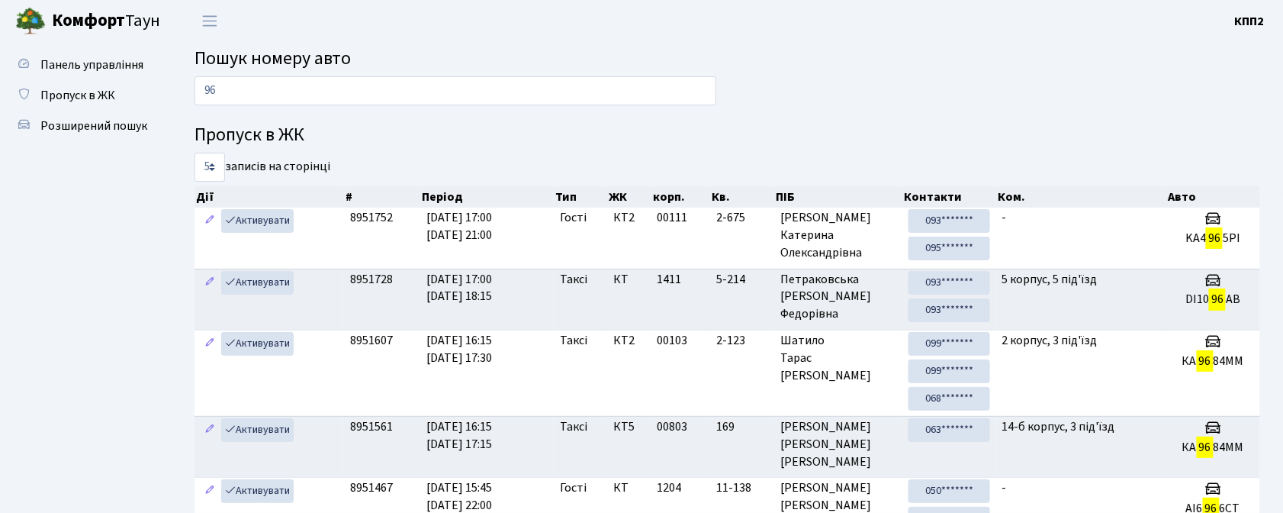
type input "9"
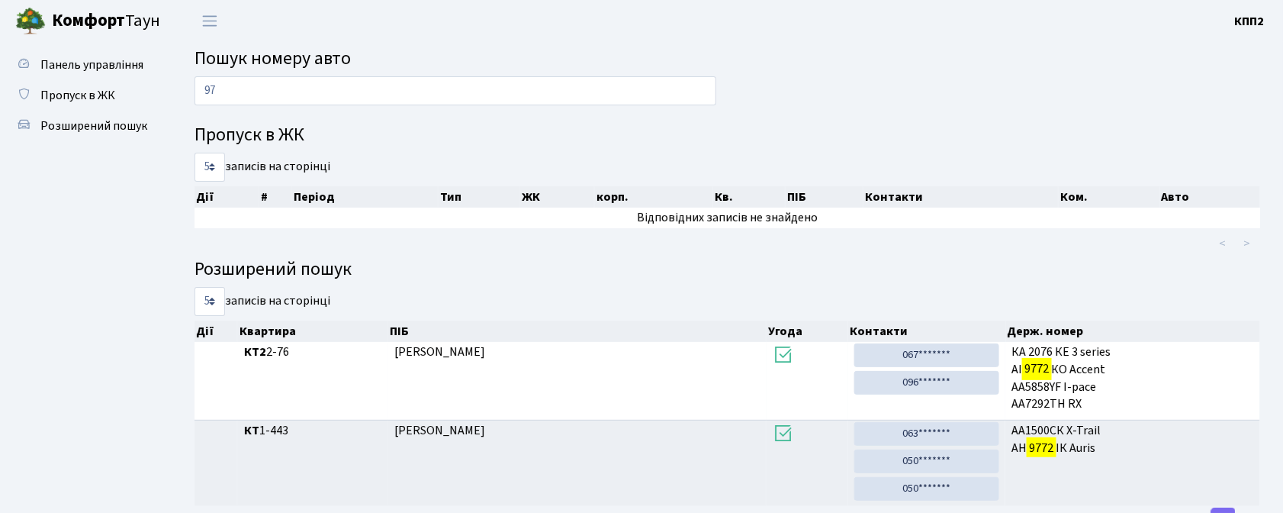
type input "9"
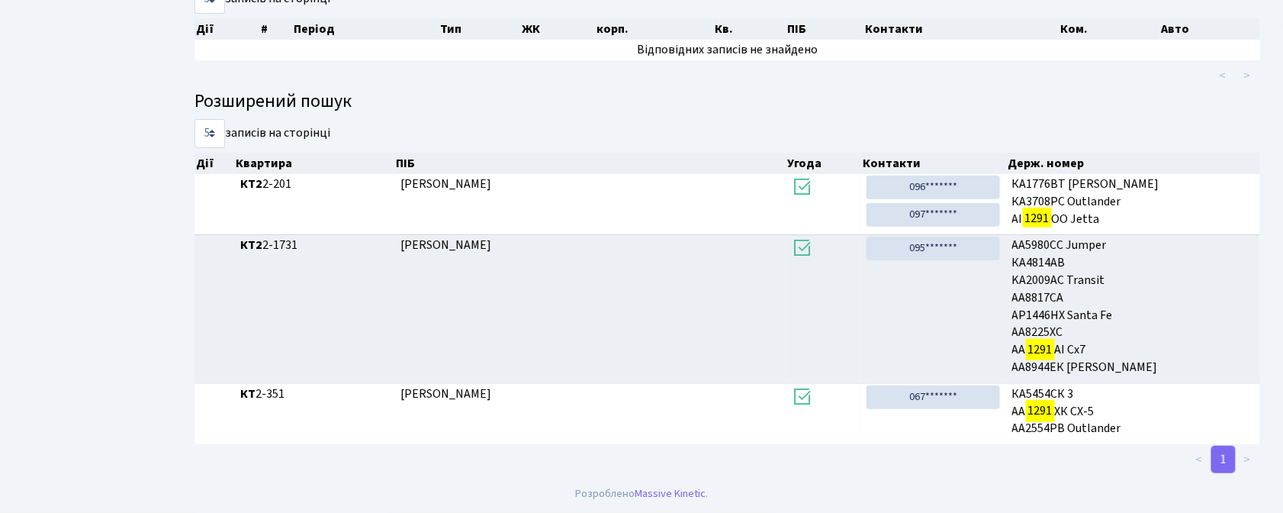
scroll to position [82, 0]
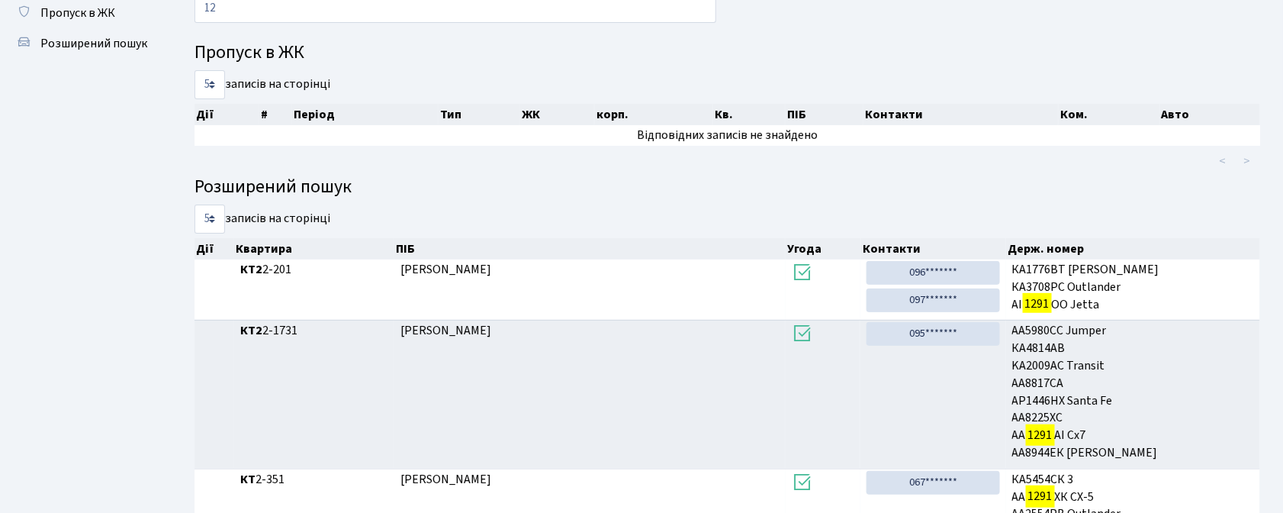
type input "1"
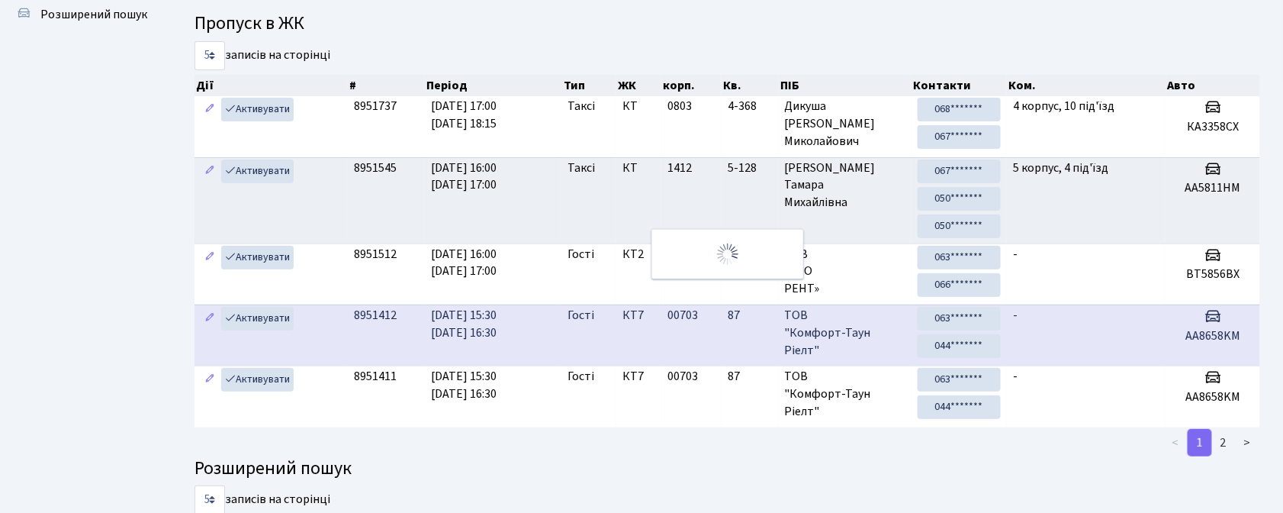
scroll to position [0, 0]
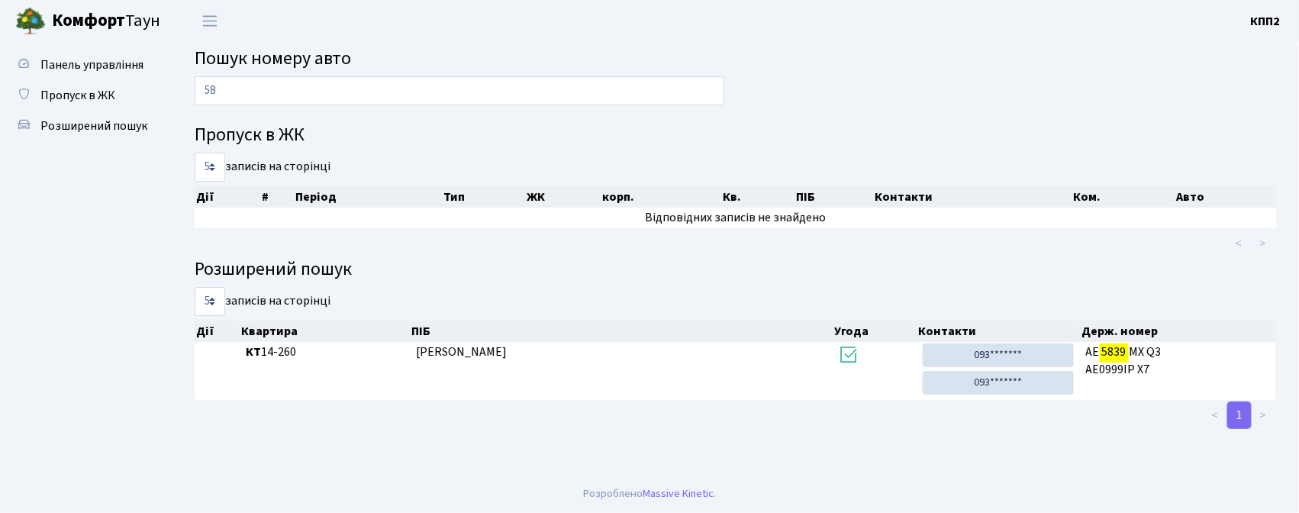
type input "5"
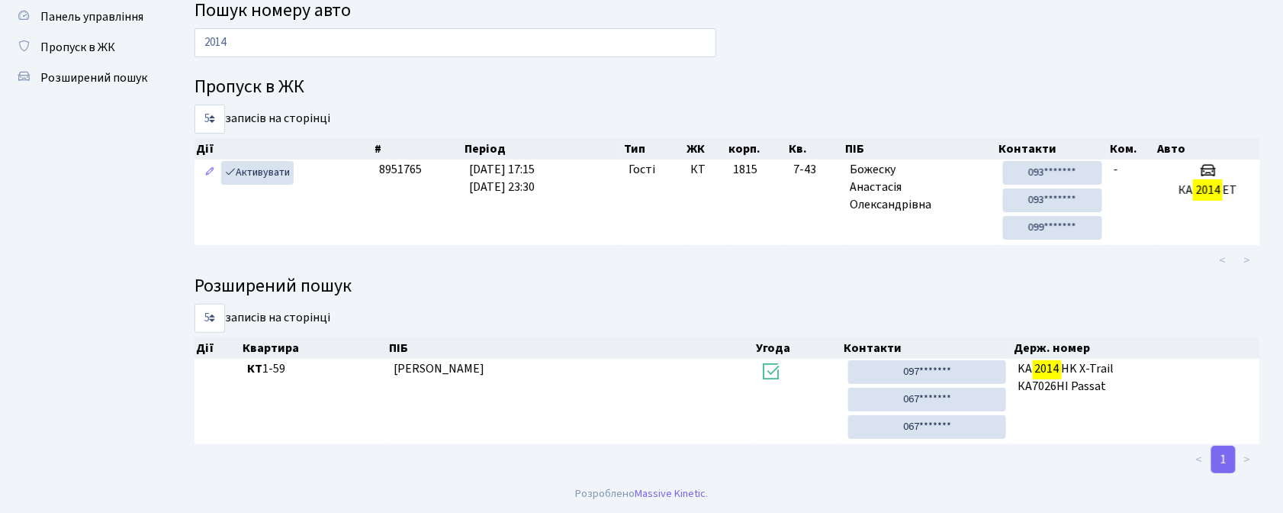
scroll to position [50, 0]
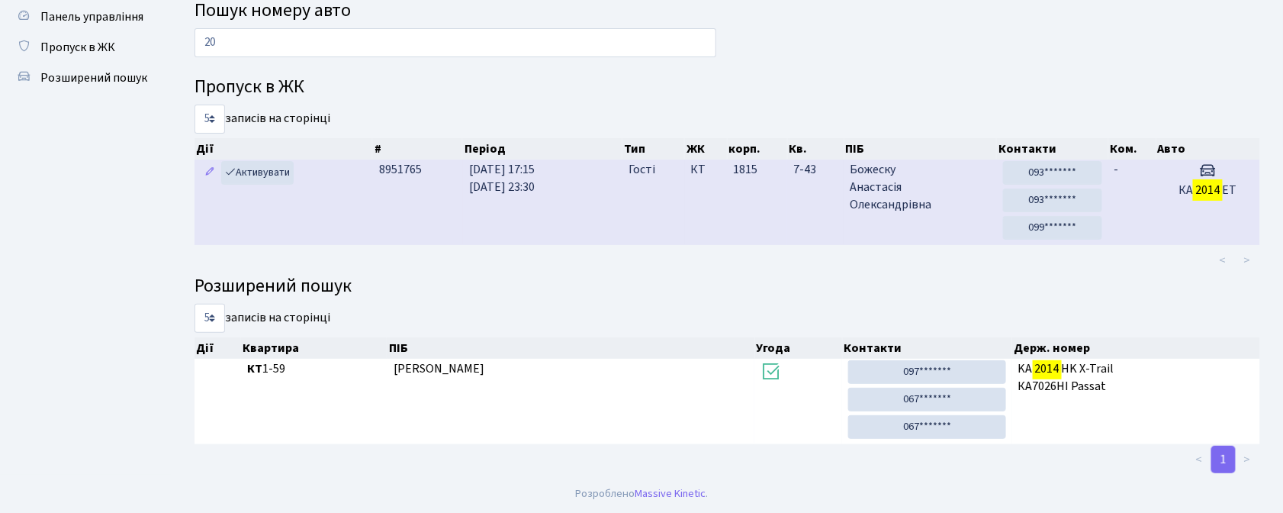
type input "2"
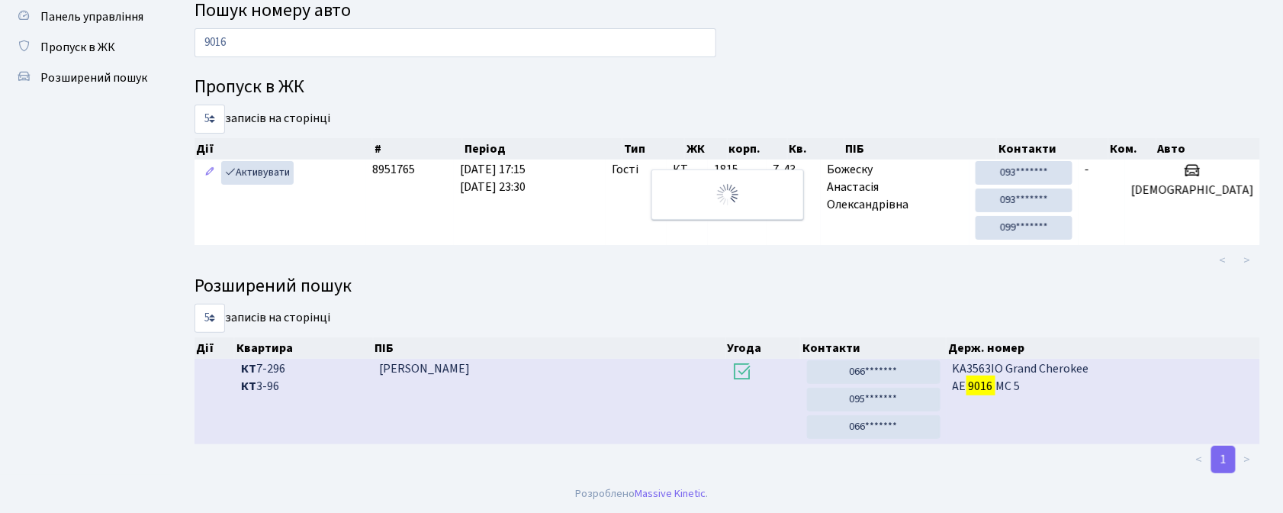
scroll to position [0, 0]
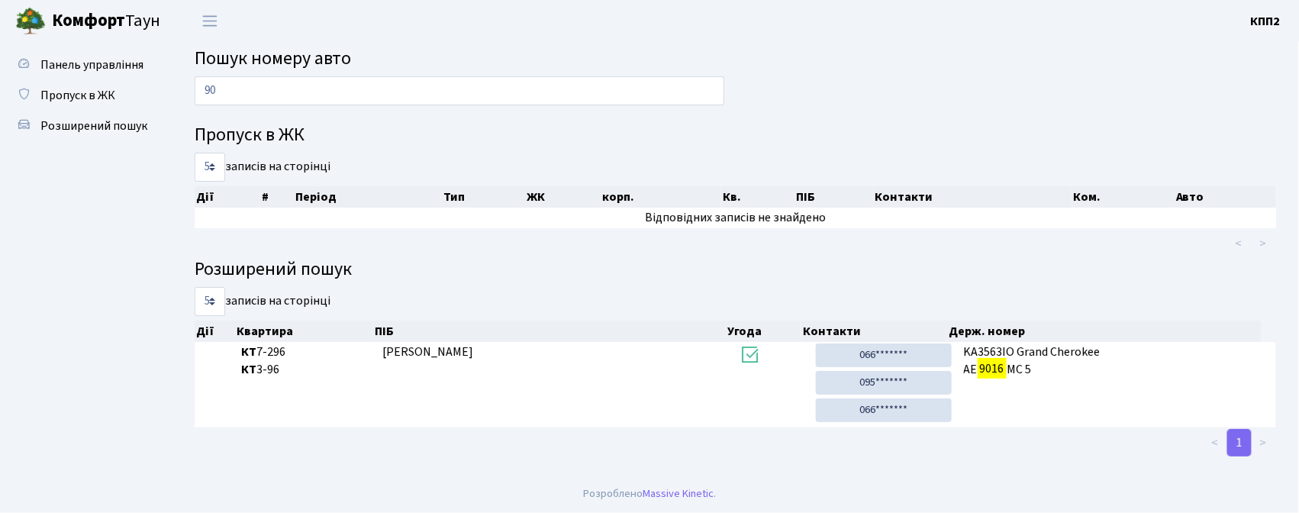
type input "9"
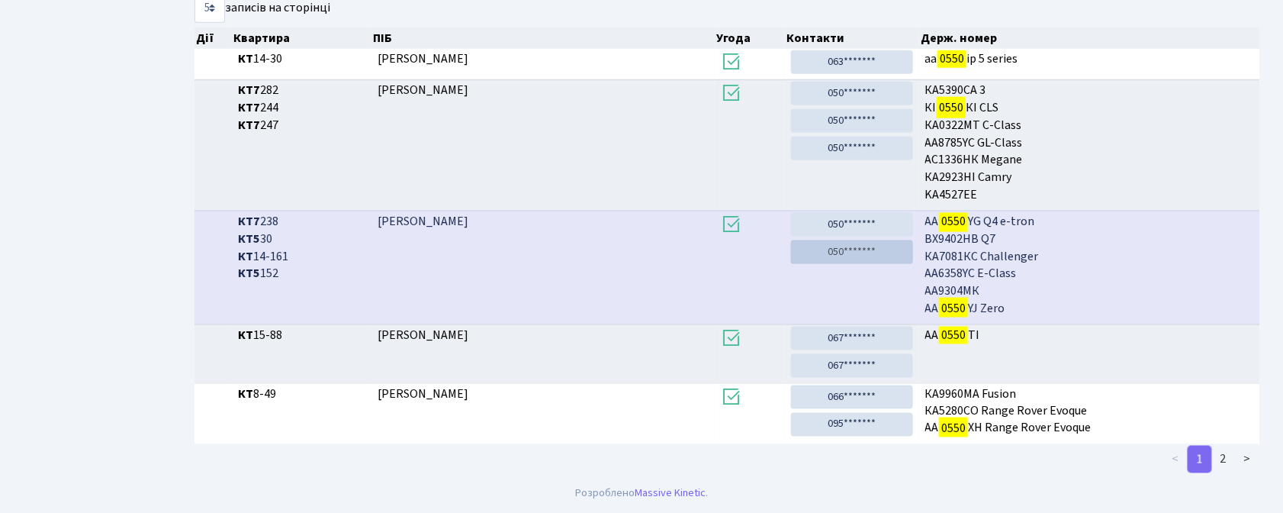
scroll to position [296, 0]
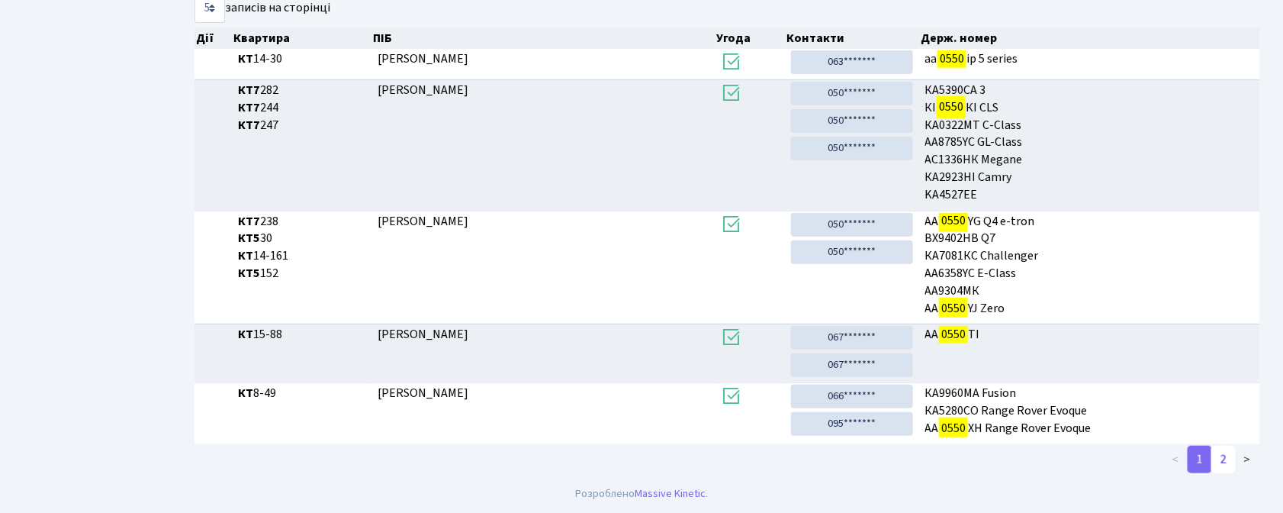
click at [1231, 464] on link "2" at bounding box center [1224, 459] width 24 height 27
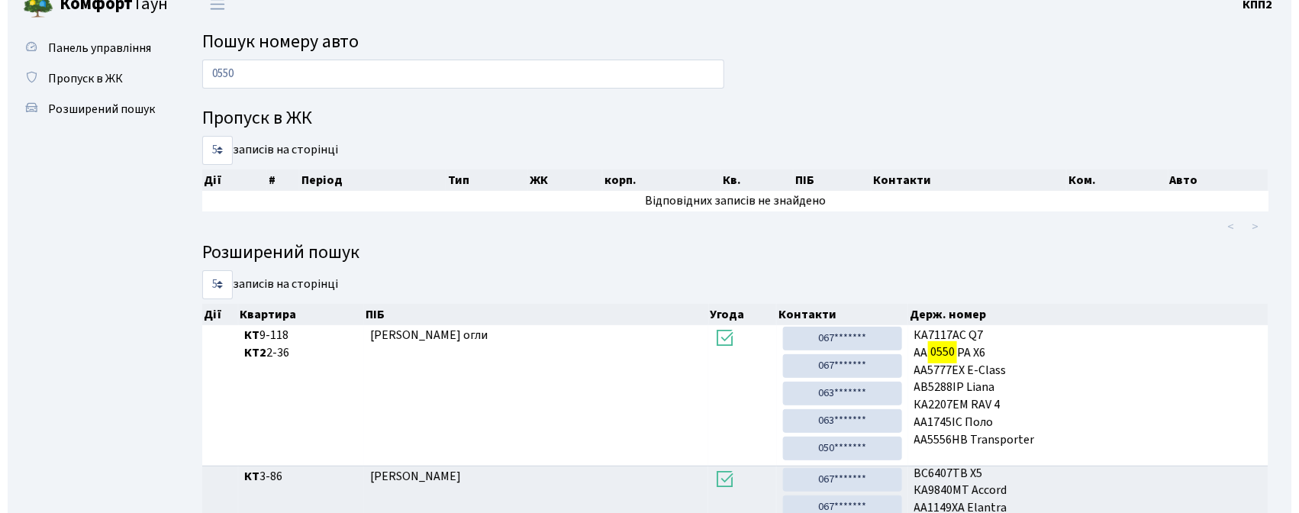
scroll to position [0, 0]
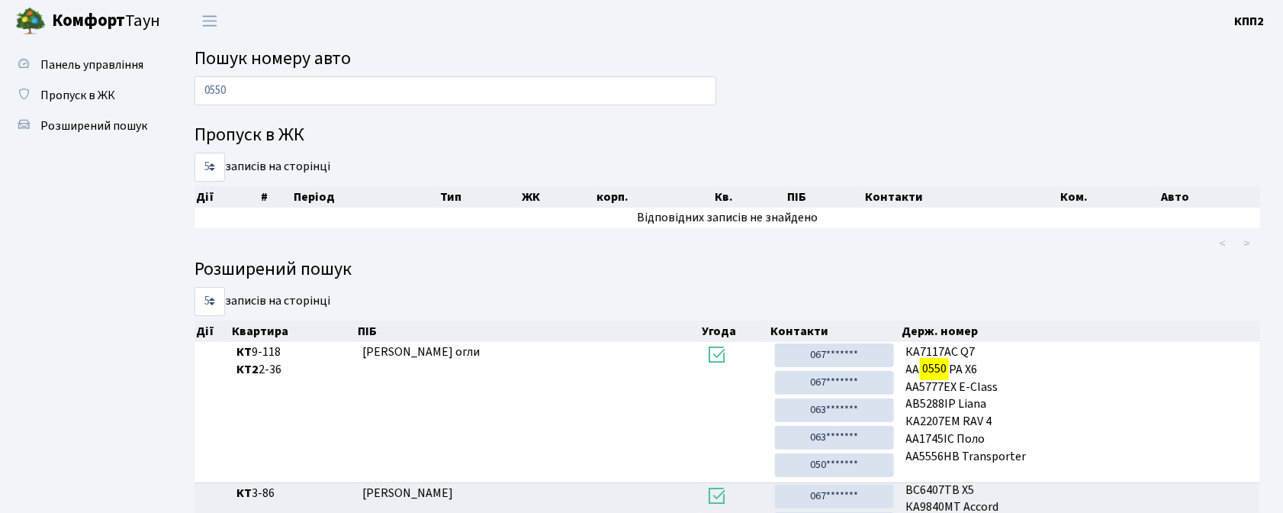
click at [294, 108] on div "0550" at bounding box center [455, 94] width 545 height 37
click at [291, 92] on input "0550" at bounding box center [456, 90] width 522 height 29
type input "0315"
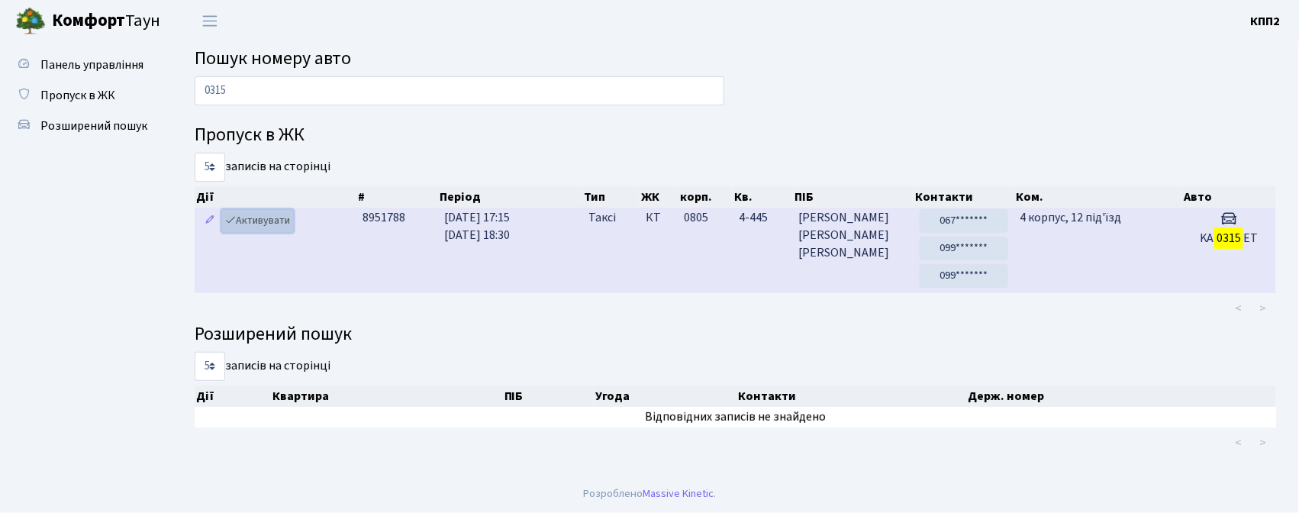
click at [279, 221] on link "Активувати" at bounding box center [257, 221] width 72 height 24
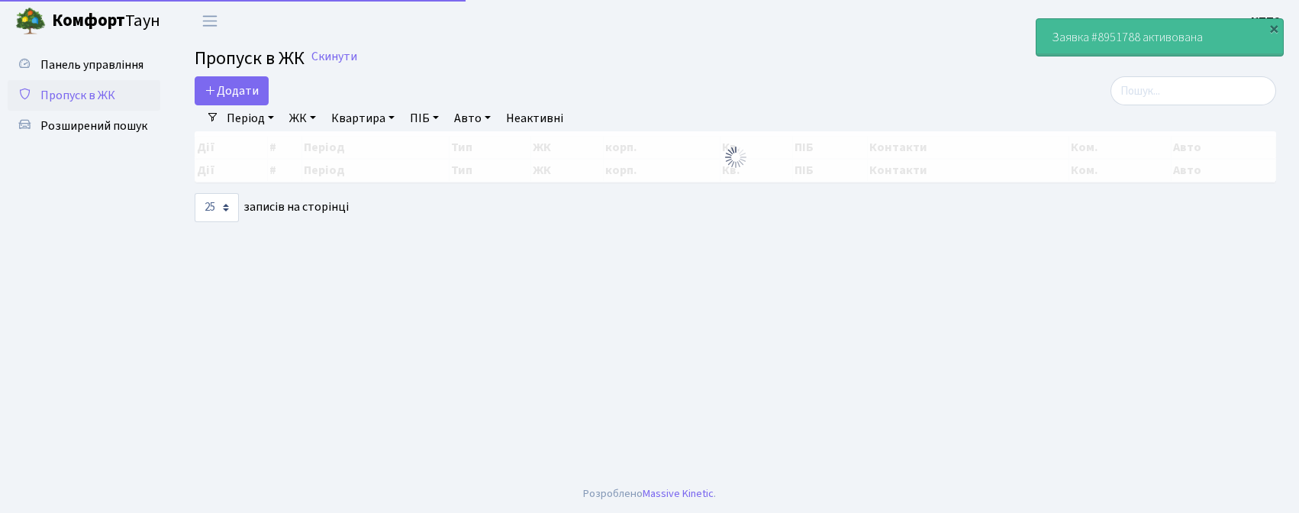
select select "25"
click at [1230, 86] on input "search" at bounding box center [1193, 90] width 166 height 29
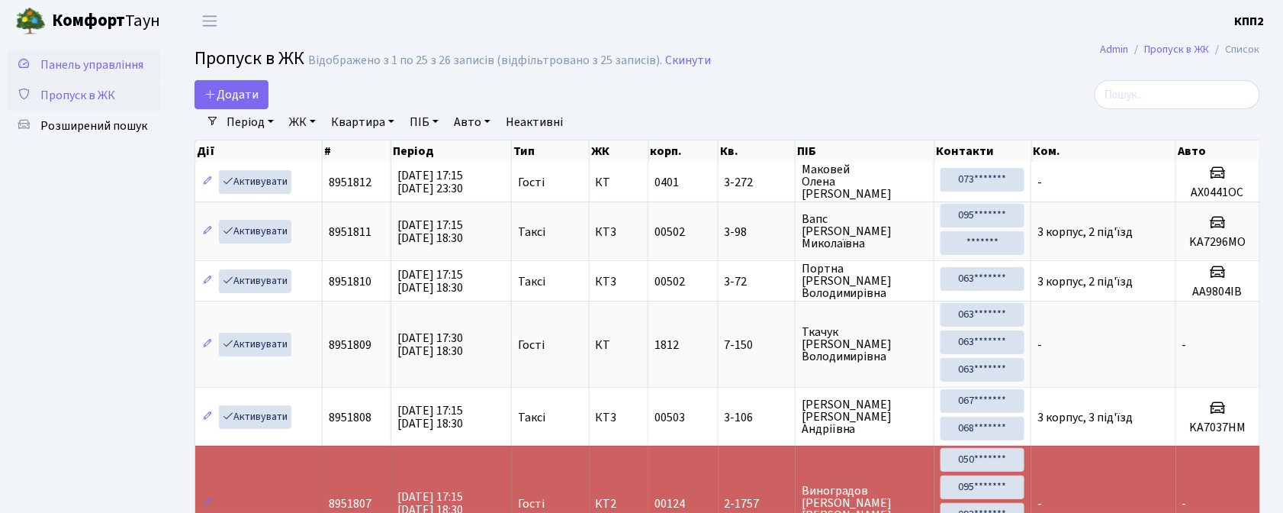
click at [111, 59] on span "Панель управління" at bounding box center [91, 64] width 103 height 17
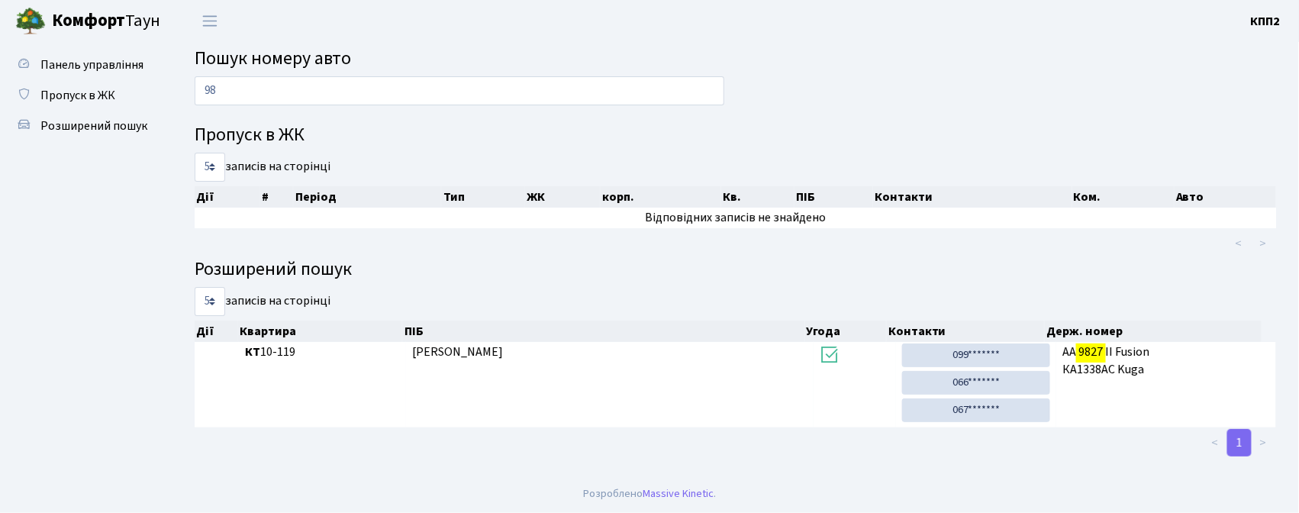
type input "9"
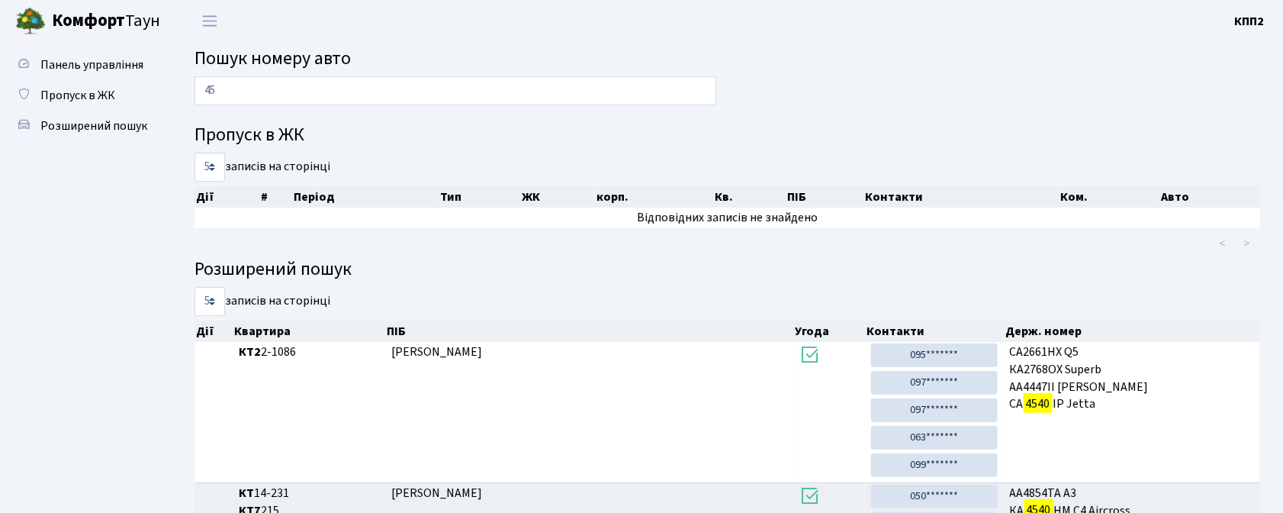
type input "4"
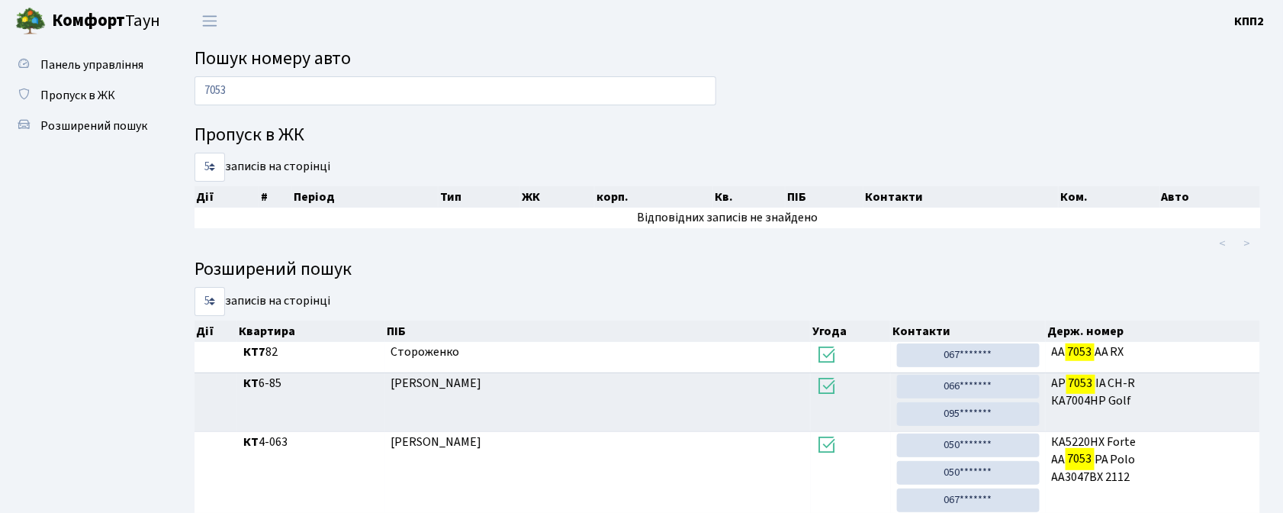
click at [269, 77] on input "7053" at bounding box center [456, 90] width 522 height 29
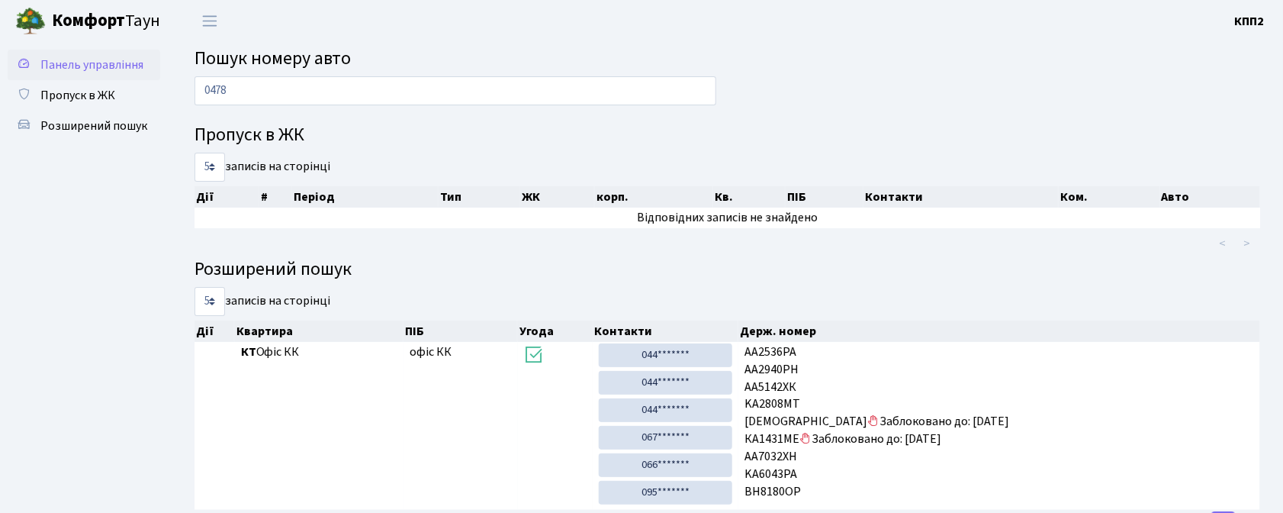
type input "0478"
click at [77, 56] on span "Панель управління" at bounding box center [91, 64] width 103 height 17
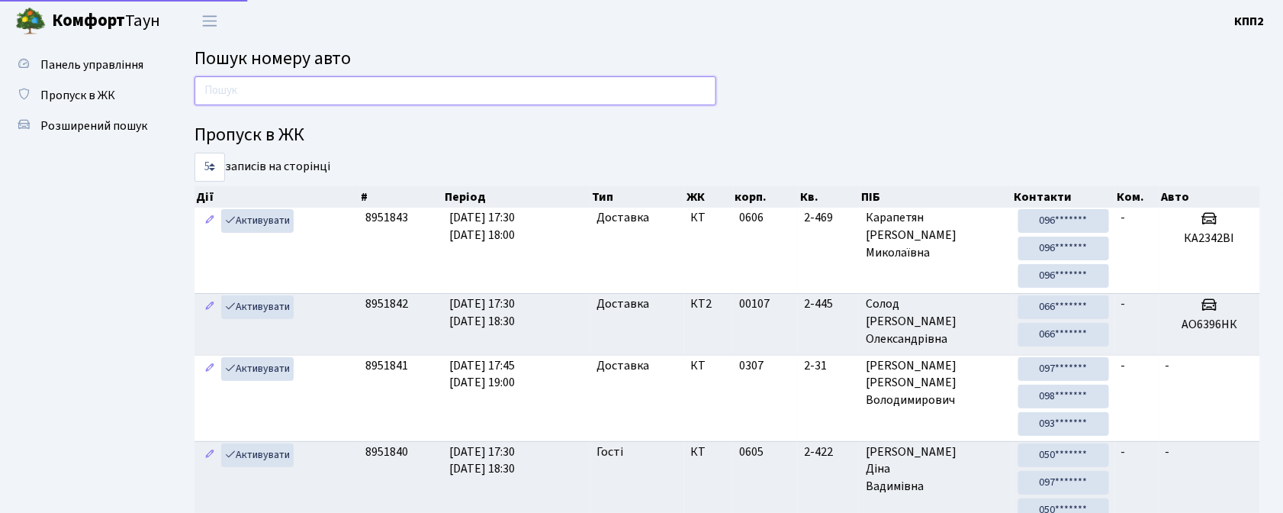
drag, startPoint x: 0, startPoint y: 0, endPoint x: 301, endPoint y: 98, distance: 316.3
click at [301, 98] on input "text" at bounding box center [456, 90] width 522 height 29
type input "2"
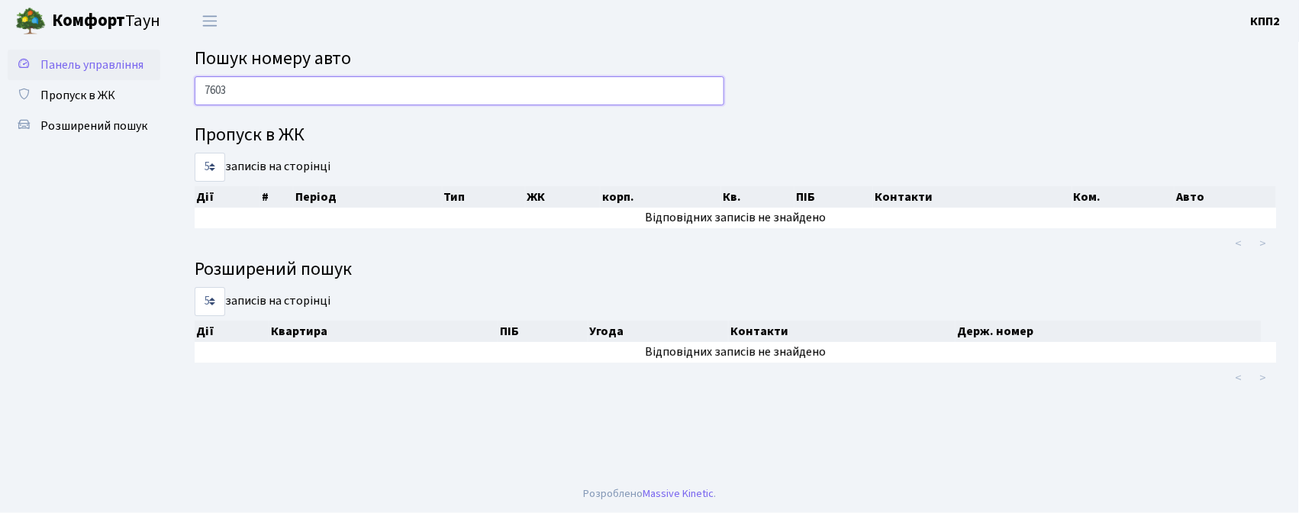
type input "7603"
click at [102, 70] on span "Панель управління" at bounding box center [91, 64] width 103 height 17
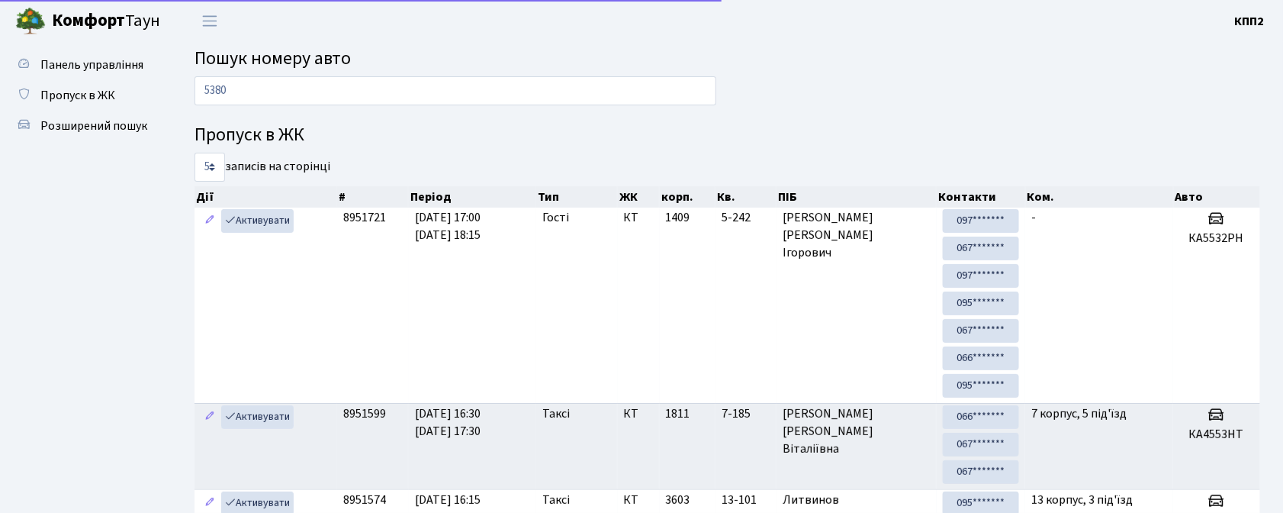
type input "5380"
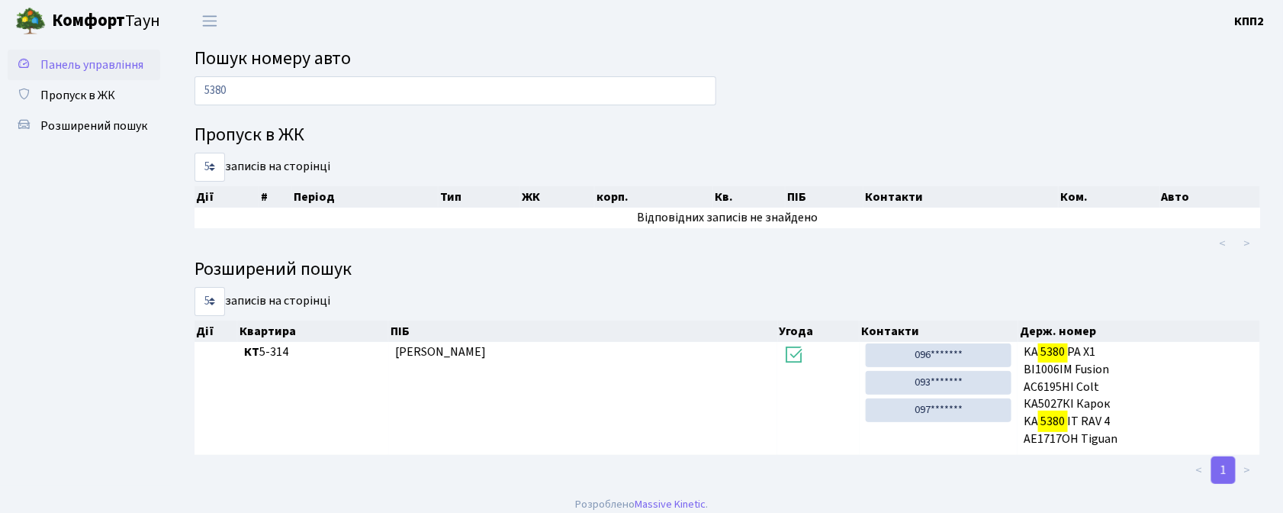
click at [99, 67] on span "Панель управління" at bounding box center [91, 64] width 103 height 17
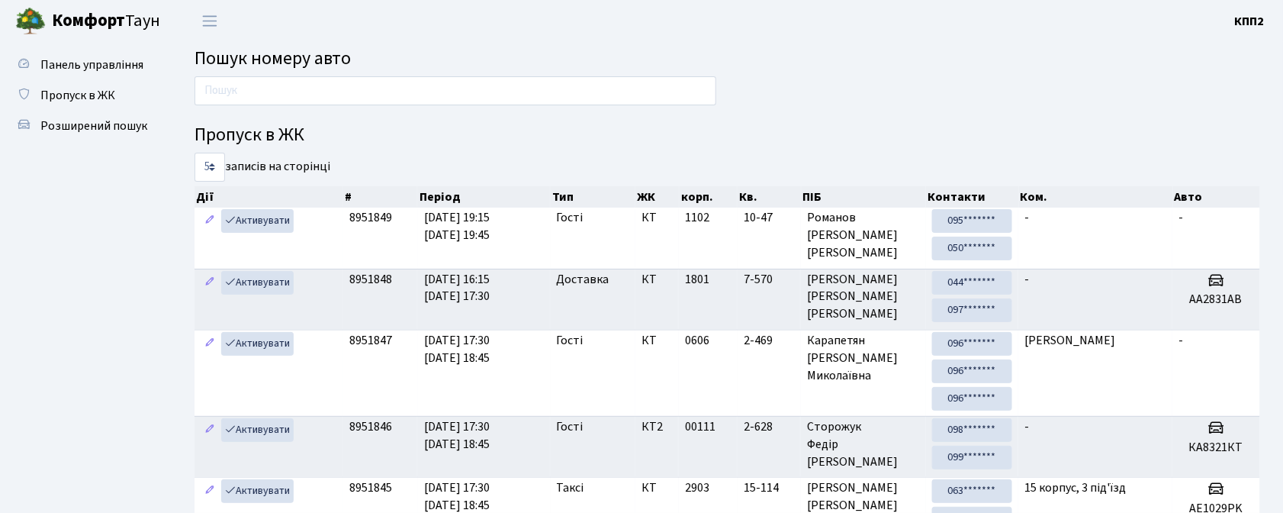
click at [385, 99] on input "text" at bounding box center [456, 90] width 522 height 29
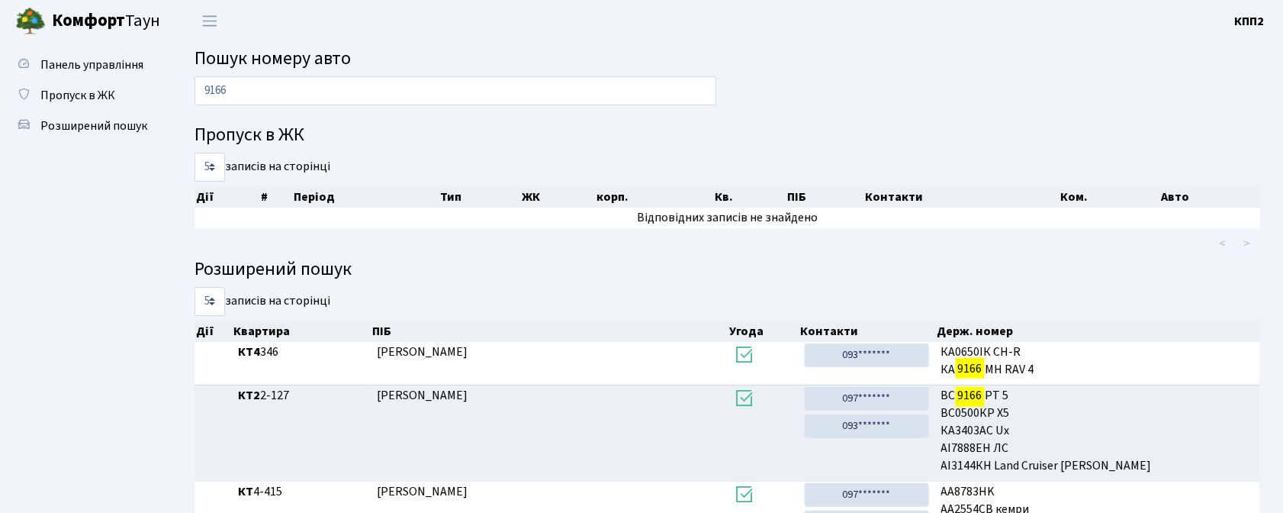
click at [291, 101] on input "9166" at bounding box center [456, 90] width 522 height 29
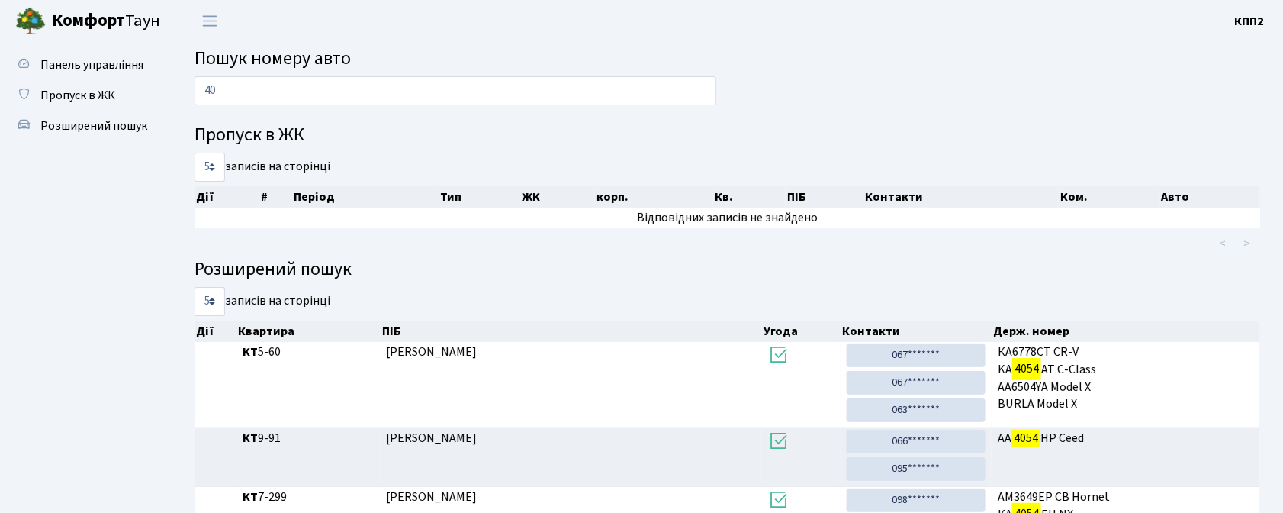
type input "4"
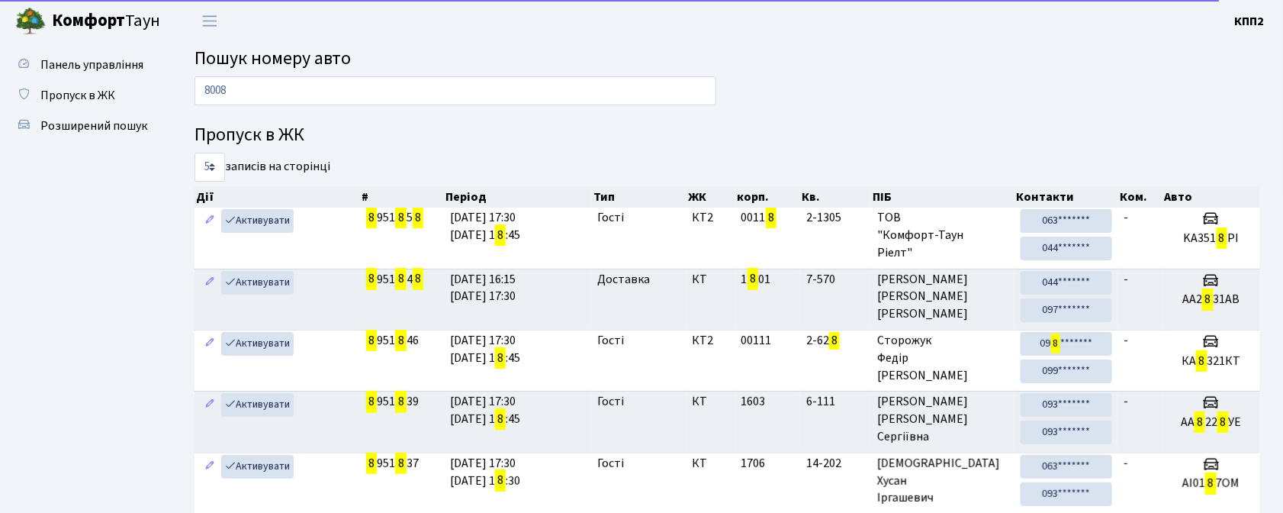
type input "8008"
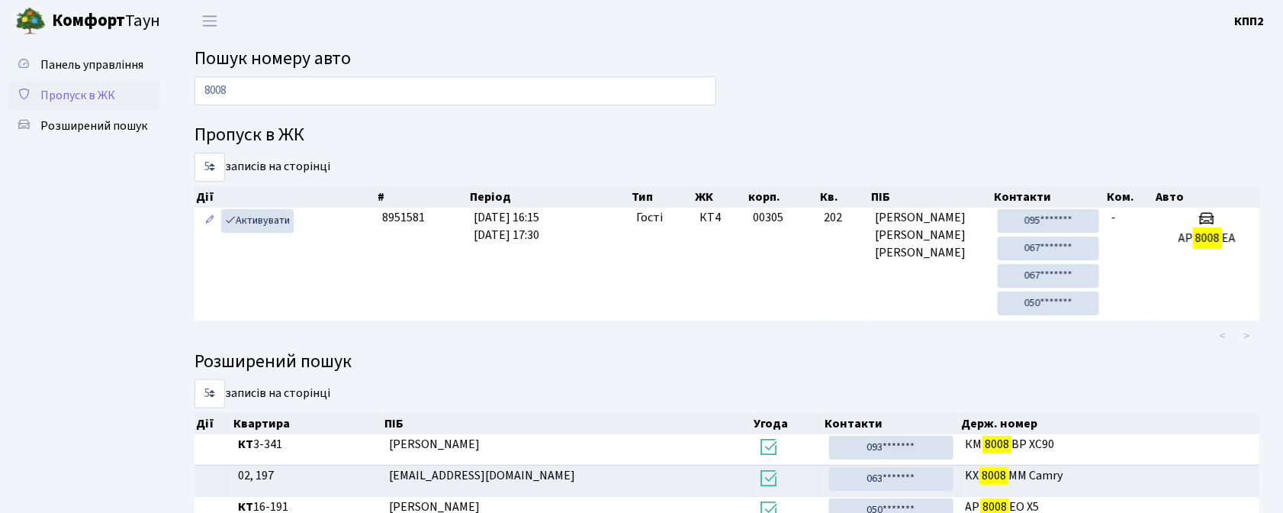
click at [102, 95] on span "Пропуск в ЖК" at bounding box center [77, 95] width 75 height 17
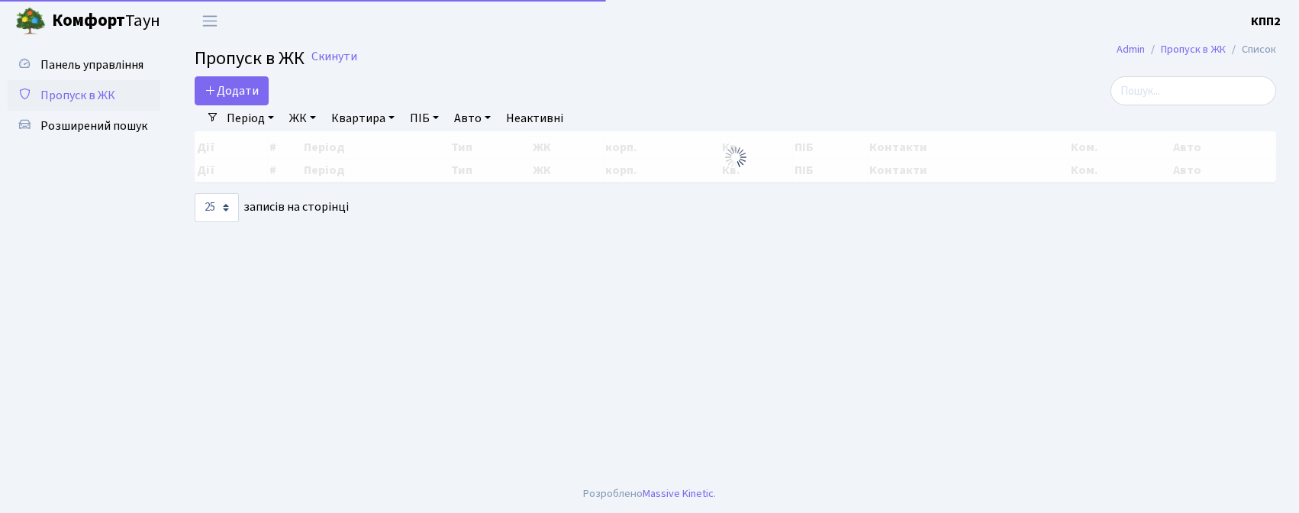
select select "25"
click at [1155, 89] on input "search" at bounding box center [1193, 90] width 166 height 29
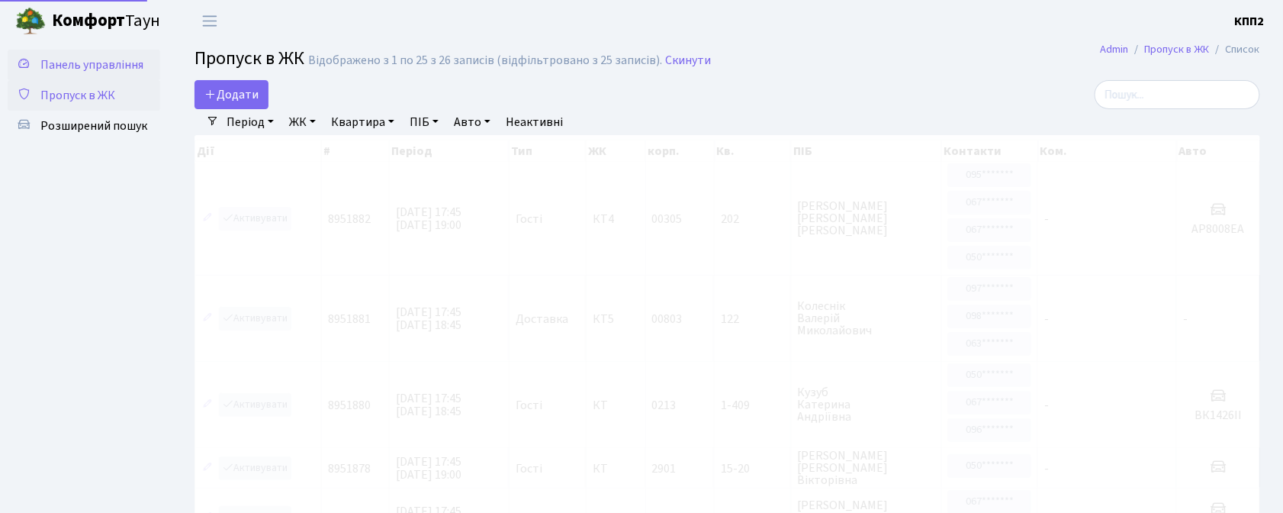
click at [85, 68] on span "Панель управління" at bounding box center [91, 64] width 103 height 17
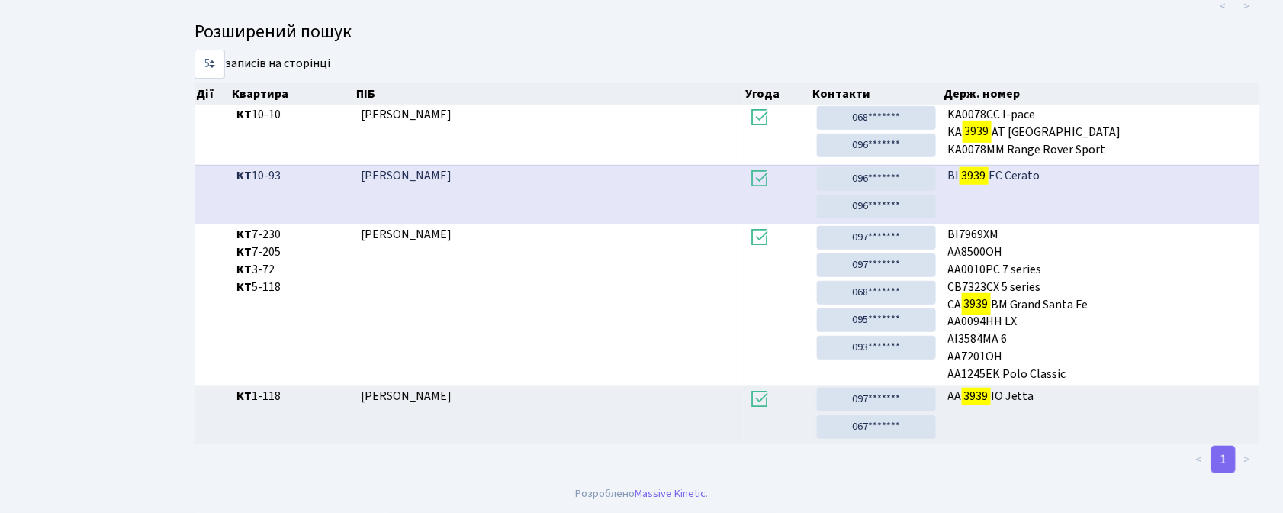
scroll to position [82, 0]
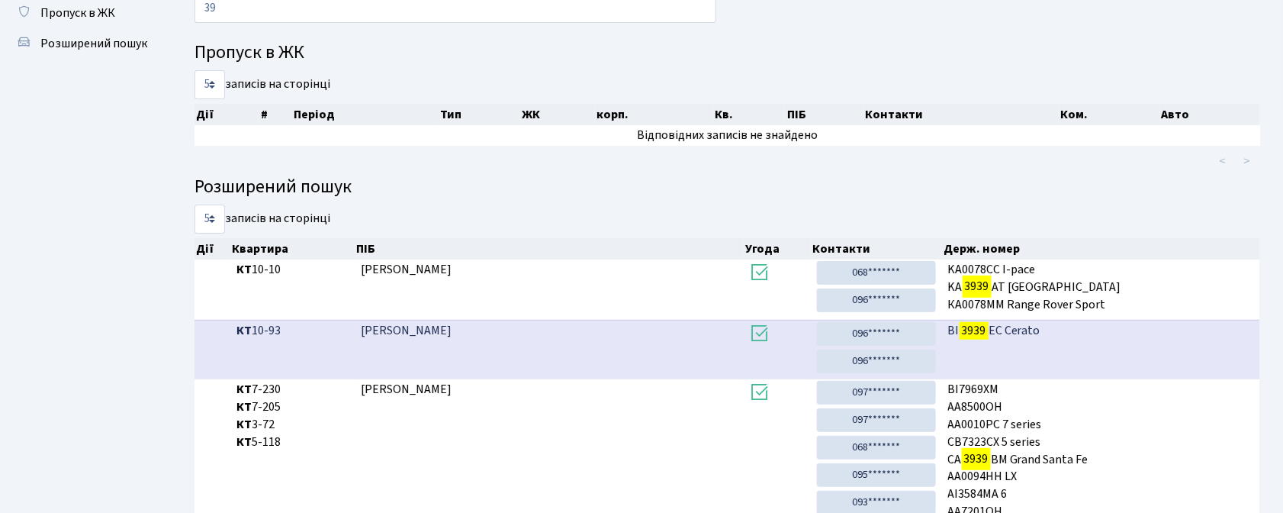
type input "3"
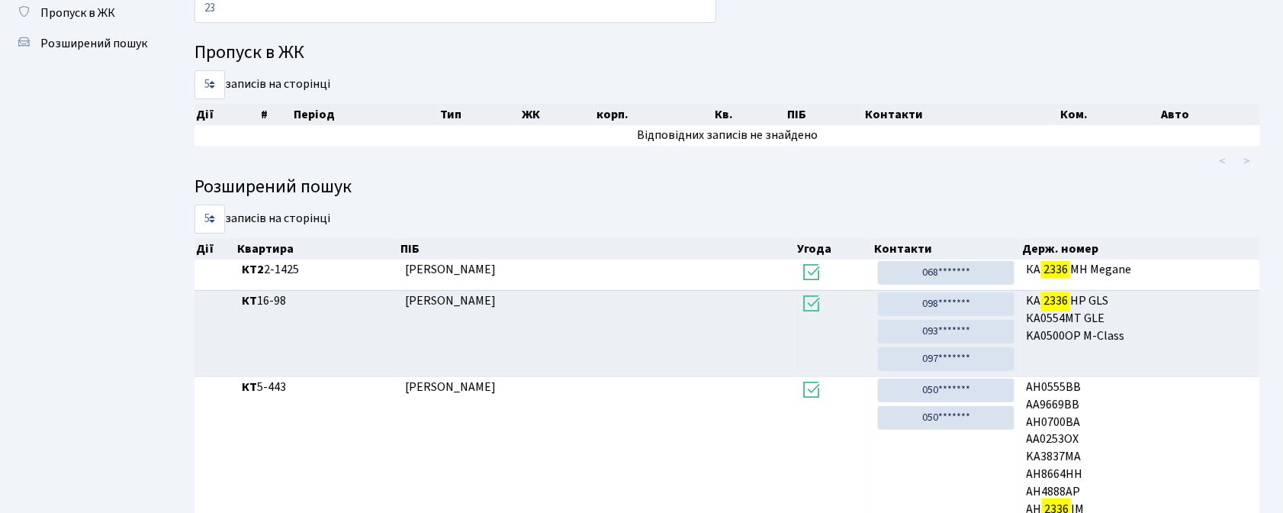
type input "2"
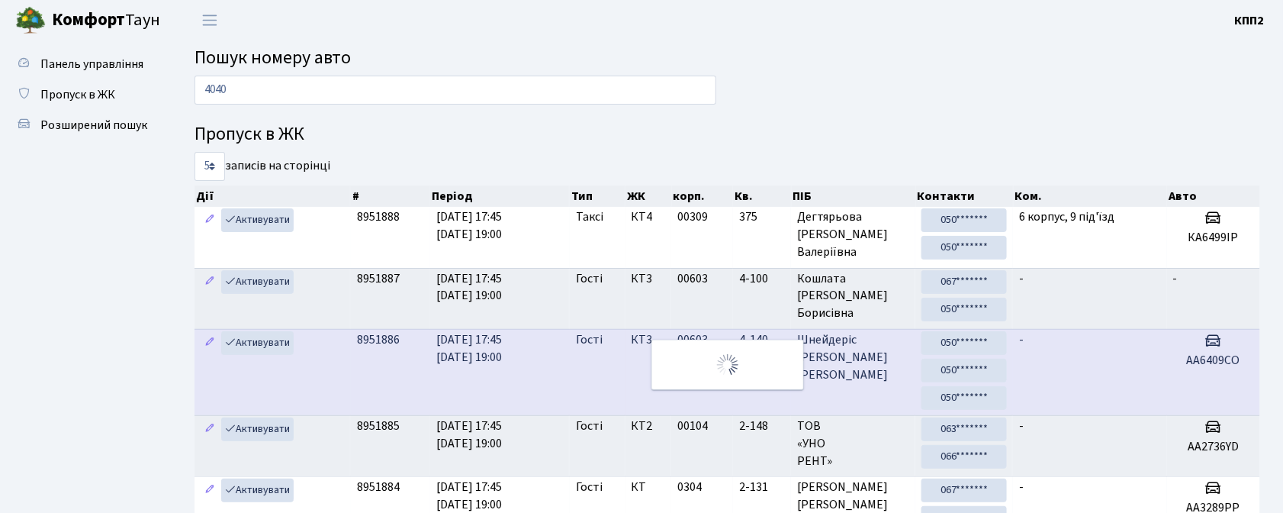
scroll to position [0, 0]
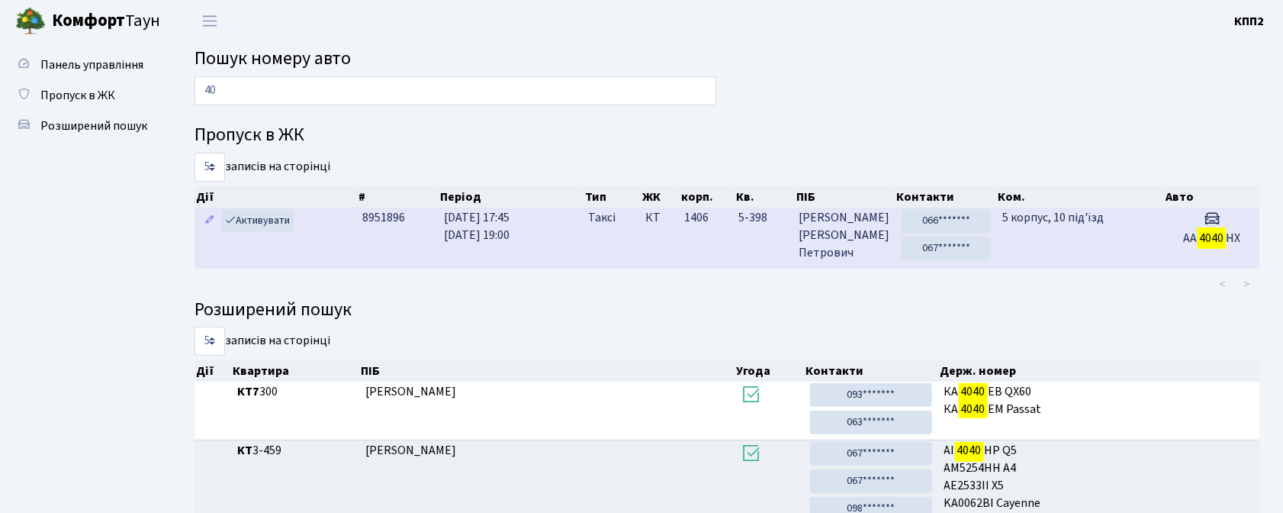
type input "4"
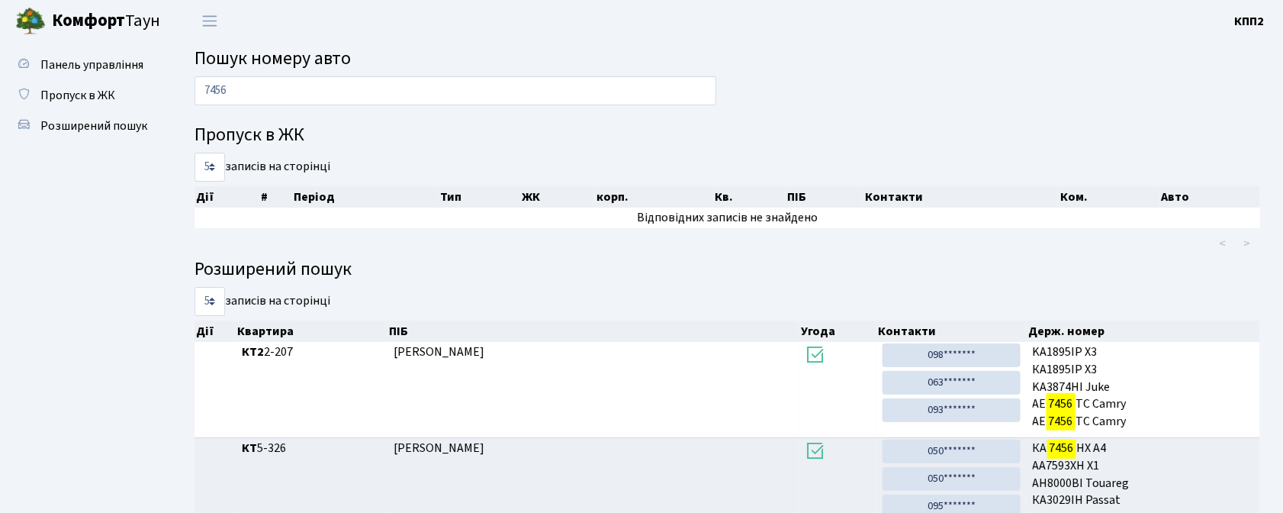
scroll to position [81, 0]
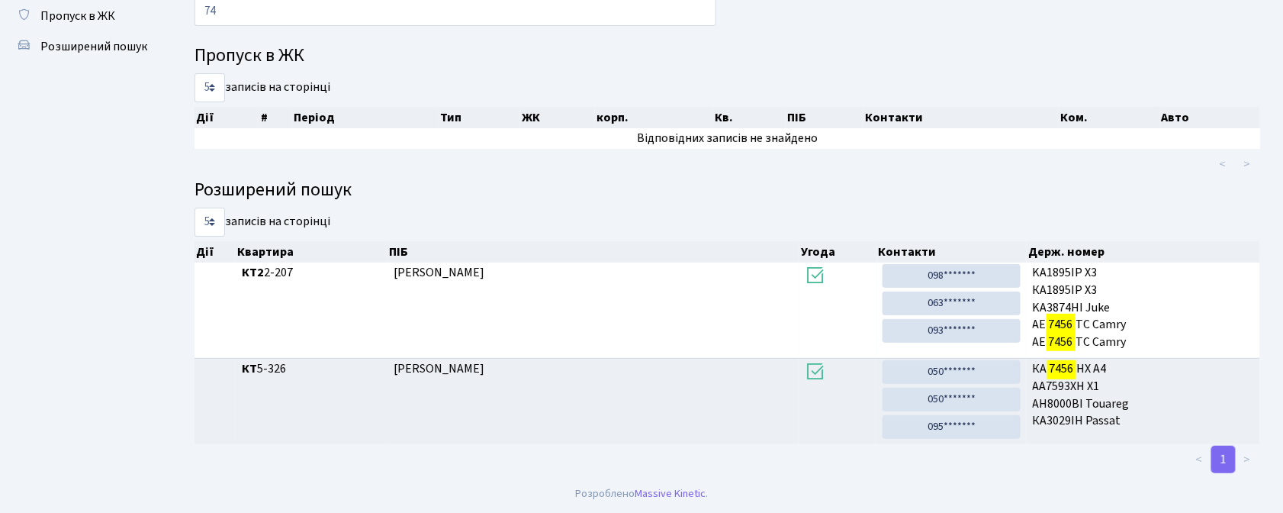
type input "7"
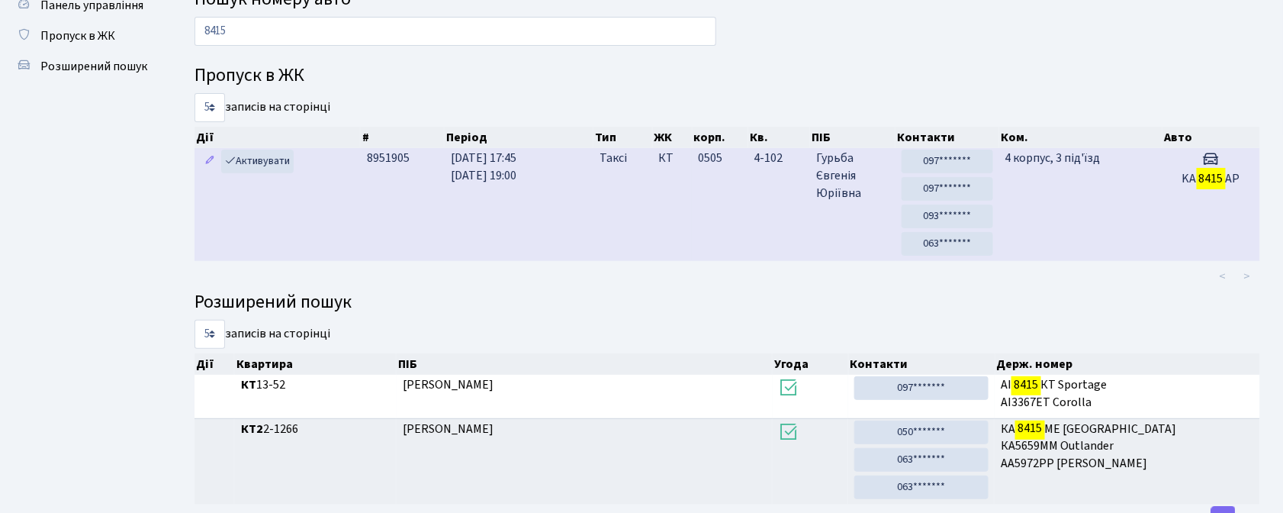
scroll to position [0, 0]
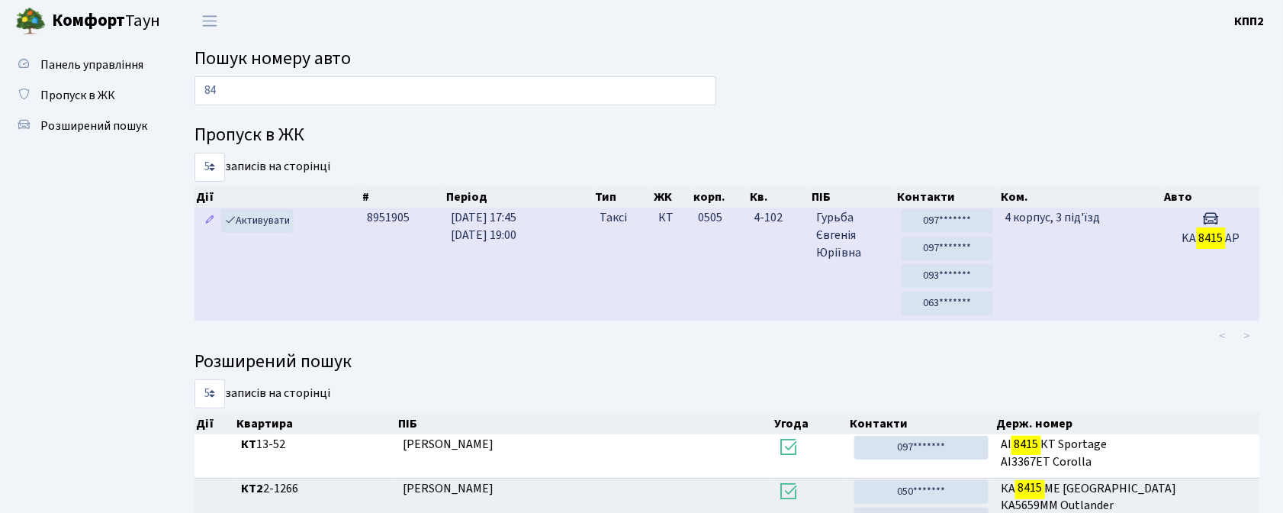
type input "8"
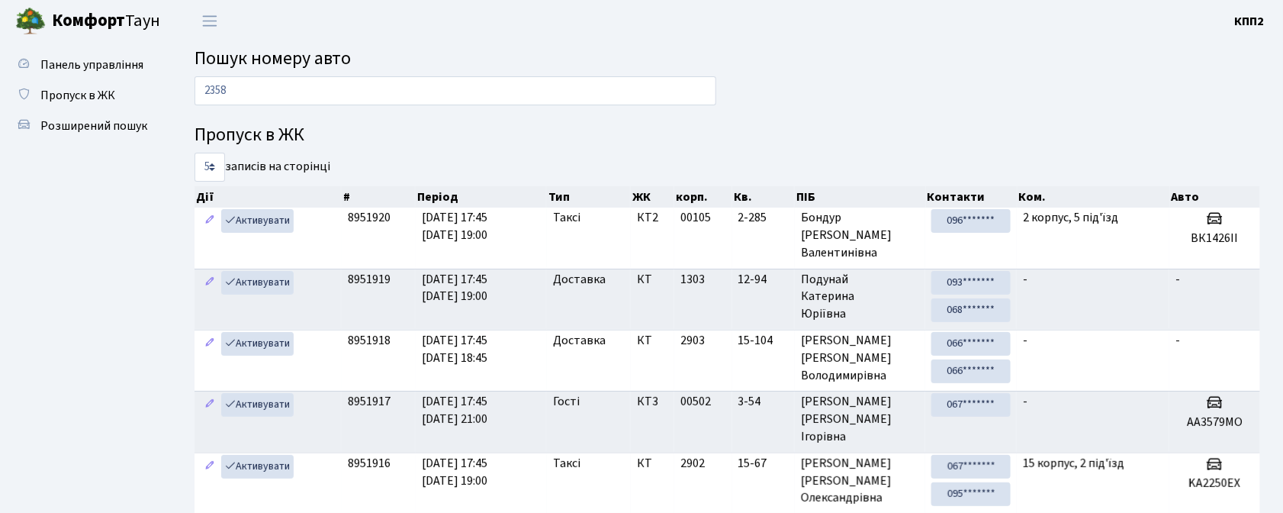
type input "2358"
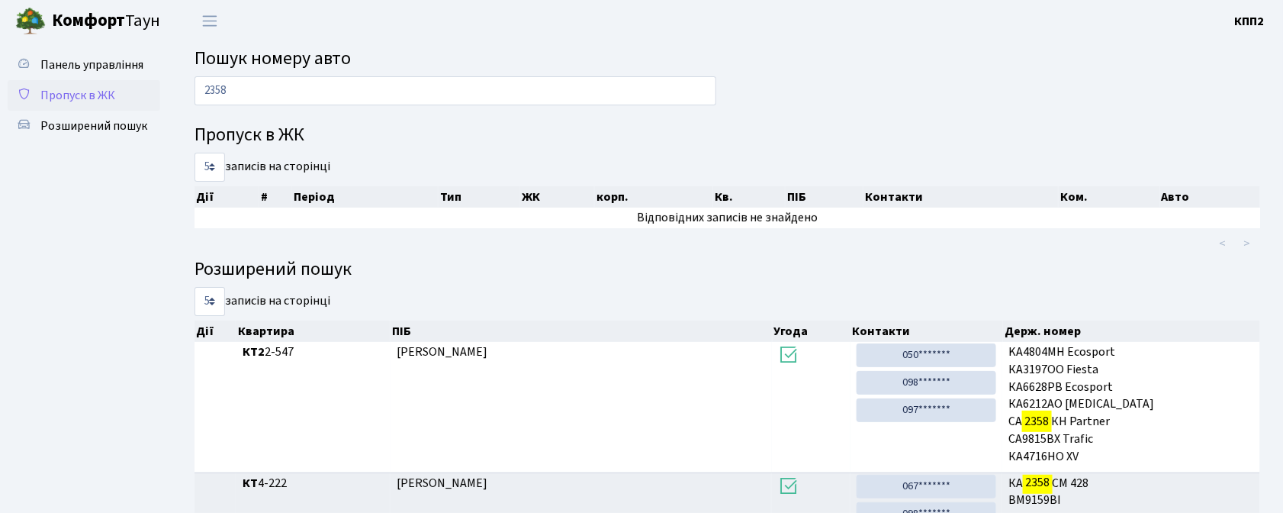
click at [69, 92] on span "Пропуск в ЖК" at bounding box center [77, 95] width 75 height 17
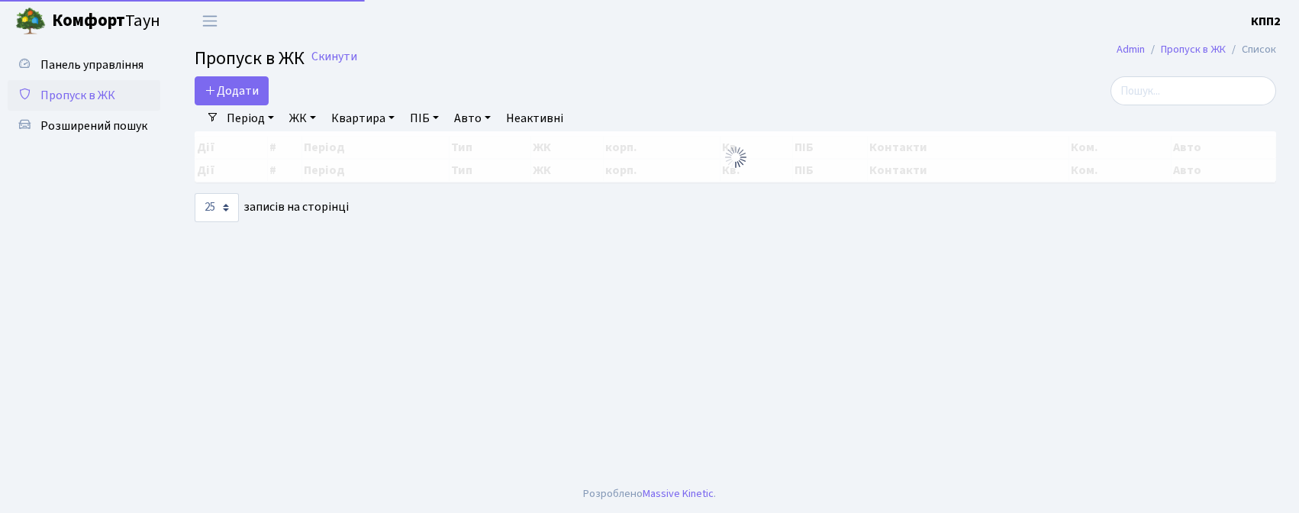
select select "25"
click at [1187, 93] on input "search" at bounding box center [1193, 90] width 166 height 29
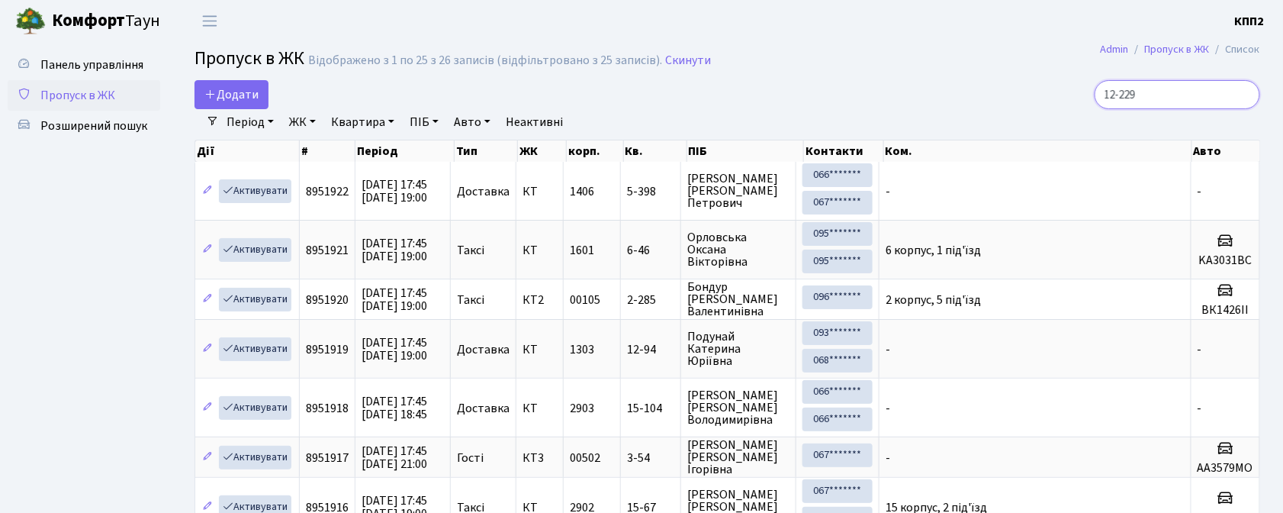
type input "12-229"
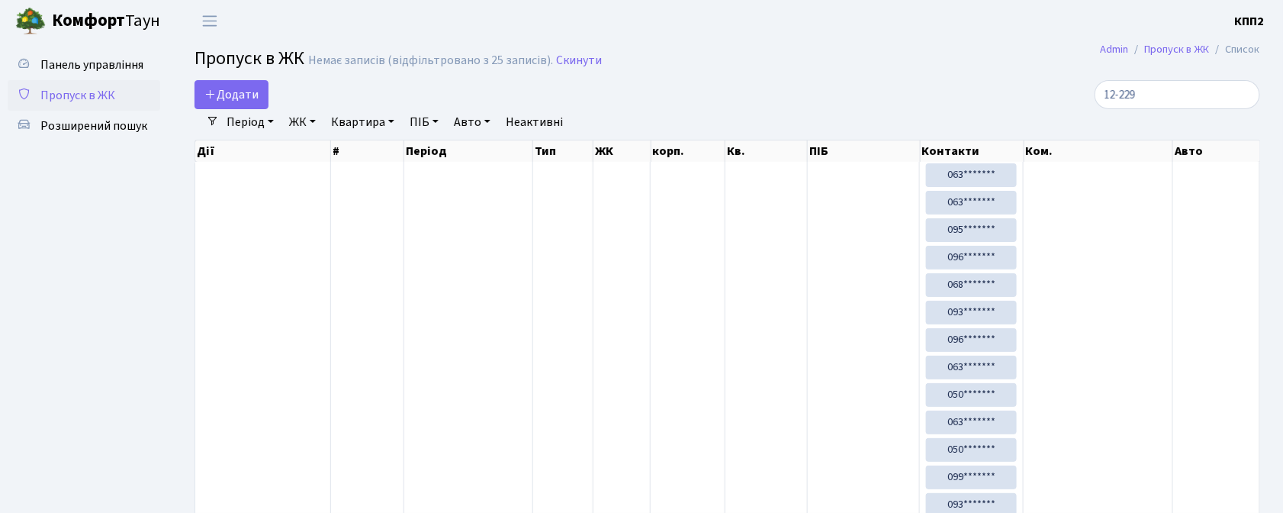
click at [73, 90] on span "Пропуск в ЖК" at bounding box center [77, 95] width 75 height 17
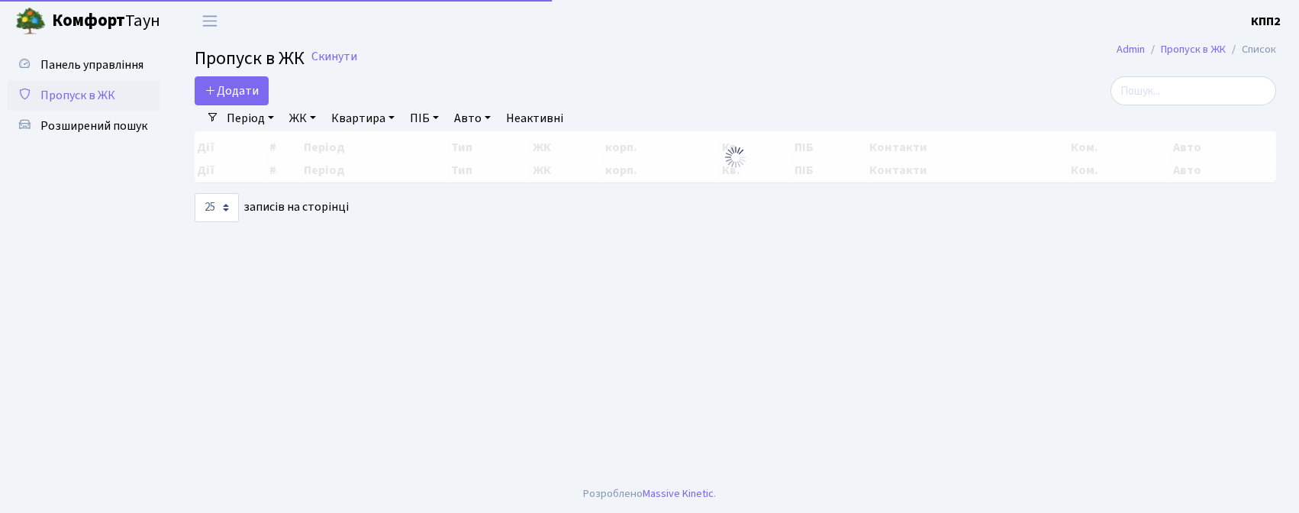
select select "25"
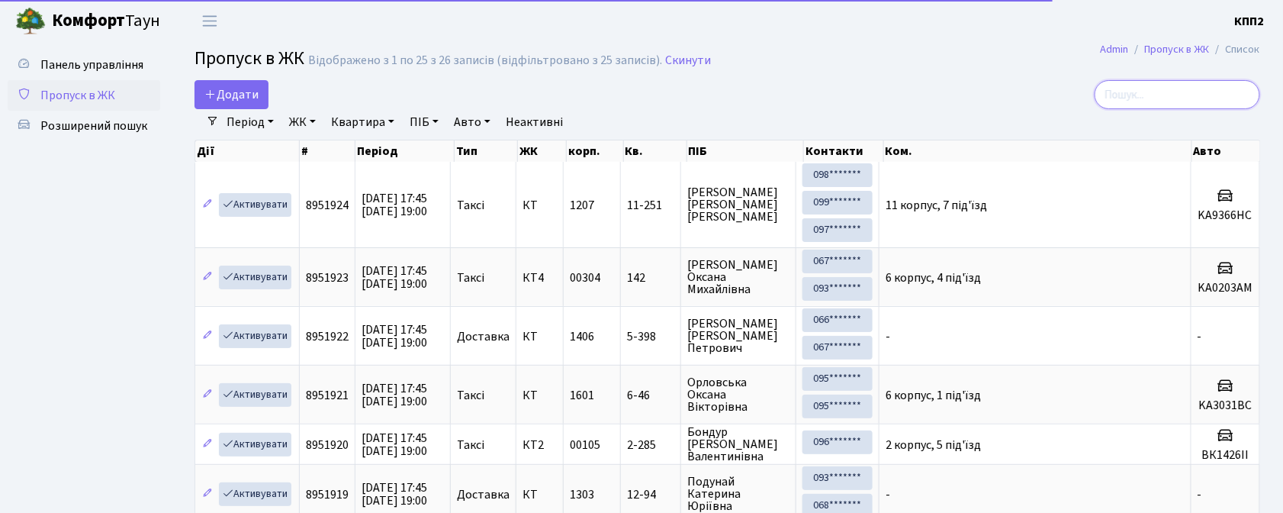
click at [1176, 98] on input "search" at bounding box center [1178, 94] width 166 height 29
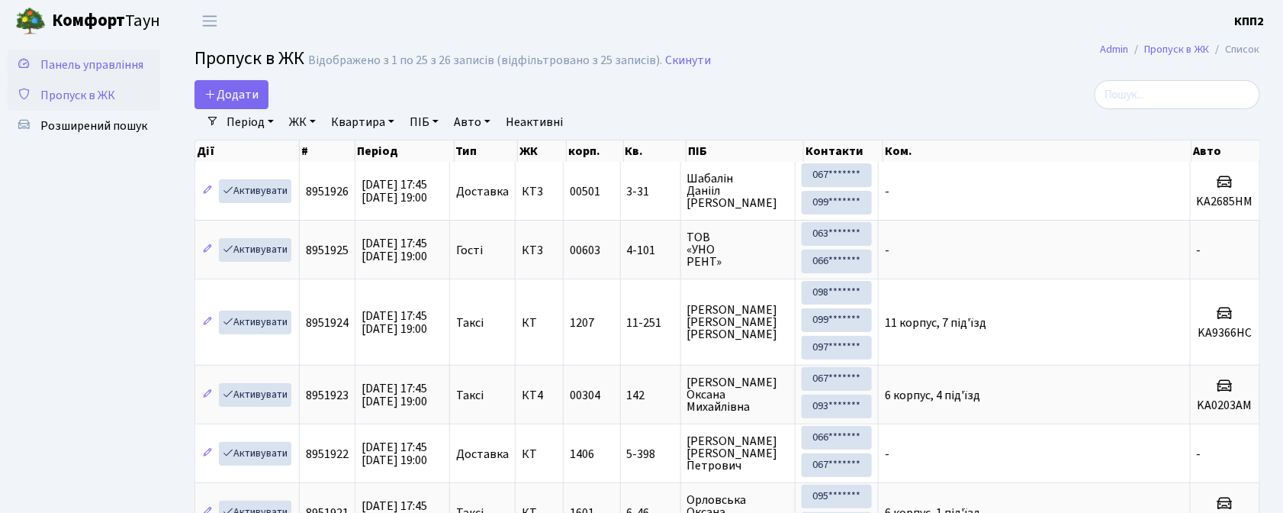
click at [101, 63] on span "Панель управління" at bounding box center [91, 64] width 103 height 17
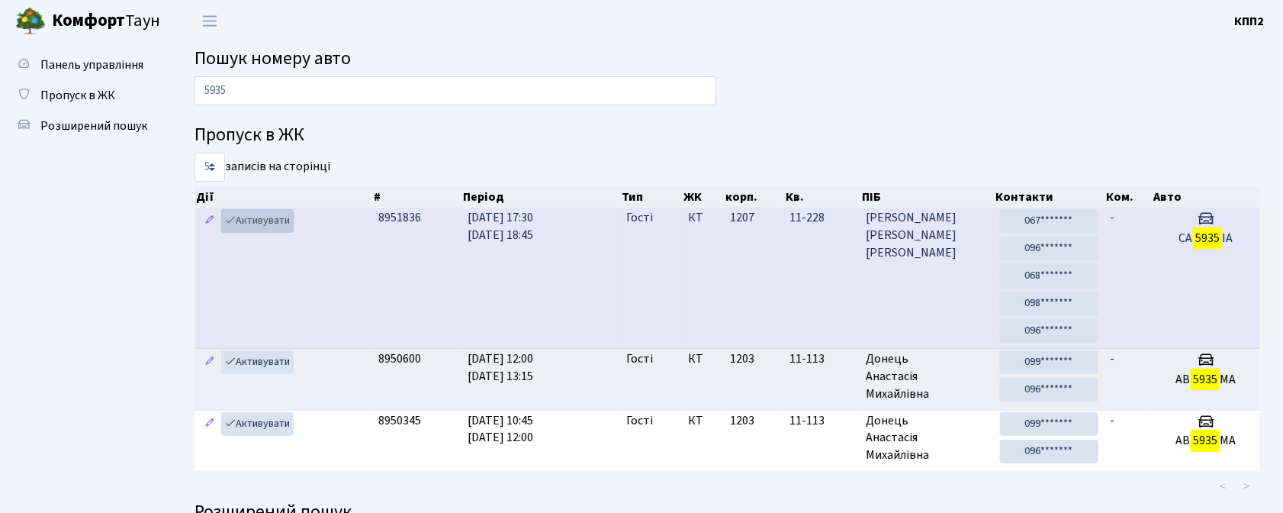
type input "5935"
drag, startPoint x: 254, startPoint y: 217, endPoint x: 267, endPoint y: 217, distance: 13.0
click at [254, 217] on link "Активувати" at bounding box center [257, 221] width 72 height 24
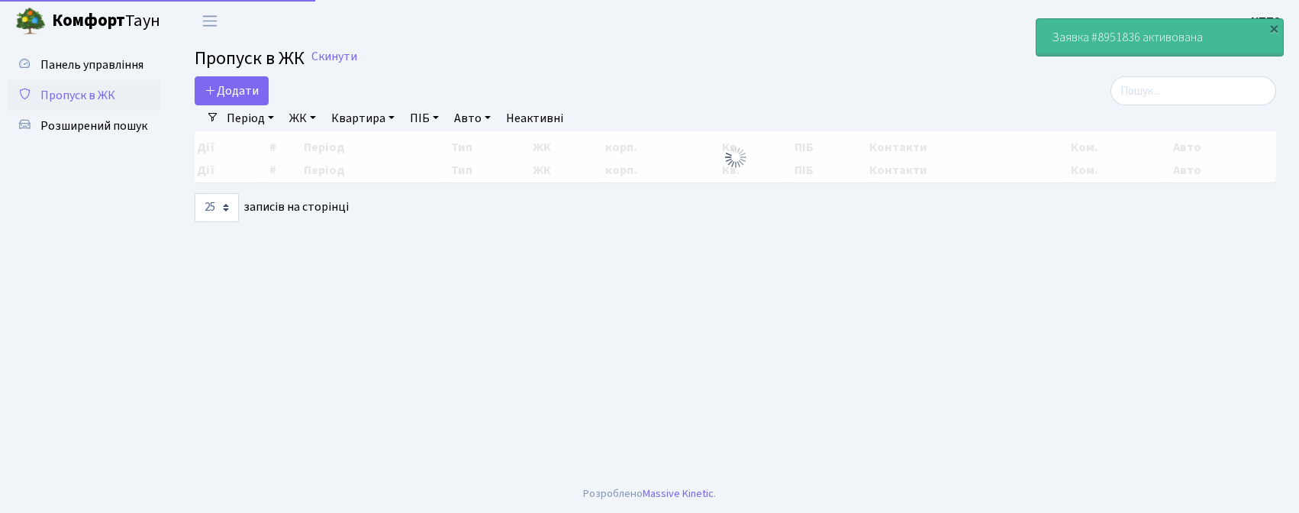
select select "25"
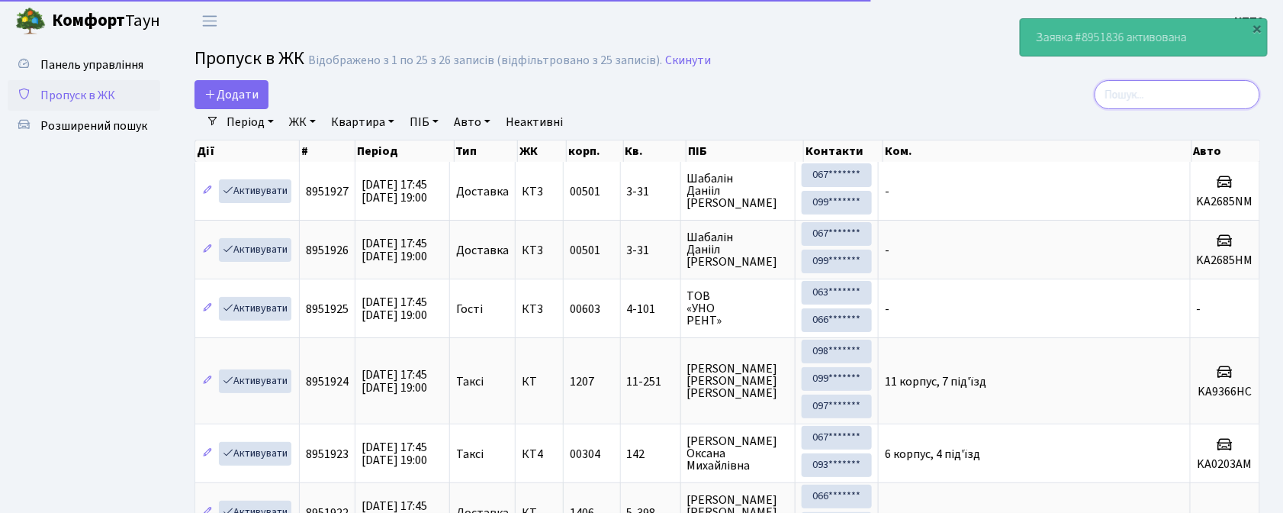
click at [1212, 89] on input "search" at bounding box center [1178, 94] width 166 height 29
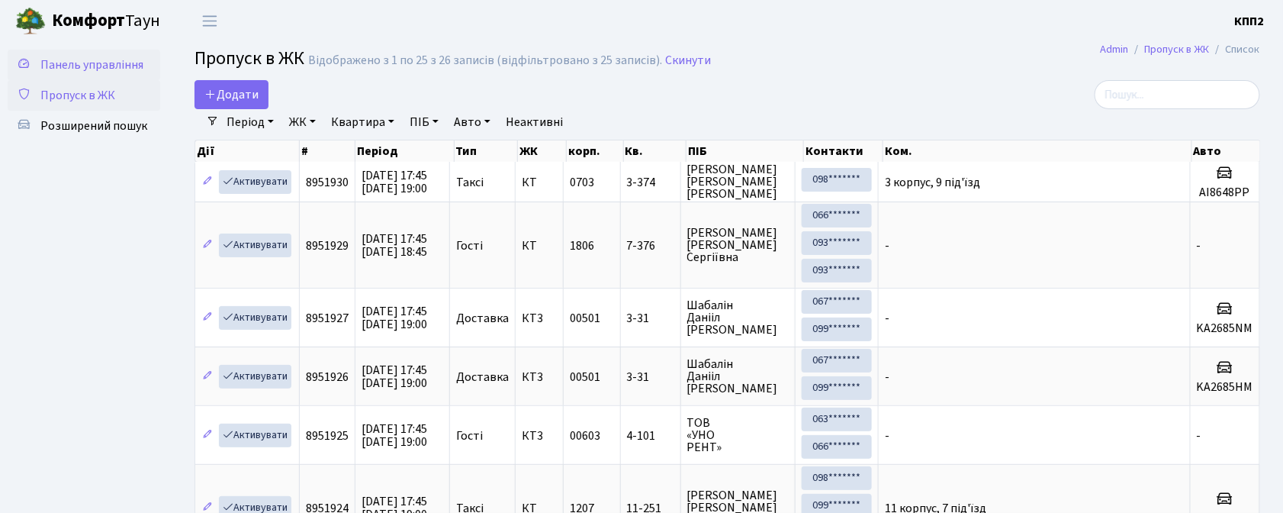
click at [114, 65] on span "Панель управління" at bounding box center [91, 64] width 103 height 17
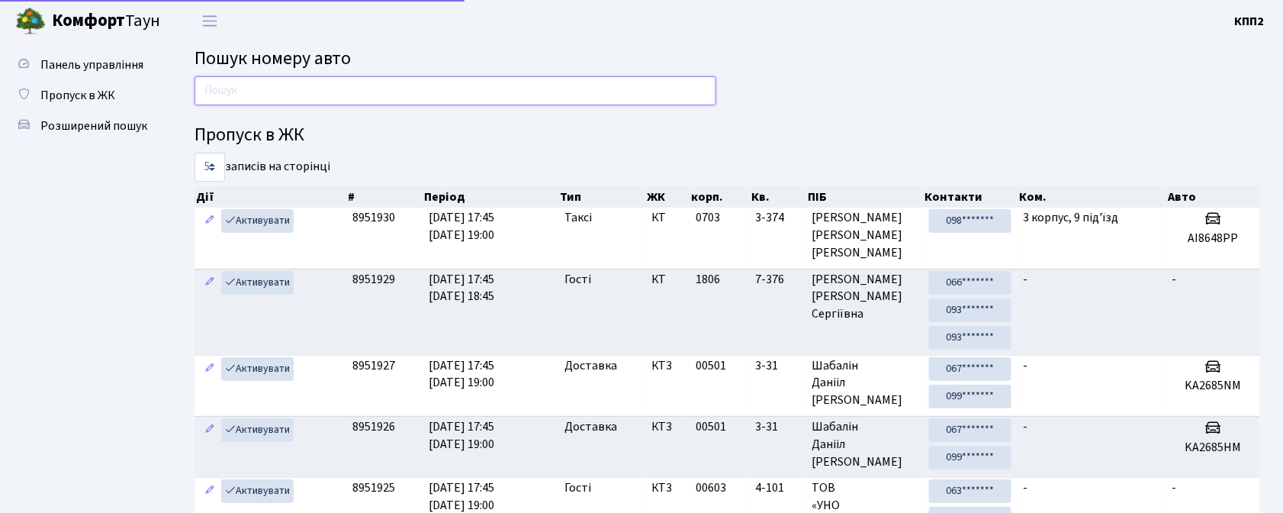
drag, startPoint x: 261, startPoint y: 95, endPoint x: 318, endPoint y: 78, distance: 59.9
click at [261, 95] on input "text" at bounding box center [456, 90] width 522 height 29
type input "7525"
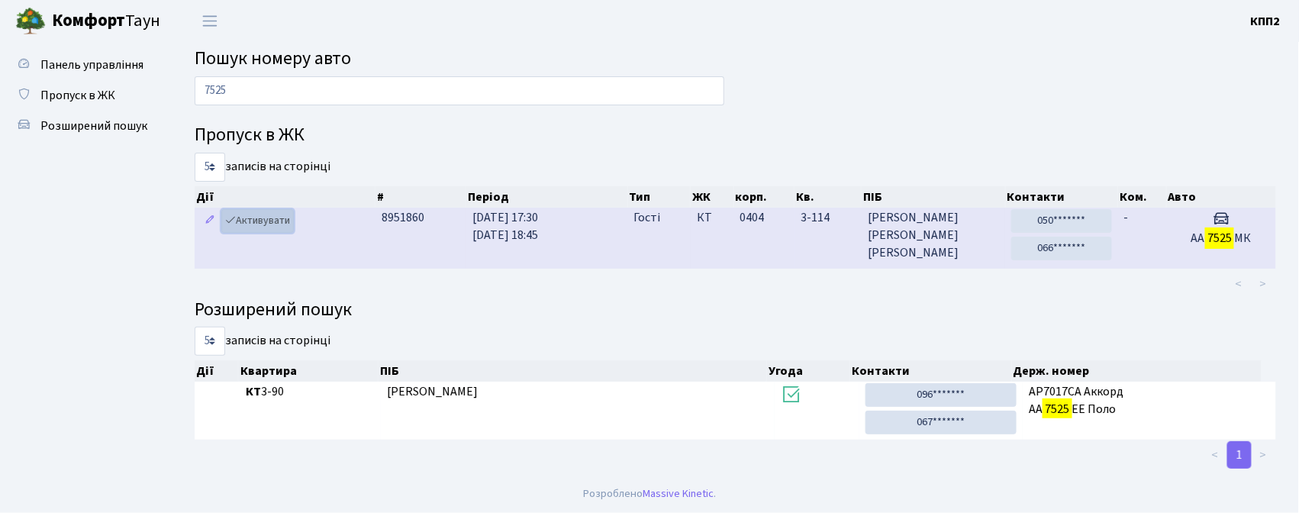
click at [249, 214] on link "Активувати" at bounding box center [257, 221] width 72 height 24
click at [279, 227] on link "Активувати" at bounding box center [257, 221] width 72 height 24
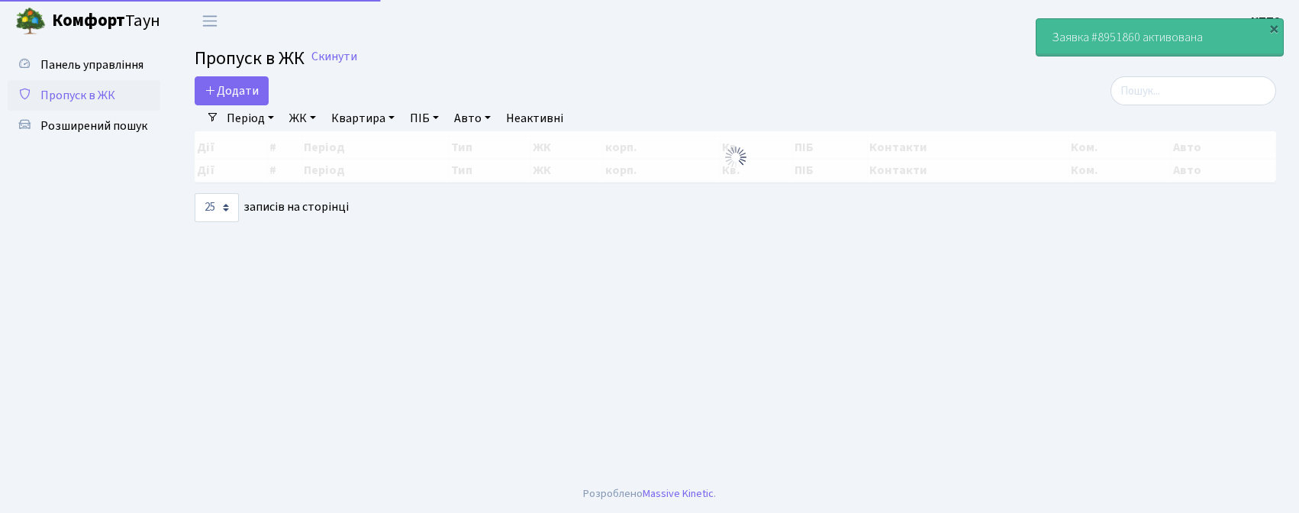
select select "25"
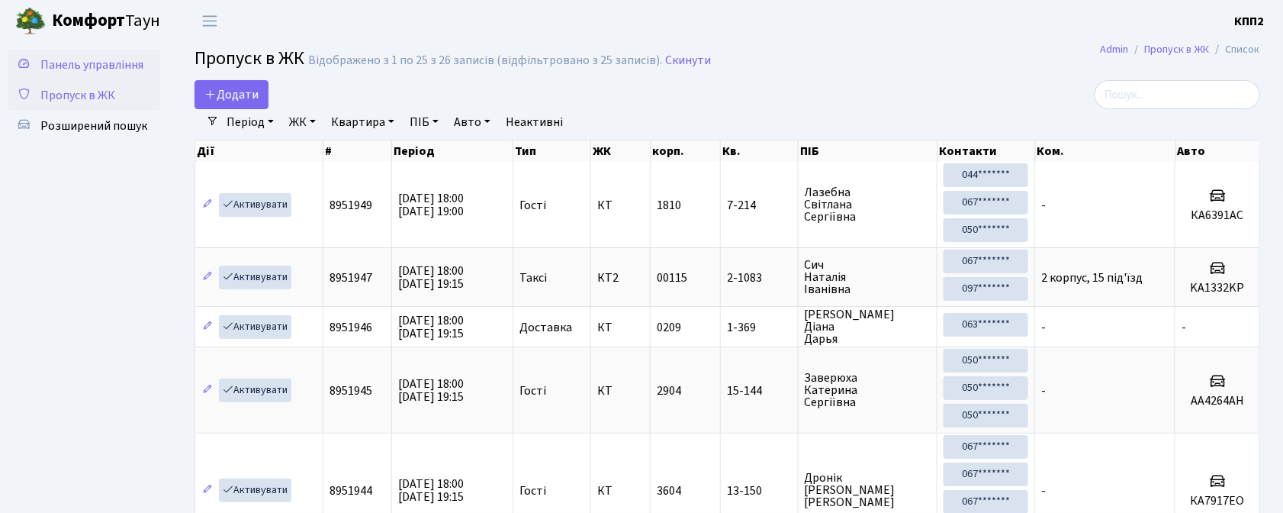
click at [67, 68] on span "Панель управління" at bounding box center [91, 64] width 103 height 17
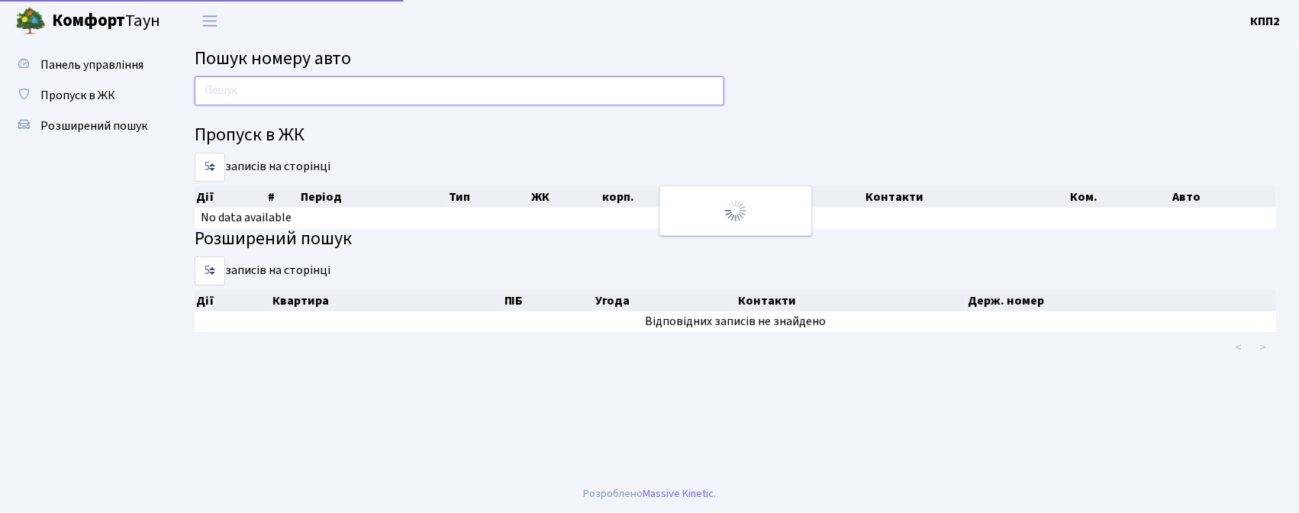
drag, startPoint x: 0, startPoint y: 0, endPoint x: 379, endPoint y: 92, distance: 390.1
click at [379, 92] on input "text" at bounding box center [460, 90] width 530 height 29
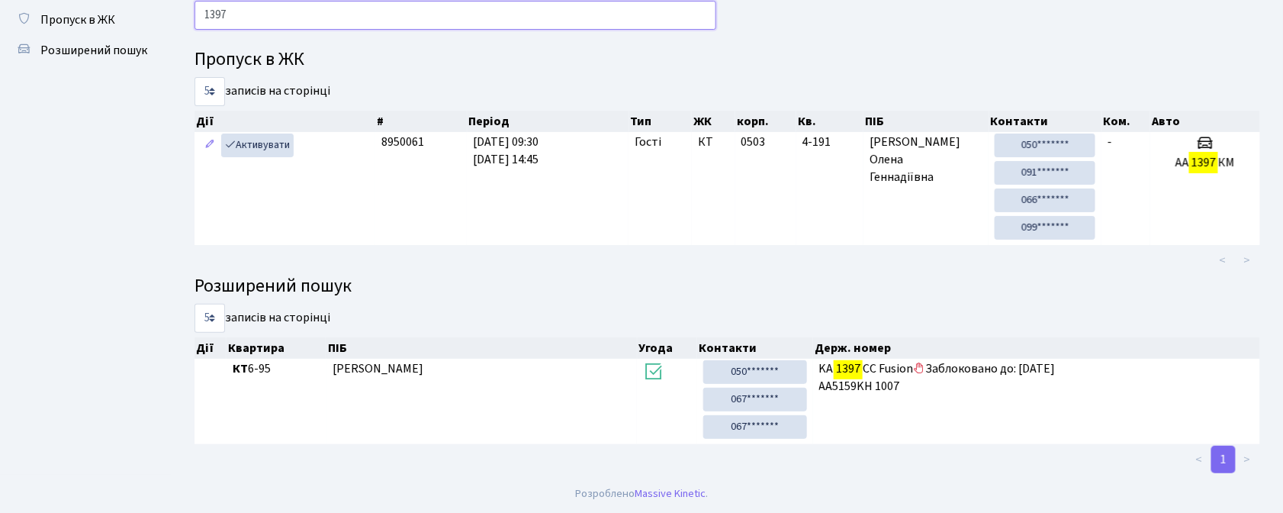
scroll to position [79, 0]
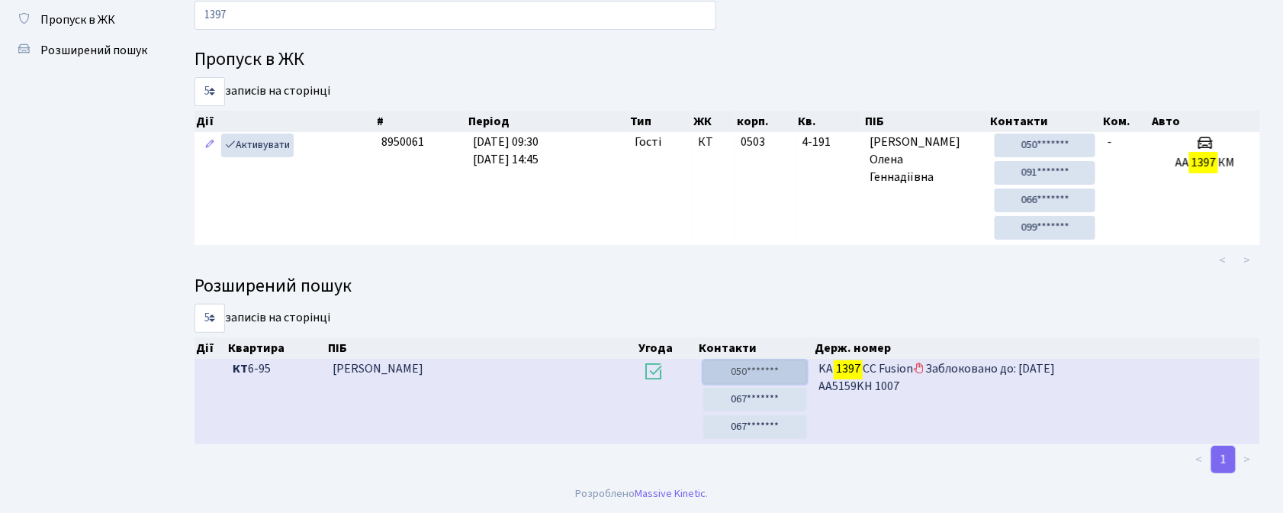
click at [776, 366] on link "050*******" at bounding box center [755, 372] width 104 height 24
click at [772, 391] on link "067*******" at bounding box center [755, 400] width 104 height 24
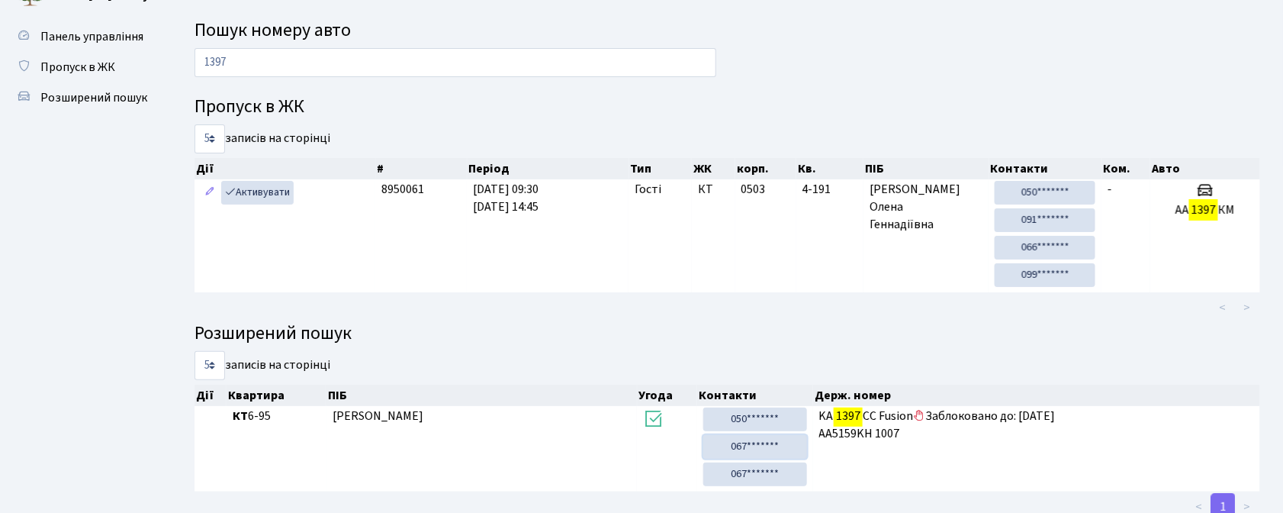
scroll to position [0, 0]
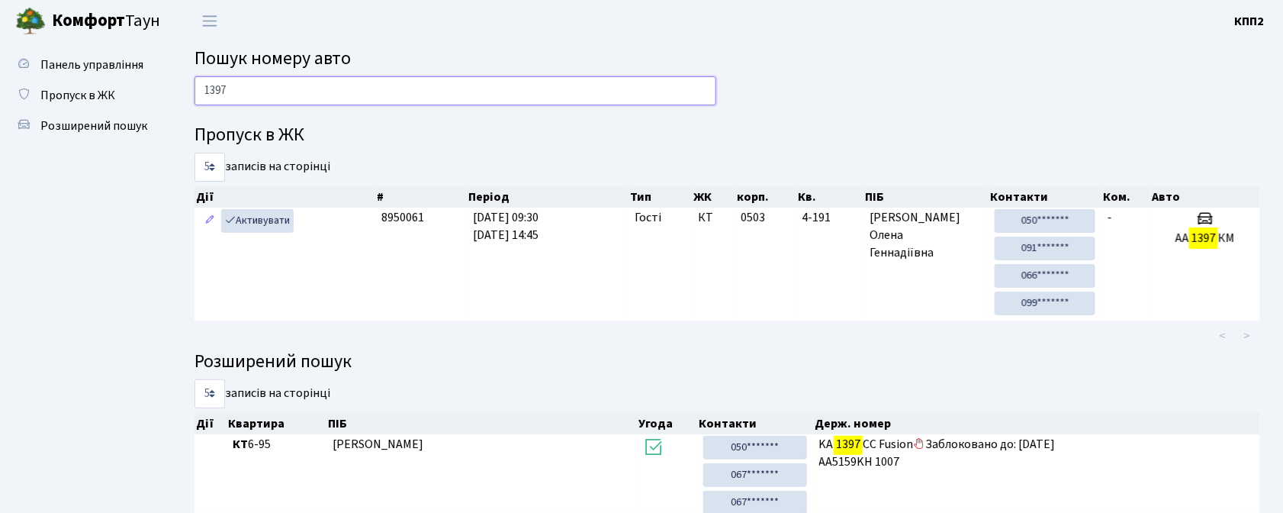
click at [287, 90] on input "1397" at bounding box center [456, 90] width 522 height 29
type input "1"
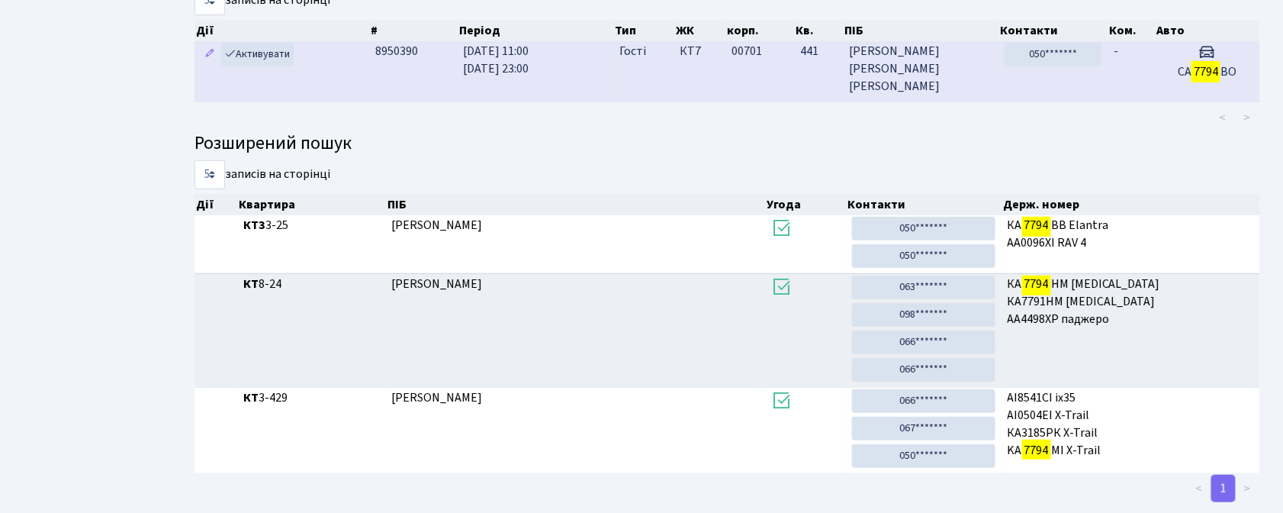
scroll to position [200, 0]
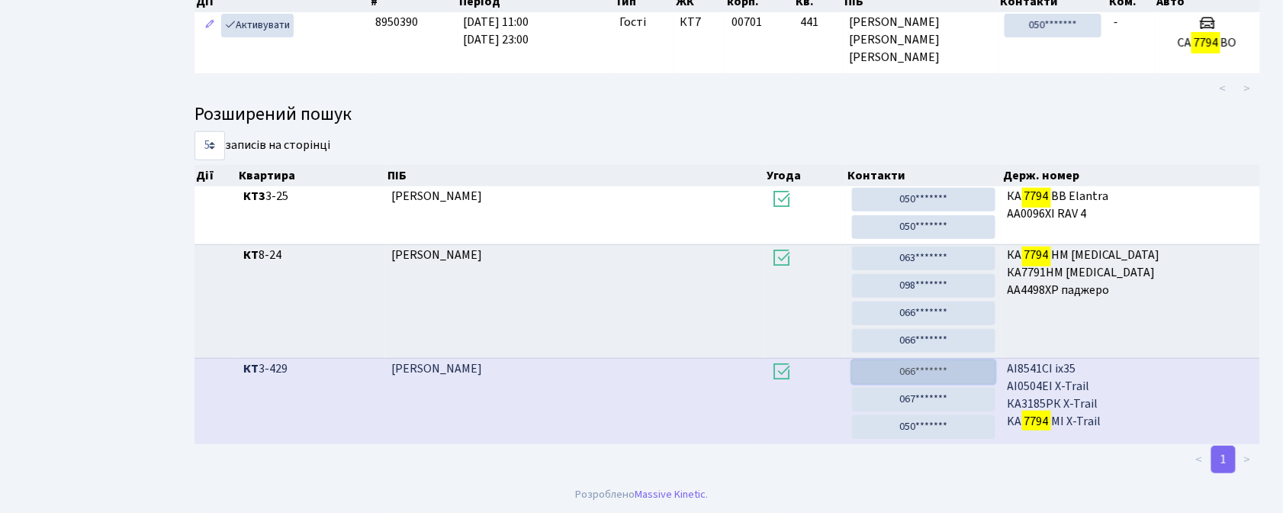
click at [953, 364] on link "066*******" at bounding box center [923, 372] width 143 height 24
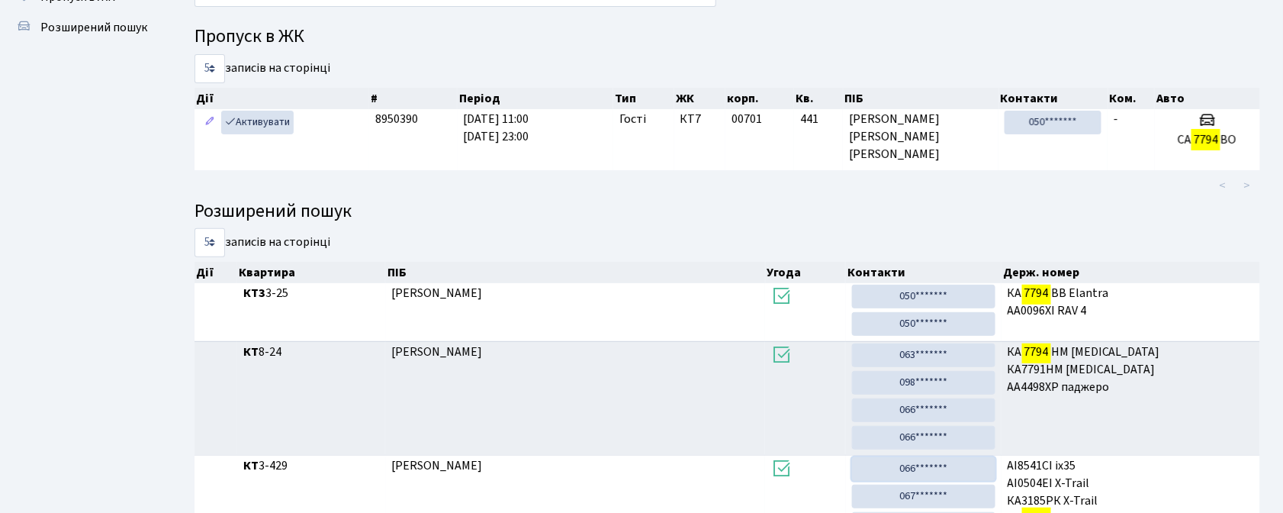
scroll to position [0, 0]
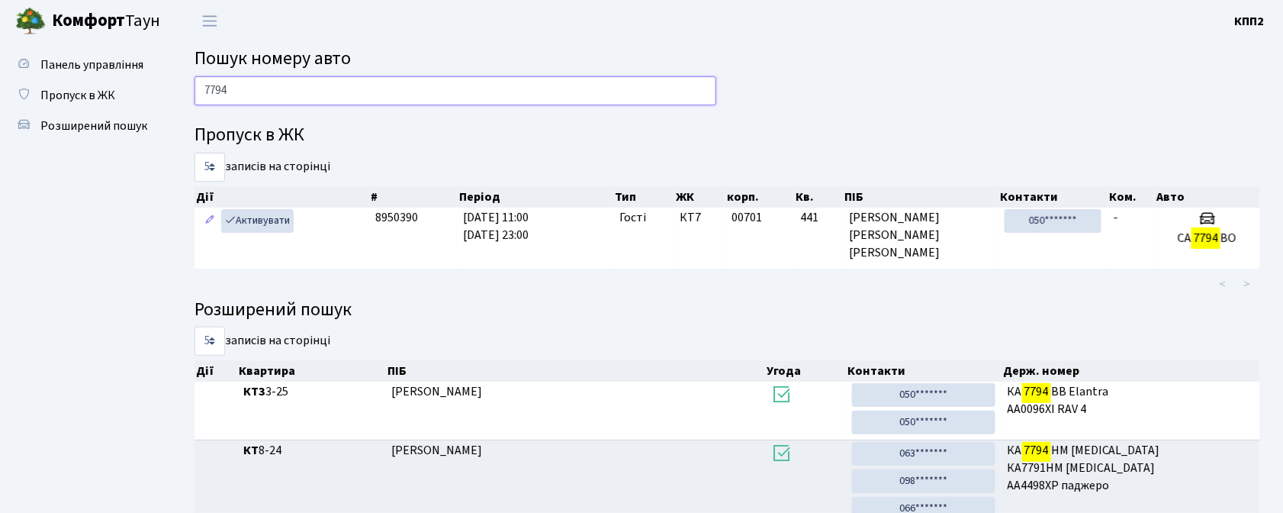
click at [670, 83] on input "7794" at bounding box center [456, 90] width 522 height 29
type input "7"
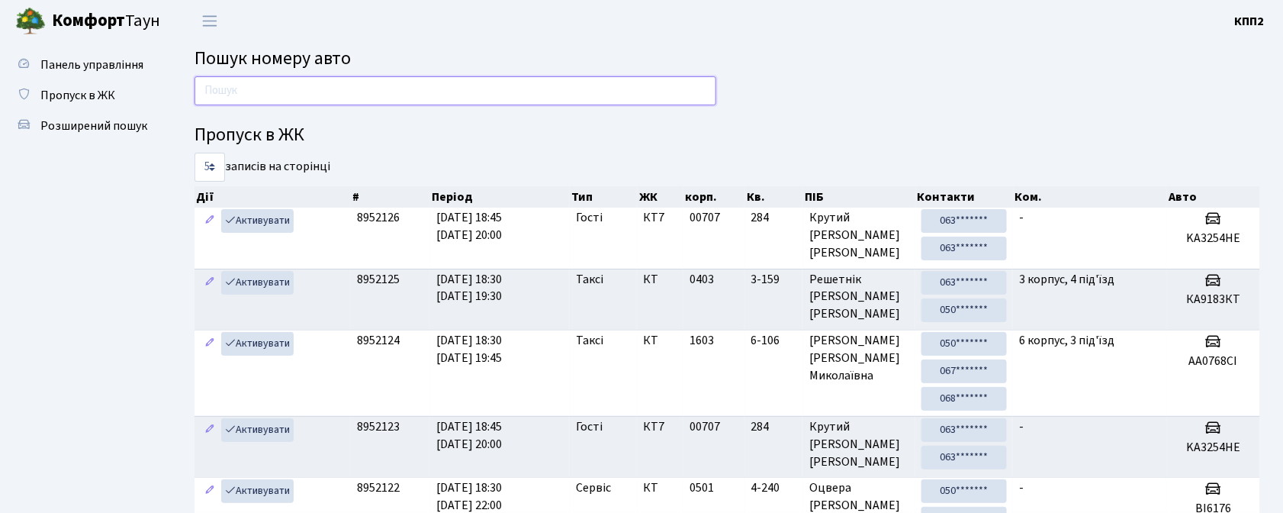
click at [419, 82] on input "text" at bounding box center [456, 90] width 522 height 29
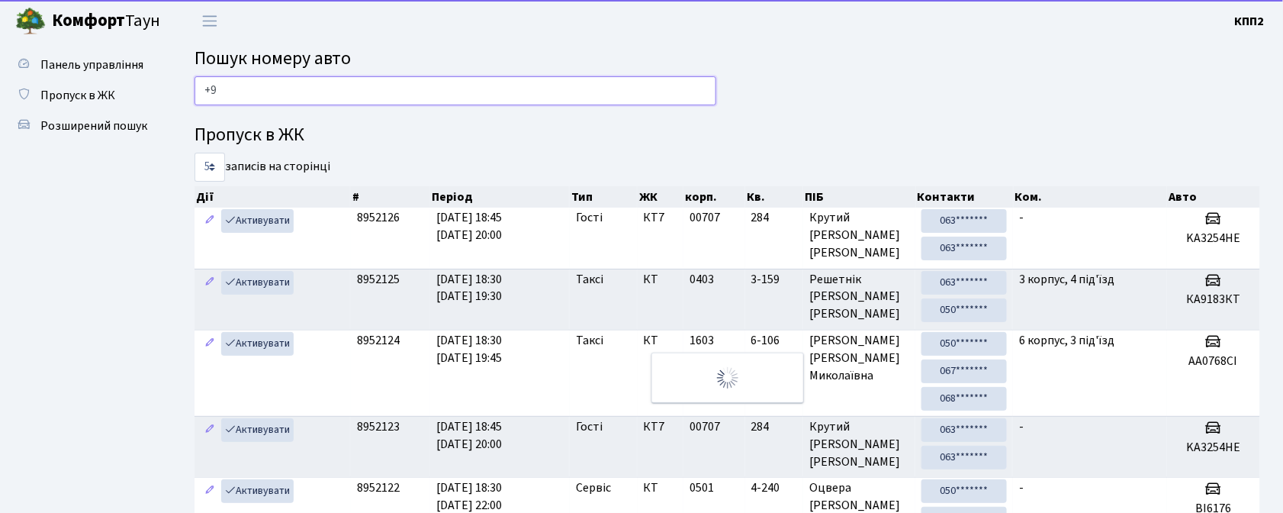
type input "+"
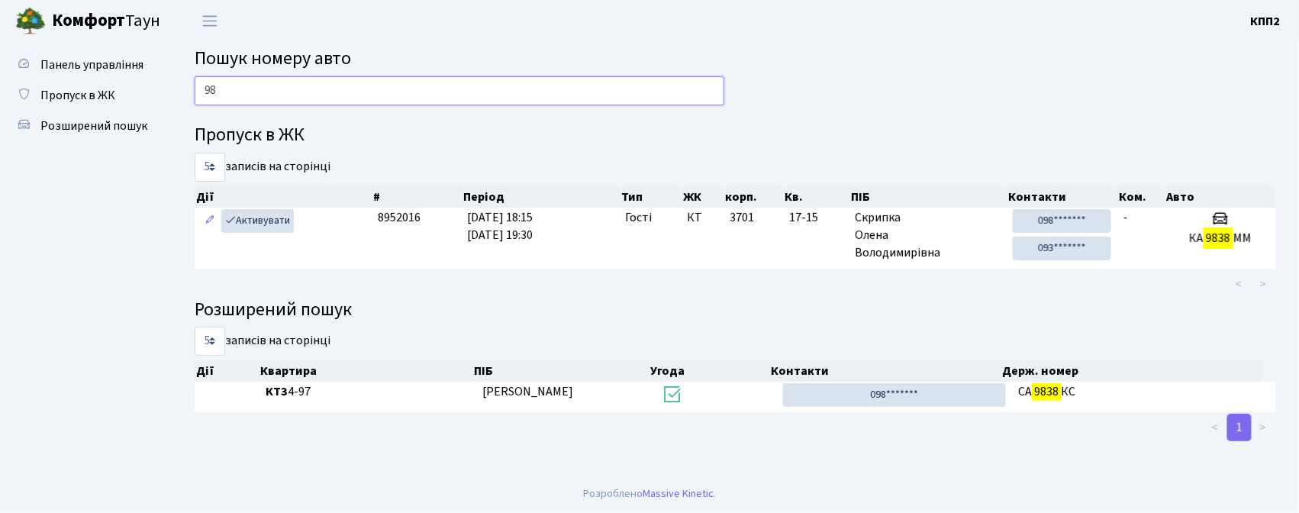
type input "9"
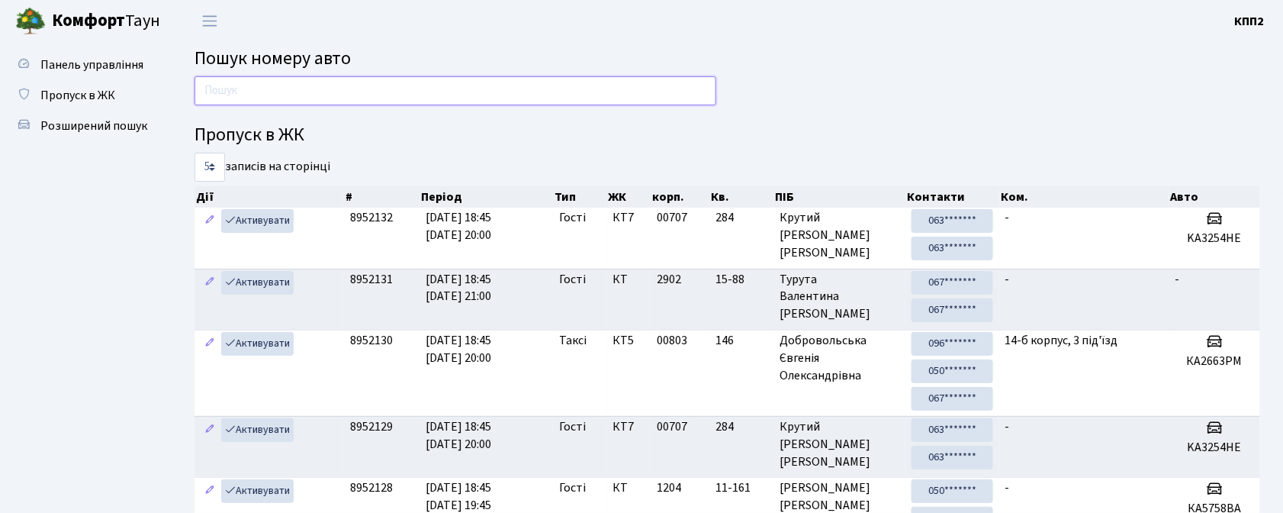
click at [291, 90] on input "text" at bounding box center [456, 90] width 522 height 29
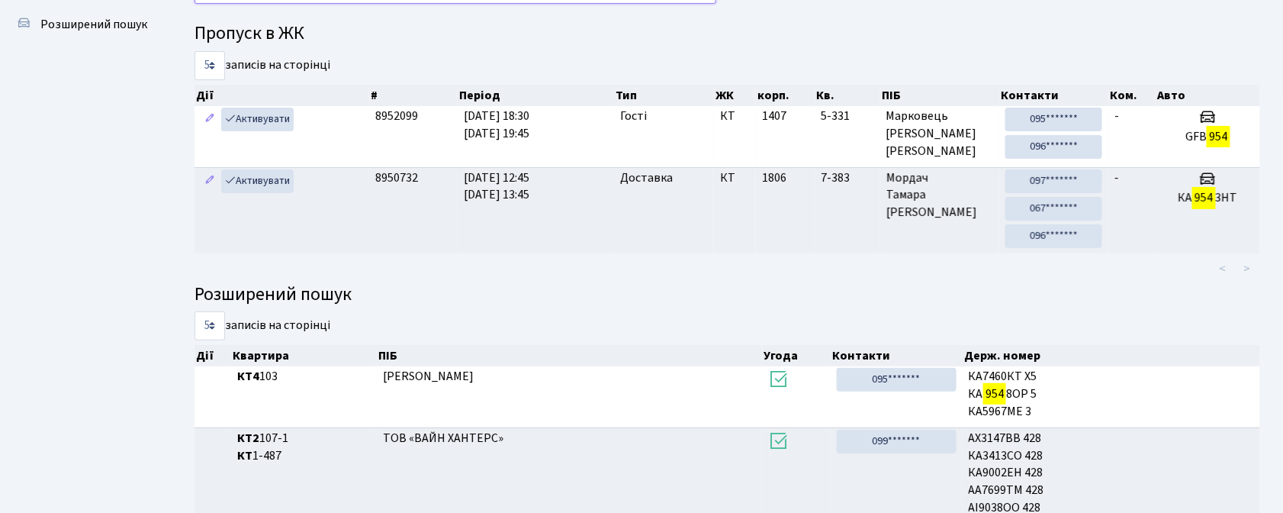
scroll to position [82, 0]
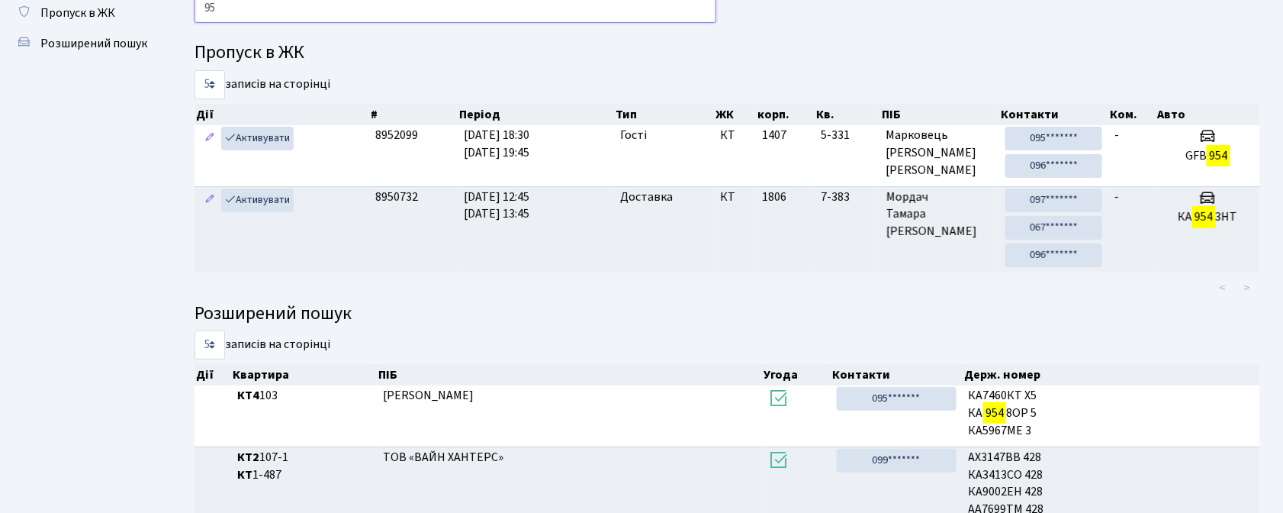
type input "9"
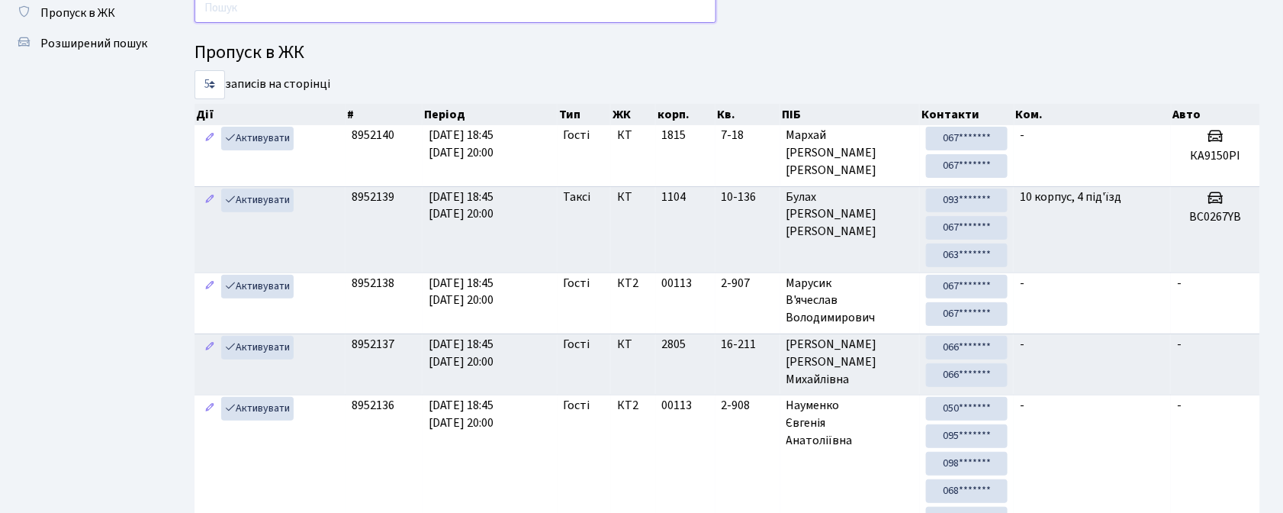
click at [700, 13] on input "text" at bounding box center [456, 8] width 522 height 29
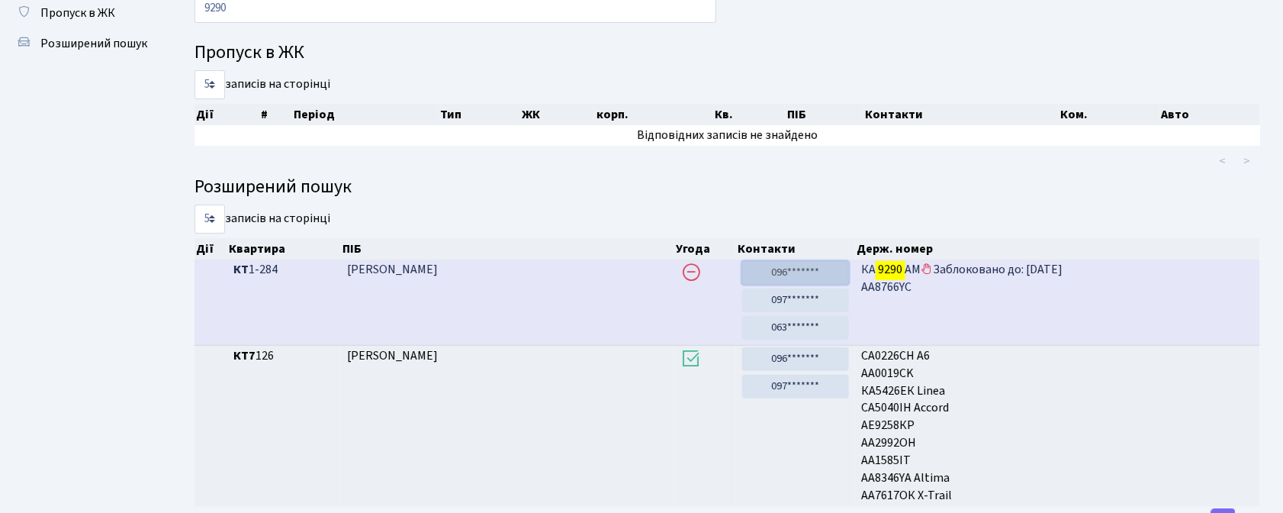
click at [807, 276] on link "096*******" at bounding box center [795, 273] width 107 height 24
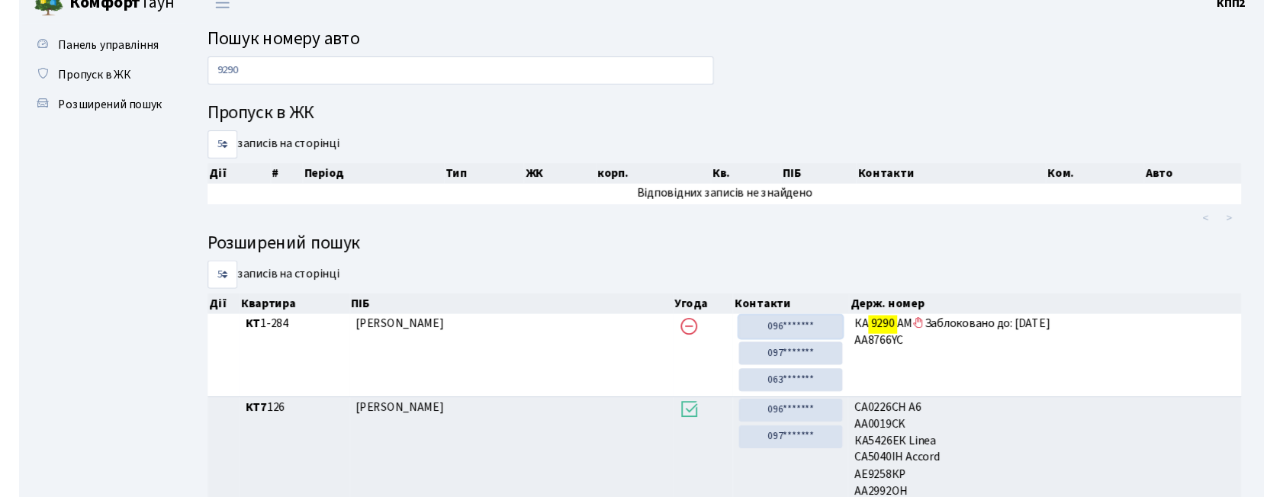
scroll to position [0, 0]
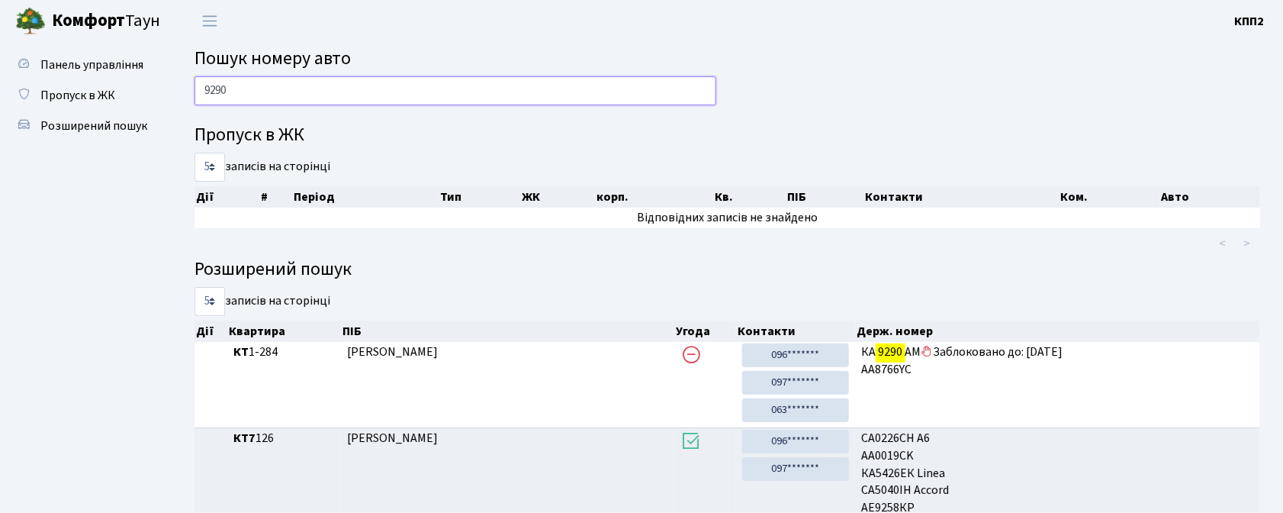
click at [584, 80] on input "9290" at bounding box center [456, 90] width 522 height 29
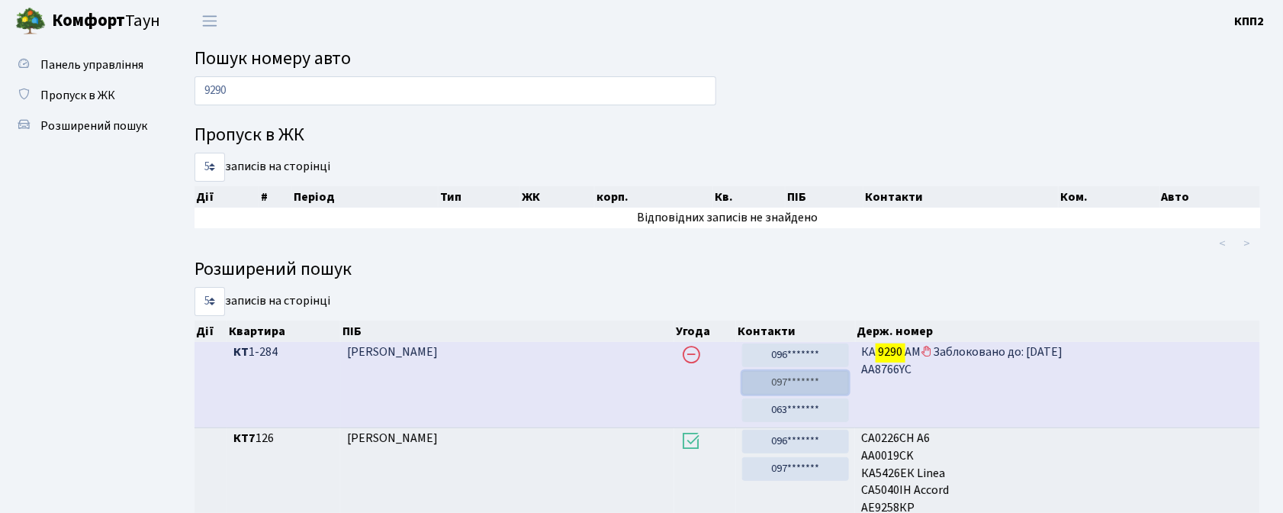
click at [773, 385] on link "097*******" at bounding box center [795, 383] width 107 height 24
click at [810, 416] on link "063*******" at bounding box center [795, 410] width 107 height 24
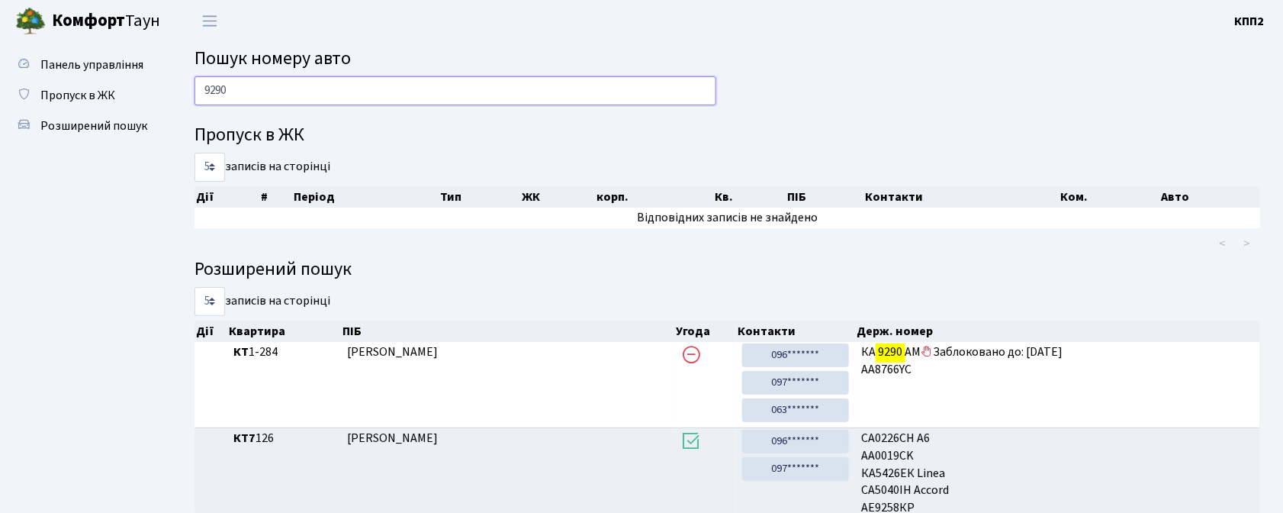
click at [568, 90] on input "9290" at bounding box center [456, 90] width 522 height 29
type input "9"
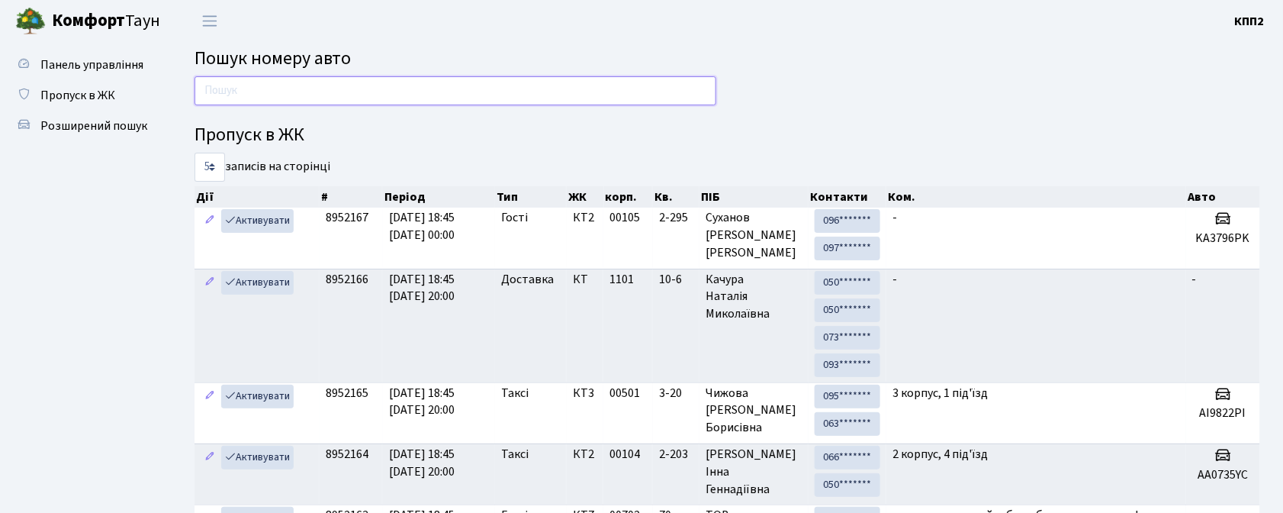
click at [404, 90] on input "text" at bounding box center [456, 90] width 522 height 29
click at [419, 79] on input "text" at bounding box center [456, 90] width 522 height 29
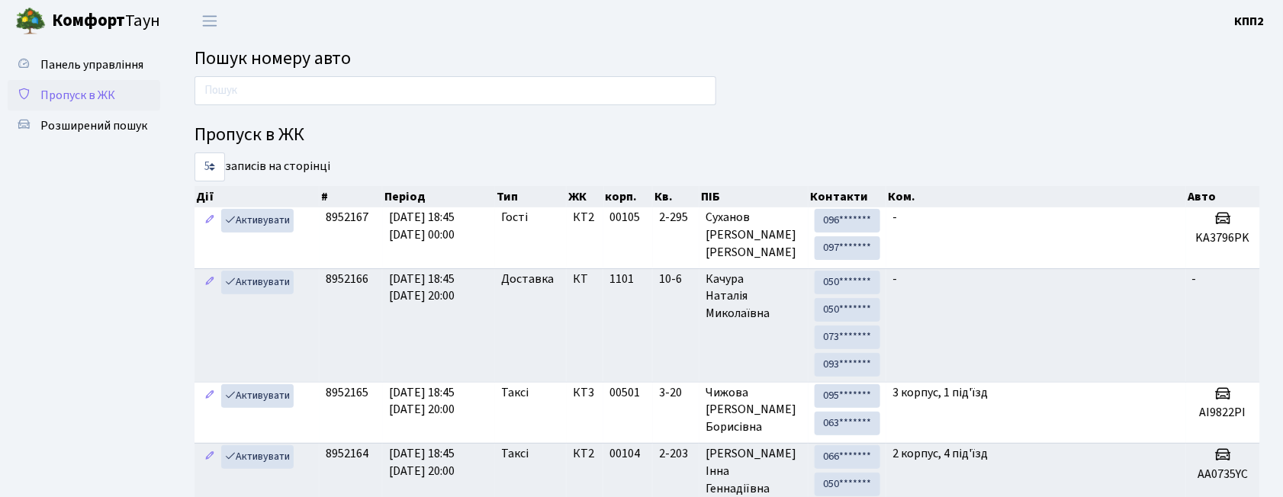
click at [123, 105] on link "Пропуск в ЖК" at bounding box center [84, 95] width 153 height 31
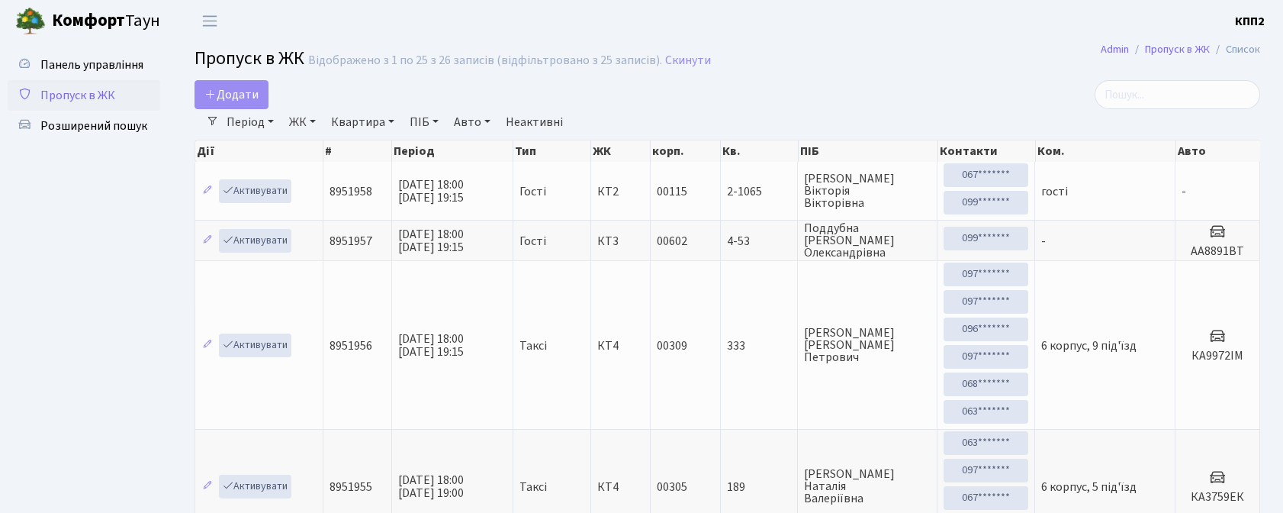
select select "25"
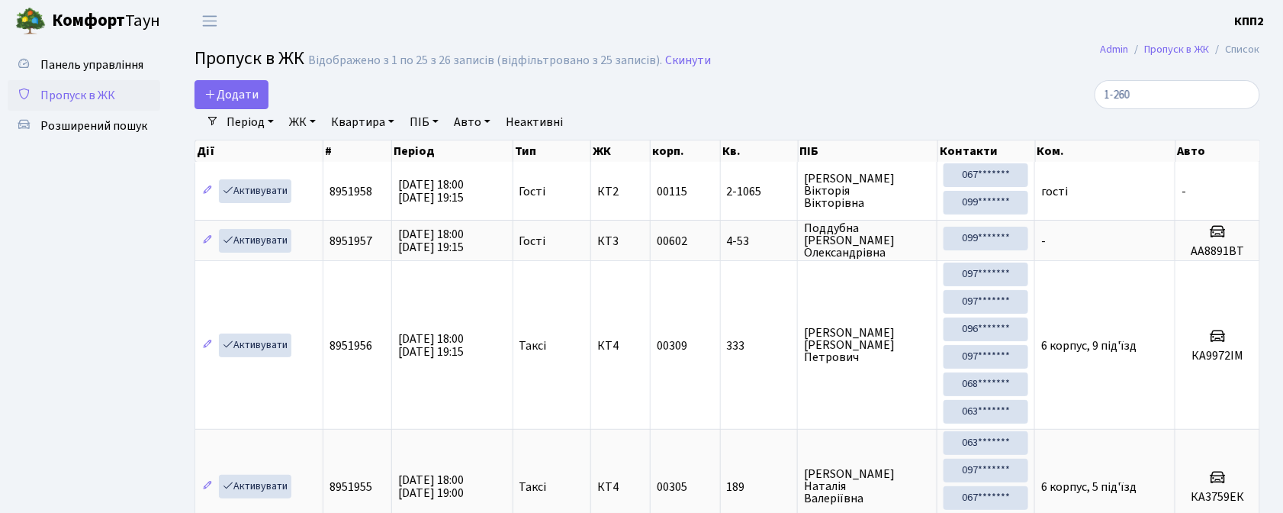
type input "1-260"
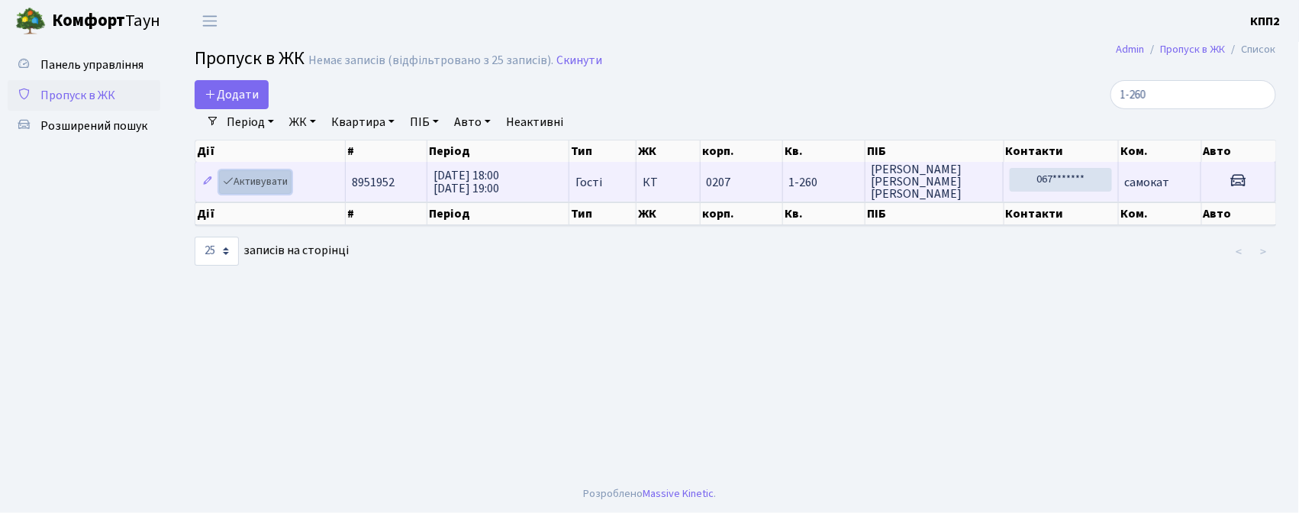
click at [257, 188] on link "Активувати" at bounding box center [255, 182] width 72 height 24
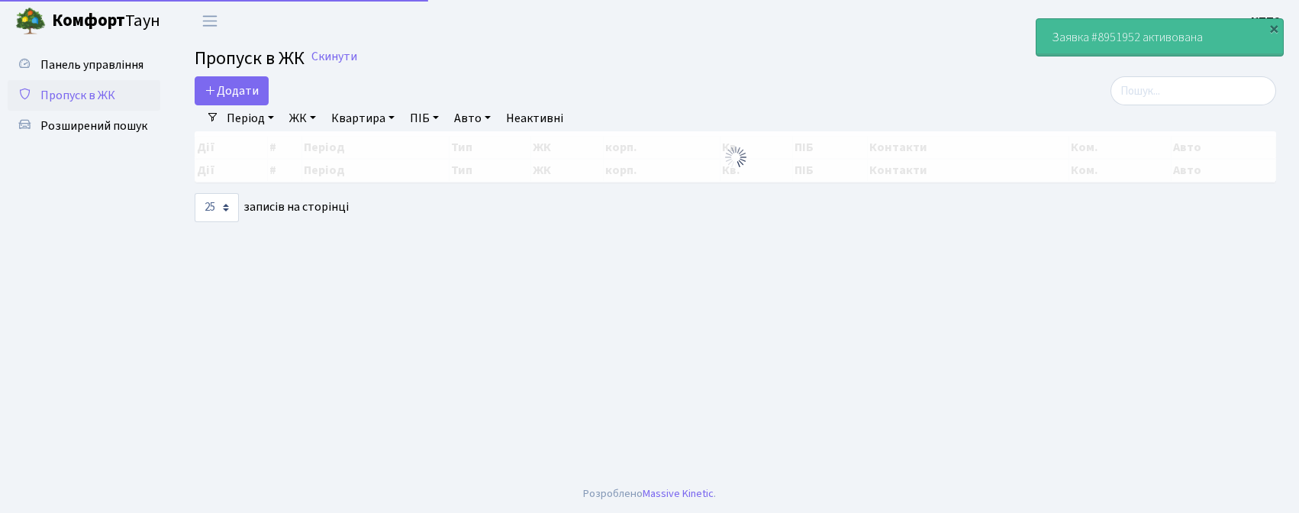
select select "25"
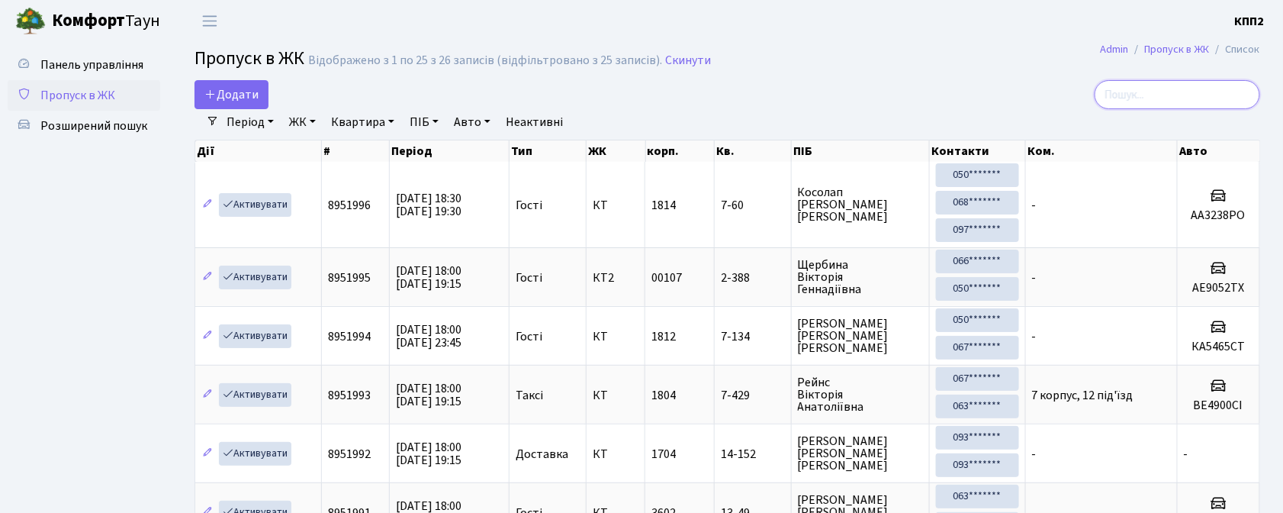
click at [1161, 92] on input "search" at bounding box center [1178, 94] width 166 height 29
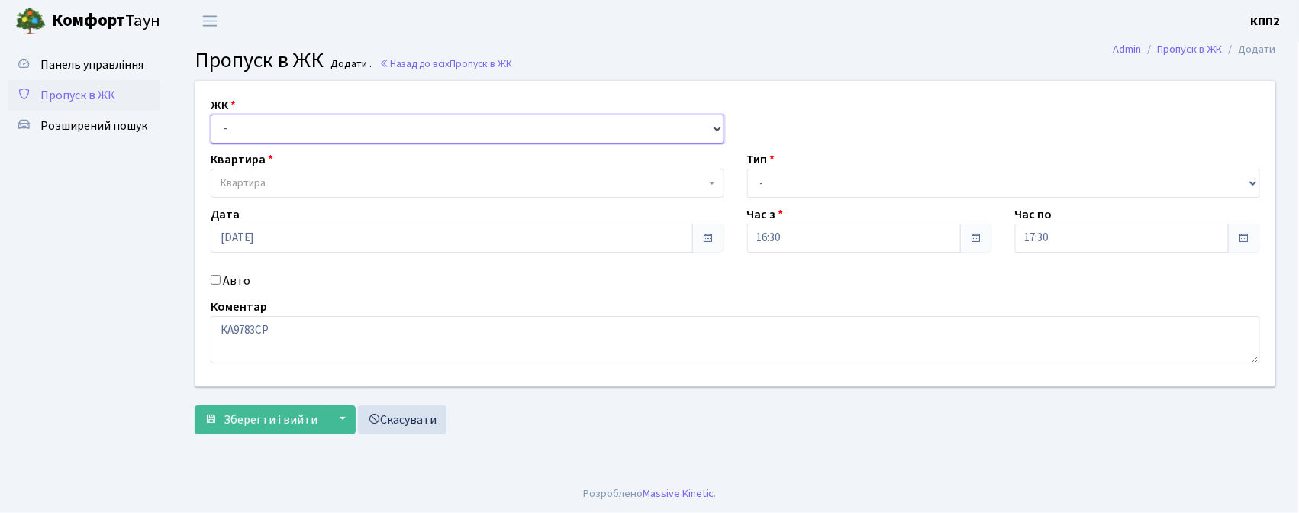
click at [261, 120] on select "- КТ, вул. Регенераторна, 4 КТ2, просп. Соборності, 17 КТ3, вул. Березнева, 16 …" at bounding box center [467, 128] width 513 height 29
select select "271"
click at [211, 114] on select "- КТ, вул. Регенераторна, 4 КТ2, просп. Соборності, 17 КТ3, вул. Березнева, 16 …" at bounding box center [467, 128] width 513 height 29
select select
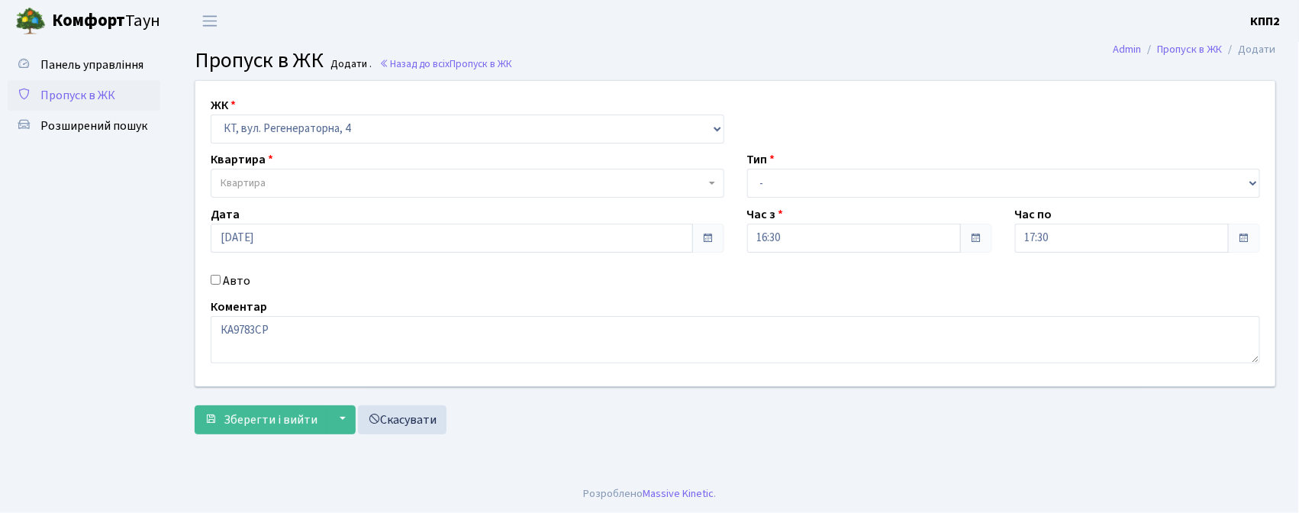
click at [300, 186] on span "Квартира" at bounding box center [463, 182] width 484 height 15
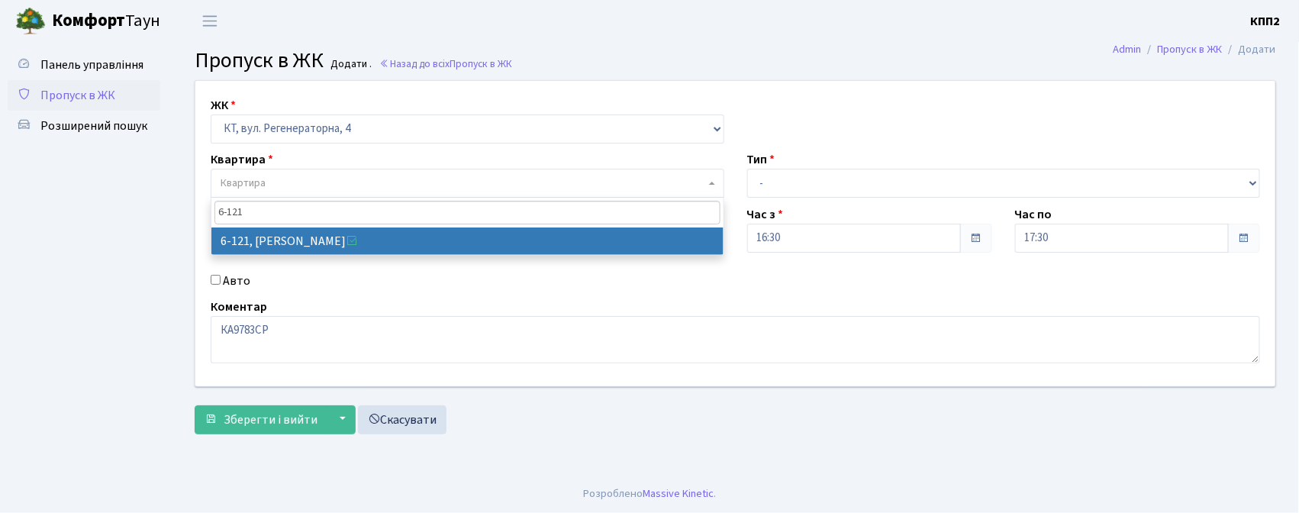
type input "6-121"
select select "5257"
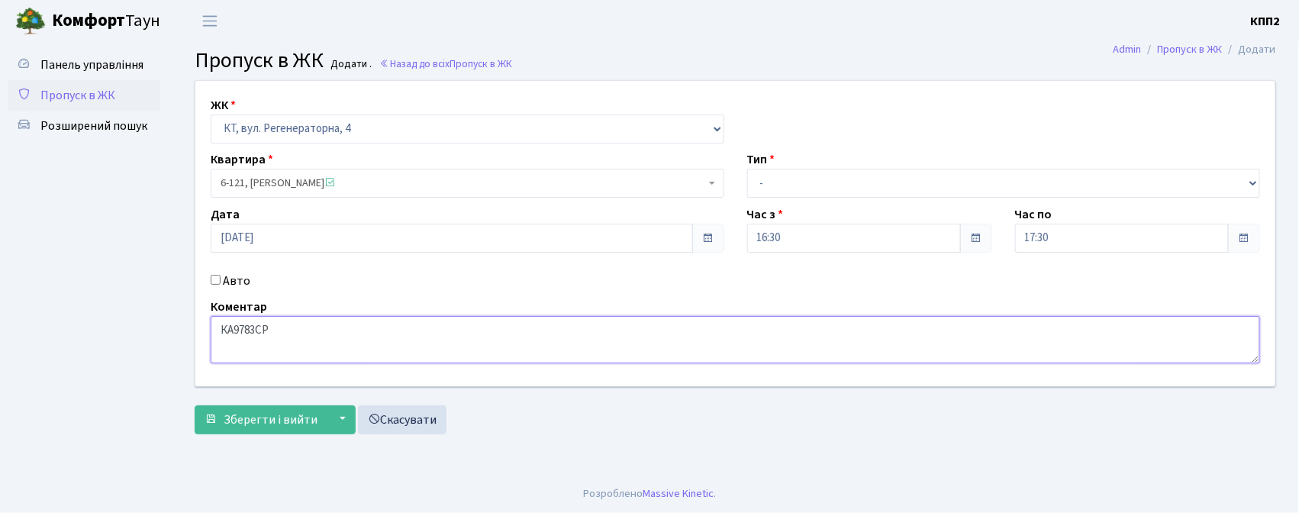
click at [293, 321] on textarea "КА9783СР" at bounding box center [735, 339] width 1049 height 47
type textarea "К"
drag, startPoint x: 798, startPoint y: 177, endPoint x: 798, endPoint y: 189, distance: 12.2
click at [798, 177] on select "- Доставка Таксі Гості Сервіс" at bounding box center [1003, 183] width 513 height 29
select select "3"
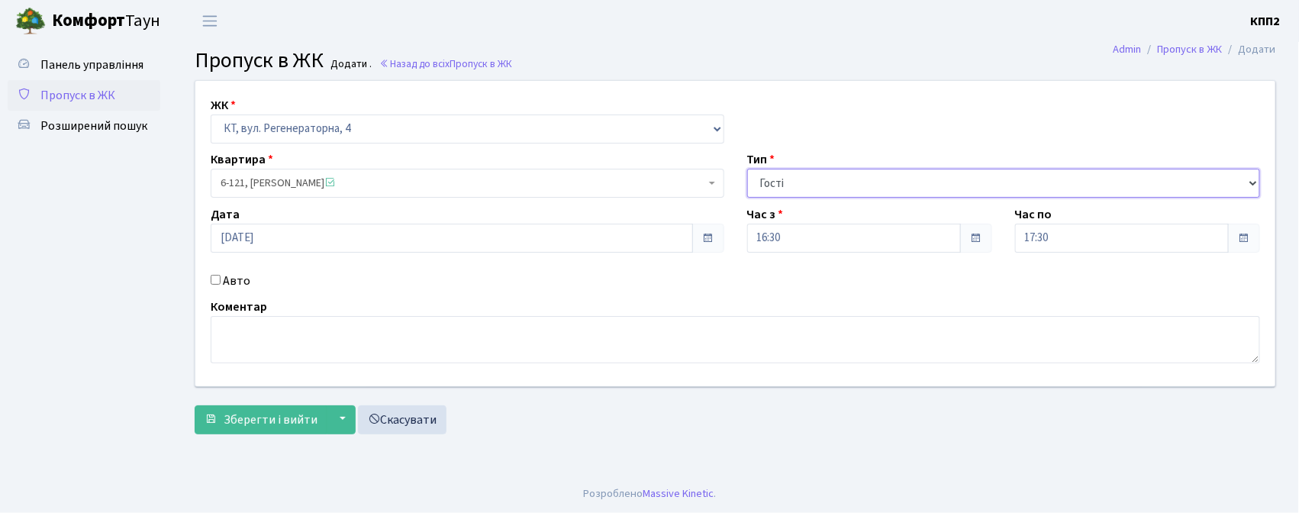
click at [747, 169] on select "- Доставка Таксі Гості Сервіс" at bounding box center [1003, 183] width 513 height 29
click at [607, 327] on textarea at bounding box center [735, 339] width 1049 height 47
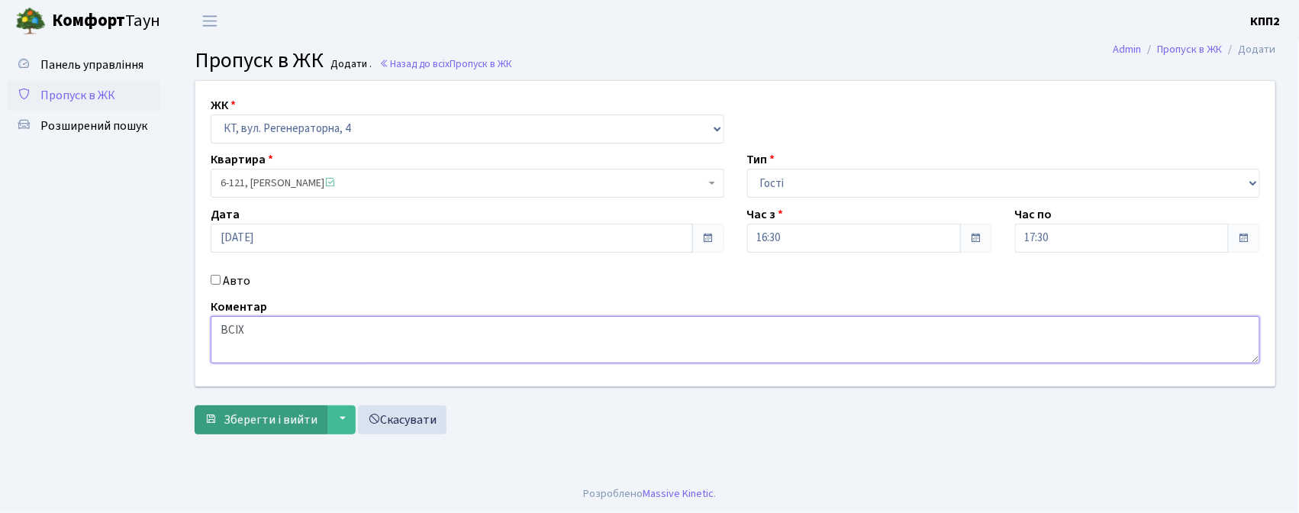
type textarea "ВСІХ"
click at [253, 417] on span "Зберегти і вийти" at bounding box center [271, 419] width 94 height 17
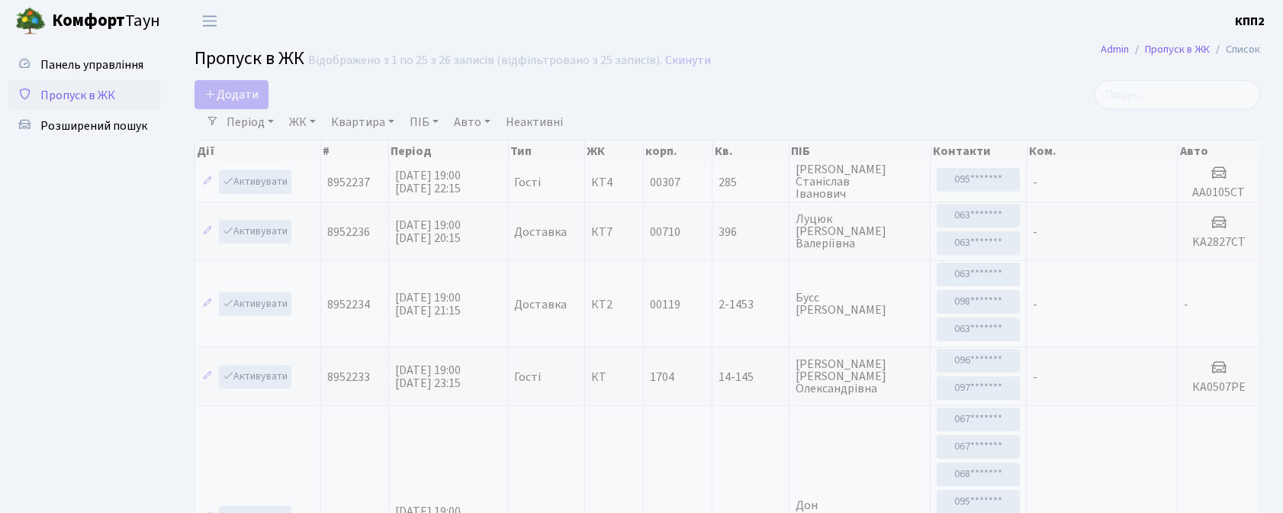
select select "25"
click at [1176, 92] on input "search" at bounding box center [1178, 94] width 166 height 29
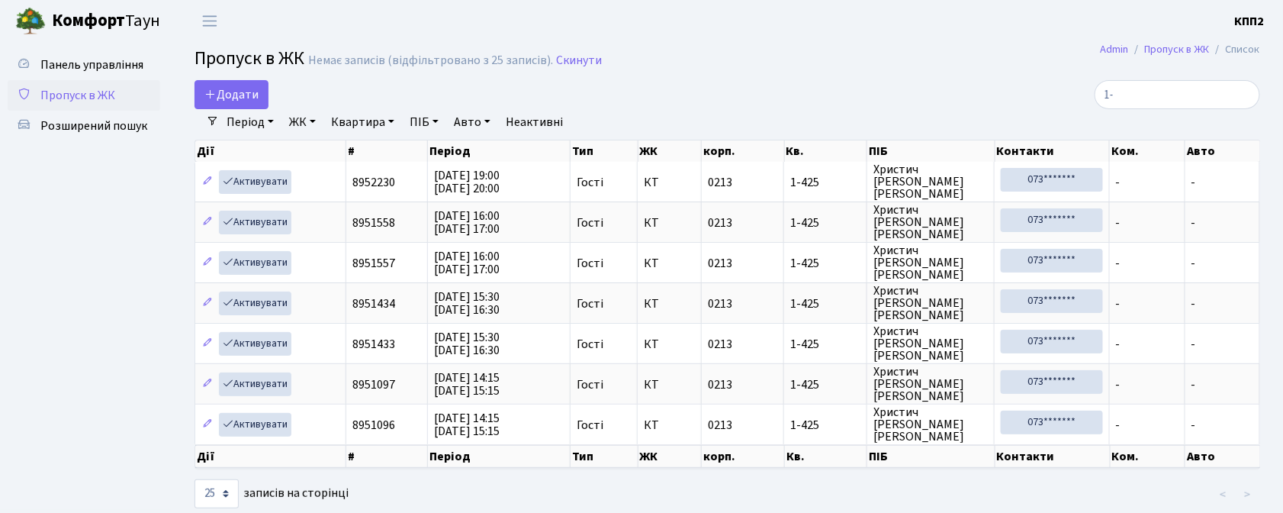
type input "1"
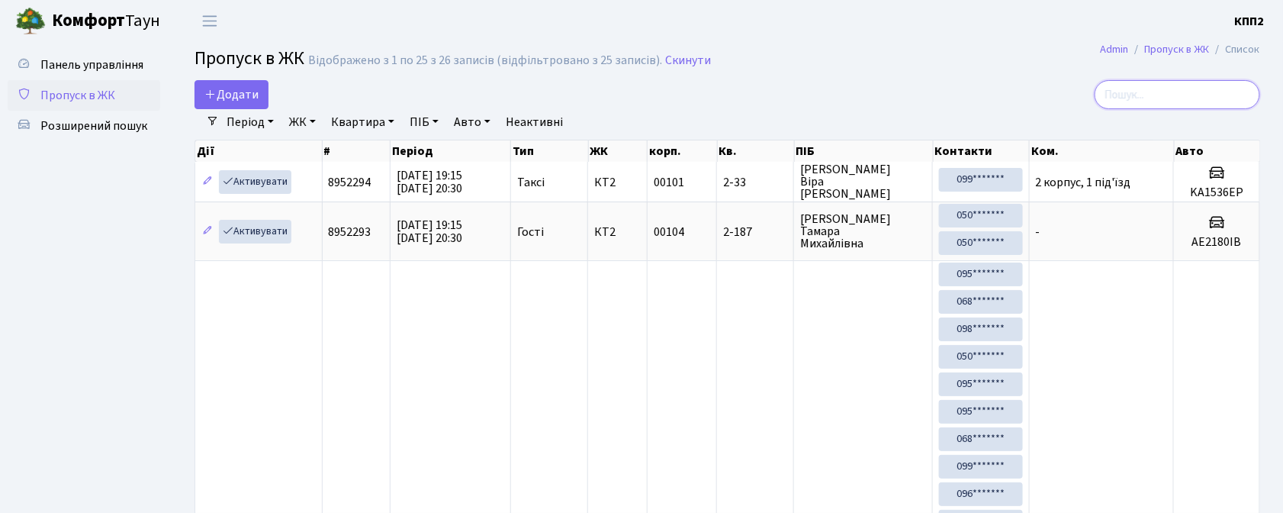
click at [1193, 93] on input "search" at bounding box center [1178, 94] width 166 height 29
type input "7"
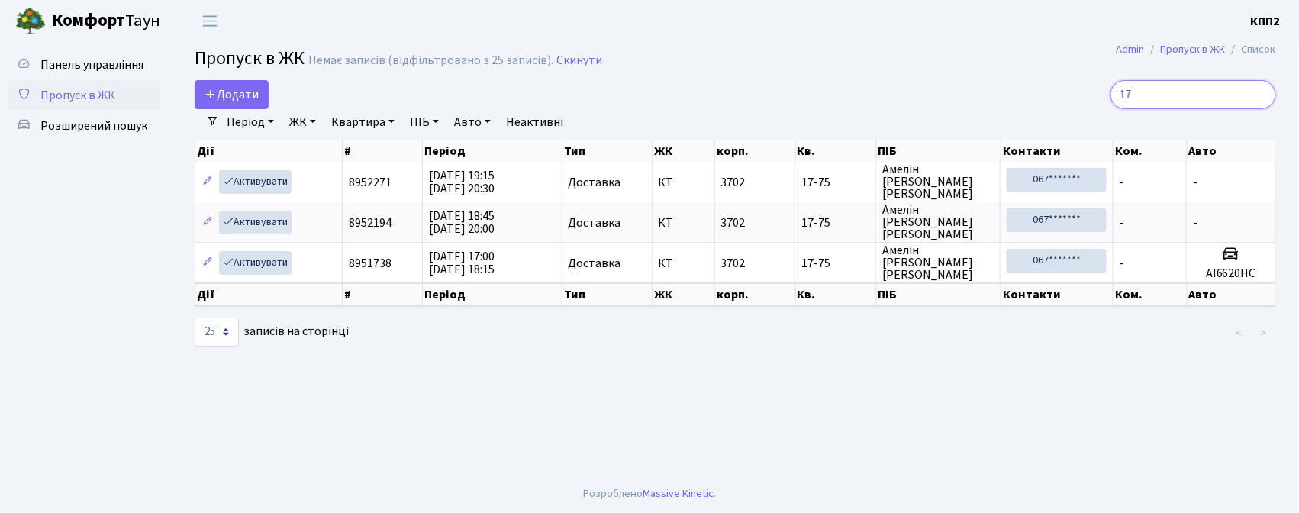
type input "1"
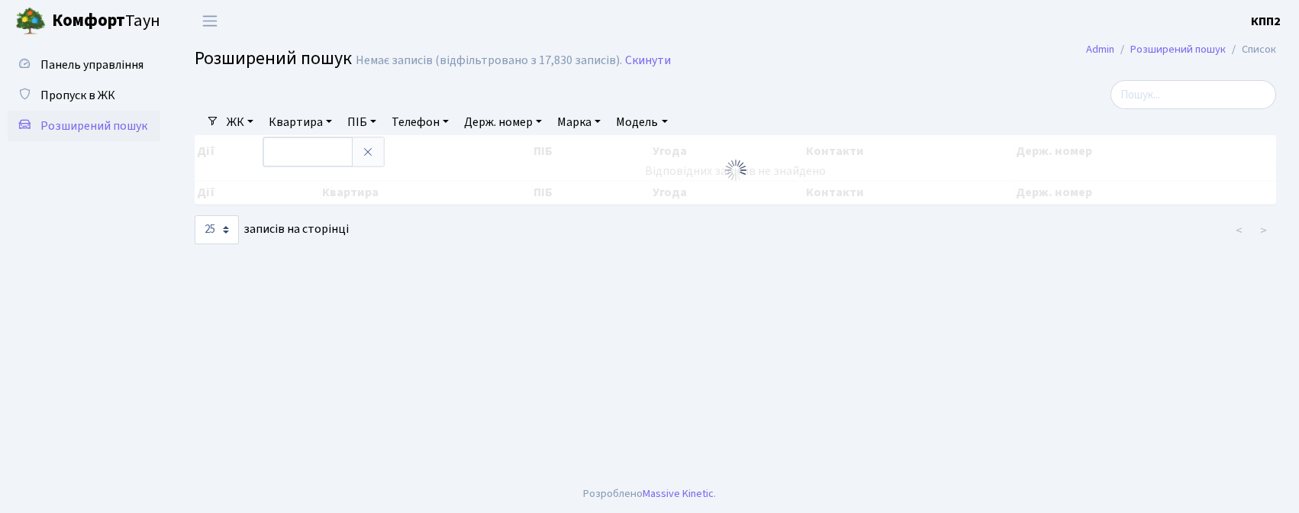
select select "25"
click at [282, 156] on input "text" at bounding box center [307, 151] width 89 height 29
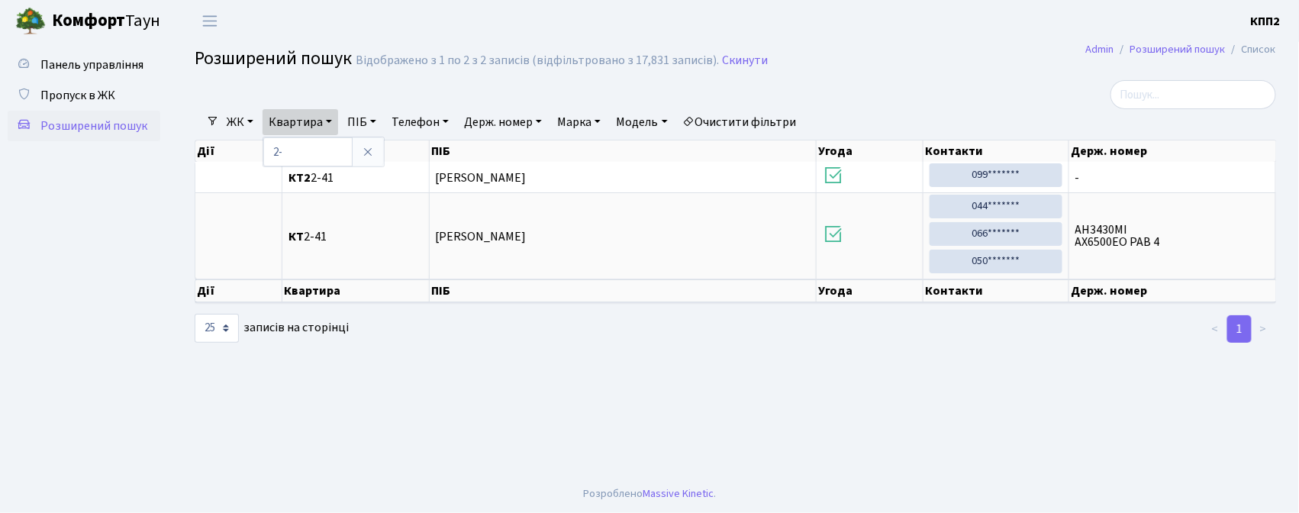
type input "2"
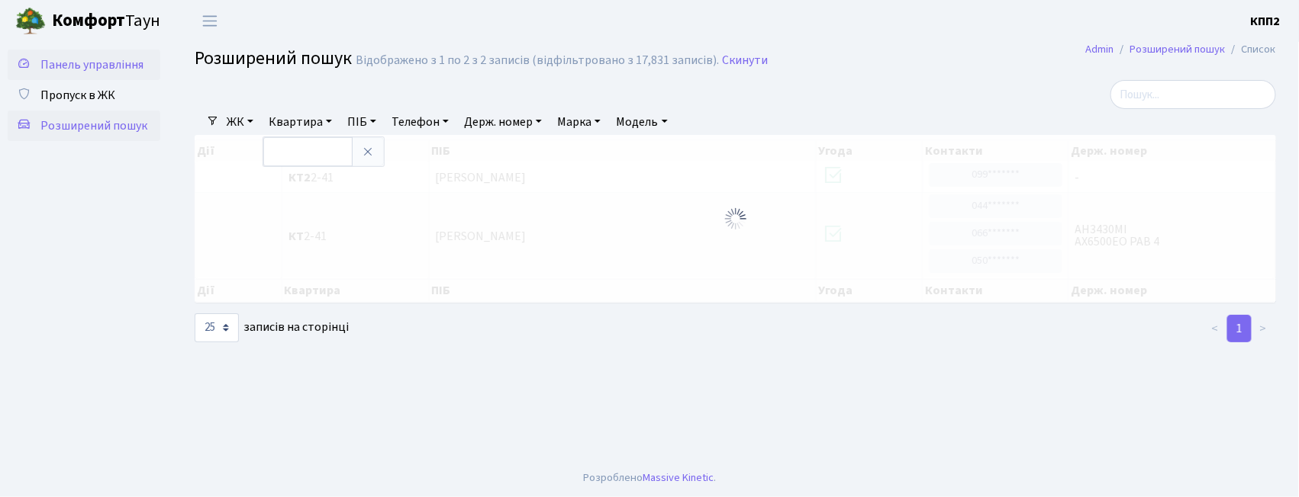
click at [95, 53] on link "Панель управління" at bounding box center [84, 65] width 153 height 31
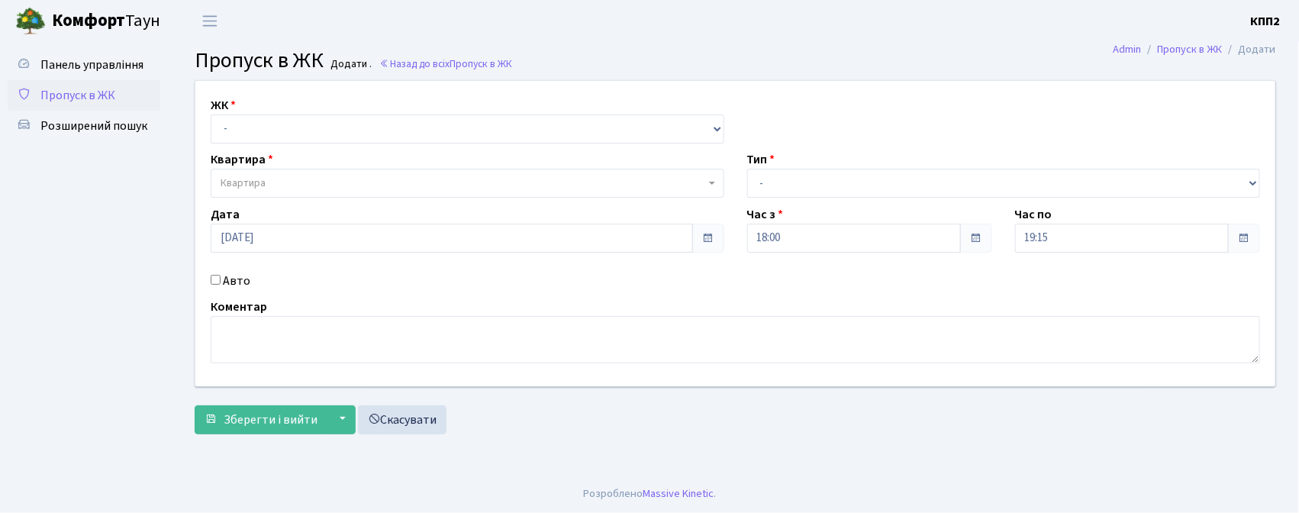
click at [215, 282] on input "Авто" at bounding box center [216, 280] width 10 height 10
checkbox input "true"
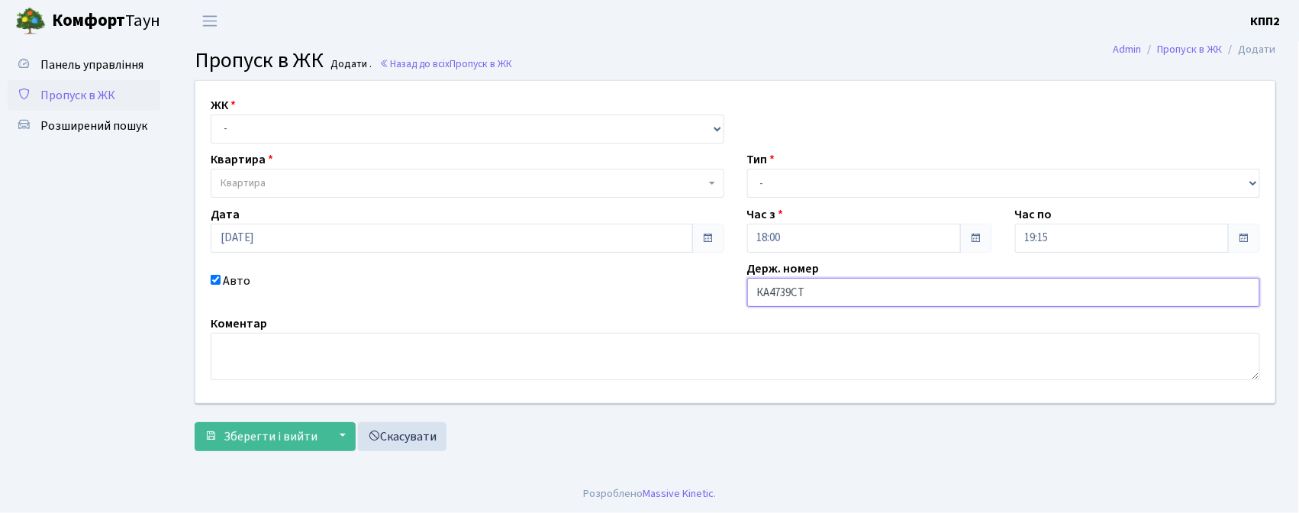
type input "КА4739СТ"
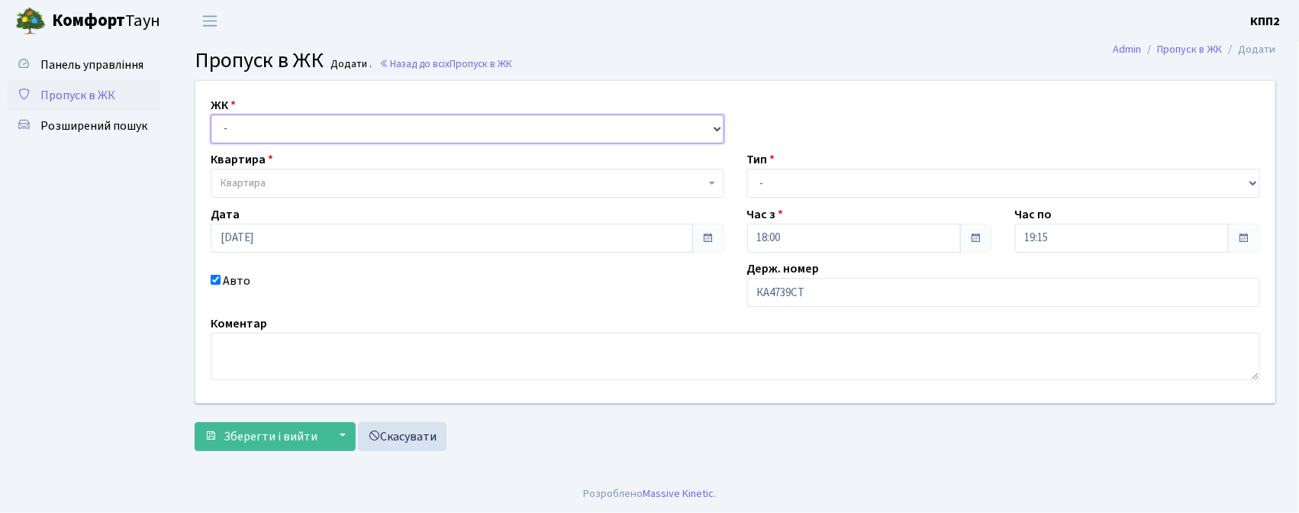
drag, startPoint x: 568, startPoint y: 131, endPoint x: 565, endPoint y: 140, distance: 9.9
click at [568, 131] on select "- КТ, вул. Регенераторна, 4 КТ2, просп. Соборності, 17 КТ3, вул. Березнева, 16 …" at bounding box center [467, 128] width 513 height 29
select select "271"
click at [211, 114] on select "- КТ, вул. Регенераторна, 4 КТ2, просп. Соборності, 17 КТ3, вул. Березнева, 16 …" at bounding box center [467, 128] width 513 height 29
select select
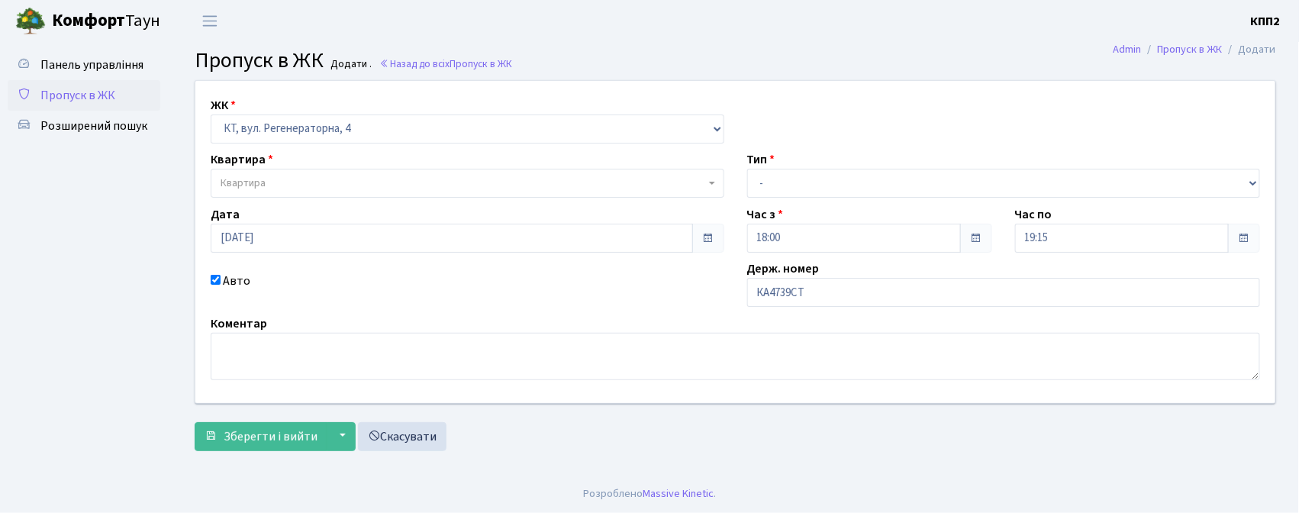
click at [554, 174] on span "Квартира" at bounding box center [467, 183] width 513 height 29
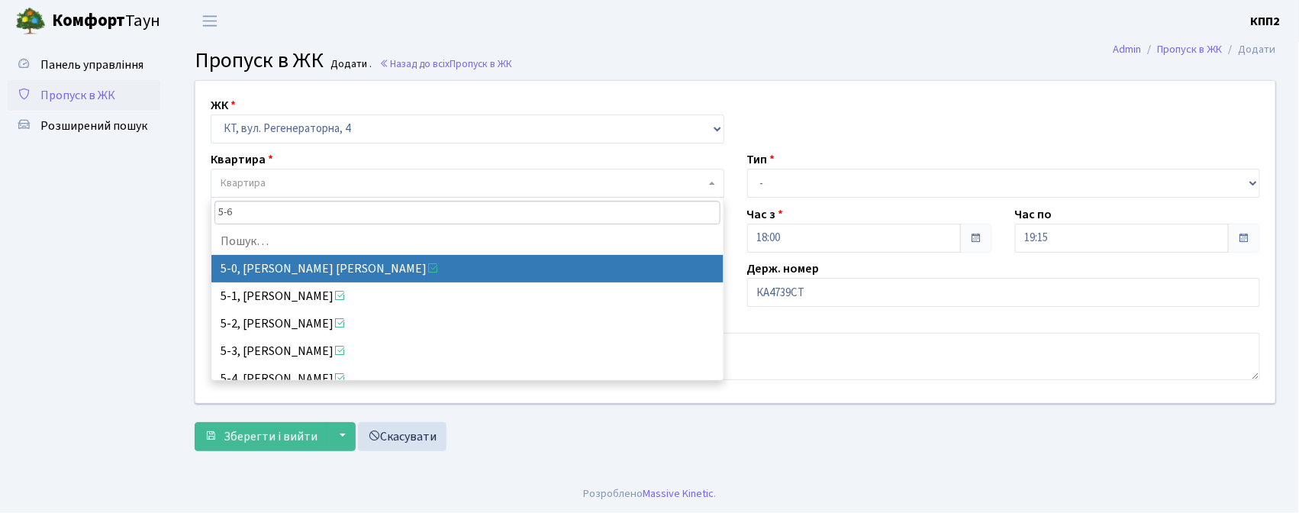
type input "5-65"
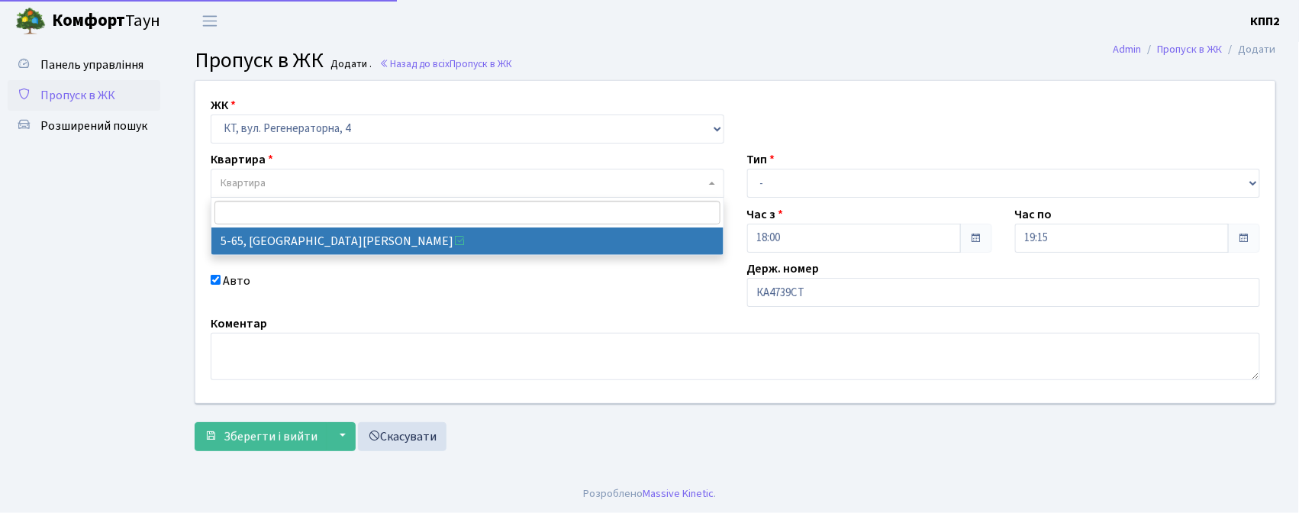
select select "2475"
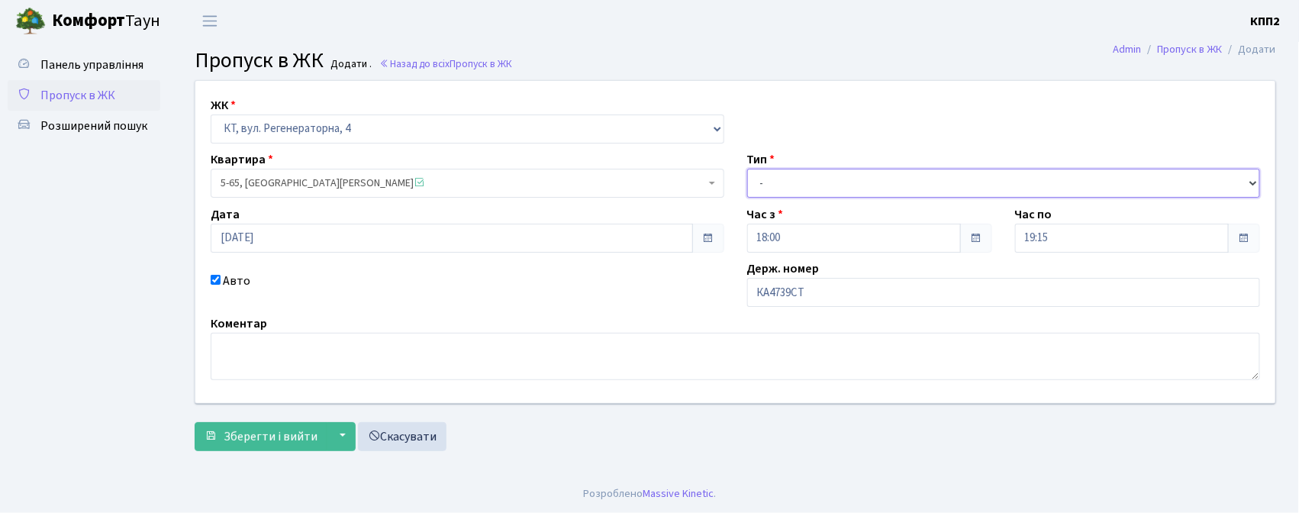
drag, startPoint x: 821, startPoint y: 171, endPoint x: 821, endPoint y: 193, distance: 22.1
click at [821, 175] on select "- Доставка Таксі Гості Сервіс" at bounding box center [1003, 183] width 513 height 29
select select "3"
click at [747, 169] on select "- Доставка Таксі Гості Сервіс" at bounding box center [1003, 183] width 513 height 29
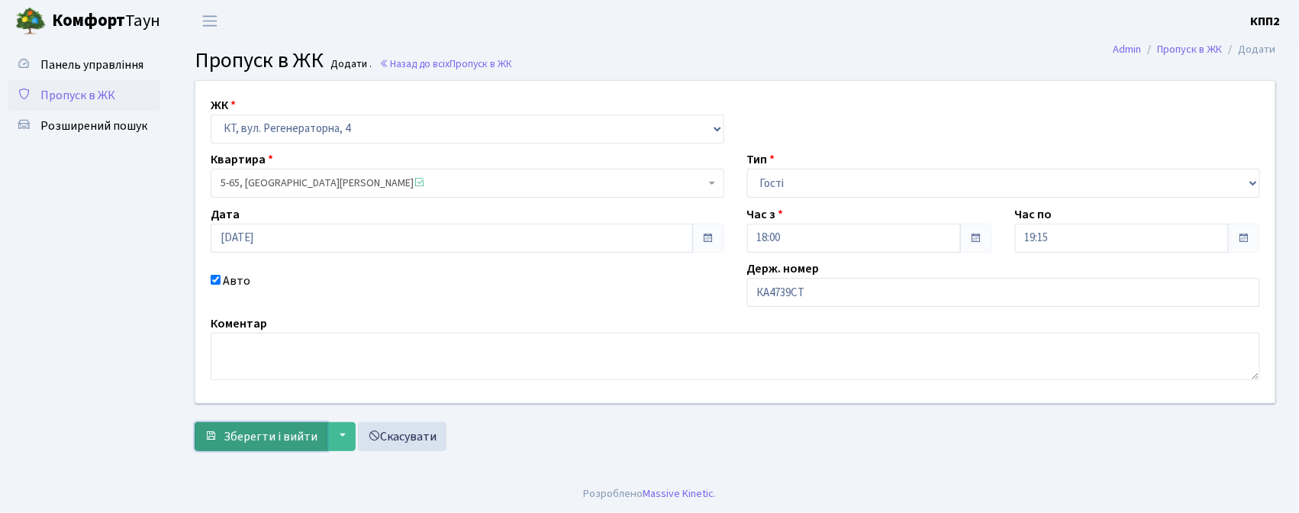
click at [224, 440] on span "Зберегти і вийти" at bounding box center [271, 436] width 94 height 17
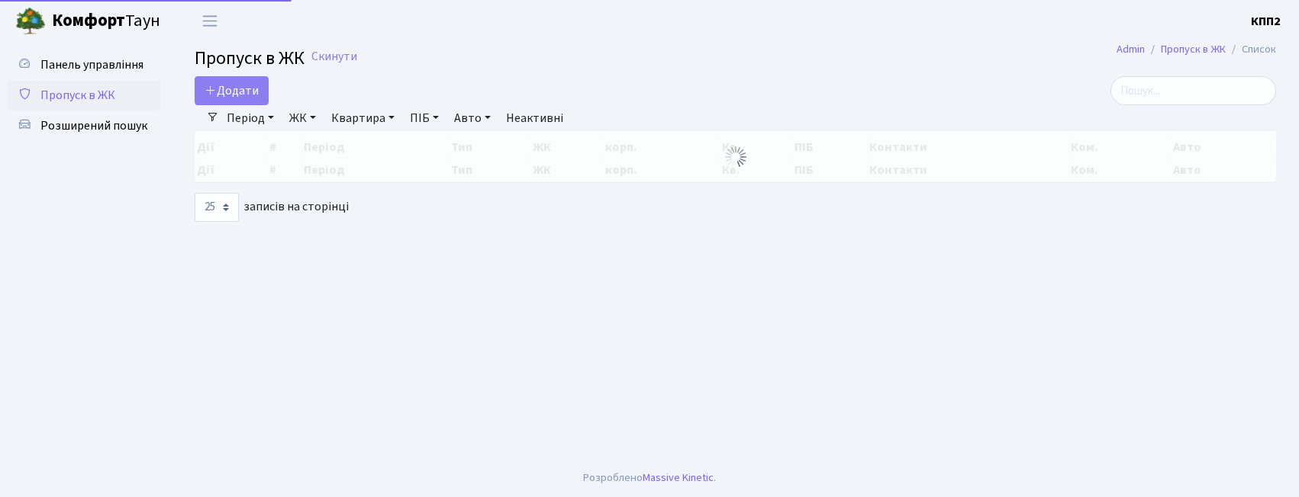
select select "25"
click at [227, 92] on span "Додати" at bounding box center [231, 90] width 54 height 17
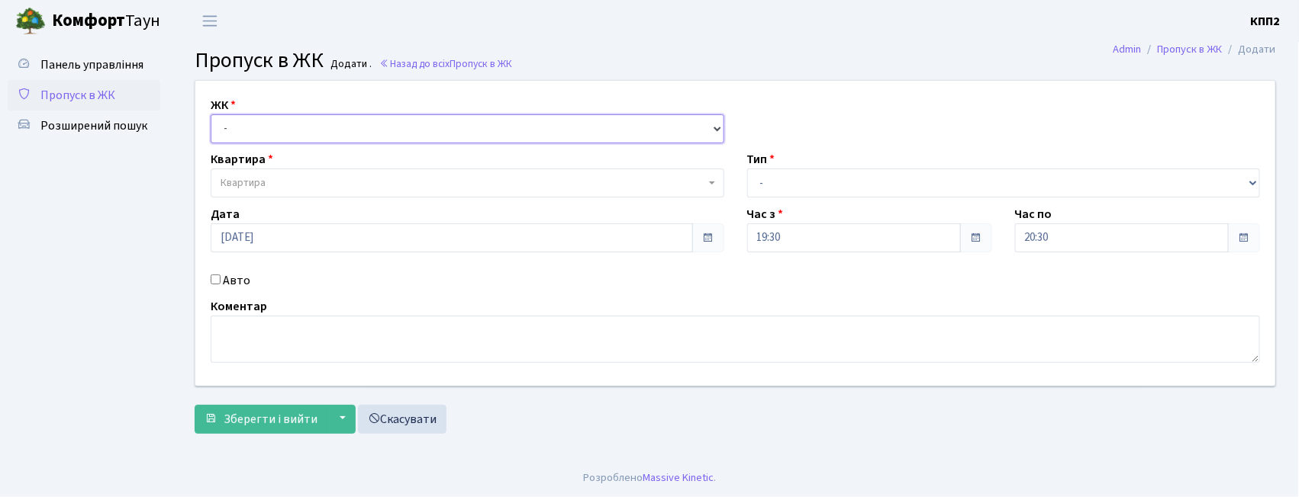
drag, startPoint x: 247, startPoint y: 125, endPoint x: 247, endPoint y: 141, distance: 16.0
click at [247, 125] on select "- КТ, вул. Регенераторна, 4 КТ2, просп. [STREET_ADDRESS] [STREET_ADDRESS] [PERS…" at bounding box center [467, 128] width 513 height 29
select select "271"
click at [211, 114] on select "- КТ, вул. Регенераторна, 4 КТ2, просп. Соборності, 17 КТ3, вул. Березнева, 16 …" at bounding box center [467, 128] width 513 height 29
select select
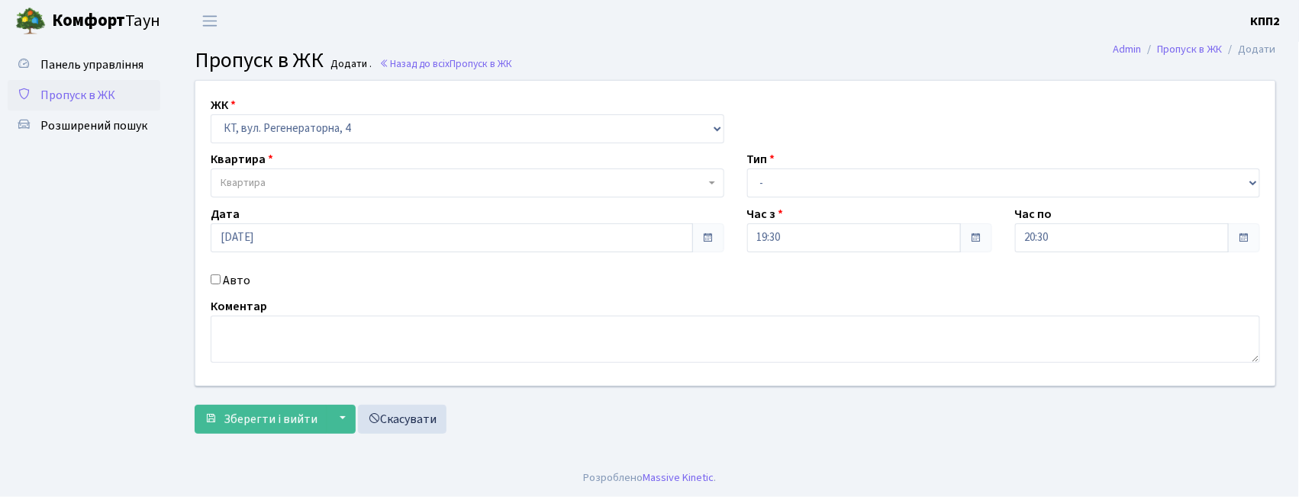
click at [244, 187] on span "Квартира" at bounding box center [243, 182] width 45 height 15
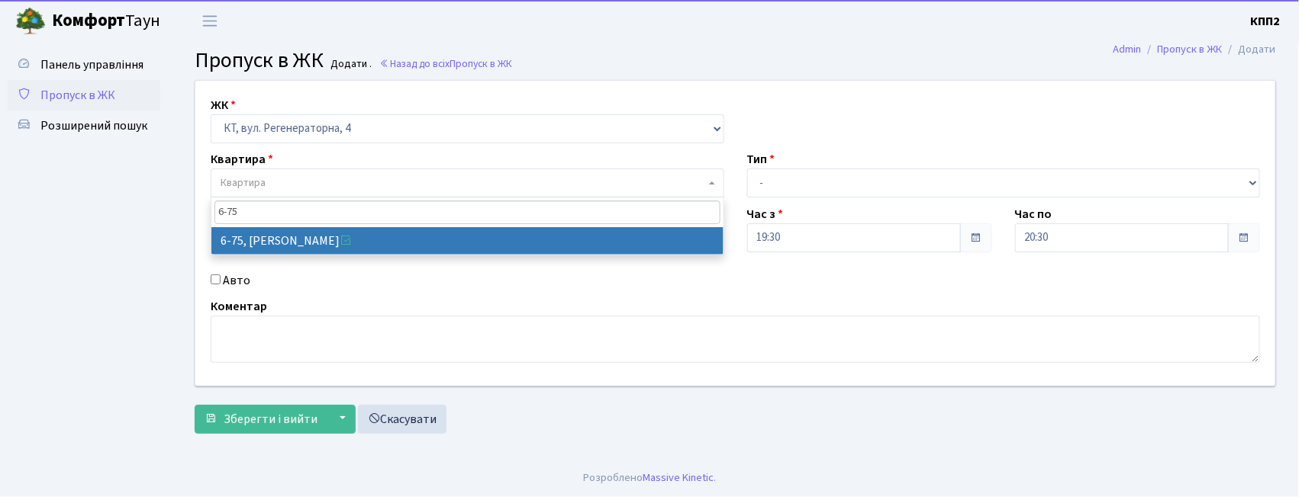
type input "6-75"
select select "5300"
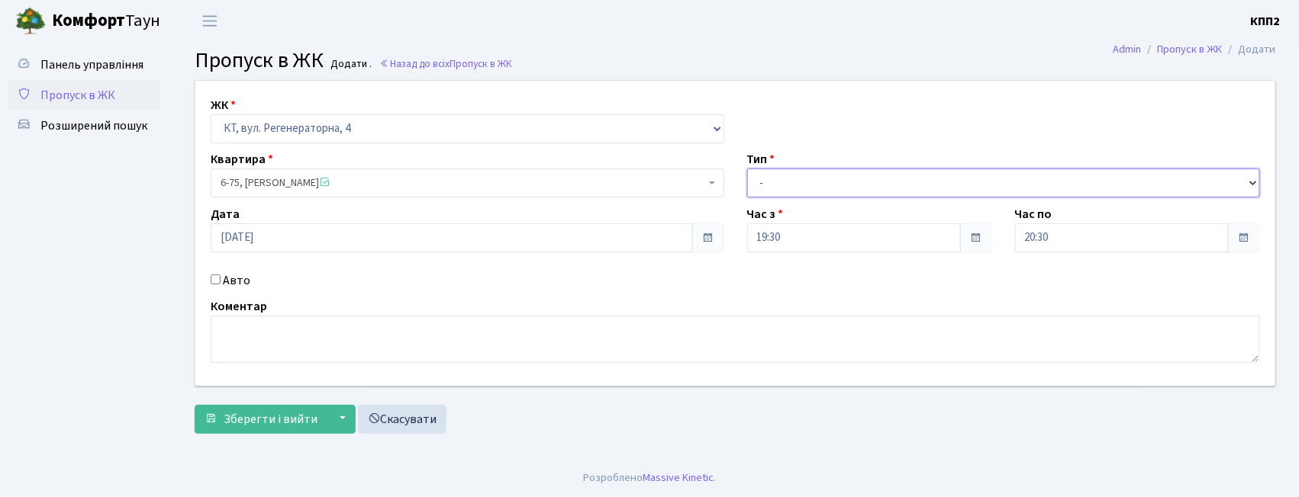
click at [819, 179] on select "- Доставка Таксі Гості Сервіс" at bounding box center [1003, 183] width 513 height 29
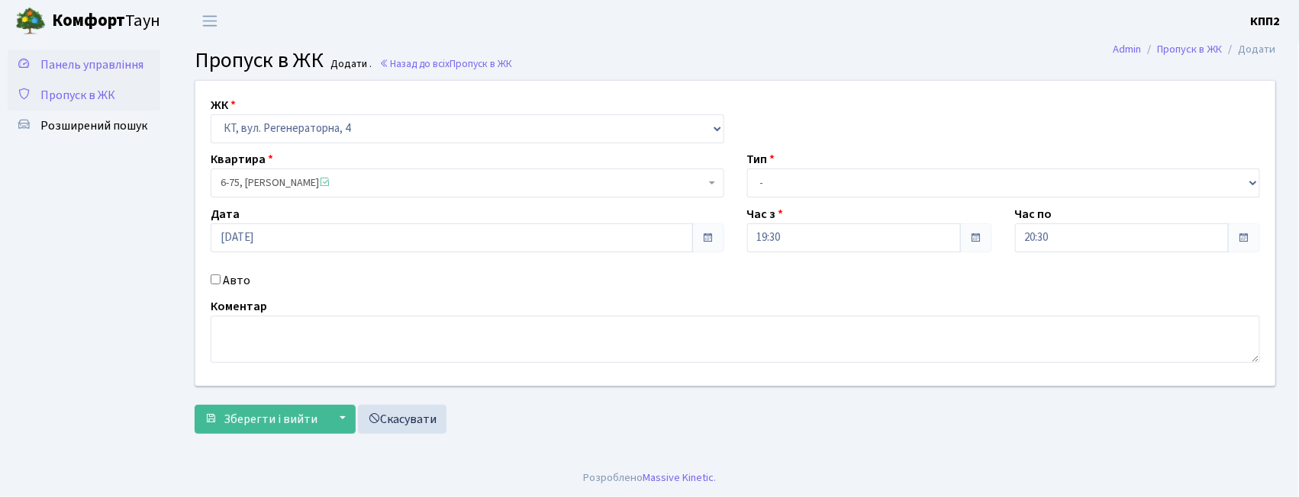
click at [116, 56] on span "Панель управління" at bounding box center [91, 64] width 103 height 17
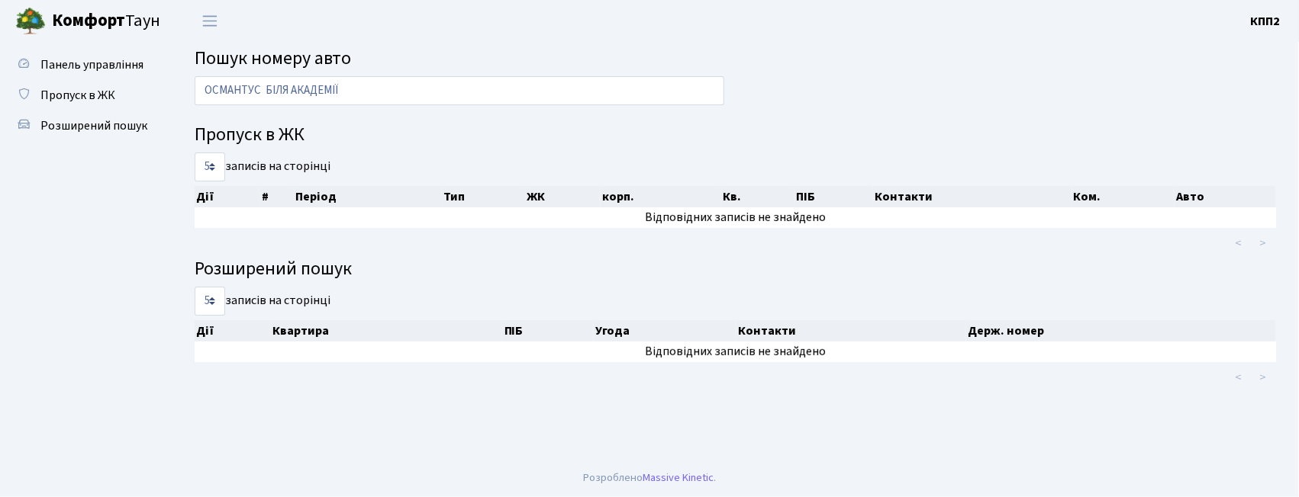
click at [369, 90] on input "ОСМАНТУС БІЛЯ АКАДЕМІЇ" at bounding box center [460, 90] width 530 height 29
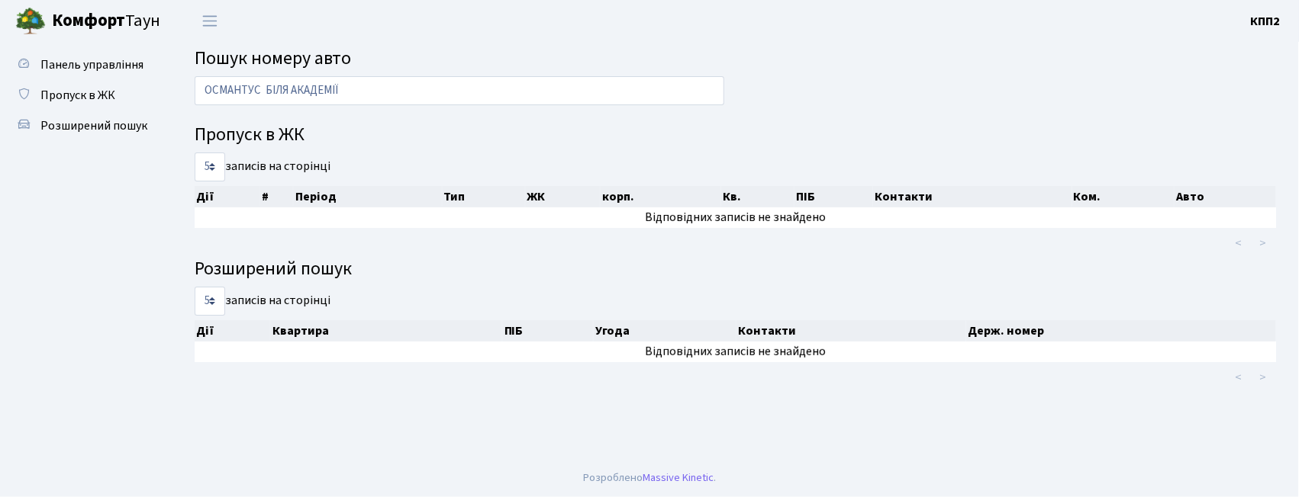
click at [369, 90] on input "ОСМАНТУС БІЛЯ АКАДЕМІЇ" at bounding box center [460, 90] width 530 height 29
type input "ОСМАНТУС БІЛЯ АКАДЕМІЇ"
click at [101, 107] on link "Пропуск в ЖК" at bounding box center [84, 95] width 153 height 31
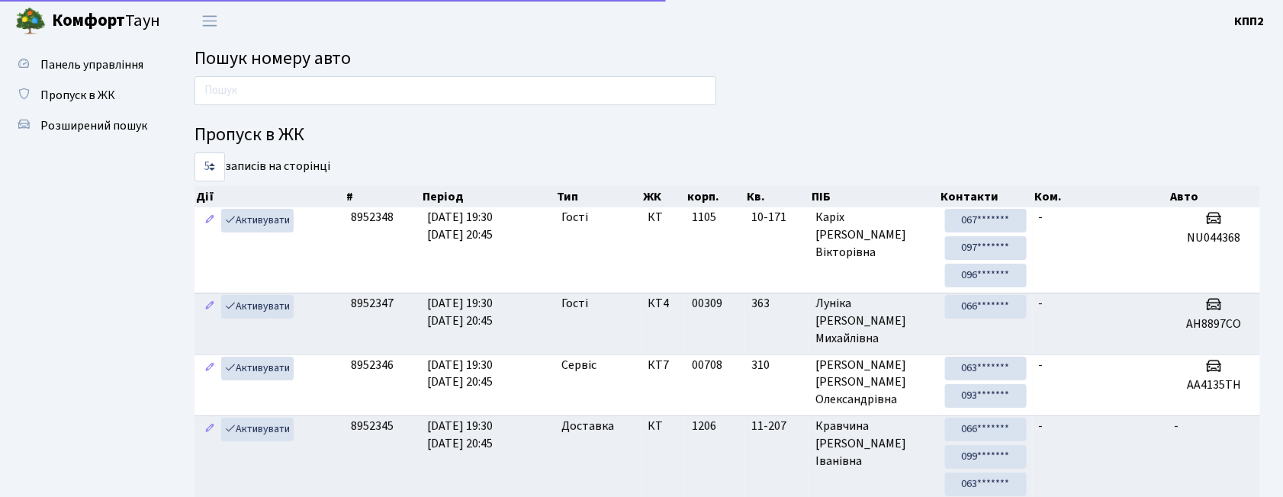
drag, startPoint x: 0, startPoint y: 0, endPoint x: 276, endPoint y: 105, distance: 295.6
click at [276, 105] on div at bounding box center [455, 94] width 545 height 37
click at [272, 92] on input "text" at bounding box center [456, 90] width 522 height 29
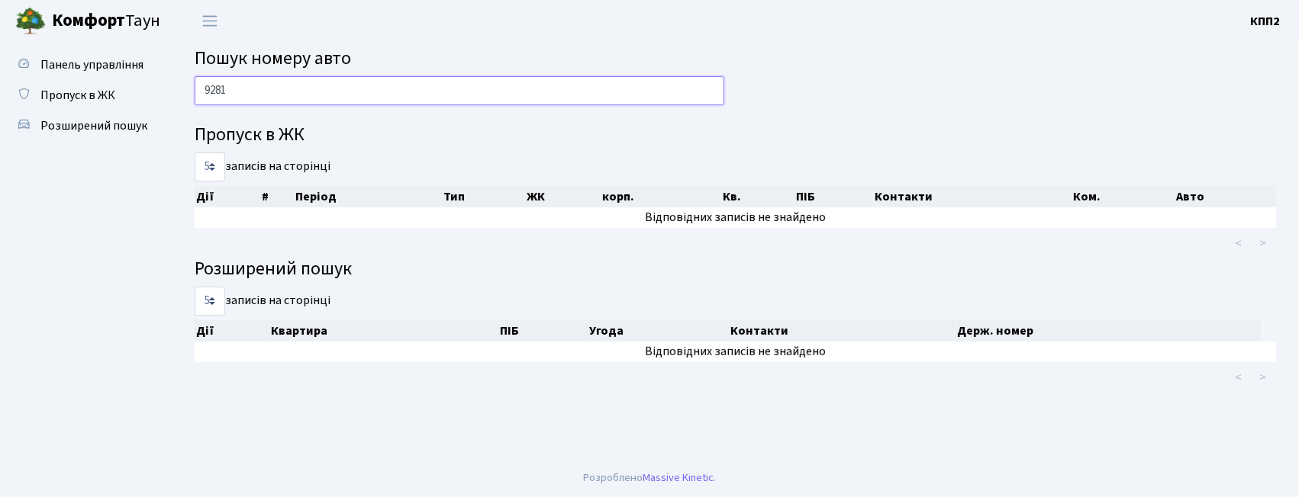
type input "9281"
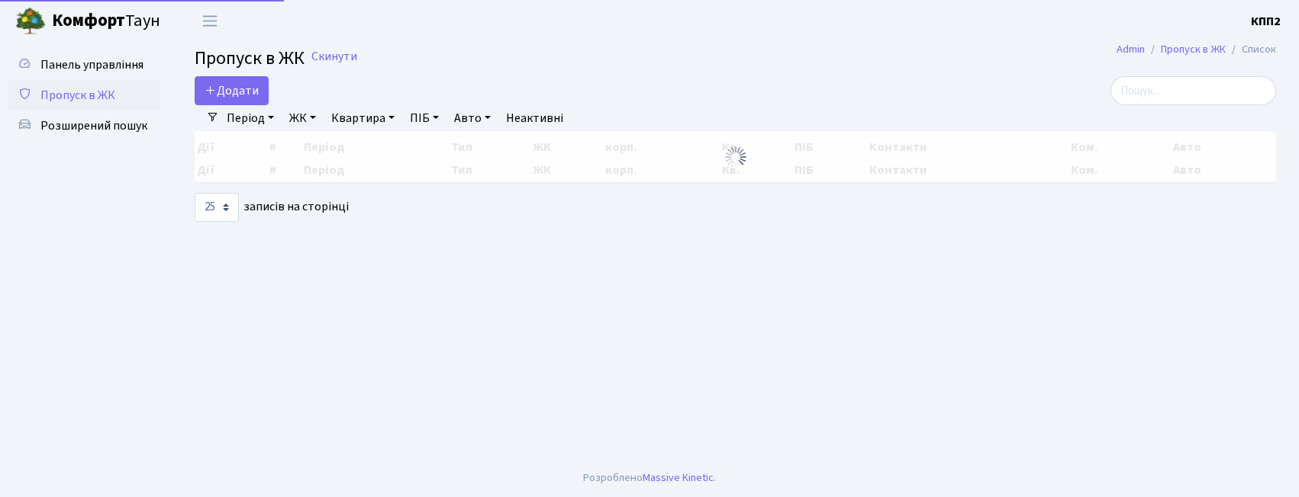
select select "25"
click at [1250, 77] on main "Admin Пропуск в ЖК Список Пропуск в ЖК Скинути Додати Фільтри Період 05.09.2025…" at bounding box center [735, 250] width 1127 height 417
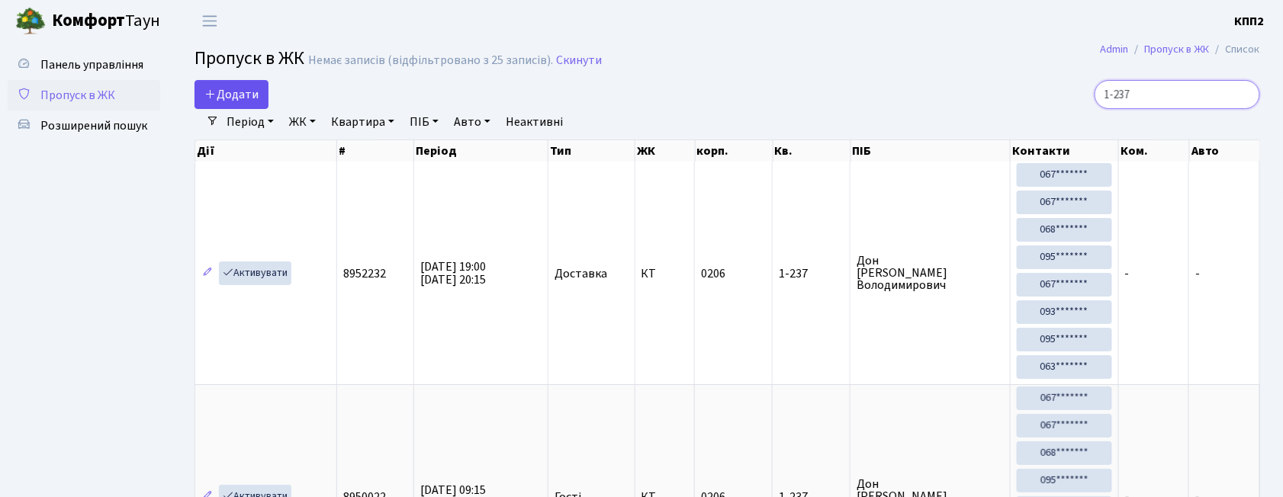
type input "1-237"
click at [230, 85] on link "Додати" at bounding box center [232, 94] width 74 height 29
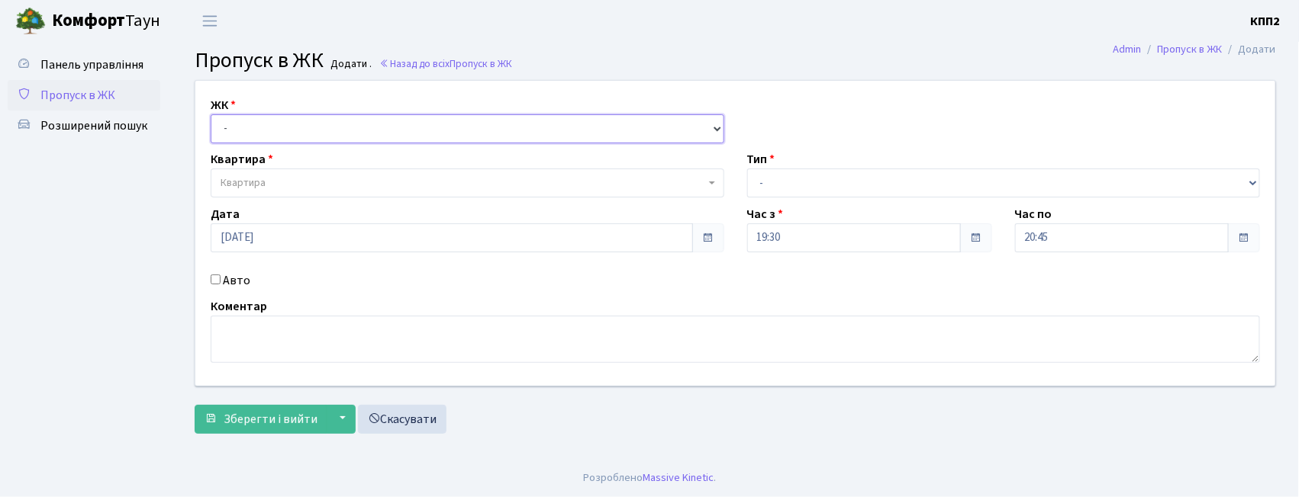
drag, startPoint x: 244, startPoint y: 128, endPoint x: 241, endPoint y: 142, distance: 14.1
click at [244, 128] on select "- КТ, вул. Регенераторна, 4 КТ2, просп. Соборності, 17 КТ3, вул. Березнева, 16 …" at bounding box center [467, 128] width 513 height 29
select select "271"
click at [211, 114] on select "- КТ, вул. Регенераторна, 4 КТ2, просп. Соборності, 17 КТ3, вул. Березнева, 16 …" at bounding box center [467, 128] width 513 height 29
select select
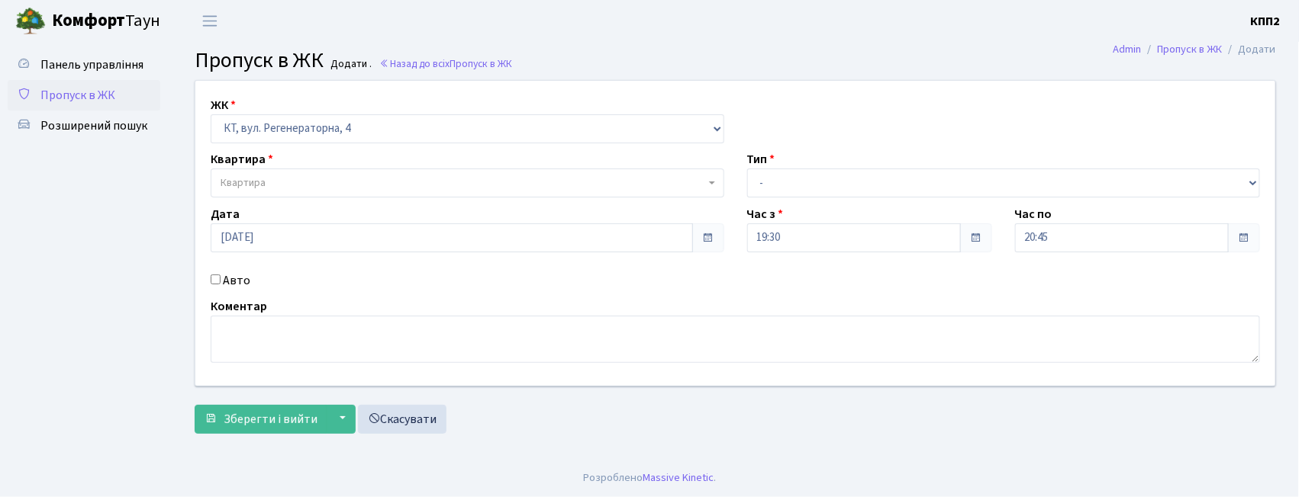
click at [254, 177] on span "Квартира" at bounding box center [243, 182] width 45 height 15
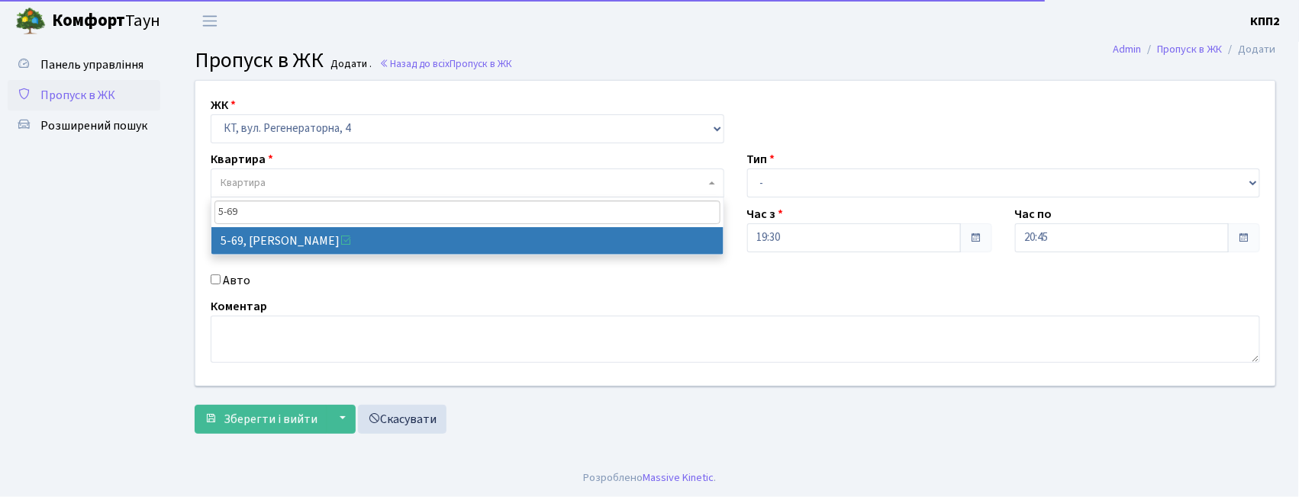
type input "5-69"
select select "2479"
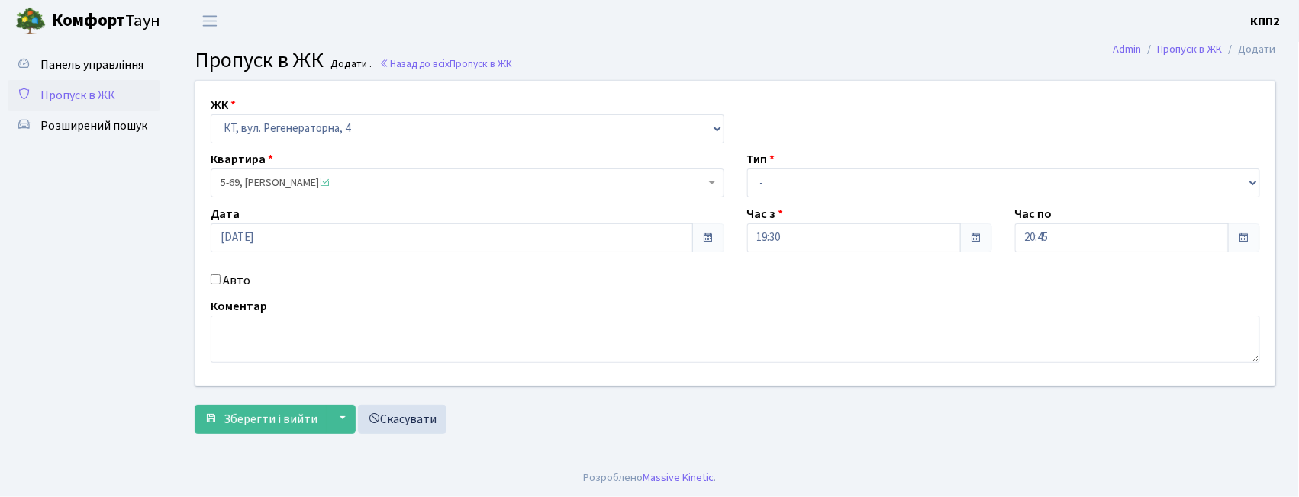
click at [861, 203] on div "ЖК - КТ, вул. Регенераторна, 4 КТ2, просп. Соборності, 17 КТ3, вул. Березнева, …" at bounding box center [735, 233] width 1103 height 305
click at [841, 198] on div "ЖК - КТ, вул. Регенераторна, 4 КТ2, просп. Соборності, 17 КТ3, вул. Березнева, …" at bounding box center [735, 233] width 1103 height 305
drag, startPoint x: 822, startPoint y: 180, endPoint x: 822, endPoint y: 190, distance: 9.9
click at [822, 180] on select "- Доставка Таксі Гості Сервіс" at bounding box center [1003, 183] width 513 height 29
select select "3"
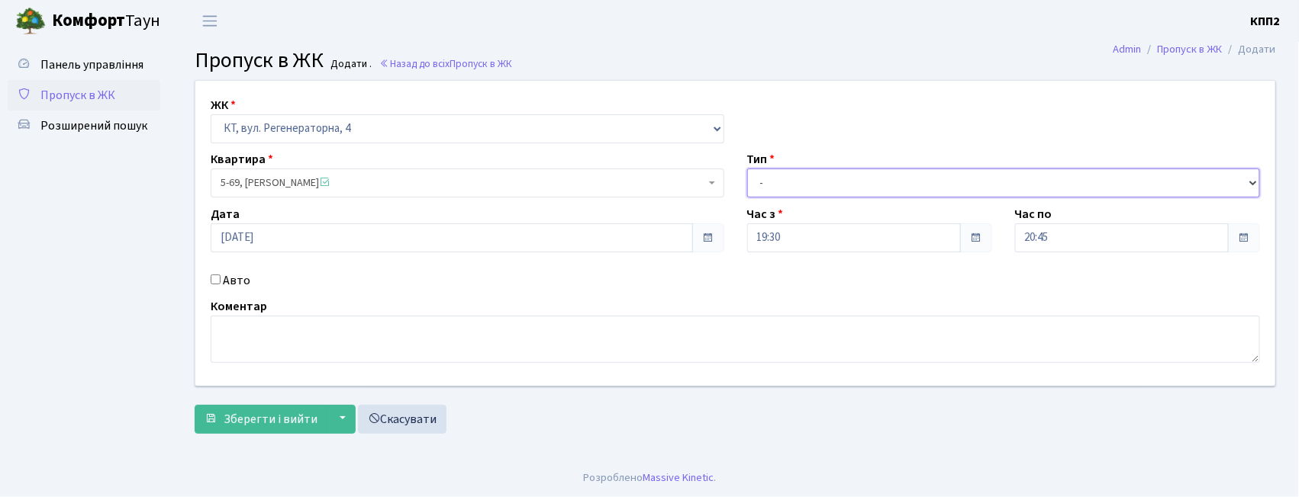
click at [747, 169] on select "- Доставка Таксі Гості Сервіс" at bounding box center [1003, 183] width 513 height 29
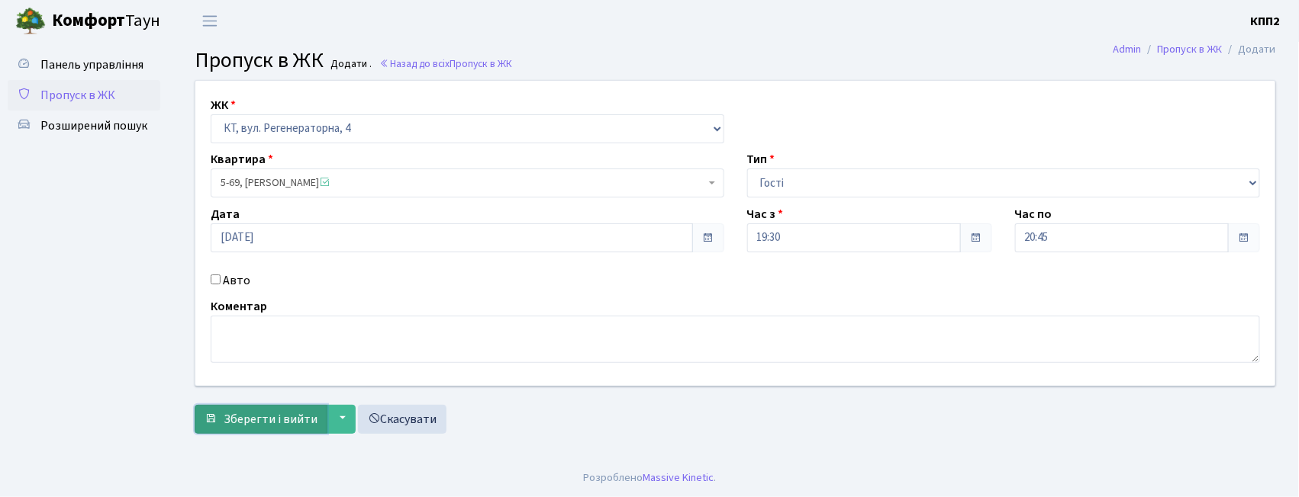
click at [309, 416] on span "Зберегти і вийти" at bounding box center [271, 419] width 94 height 17
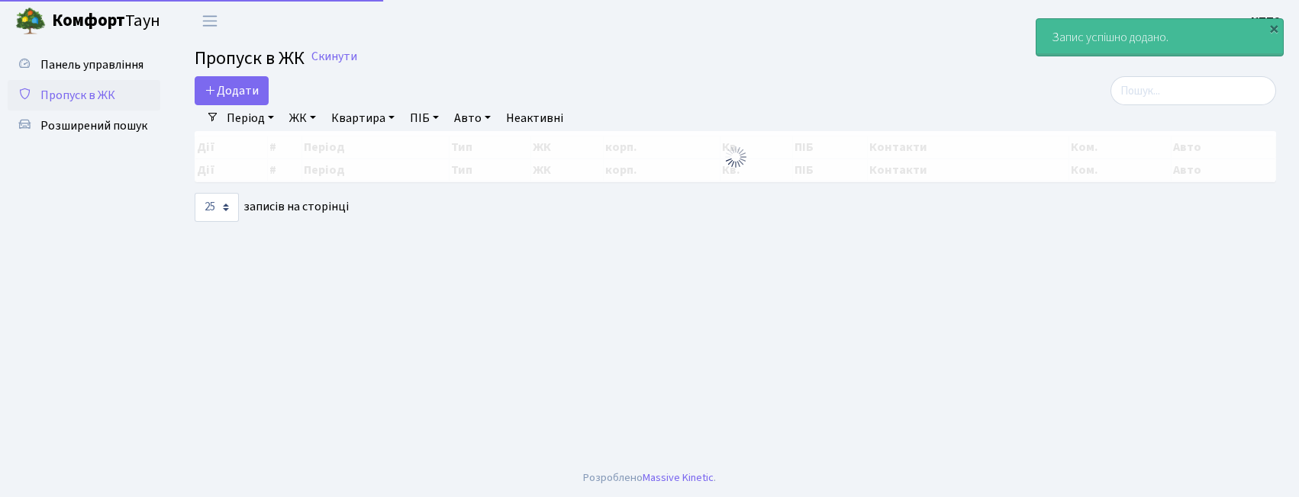
select select "25"
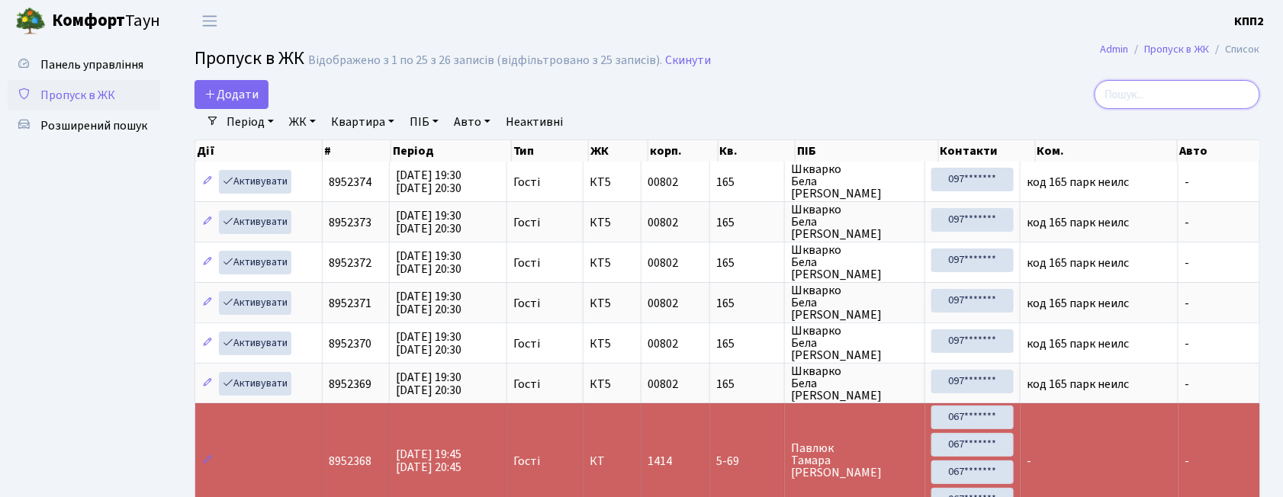
click at [1231, 90] on input "search" at bounding box center [1178, 94] width 166 height 29
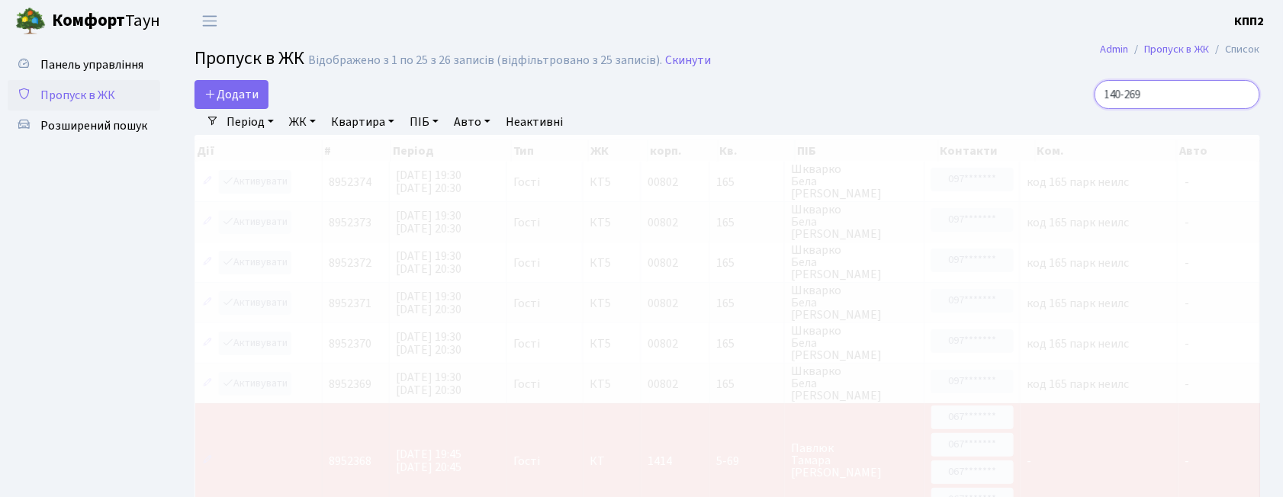
click at [1126, 83] on input "140-269" at bounding box center [1178, 94] width 166 height 29
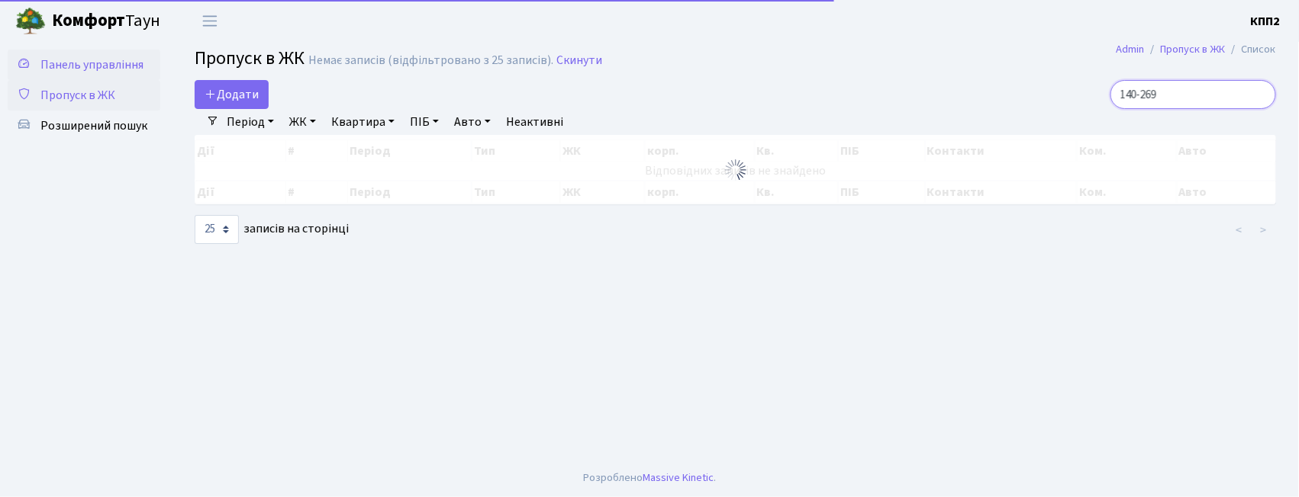
type input "140-269"
click at [108, 53] on link "Панель управління" at bounding box center [84, 65] width 153 height 31
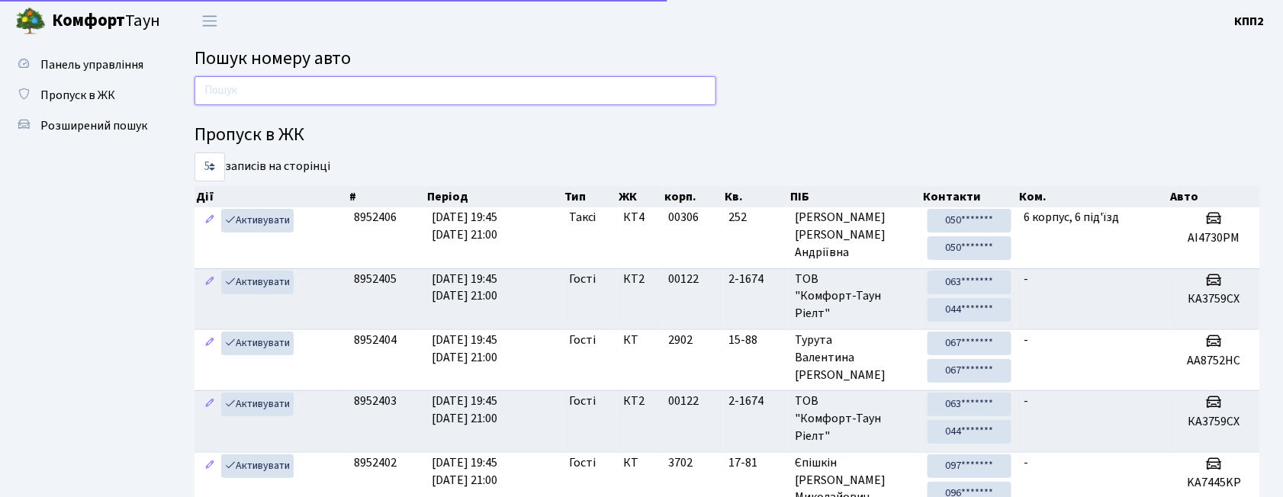
drag, startPoint x: 0, startPoint y: 0, endPoint x: 288, endPoint y: 80, distance: 299.3
click at [288, 80] on input "text" at bounding box center [456, 90] width 522 height 29
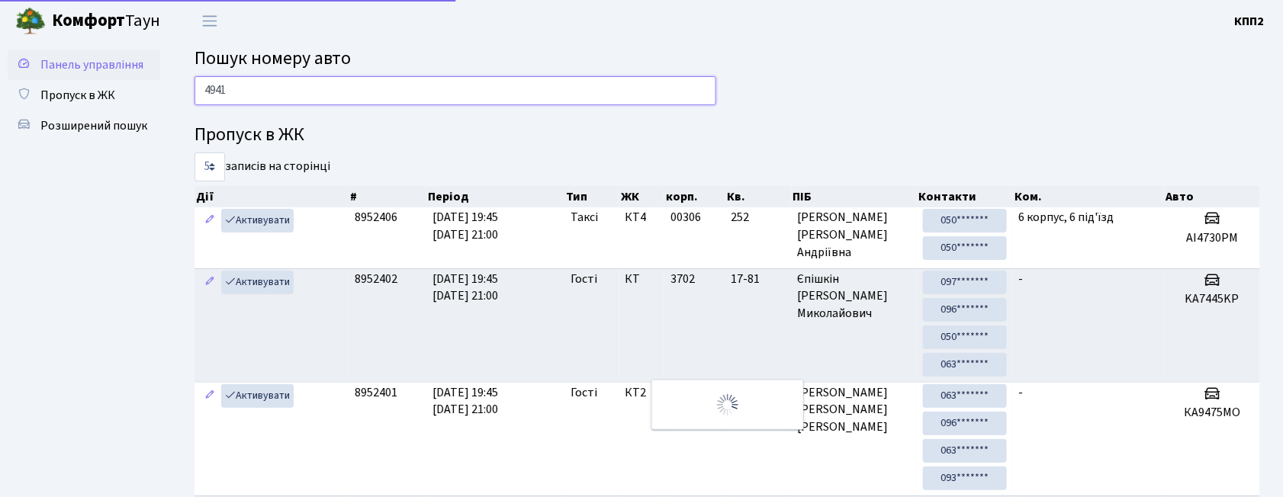
type input "4941"
click at [61, 66] on span "Панель управління" at bounding box center [91, 64] width 103 height 17
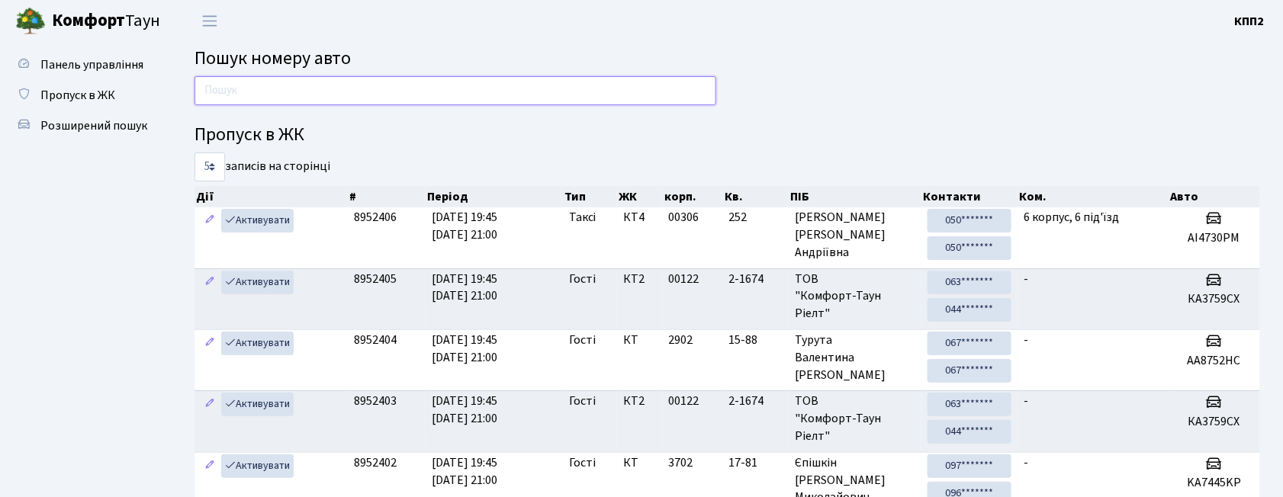
click at [253, 84] on input "text" at bounding box center [456, 90] width 522 height 29
click at [72, 70] on span "Панель управління" at bounding box center [91, 64] width 103 height 17
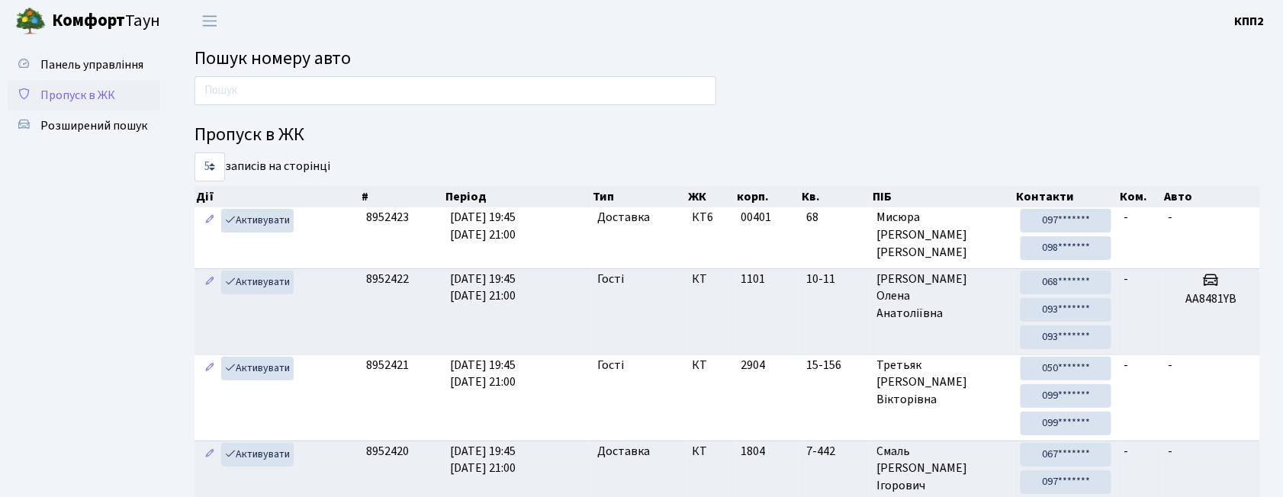
click at [108, 92] on span "Пропуск в ЖК" at bounding box center [77, 95] width 75 height 17
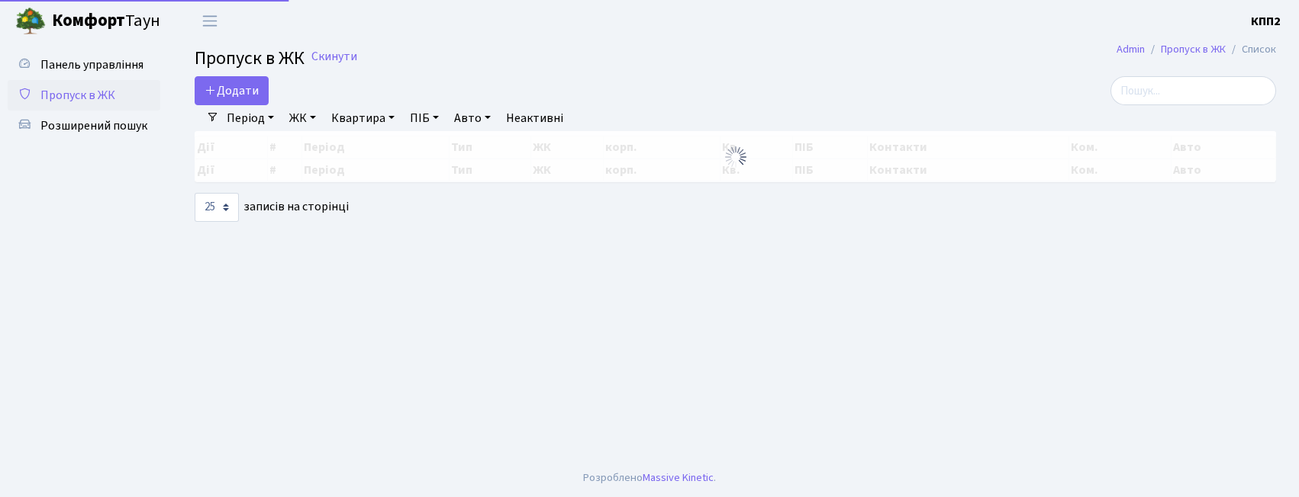
select select "25"
click at [1273, 102] on label at bounding box center [1193, 90] width 166 height 29
click at [1273, 102] on input "search" at bounding box center [1193, 90] width 166 height 29
click at [1240, 92] on input "search" at bounding box center [1193, 90] width 166 height 29
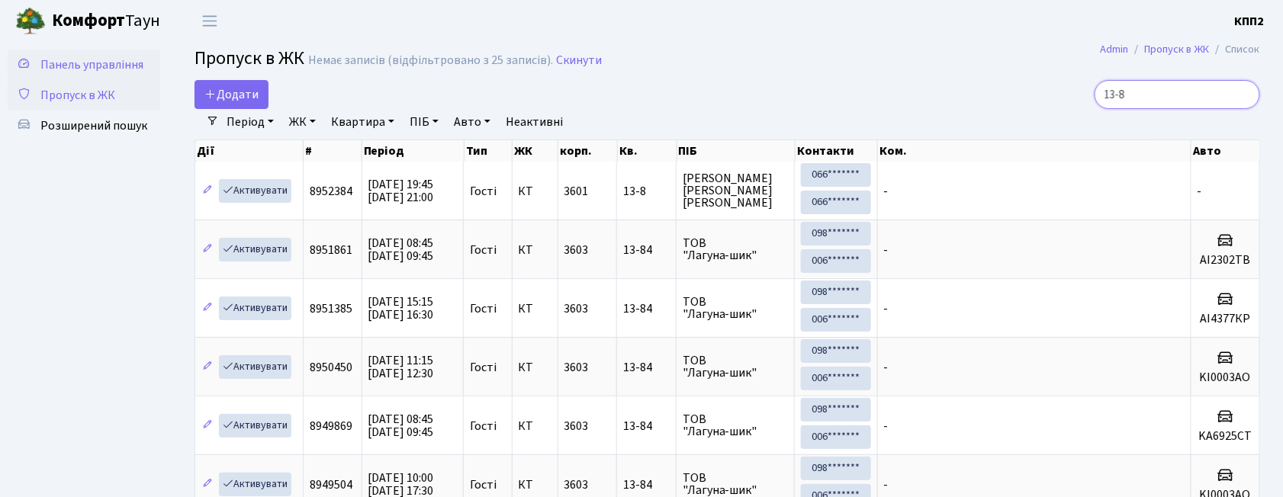
type input "13-8"
click at [156, 65] on link "Панель управління" at bounding box center [84, 65] width 153 height 31
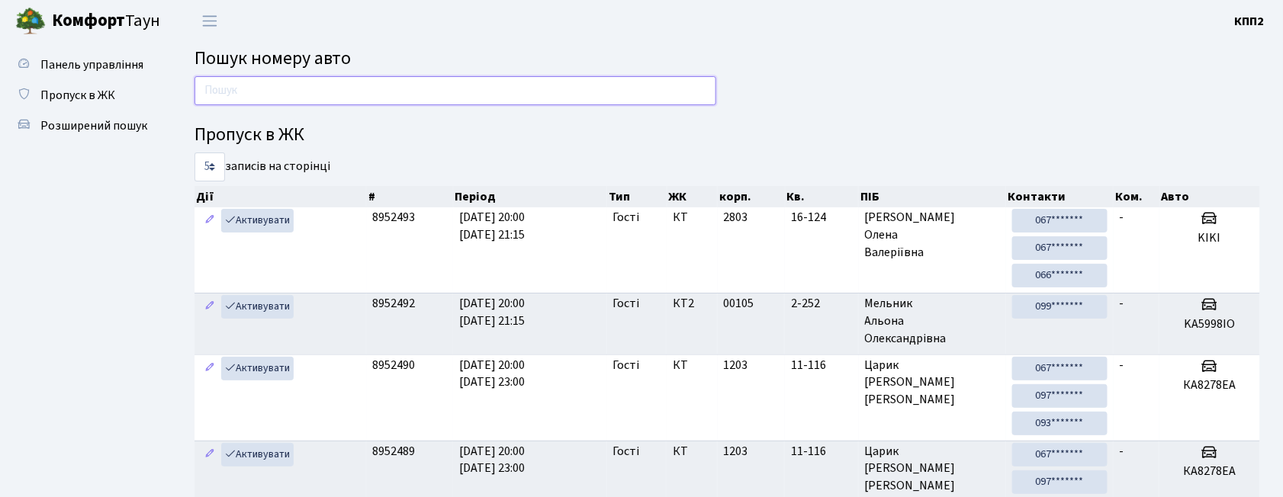
click at [302, 84] on input "text" at bounding box center [456, 90] width 522 height 29
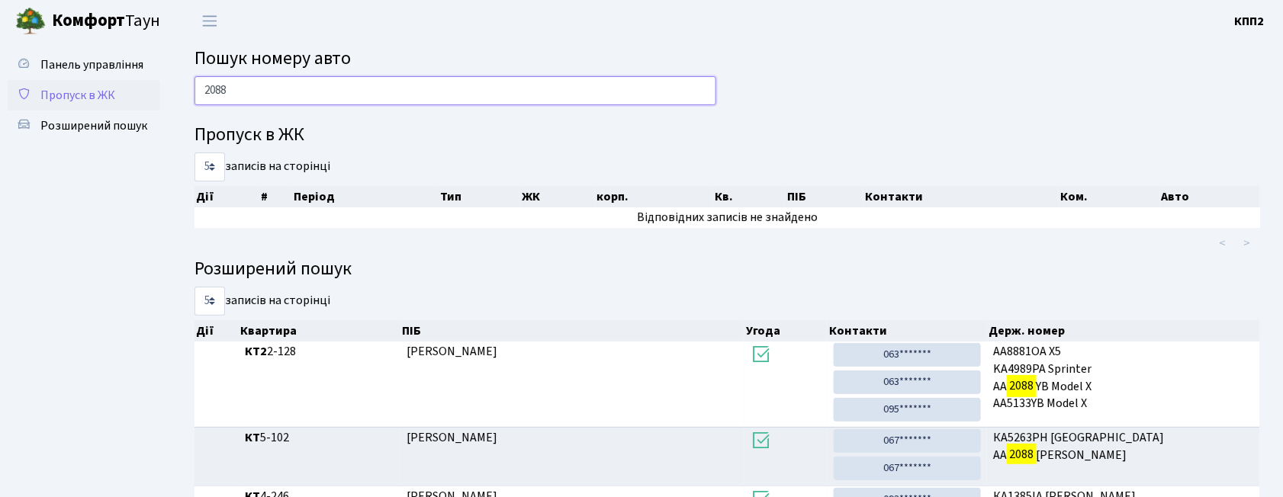
type input "2088"
click at [118, 108] on link "Пропуск в ЖК" at bounding box center [84, 95] width 153 height 31
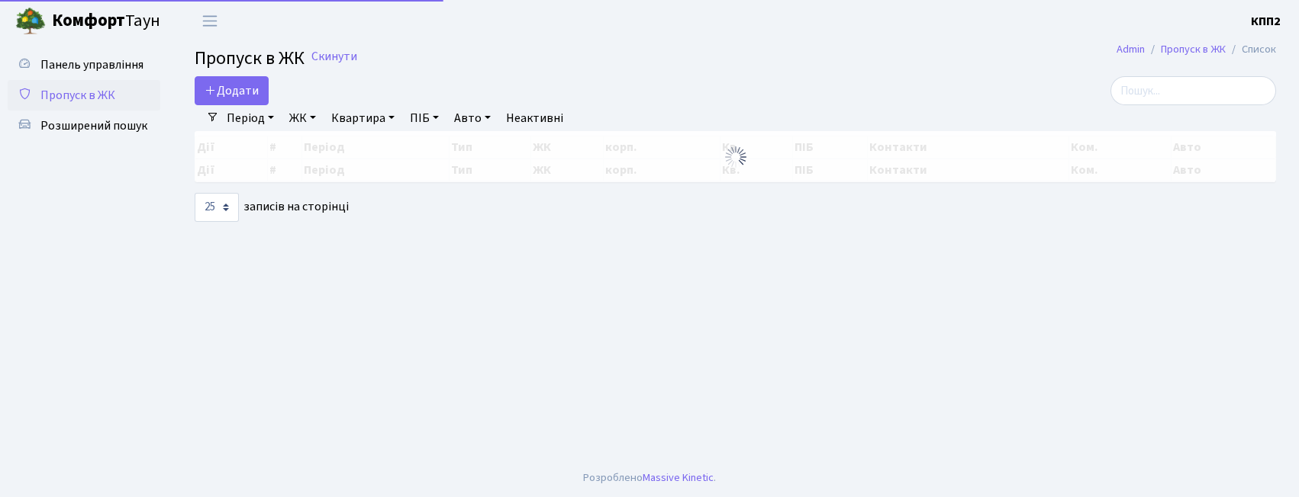
select select "25"
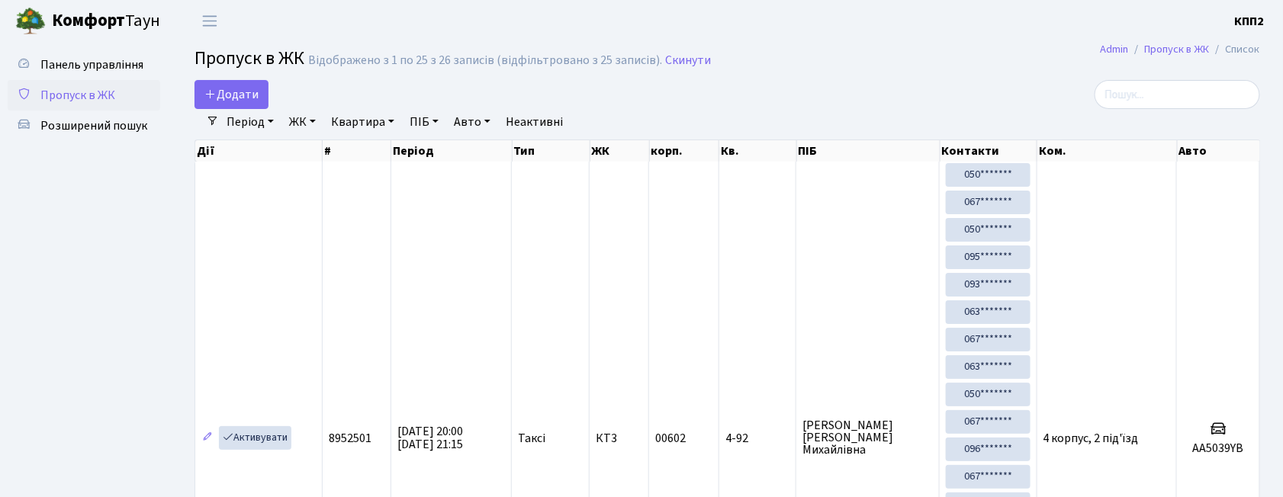
click at [1173, 114] on div "Період [DATE] - [DATE] ЖК - КТ, вул. Регенераторна, 4 КТ2, просп. [STREET_ADDRE…" at bounding box center [733, 122] width 1029 height 26
click at [1169, 102] on input "search" at bounding box center [1178, 94] width 166 height 29
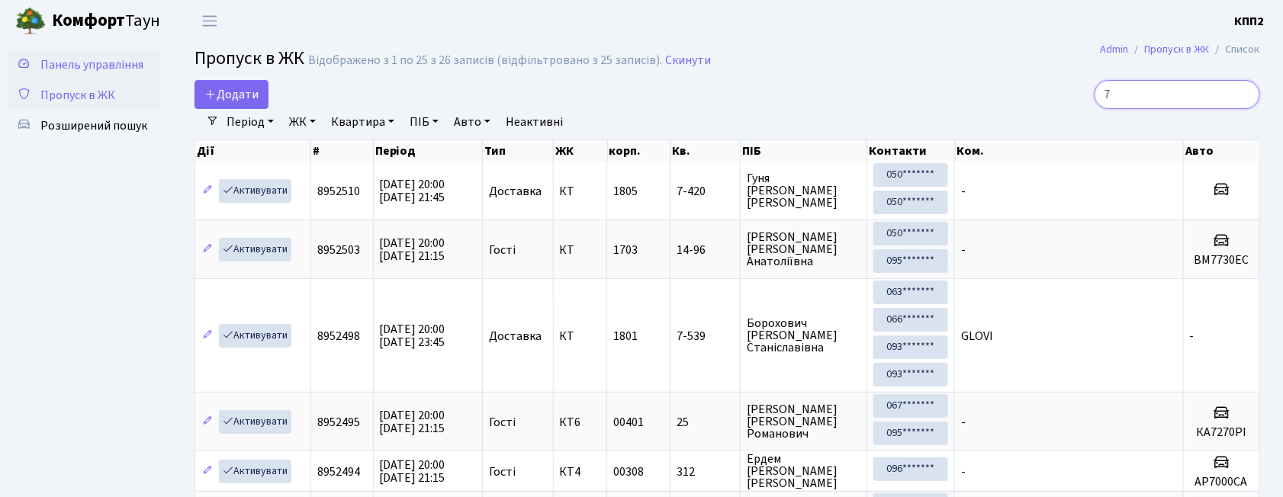
type input "7"
click at [134, 56] on span "Панель управління" at bounding box center [91, 64] width 103 height 17
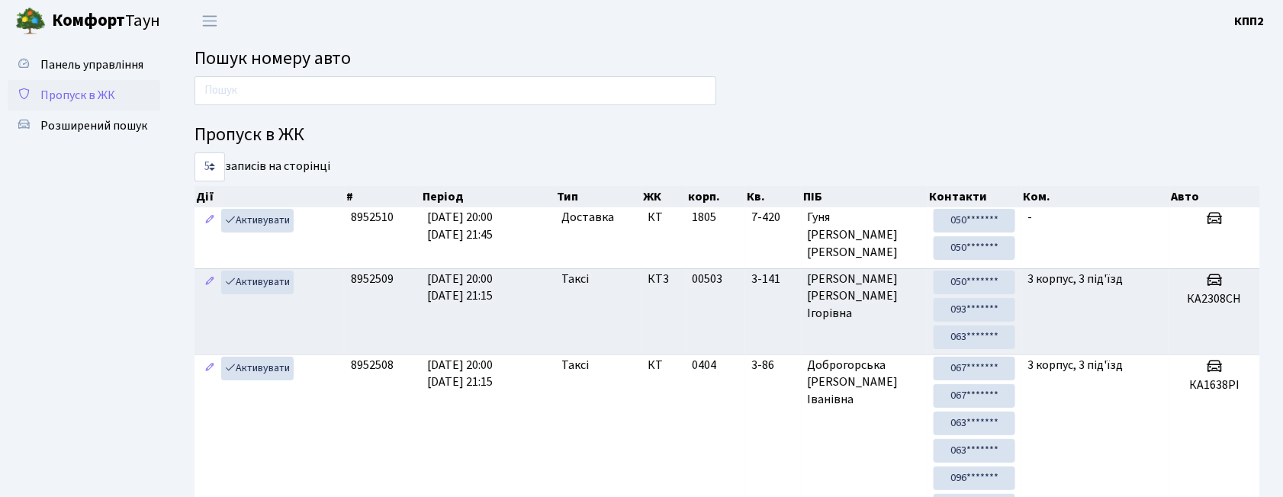
click at [98, 87] on span "Пропуск в ЖК" at bounding box center [77, 95] width 75 height 17
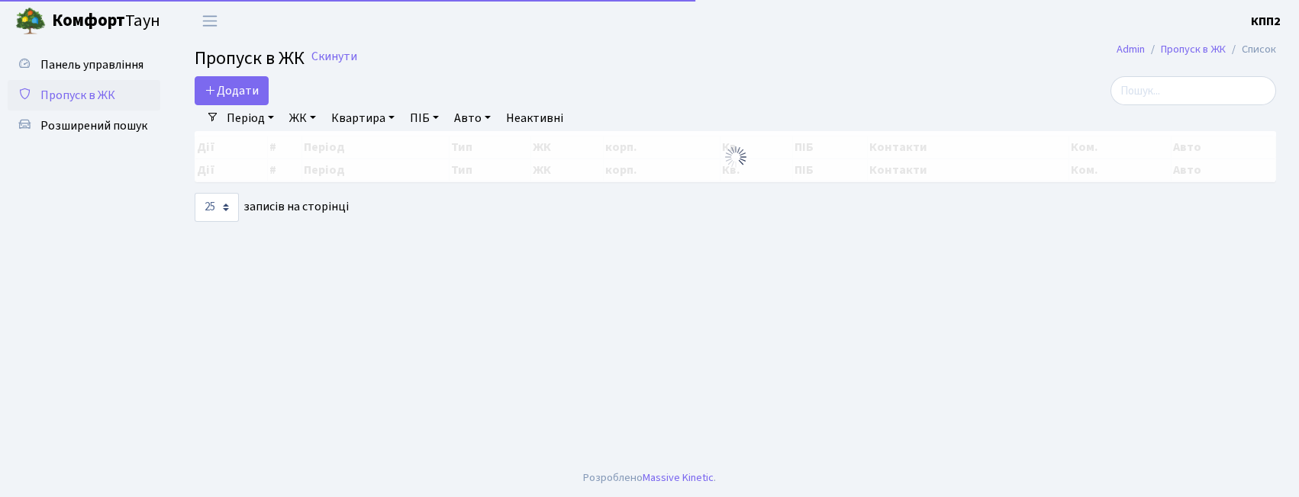
select select "25"
click at [256, 96] on span "Додати" at bounding box center [231, 90] width 54 height 17
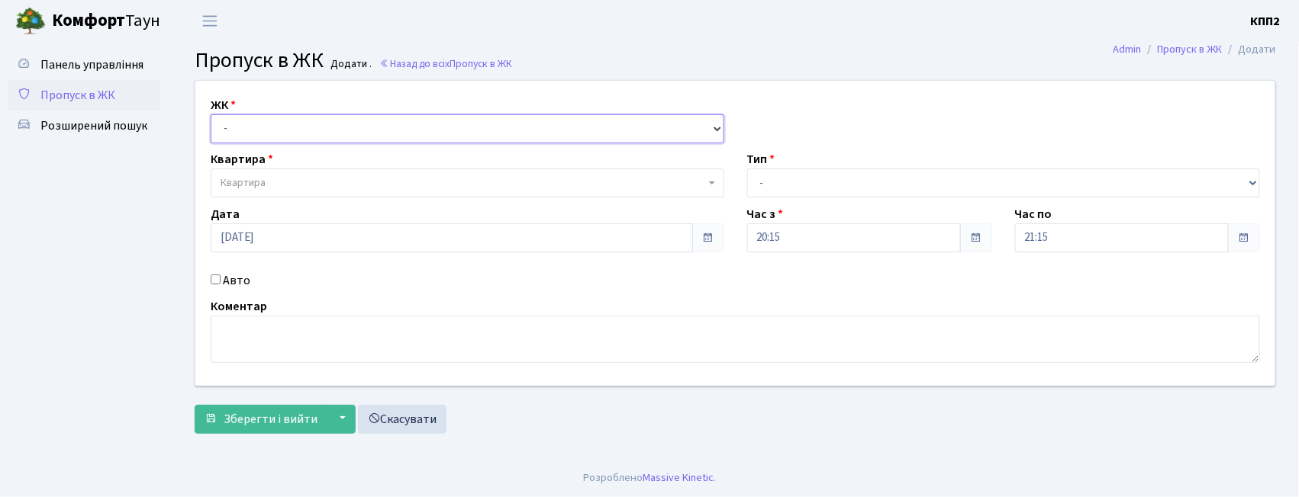
drag, startPoint x: 269, startPoint y: 127, endPoint x: 269, endPoint y: 141, distance: 14.5
click at [269, 127] on select "- КТ, вул. Регенераторна, 4 КТ2, просп. [STREET_ADDRESS] [STREET_ADDRESS] [PERS…" at bounding box center [467, 128] width 513 height 29
select select "271"
click at [211, 114] on select "- КТ, вул. Регенераторна, 4 КТ2, просп. [STREET_ADDRESS] [STREET_ADDRESS] [PERS…" at bounding box center [467, 128] width 513 height 29
select select
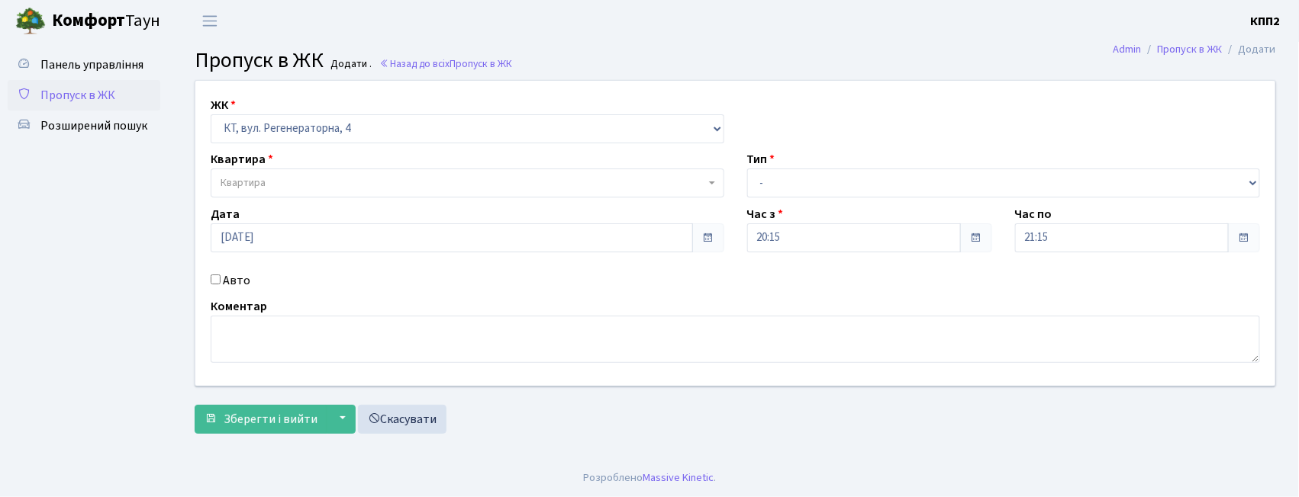
click at [284, 175] on span "Квартира" at bounding box center [467, 183] width 513 height 29
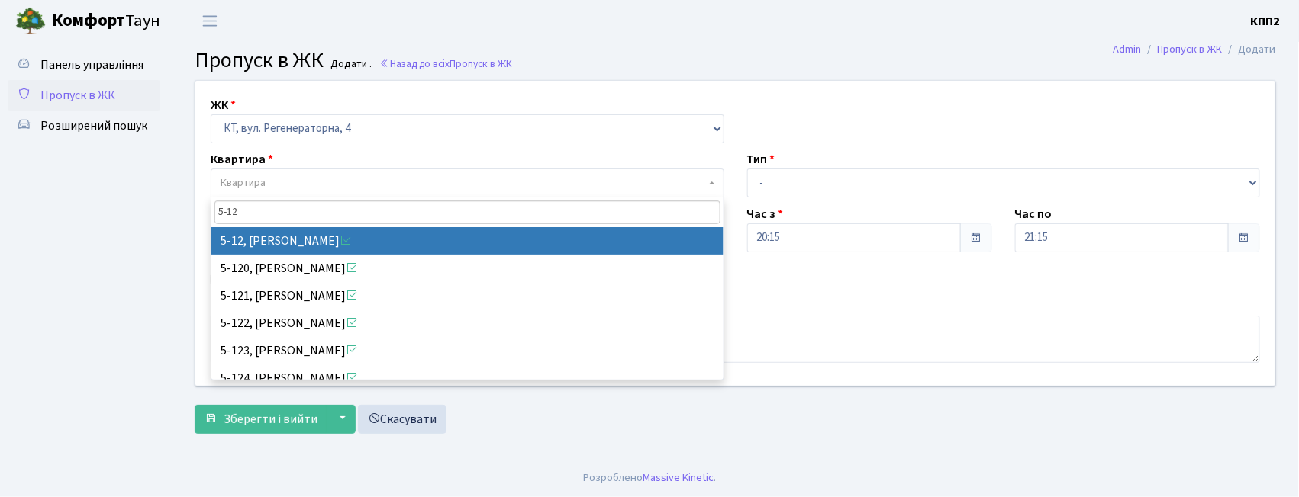
type input "5-12"
select select "2504"
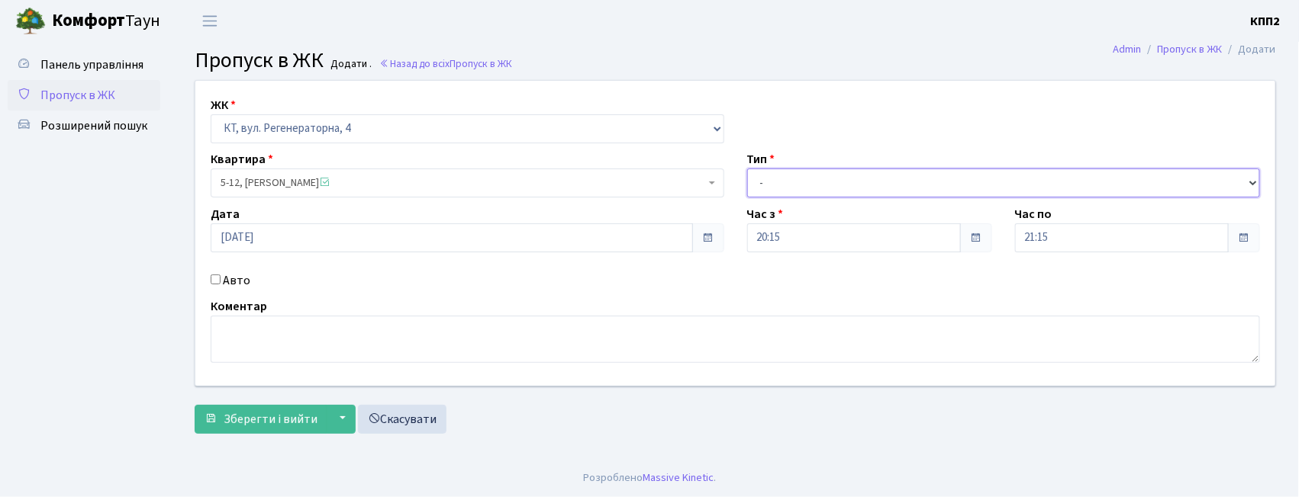
click at [844, 169] on select "- Доставка Таксі Гості Сервіс" at bounding box center [1003, 183] width 513 height 29
select select "3"
click at [747, 169] on select "- Доставка Таксі Гості Сервіс" at bounding box center [1003, 183] width 513 height 29
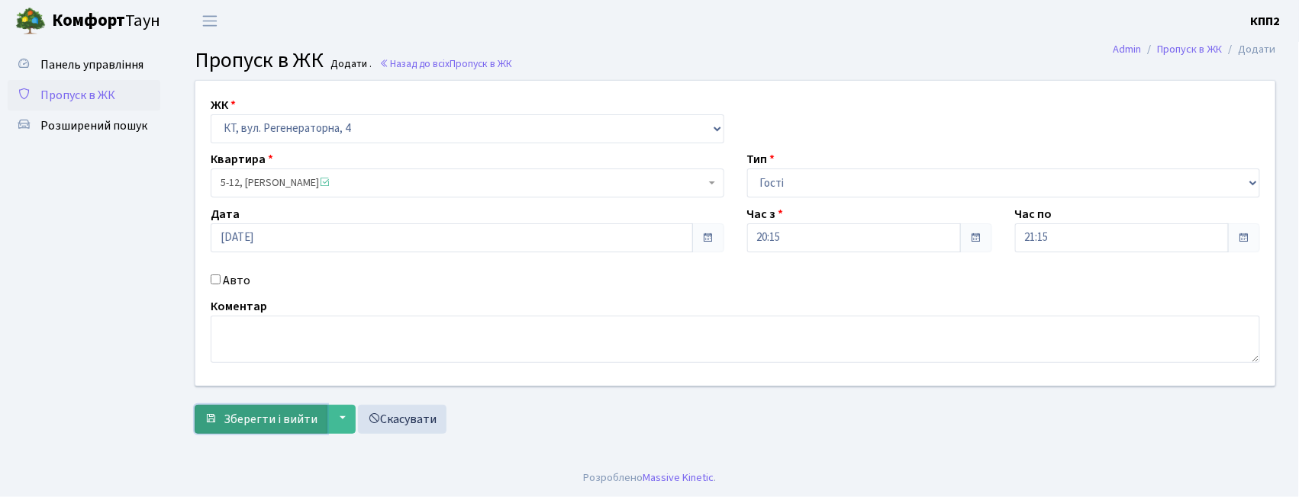
click at [258, 413] on span "Зберегти і вийти" at bounding box center [271, 419] width 94 height 17
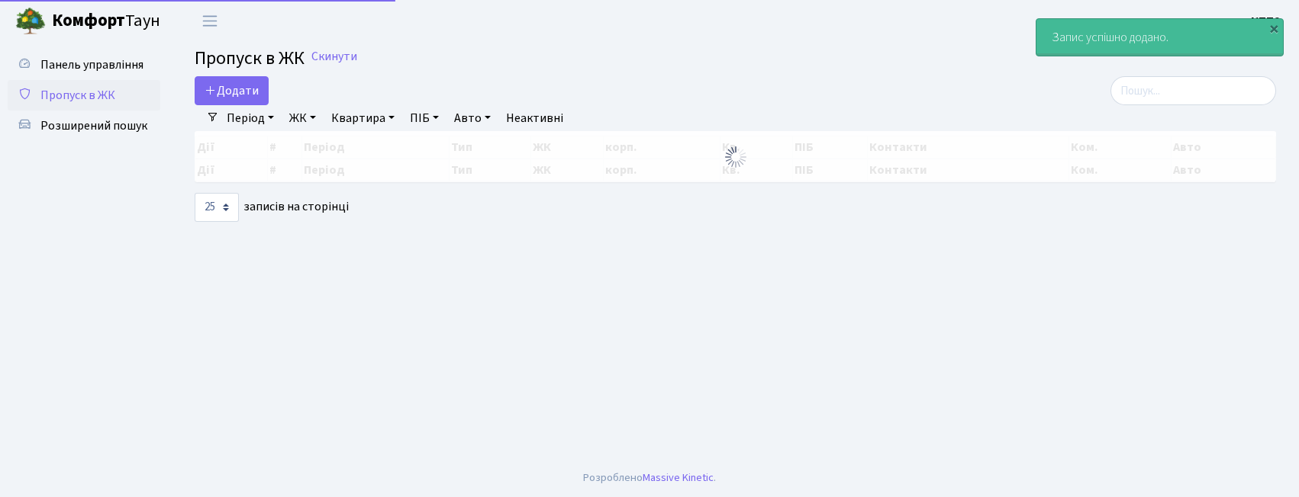
select select "25"
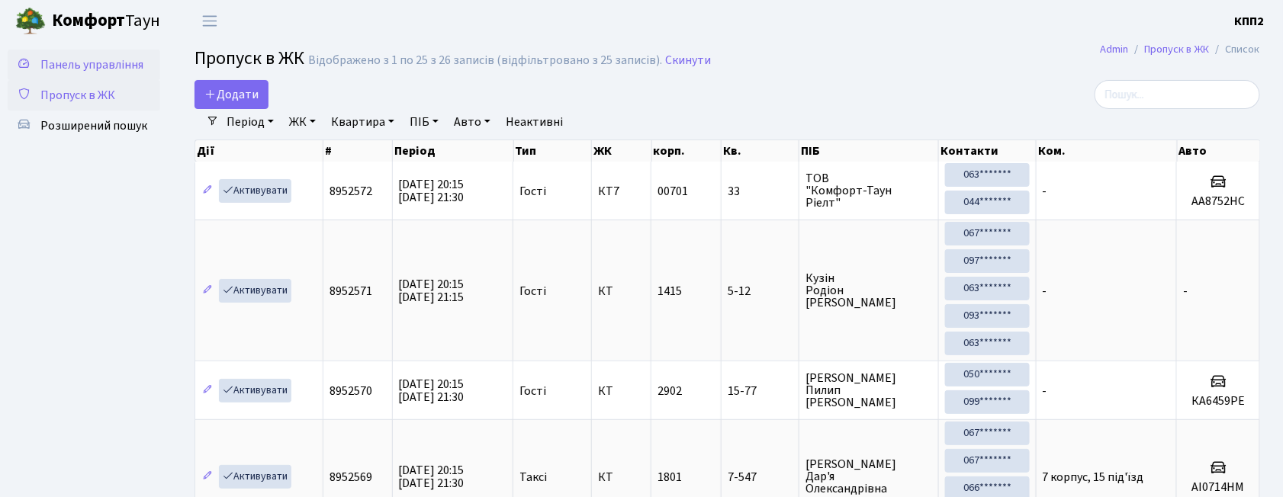
click at [105, 62] on span "Панель управління" at bounding box center [91, 64] width 103 height 17
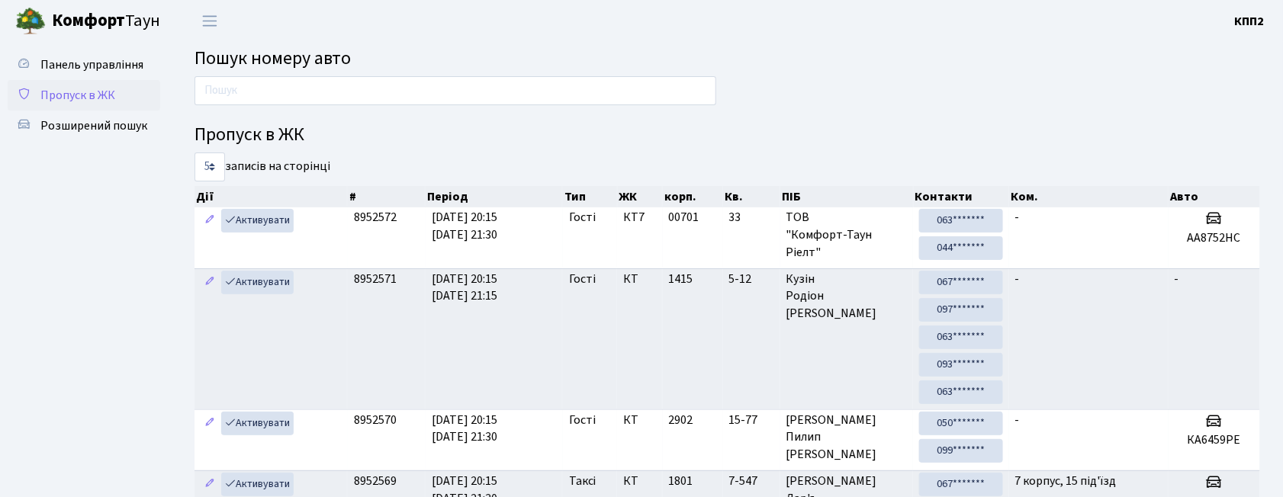
click at [96, 99] on span "Пропуск в ЖК" at bounding box center [77, 95] width 75 height 17
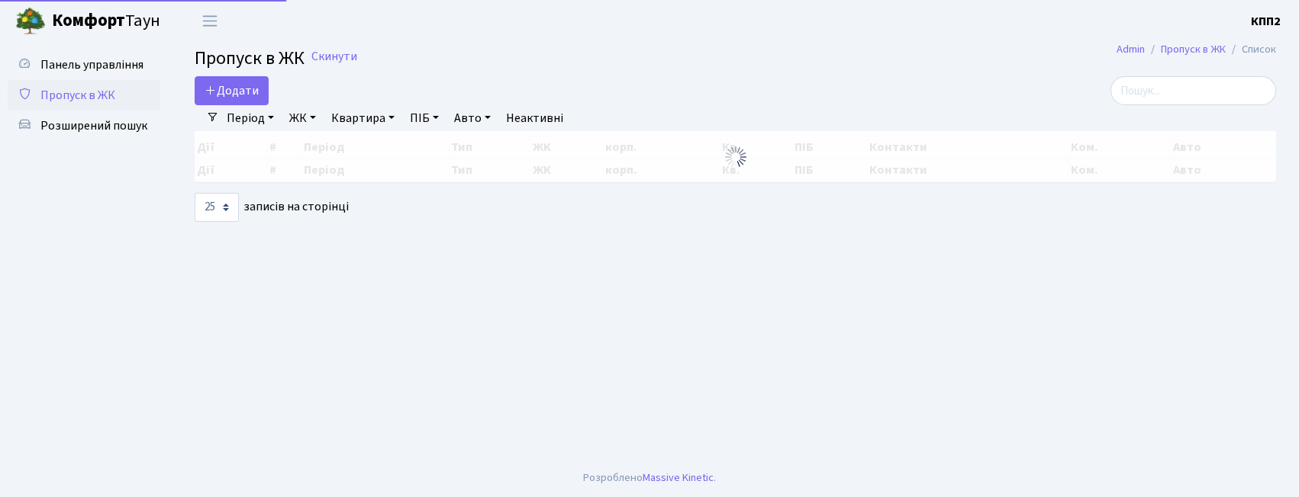
select select "25"
click at [1215, 105] on input "search" at bounding box center [1193, 90] width 166 height 29
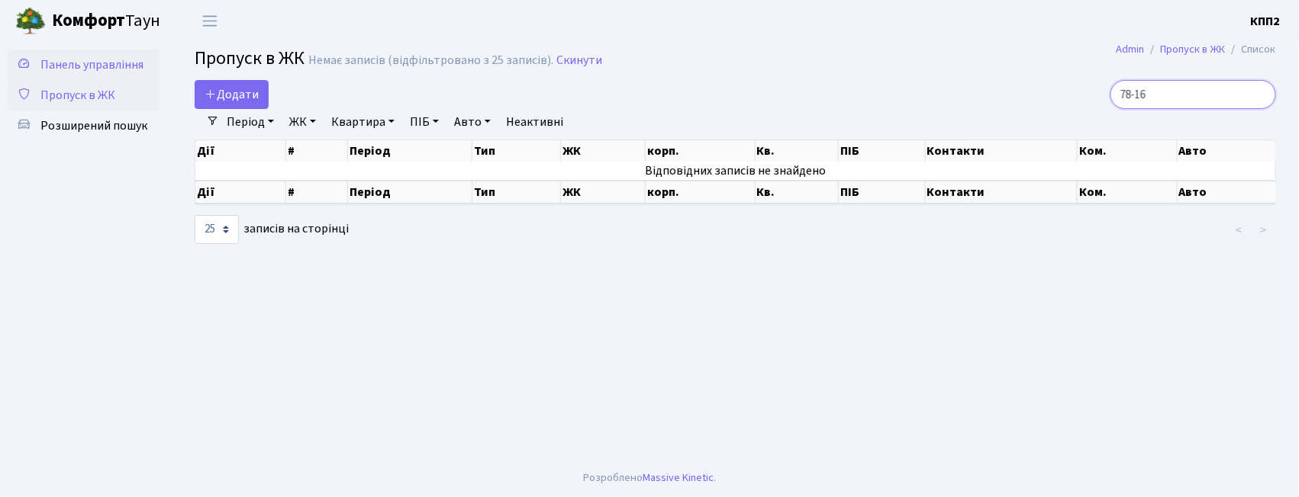
type input "78-16"
click at [133, 53] on link "Панель управління" at bounding box center [84, 65] width 153 height 31
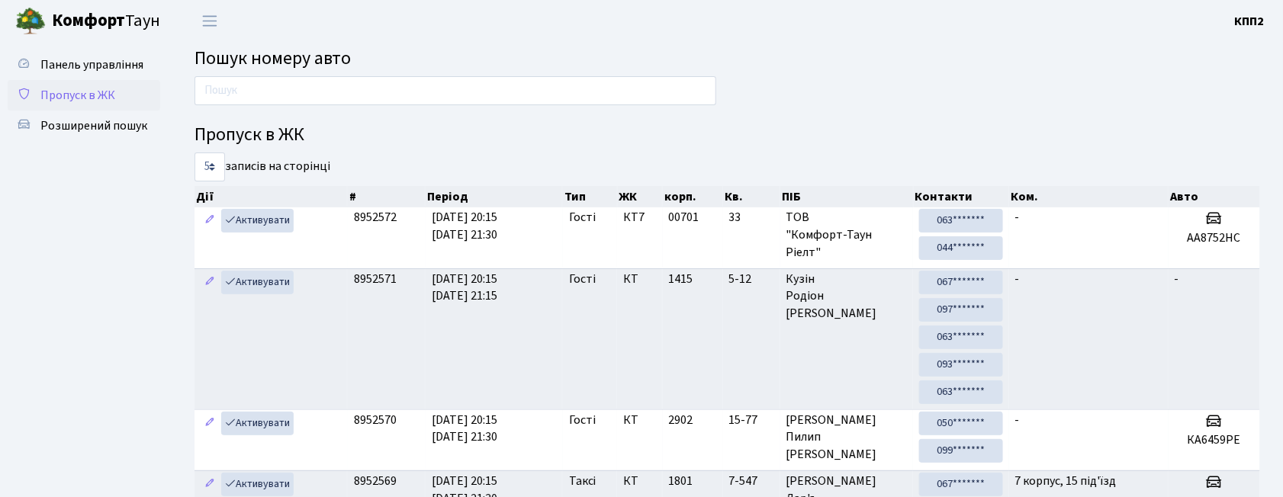
click at [98, 95] on span "Пропуск в ЖК" at bounding box center [77, 95] width 75 height 17
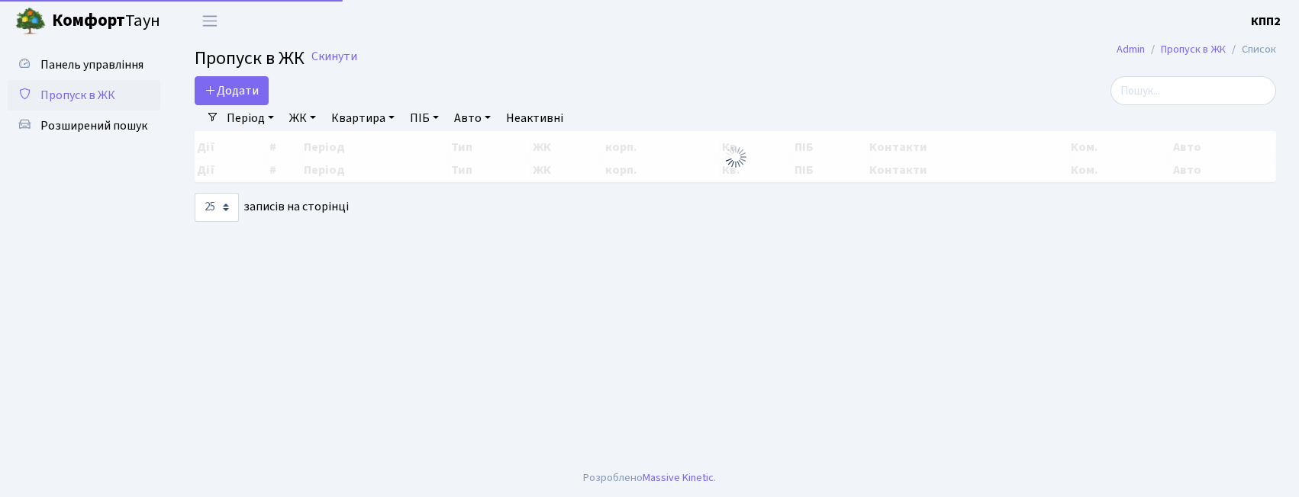
select select "25"
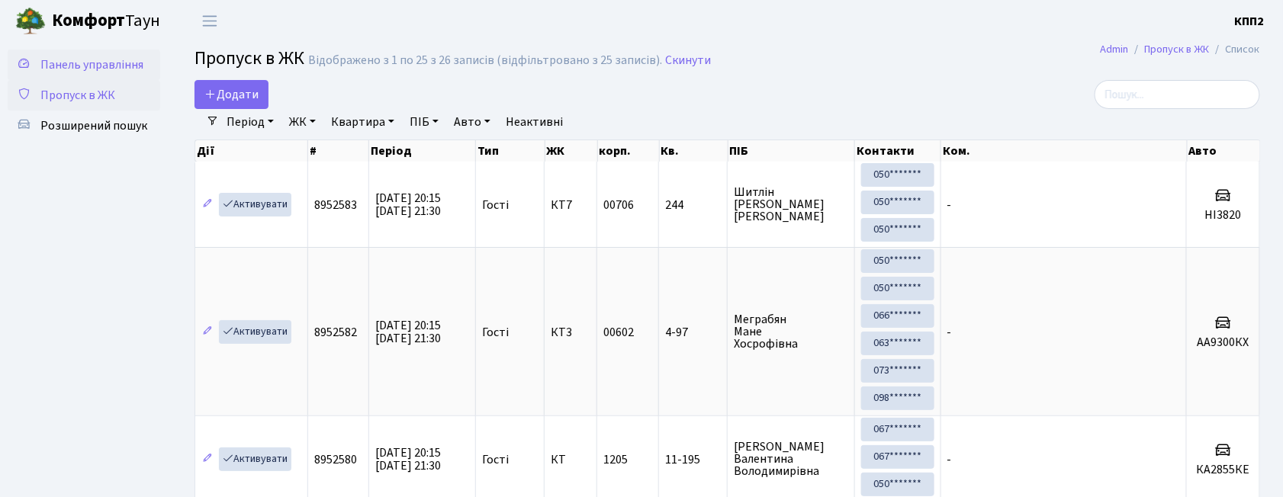
click at [137, 67] on span "Панель управління" at bounding box center [91, 64] width 103 height 17
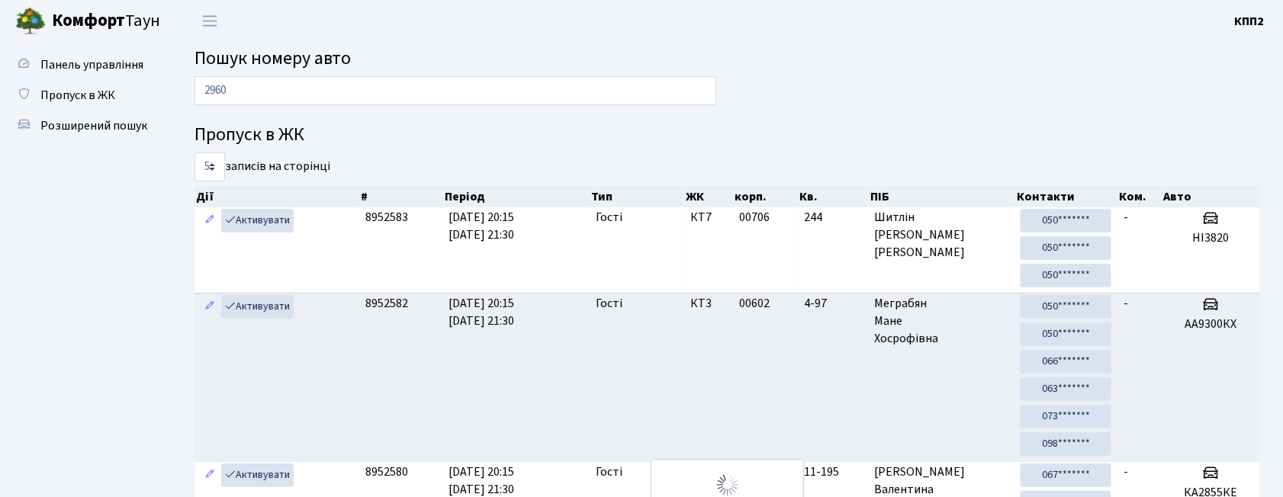
scroll to position [27, 0]
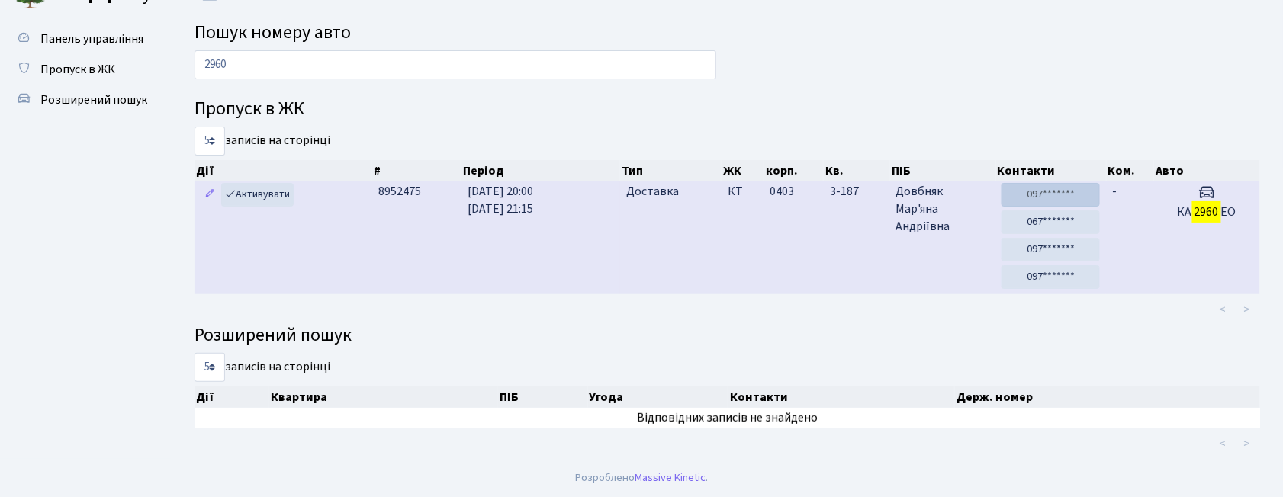
type input "2960"
click at [1047, 196] on link "097*******" at bounding box center [1051, 195] width 98 height 24
click at [1054, 229] on link "067*******" at bounding box center [1051, 223] width 98 height 24
click at [1044, 238] on link "097*******" at bounding box center [1051, 250] width 98 height 24
click at [1045, 278] on link "097*******" at bounding box center [1051, 278] width 98 height 24
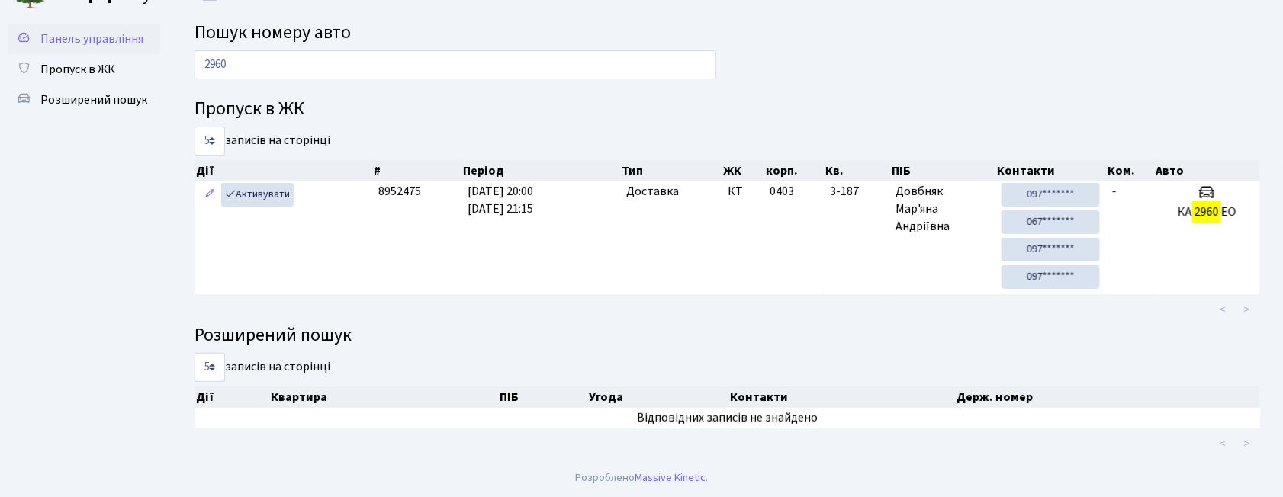
click at [108, 24] on link "Панель управління" at bounding box center [84, 39] width 153 height 31
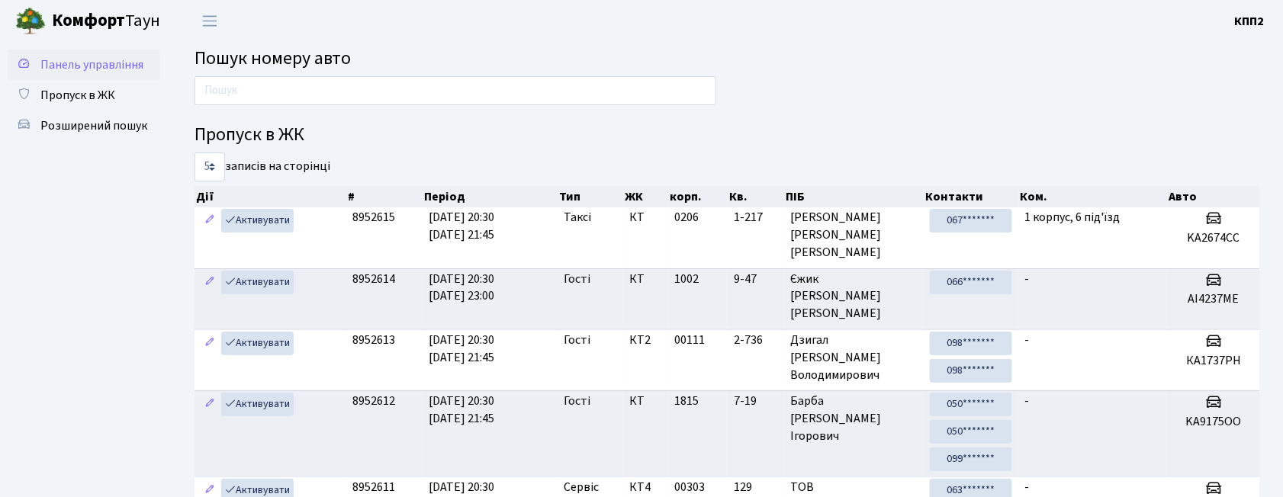
click at [83, 78] on link "Панель управління" at bounding box center [84, 65] width 153 height 31
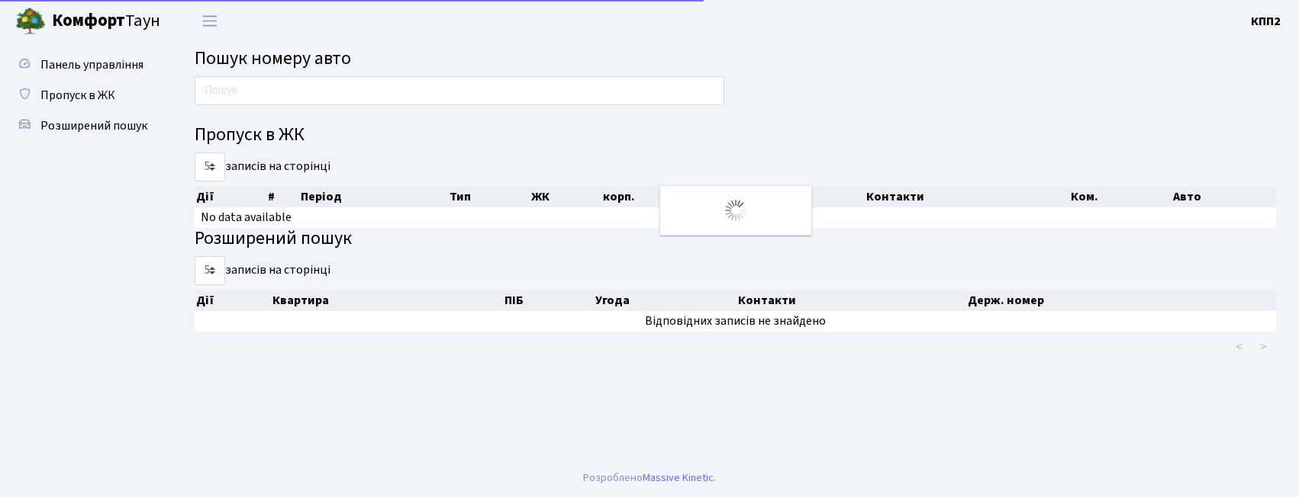
click at [83, 84] on link "Пропуск в ЖК" at bounding box center [84, 95] width 153 height 31
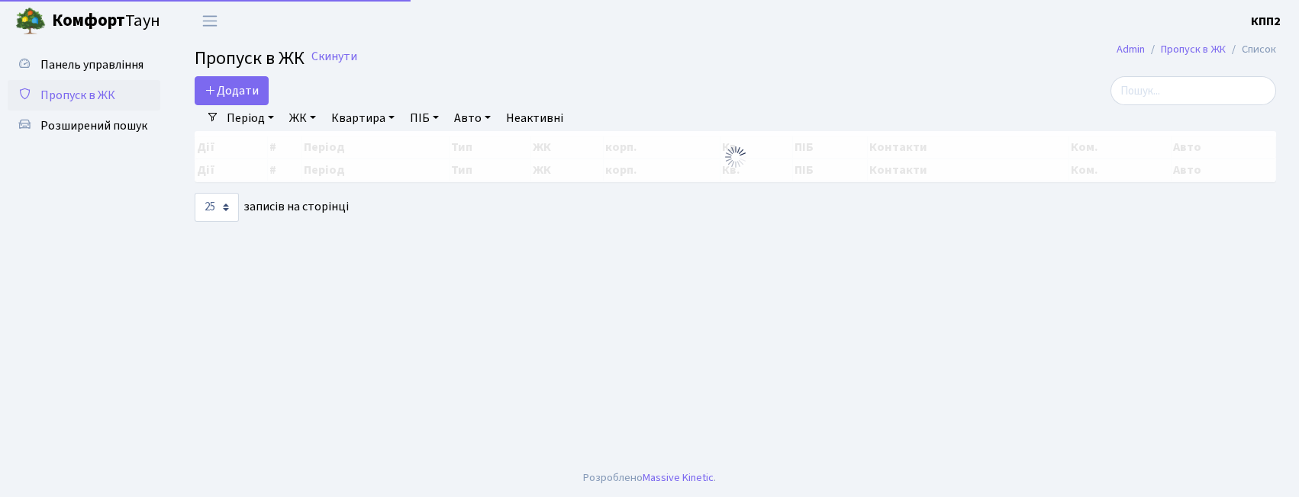
select select "25"
click at [212, 81] on link "Додати" at bounding box center [232, 90] width 74 height 29
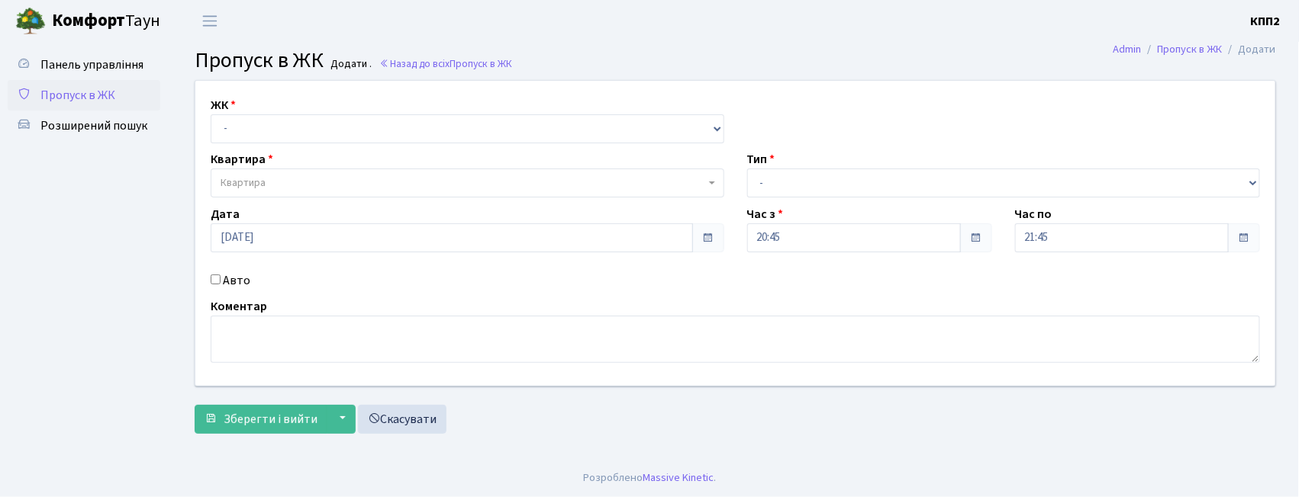
select select "271"
click at [211, 114] on select "- КТ, вул. Регенераторна, 4 КТ2, просп. Соборності, 17 КТ3, вул. Березнева, 16 …" at bounding box center [467, 128] width 513 height 29
select select
click at [254, 175] on span "Квартира" at bounding box center [467, 183] width 513 height 29
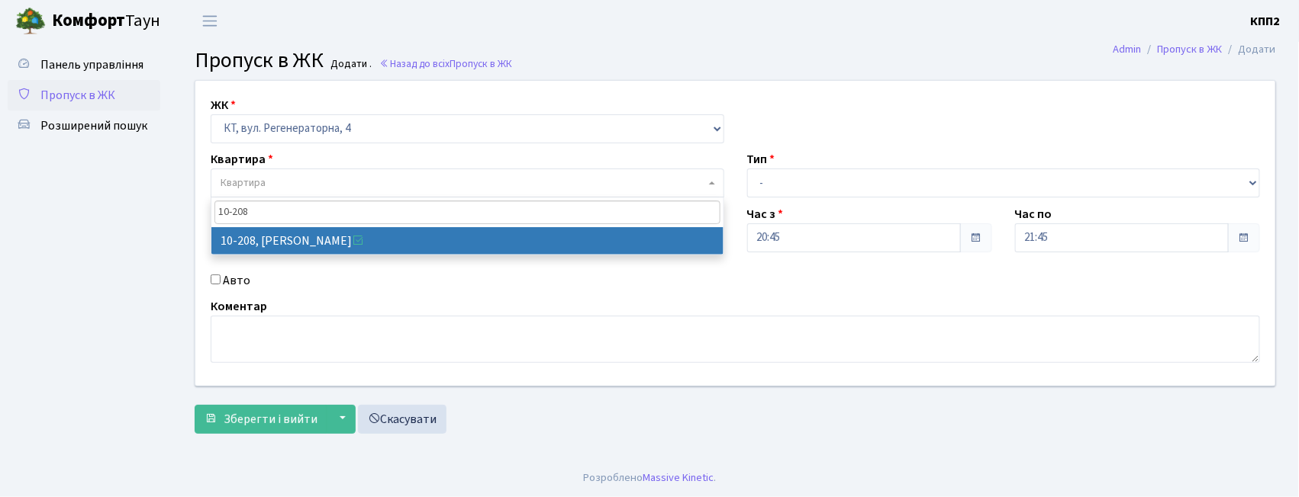
type input "10-208"
select select "6777"
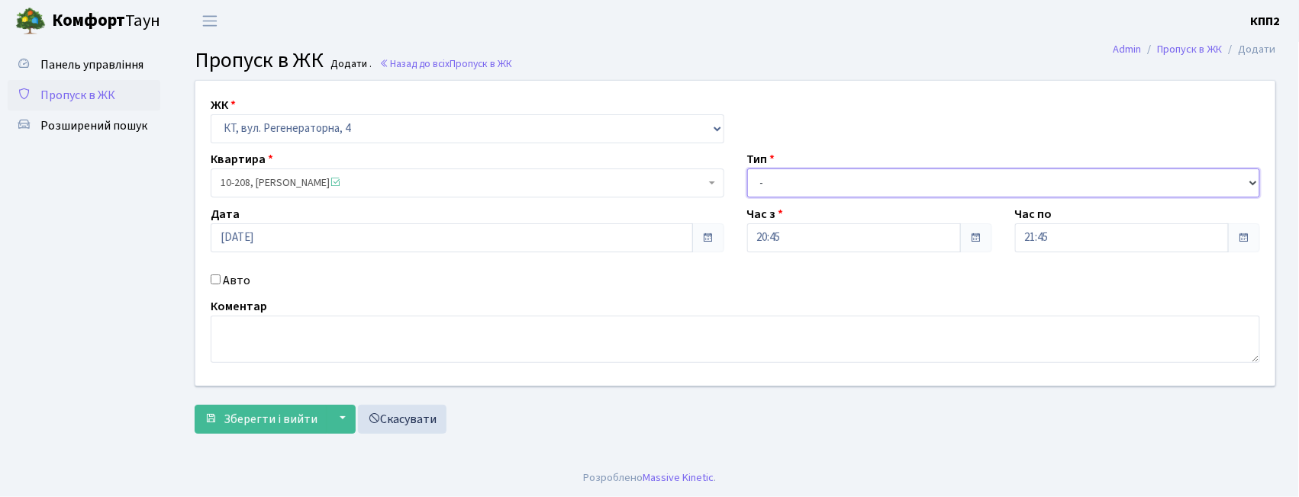
click at [783, 180] on select "- Доставка Таксі Гості Сервіс" at bounding box center [1003, 183] width 513 height 29
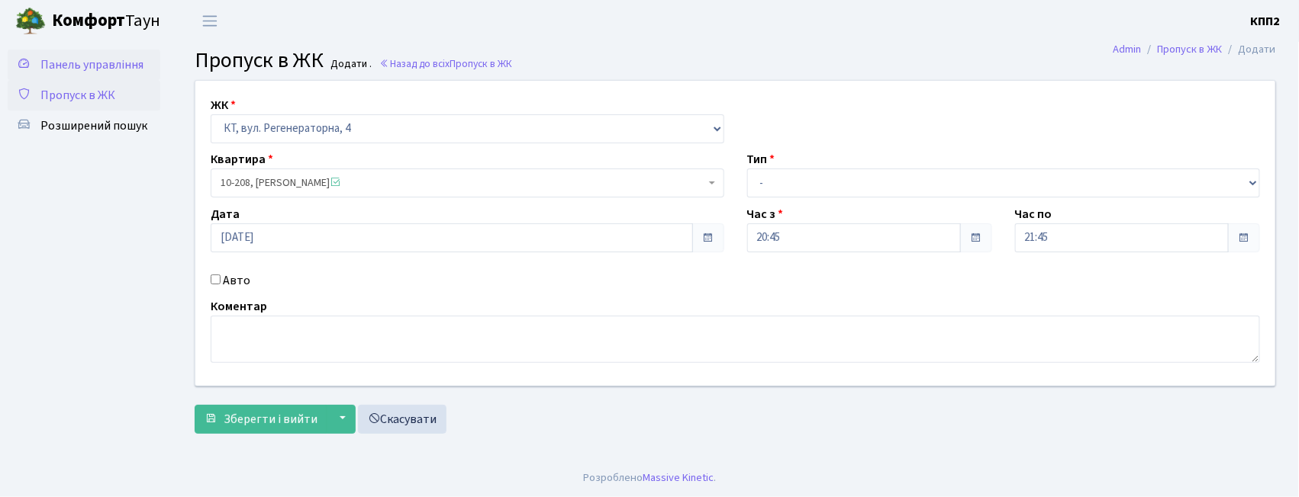
click at [101, 65] on span "Панель управління" at bounding box center [91, 64] width 103 height 17
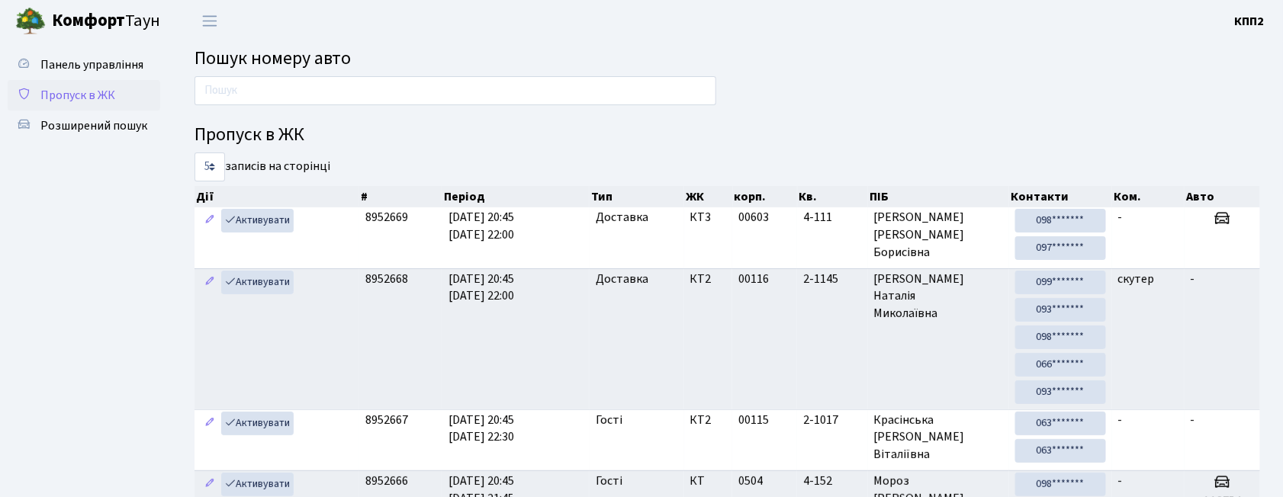
click at [79, 87] on span "Пропуск в ЖК" at bounding box center [77, 95] width 75 height 17
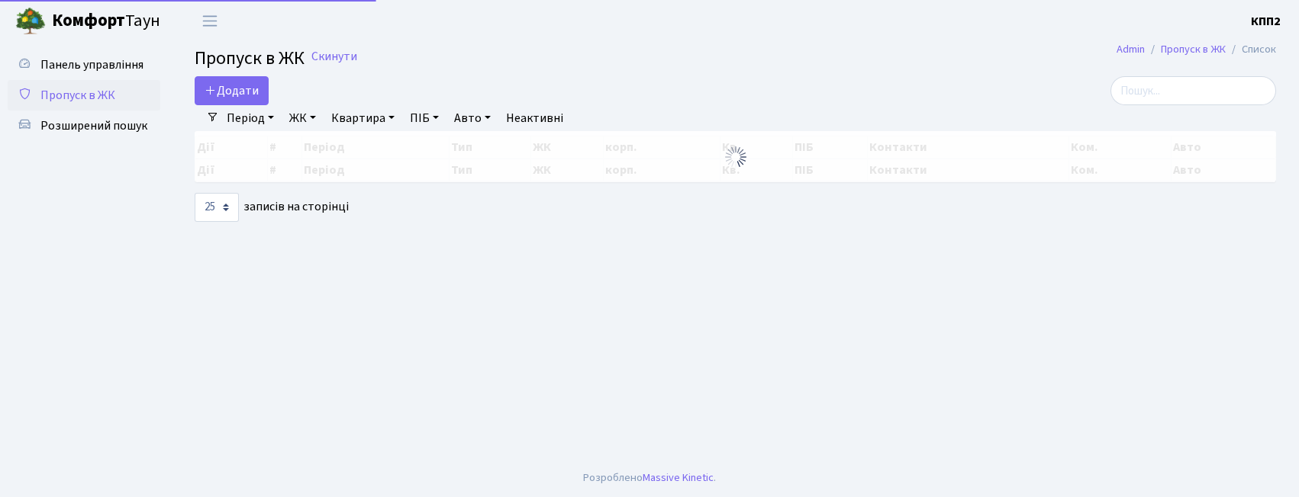
select select "25"
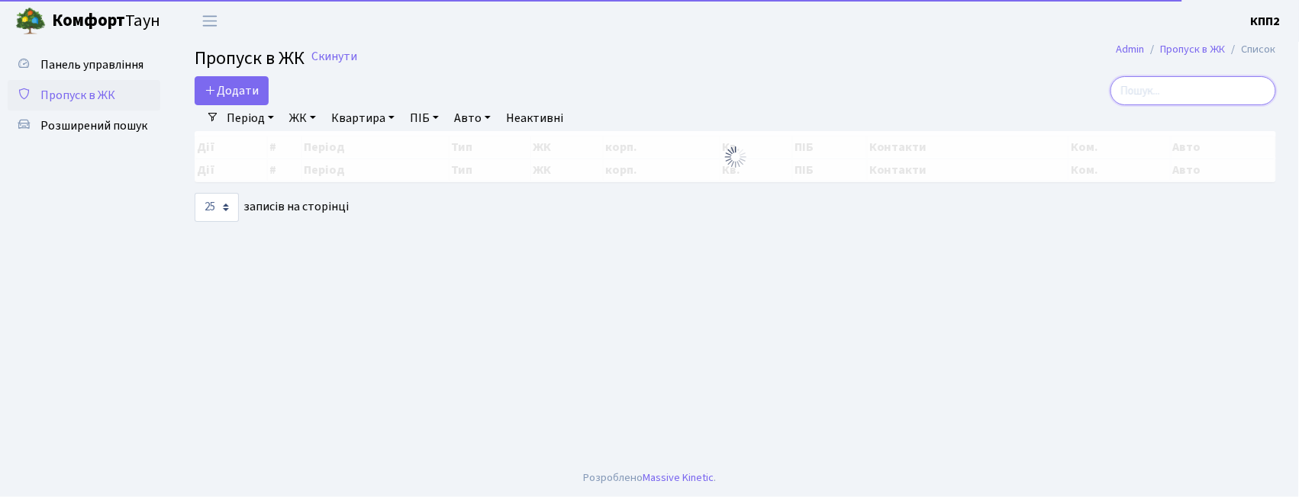
click at [1177, 92] on input "search" at bounding box center [1193, 90] width 166 height 29
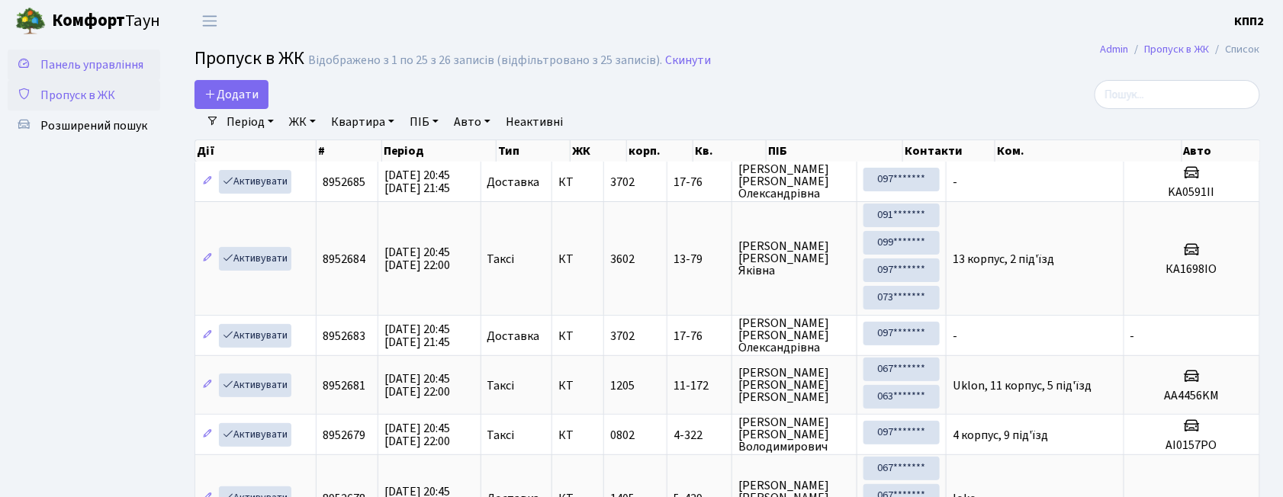
click at [37, 50] on link "Панель управління" at bounding box center [84, 65] width 153 height 31
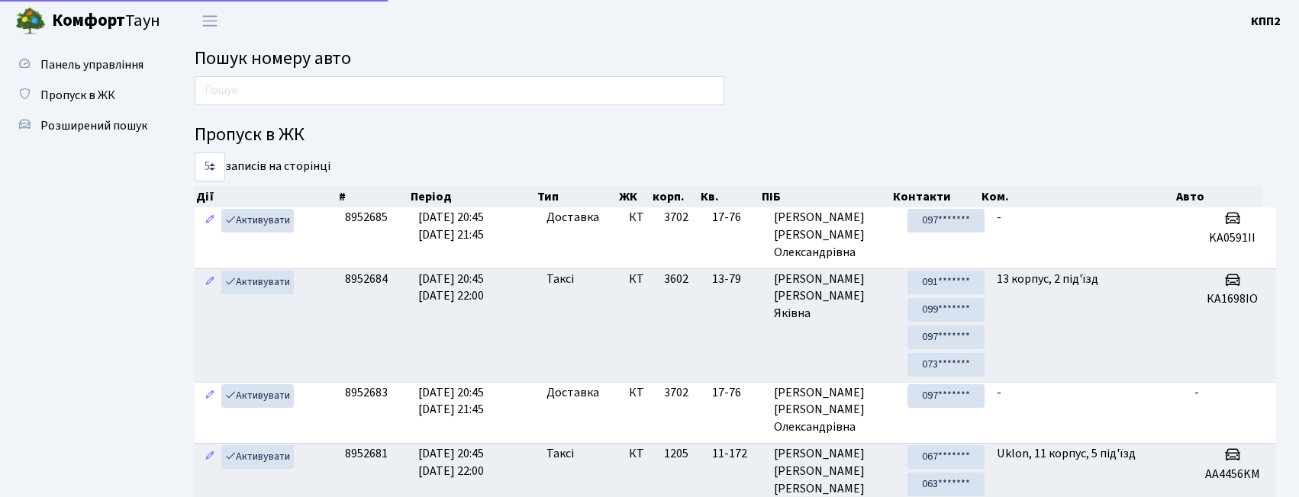
click at [224, 85] on input "text" at bounding box center [460, 90] width 530 height 29
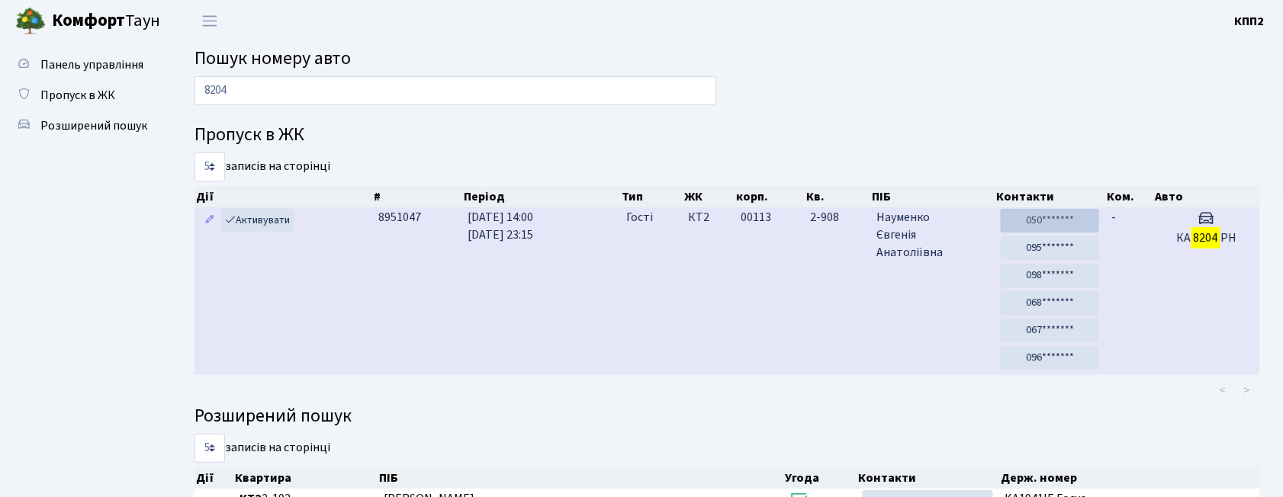
type input "8204"
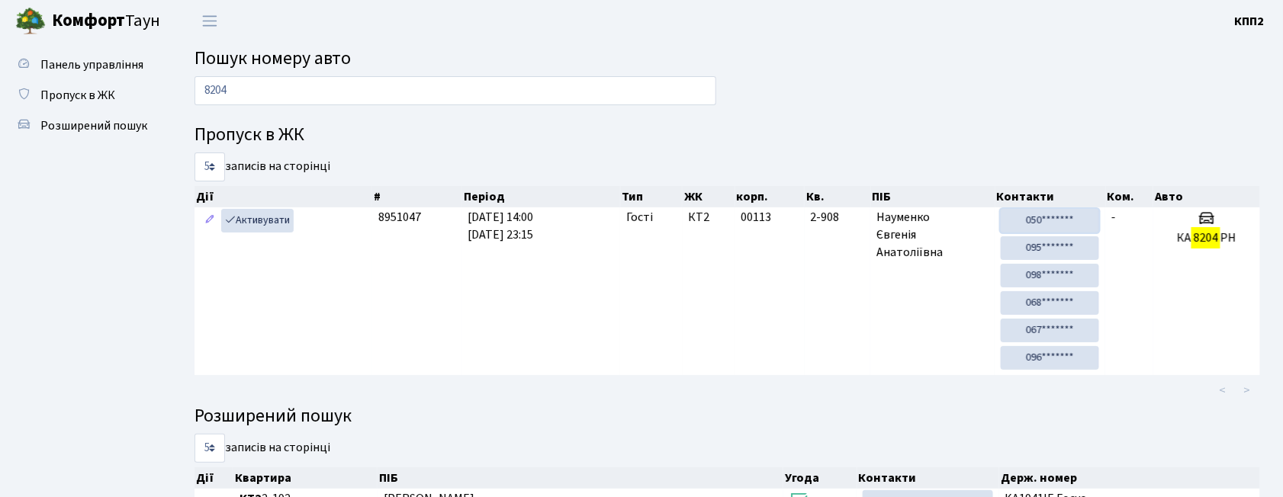
drag, startPoint x: 1056, startPoint y: 227, endPoint x: 690, endPoint y: 73, distance: 397.0
click at [1056, 227] on link "050*******" at bounding box center [1050, 221] width 98 height 24
click at [119, 89] on link "Пропуск в ЖК" at bounding box center [84, 95] width 153 height 31
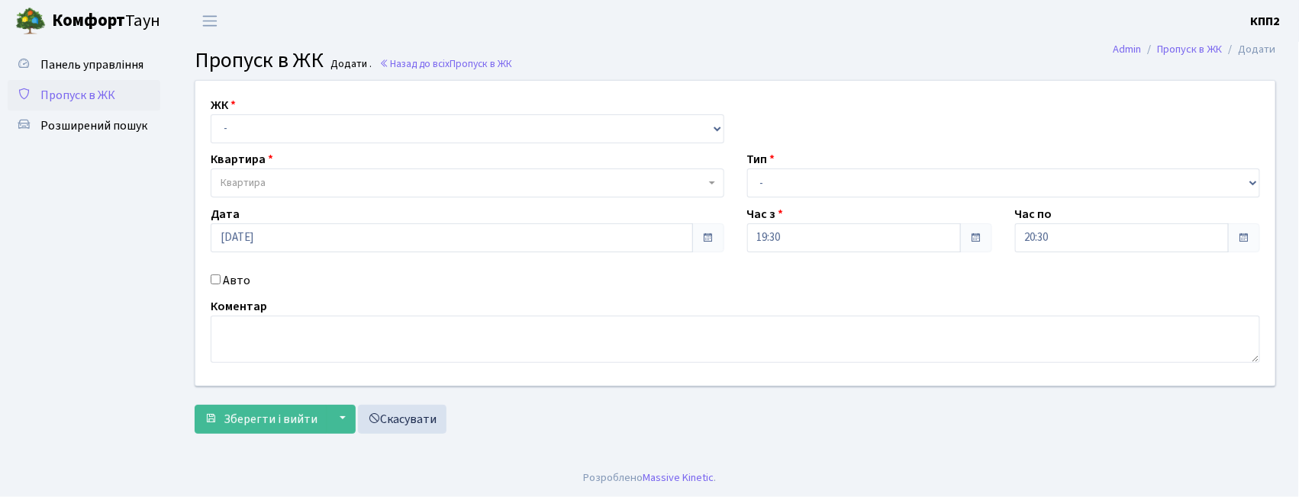
click at [83, 107] on link "Пропуск в ЖК" at bounding box center [84, 95] width 153 height 31
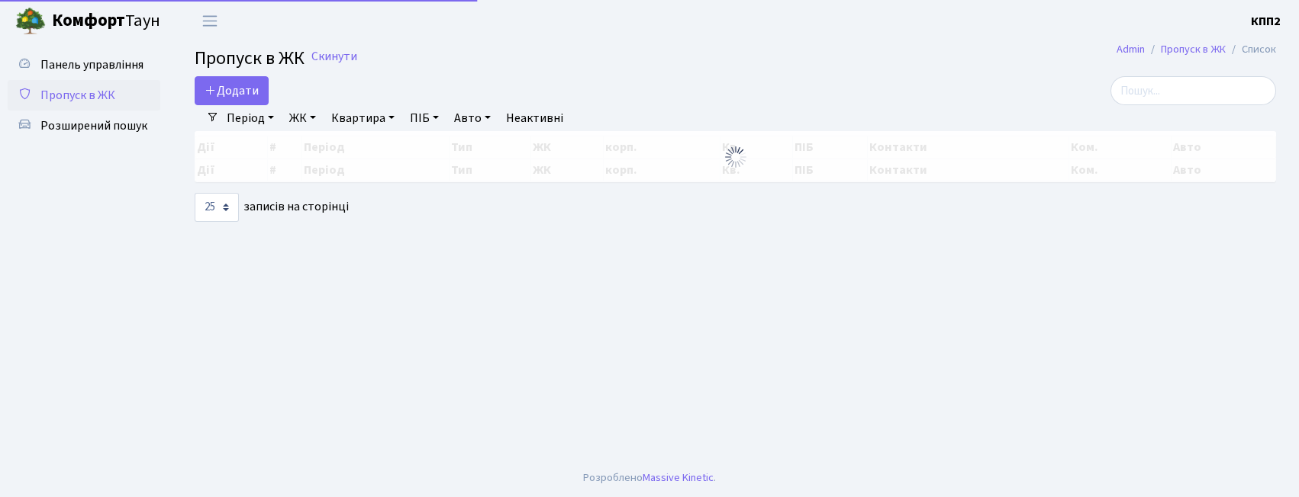
select select "25"
click at [215, 92] on icon at bounding box center [210, 90] width 12 height 12
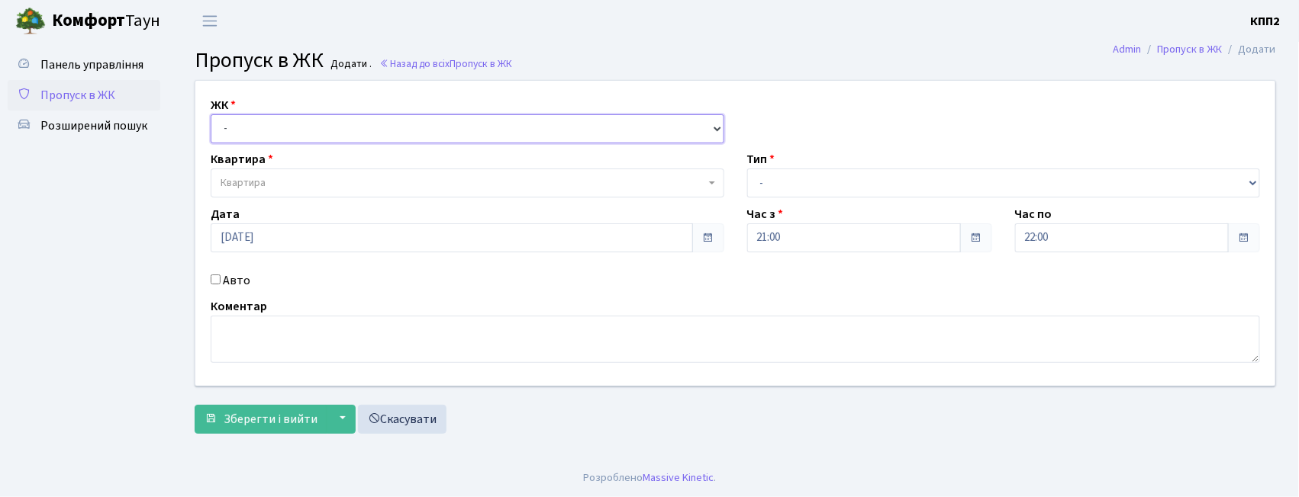
drag, startPoint x: 0, startPoint y: 0, endPoint x: 236, endPoint y: 132, distance: 270.2
click at [236, 128] on select "- КТ, вул. Регенераторна, 4 КТ2, просп. Соборності, 17 КТ3, вул. Березнева, 16 …" at bounding box center [467, 128] width 513 height 29
select select "302"
click at [211, 114] on select "- КТ, вул. Регенераторна, 4 КТ2, просп. Соборності, 17 КТ3, вул. Березнева, 16 …" at bounding box center [467, 128] width 513 height 29
select select
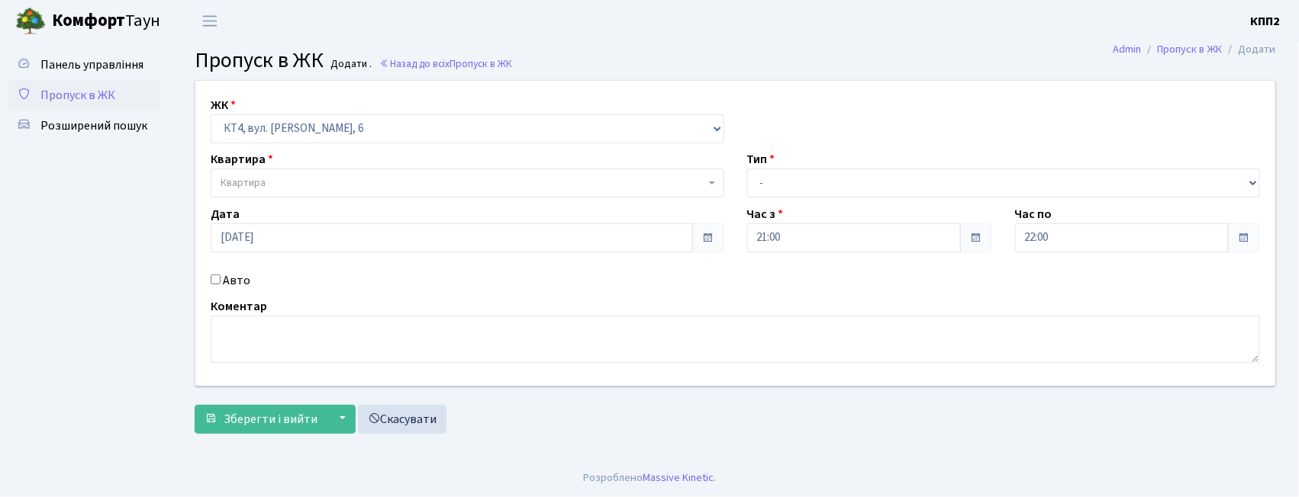
click at [279, 179] on span "Квартира" at bounding box center [463, 182] width 484 height 15
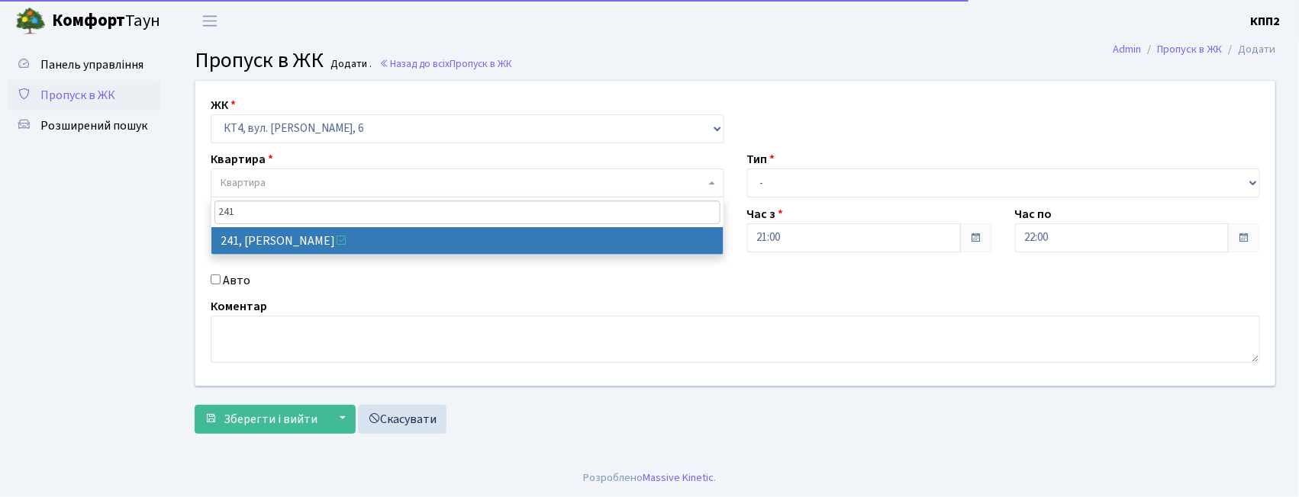
type input "241"
select select "16958"
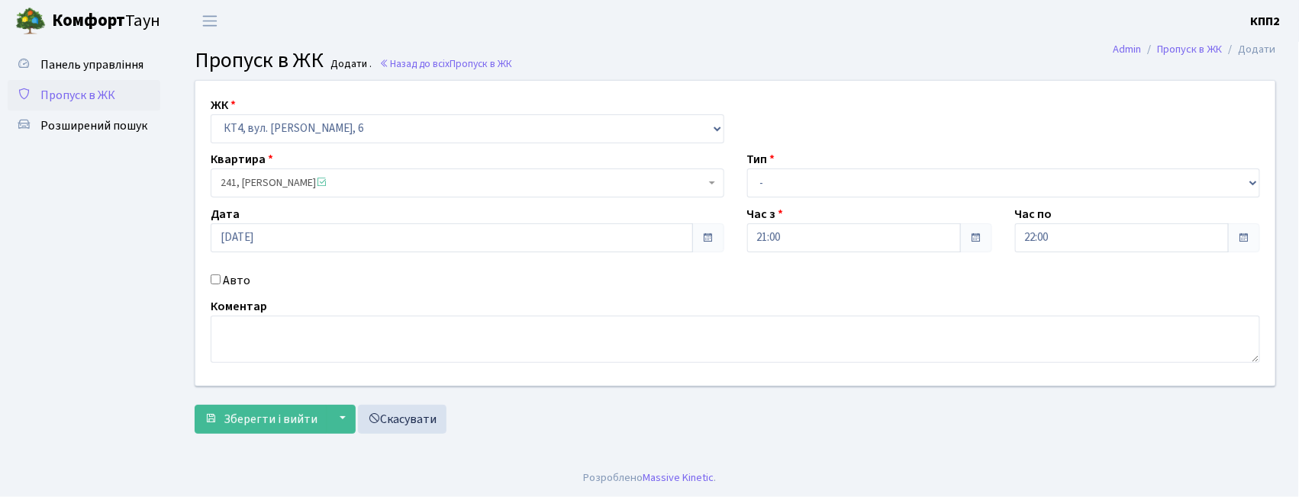
click at [764, 168] on label "Тип" at bounding box center [761, 159] width 28 height 18
click at [769, 186] on select "- Доставка Таксі Гості Сервіс" at bounding box center [1003, 183] width 513 height 29
select select "1"
click at [747, 169] on select "- Доставка Таксі Гості Сервіс" at bounding box center [1003, 183] width 513 height 29
click at [239, 415] on span "Зберегти і вийти" at bounding box center [271, 419] width 94 height 17
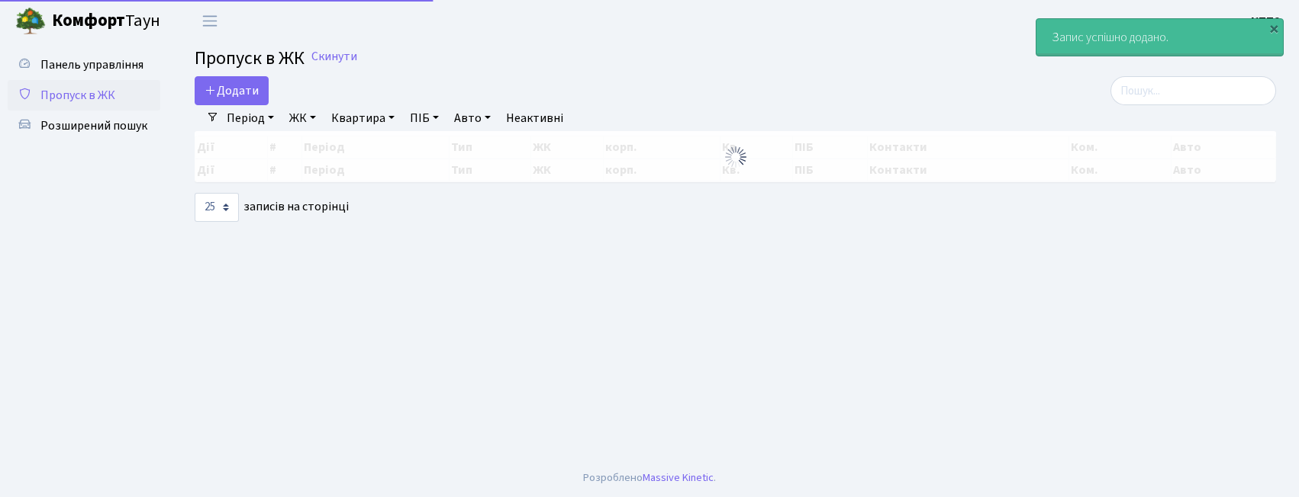
select select "25"
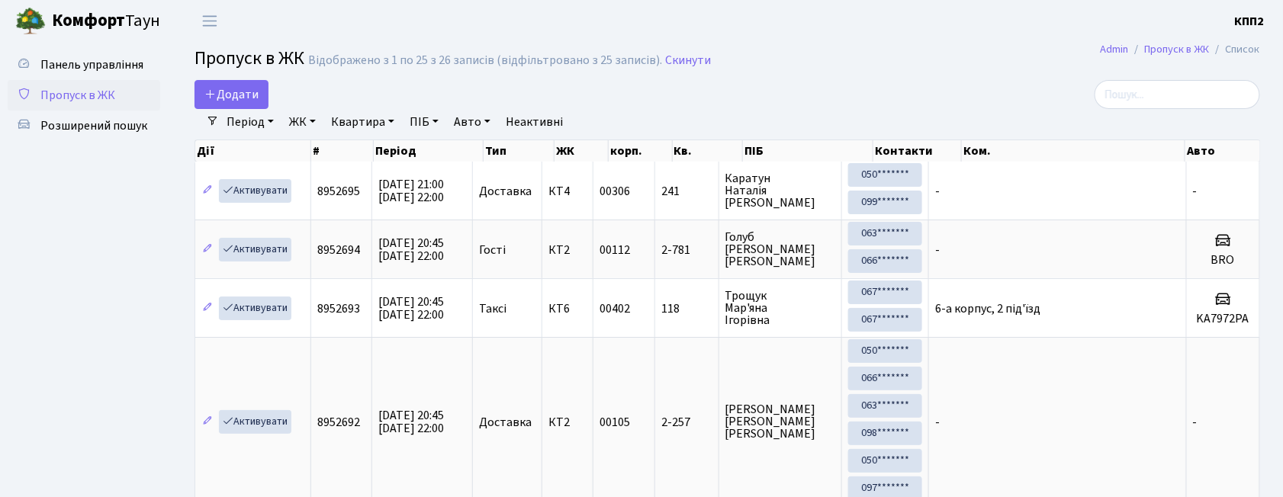
click at [47, 41] on link "[PERSON_NAME]" at bounding box center [95, 21] width 191 height 42
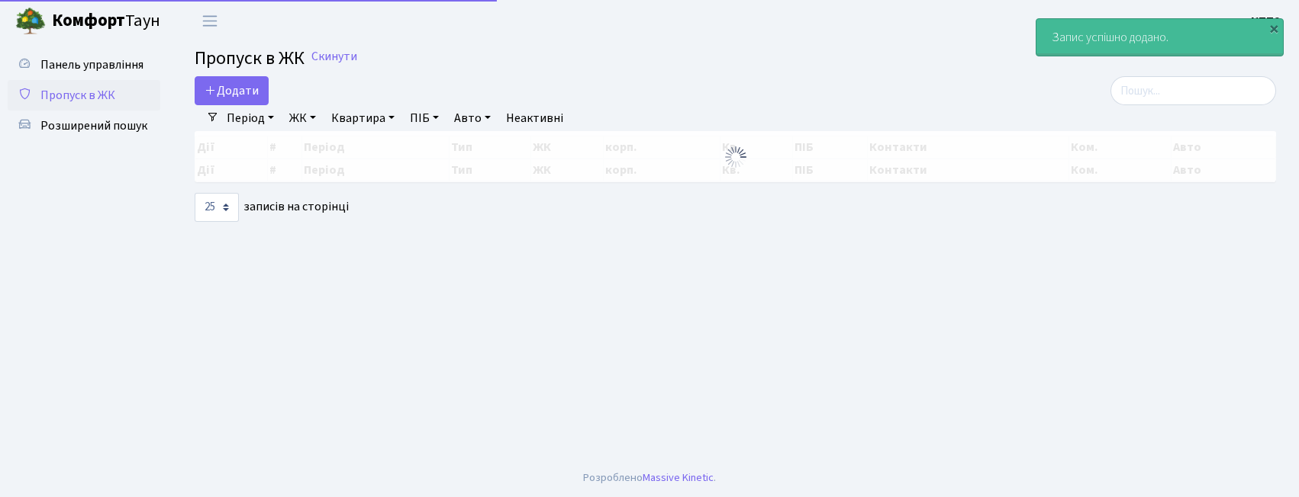
select select "25"
click at [63, 61] on span "Панель управління" at bounding box center [91, 64] width 103 height 17
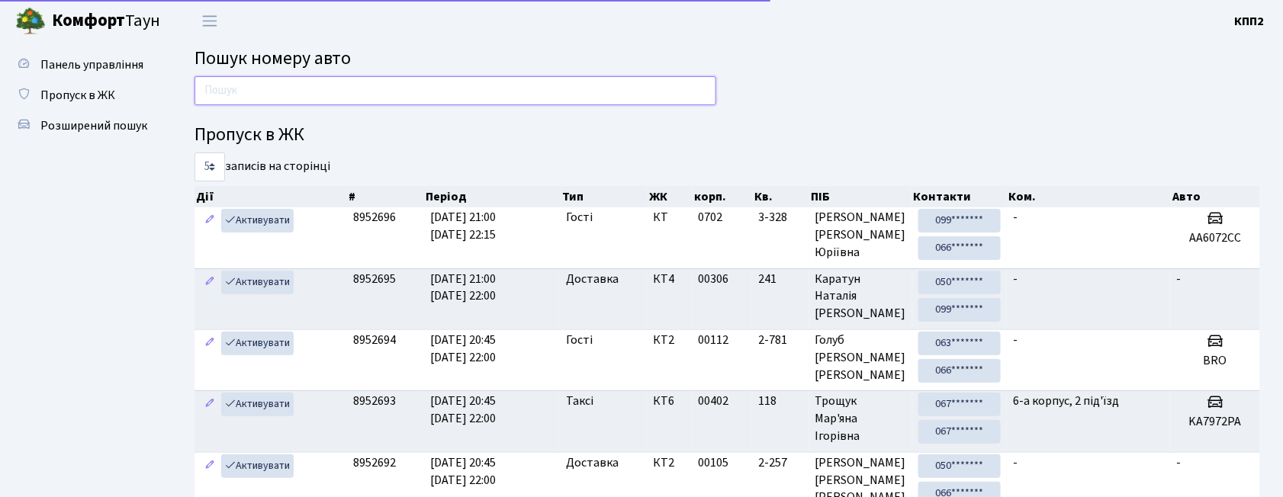
click at [255, 101] on input "text" at bounding box center [456, 90] width 522 height 29
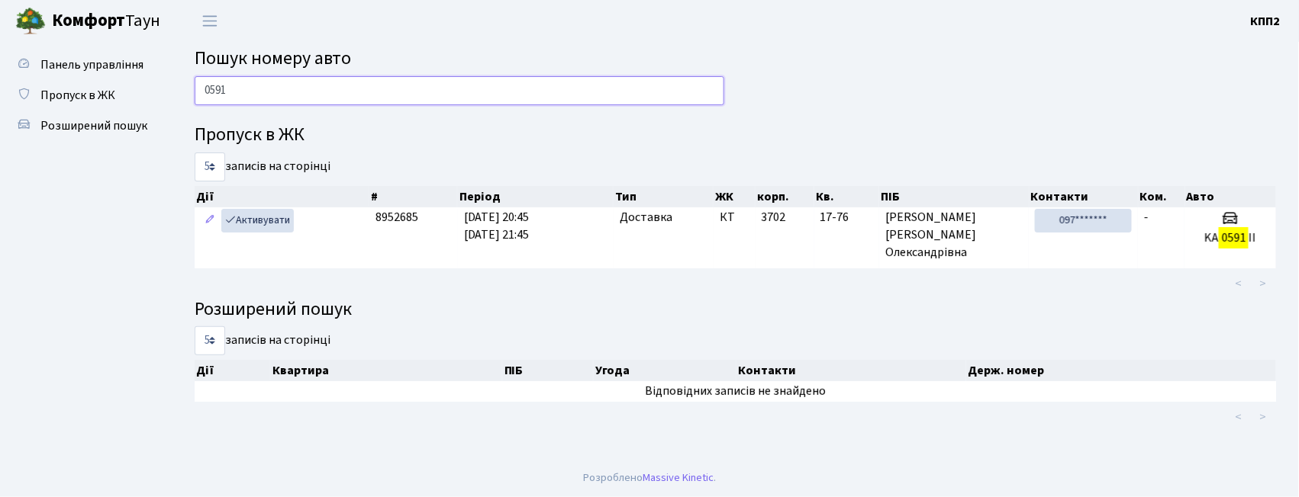
click at [212, 78] on input "0591" at bounding box center [460, 90] width 530 height 29
type input "0591"
click at [110, 80] on link "Пропуск в ЖК" at bounding box center [84, 95] width 153 height 31
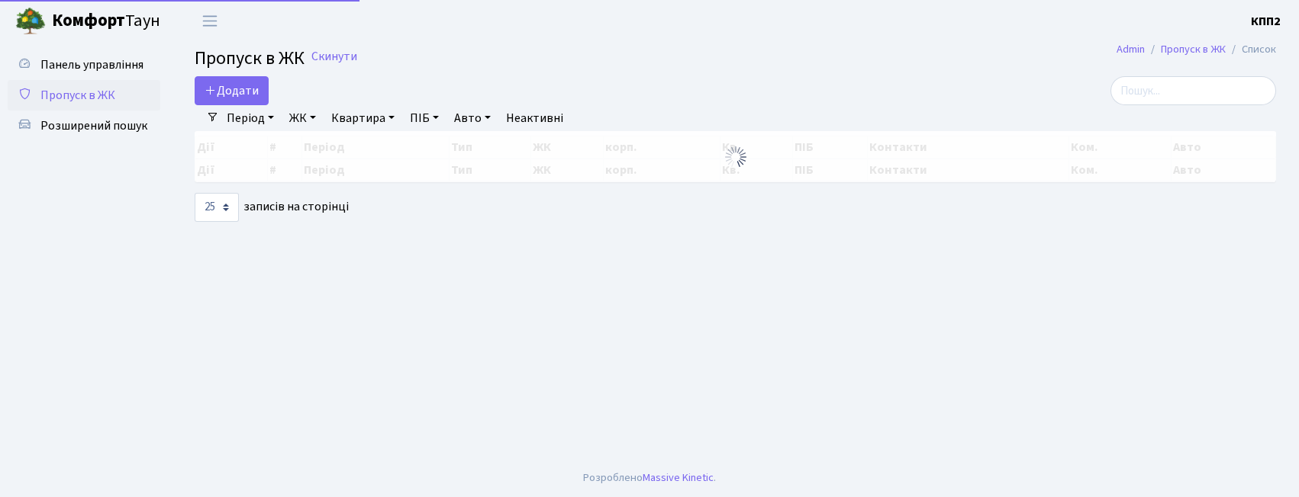
select select "25"
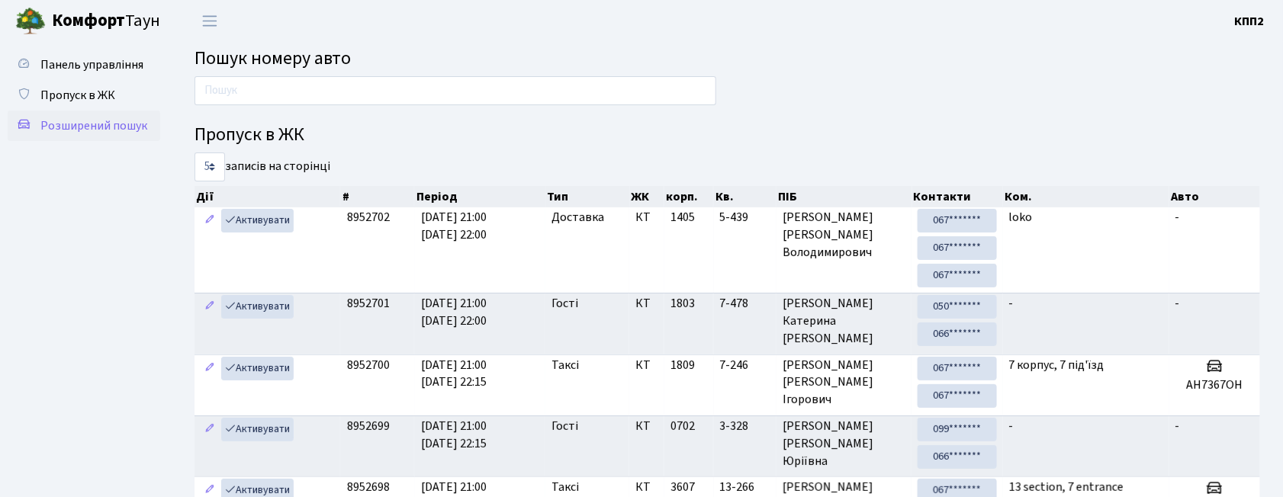
click at [69, 113] on link "Розширений пошук" at bounding box center [84, 126] width 153 height 31
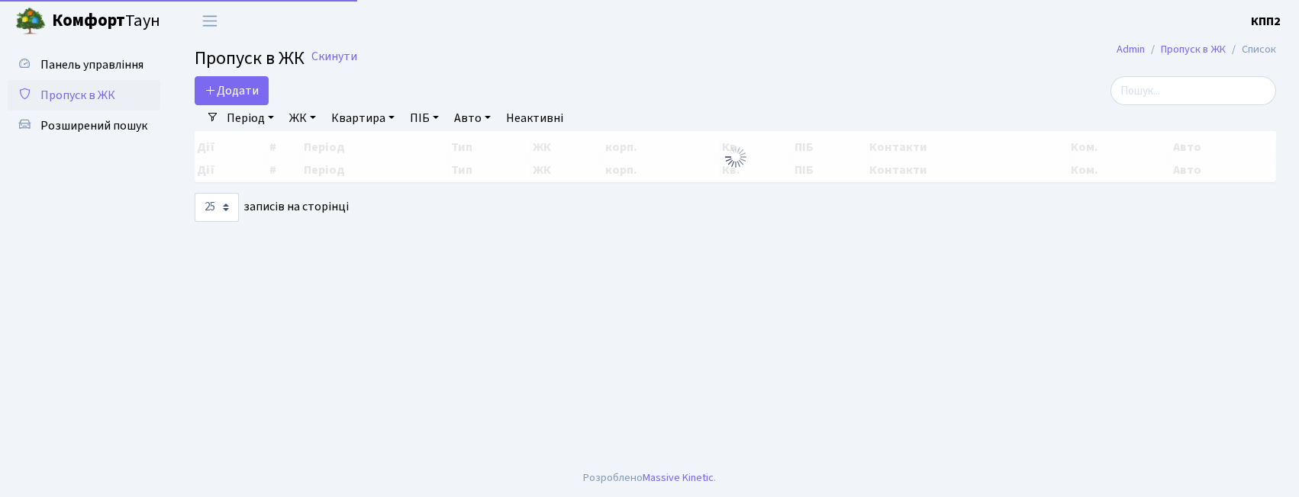
select select "25"
click at [269, 95] on div "Додати" at bounding box center [551, 90] width 713 height 29
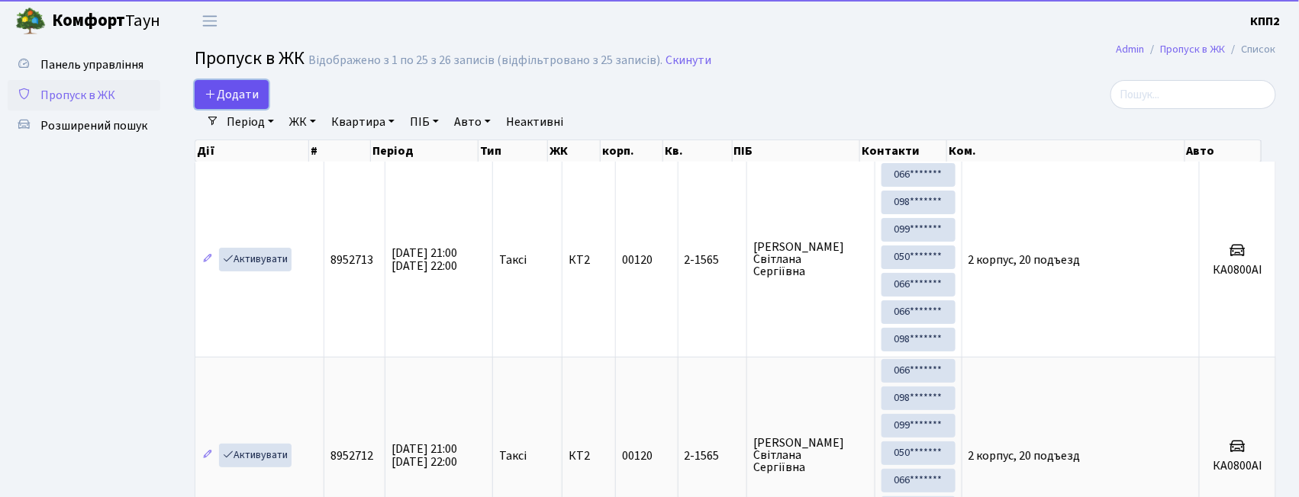
click at [255, 95] on span "Додати" at bounding box center [231, 94] width 54 height 17
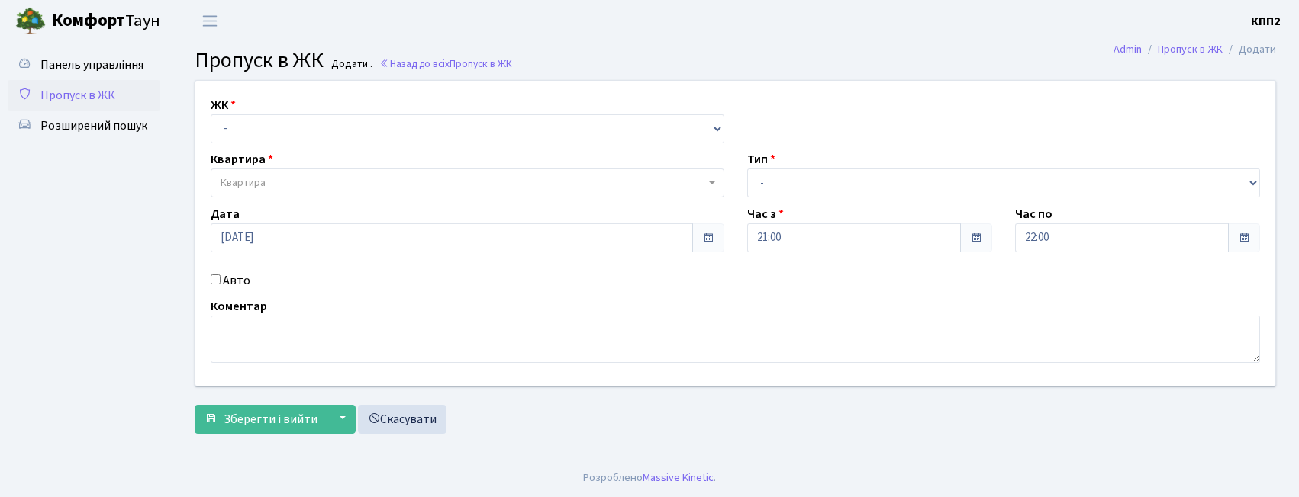
click at [255, 129] on select "- КТ, вул. Регенераторна, 4 КТ2, просп. Соборності, 17 КТ3, вул. Березнева, 16 …" at bounding box center [467, 128] width 513 height 29
select select "271"
click at [211, 114] on select "- КТ, вул. Регенераторна, 4 КТ2, просп. Соборності, 17 КТ3, вул. Березнева, 16 …" at bounding box center [467, 128] width 513 height 29
select select
click at [266, 180] on span "Квартира" at bounding box center [463, 182] width 484 height 15
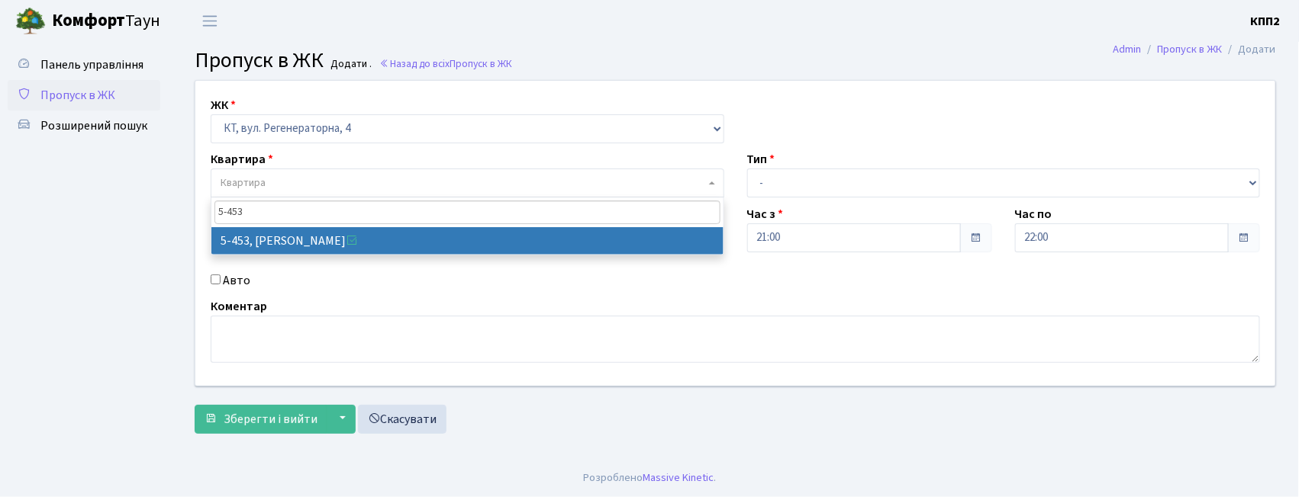
type input "5-453"
click at [71, 71] on span "Панель управління" at bounding box center [91, 64] width 103 height 17
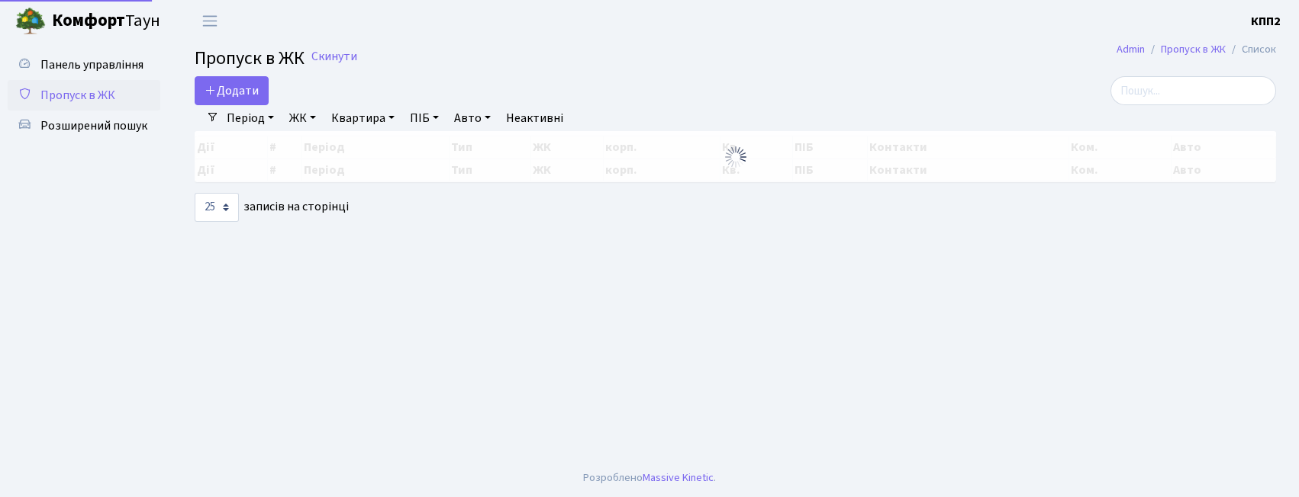
select select "25"
click at [1146, 102] on input "search" at bounding box center [1193, 90] width 166 height 29
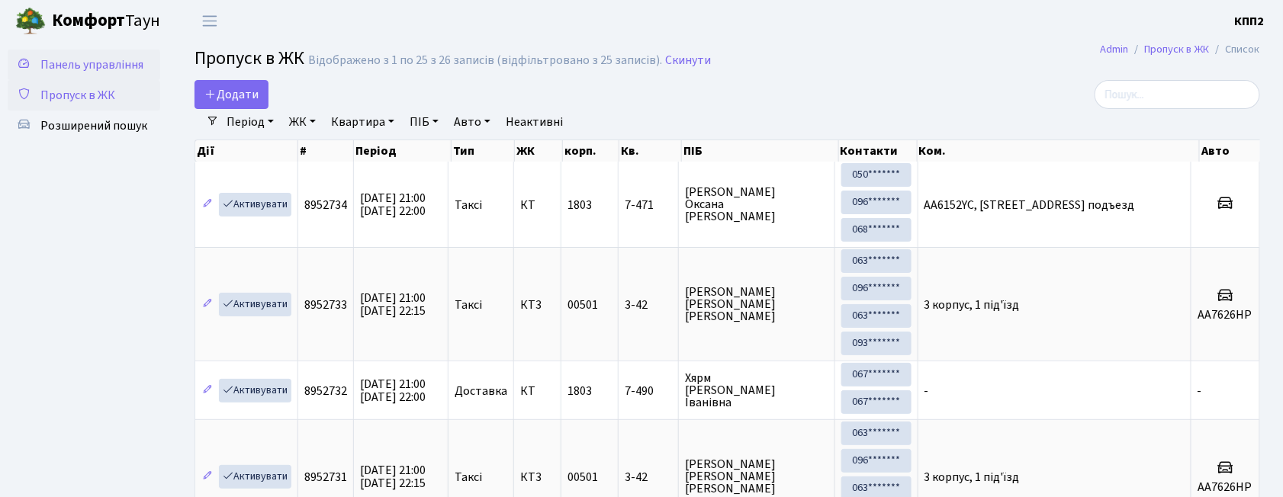
click at [90, 56] on span "Панель управління" at bounding box center [91, 64] width 103 height 17
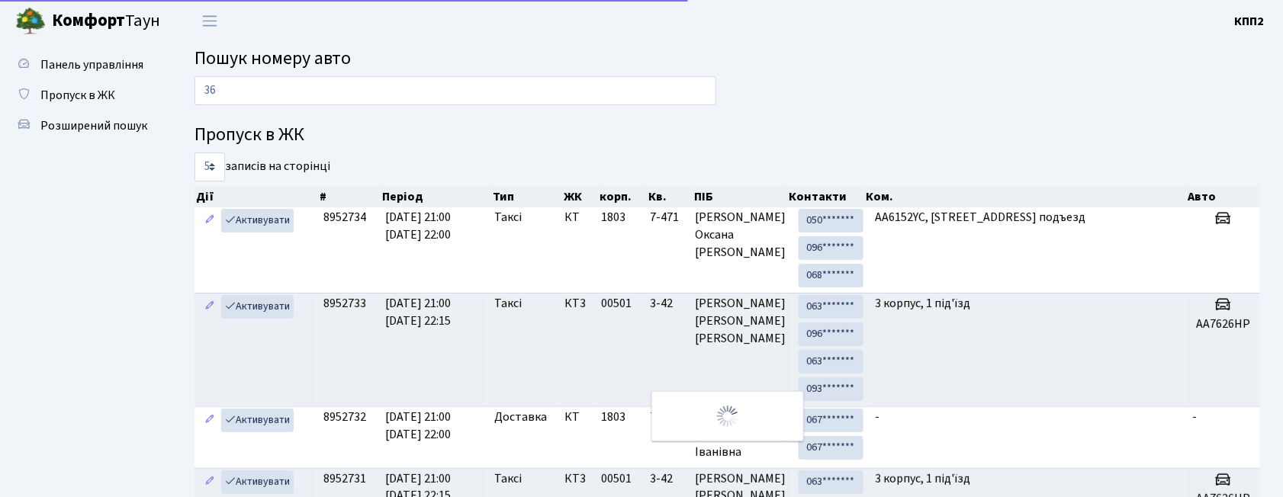
type input "3"
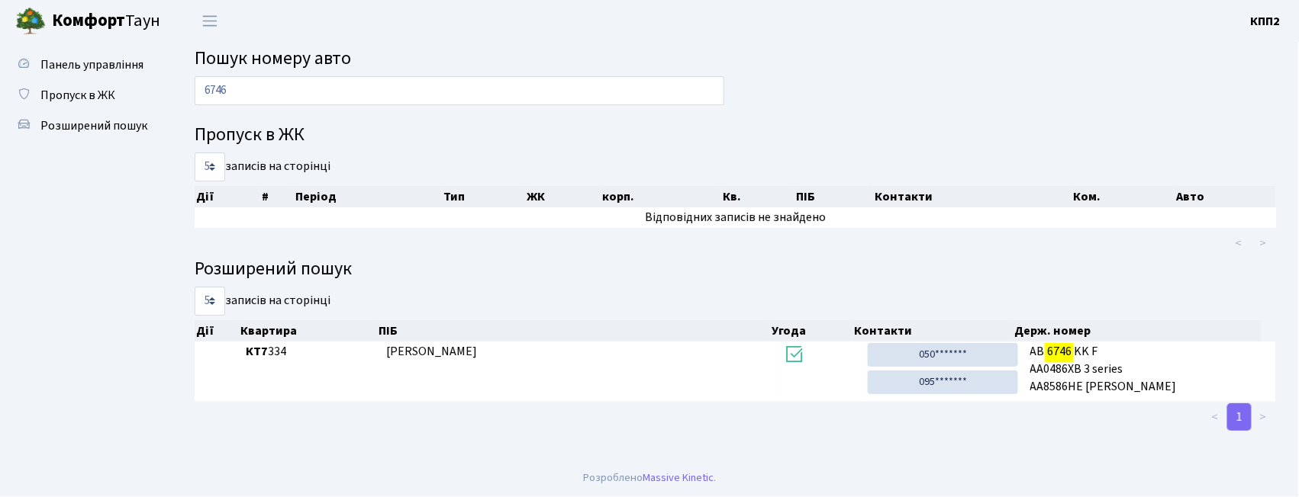
type input "6746"
click at [81, 87] on span "Пропуск в ЖК" at bounding box center [77, 95] width 75 height 17
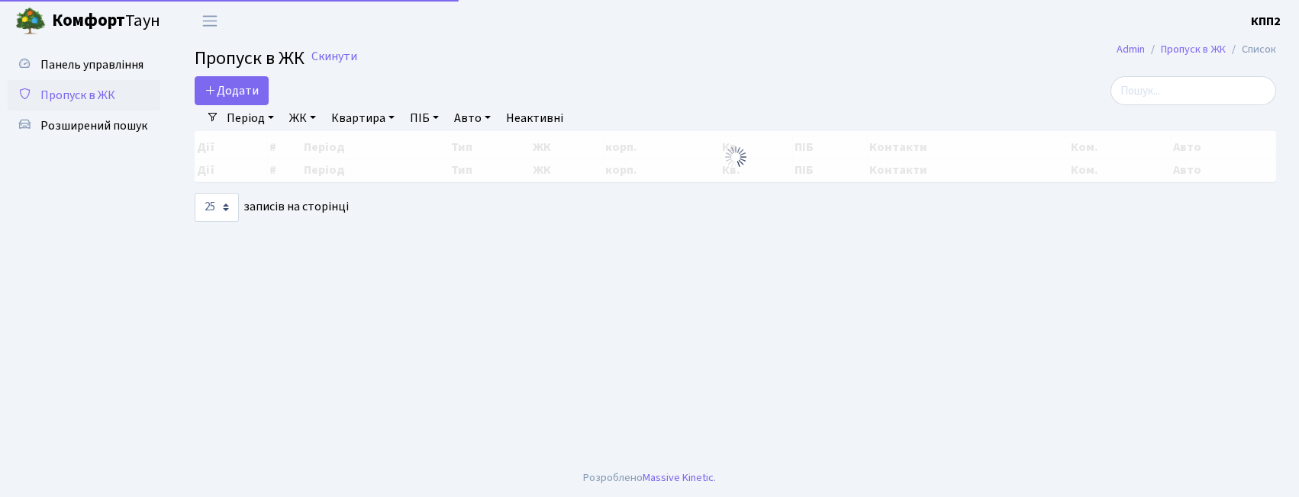
select select "25"
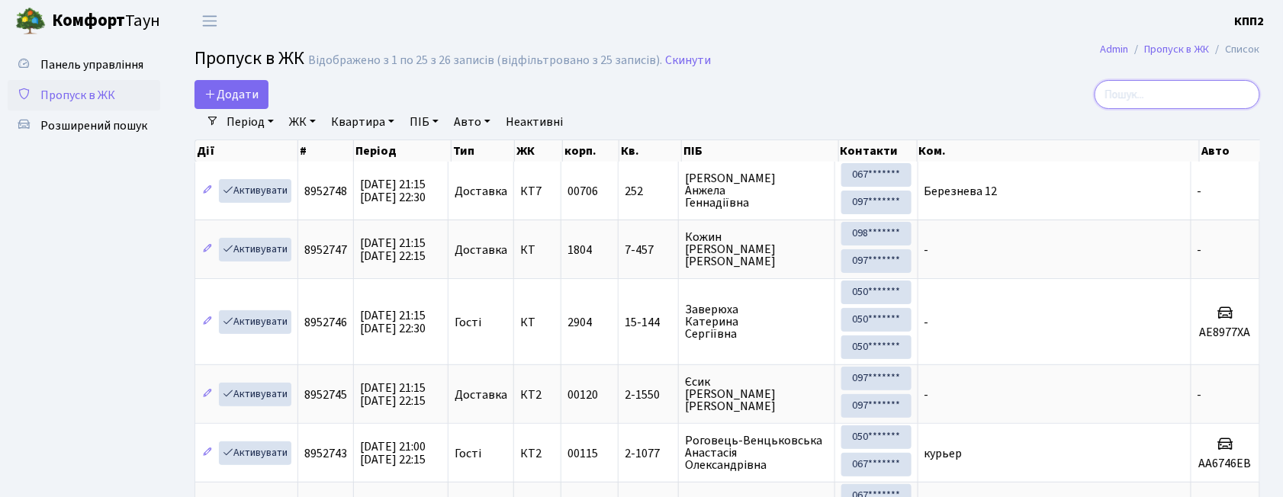
click at [1198, 92] on input "search" at bounding box center [1178, 94] width 166 height 29
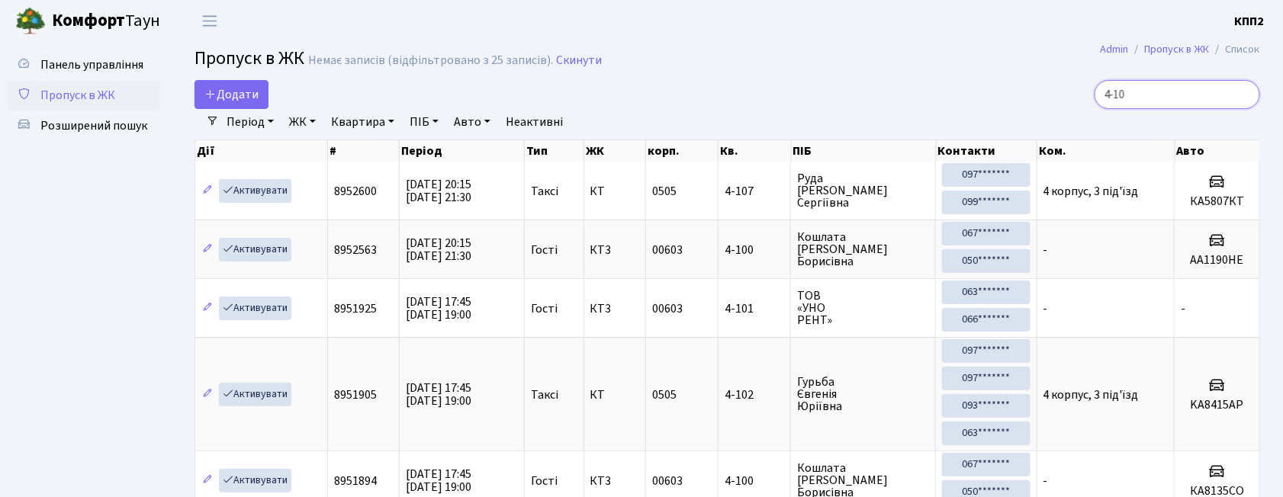
click at [1160, 85] on input "4-10" at bounding box center [1178, 94] width 166 height 29
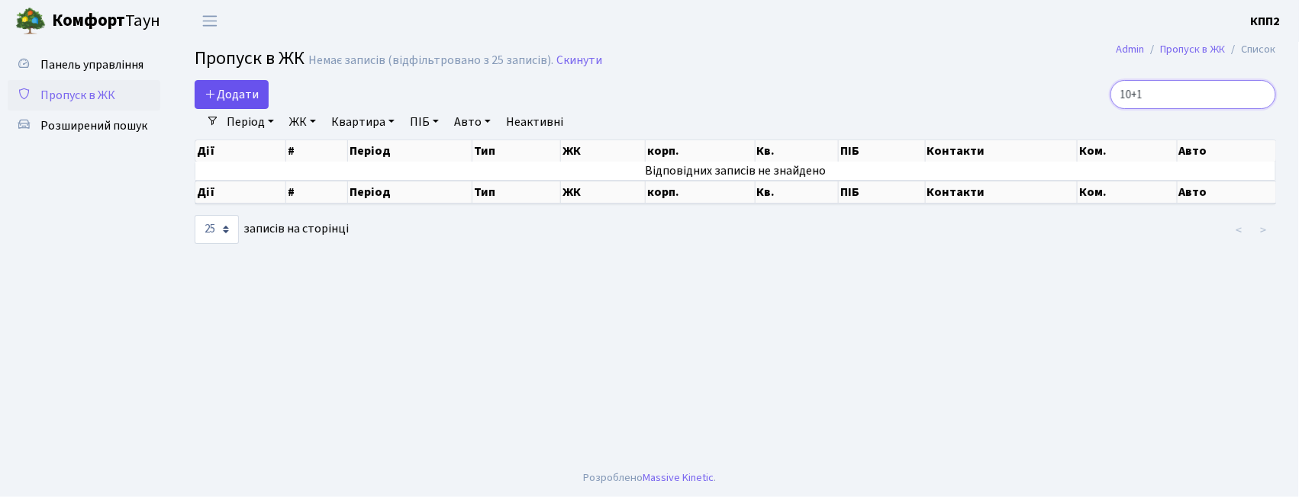
type input "10+1"
click at [257, 105] on link "Додати" at bounding box center [232, 94] width 74 height 29
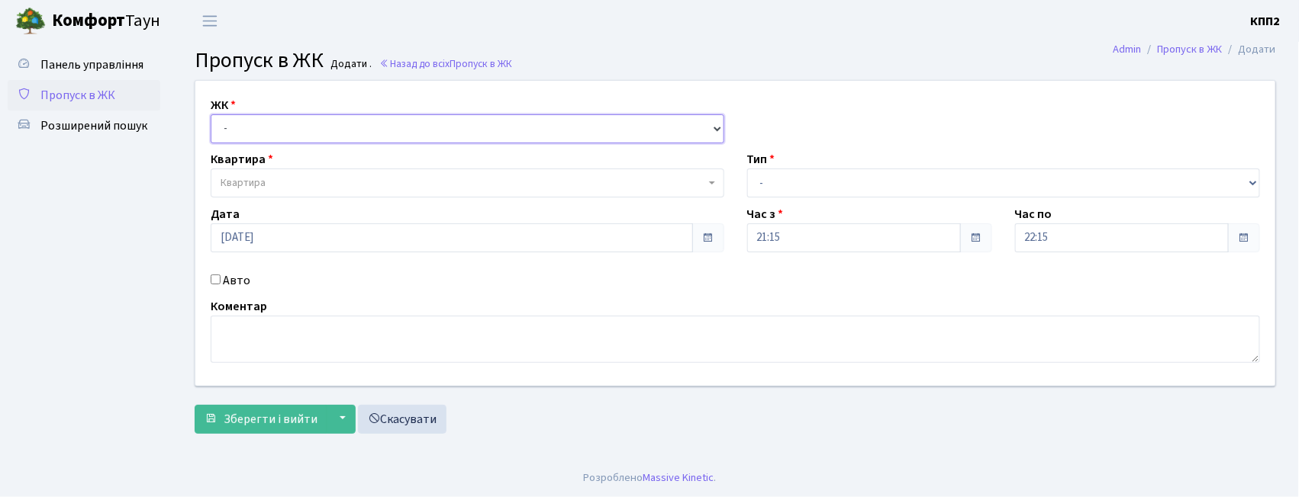
click at [269, 125] on select "- КТ, вул. Регенераторна, 4 КТ2, просп. Соборності, 17 КТ3, вул. Березнева, 16 …" at bounding box center [467, 128] width 513 height 29
select select "271"
click at [211, 114] on select "- КТ, вул. Регенераторна, 4 КТ2, просп. Соборності, 17 КТ3, вул. Березнева, 16 …" at bounding box center [467, 128] width 513 height 29
select select
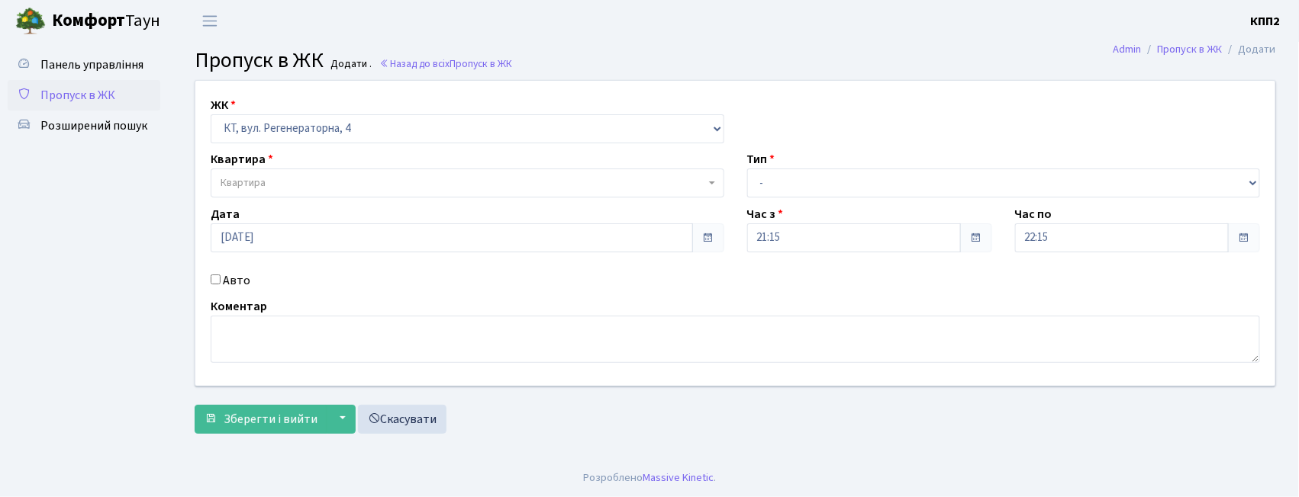
click at [288, 186] on span "Квартира" at bounding box center [463, 182] width 484 height 15
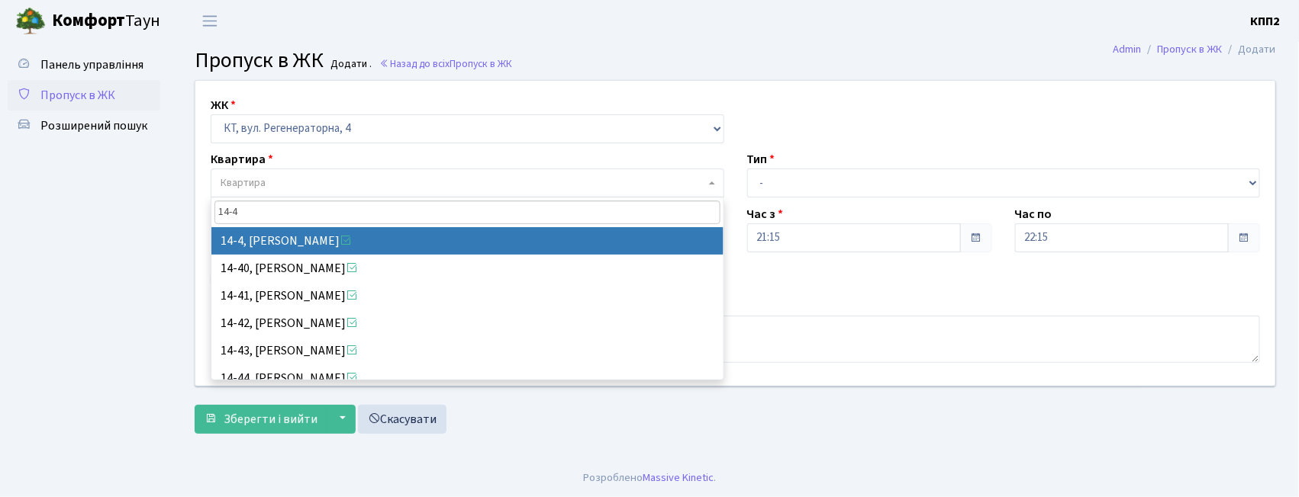
type input "14-4"
select select "7381"
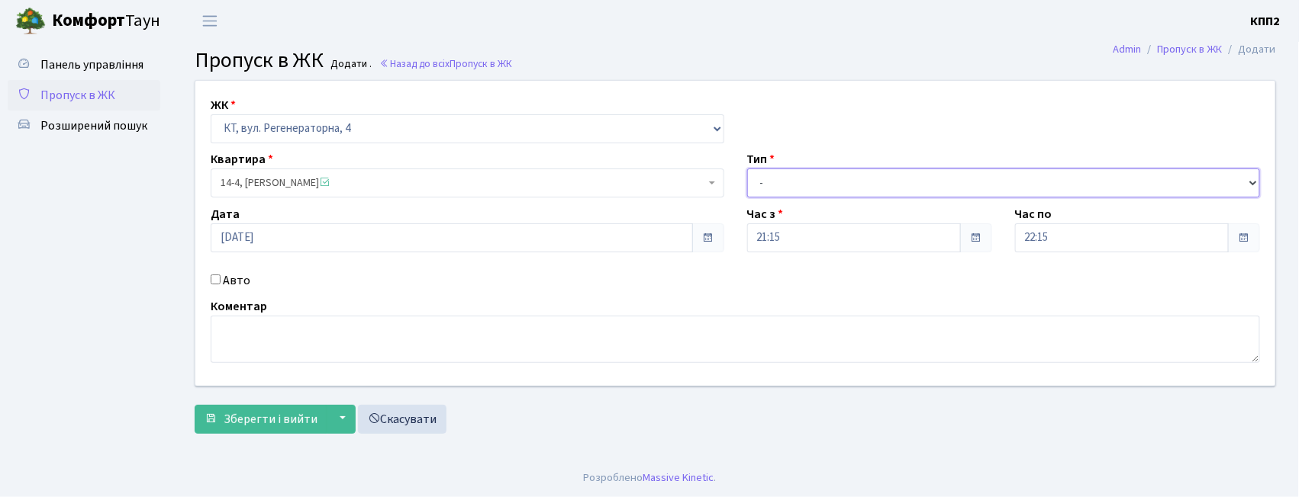
drag, startPoint x: 842, startPoint y: 188, endPoint x: 841, endPoint y: 197, distance: 9.3
click at [842, 188] on select "- Доставка Таксі Гості Сервіс" at bounding box center [1003, 183] width 513 height 29
select select "2"
click at [747, 169] on select "- Доставка Таксі Гості Сервіс" at bounding box center [1003, 183] width 513 height 29
click at [221, 285] on div "Авто" at bounding box center [467, 281] width 536 height 18
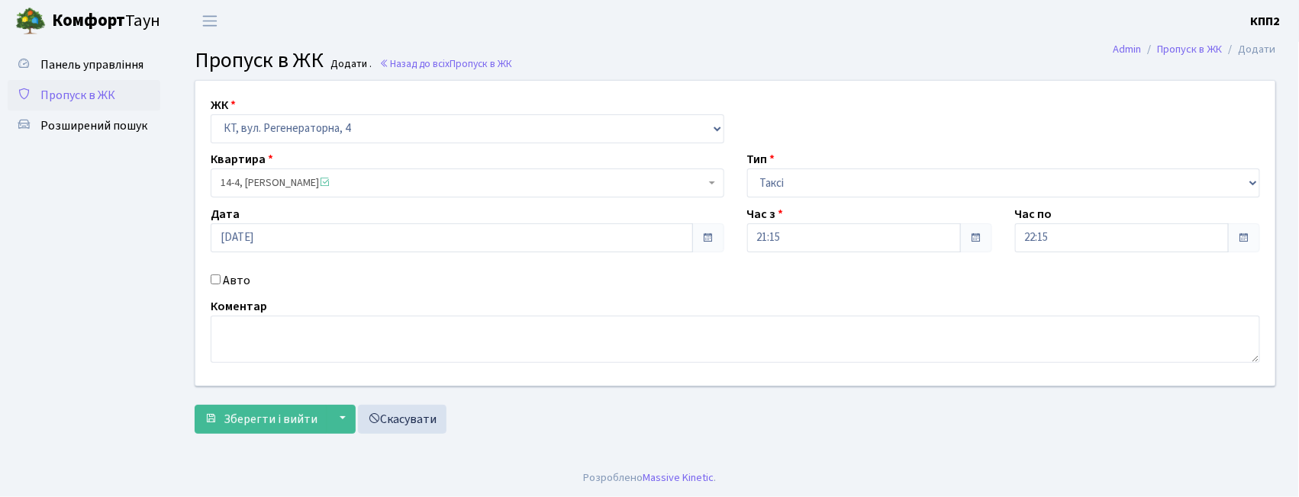
click at [221, 279] on div "Авто" at bounding box center [467, 281] width 536 height 18
click at [211, 284] on input "Авто" at bounding box center [216, 280] width 10 height 10
checkbox input "true"
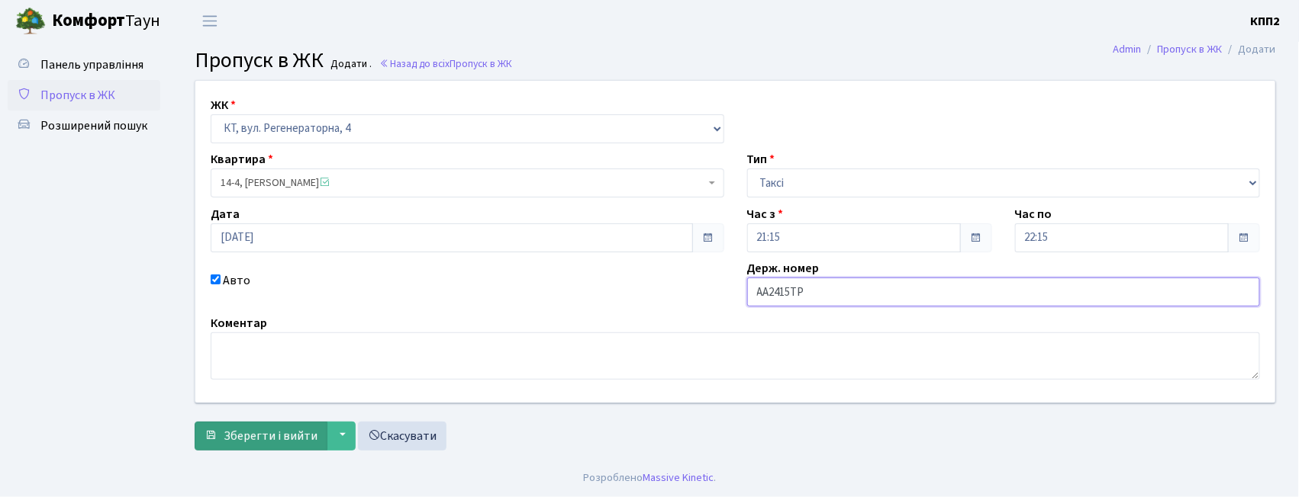
type input "АА2415ТР"
click at [217, 432] on button "Зберегти і вийти" at bounding box center [261, 436] width 133 height 29
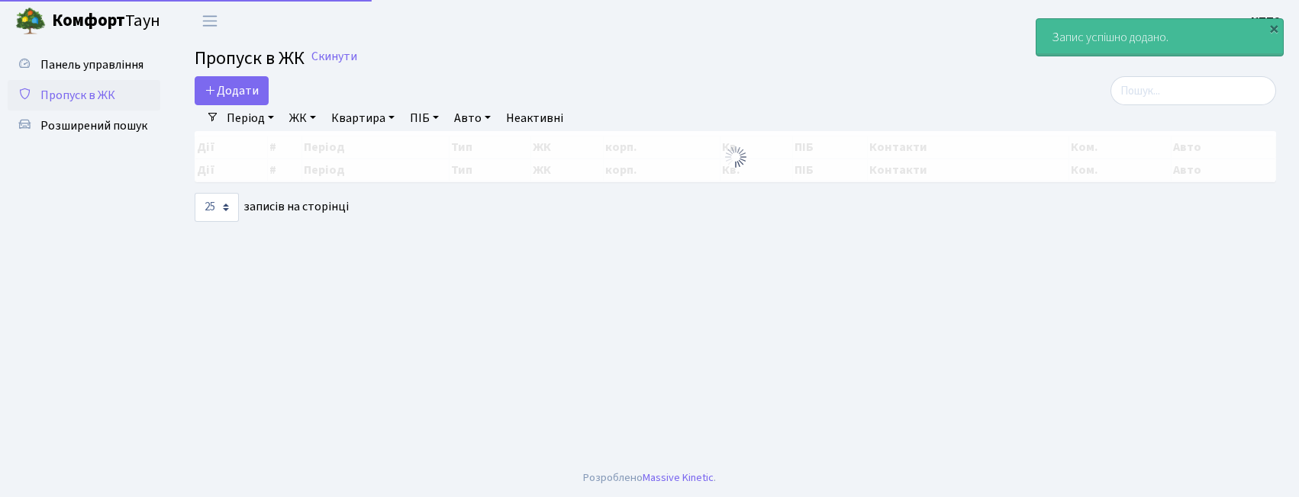
select select "25"
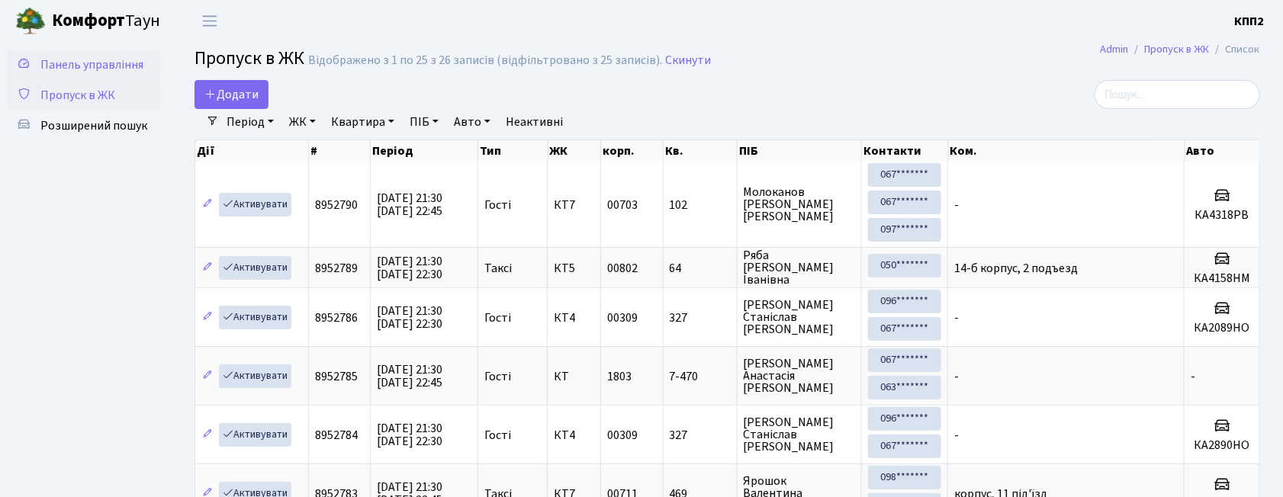
click at [83, 72] on span "Панель управління" at bounding box center [91, 64] width 103 height 17
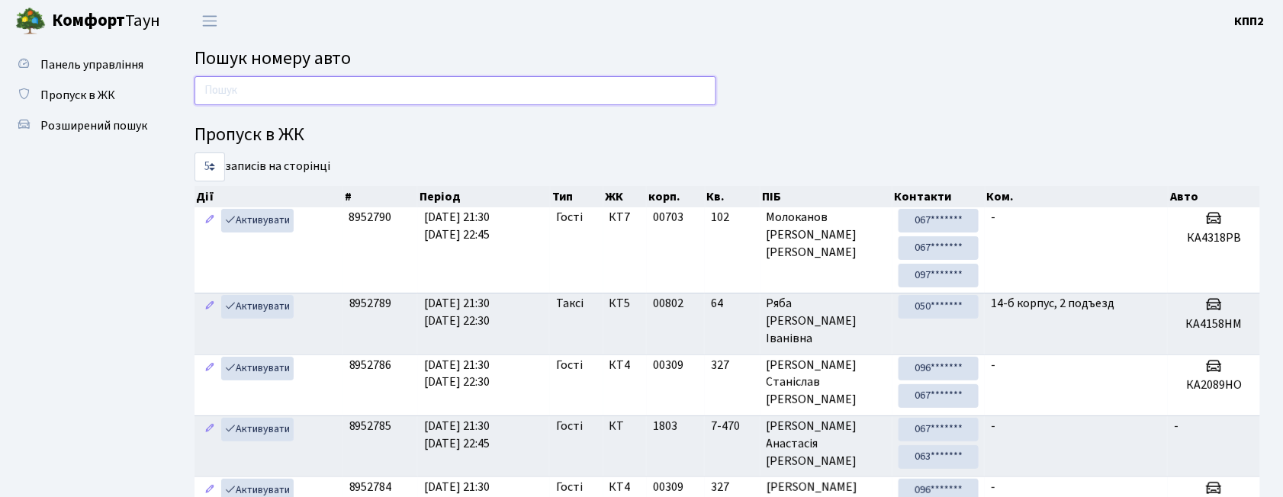
click at [305, 92] on input "text" at bounding box center [456, 90] width 522 height 29
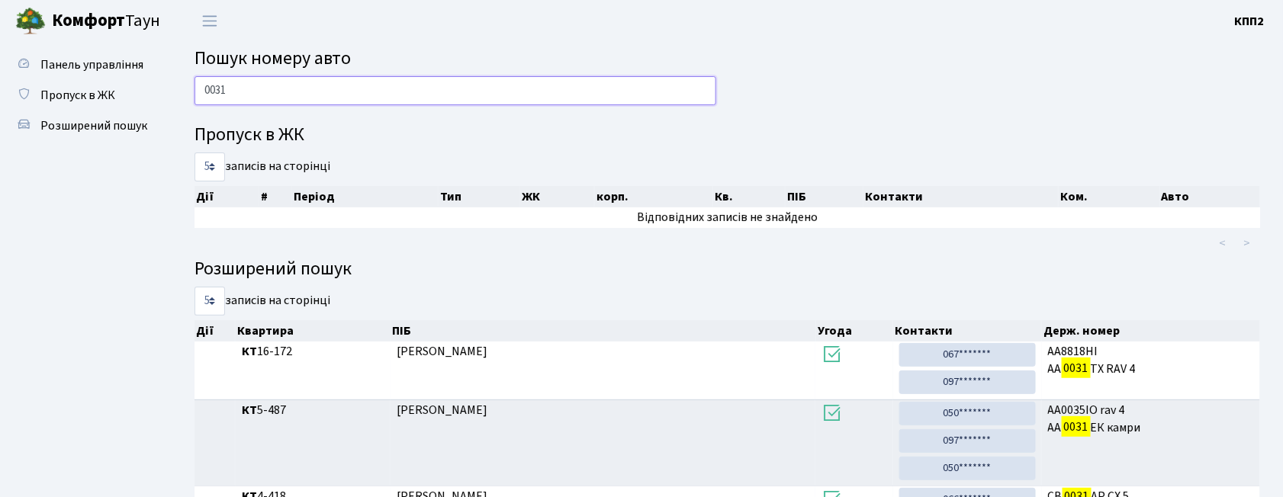
click at [247, 90] on input "0031" at bounding box center [456, 90] width 522 height 29
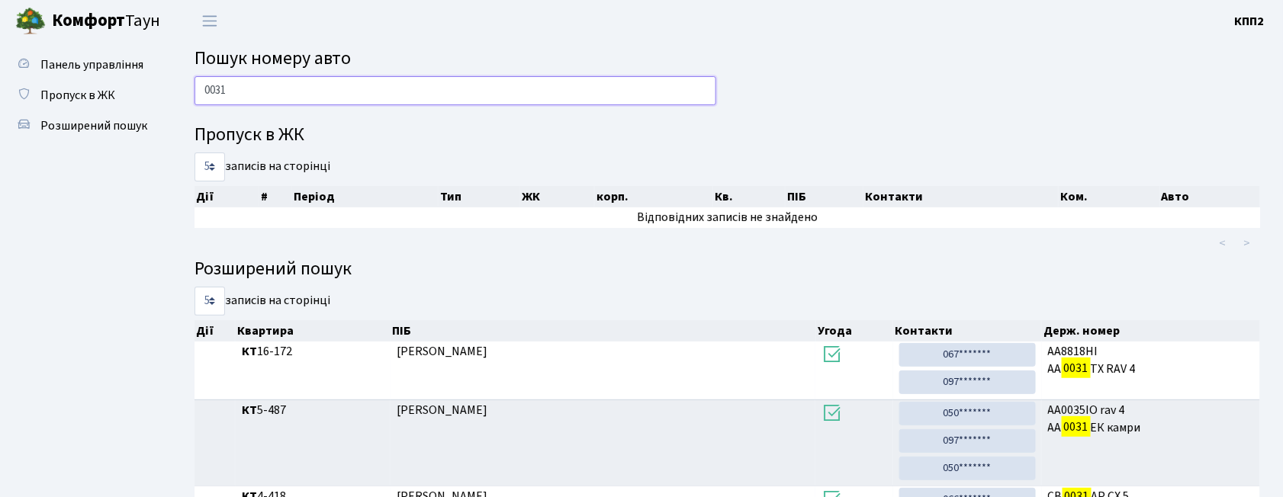
click at [247, 90] on input "0031" at bounding box center [456, 90] width 522 height 29
type input "0031"
click at [128, 101] on link "Пропуск в ЖК" at bounding box center [84, 95] width 153 height 31
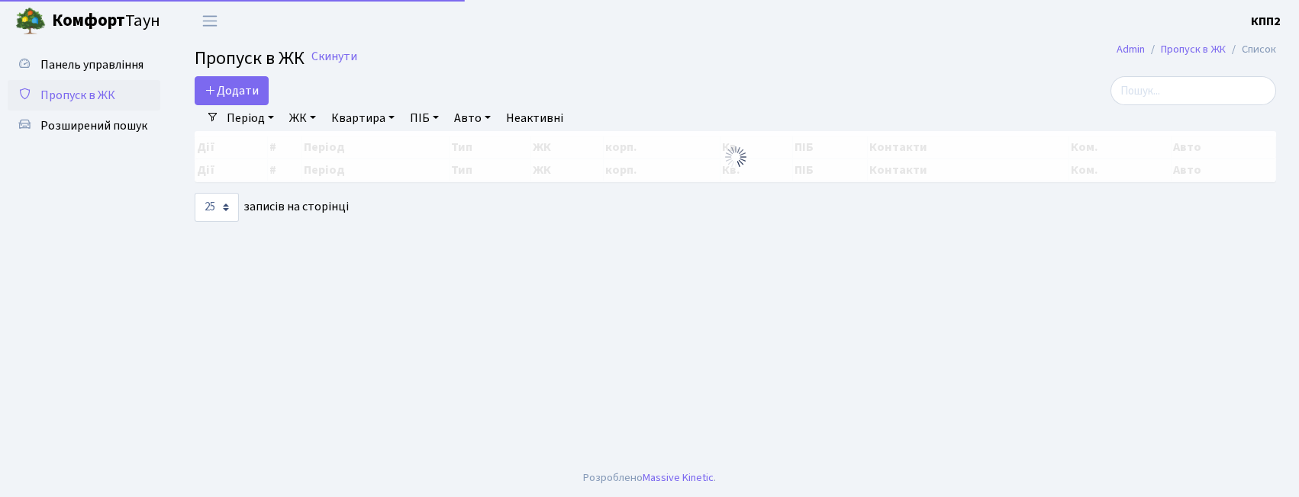
select select "25"
click at [226, 95] on span "Додати" at bounding box center [231, 90] width 54 height 17
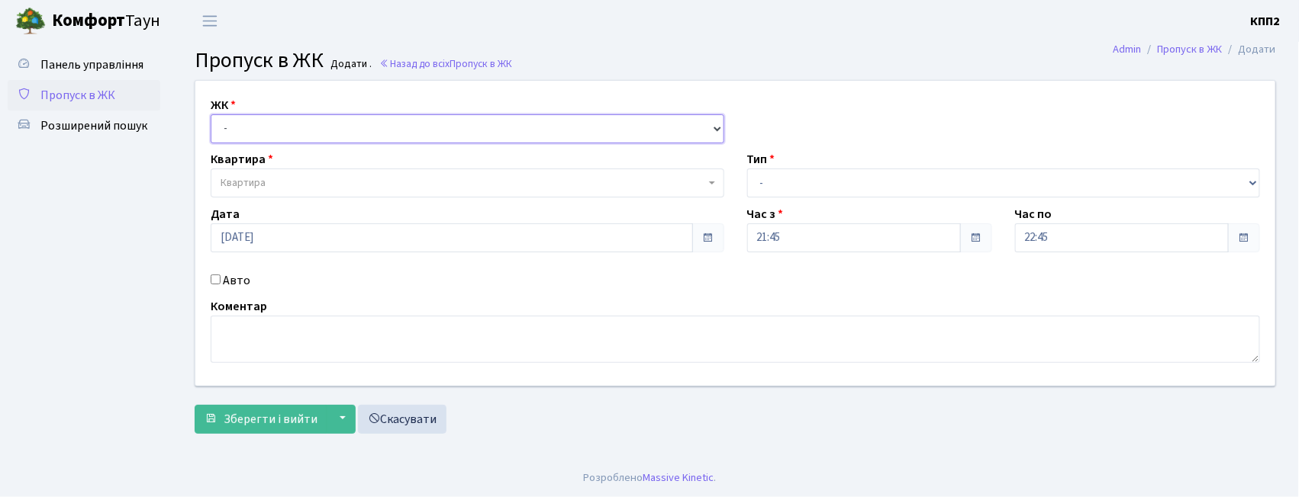
drag, startPoint x: 0, startPoint y: 0, endPoint x: 239, endPoint y: 121, distance: 267.5
click at [239, 121] on select "- КТ, вул. Регенераторна, 4 КТ2, просп. [STREET_ADDRESS] [STREET_ADDRESS] [PERS…" at bounding box center [467, 128] width 513 height 29
select select "302"
click at [211, 114] on select "- КТ, вул. Регенераторна, 4 КТ2, просп. [STREET_ADDRESS] [STREET_ADDRESS] [PERS…" at bounding box center [467, 128] width 513 height 29
select select
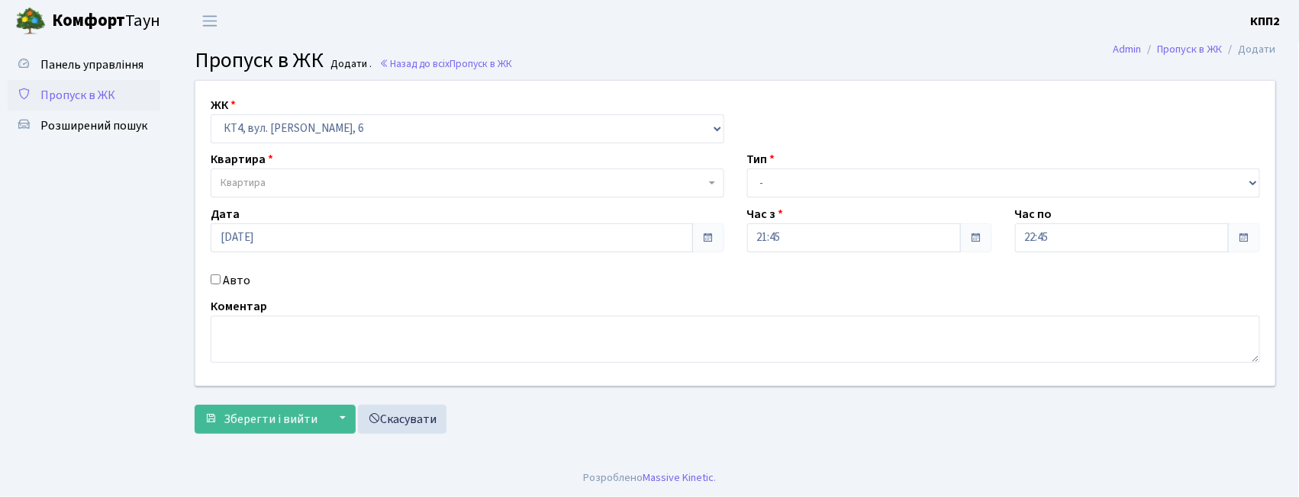
click at [266, 178] on span "Квартира" at bounding box center [243, 182] width 45 height 15
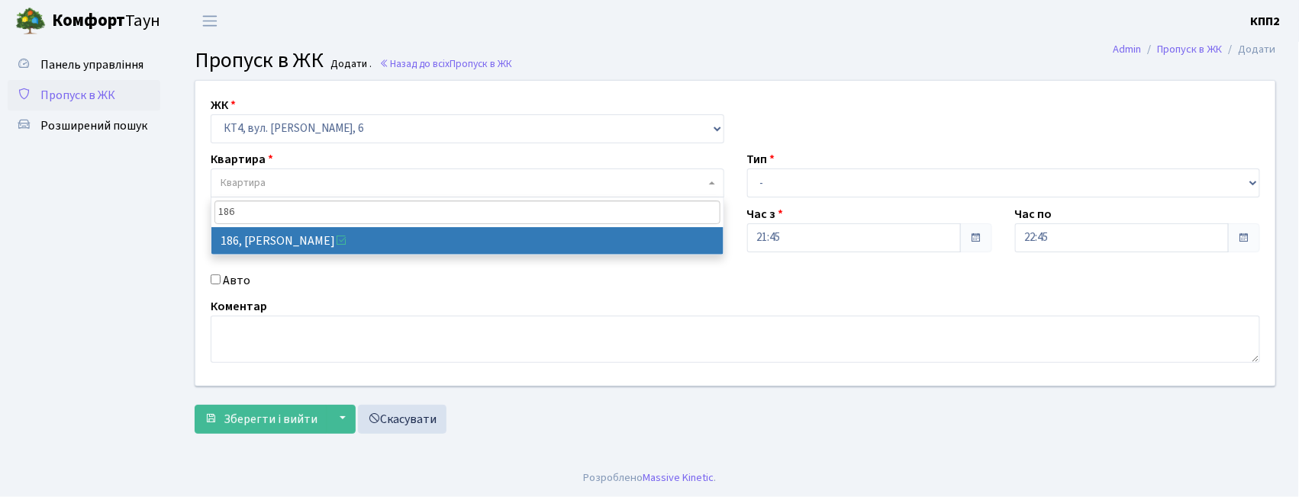
type input "186"
select select "16906"
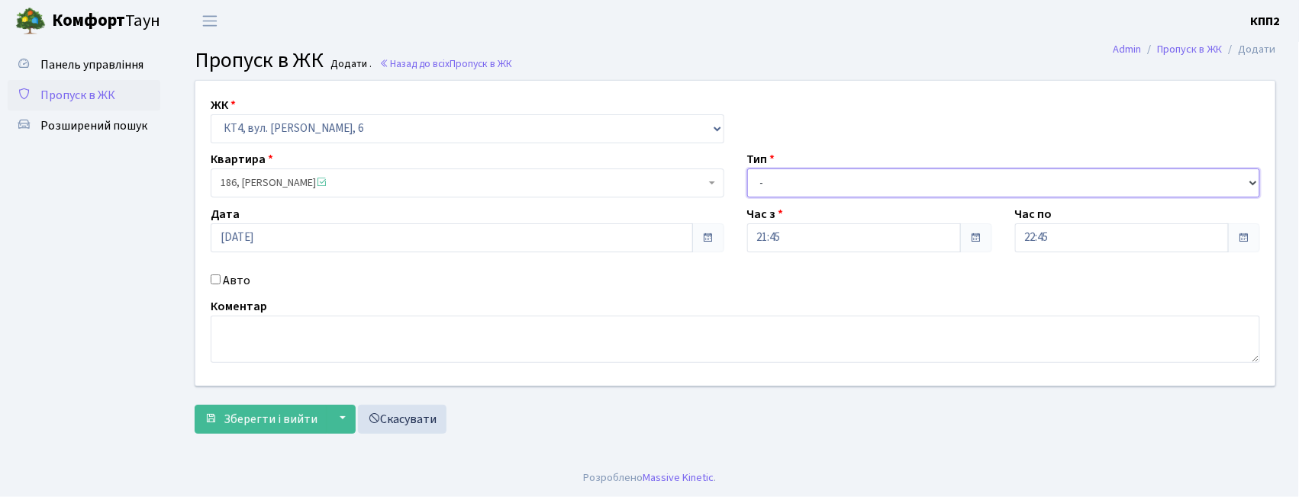
drag, startPoint x: 755, startPoint y: 174, endPoint x: 758, endPoint y: 187, distance: 13.2
click at [755, 174] on select "- Доставка Таксі Гості Сервіс" at bounding box center [1003, 183] width 513 height 29
click at [747, 169] on select "- Доставка Таксі Гості Сервіс" at bounding box center [1003, 183] width 513 height 29
click at [819, 196] on select "- Доставка Таксі Гості Сервіс" at bounding box center [1003, 183] width 513 height 29
select select "2"
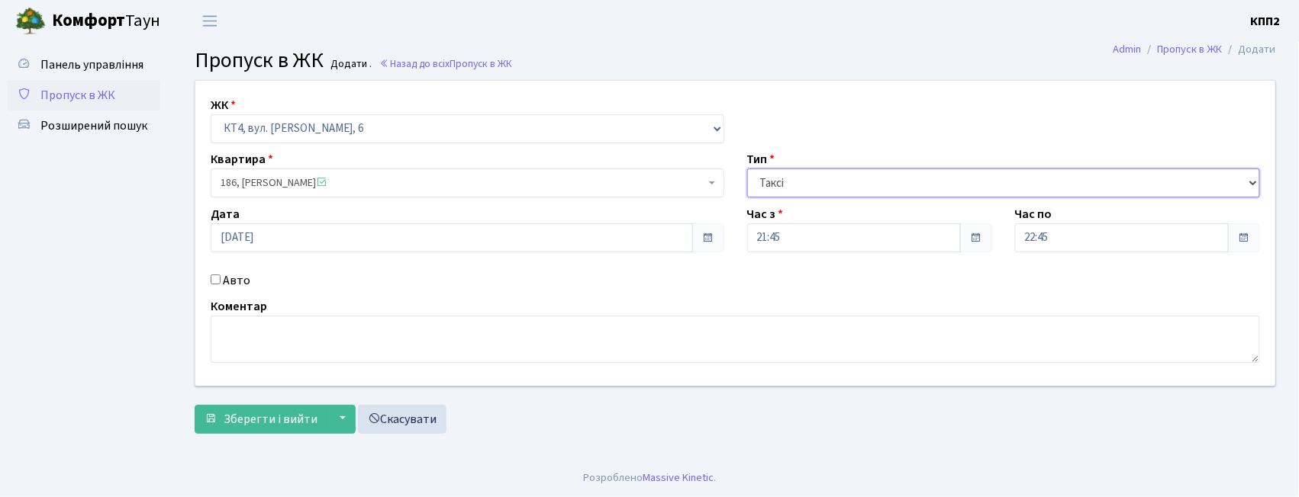
click at [747, 169] on select "- Доставка Таксі Гості Сервіс" at bounding box center [1003, 183] width 513 height 29
click at [220, 282] on input "Авто" at bounding box center [216, 280] width 10 height 10
checkbox input "true"
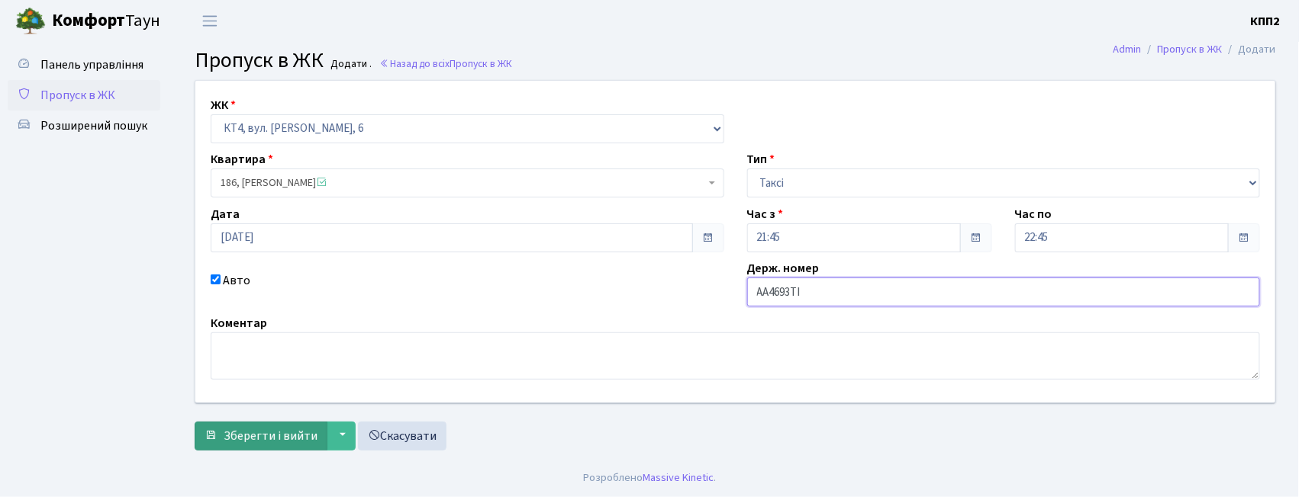
type input "АА4693ТІ"
click at [258, 433] on span "Зберегти і вийти" at bounding box center [271, 436] width 94 height 17
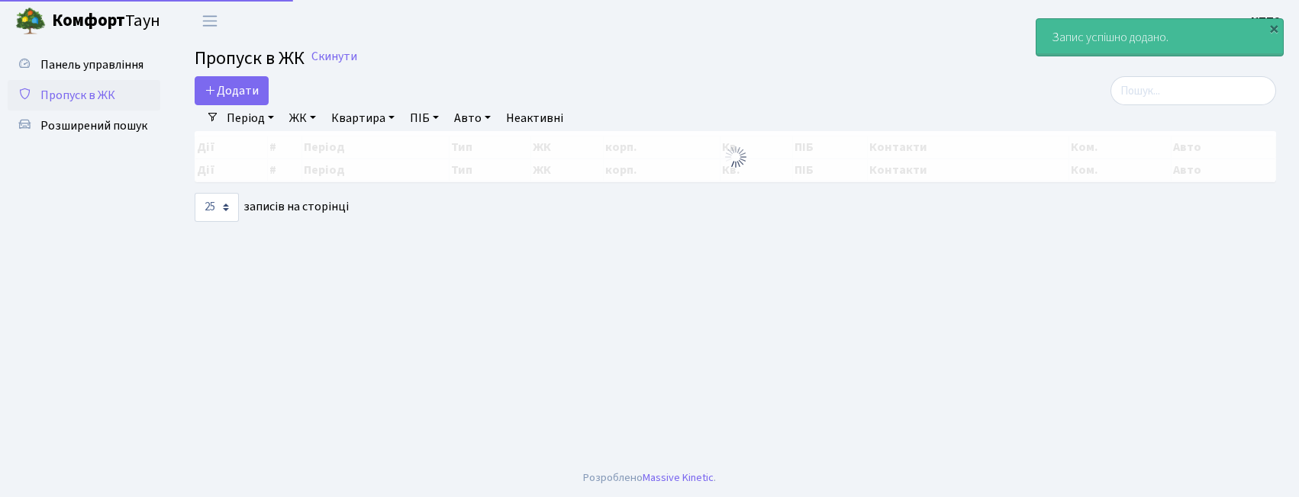
select select "25"
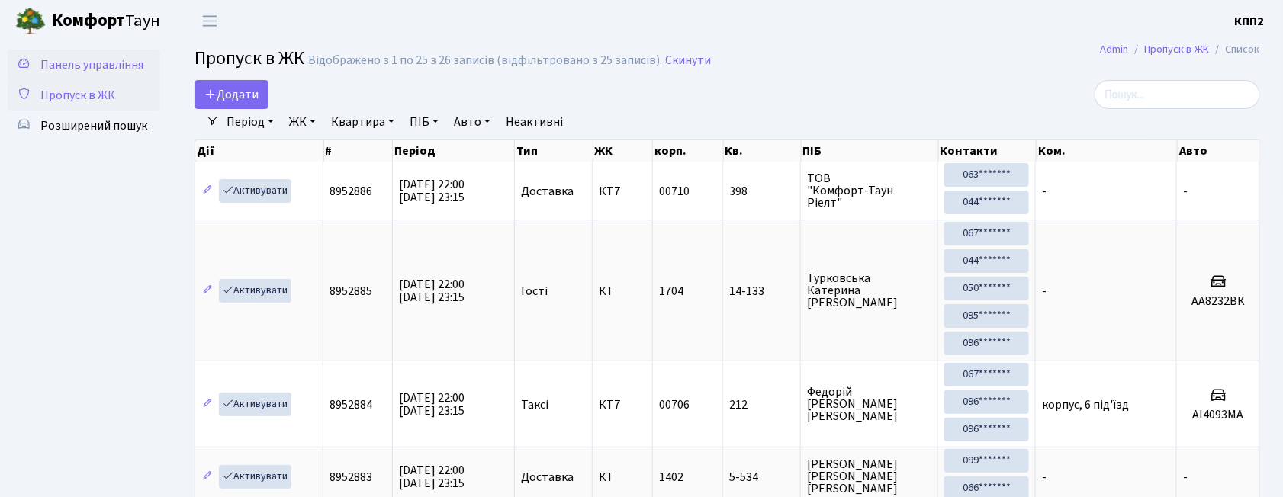
click at [110, 53] on link "Панель управління" at bounding box center [84, 65] width 153 height 31
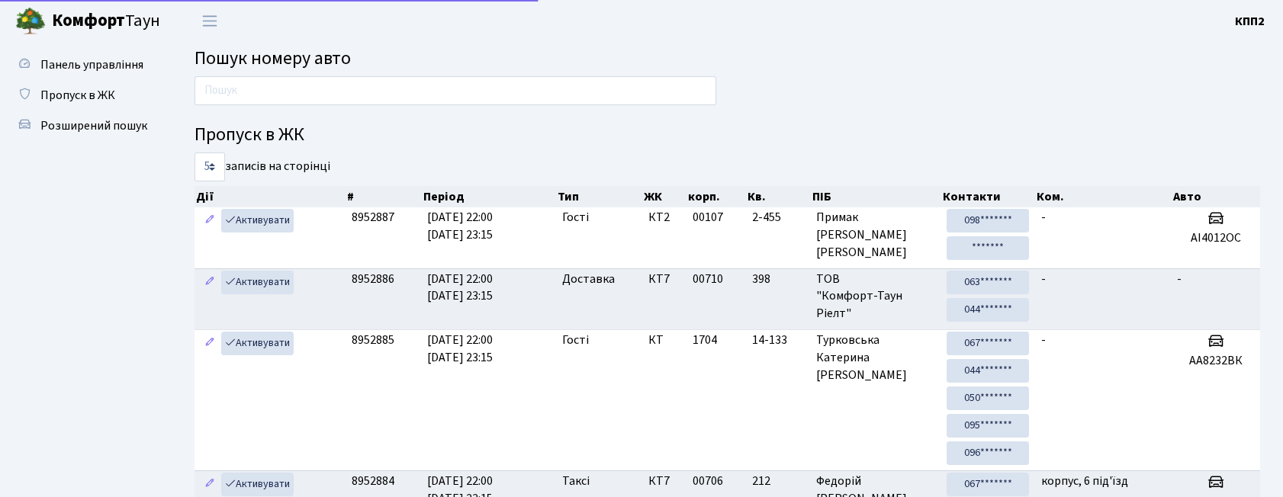
click at [266, 65] on span "Пошук номеру авто" at bounding box center [273, 58] width 156 height 27
click at [266, 82] on input "text" at bounding box center [456, 90] width 522 height 29
click at [129, 98] on link "Пропуск в ЖК" at bounding box center [84, 95] width 153 height 31
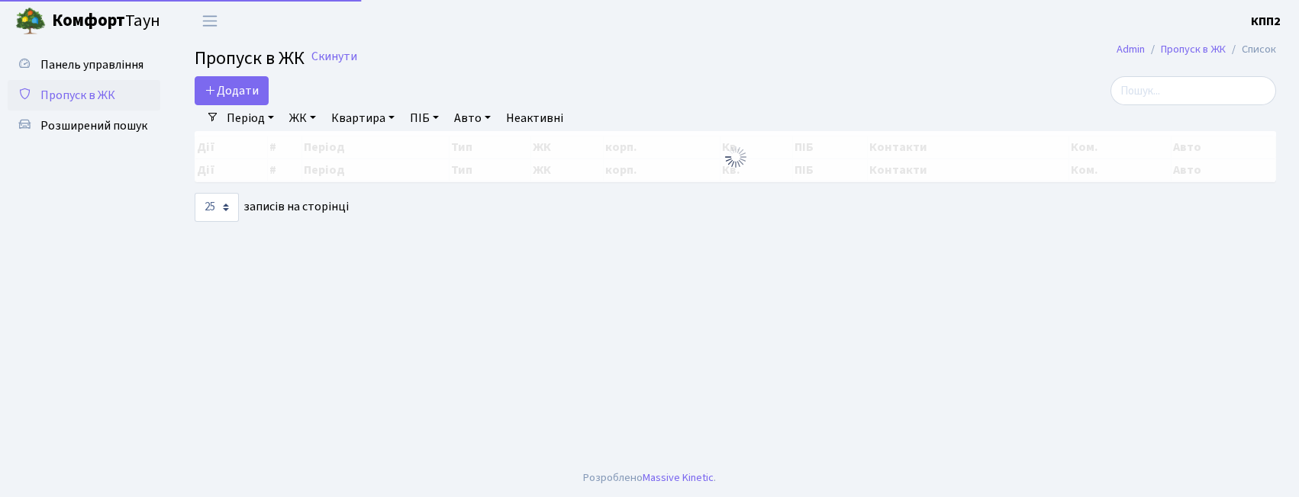
select select "25"
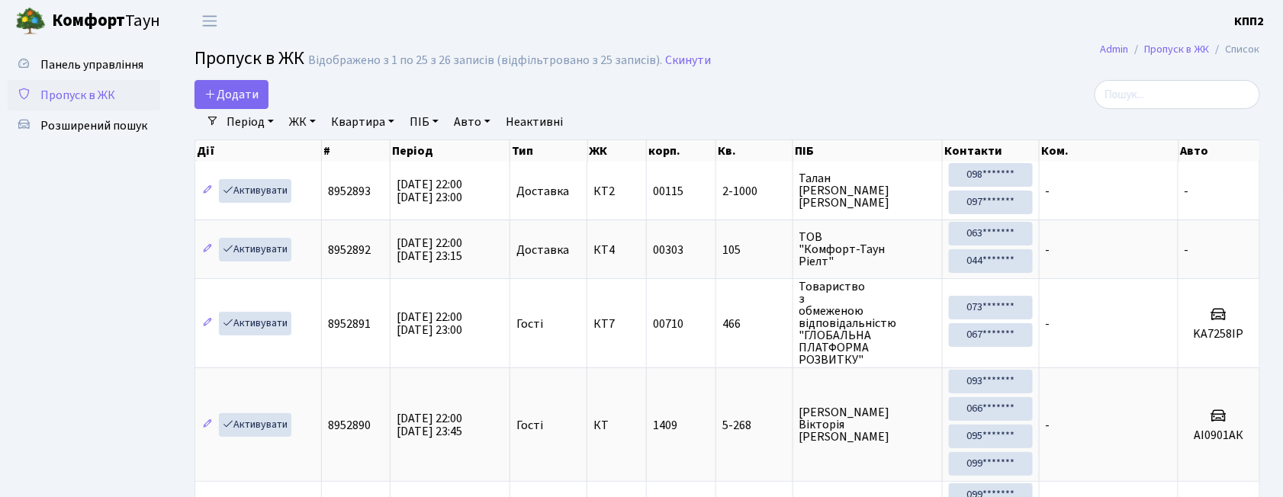
click at [227, 114] on link "Період" at bounding box center [251, 122] width 60 height 26
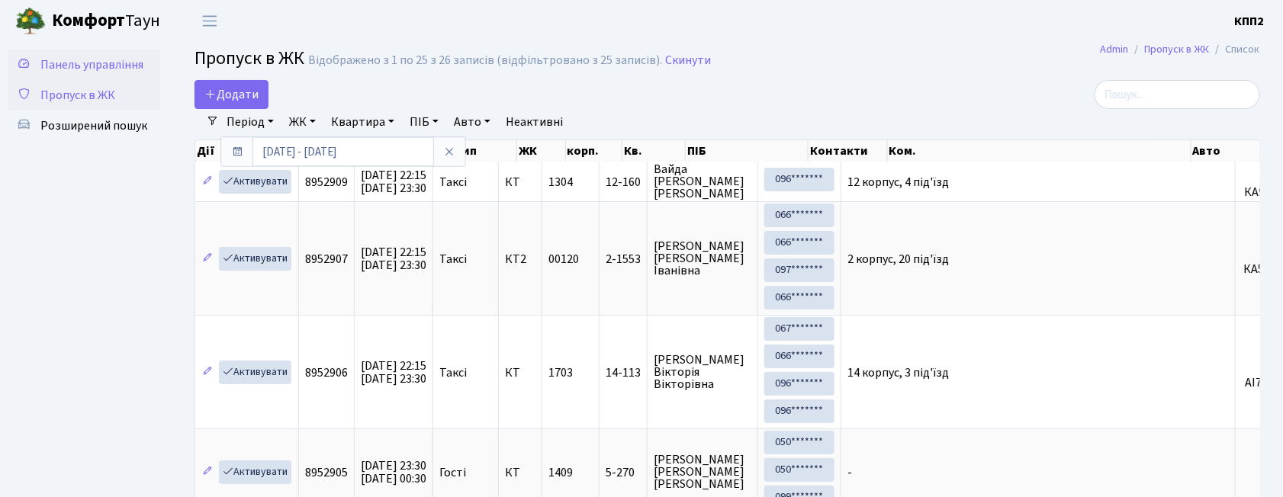
click at [139, 60] on span "Панель управління" at bounding box center [91, 64] width 103 height 17
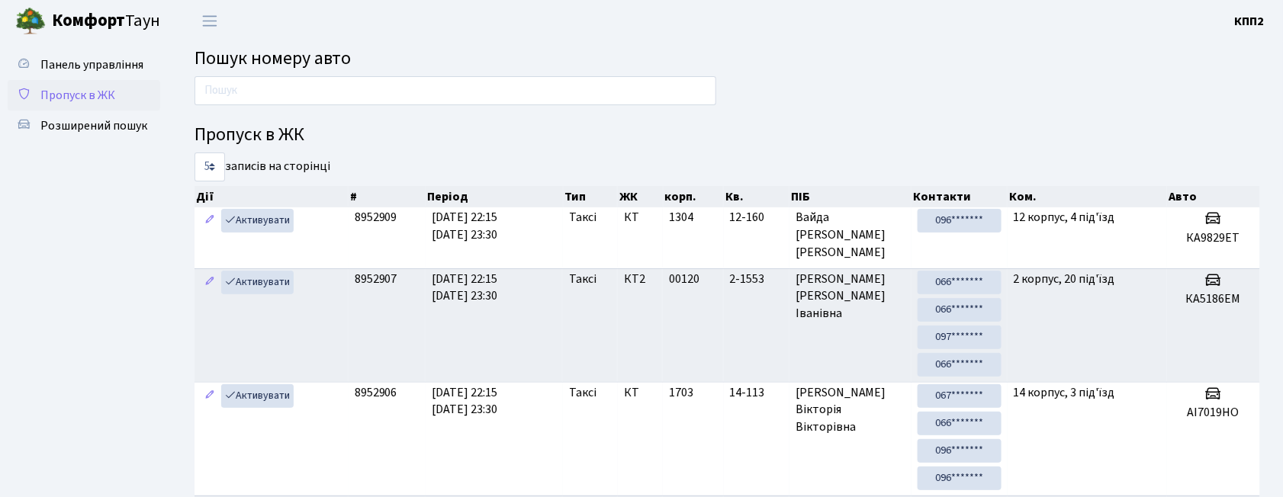
click at [74, 98] on span "Пропуск в ЖК" at bounding box center [77, 95] width 75 height 17
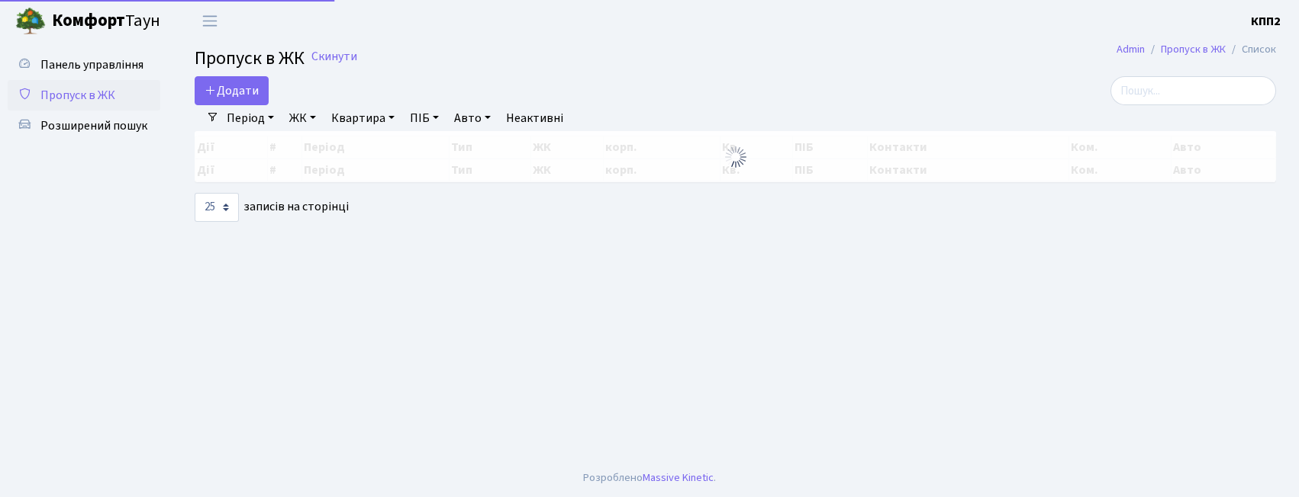
select select "25"
click at [1201, 87] on input "search" at bounding box center [1193, 90] width 166 height 29
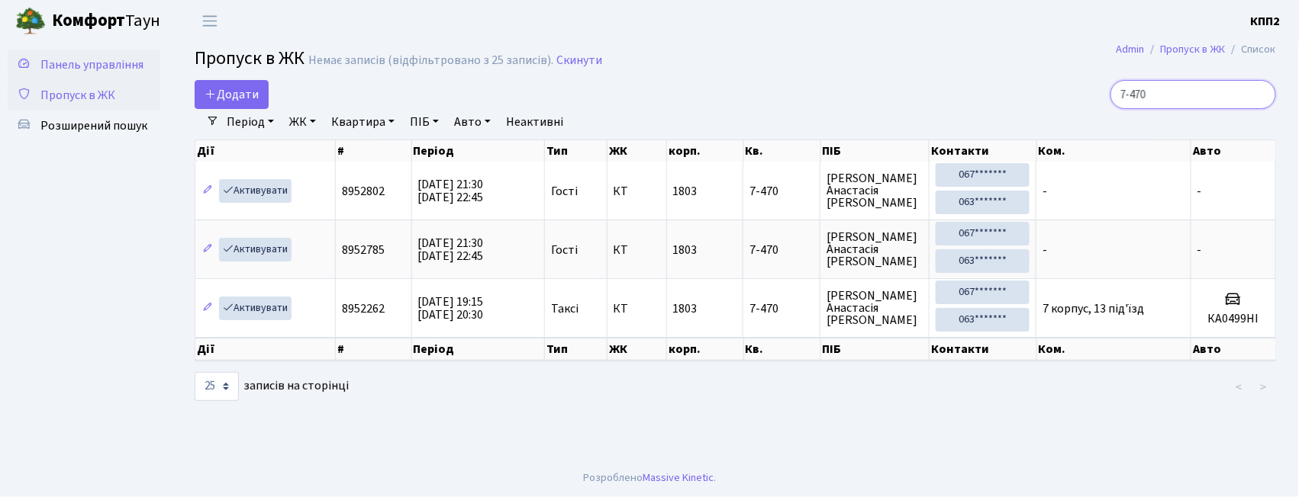
type input "7-470"
click at [122, 50] on link "Панель управління" at bounding box center [84, 65] width 153 height 31
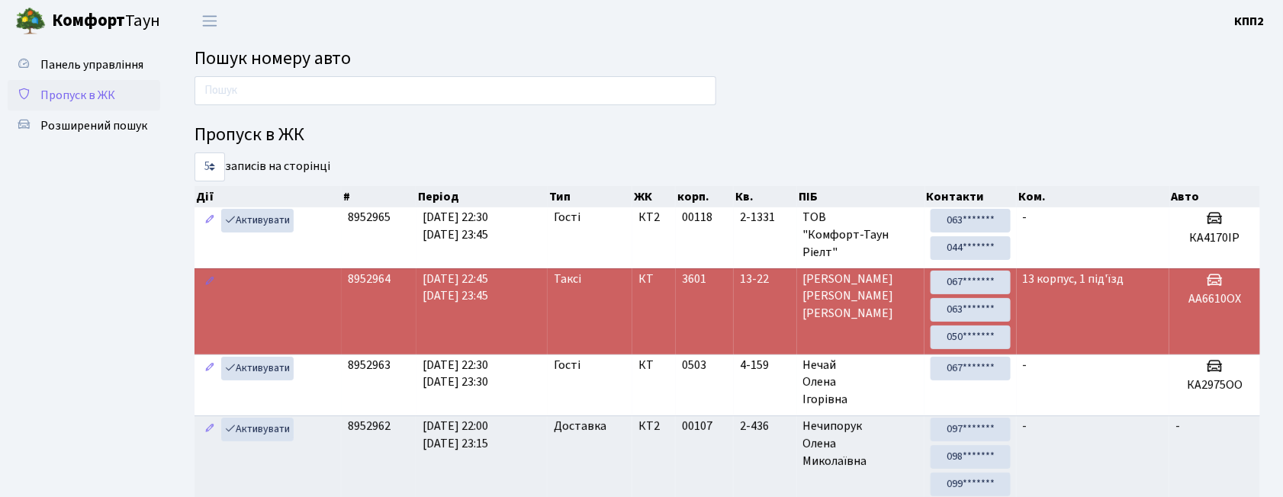
click at [110, 87] on span "Пропуск в ЖК" at bounding box center [77, 95] width 75 height 17
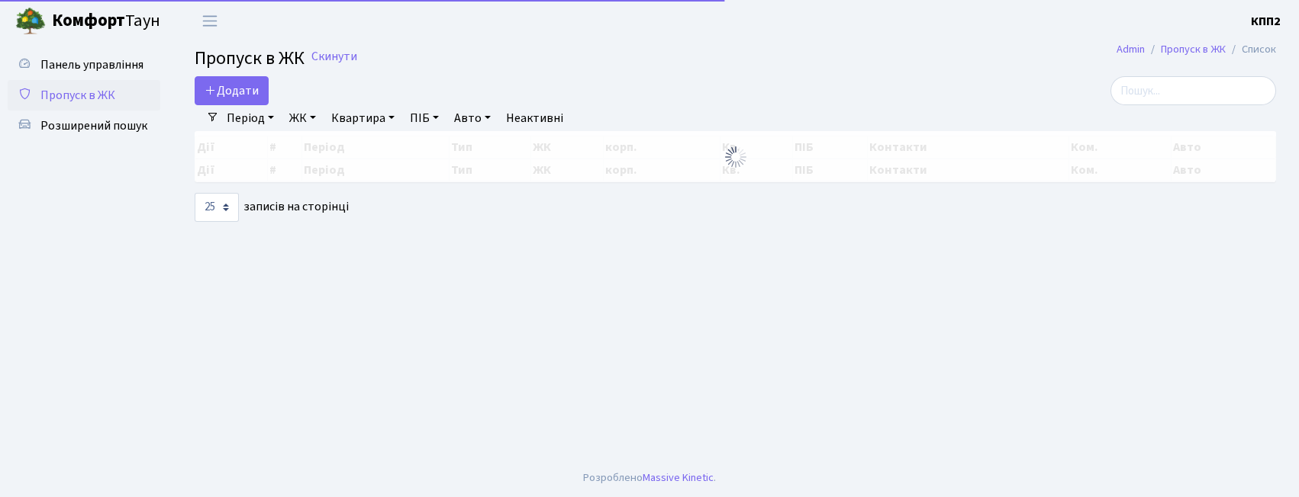
select select "25"
click at [117, 113] on link "Розширений пошук" at bounding box center [84, 126] width 153 height 31
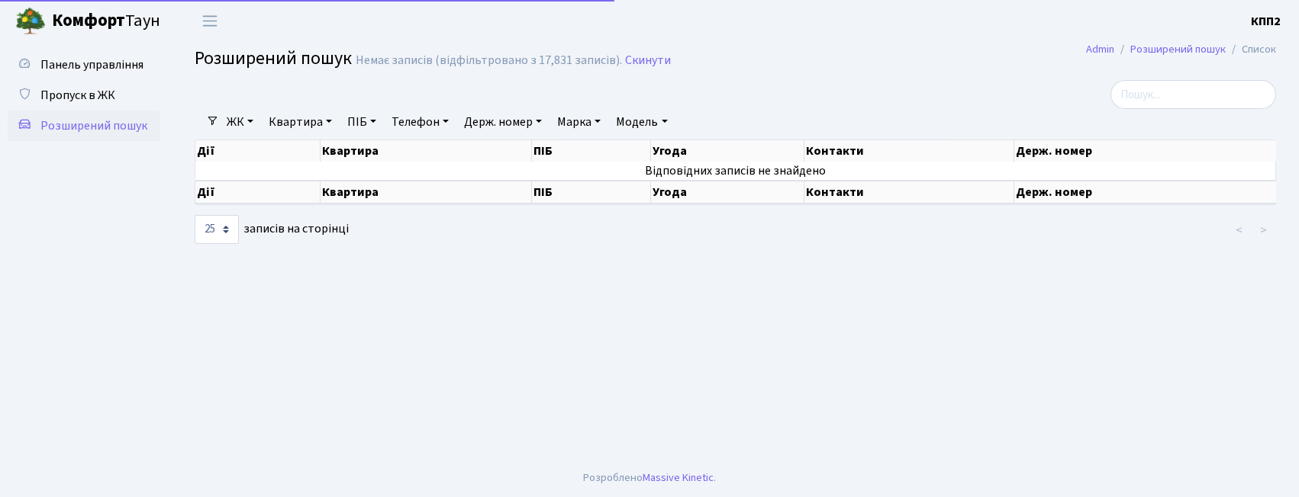
select select "25"
click at [114, 87] on span "Пропуск в ЖК" at bounding box center [77, 95] width 75 height 17
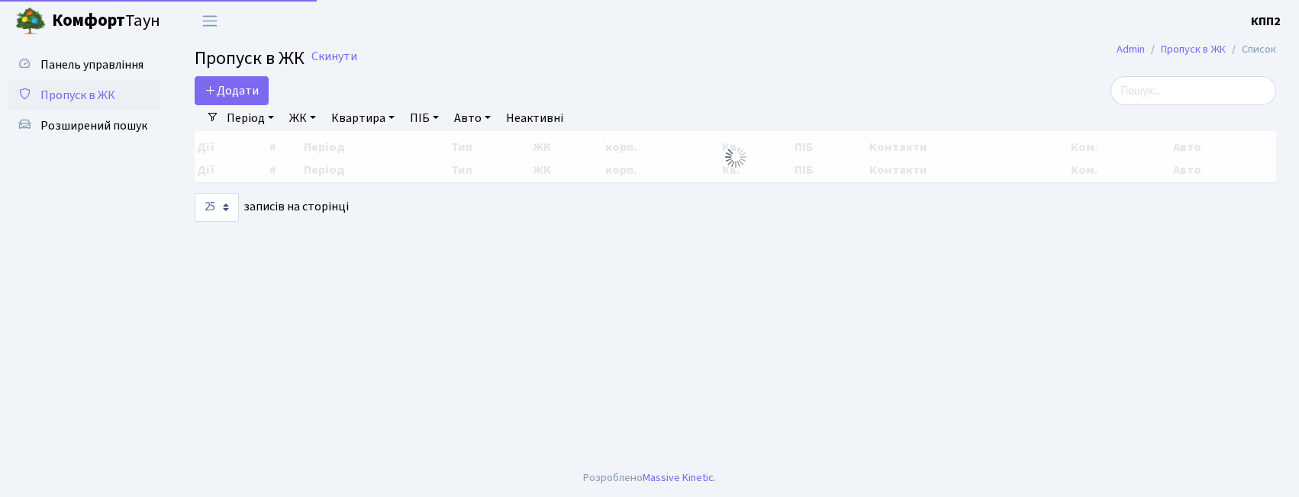
select select "25"
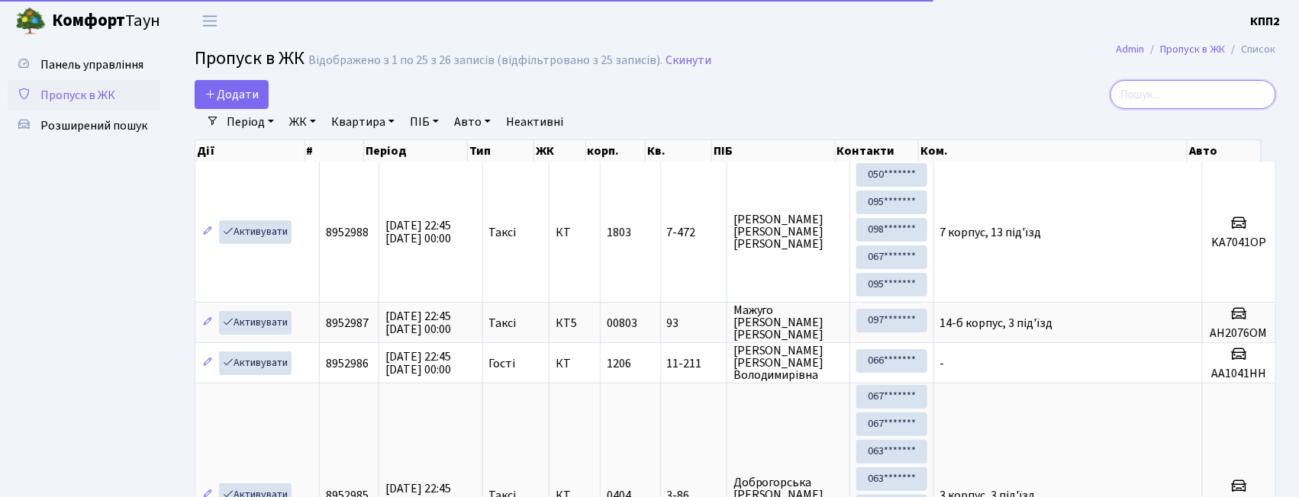
click at [1141, 93] on input "search" at bounding box center [1193, 94] width 166 height 29
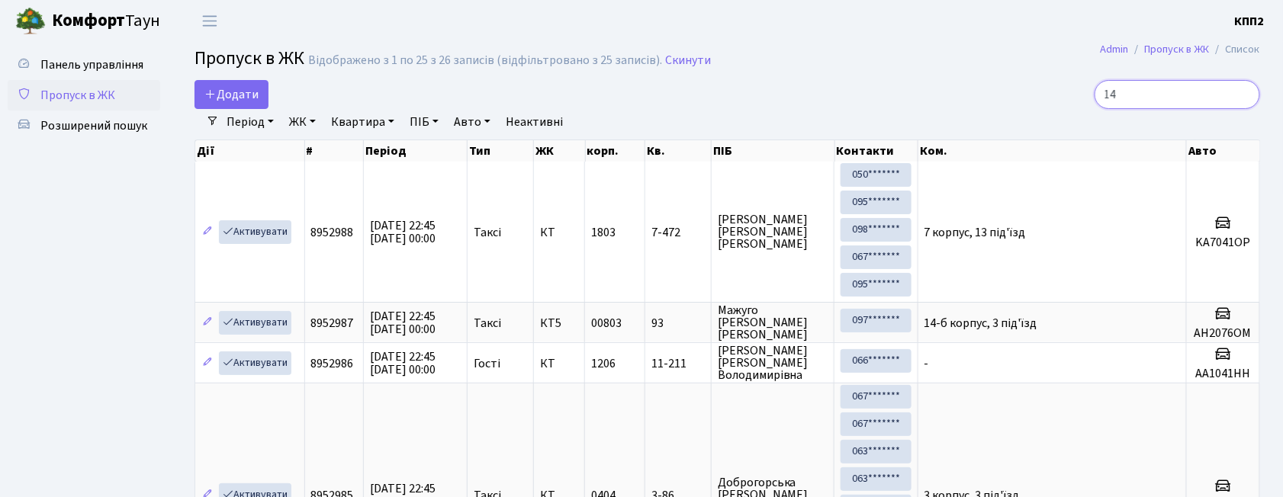
type input "142"
